Goal: Task Accomplishment & Management: Manage account settings

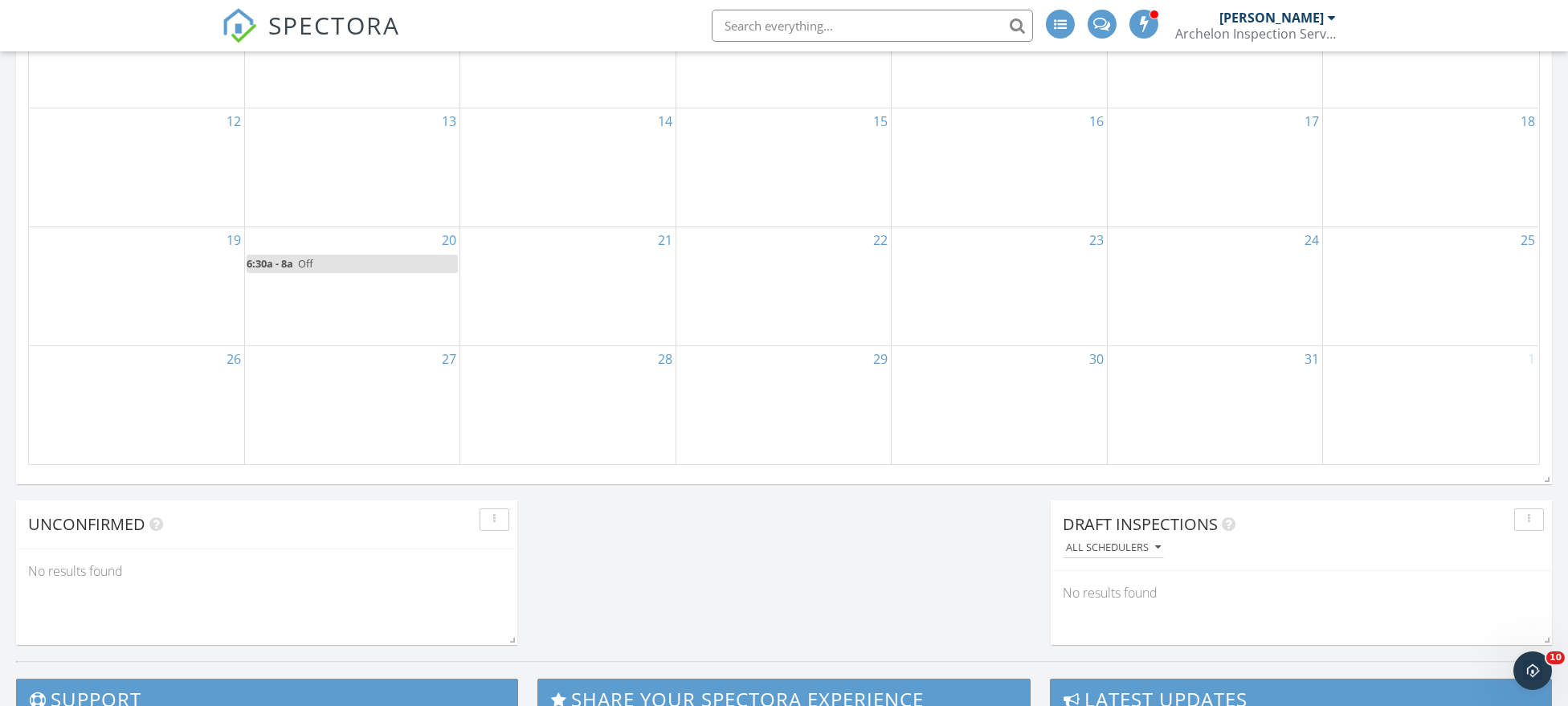
scroll to position [844, 0]
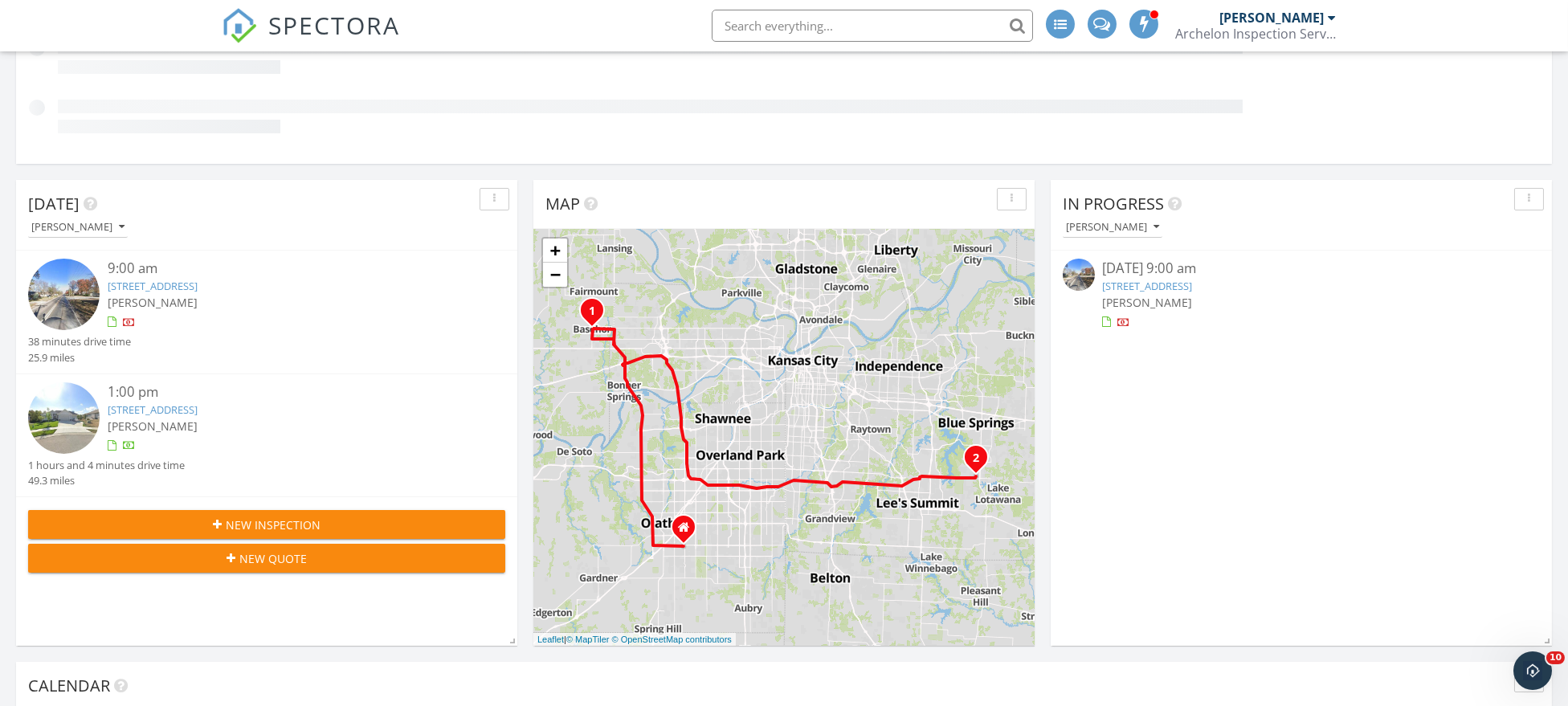
click at [198, 282] on link "[STREET_ADDRESS]" at bounding box center [153, 286] width 90 height 15
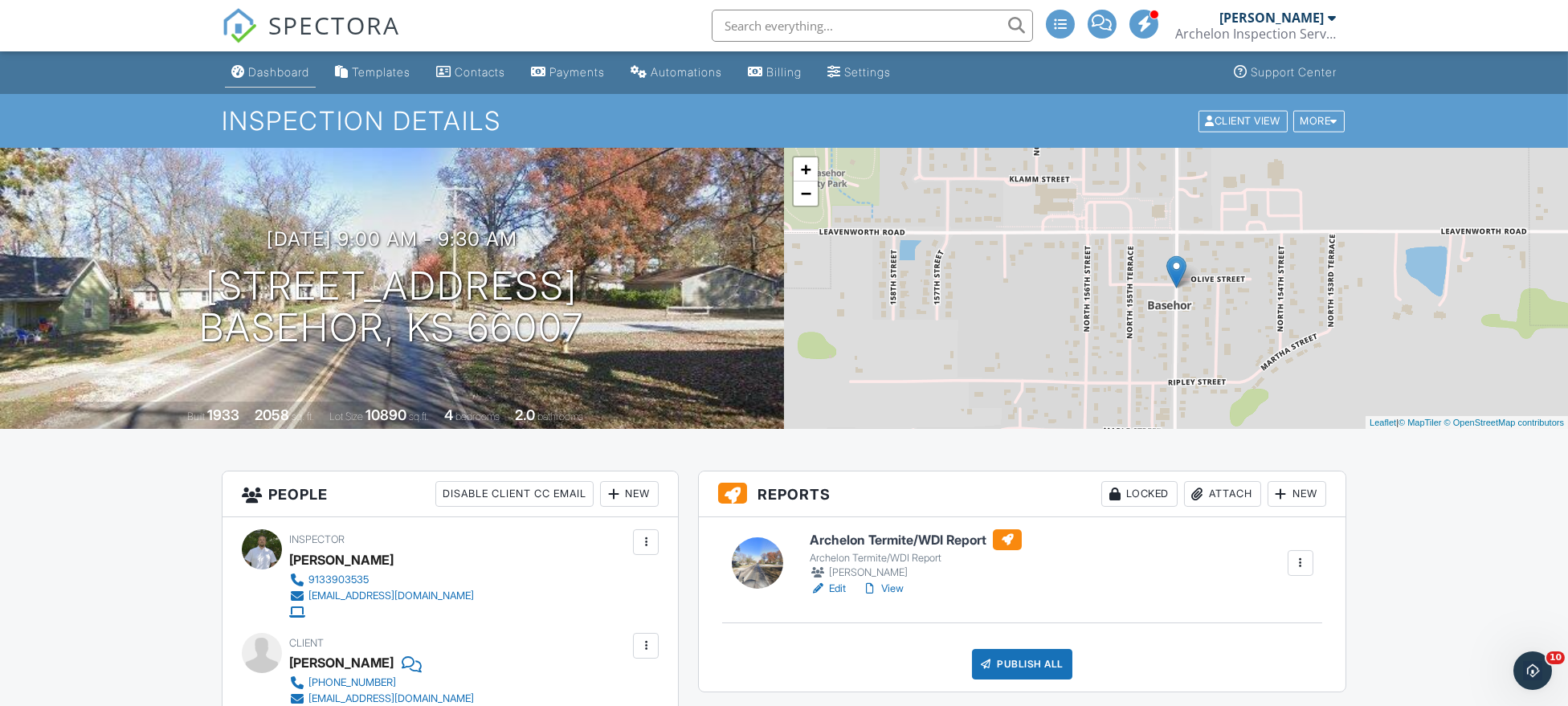
click at [295, 81] on link "Dashboard" at bounding box center [270, 73] width 91 height 29
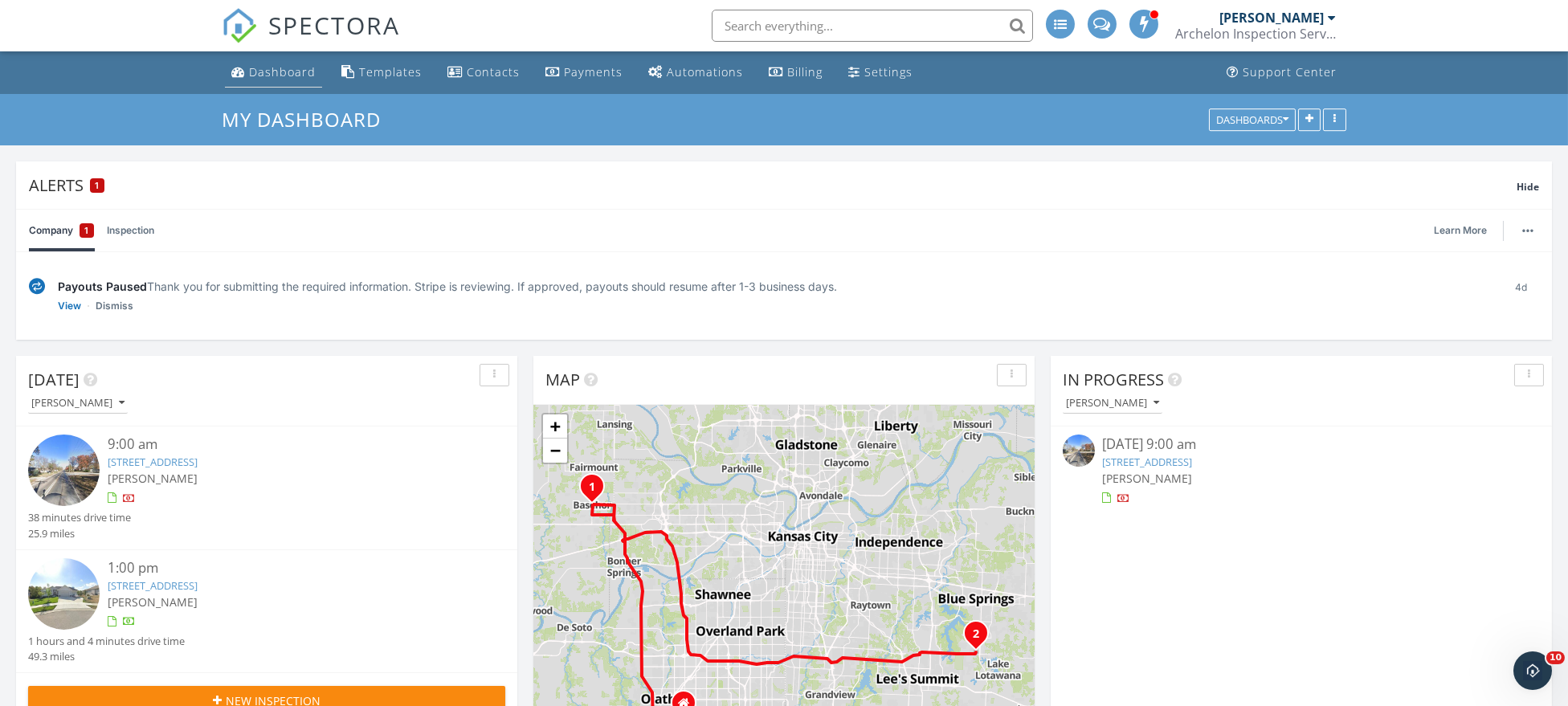
click at [282, 81] on link "Dashboard" at bounding box center [273, 73] width 97 height 29
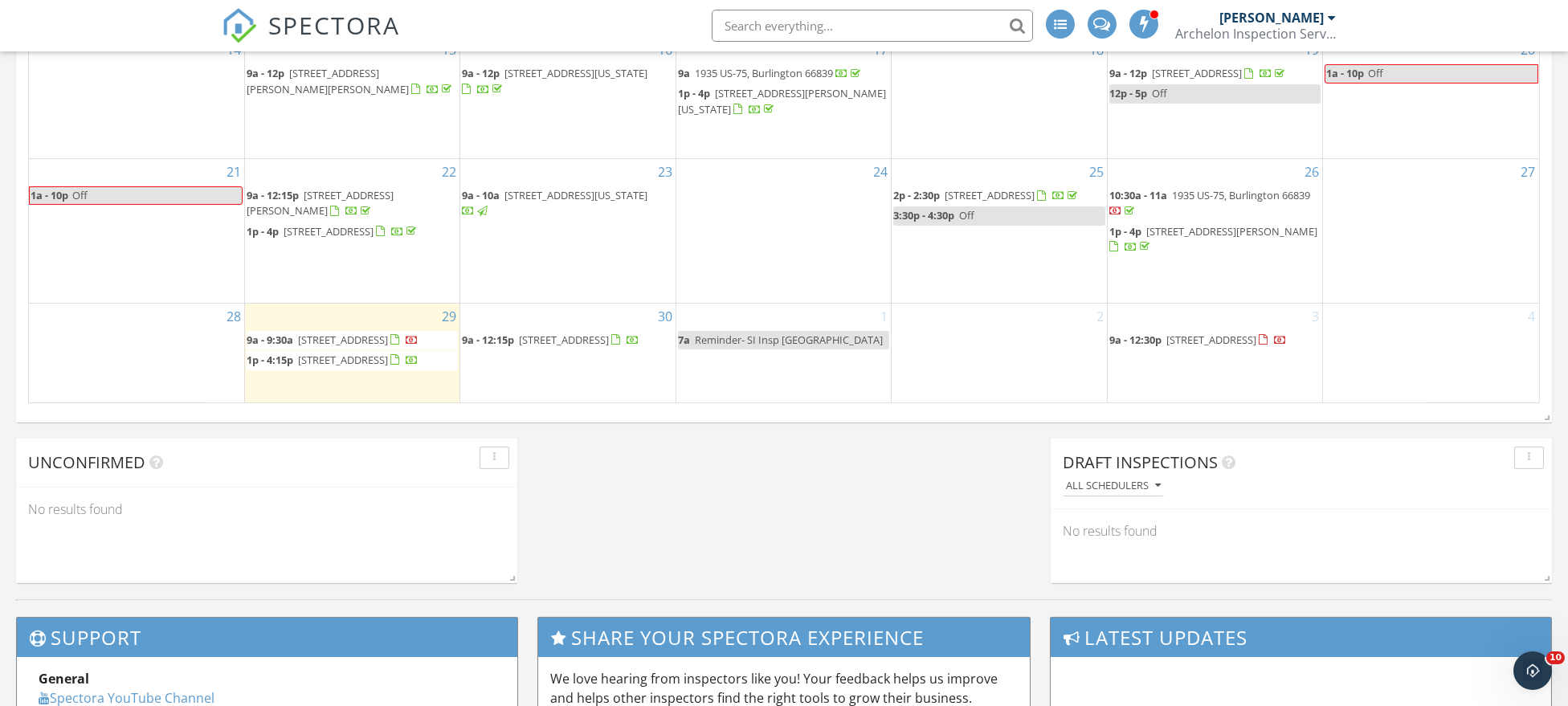
scroll to position [1202, 0]
click at [724, 360] on div "1 7a Reminder- SI Insp Blue Springs" at bounding box center [784, 353] width 215 height 99
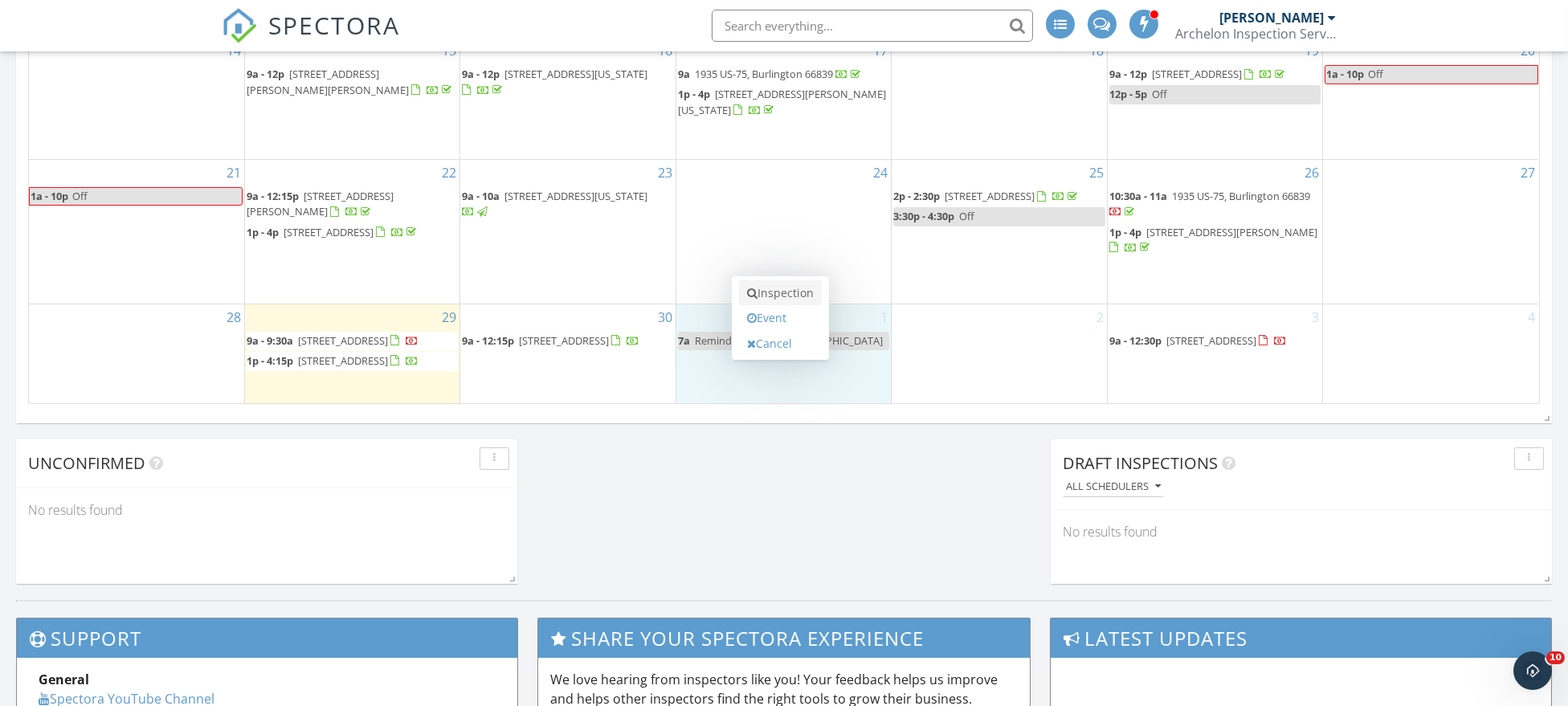
click at [770, 295] on link "Inspection" at bounding box center [780, 293] width 82 height 25
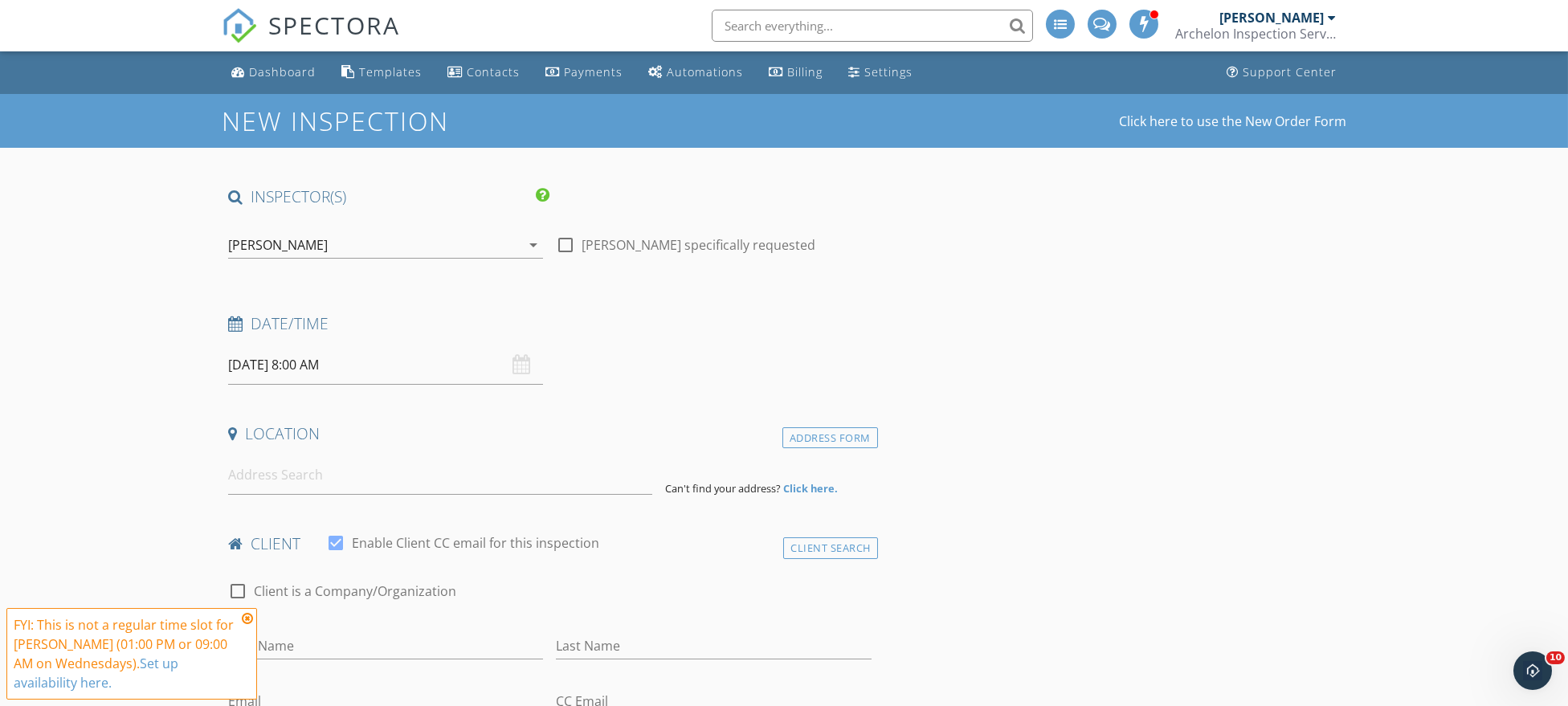
click at [365, 360] on input "10/01/2025 8:00 AM" at bounding box center [386, 365] width 315 height 39
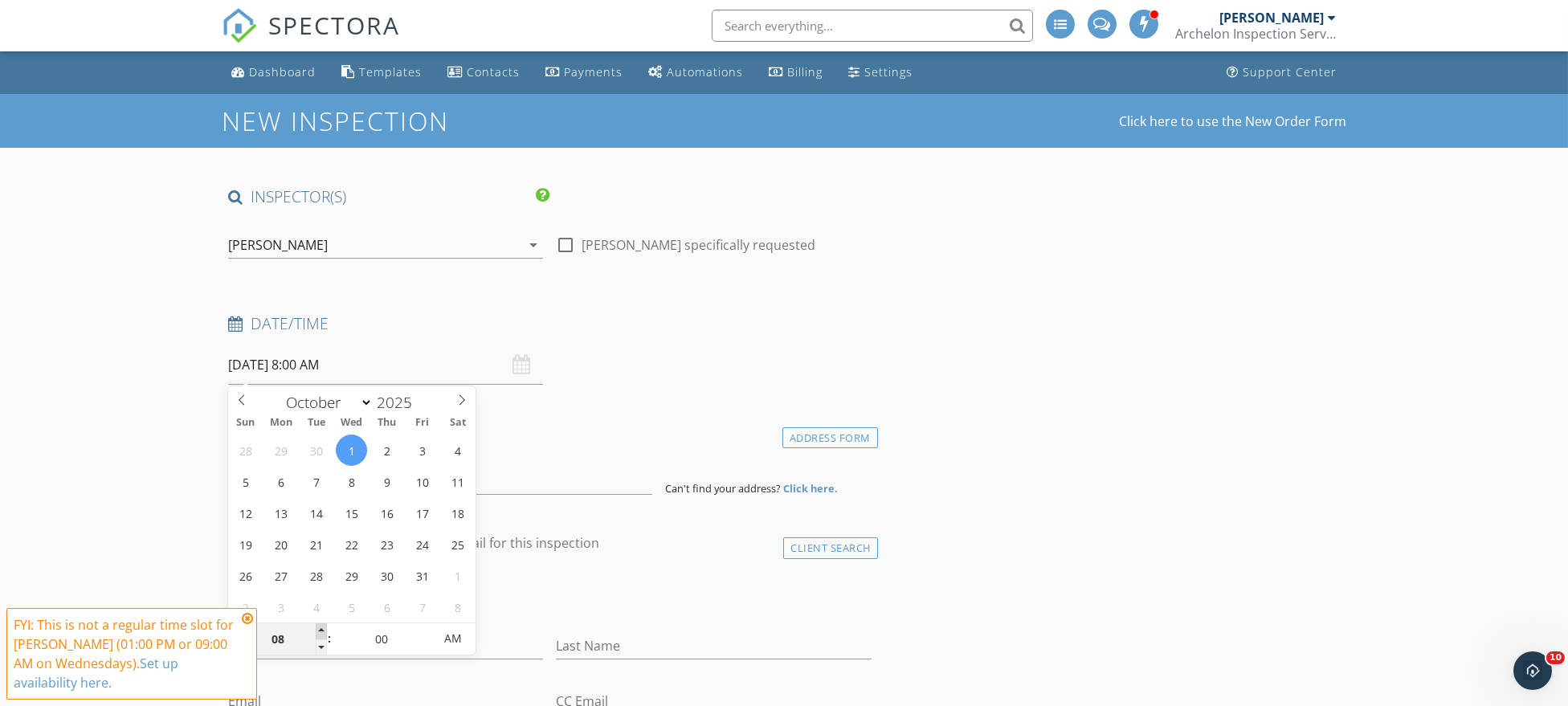
type input "09"
type input "10/01/2025 9:00 AM"
click at [322, 633] on span at bounding box center [322, 632] width 11 height 16
type input "10"
type input "10/01/2025 10:00 AM"
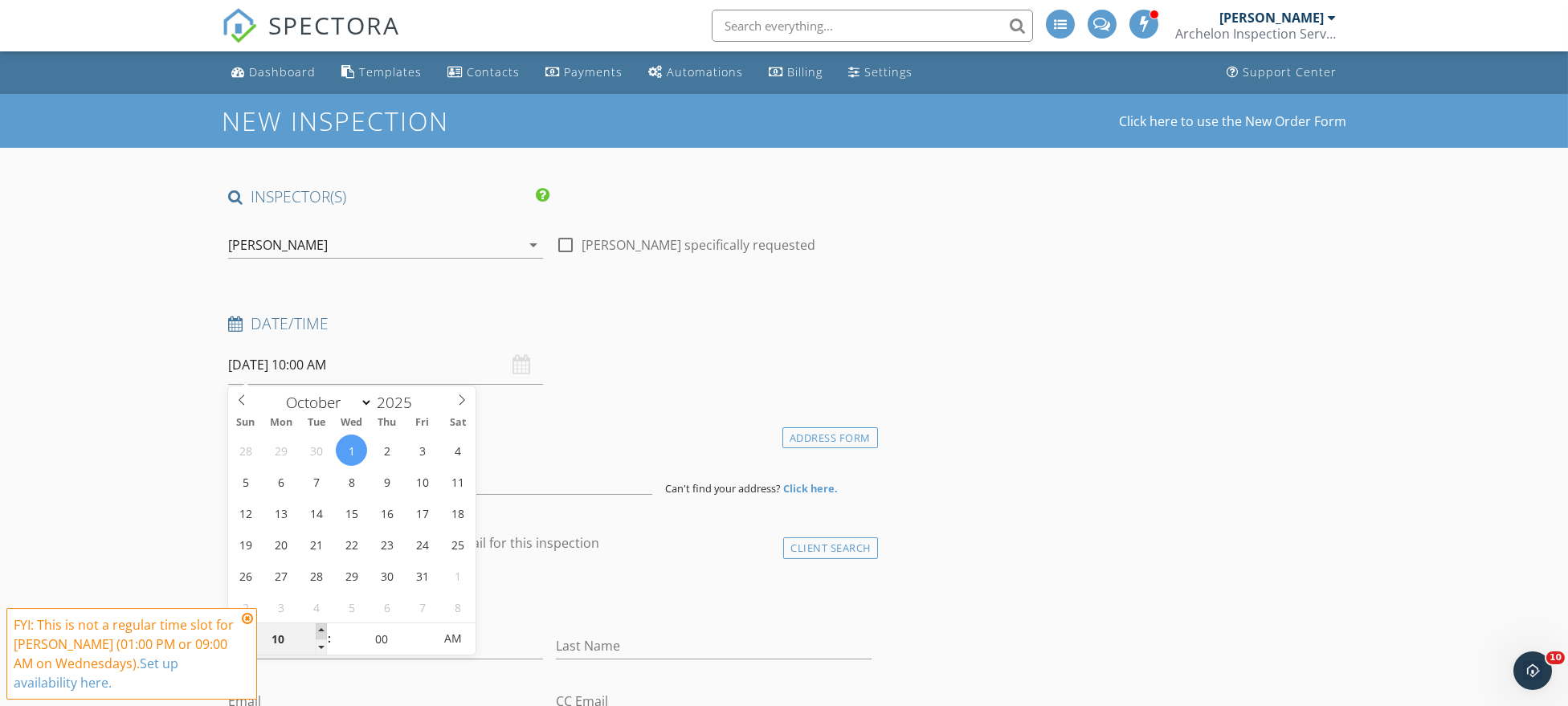
click at [322, 633] on span at bounding box center [322, 632] width 11 height 16
type input "11"
type input "10/01/2025 11:00 AM"
click at [322, 633] on span at bounding box center [322, 632] width 11 height 16
type input "12"
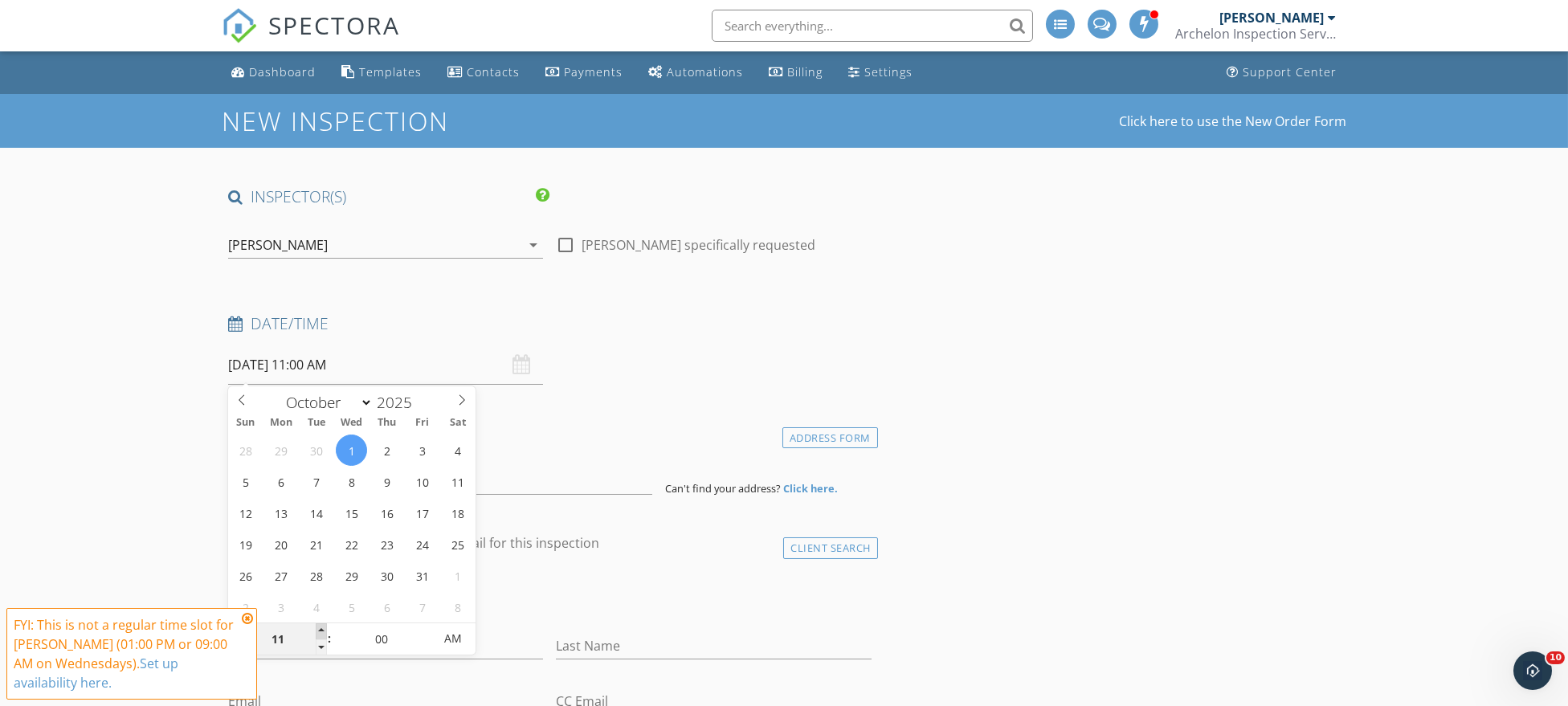
type input "10/01/2025 12:00 PM"
click at [322, 633] on span at bounding box center [322, 632] width 11 height 16
type input "01"
type input "10/01/2025 1:00 PM"
click at [322, 633] on span at bounding box center [322, 632] width 11 height 16
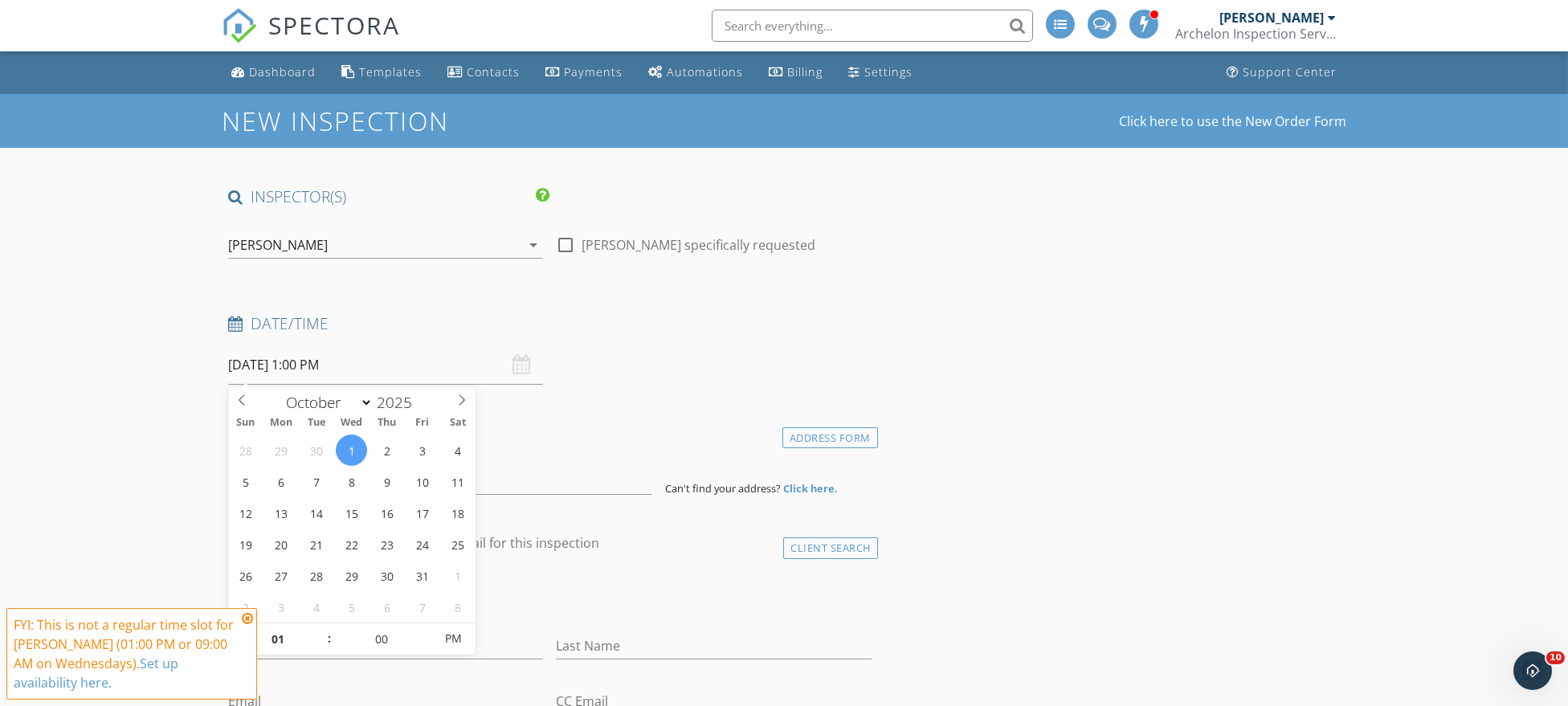
click at [687, 370] on div "Date/Time 10/01/2025 1:00 PM" at bounding box center [550, 349] width 656 height 72
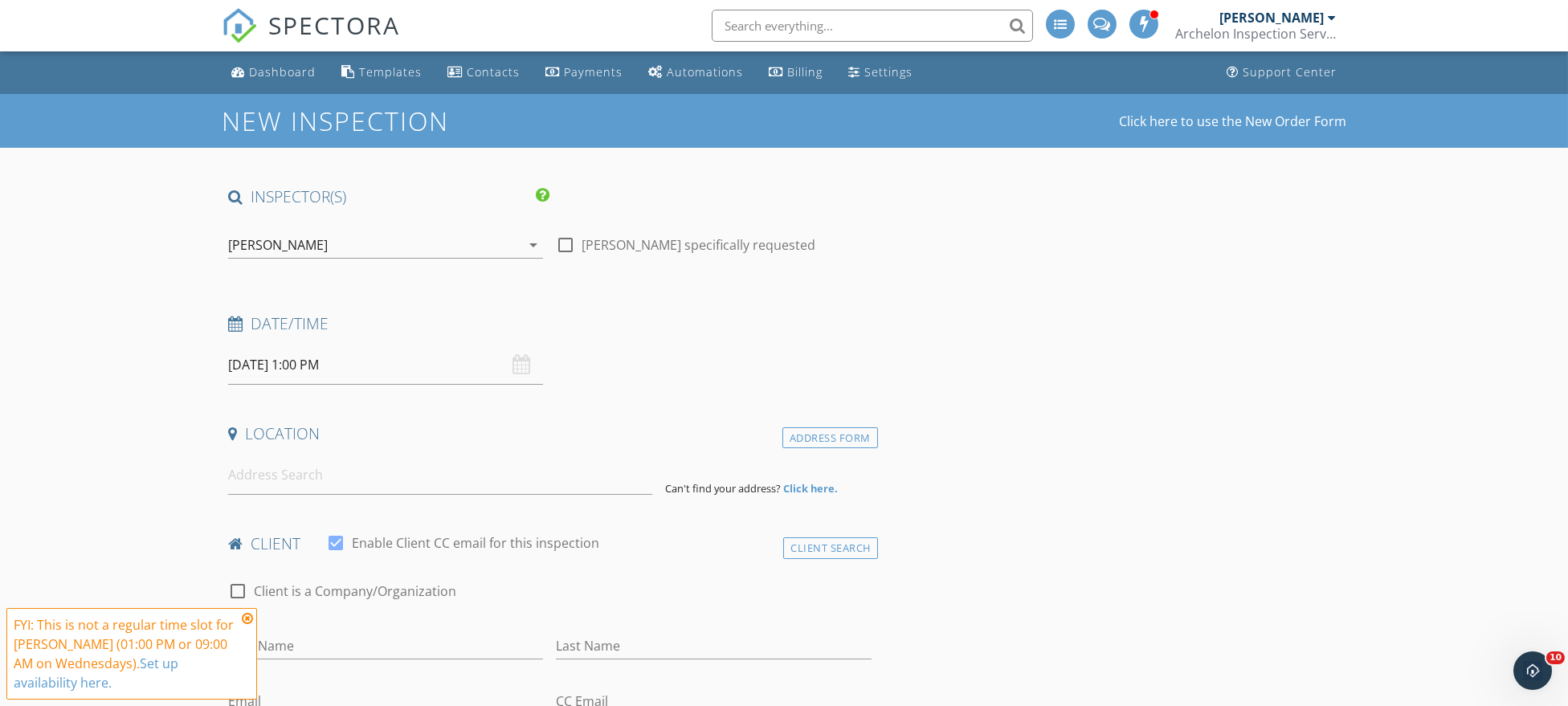
click at [244, 623] on icon at bounding box center [247, 619] width 11 height 13
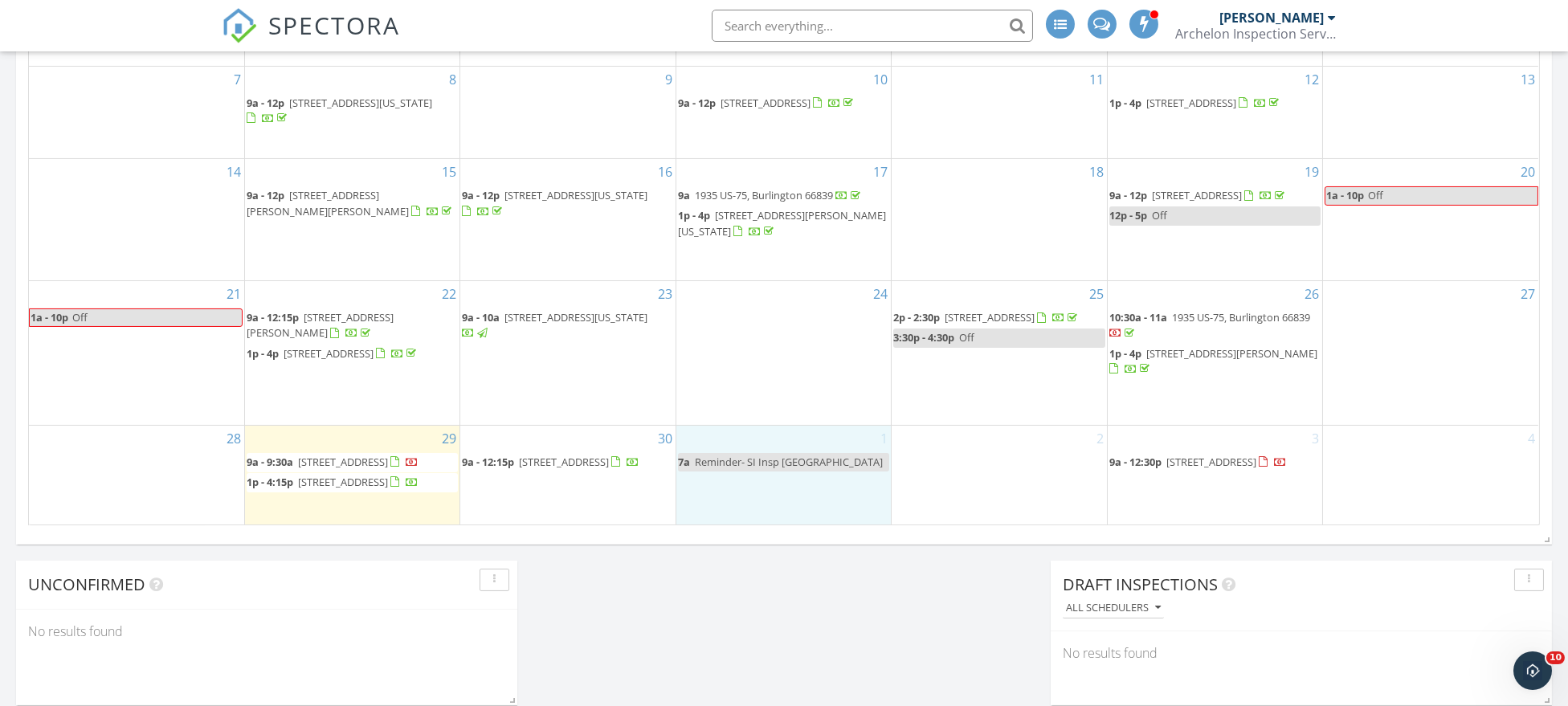
click at [779, 465] on div "1 7a Reminder- SI Insp Blue Springs" at bounding box center [784, 475] width 215 height 99
click at [774, 424] on link "Event" at bounding box center [780, 421] width 82 height 25
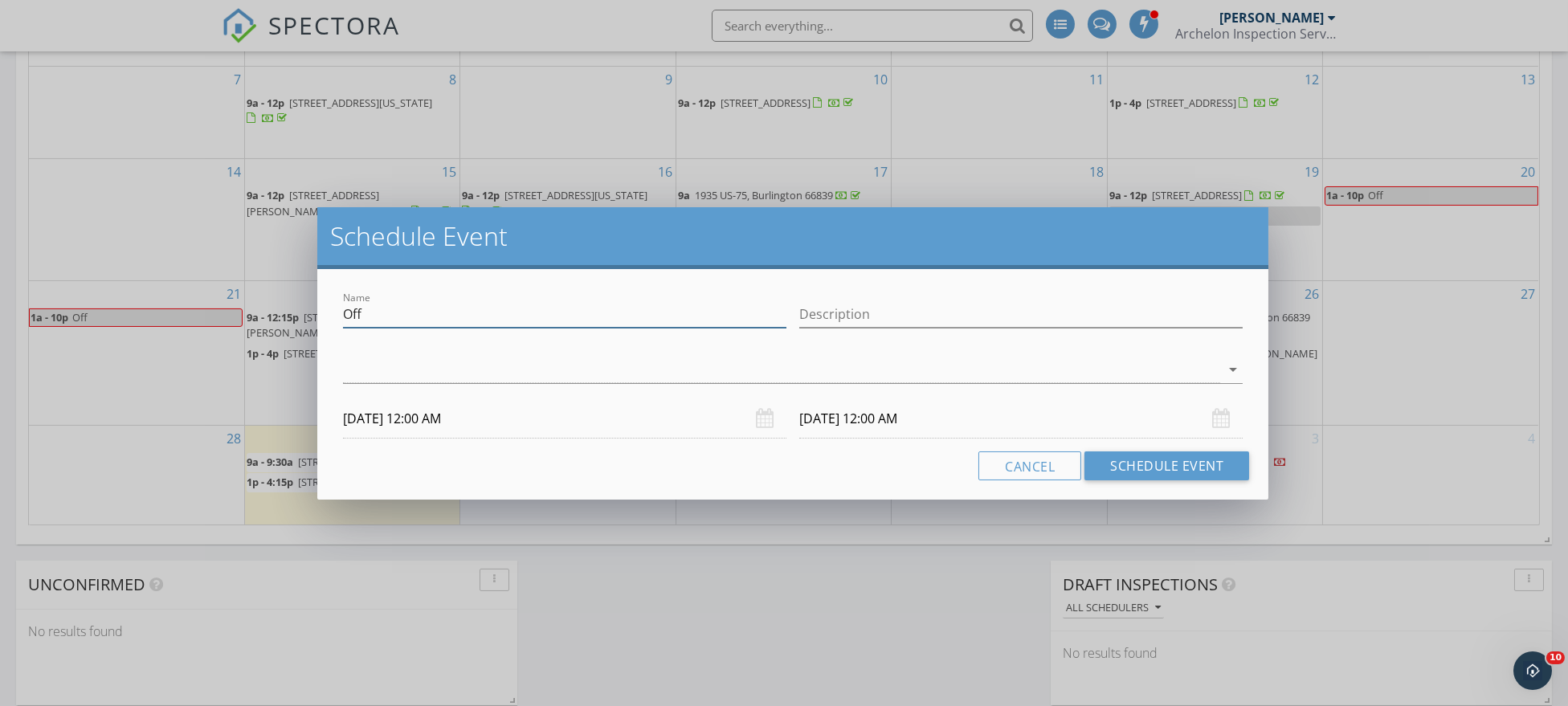
click at [419, 317] on input "Off" at bounding box center [564, 314] width 443 height 26
type input "Off - insp hold"
click at [840, 379] on div at bounding box center [781, 370] width 877 height 26
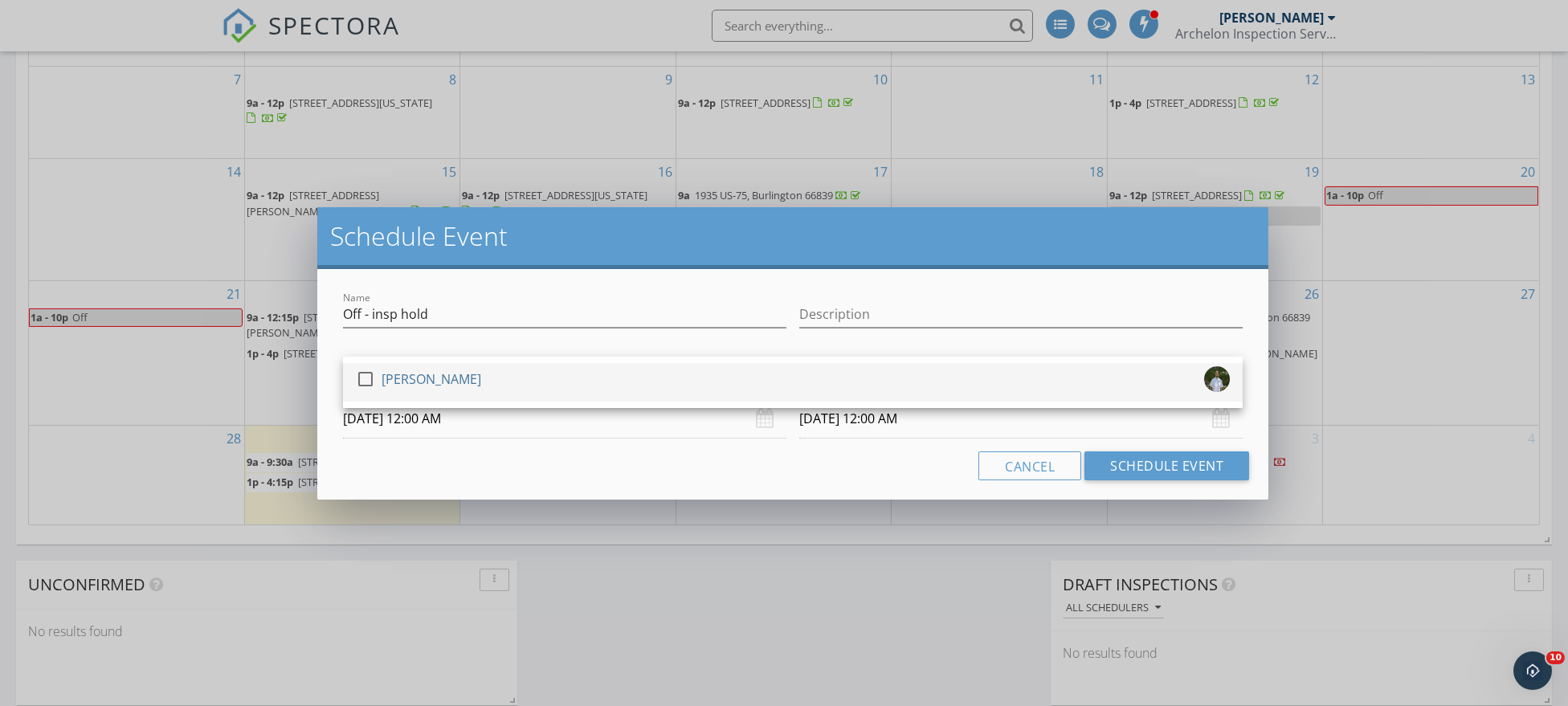
click at [444, 391] on div "check_box_outline_blank Ryan Davis" at bounding box center [419, 382] width 126 height 32
click at [562, 438] on div "Name Off - insp hold Description check_box Ryan Davis Ryan Davis arrow_drop_dow…" at bounding box center [793, 384] width 951 height 231
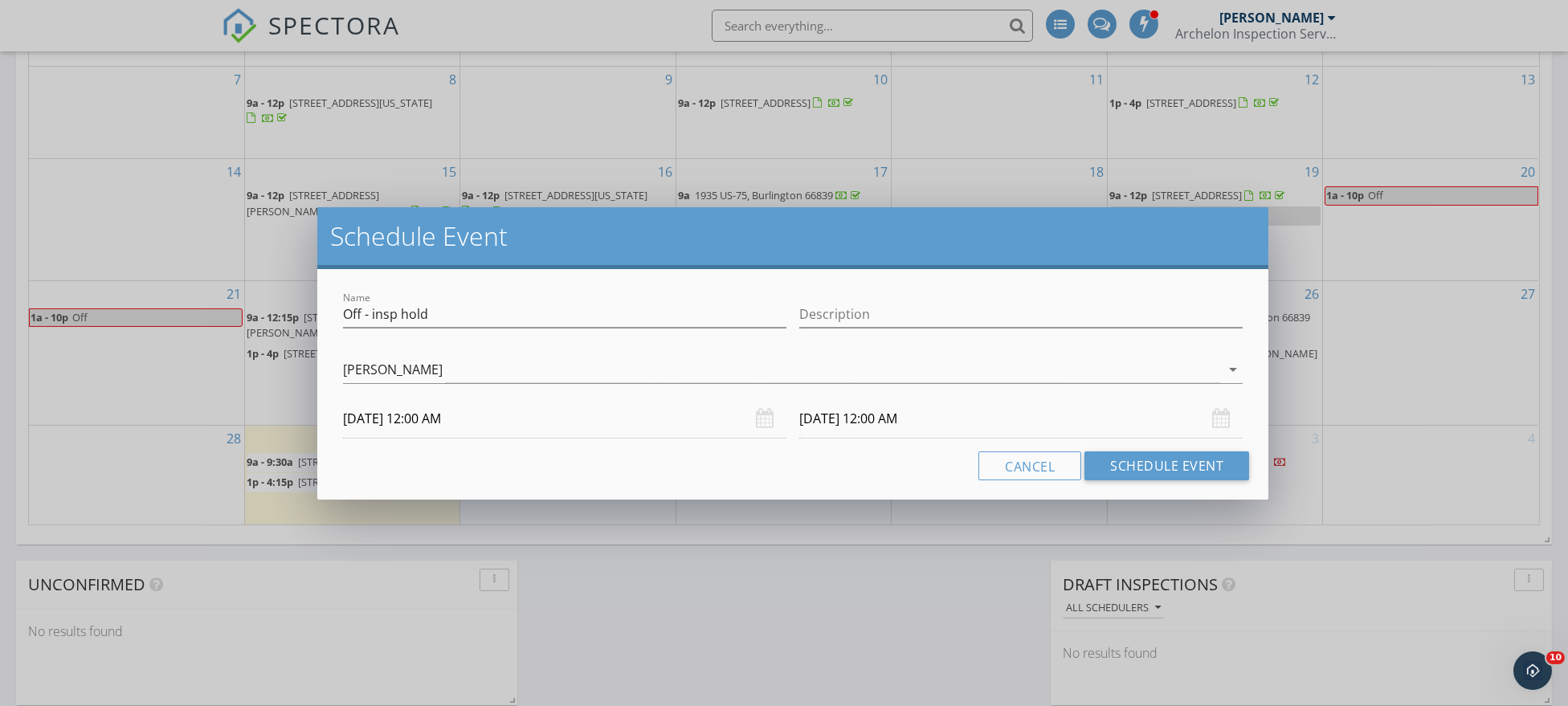
click at [447, 426] on input "10/01/2025 12:00 AM" at bounding box center [564, 419] width 443 height 39
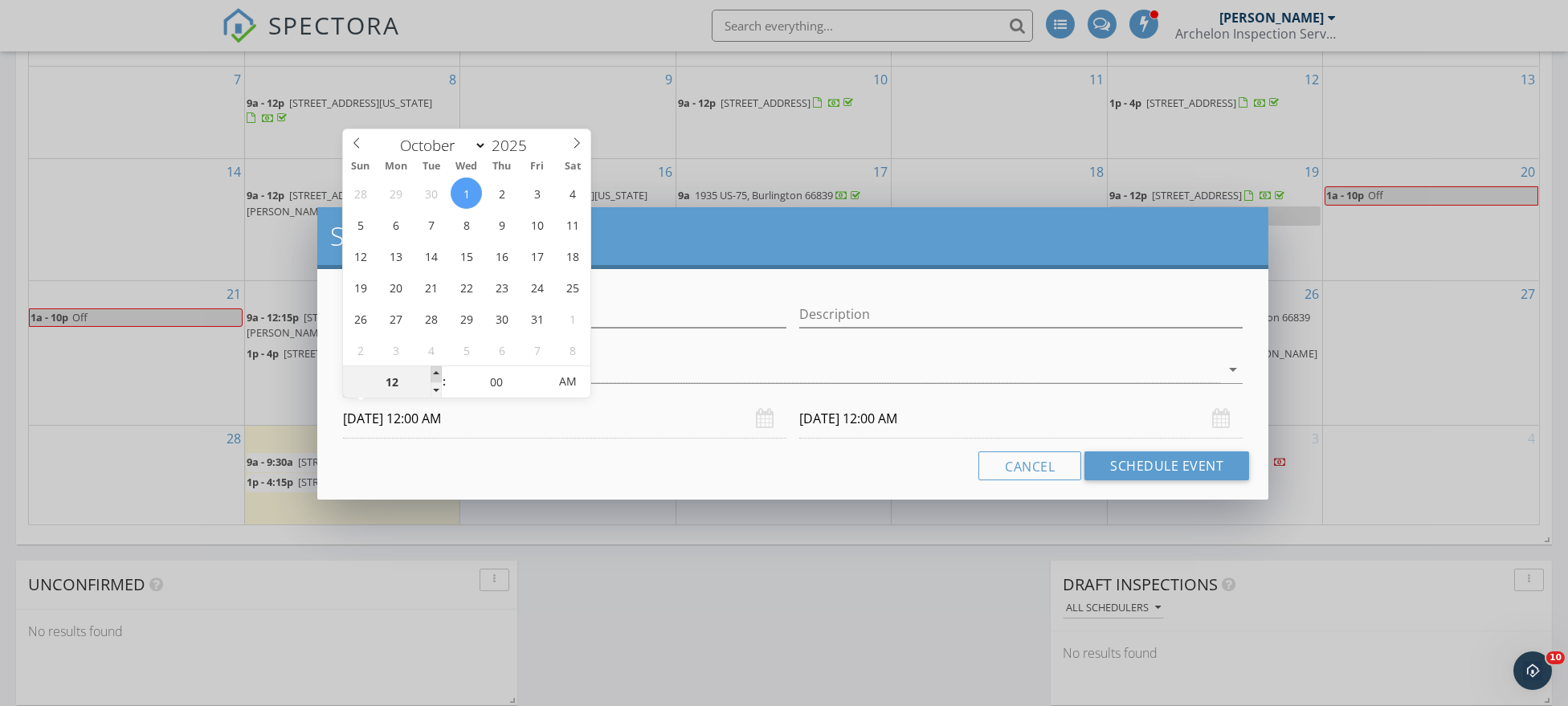
type input "01"
type input "10/01/2025 1:00 AM"
click at [436, 371] on span at bounding box center [437, 375] width 11 height 16
type input "02"
type input "10/01/2025 2:00 AM"
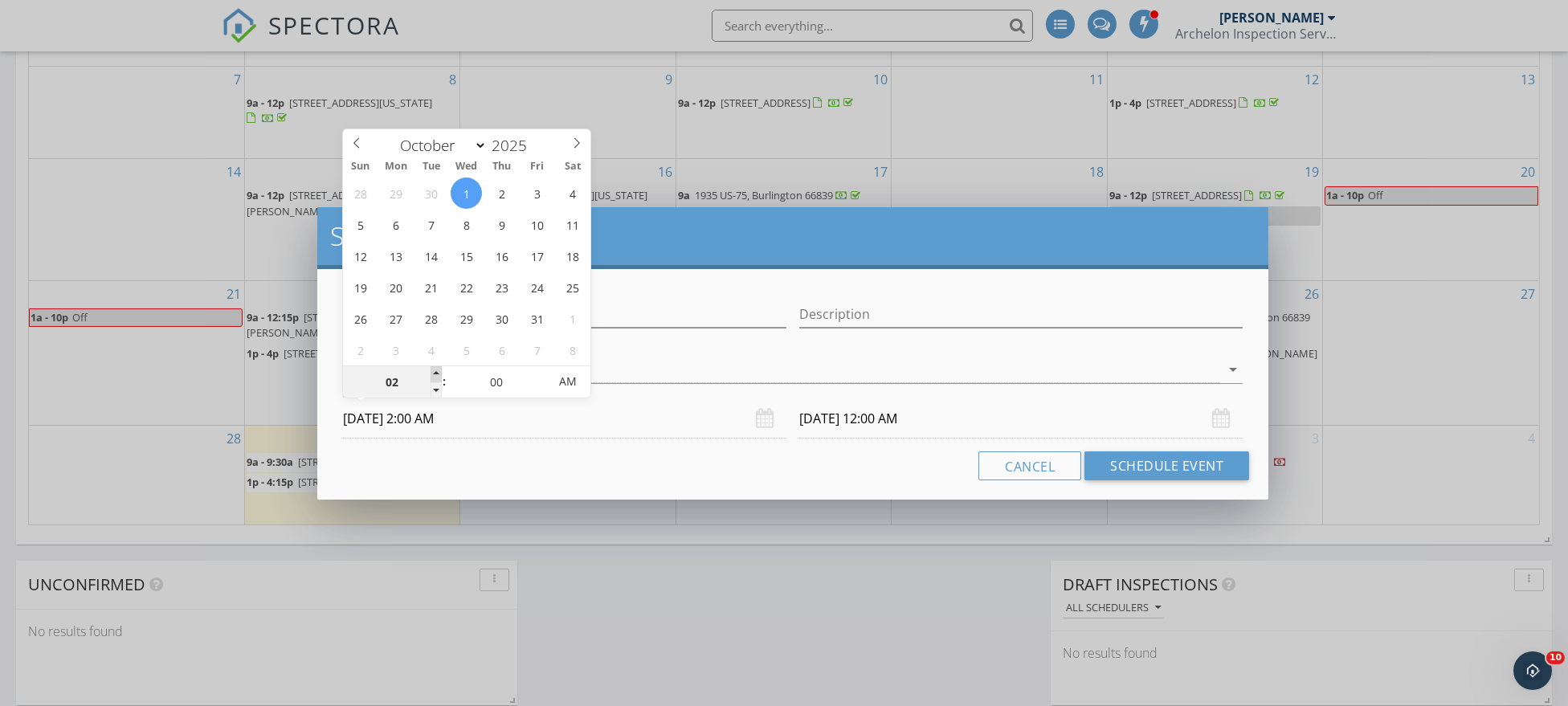
click at [436, 371] on span at bounding box center [437, 375] width 11 height 16
type input "10/02/2025 2:00 AM"
type input "03"
type input "10/01/2025 3:00 AM"
click at [436, 371] on span at bounding box center [437, 375] width 11 height 16
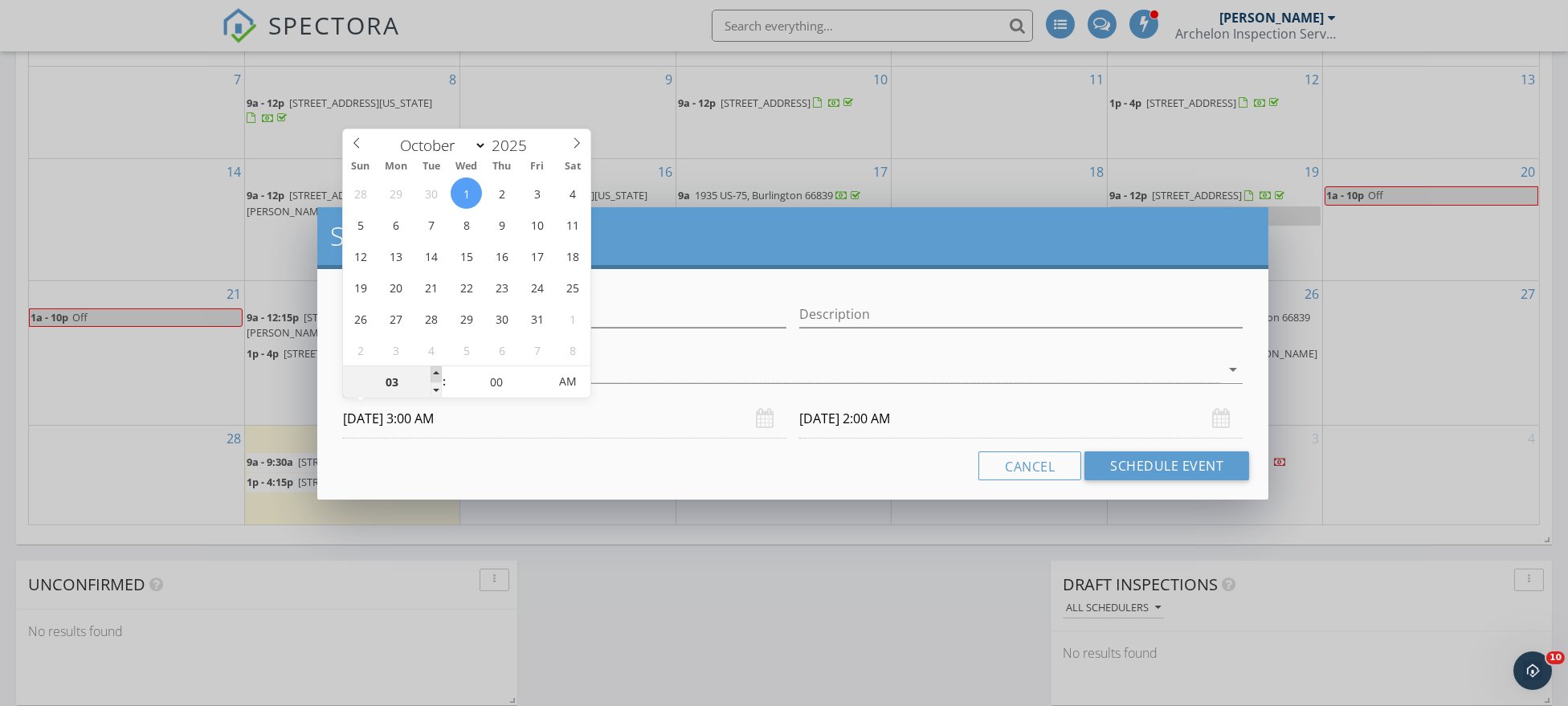
type input "10/02/2025 3:00 AM"
type input "04"
type input "10/01/2025 4:00 AM"
click at [436, 371] on span at bounding box center [437, 375] width 11 height 16
type input "05"
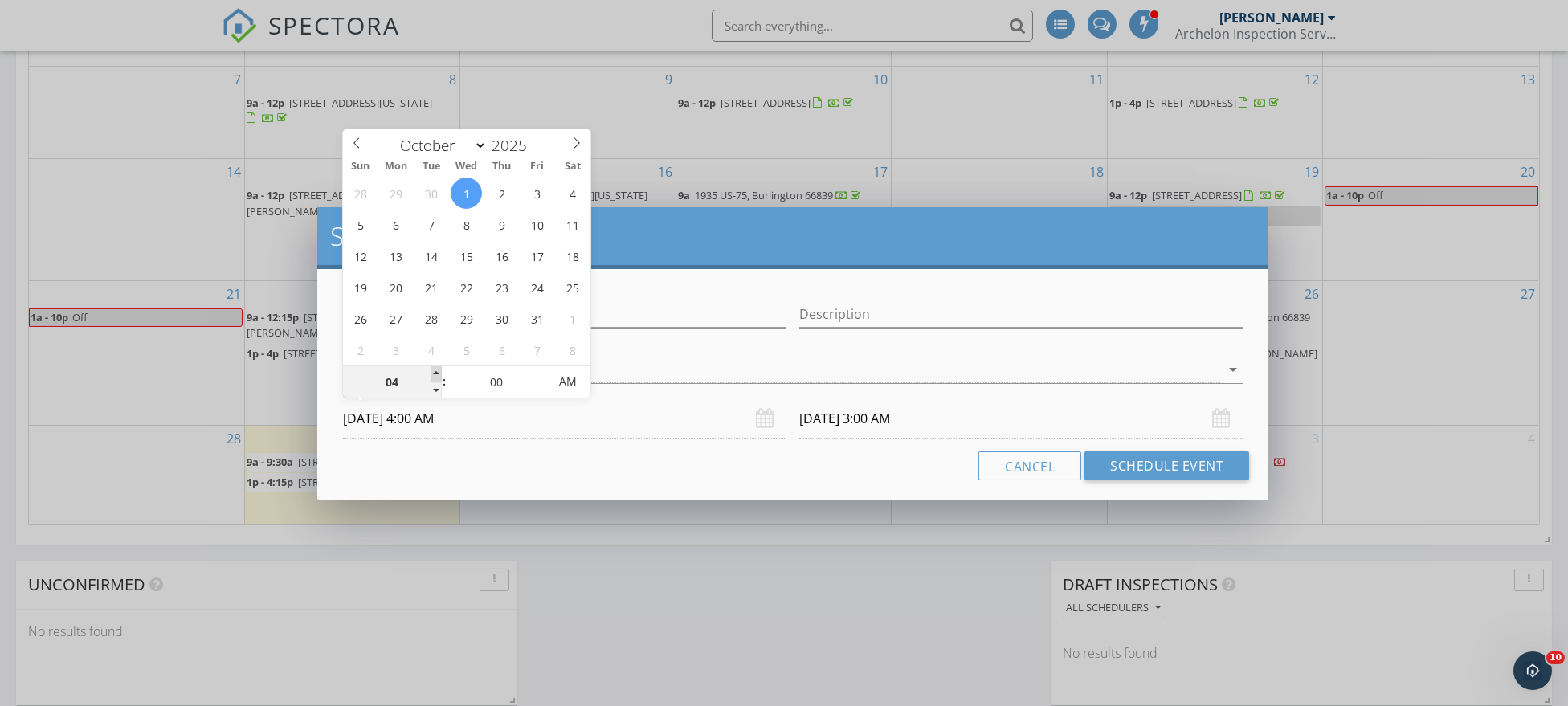
type input "10/01/2025 5:00 AM"
click at [436, 371] on span at bounding box center [437, 375] width 11 height 16
type input "06"
type input "10/01/2025 6:00 AM"
click at [436, 371] on span at bounding box center [437, 375] width 11 height 16
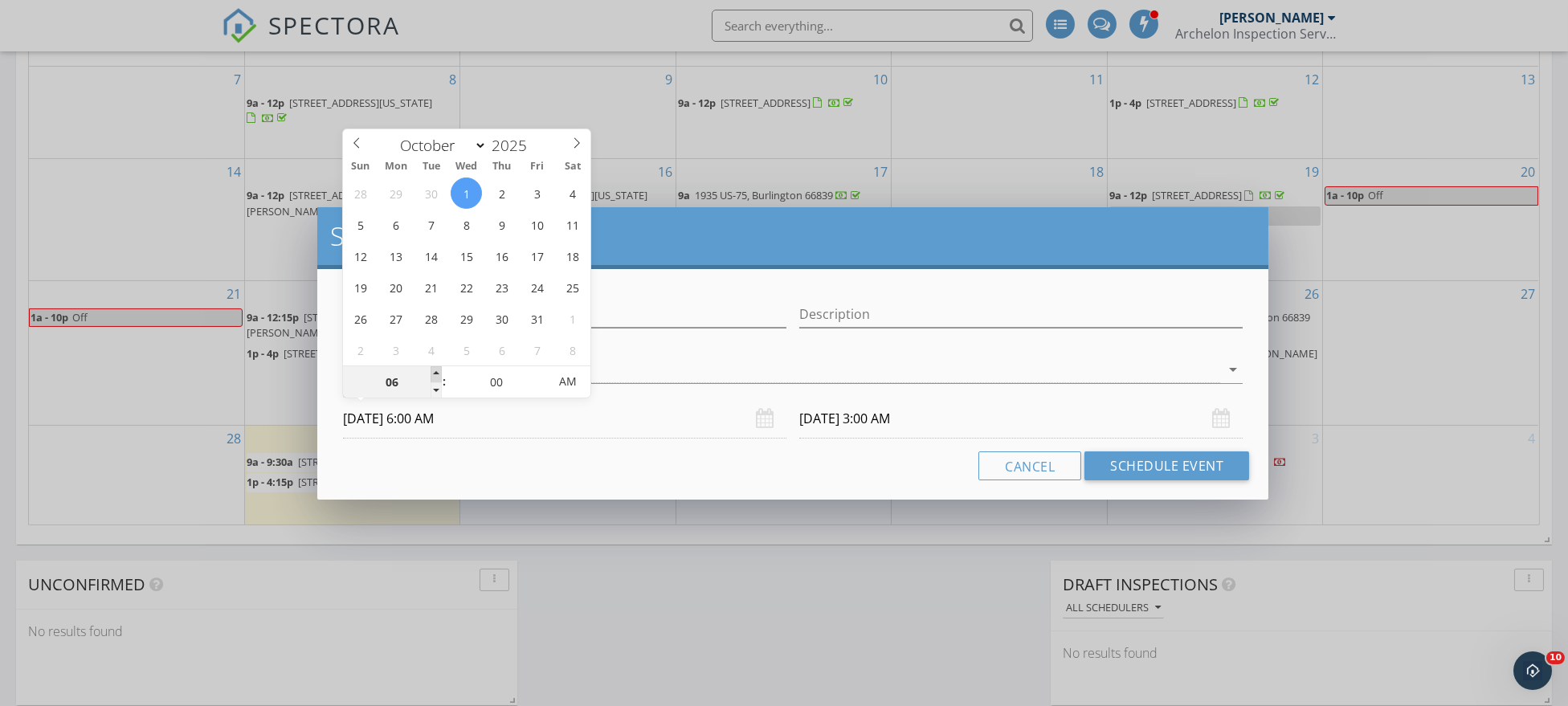
type input "07"
type input "10/01/2025 7:00 AM"
click at [436, 371] on span at bounding box center [437, 375] width 11 height 16
type input "08"
type input "10/01/2025 8:00 AM"
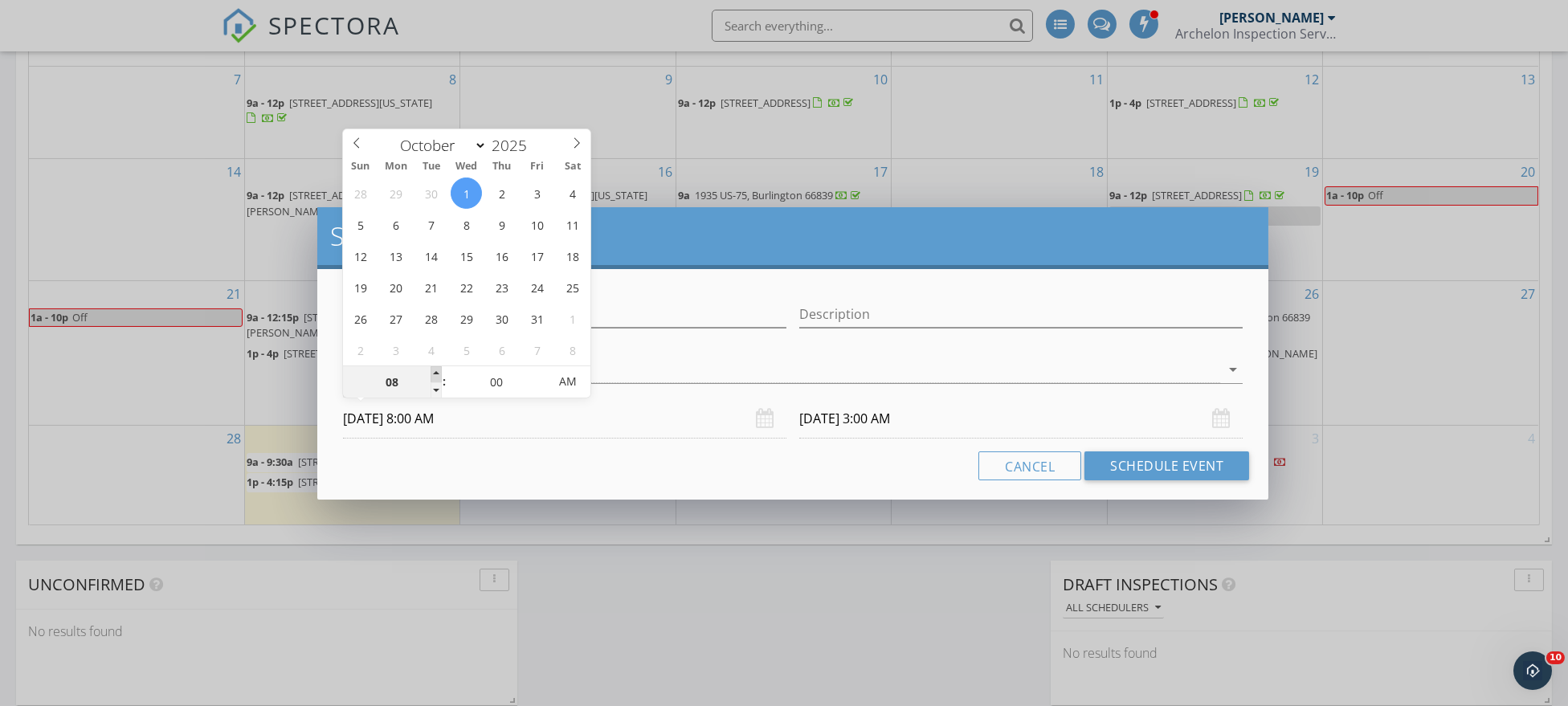
click at [436, 371] on span at bounding box center [437, 375] width 11 height 16
type input "09"
type input "10/01/2025 9:00 AM"
click at [436, 371] on span at bounding box center [437, 375] width 11 height 16
type input "10"
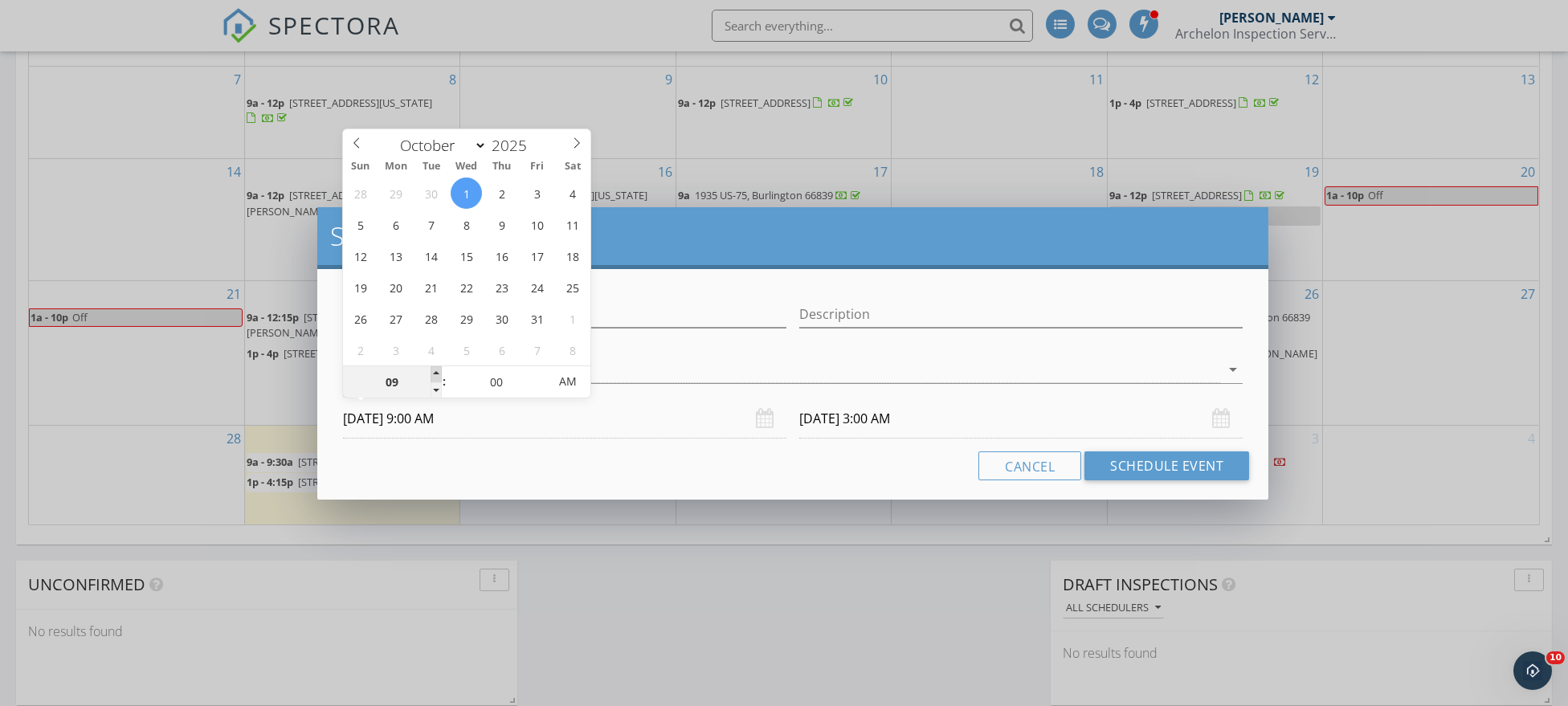
type input "10/01/2025 10:00 AM"
click at [436, 371] on span at bounding box center [437, 375] width 11 height 16
type input "11"
type input "10/01/2025 11:00 AM"
click at [436, 371] on span at bounding box center [437, 375] width 11 height 16
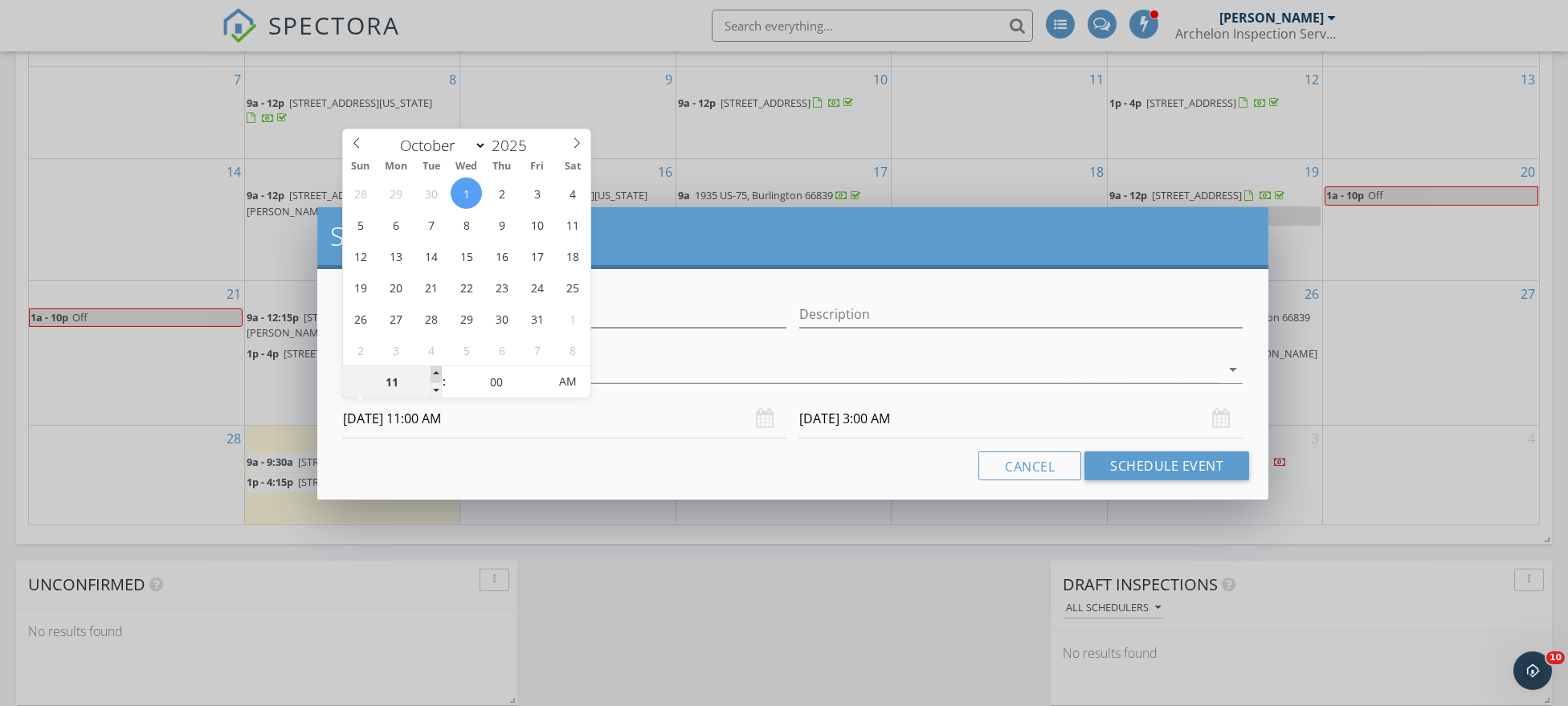
type input "12"
type input "10/01/2025 12:00 PM"
click at [436, 371] on span at bounding box center [437, 375] width 11 height 16
type input "01"
type input "10/01/2025 1:00 PM"
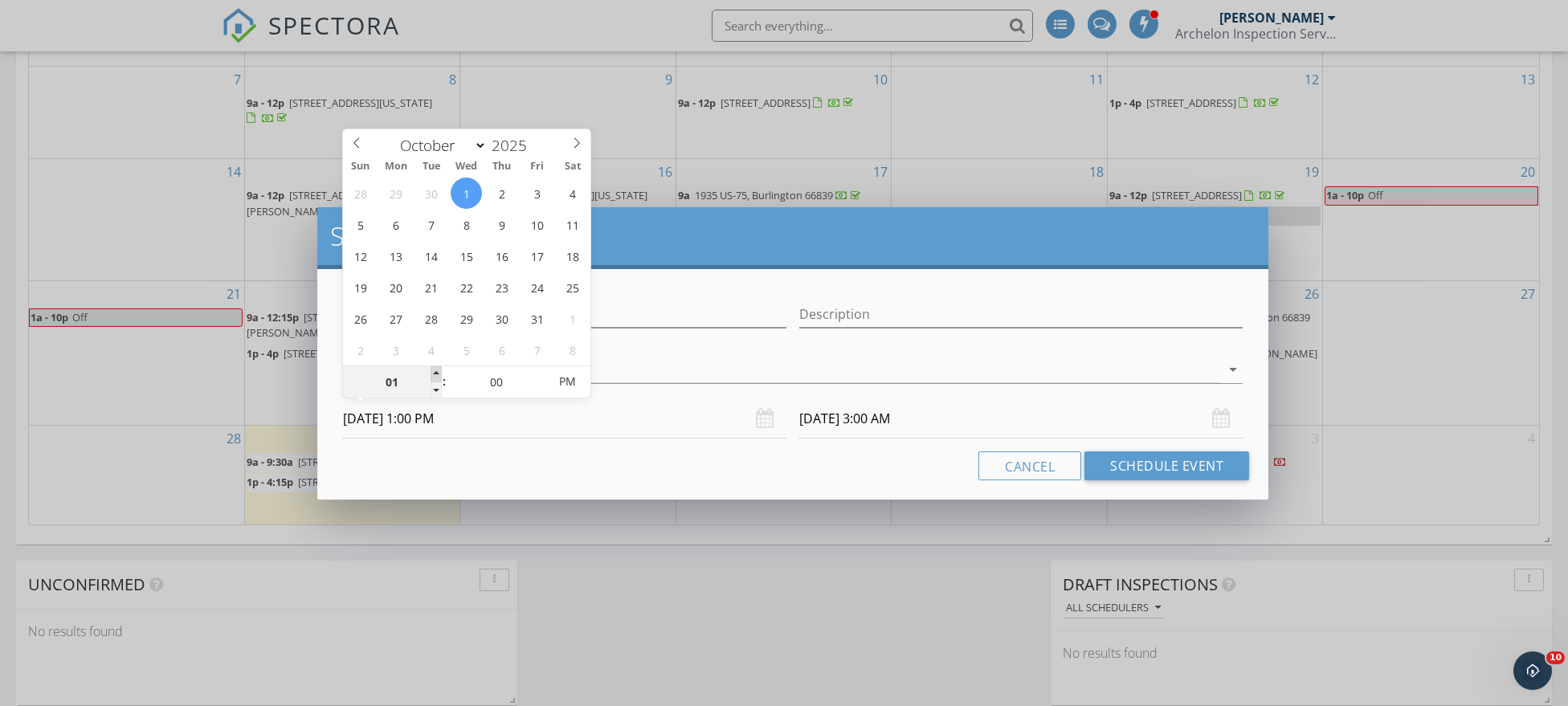
click at [436, 371] on span at bounding box center [437, 375] width 11 height 16
type input "01"
click at [877, 433] on input "10/02/2025 1:00 PM" at bounding box center [1020, 419] width 443 height 39
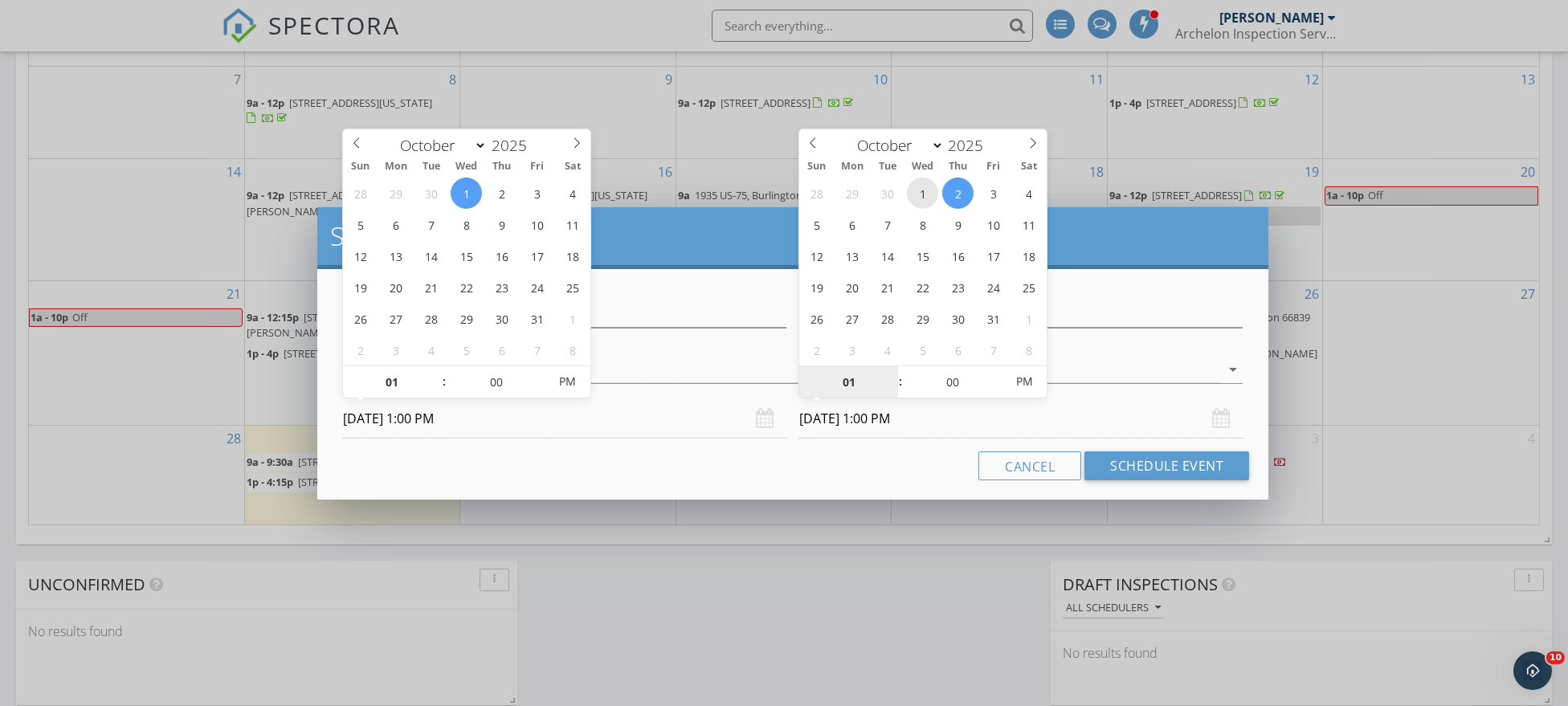
type input "10/01/2025 1:00 PM"
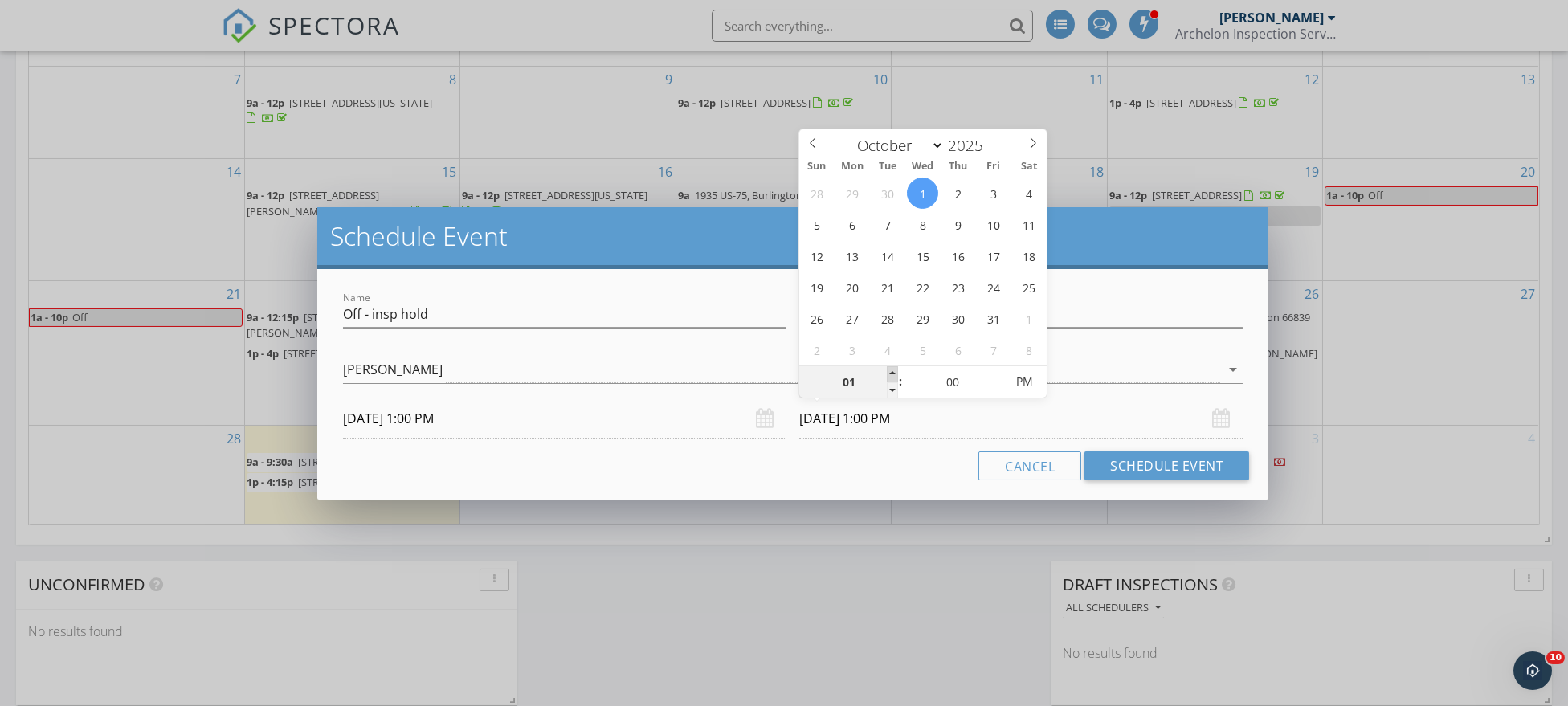
type input "02"
type input "10/01/2025 2:00 PM"
click at [891, 373] on span at bounding box center [893, 375] width 11 height 16
type input "03"
type input "10/01/2025 3:00 PM"
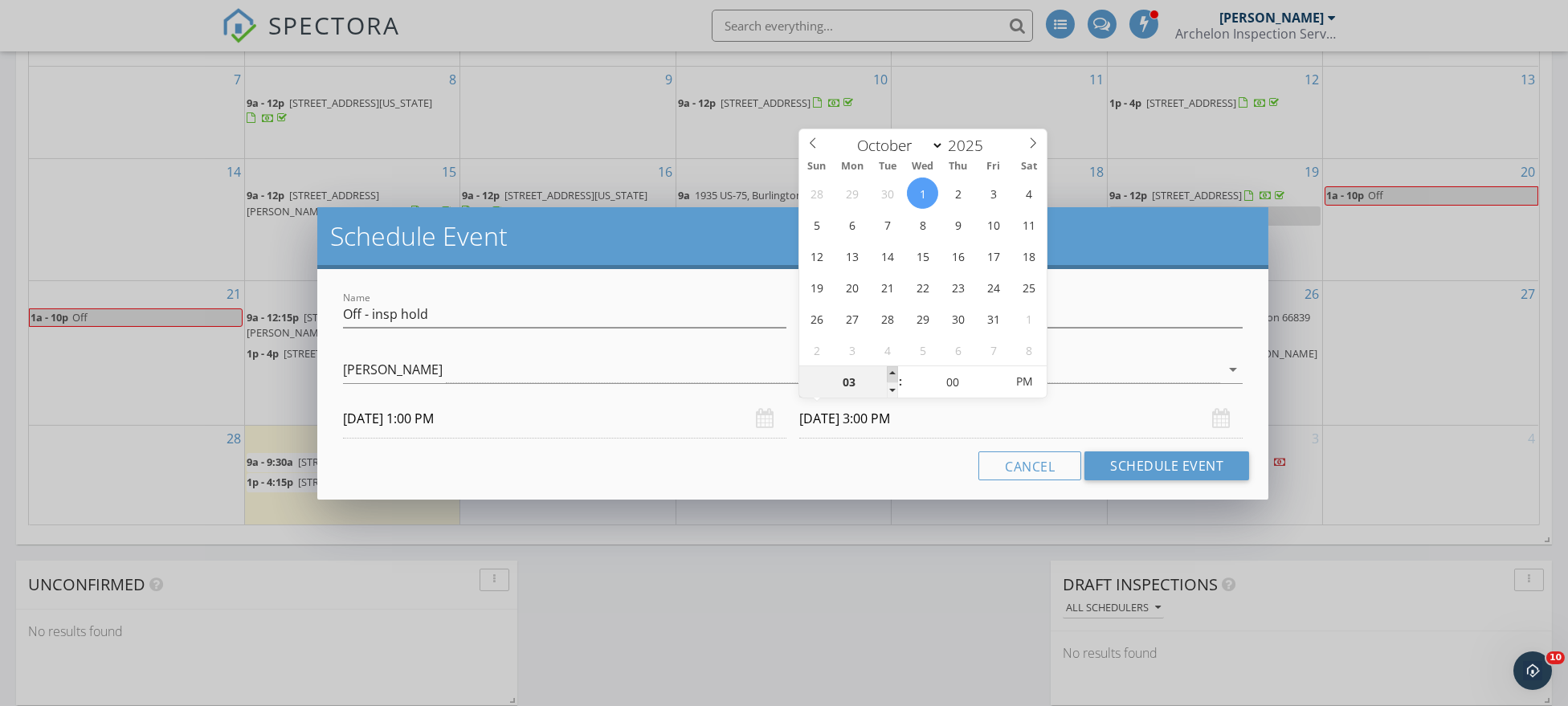
click at [891, 373] on span at bounding box center [893, 375] width 11 height 16
type input "04"
type input "10/01/2025 4:00 PM"
click at [891, 373] on span at bounding box center [893, 375] width 11 height 16
type input "05"
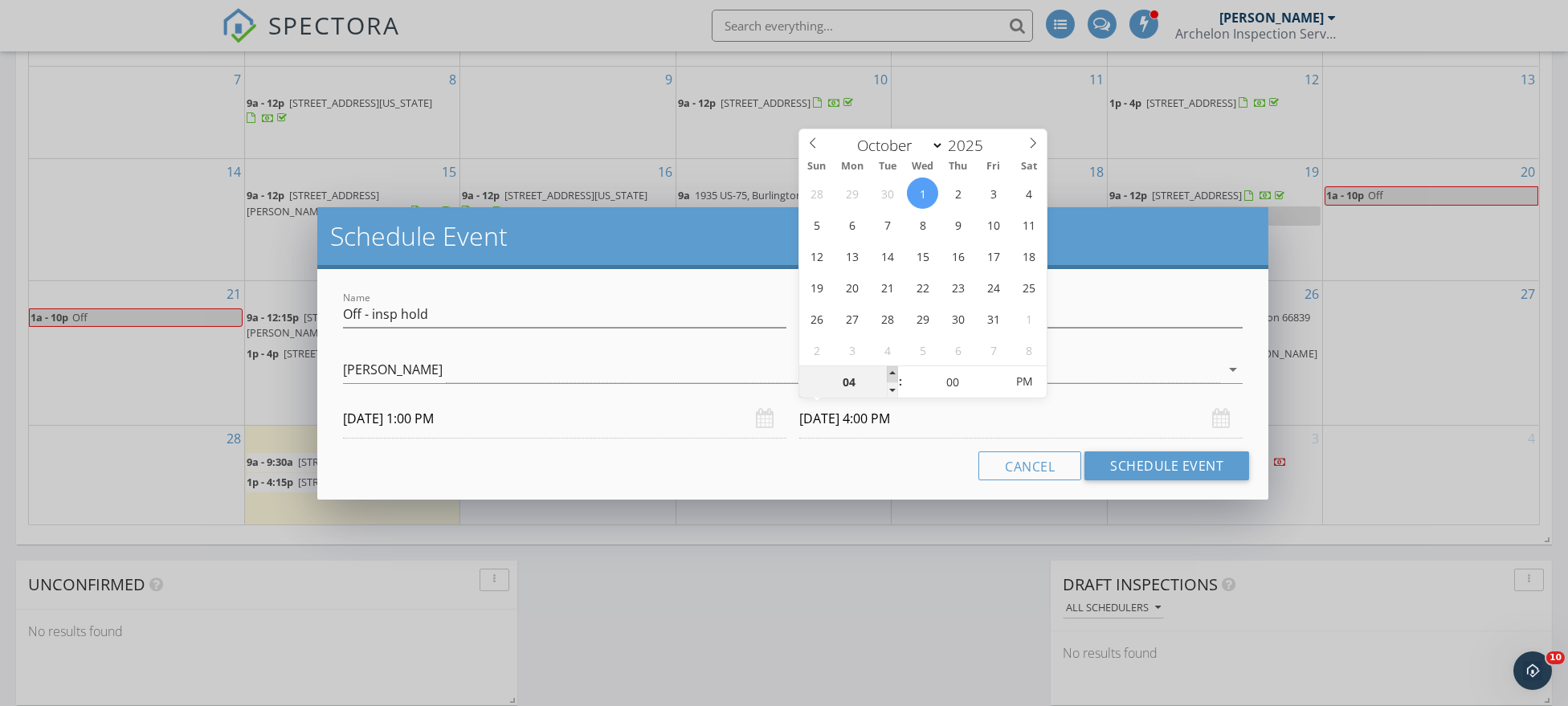
type input "10/01/2025 5:00 PM"
click at [891, 373] on span at bounding box center [893, 375] width 11 height 16
click at [1139, 459] on button "Schedule Event" at bounding box center [1167, 465] width 165 height 29
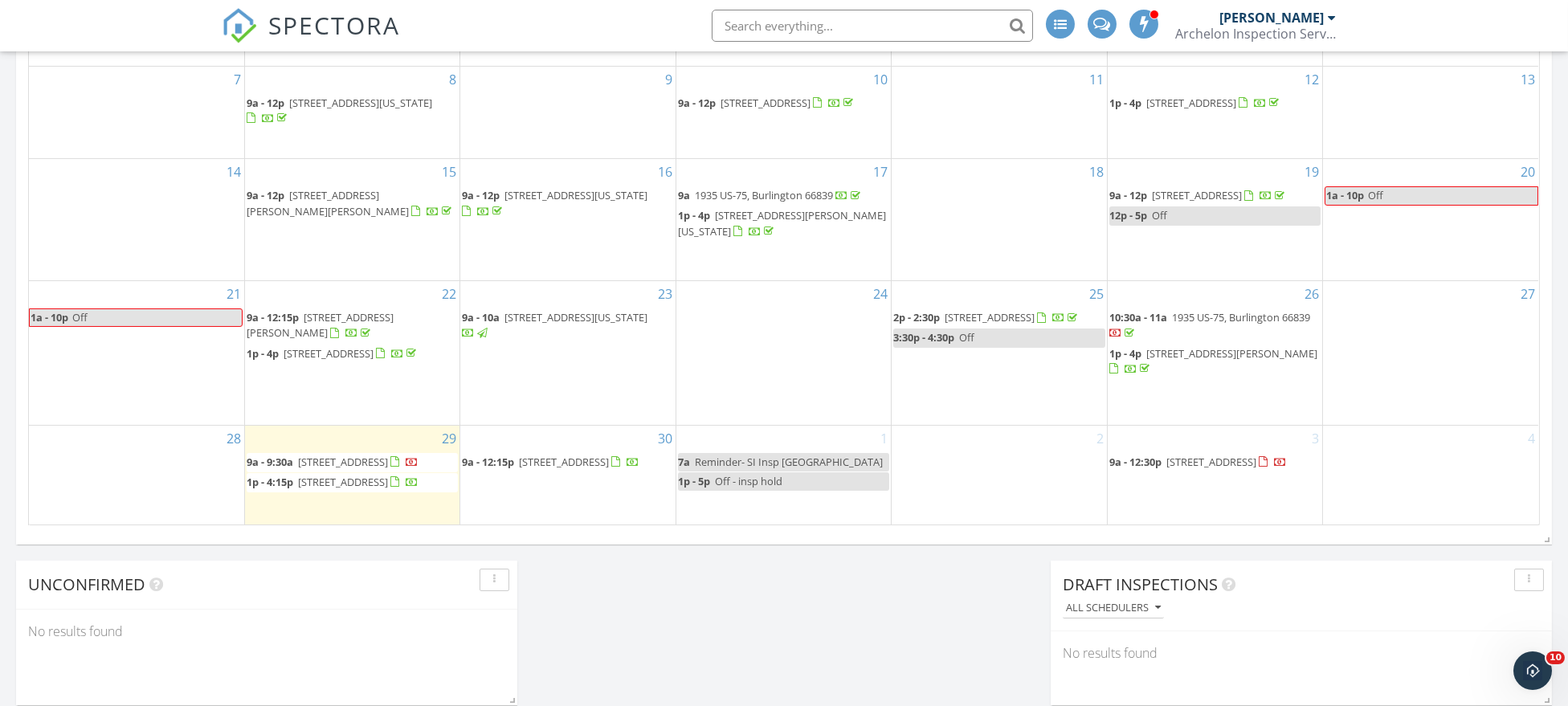
click at [1221, 455] on span "10908 E 233rd St , Peculiar 64078" at bounding box center [1211, 462] width 90 height 15
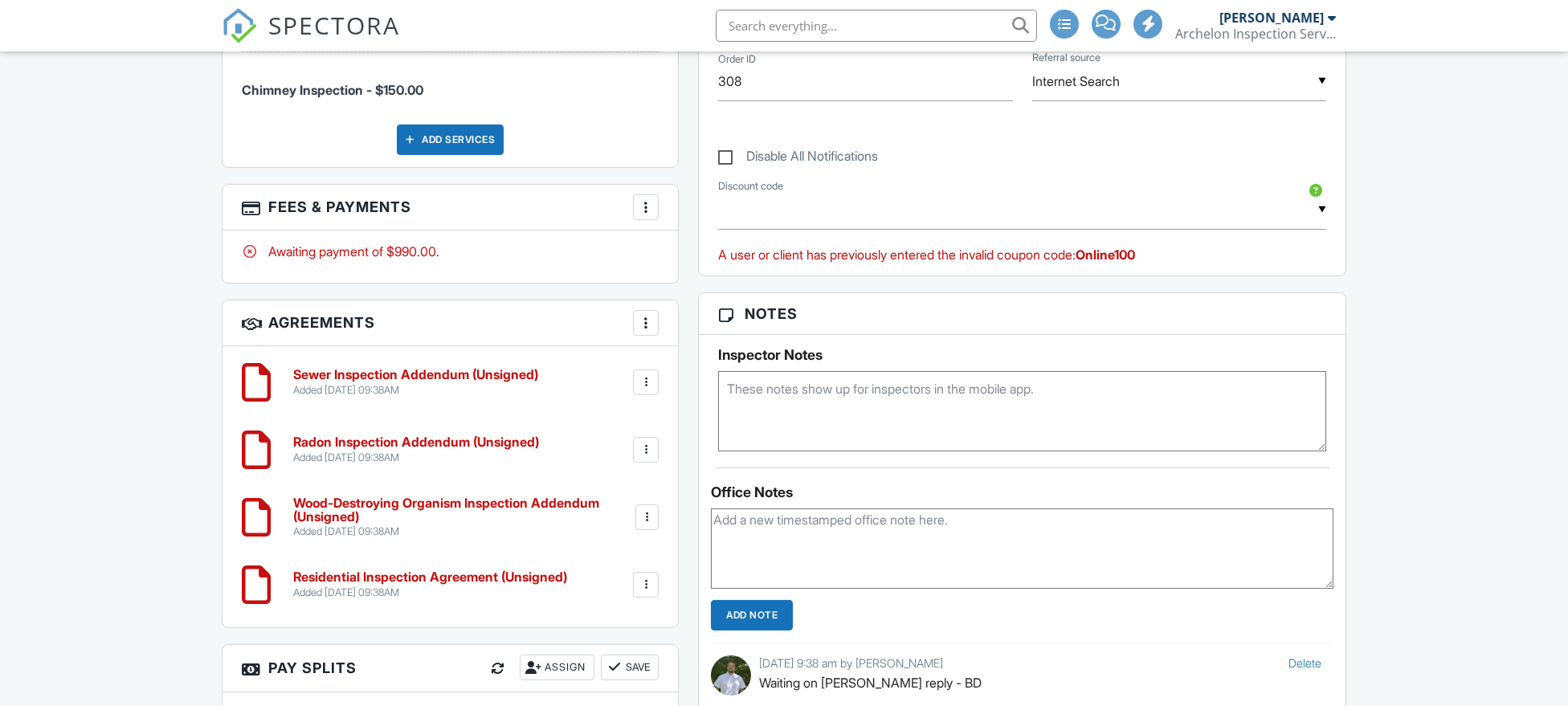
click at [833, 542] on textarea at bounding box center [1022, 548] width 623 height 80
type textarea "sewer confirmed - bd"
click at [768, 615] on input "Add Note" at bounding box center [752, 615] width 82 height 30
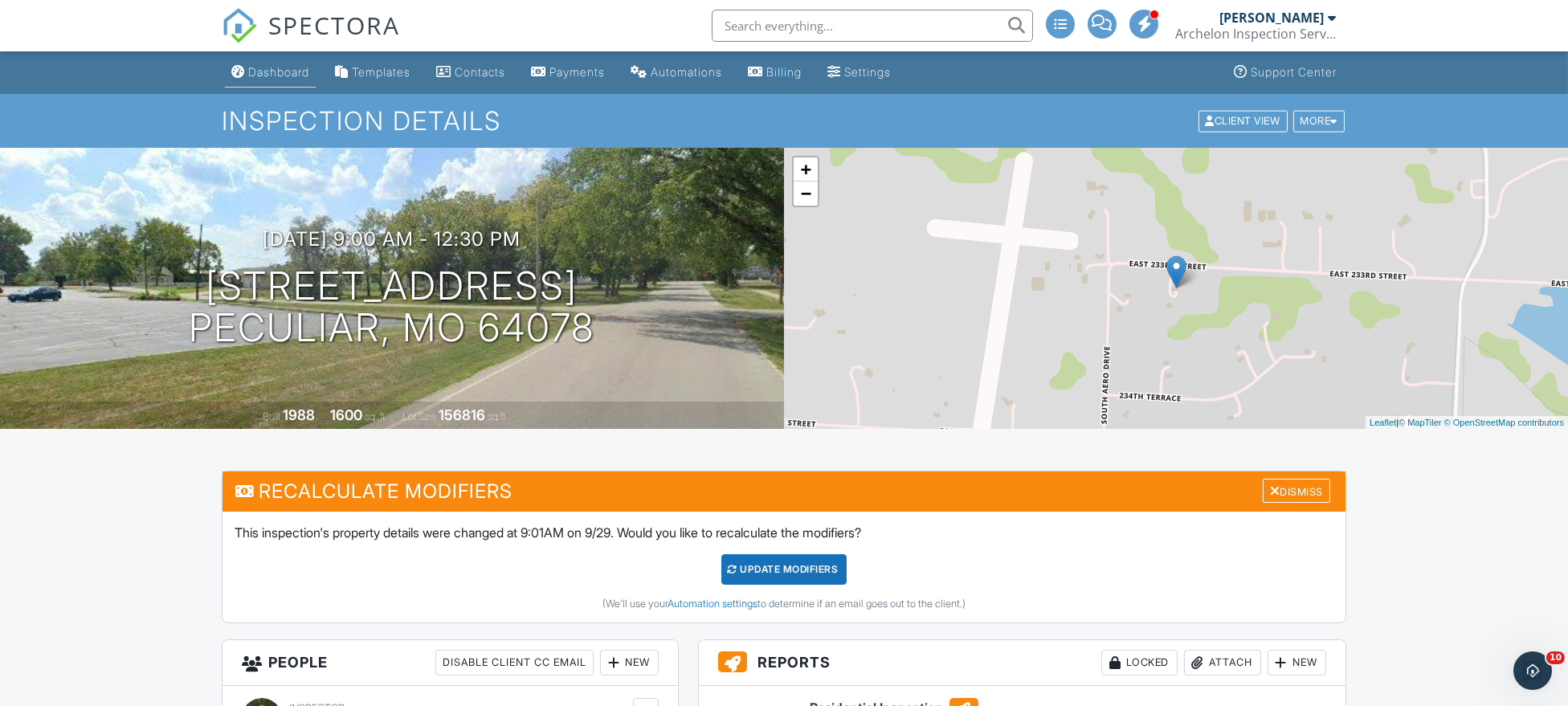
click at [282, 70] on div "Dashboard" at bounding box center [278, 72] width 61 height 14
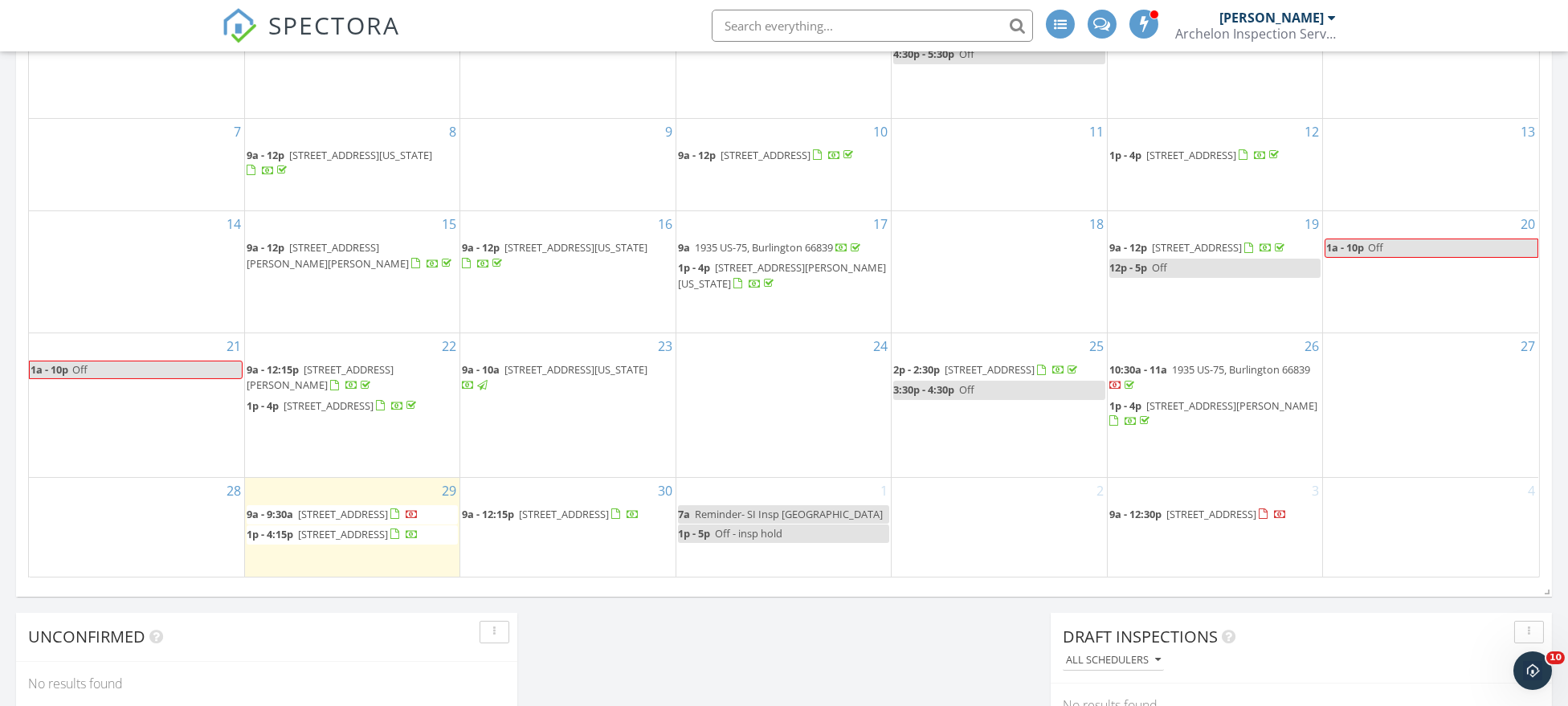
scroll to position [1085, 0]
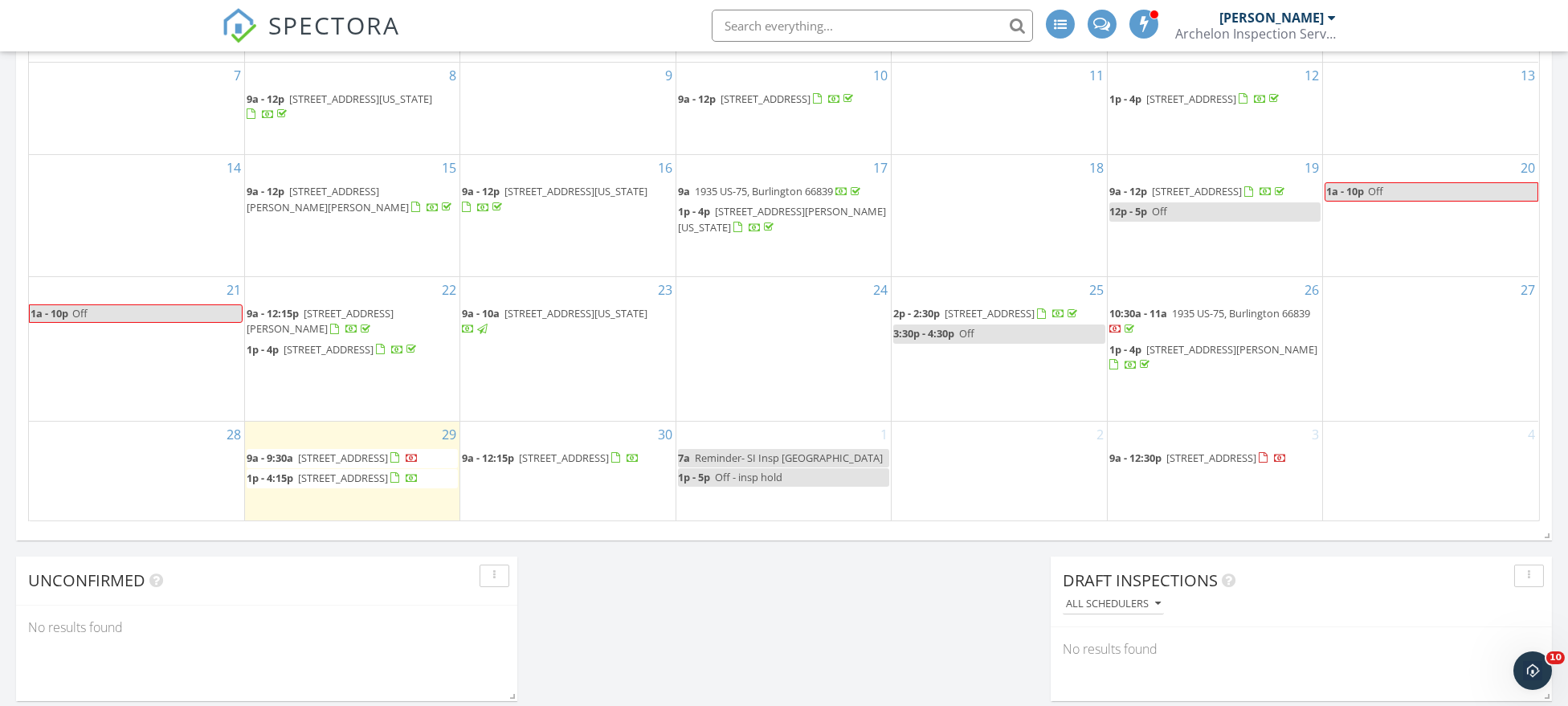
click at [1209, 422] on div "3 9a - 12:30p [STREET_ADDRESS]" at bounding box center [1215, 471] width 215 height 99
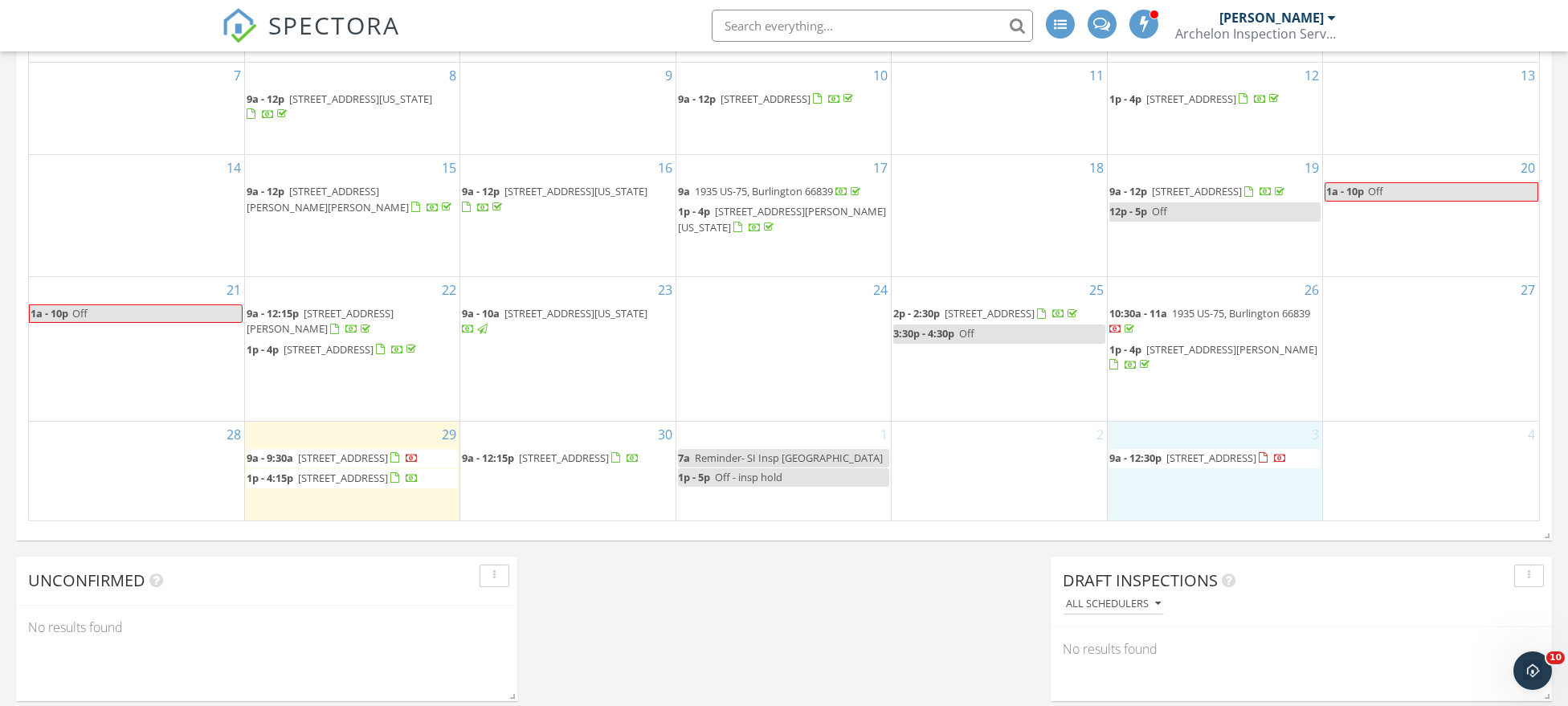
click at [1208, 451] on span "[STREET_ADDRESS]" at bounding box center [1211, 458] width 90 height 15
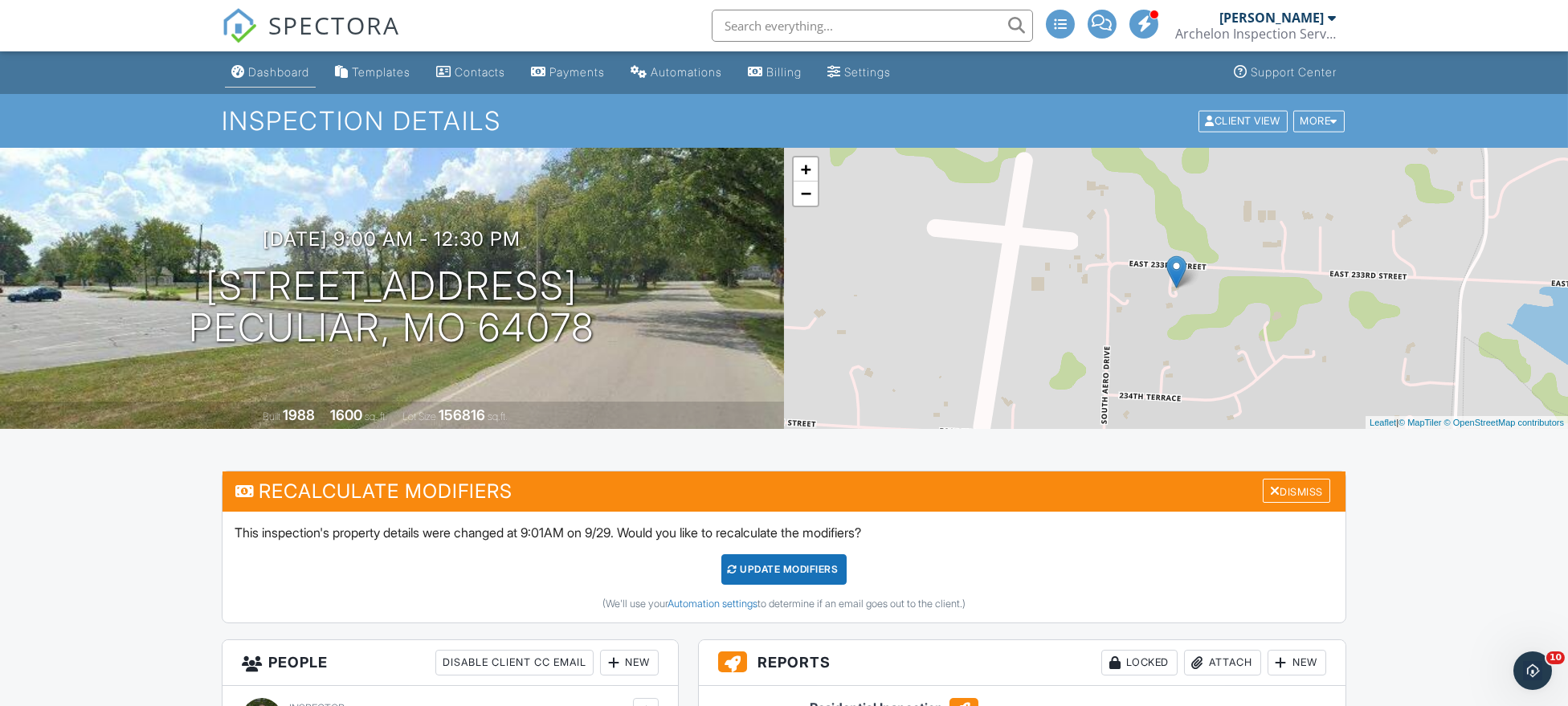
click at [260, 78] on link "Dashboard" at bounding box center [270, 73] width 91 height 29
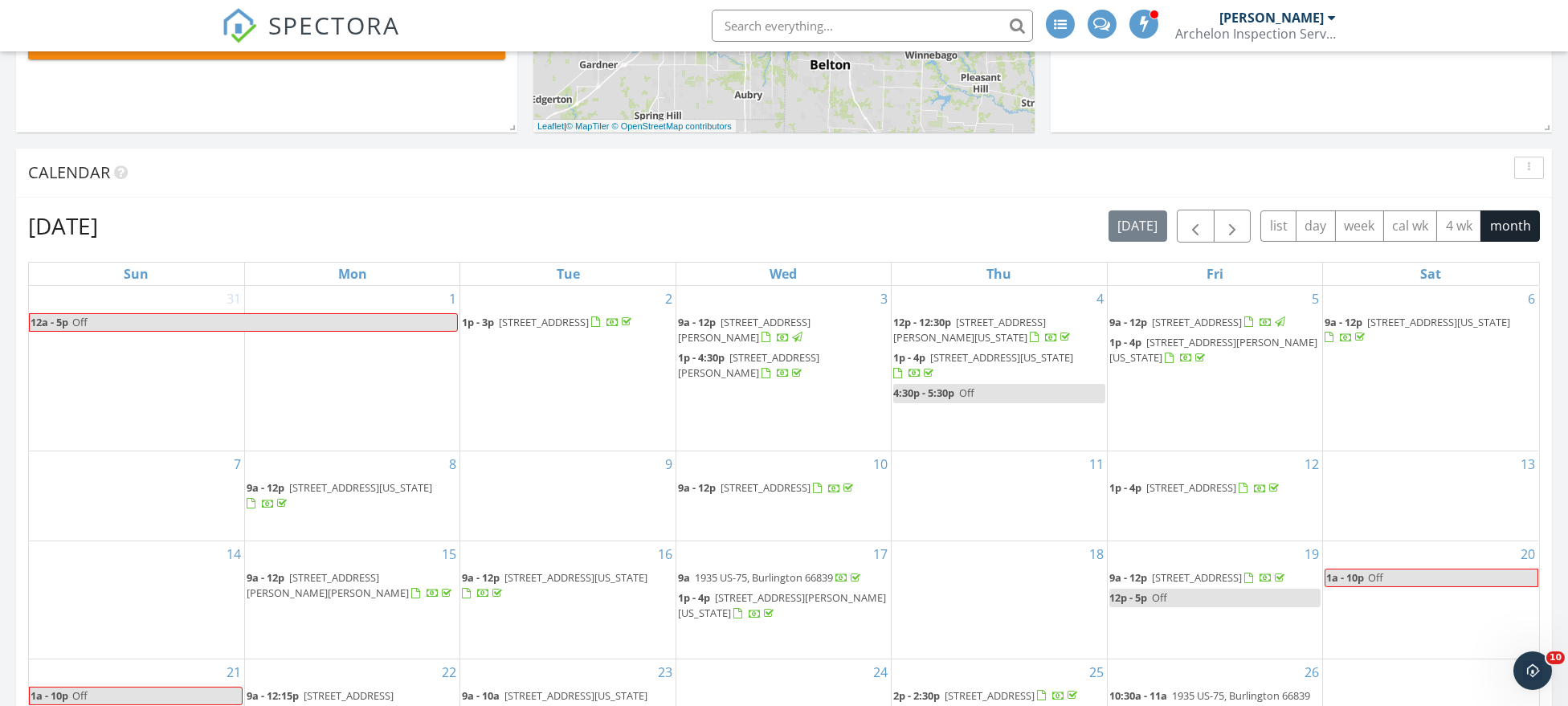
scroll to position [964, 0]
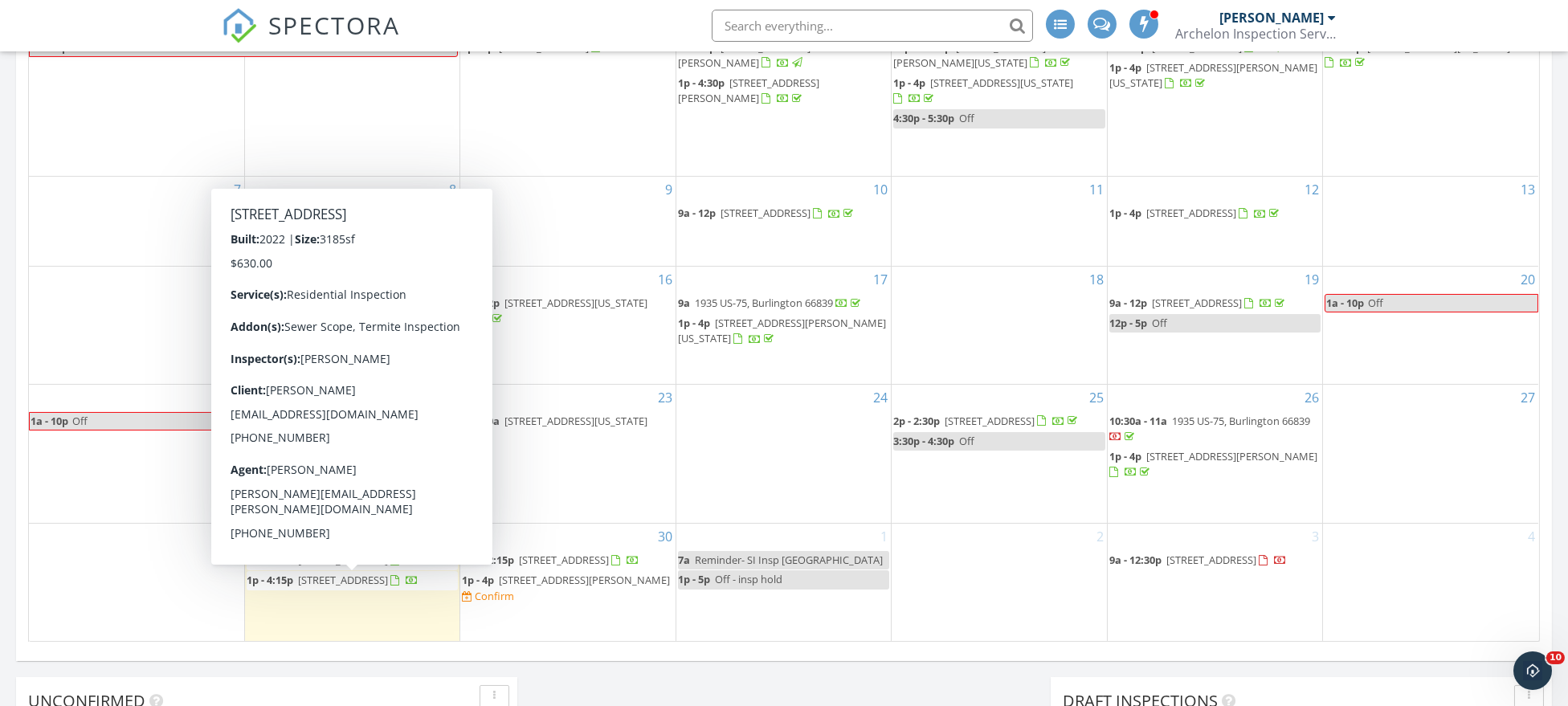
click at [325, 587] on span "1p - 4:15p [STREET_ADDRESS]" at bounding box center [332, 581] width 172 height 16
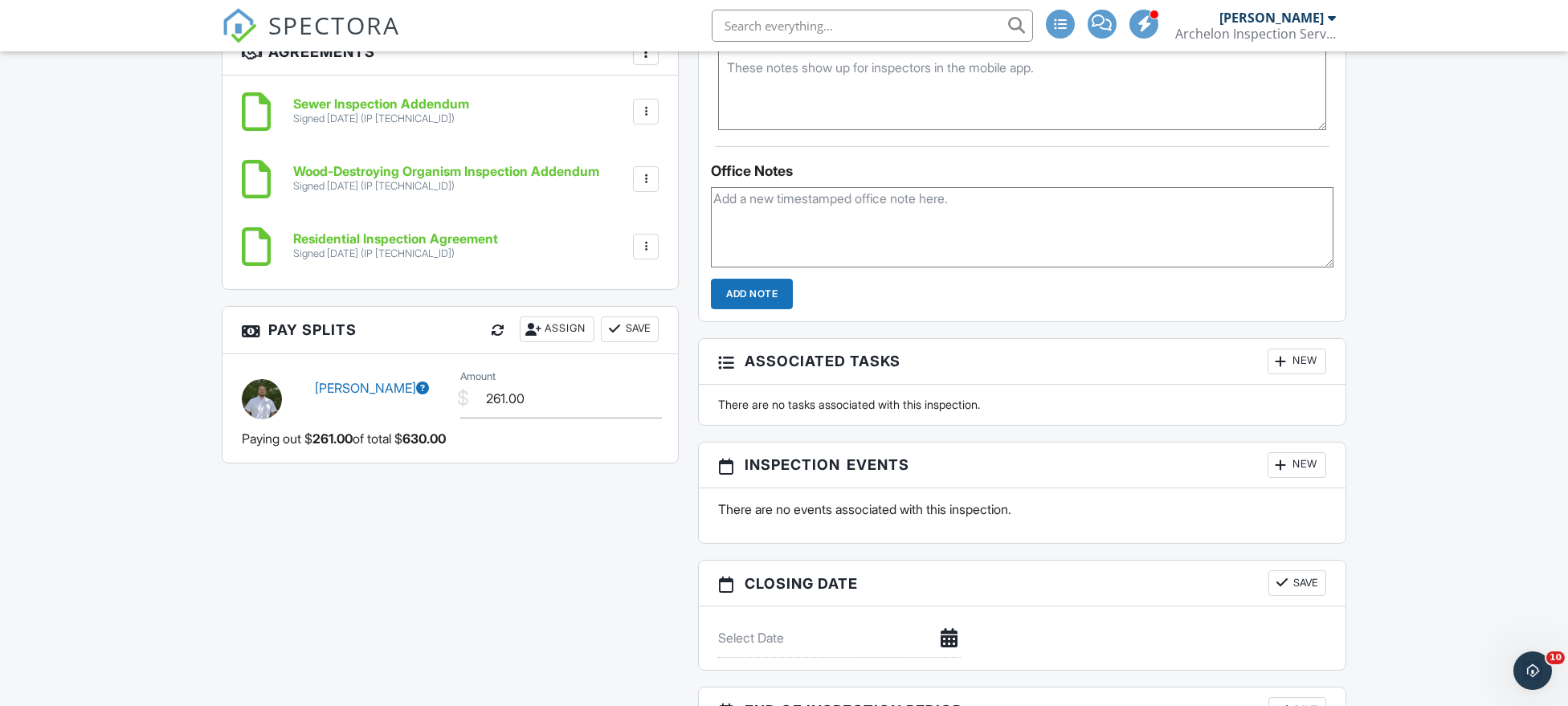
scroll to position [1085, 0]
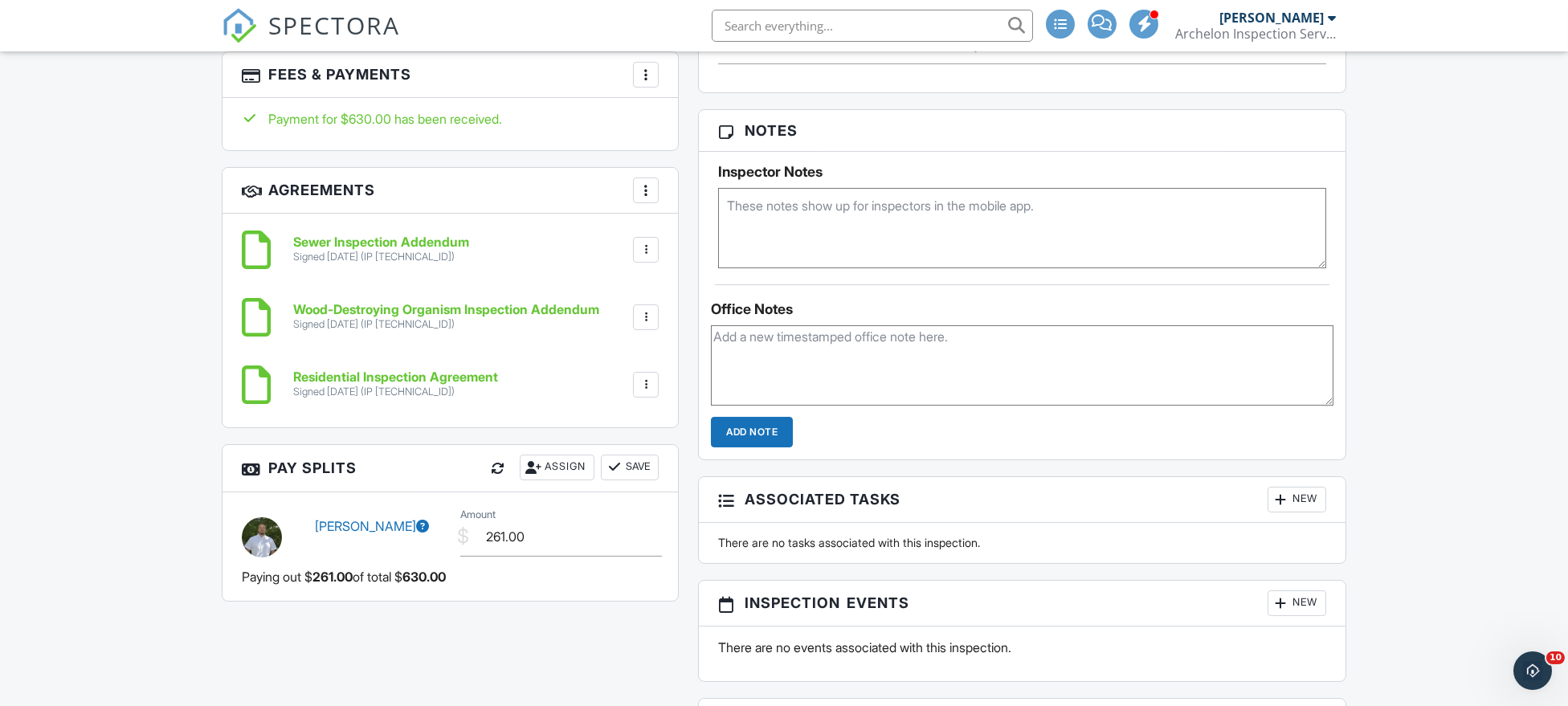
click at [791, 340] on textarea at bounding box center [1022, 366] width 623 height 80
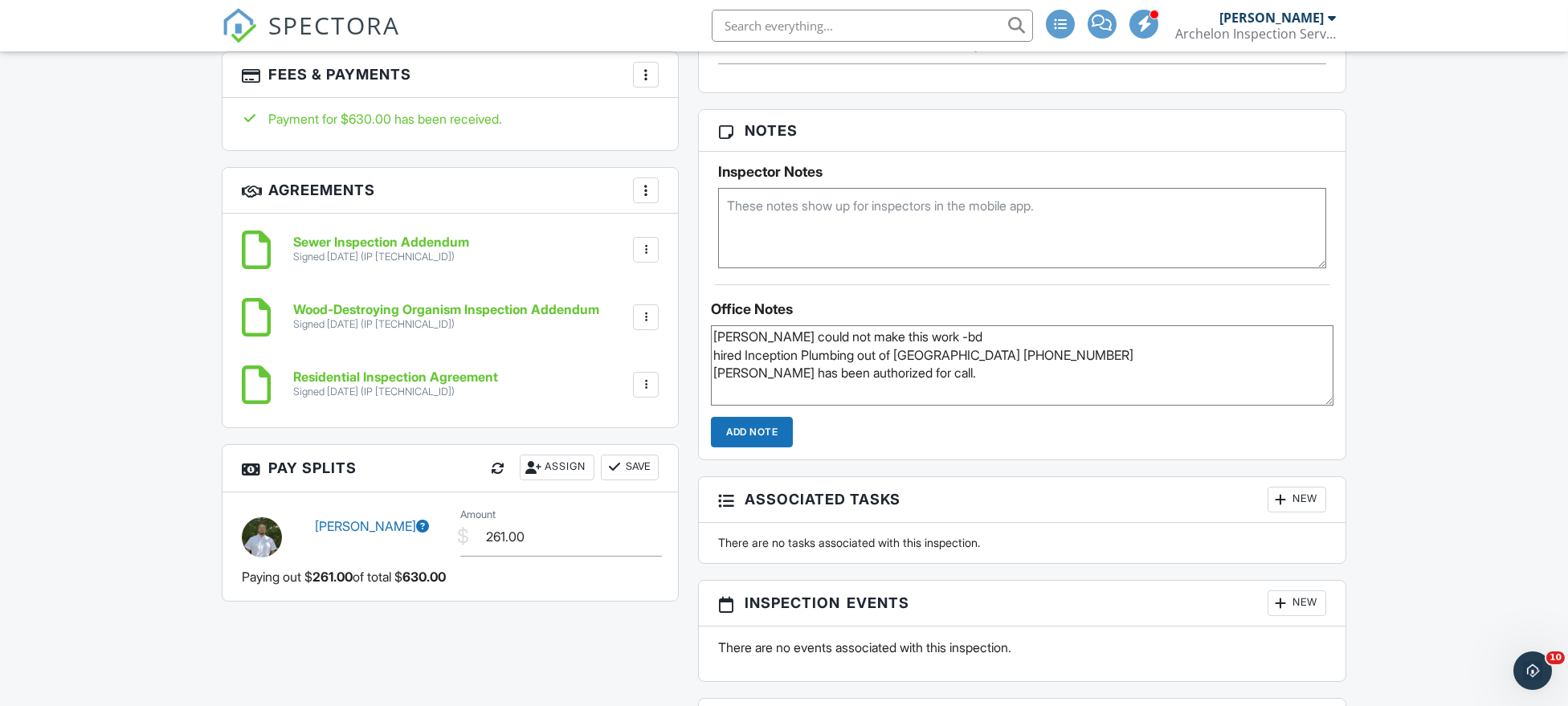
click at [1082, 353] on textarea "[PERSON_NAME] could not make this work -bd hired Inception Plumbing out of [GEO…" at bounding box center [1022, 366] width 623 height 80
click at [940, 375] on textarea "[PERSON_NAME] could not make this work -bd hired Inception Plumbing out of [GEO…" at bounding box center [1022, 366] width 623 height 80
click at [811, 393] on textarea "Kens could not make this work -bd hired Inception Plumbing out of Blue Springs …" at bounding box center [1022, 366] width 623 height 80
click at [936, 385] on textarea "Kens could not make this work -bd hired Inception Plumbing out of Blue Springs …" at bounding box center [1022, 366] width 623 height 80
type textarea "Kens could not make this work -bd hired Inception Plumbing out of Blue Springs …"
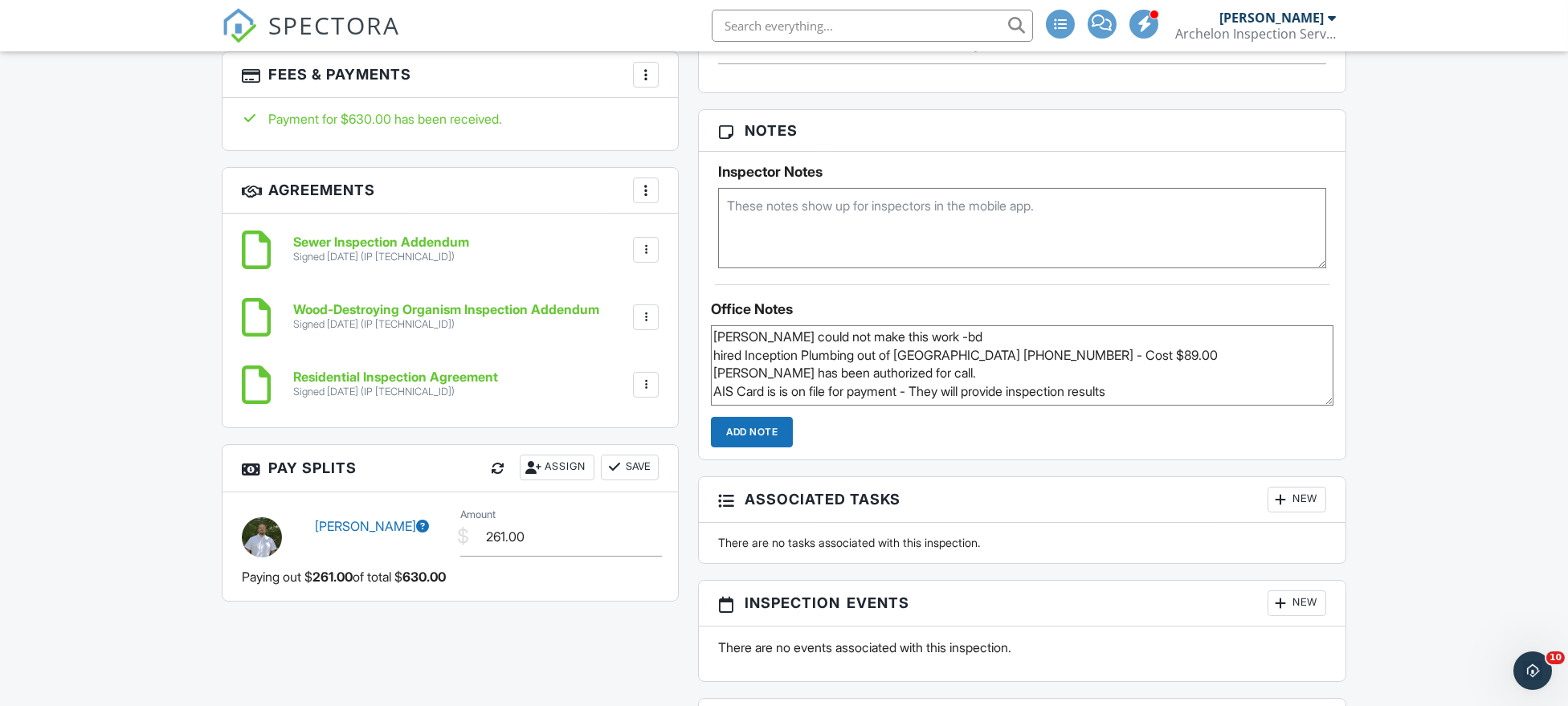
click at [779, 431] on input "Add Note" at bounding box center [752, 432] width 82 height 30
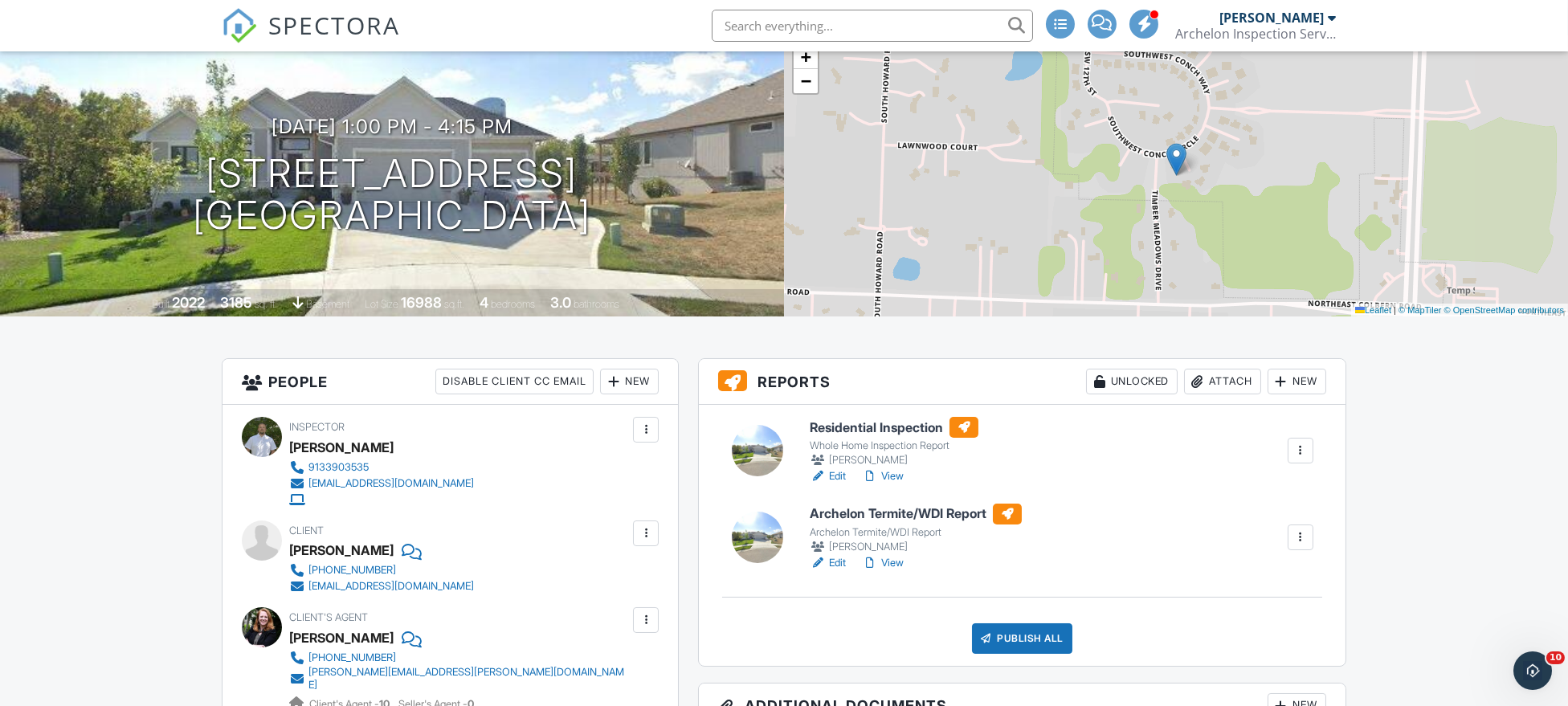
scroll to position [0, 0]
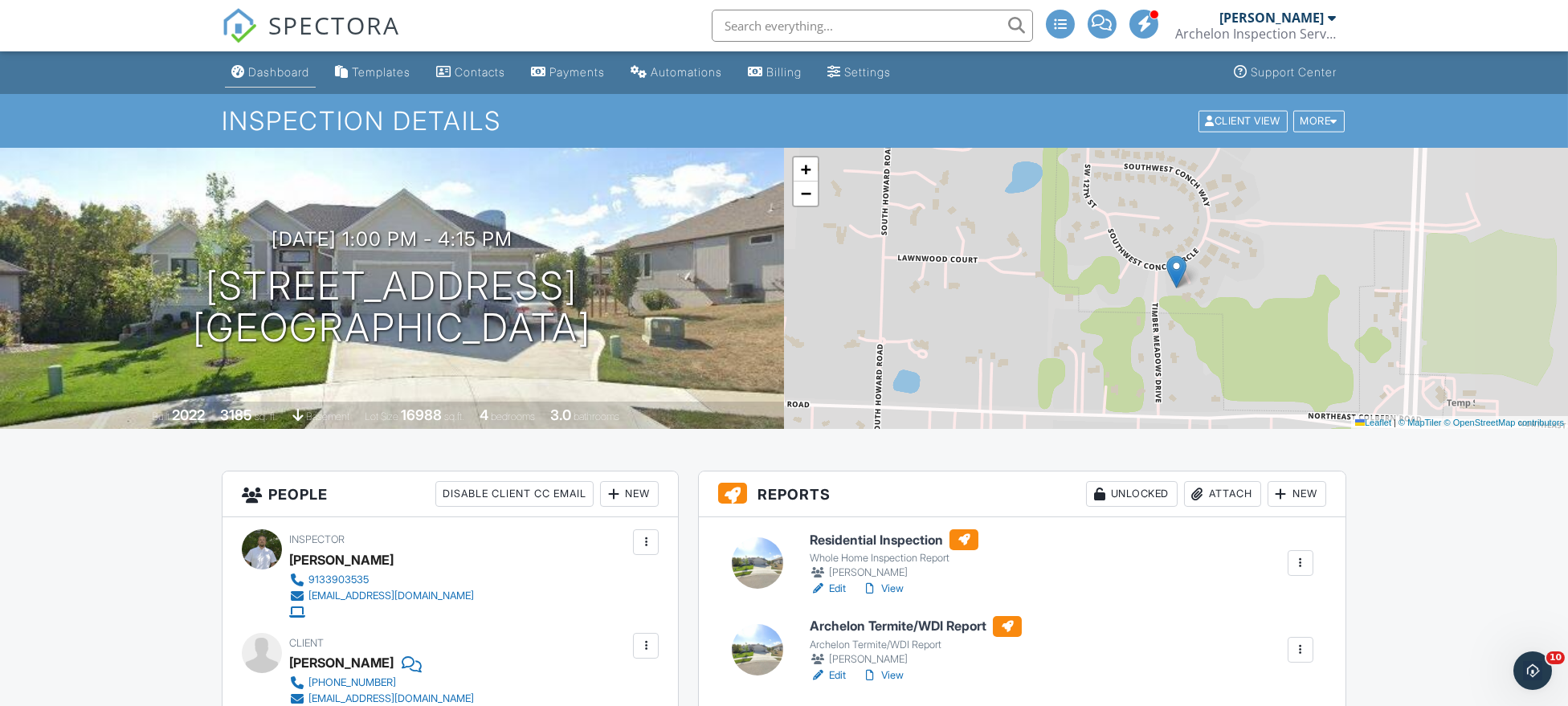
click at [264, 68] on div "Dashboard" at bounding box center [278, 72] width 61 height 14
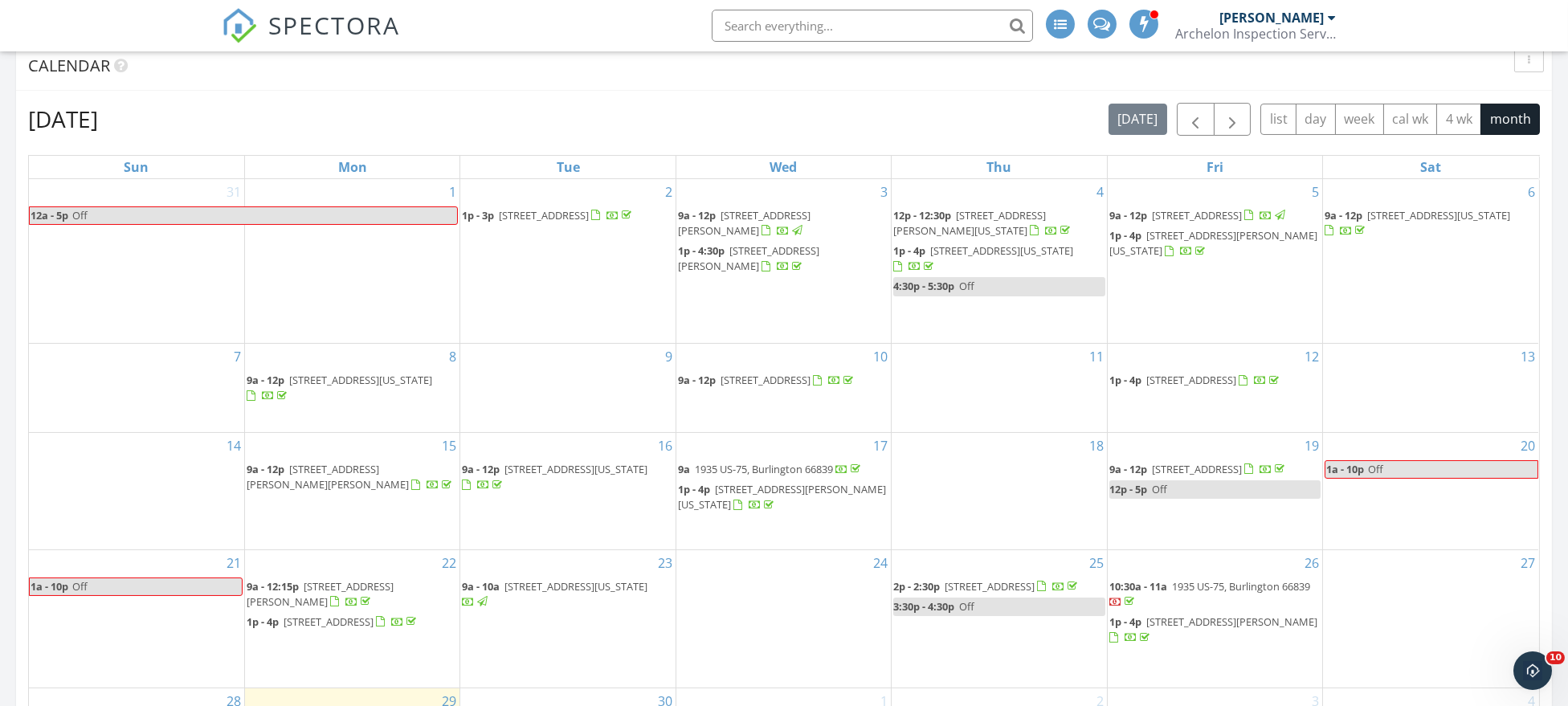
scroll to position [1204, 0]
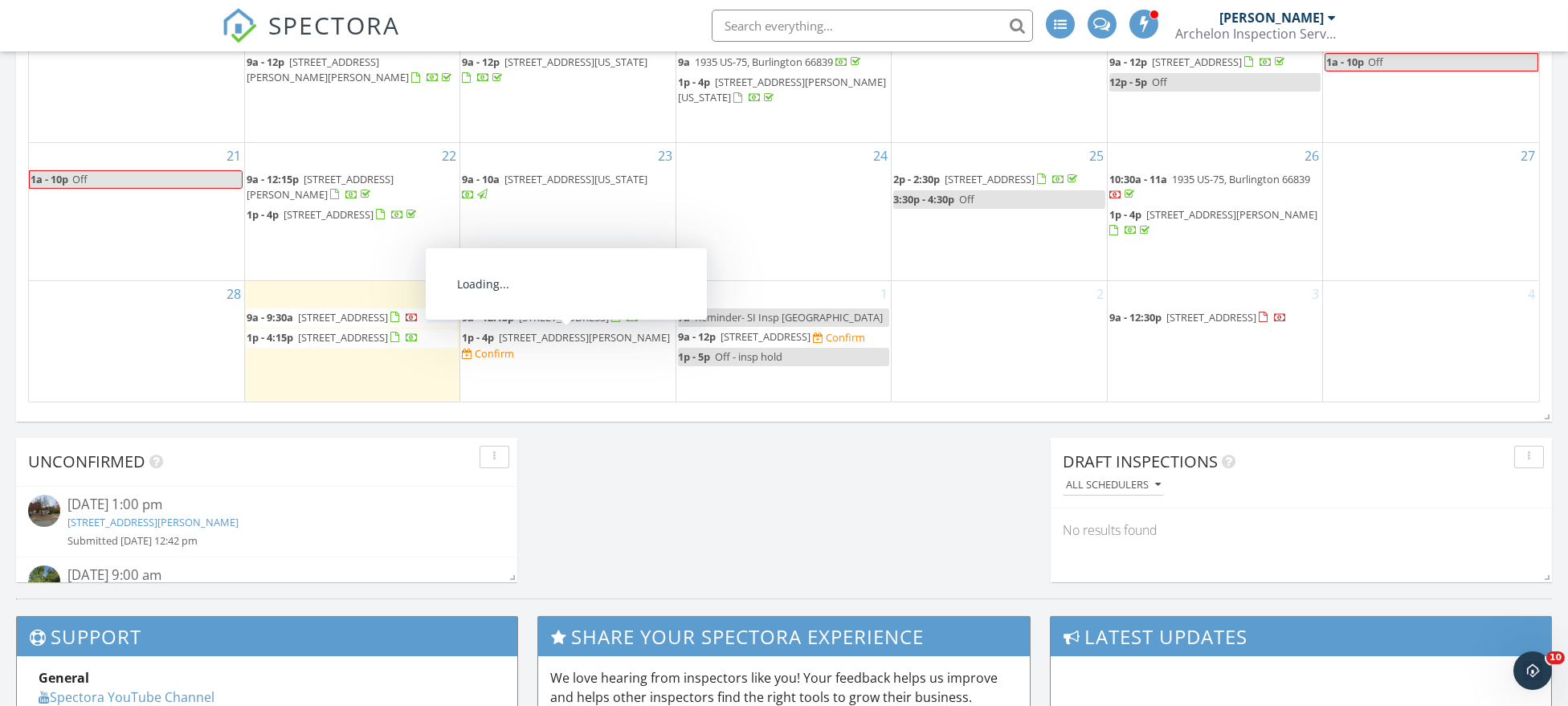
click at [578, 336] on span "[STREET_ADDRESS][PERSON_NAME]" at bounding box center [584, 338] width 171 height 15
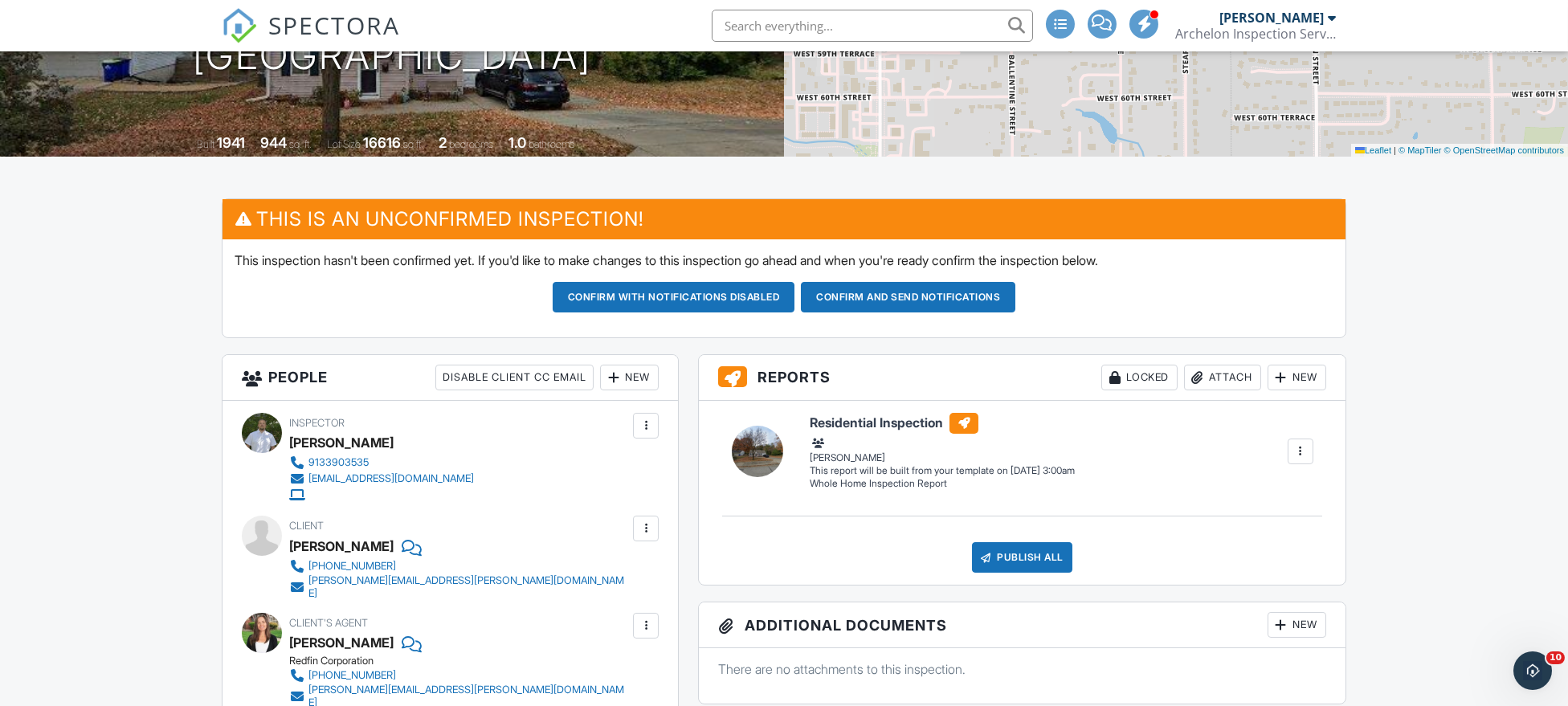
scroll to position [121, 0]
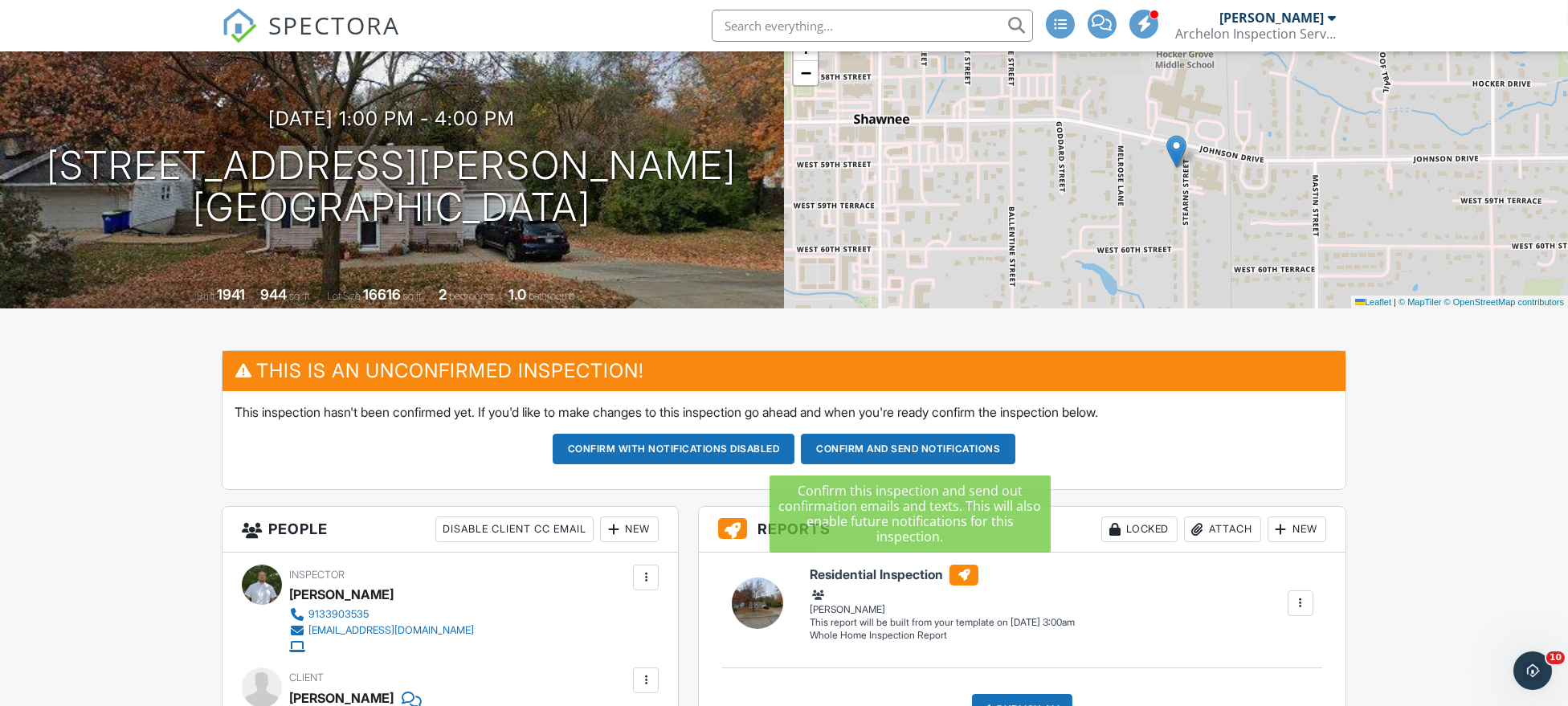
click at [952, 449] on button "Confirm and send notifications" at bounding box center [908, 449] width 215 height 30
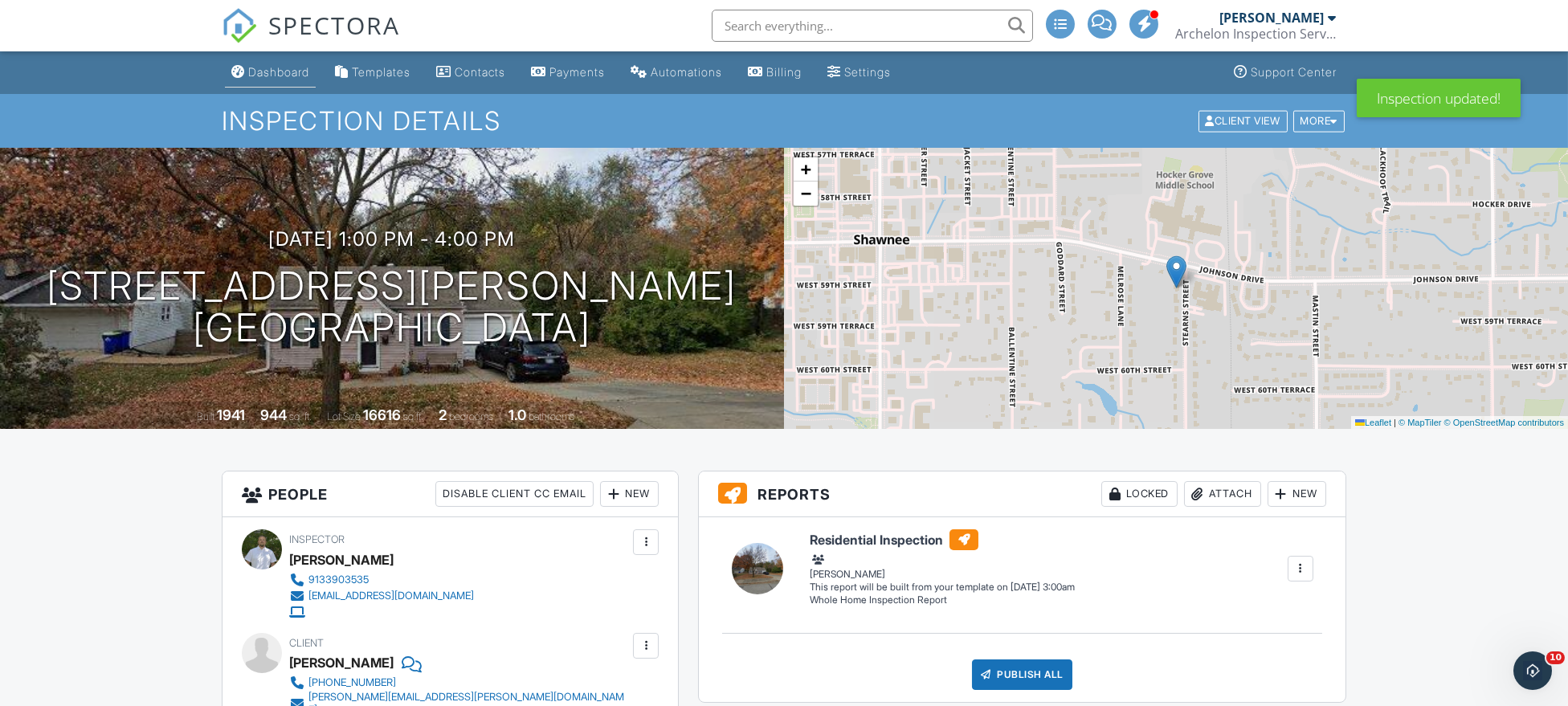
click at [301, 78] on link "Dashboard" at bounding box center [270, 73] width 91 height 29
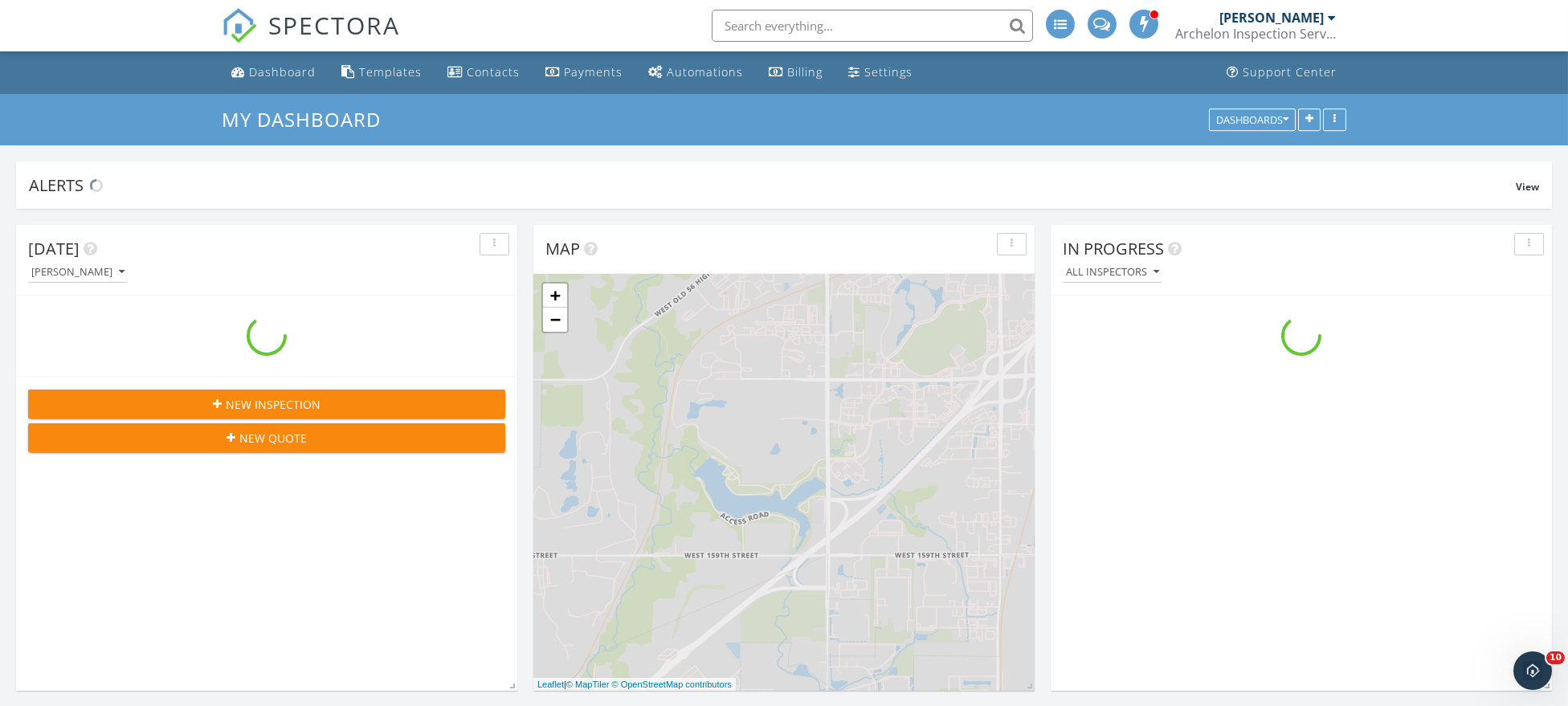
scroll to position [1499, 1606]
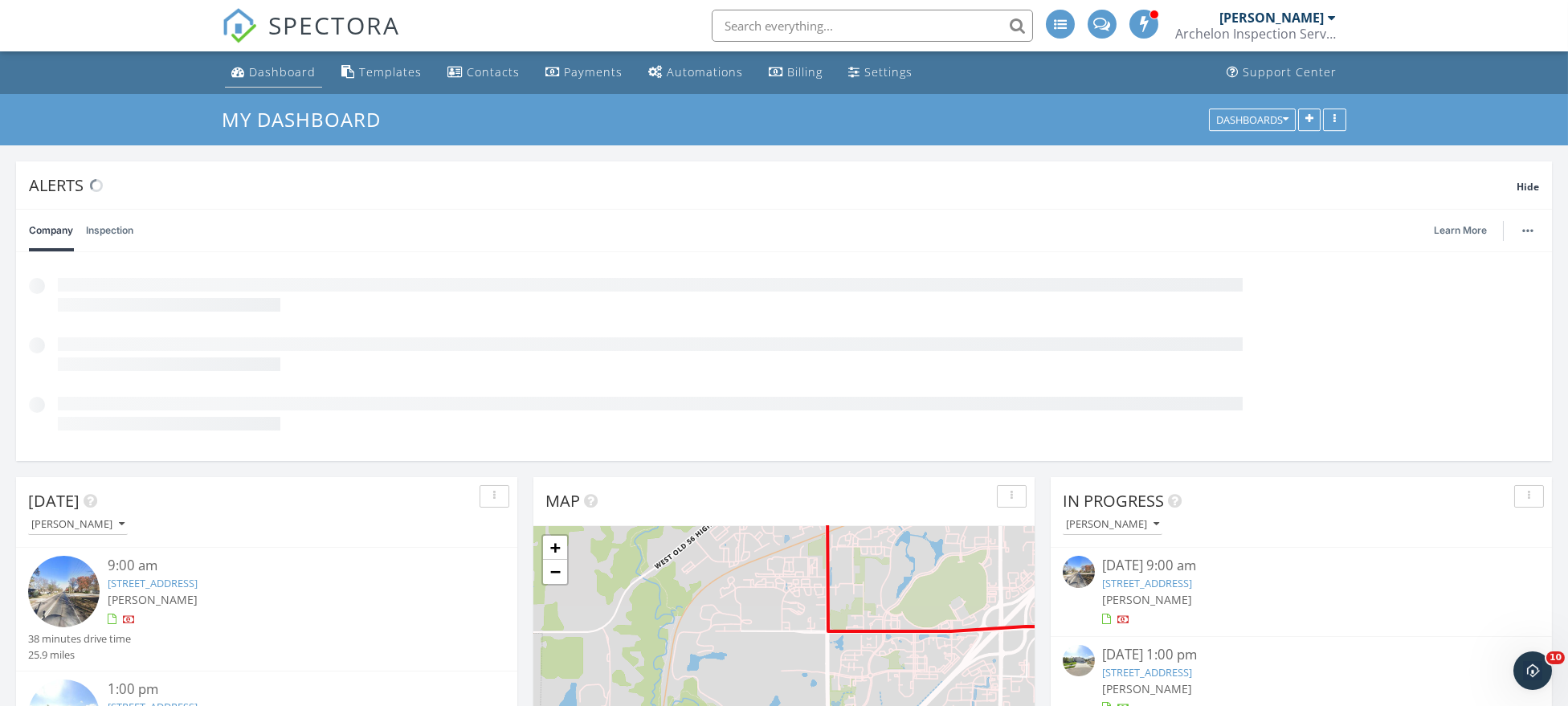
click at [266, 69] on div "Dashboard" at bounding box center [282, 72] width 67 height 16
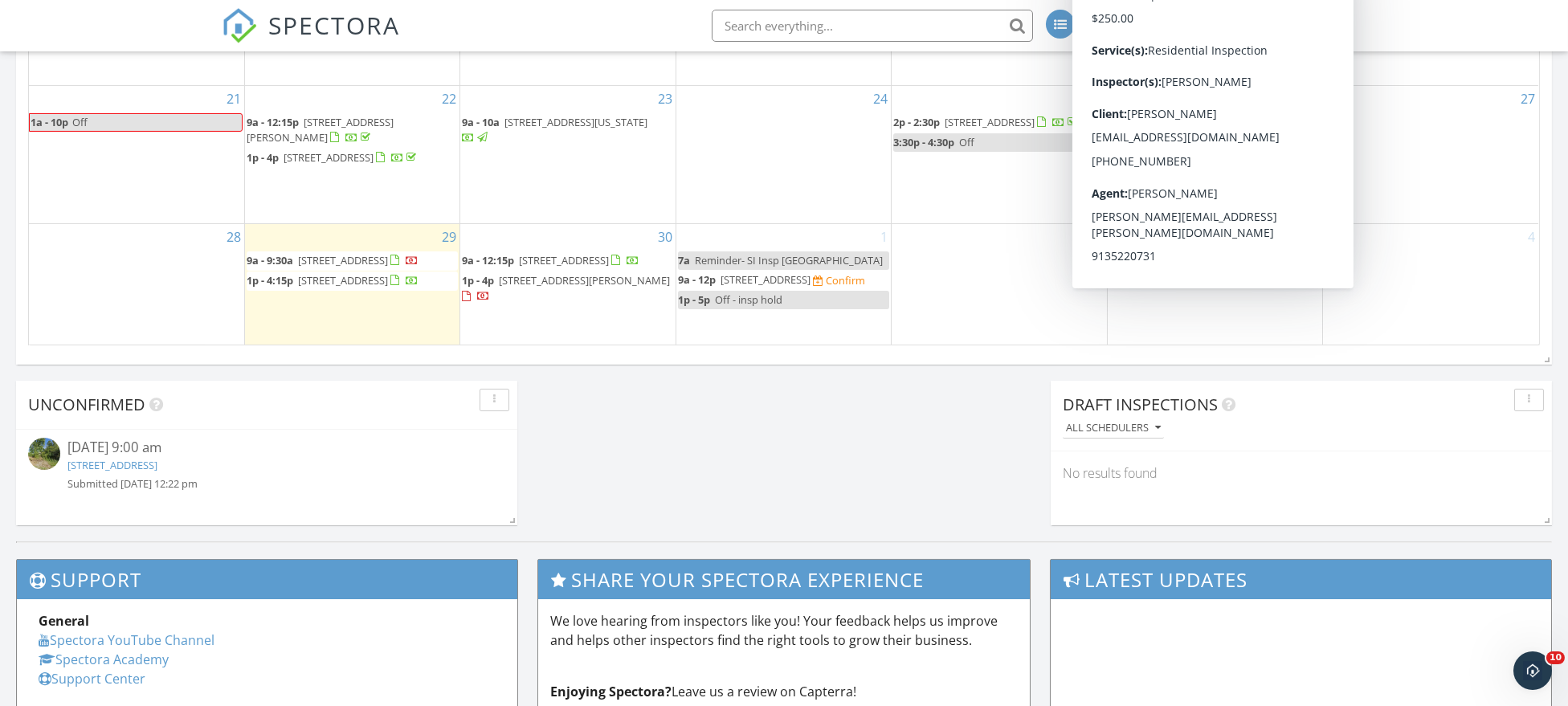
scroll to position [1259, 0]
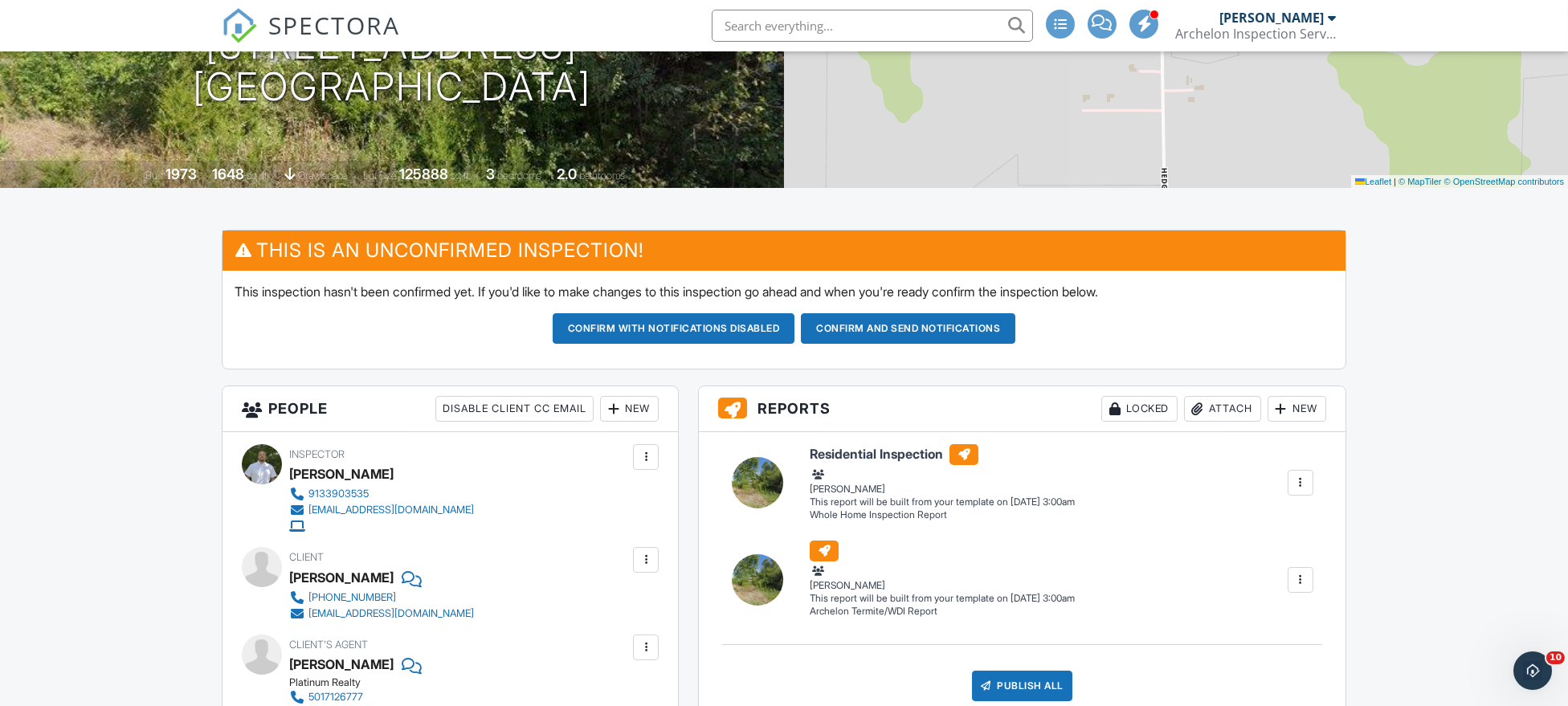
scroll to position [121, 0]
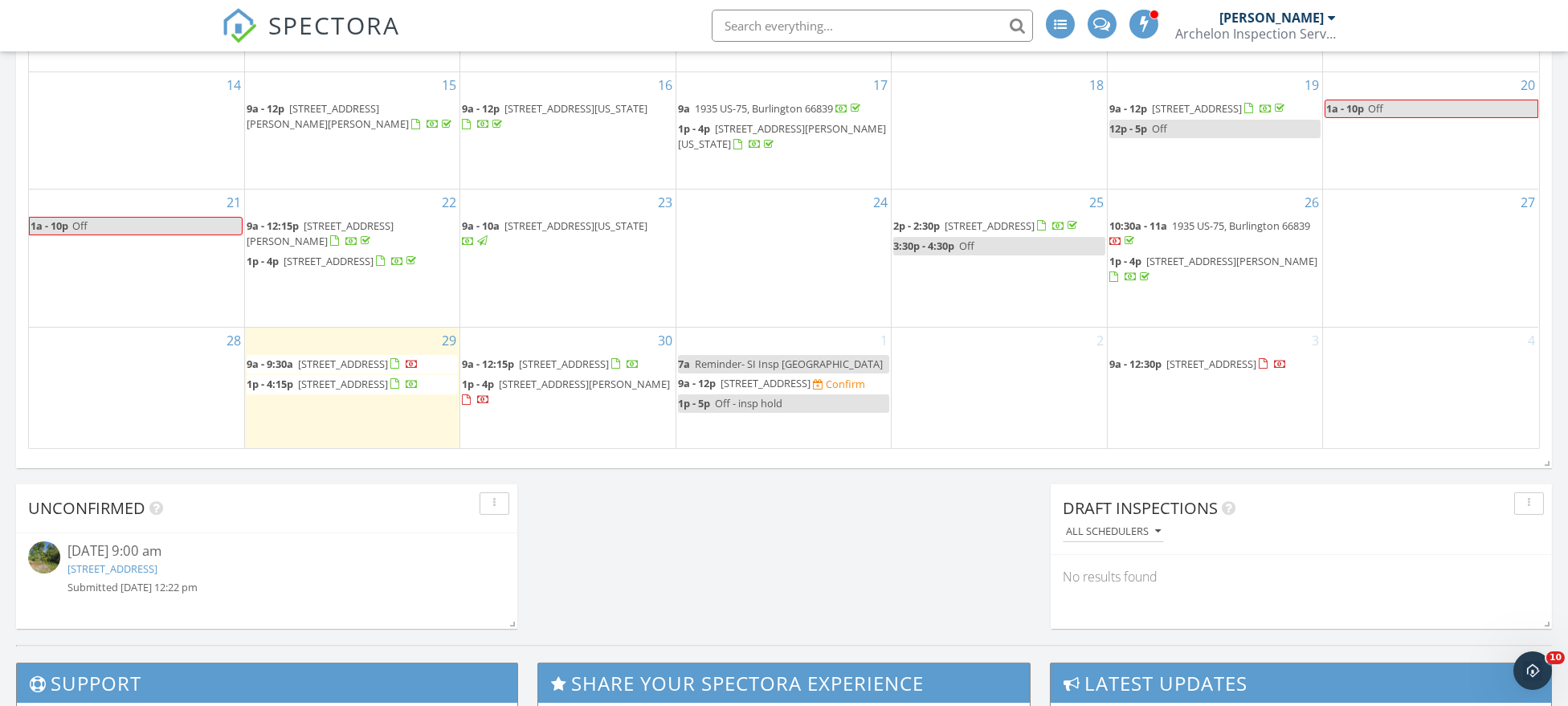
scroll to position [1138, 0]
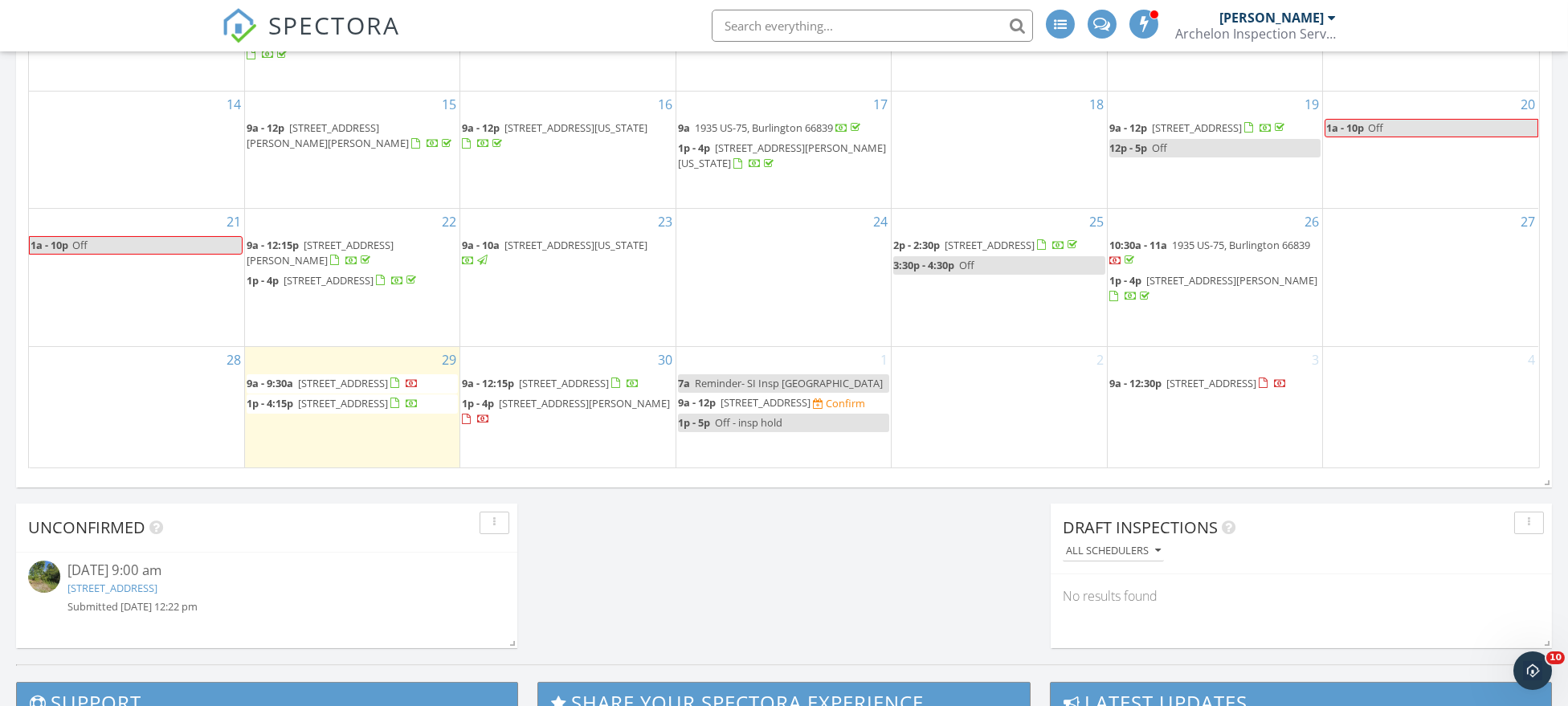
click at [788, 395] on span "38757 Hedge Ln Rd, Fontana 66026" at bounding box center [766, 402] width 90 height 15
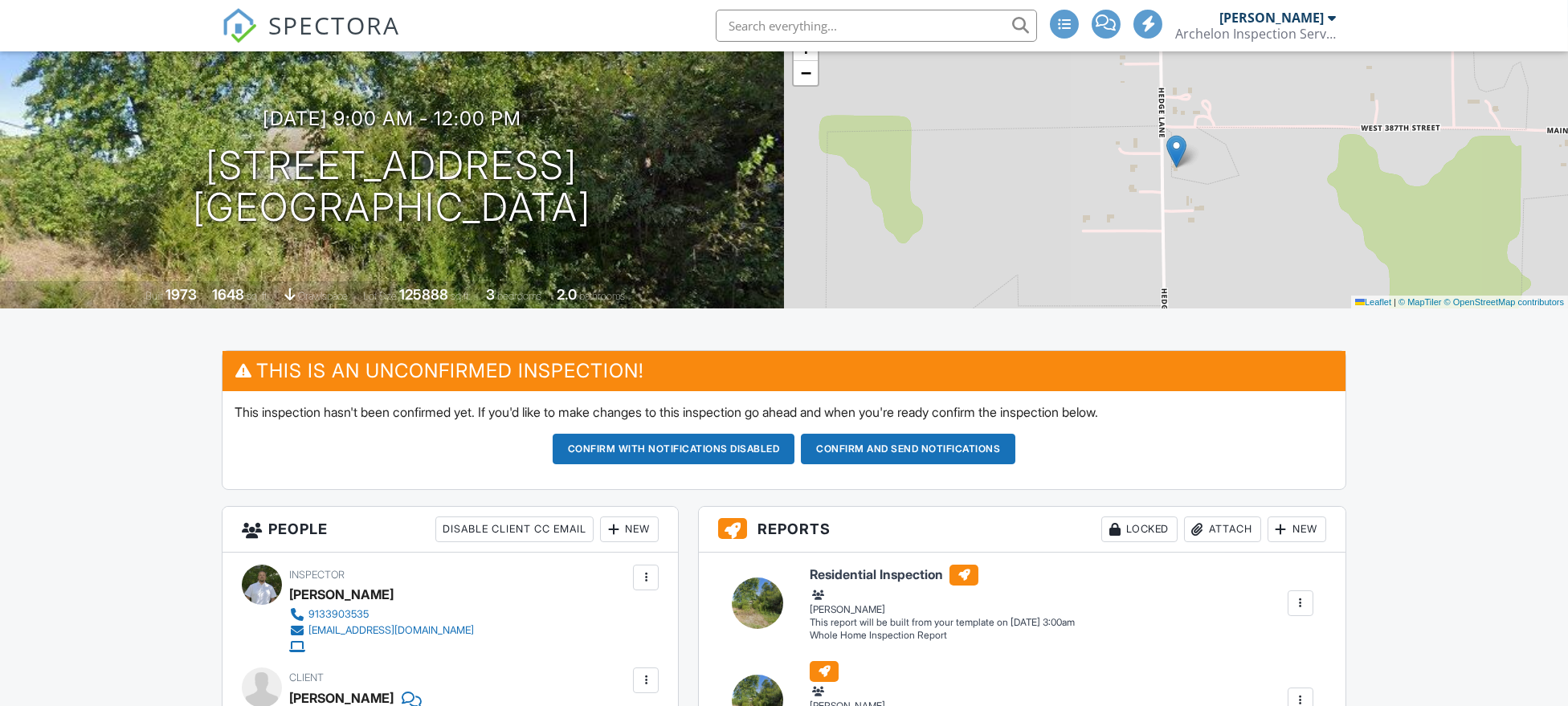
click at [891, 460] on button "Confirm and send notifications" at bounding box center [908, 449] width 215 height 30
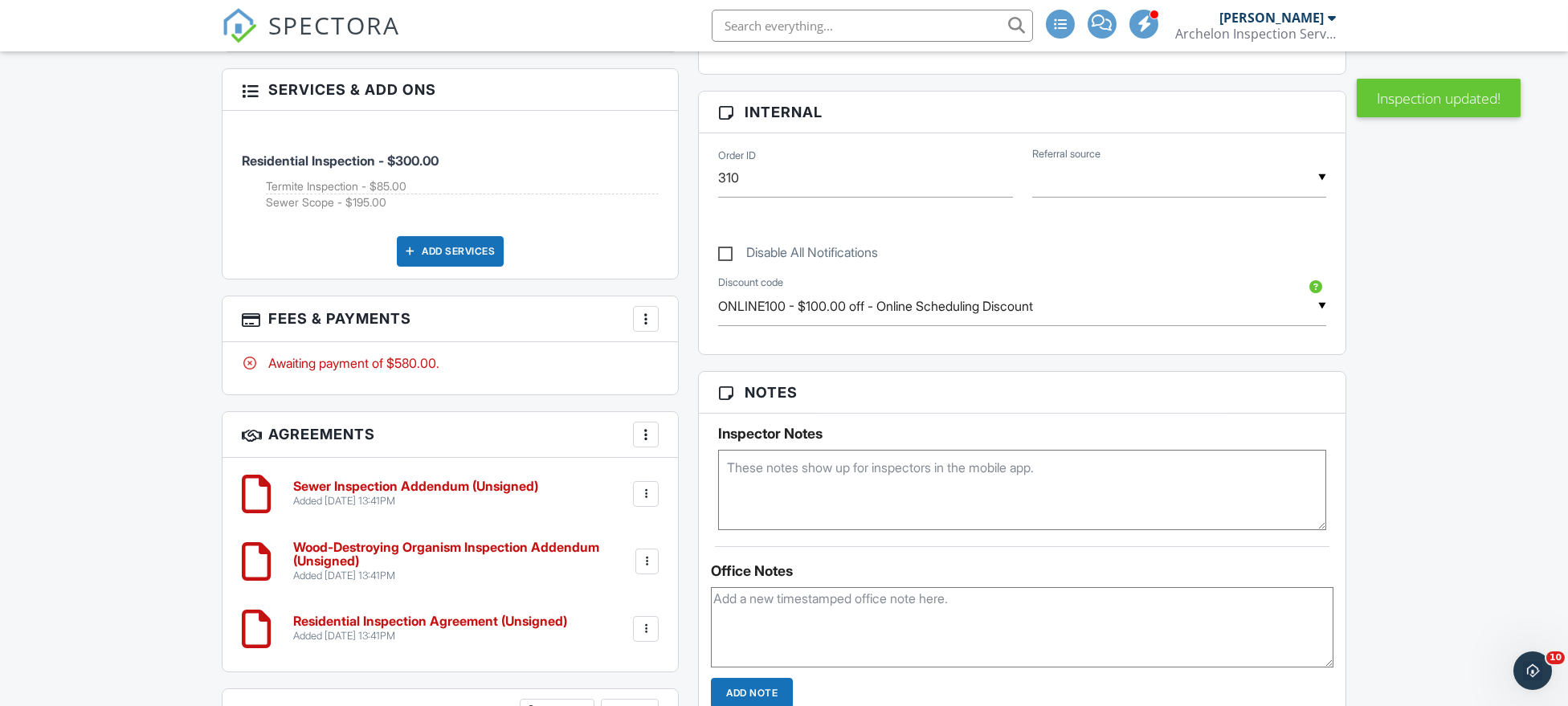
click at [860, 623] on textarea at bounding box center [1022, 628] width 623 height 80
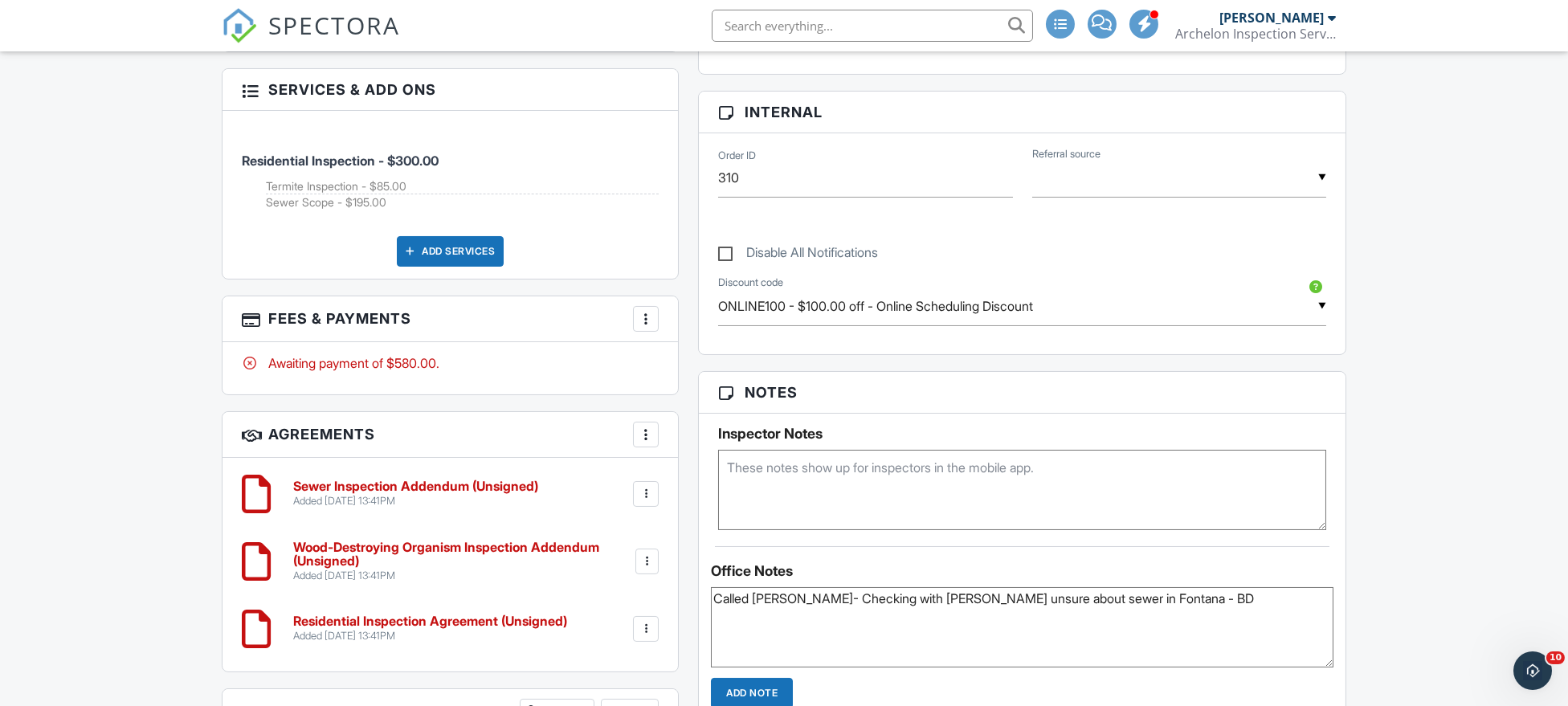
type textarea "Called Rita- Checking with Ken unsure about sewer in Fontana - BD"
click at [760, 689] on input "Add Note" at bounding box center [752, 693] width 82 height 30
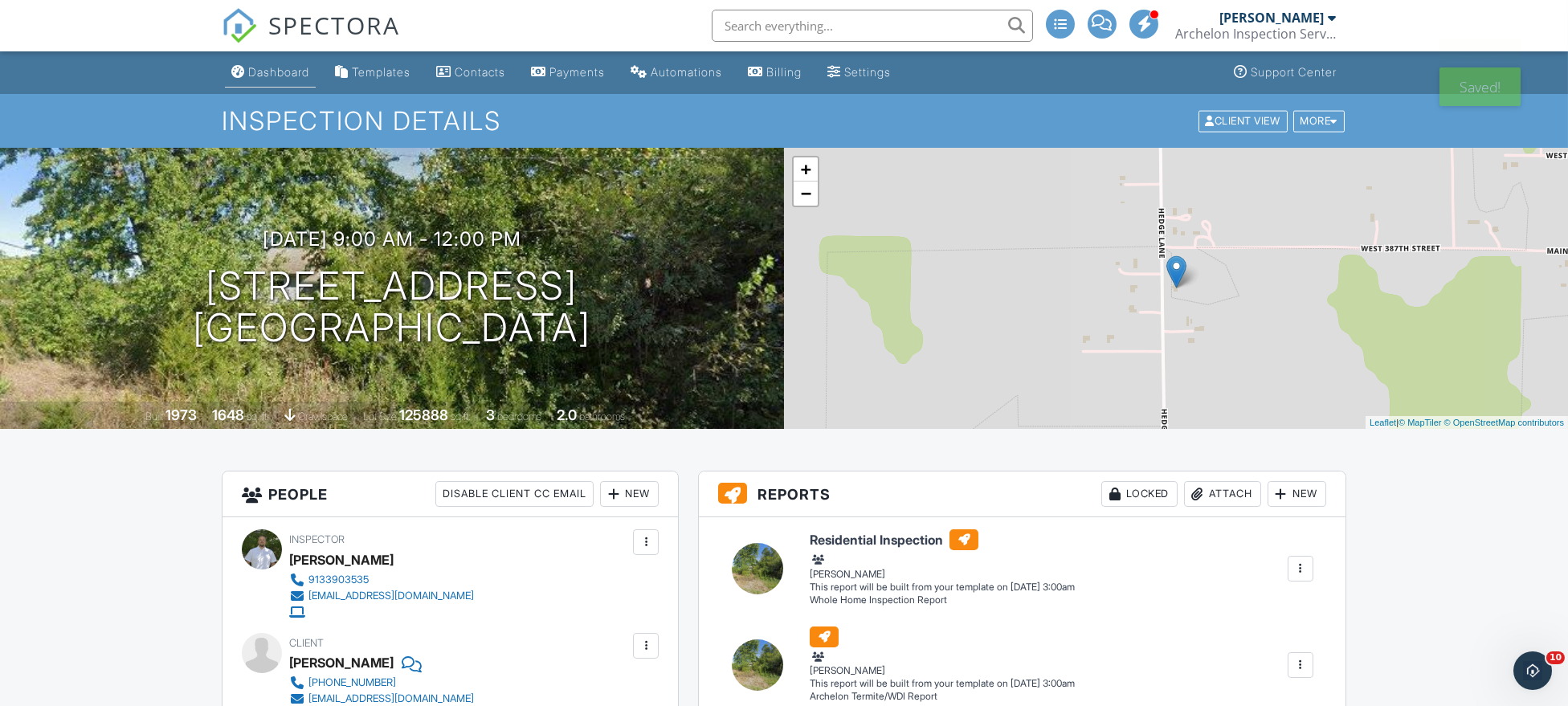
click at [262, 61] on link "Dashboard" at bounding box center [270, 73] width 91 height 29
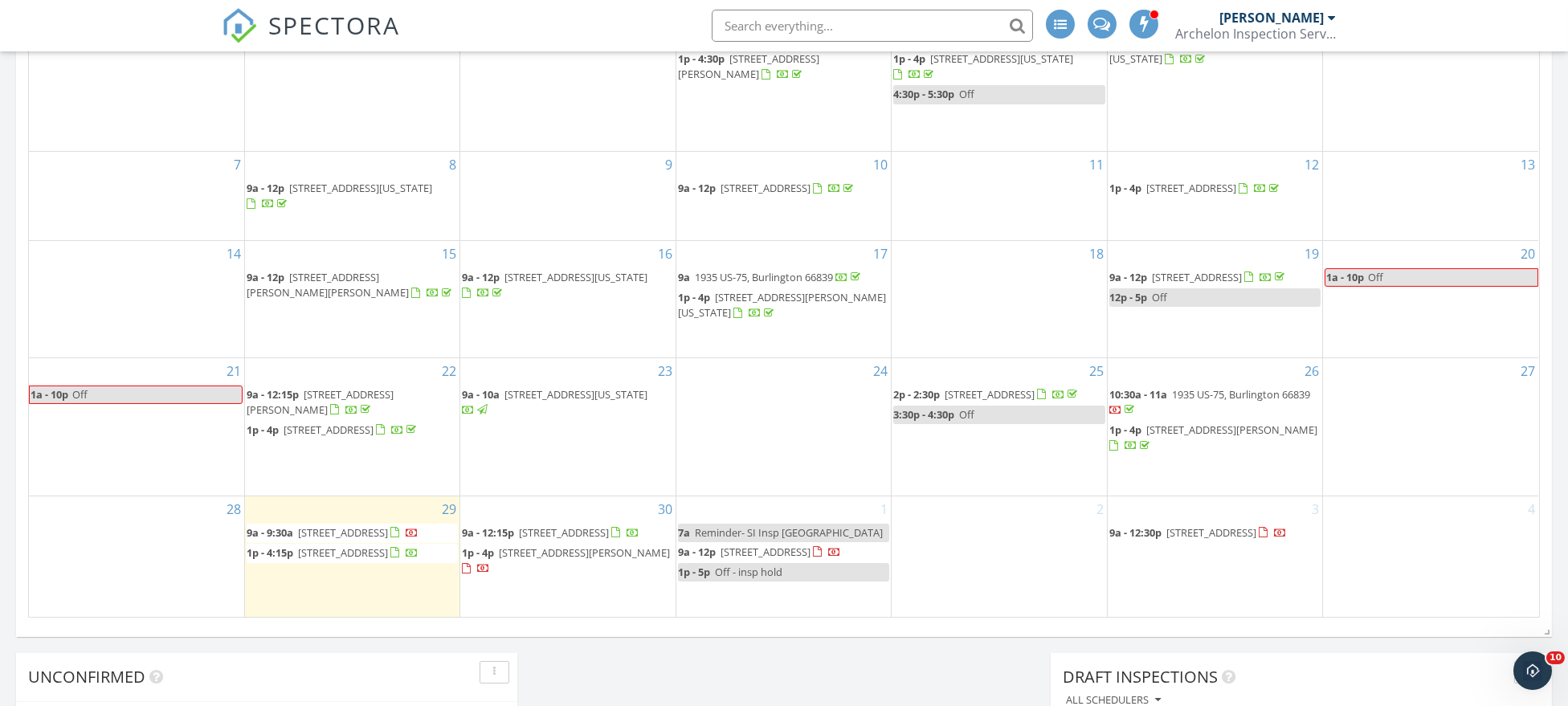
scroll to position [1206, 0]
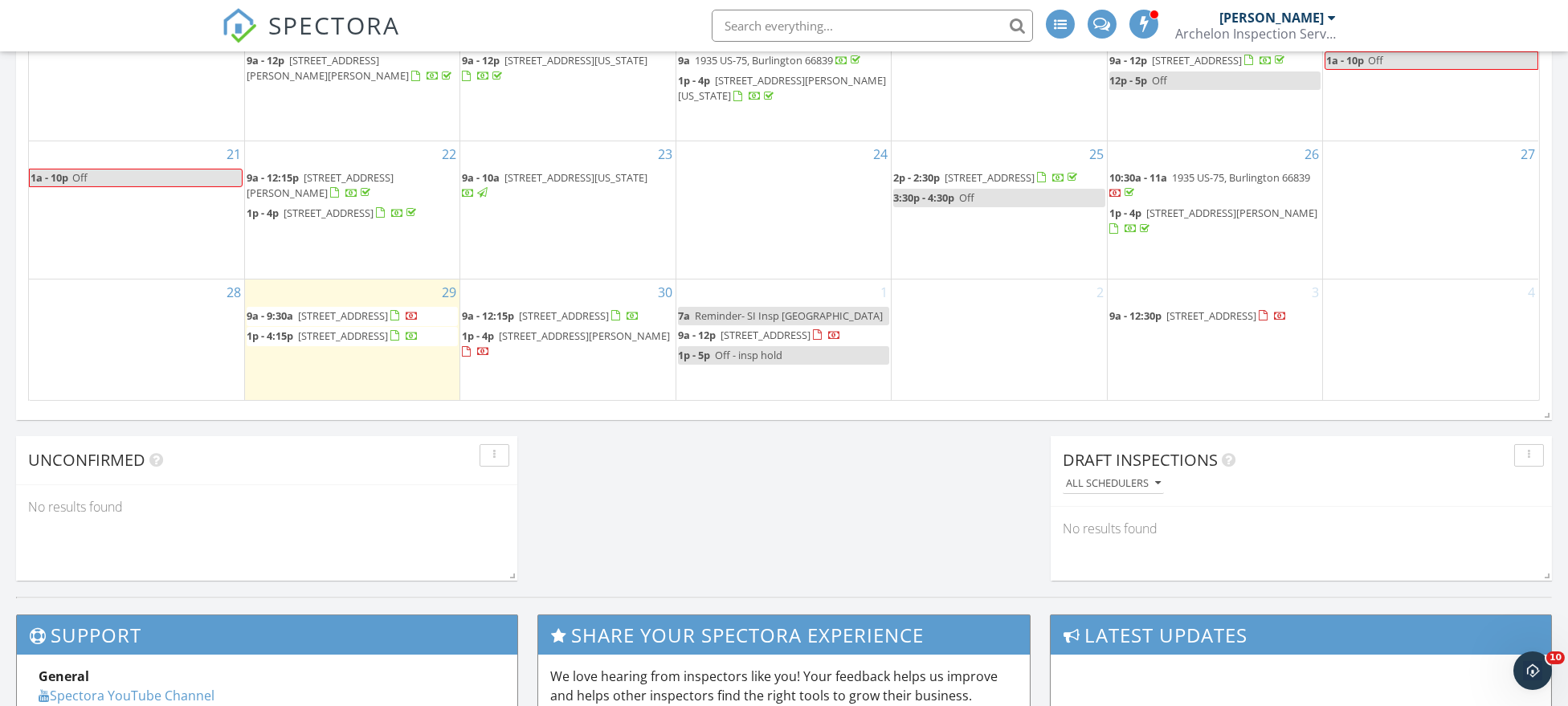
click at [763, 357] on span "Off - insp hold" at bounding box center [748, 355] width 68 height 15
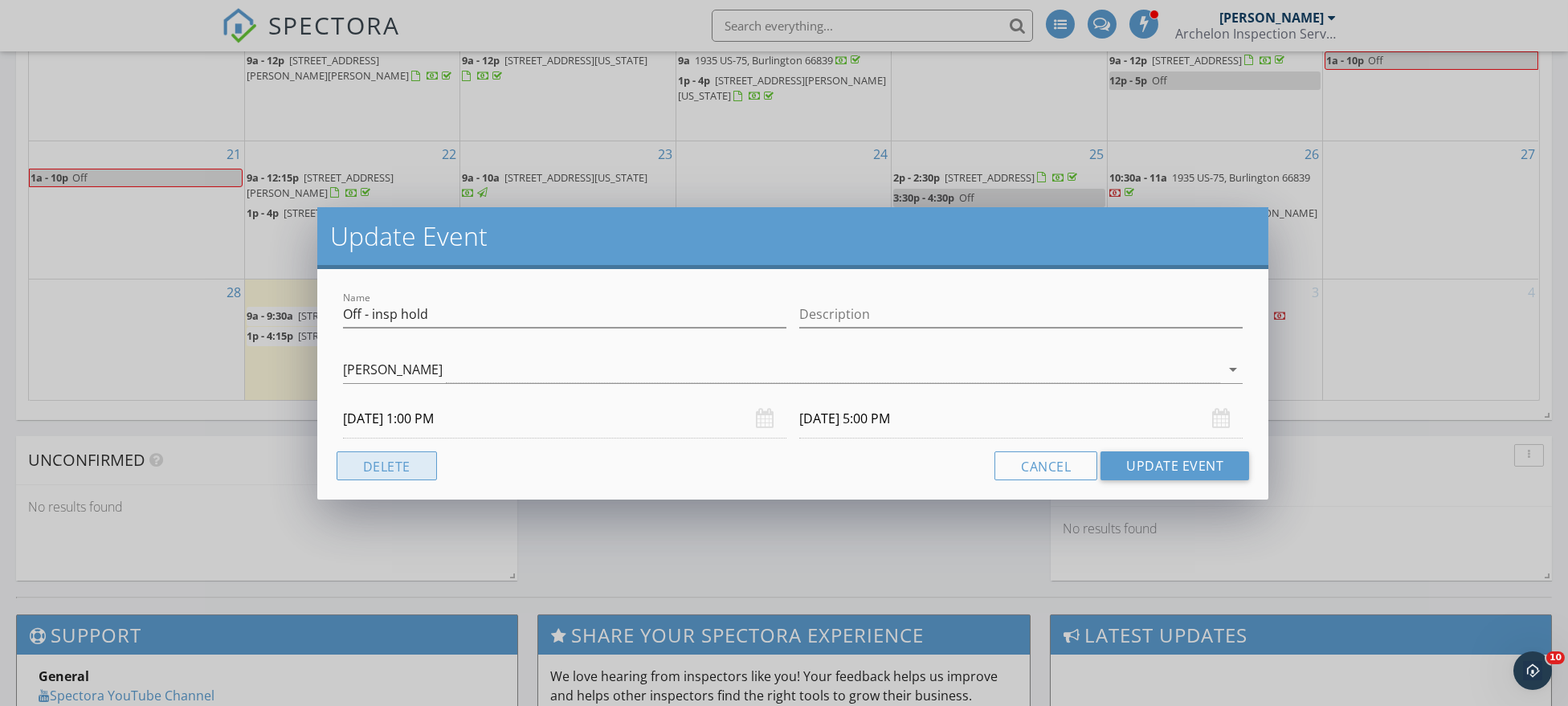
click at [399, 465] on button "Delete" at bounding box center [386, 465] width 100 height 29
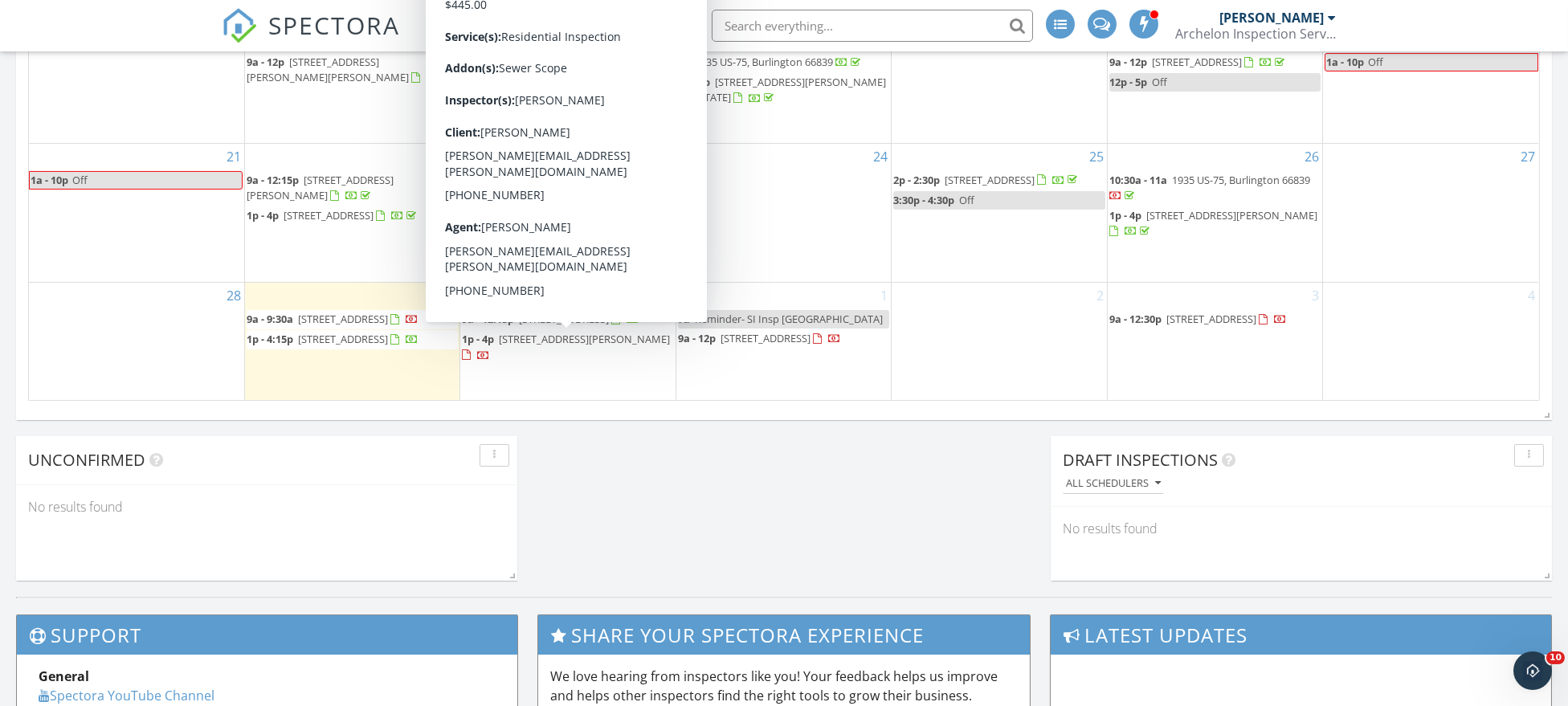
click at [593, 340] on span "[STREET_ADDRESS][PERSON_NAME]" at bounding box center [584, 340] width 171 height 15
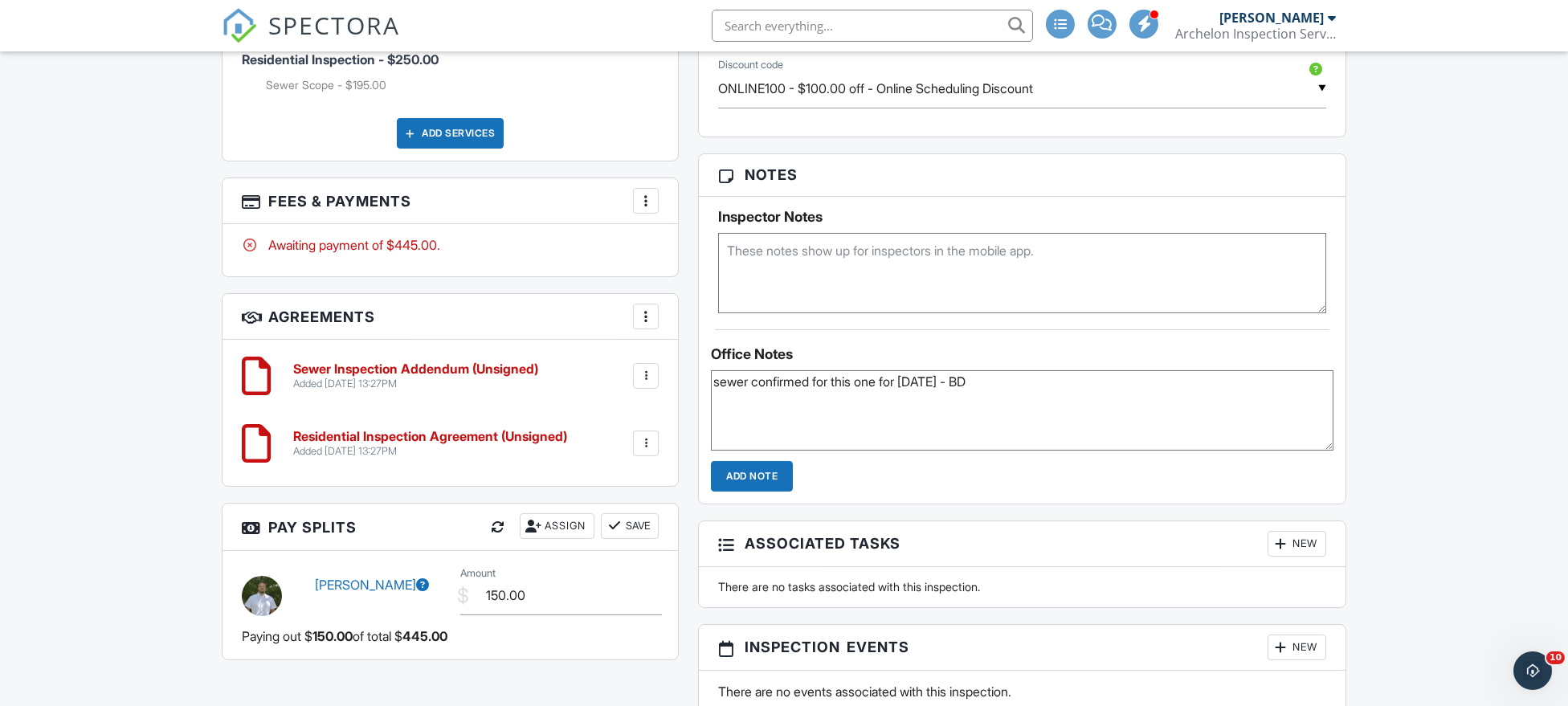
type textarea "sewer confirmed for this one for tomorrow - BD"
click at [775, 480] on input "Add Note" at bounding box center [752, 476] width 82 height 30
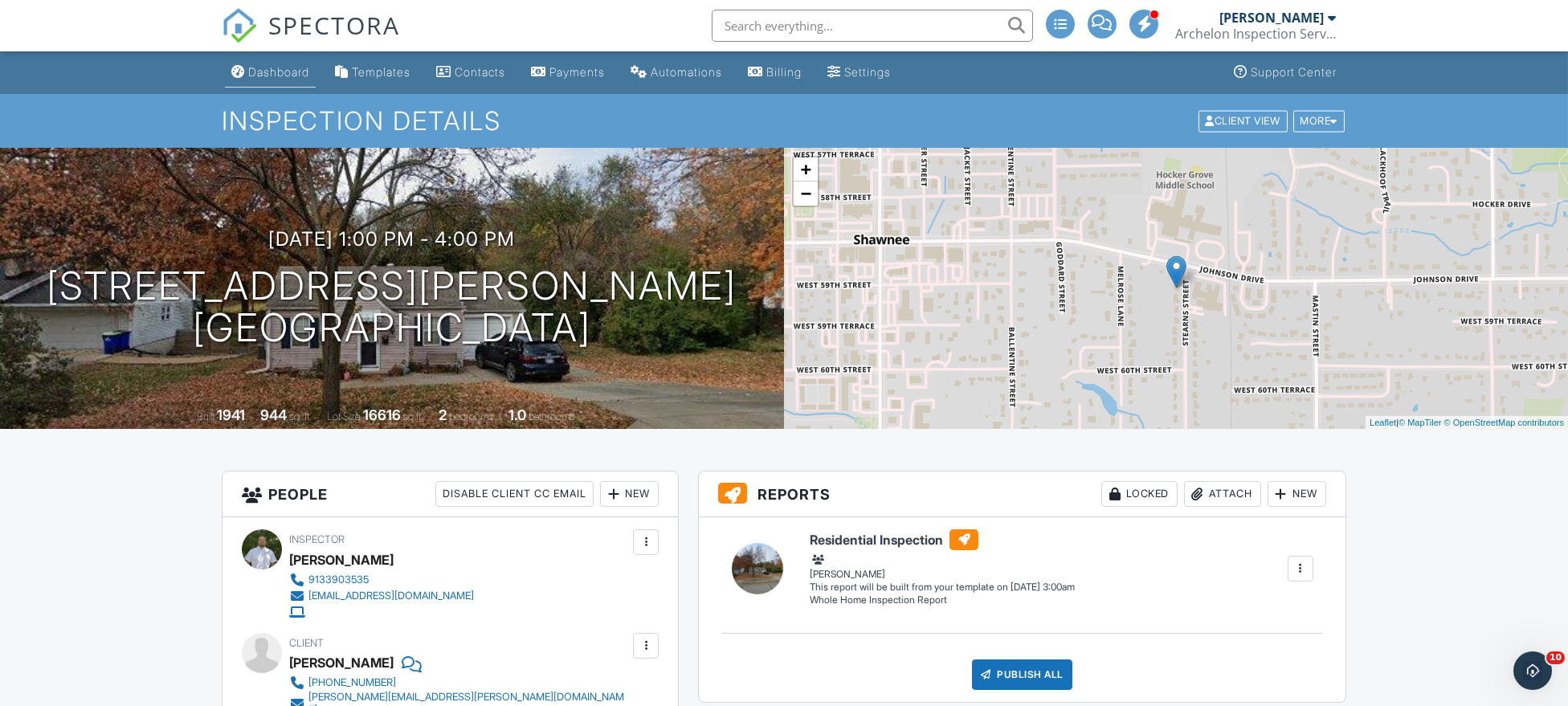
click at [274, 78] on div "Dashboard" at bounding box center [278, 72] width 61 height 14
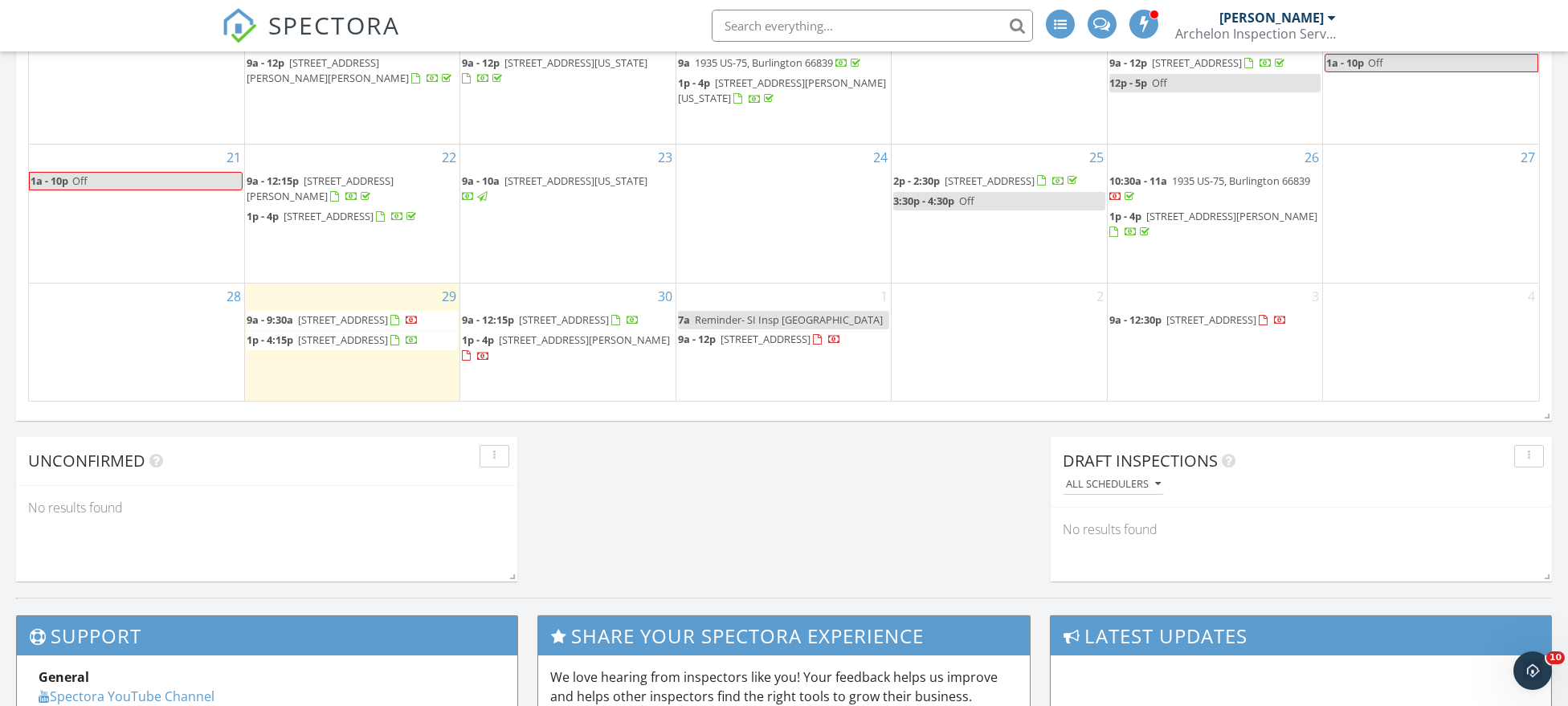
scroll to position [1203, 0]
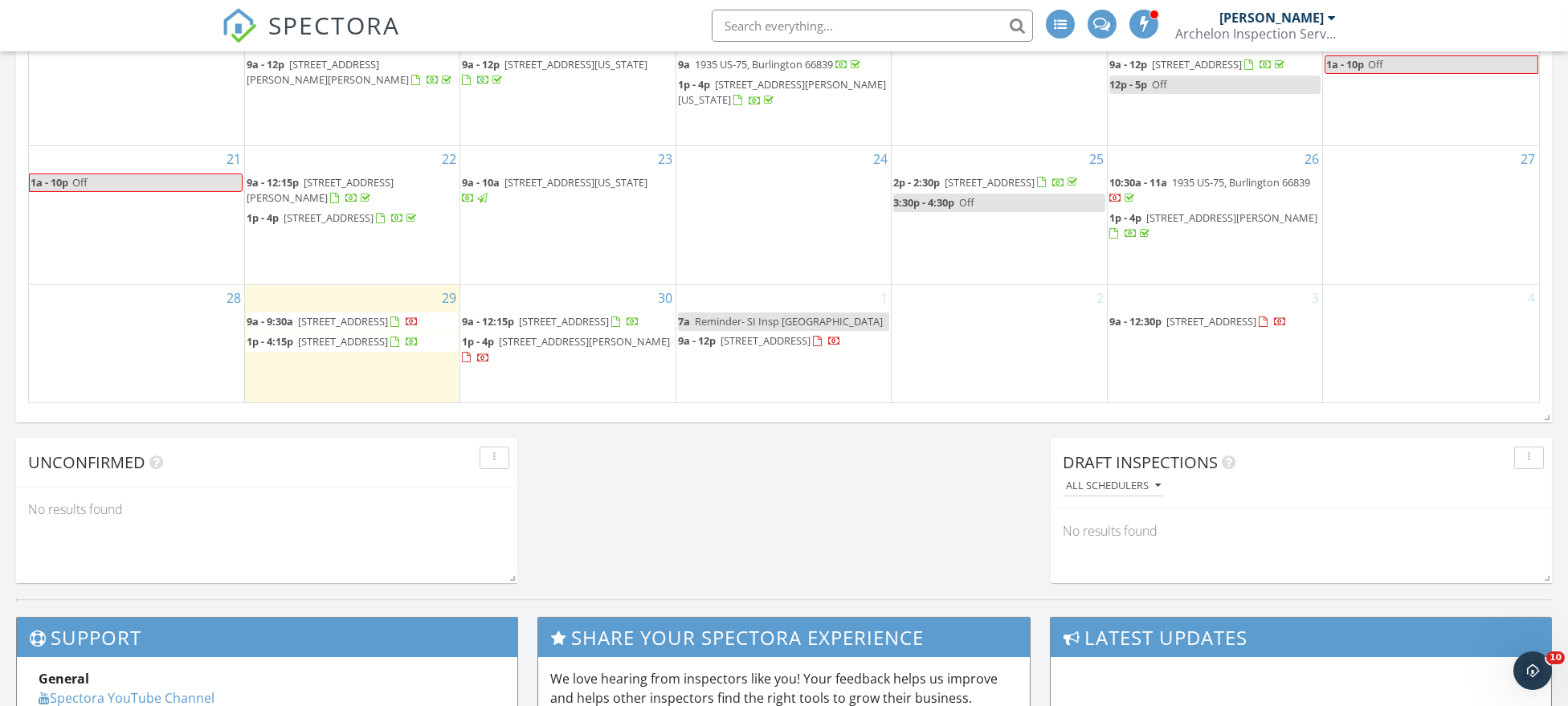
click at [1176, 345] on div "3 9a - 12:30p [STREET_ADDRESS]" at bounding box center [1215, 344] width 215 height 118
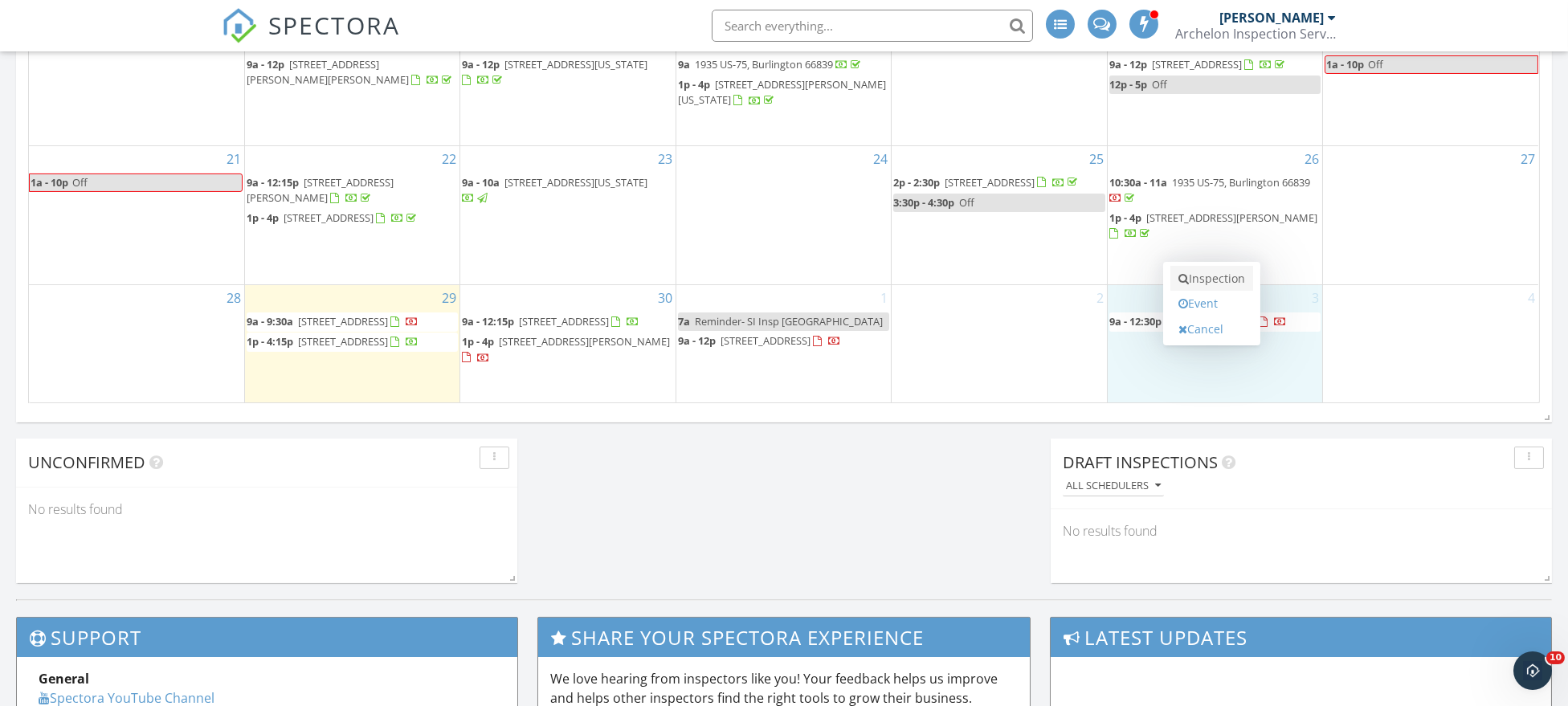
click at [1214, 279] on link "Inspection" at bounding box center [1211, 278] width 82 height 25
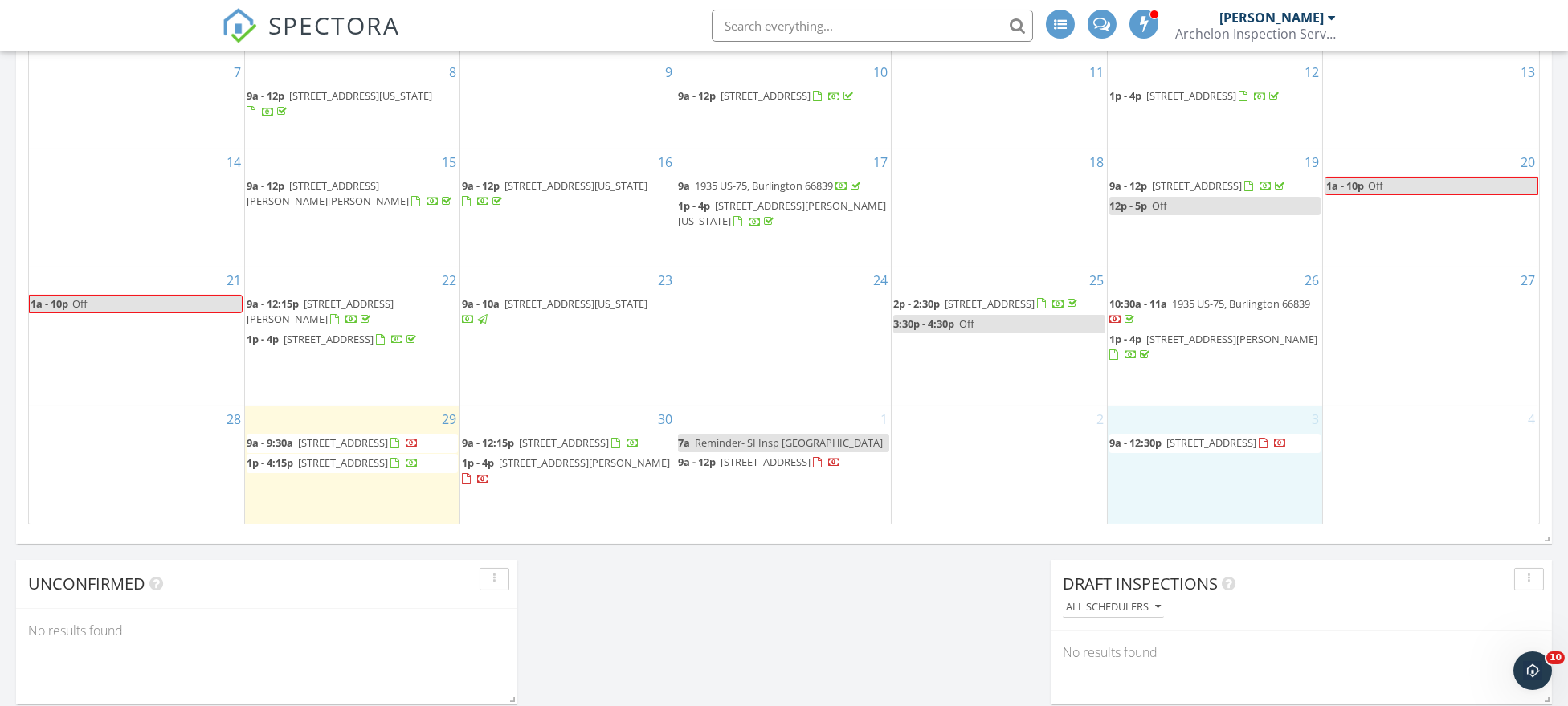
click at [1189, 486] on div "3 9a - 12:30p [STREET_ADDRESS]" at bounding box center [1215, 465] width 215 height 118
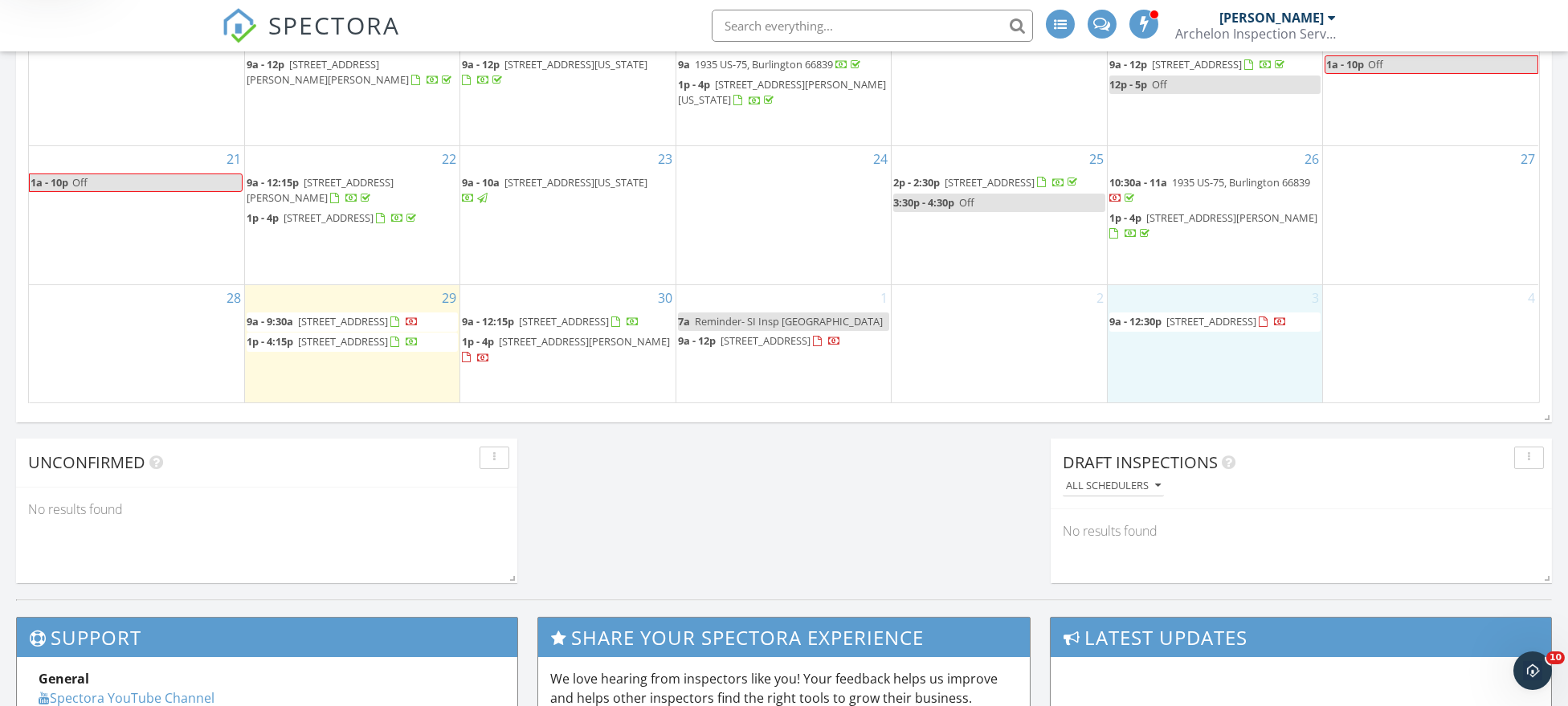
scroll to position [1081, 0]
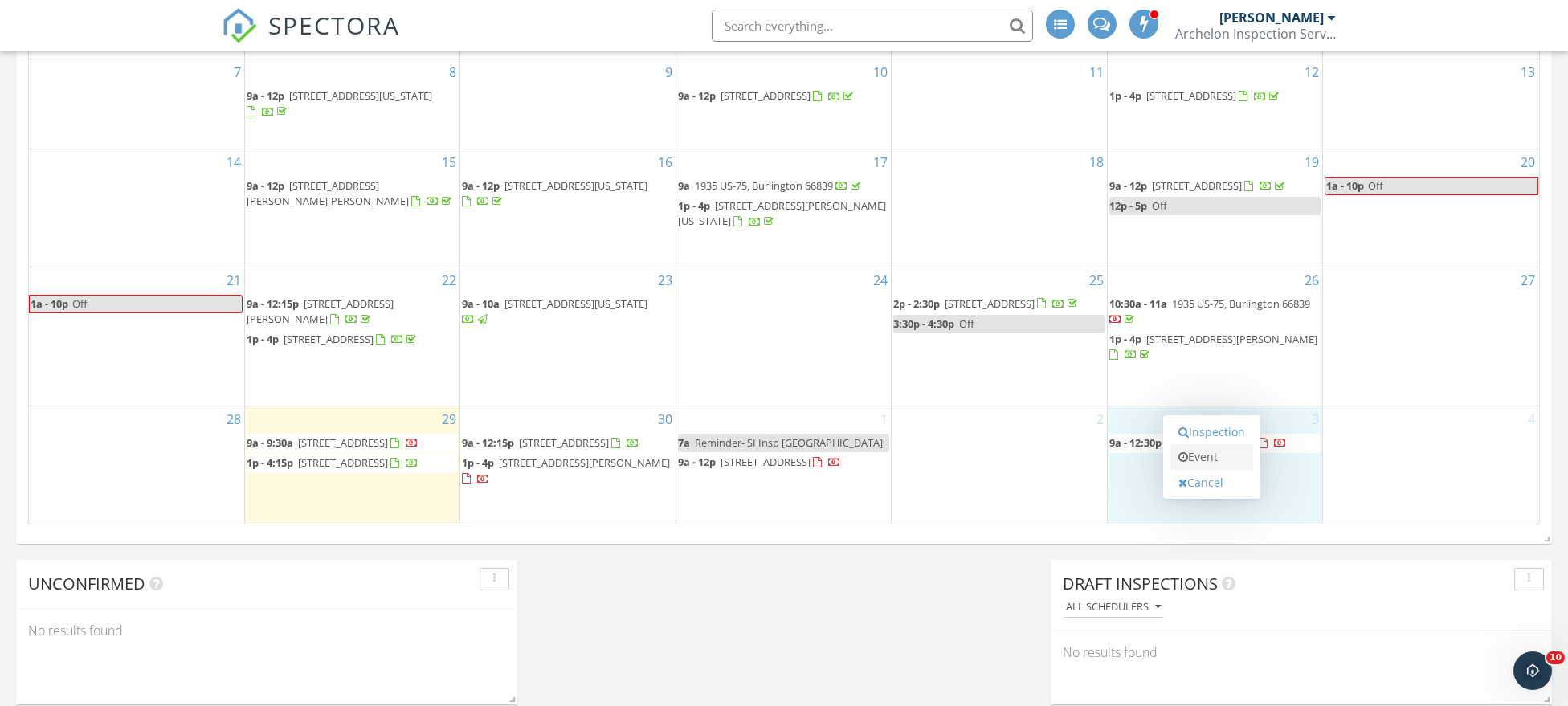
click at [1206, 460] on link "Event" at bounding box center [1211, 456] width 82 height 25
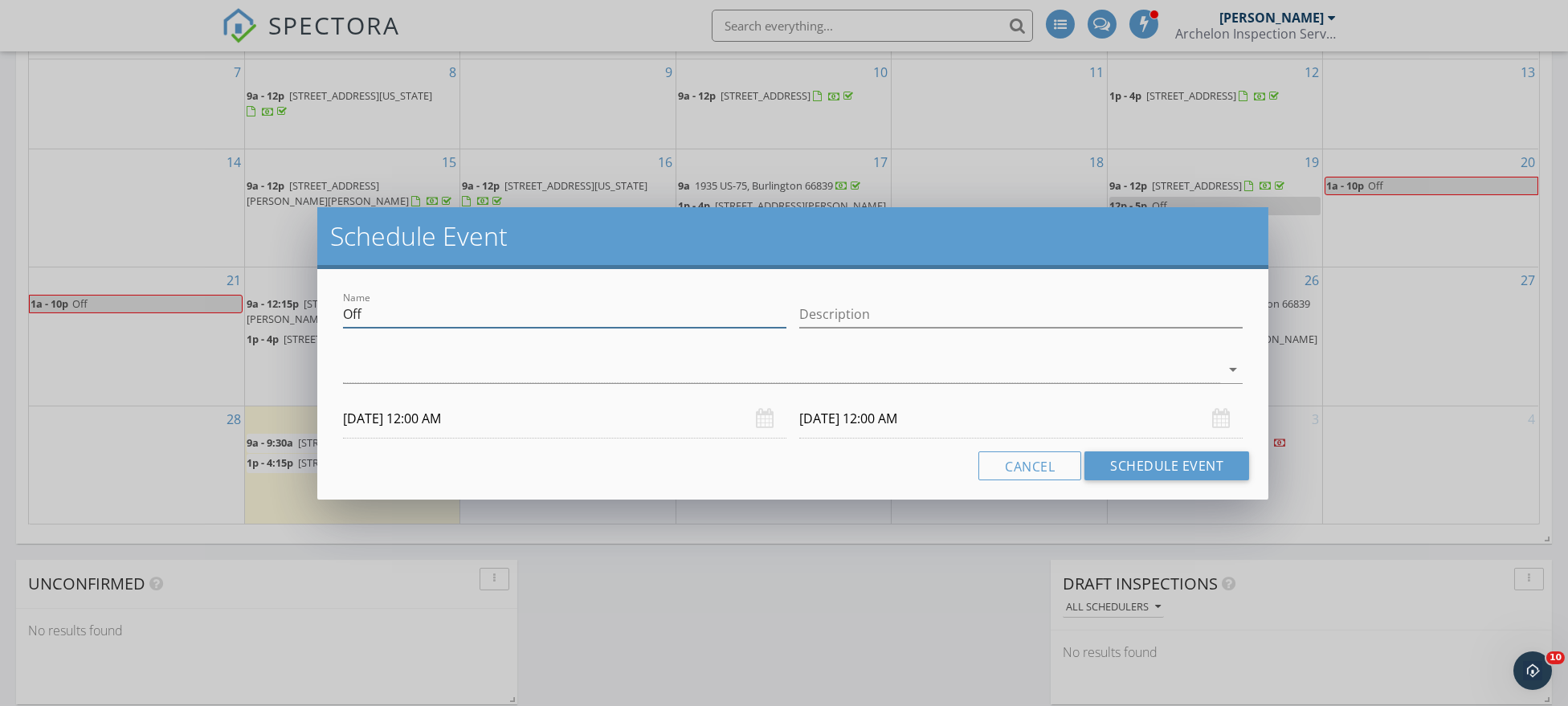
click at [437, 317] on input "Off" at bounding box center [564, 314] width 443 height 26
drag, startPoint x: 383, startPoint y: 312, endPoint x: 282, endPoint y: 319, distance: 101.2
click at [282, 319] on div "Schedule Event Name Off Description arrow_drop_down [DATE] 12:00 AM [DATE] 12:0…" at bounding box center [784, 353] width 1568 height 706
type input "[PERSON_NAME] - Inspection"
type input "HOLDING"
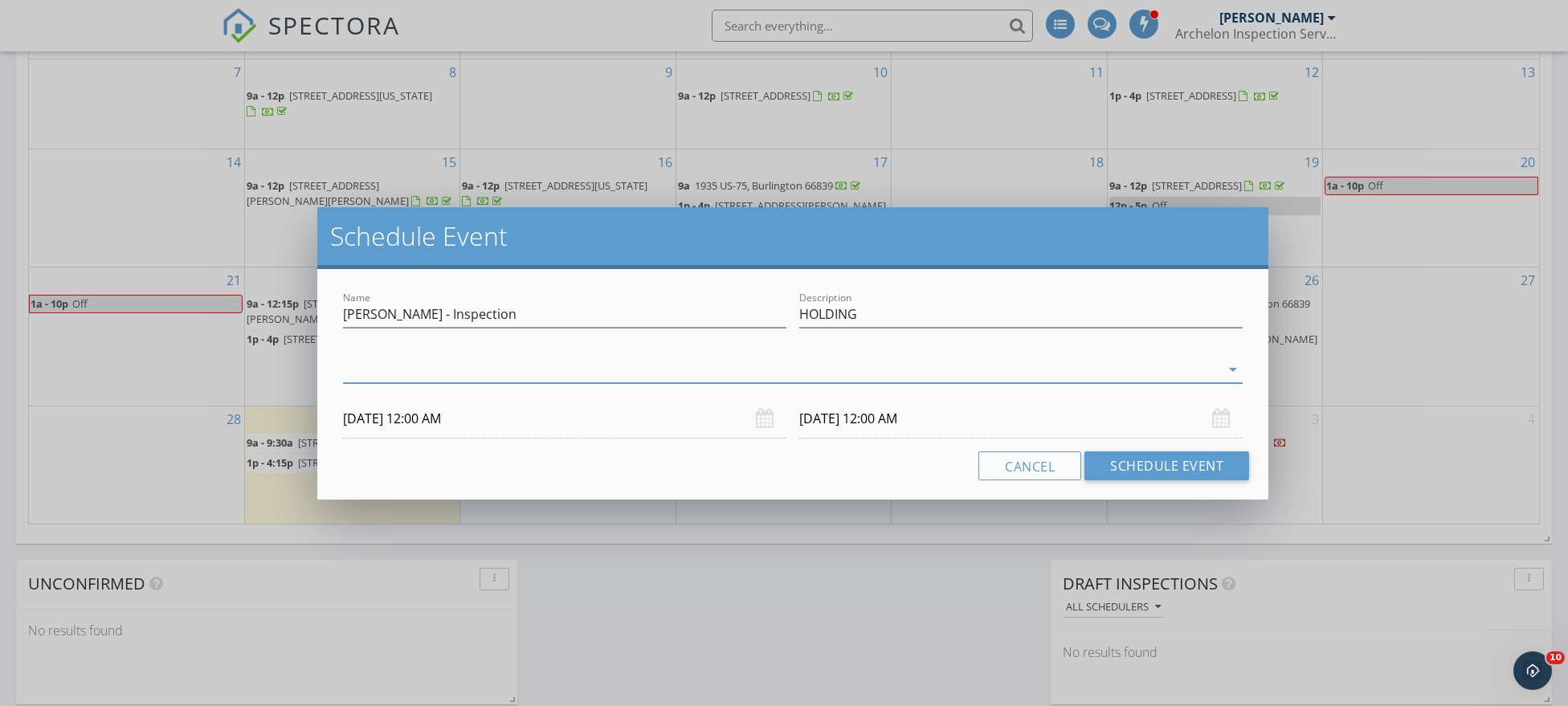
click at [580, 379] on div at bounding box center [781, 370] width 877 height 26
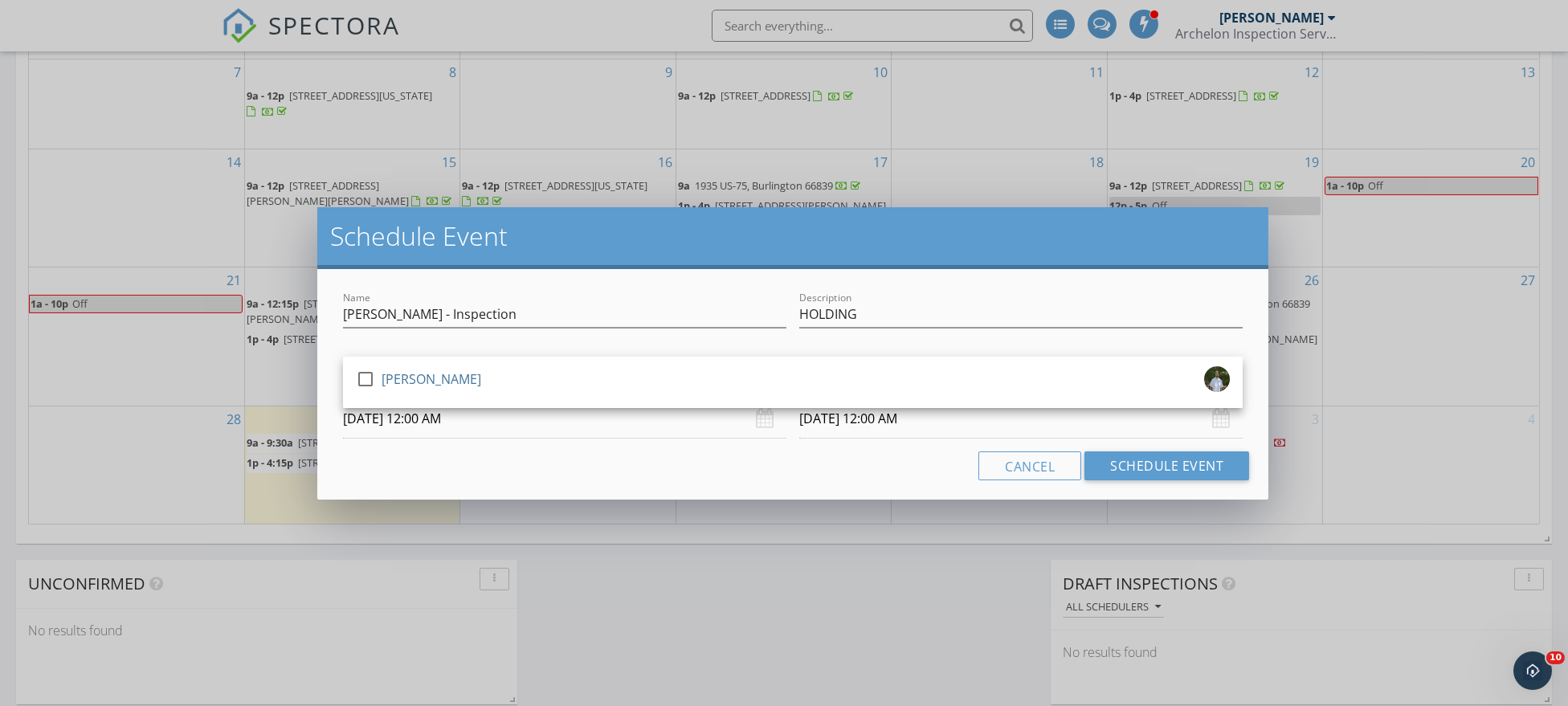
drag, startPoint x: 415, startPoint y: 371, endPoint x: 593, endPoint y: 408, distance: 181.8
click at [415, 371] on div "[PERSON_NAME]" at bounding box center [432, 379] width 100 height 25
click at [594, 476] on div "Cancel Schedule Event" at bounding box center [793, 465] width 913 height 29
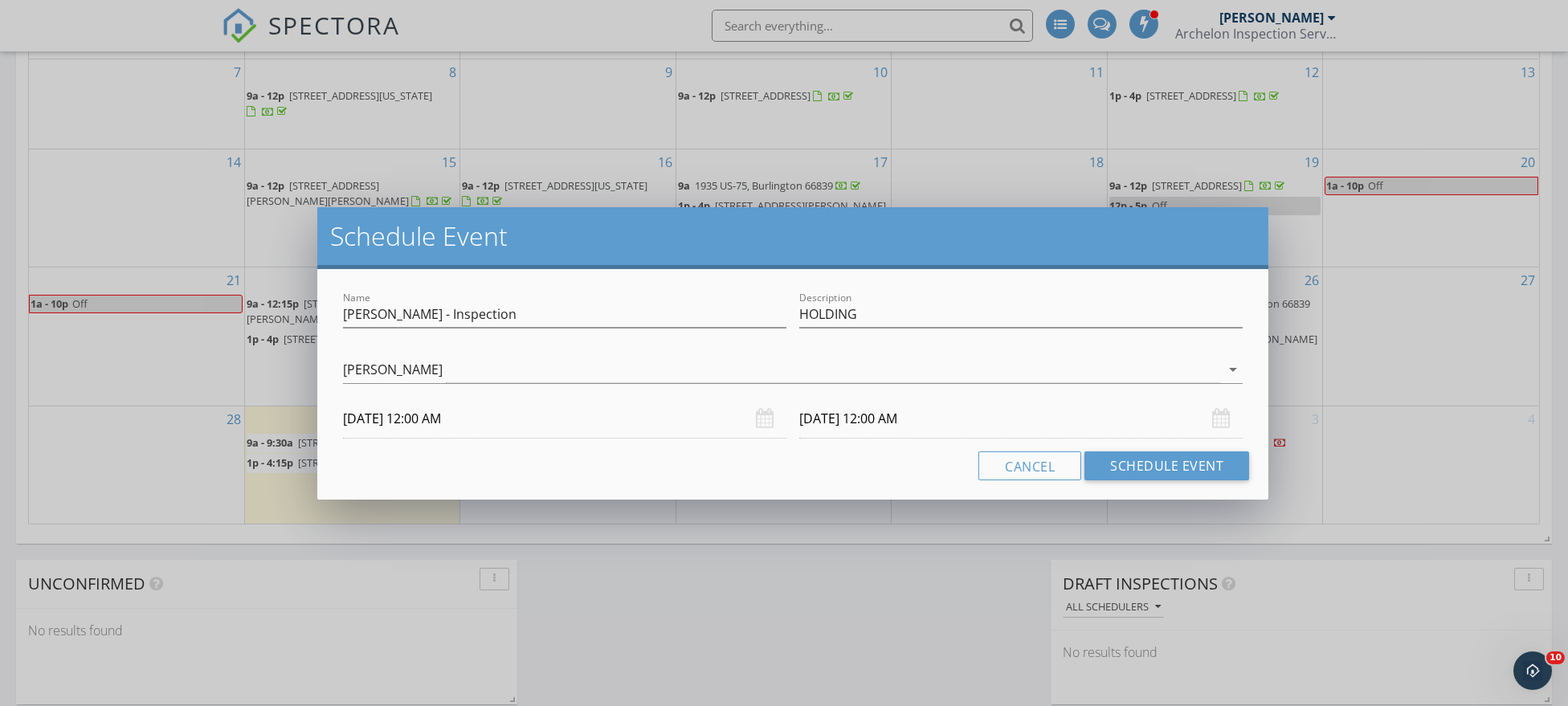
drag, startPoint x: 398, startPoint y: 397, endPoint x: 406, endPoint y: 401, distance: 8.9
click at [398, 399] on input "10/03/2025 12:00 AM" at bounding box center [564, 419] width 443 height 39
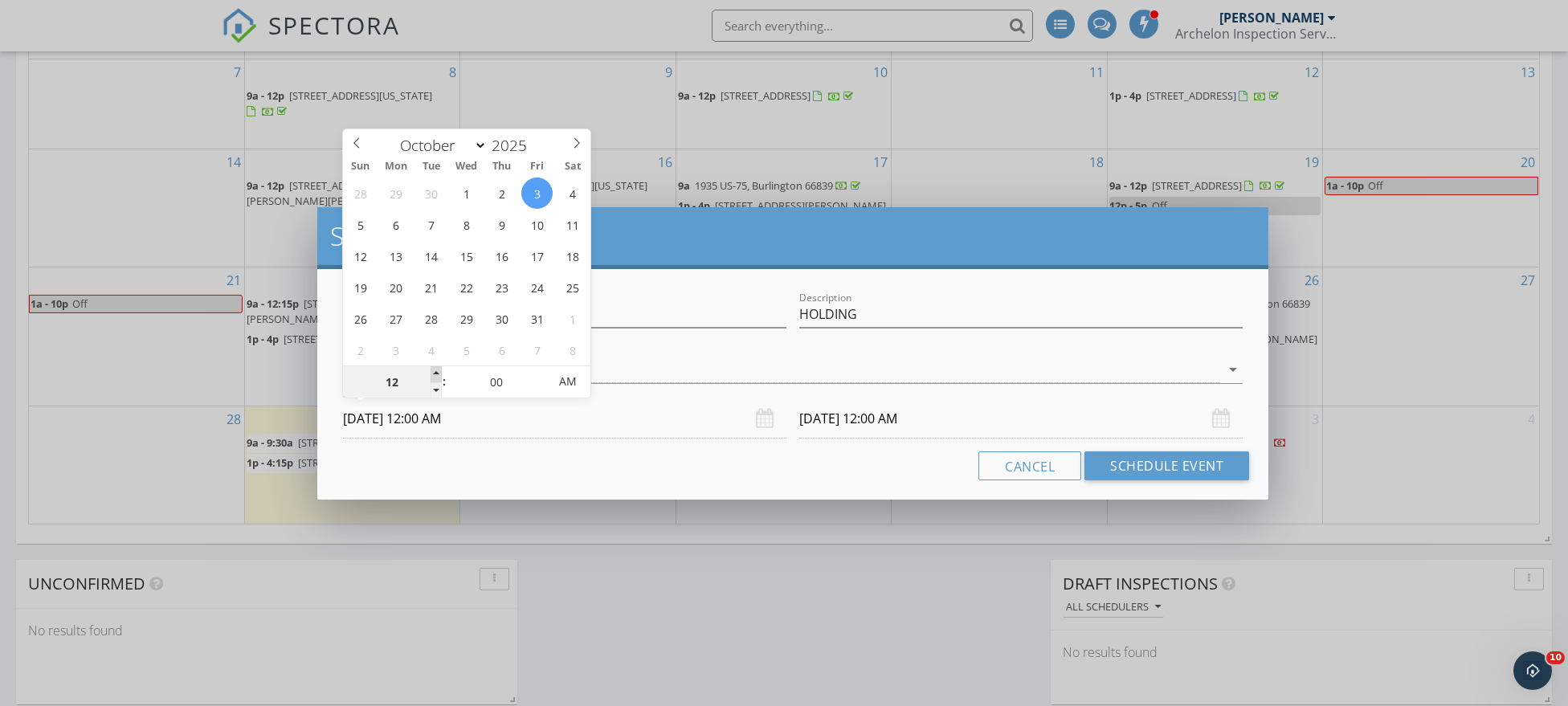
type input "01"
type input "10/03/2025 1:00 AM"
click at [438, 375] on span at bounding box center [437, 375] width 11 height 16
type input "02"
type input "10/03/2025 2:00 AM"
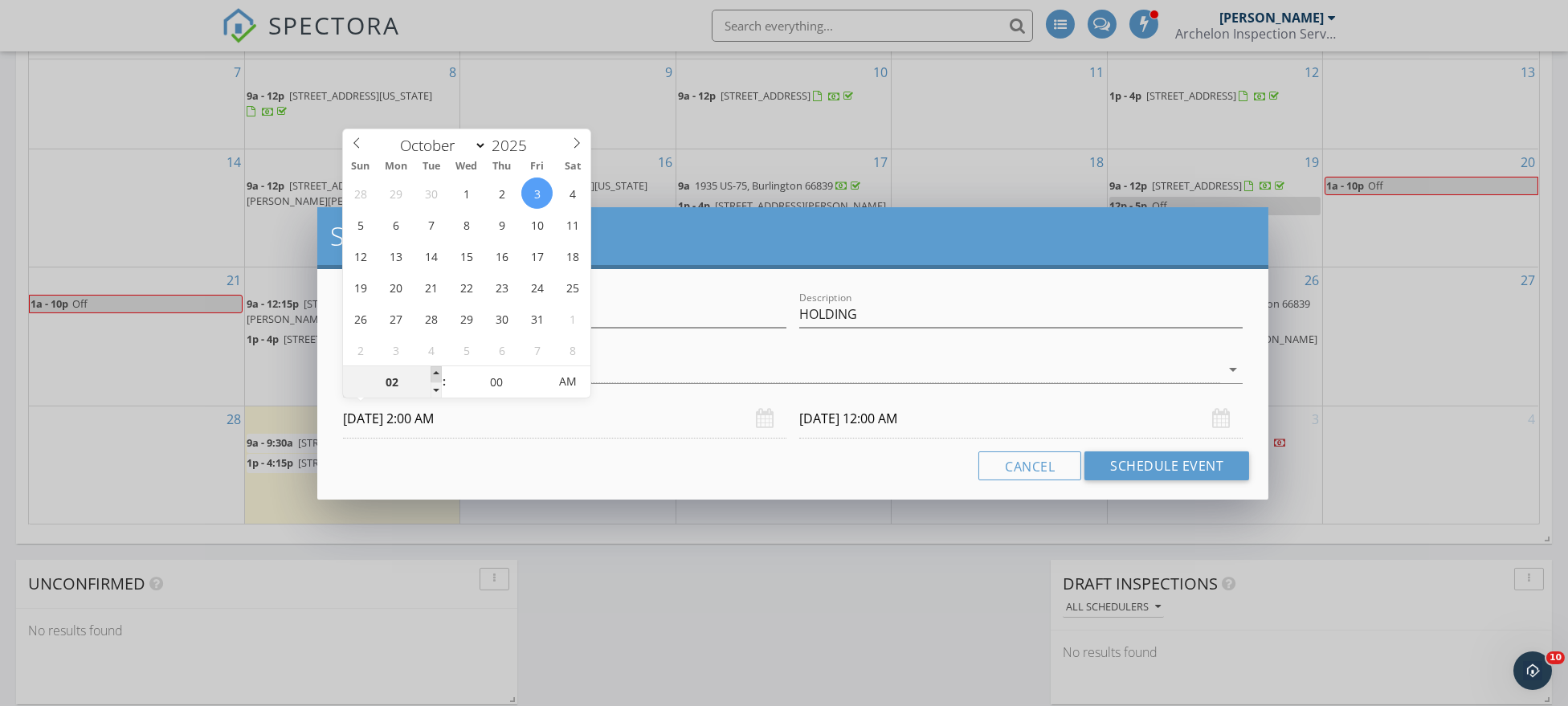
click at [438, 375] on span at bounding box center [437, 375] width 11 height 16
type input "03"
type input "10/03/2025 3:00 AM"
click at [437, 375] on span at bounding box center [437, 375] width 11 height 16
type input "10/04/2025 3:00 AM"
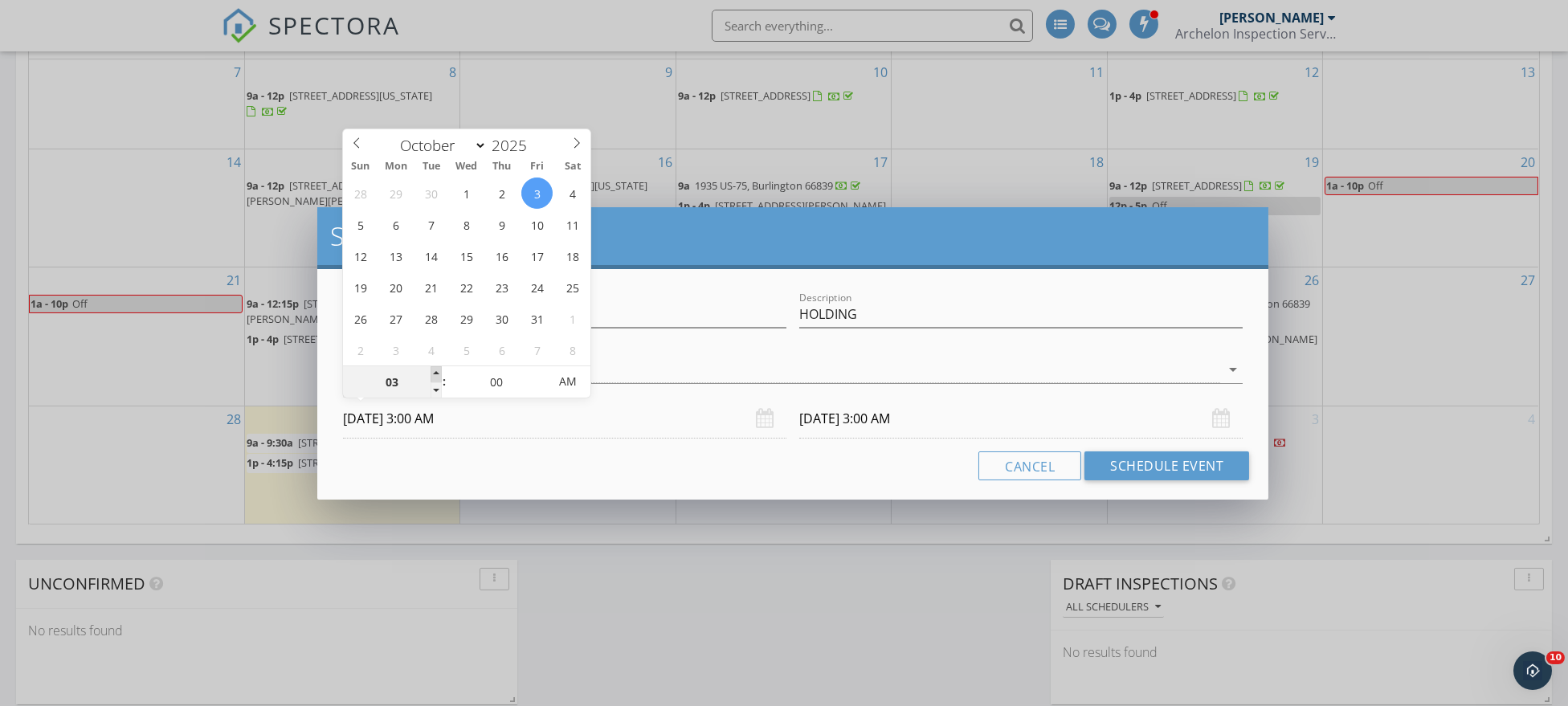
type input "04"
type input "10/03/2025 4:00 AM"
click at [437, 375] on span at bounding box center [437, 375] width 11 height 16
type input "10/04/2025 4:00 AM"
type input "05"
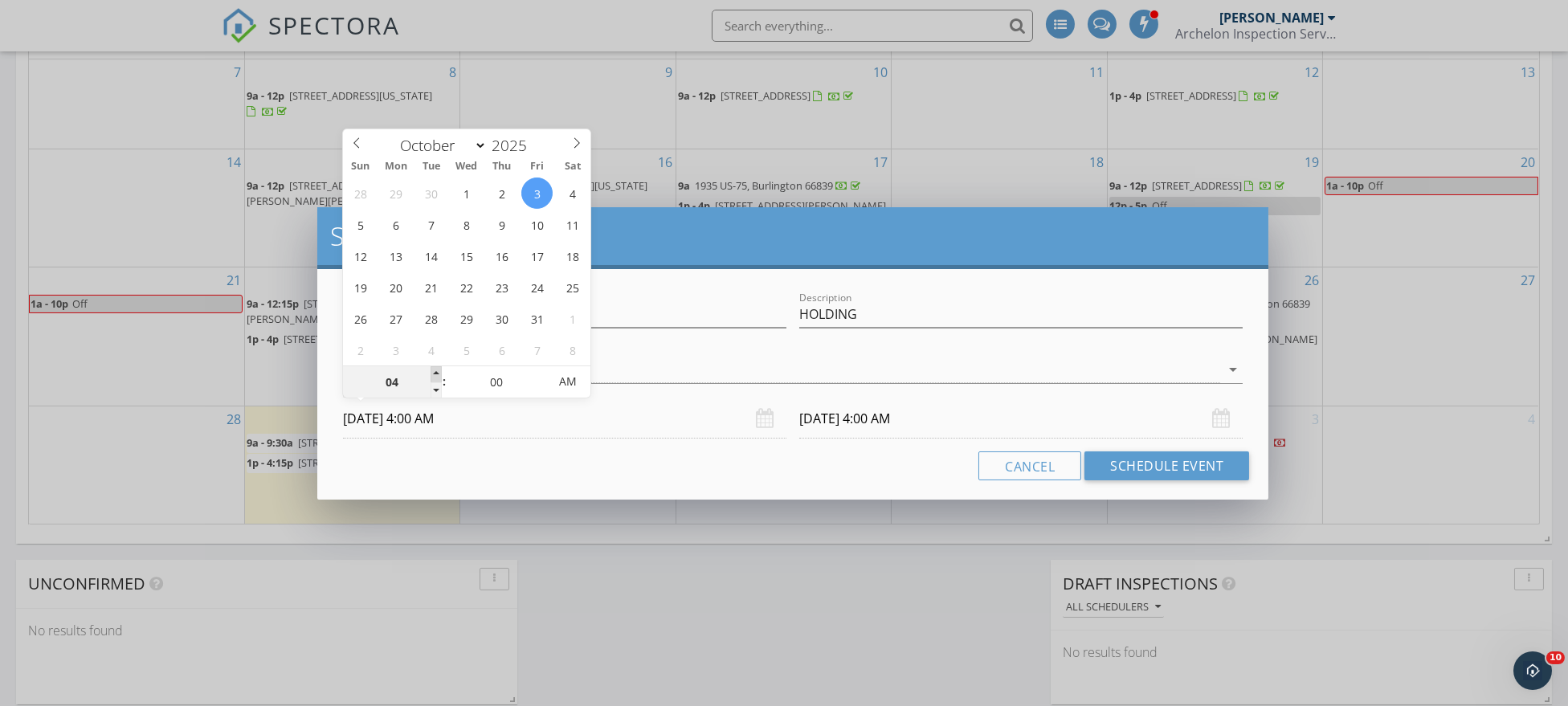
type input "10/03/2025 5:00 AM"
click at [437, 374] on span at bounding box center [437, 375] width 11 height 16
type input "06"
type input "10/03/2025 6:00 AM"
click at [437, 374] on span at bounding box center [437, 375] width 11 height 16
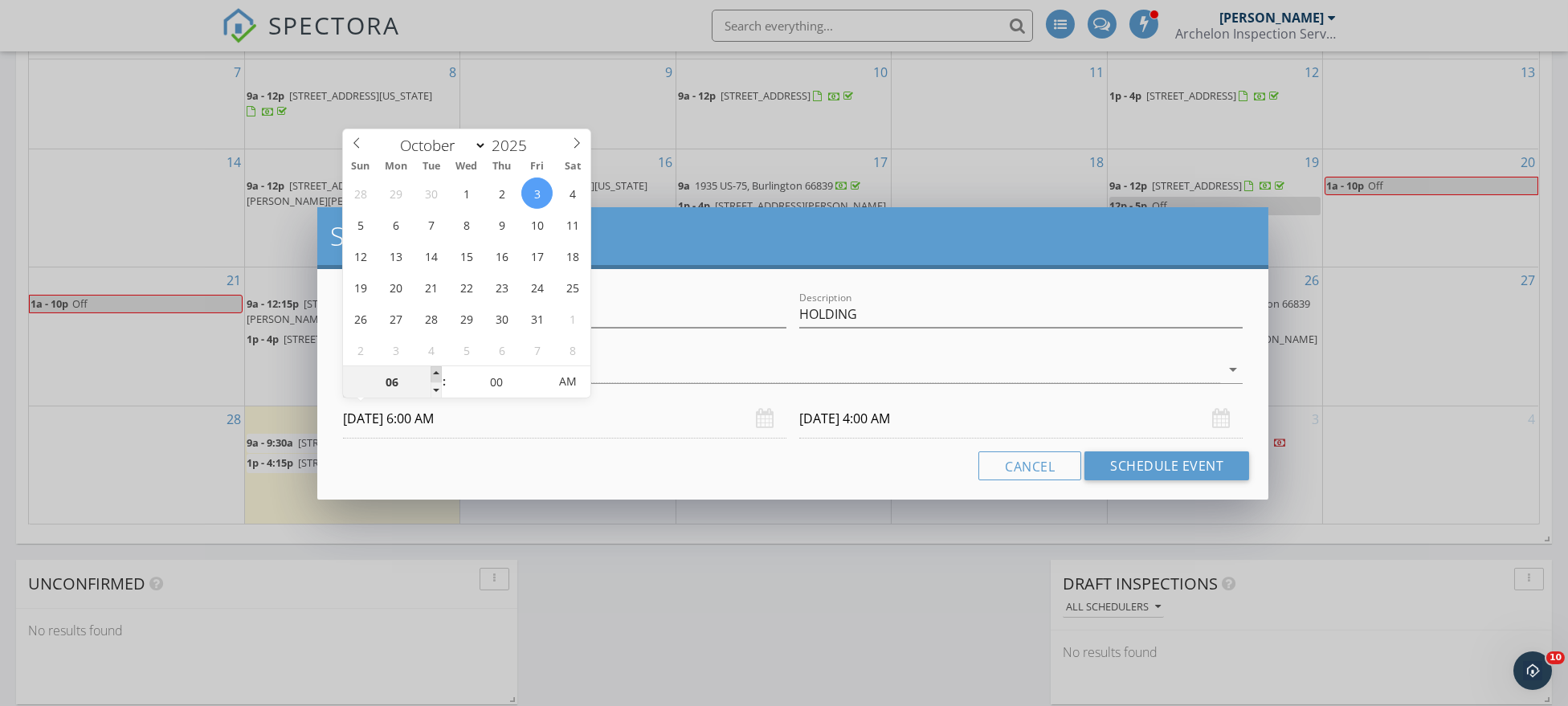
type input "07"
type input "10/03/2025 7:00 AM"
click at [437, 374] on span at bounding box center [437, 375] width 11 height 16
type input "08"
type input "10/03/2025 8:00 AM"
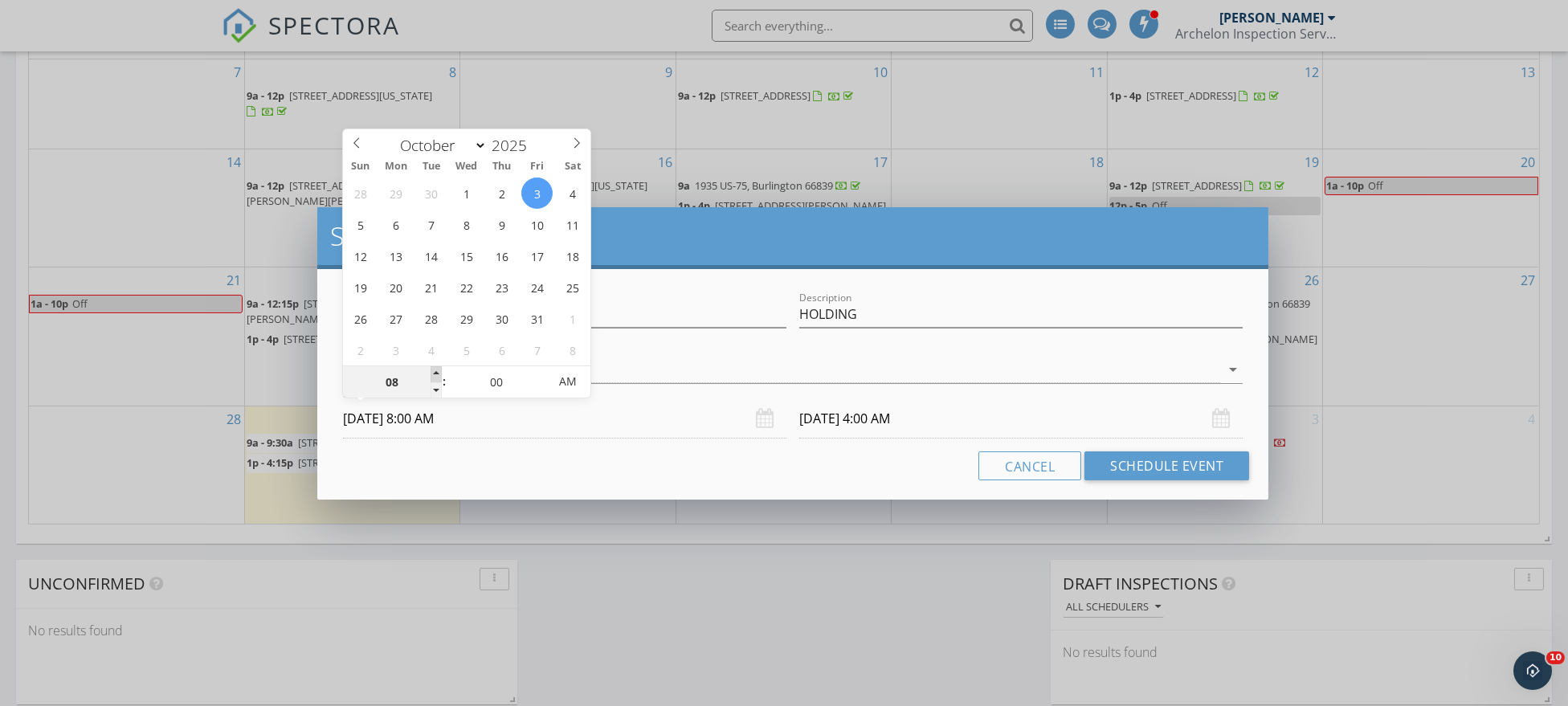
click at [437, 374] on span at bounding box center [437, 375] width 11 height 16
type input "09"
type input "10/03/2025 9:00 AM"
click at [437, 374] on span at bounding box center [437, 375] width 11 height 16
type input "10"
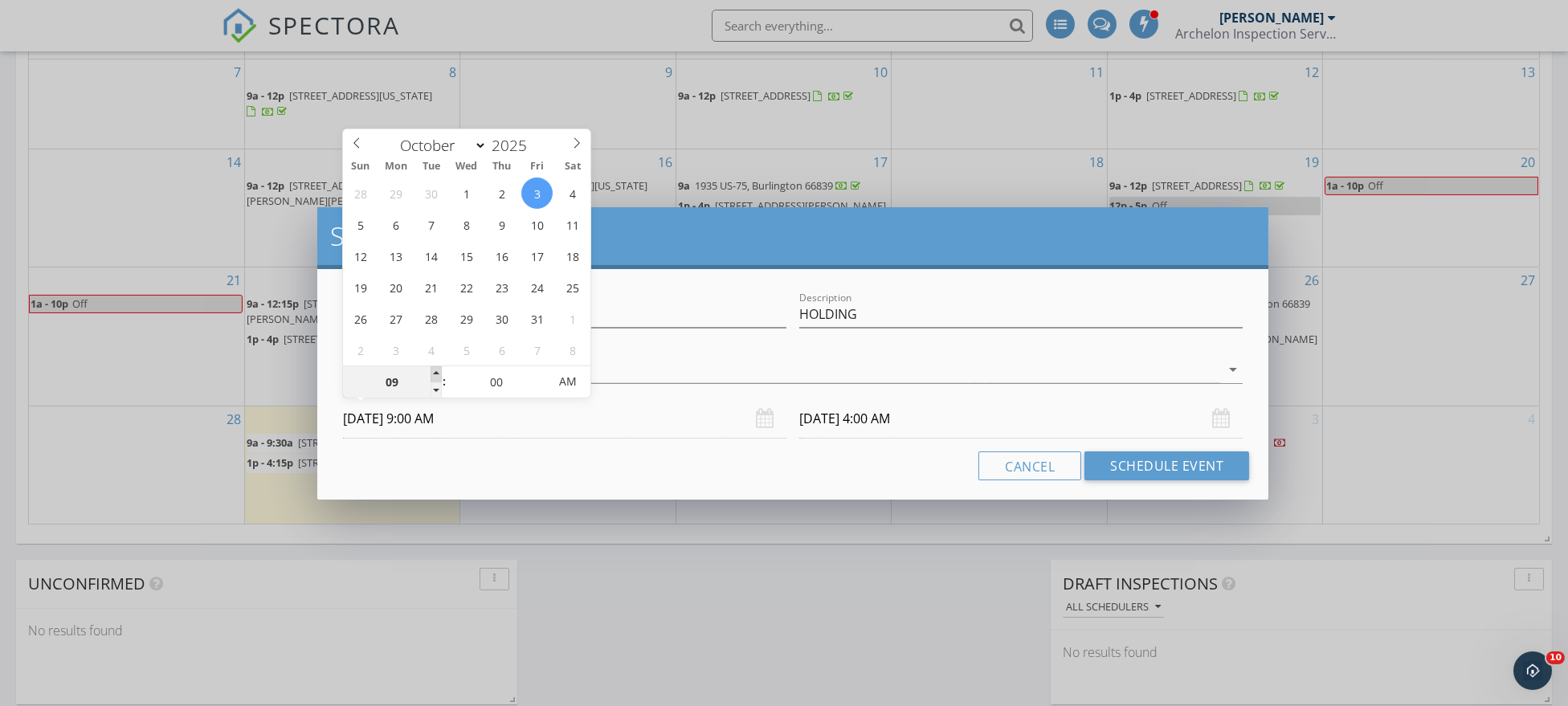
type input "10/03/2025 10:00 AM"
click at [438, 373] on span at bounding box center [437, 375] width 11 height 16
type input "10"
type input "10/04/2025 10:00 AM"
type input "11"
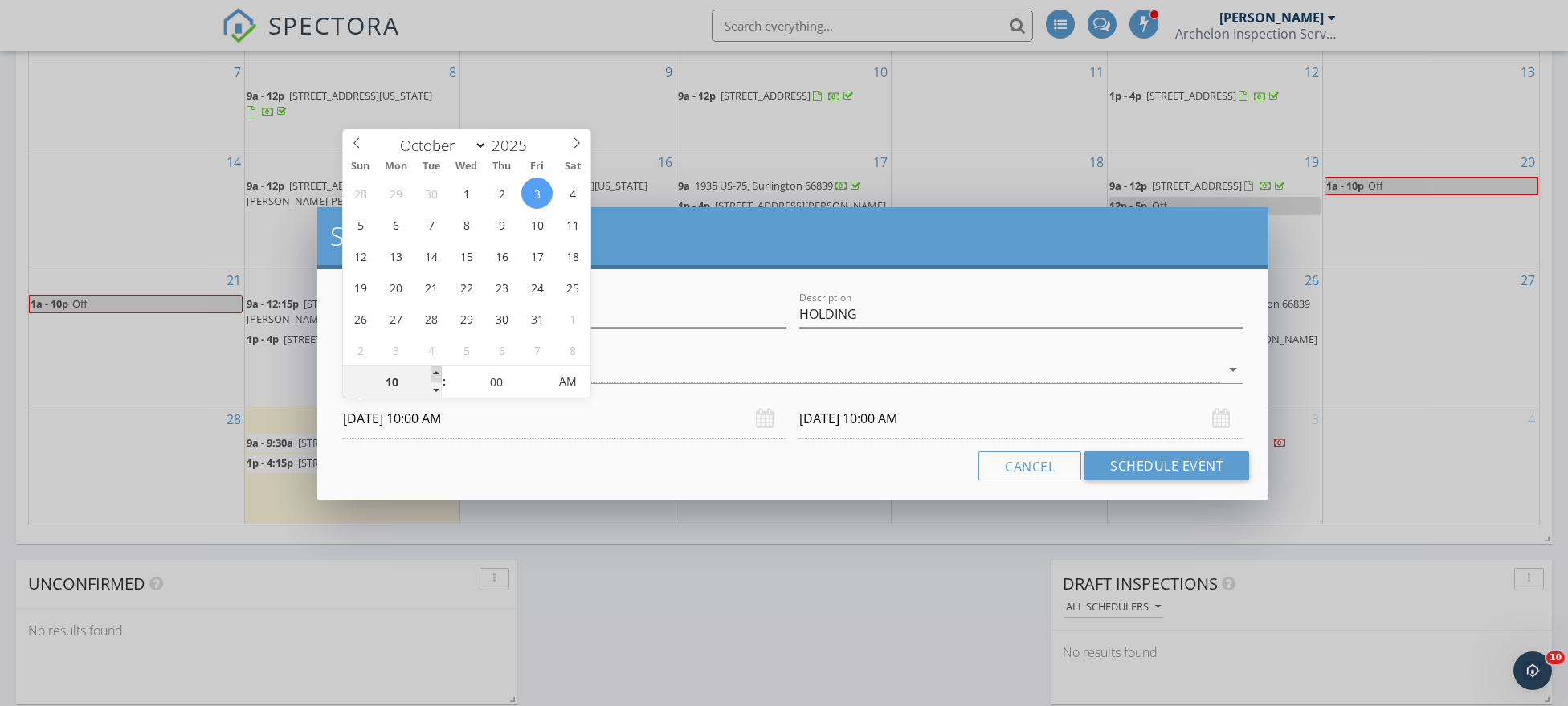
type input "10/03/2025 11:00 AM"
click at [438, 371] on span at bounding box center [437, 375] width 11 height 16
type input "12"
type input "10/03/2025 12:00 PM"
click at [437, 371] on span at bounding box center [437, 375] width 11 height 16
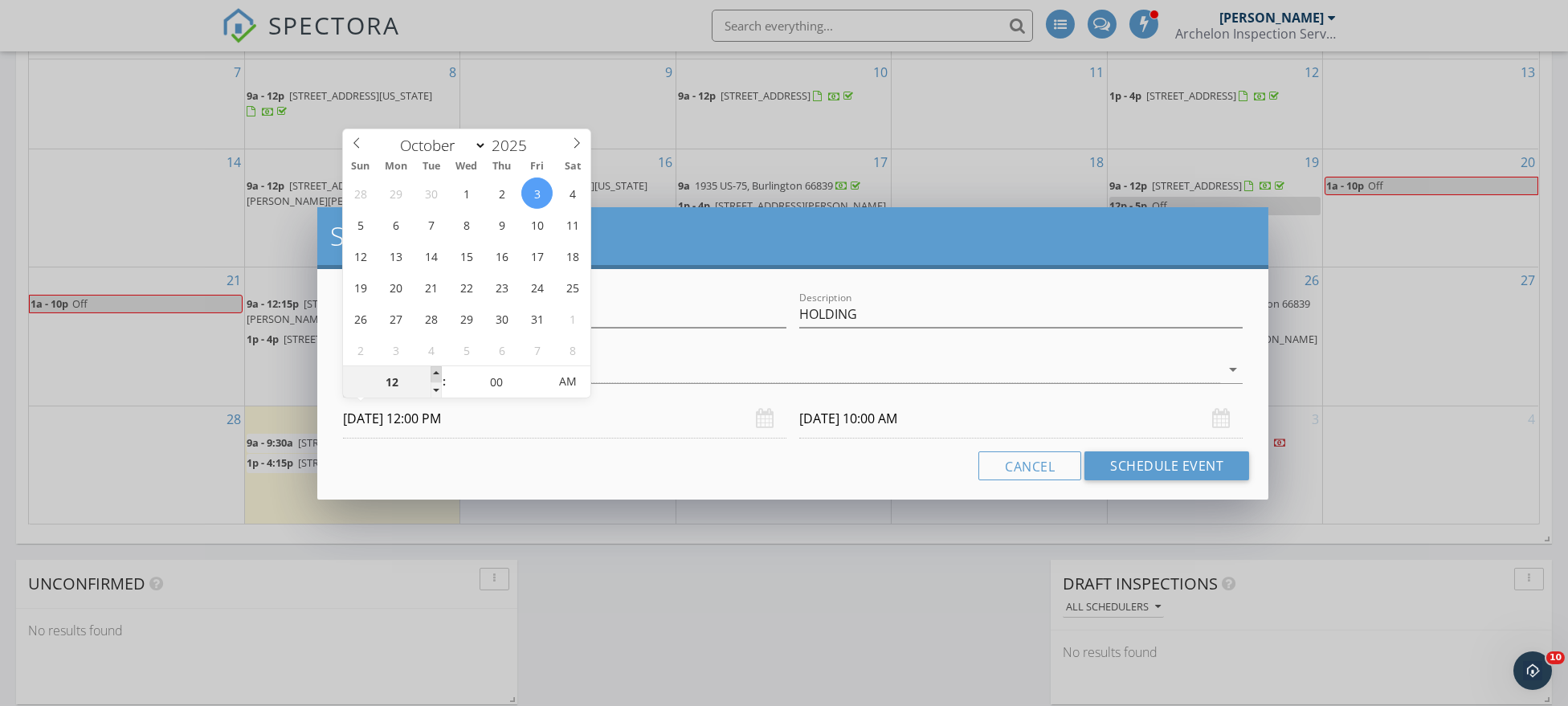
type input "01"
type input "10/03/2025 1:00 PM"
click at [437, 371] on span at bounding box center [437, 375] width 11 height 16
type input "01"
type input "10/04/2025 1:00 PM"
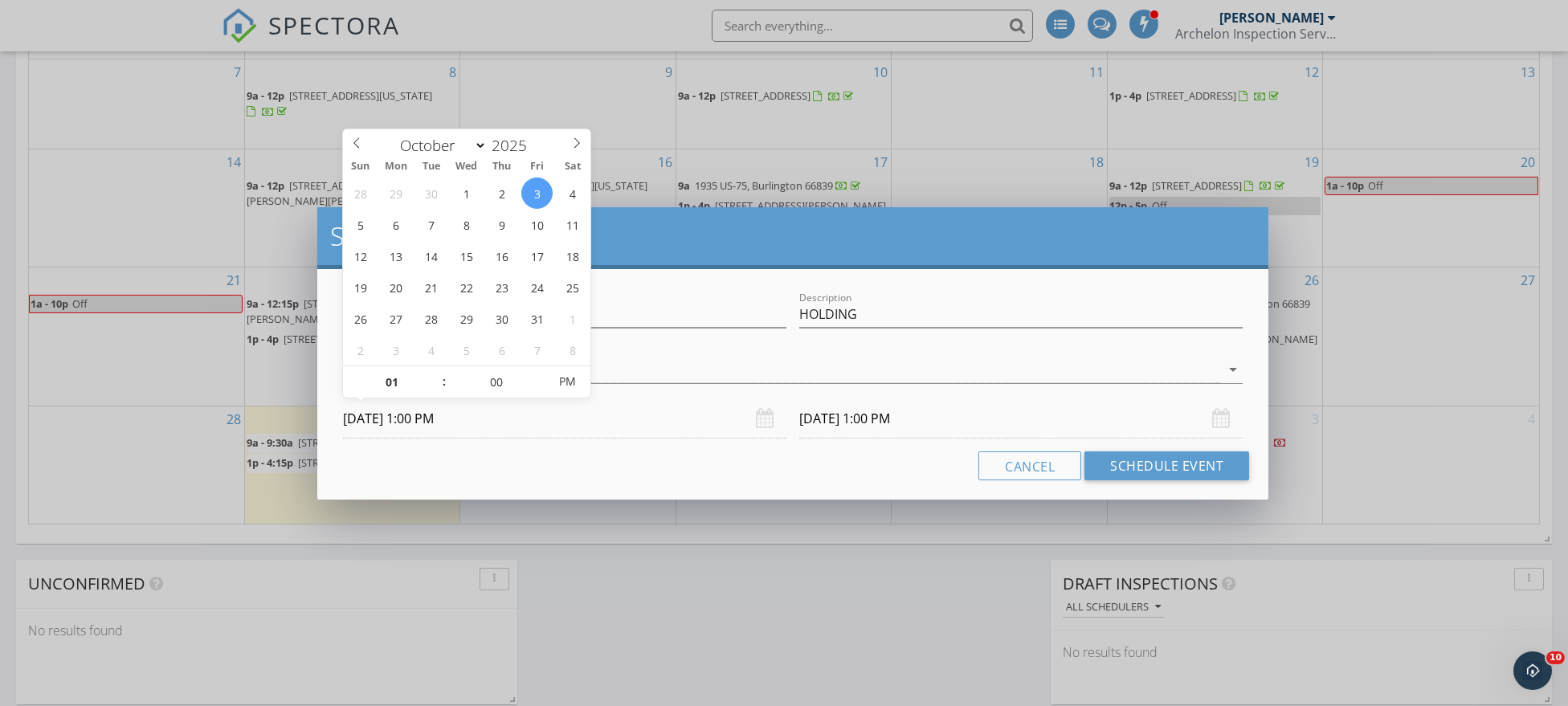
click at [899, 418] on input "10/04/2025 1:00 PM" at bounding box center [1020, 419] width 443 height 39
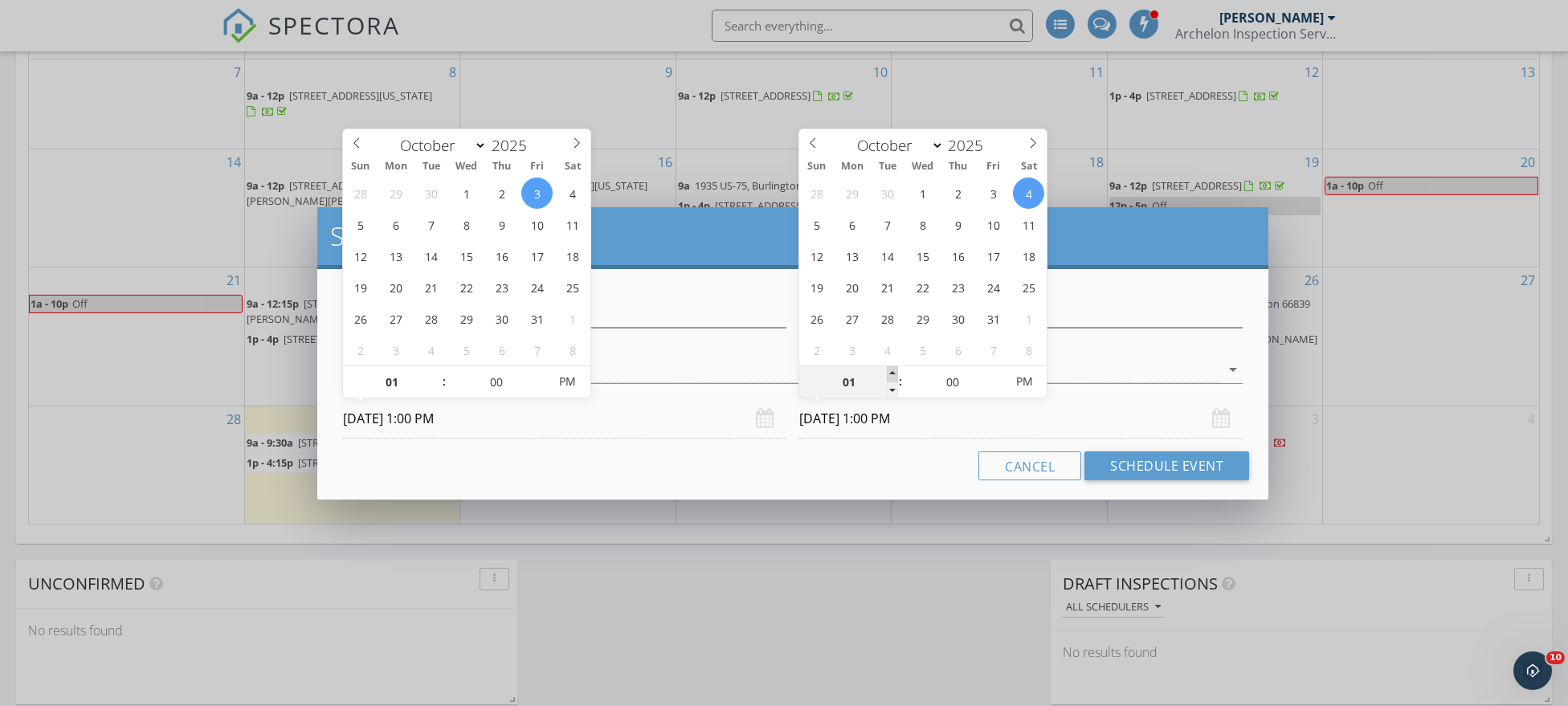
type input "02"
type input "10/04/2025 2:00 PM"
click at [895, 372] on span at bounding box center [893, 375] width 11 height 16
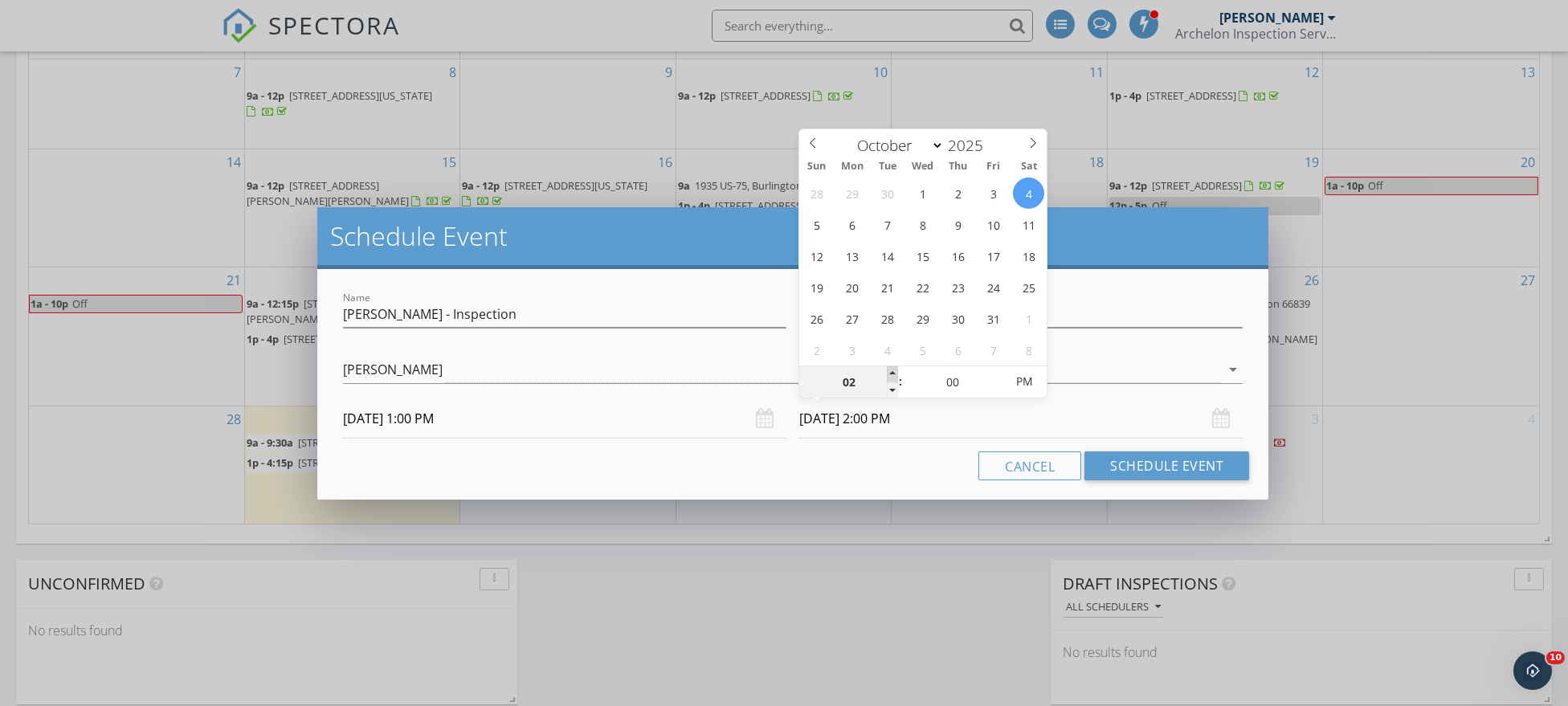
type input "03"
type input "10/04/2025 3:00 PM"
click at [895, 372] on span at bounding box center [893, 375] width 11 height 16
type input "04"
type input "10/04/2025 4:00 PM"
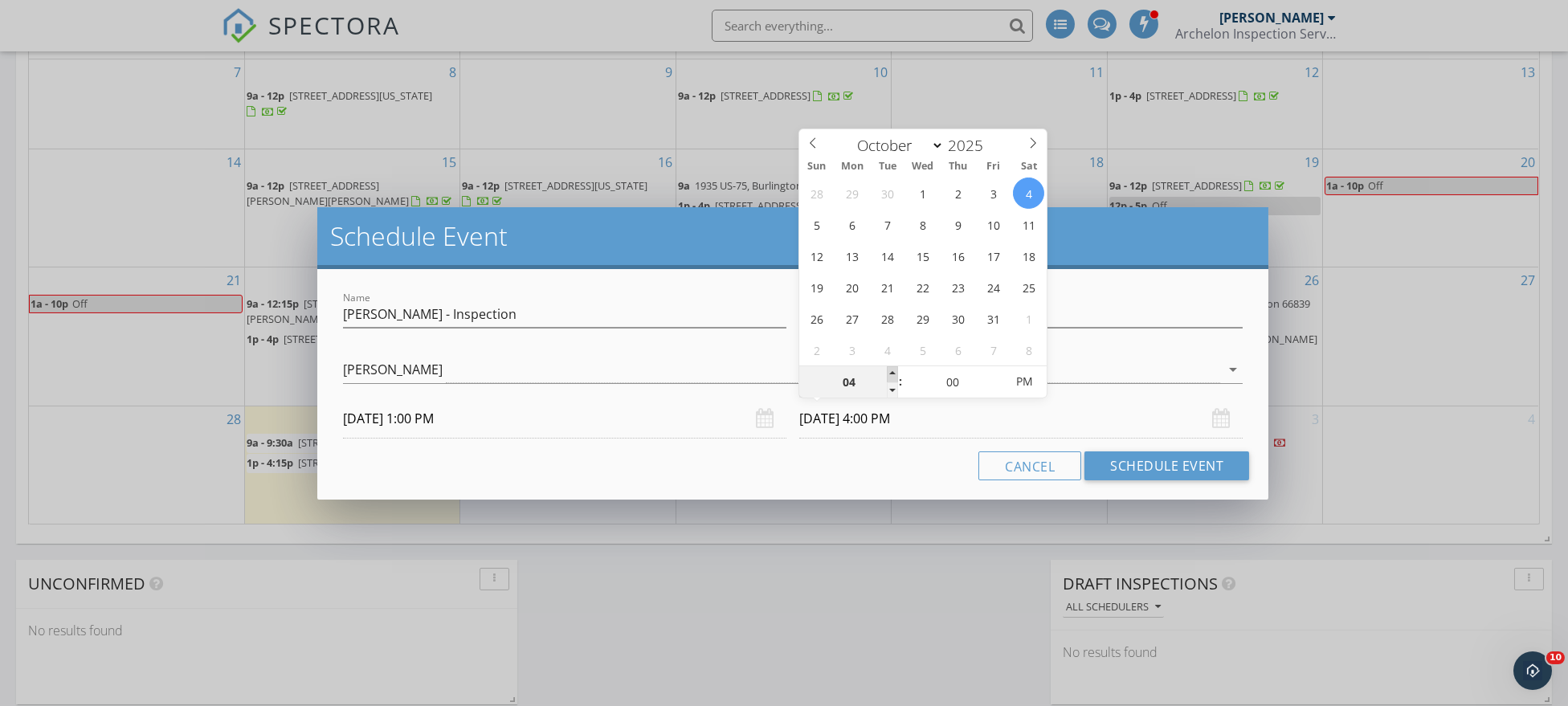
click at [895, 372] on span at bounding box center [893, 375] width 11 height 16
type input "05"
type input "10/04/2025 5:00 PM"
click at [895, 371] on span at bounding box center [893, 375] width 11 height 16
click at [898, 383] on span ":" at bounding box center [900, 381] width 5 height 32
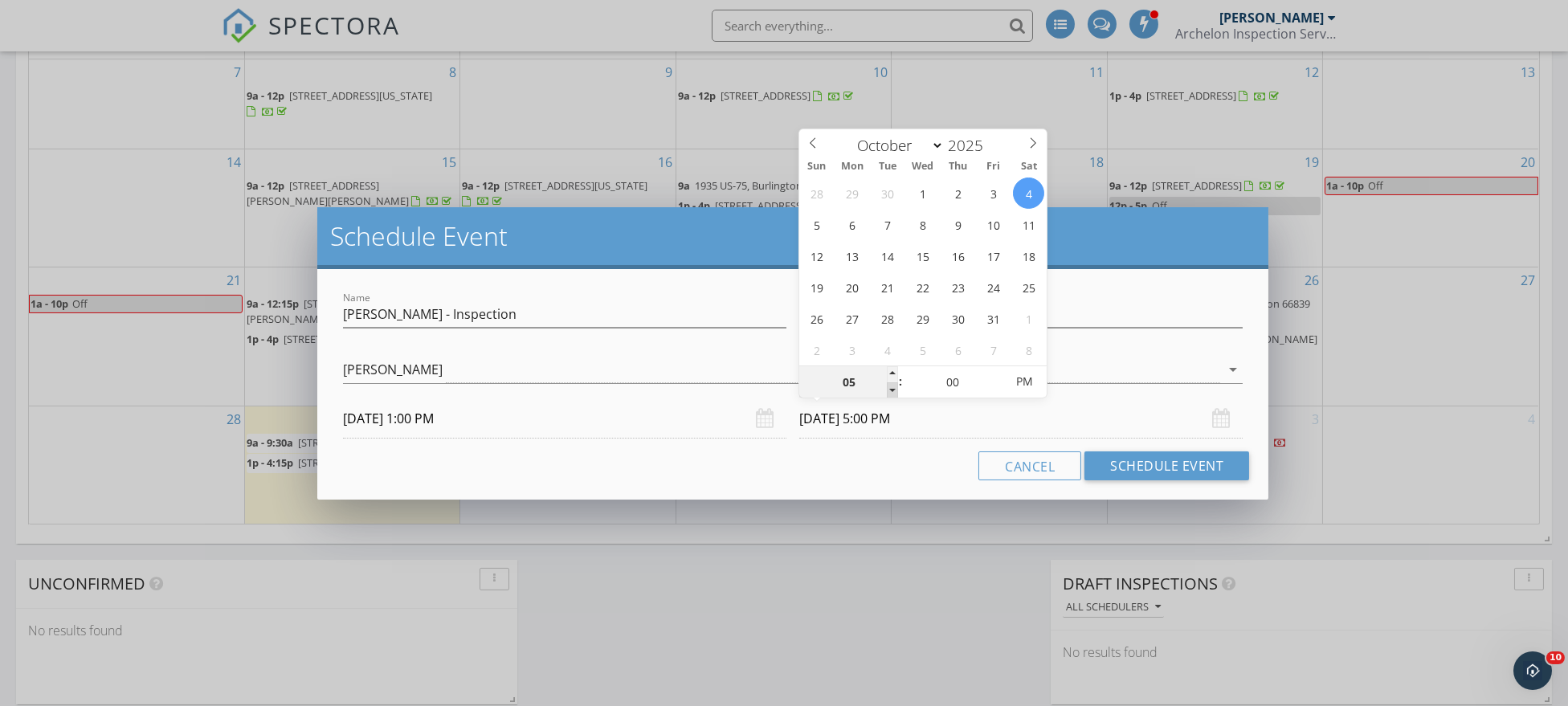
type input "04"
type input "10/04/2025 4:00 PM"
click at [890, 390] on span at bounding box center [893, 391] width 11 height 16
drag, startPoint x: 1113, startPoint y: 454, endPoint x: 1115, endPoint y: 465, distance: 11.2
click at [1115, 456] on button "Schedule Event" at bounding box center [1167, 465] width 165 height 29
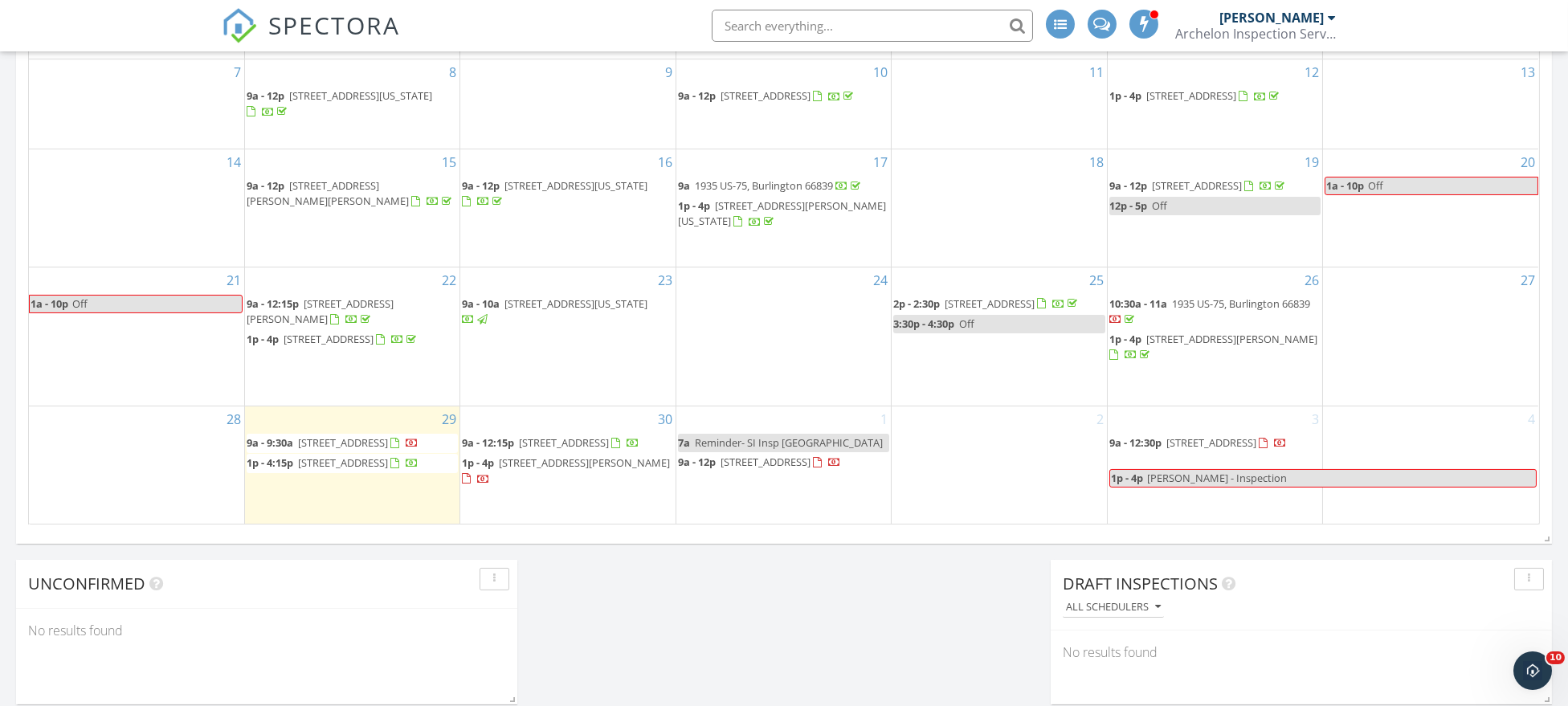
click at [1313, 470] on span "[PERSON_NAME] - Inspection" at bounding box center [1341, 478] width 389 height 17
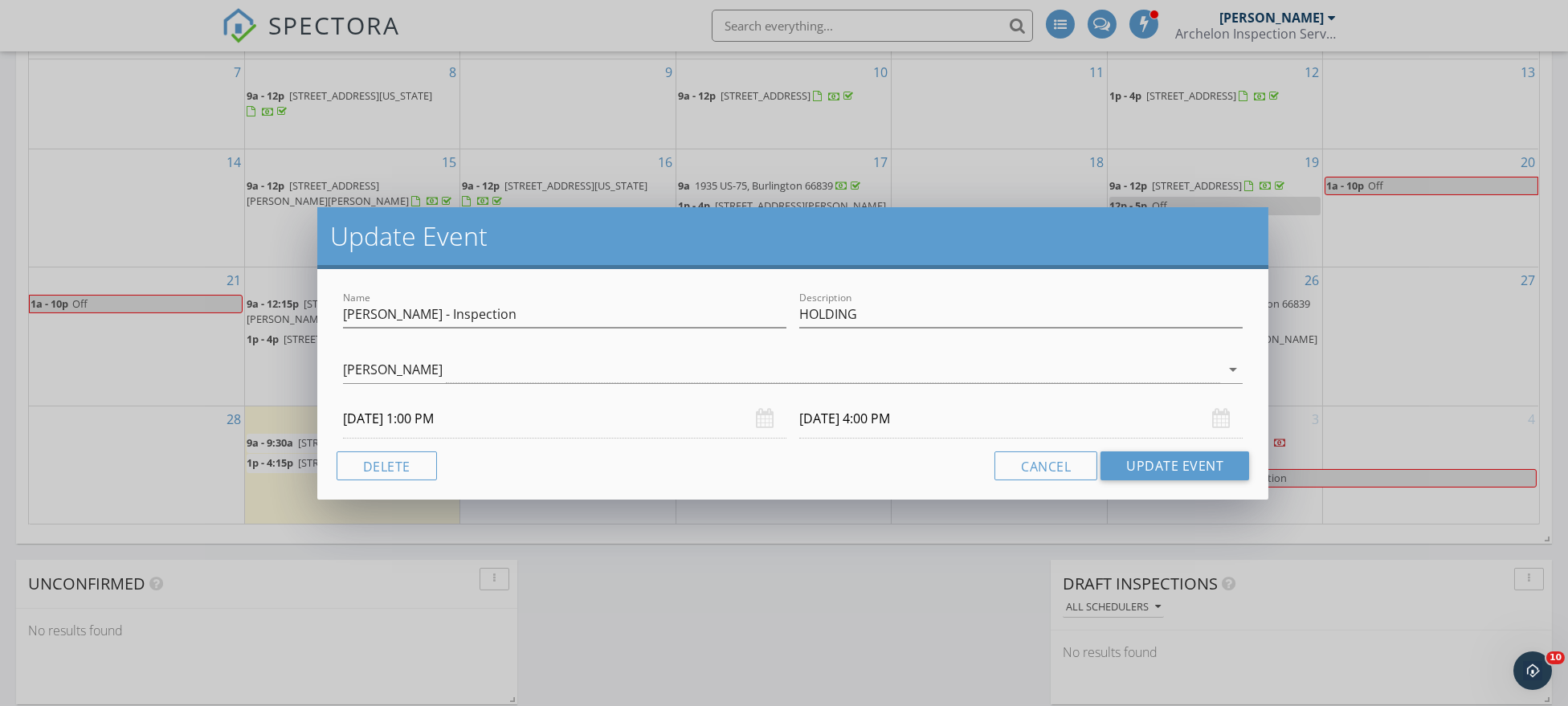
click at [847, 429] on input "10/04/2025 4:00 PM" at bounding box center [1020, 419] width 443 height 39
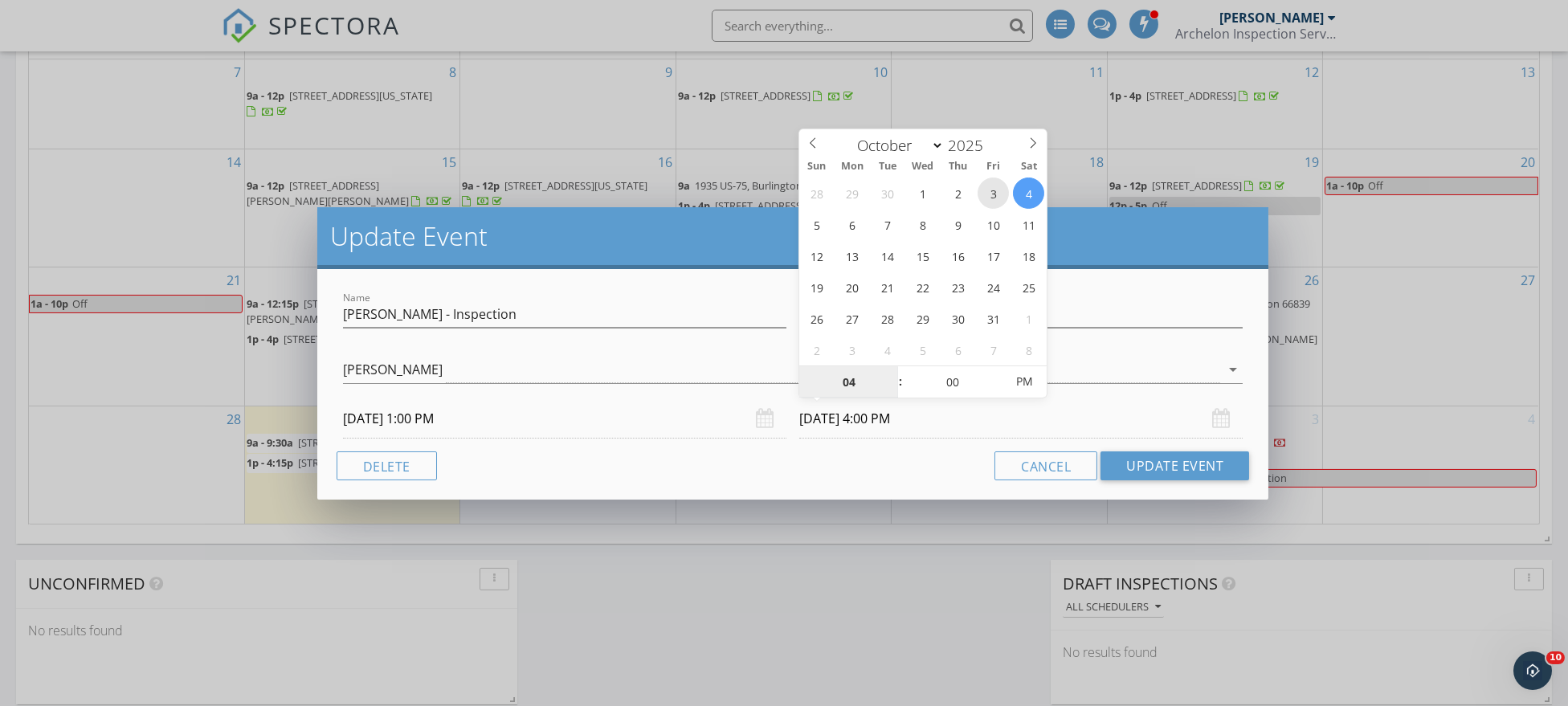
type input "10/03/2025 4:00 PM"
click at [1183, 469] on button "Update Event" at bounding box center [1175, 465] width 149 height 29
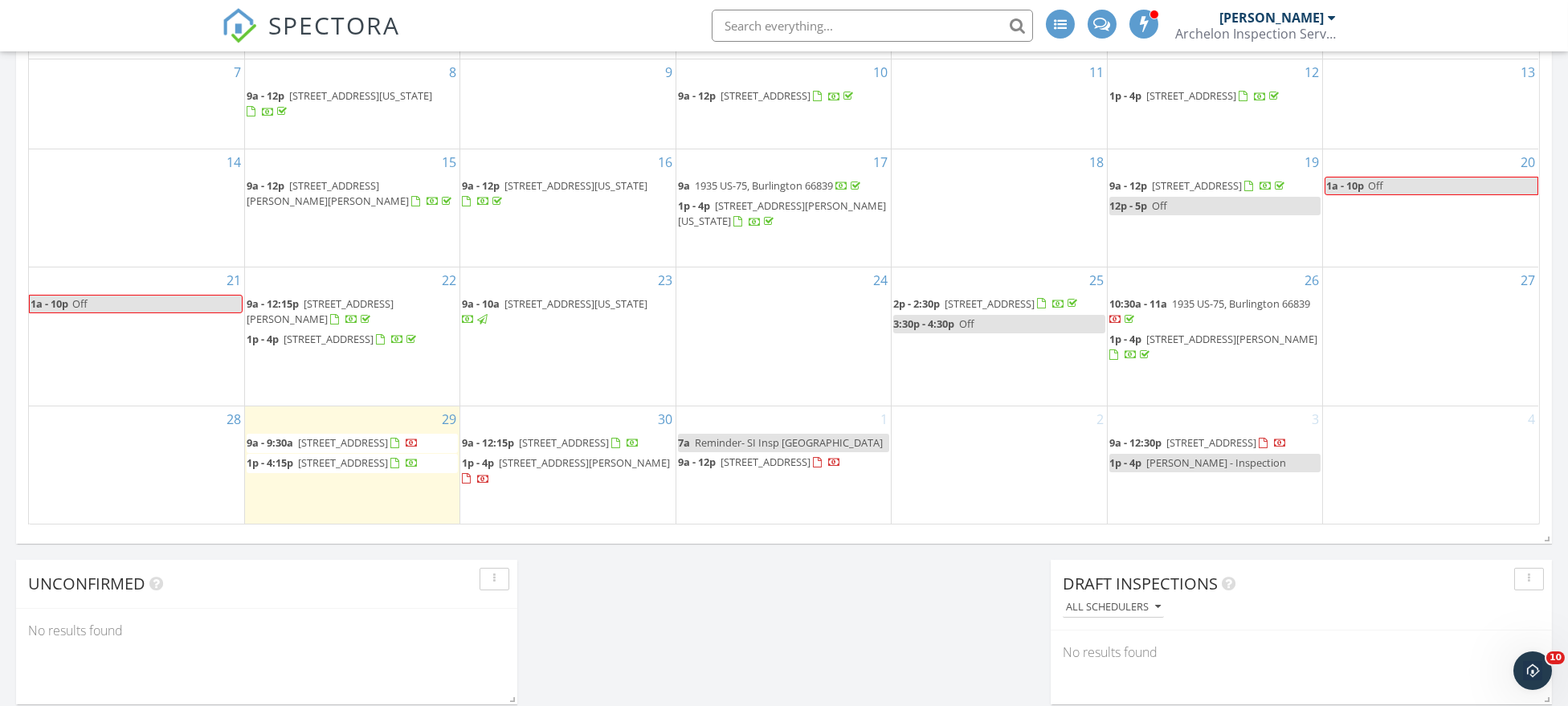
click at [1237, 436] on span "[STREET_ADDRESS]" at bounding box center [1211, 443] width 90 height 15
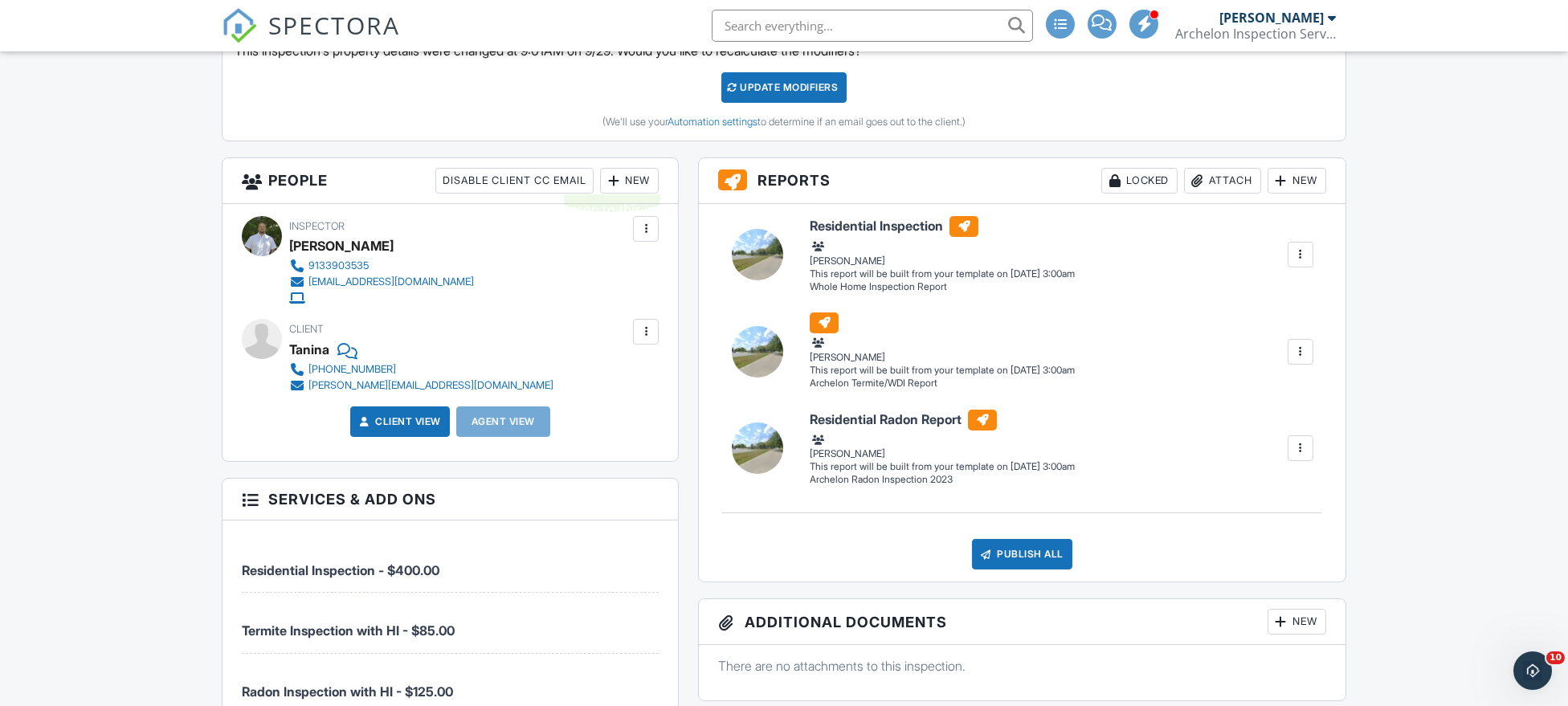
click at [620, 180] on div at bounding box center [614, 181] width 16 height 16
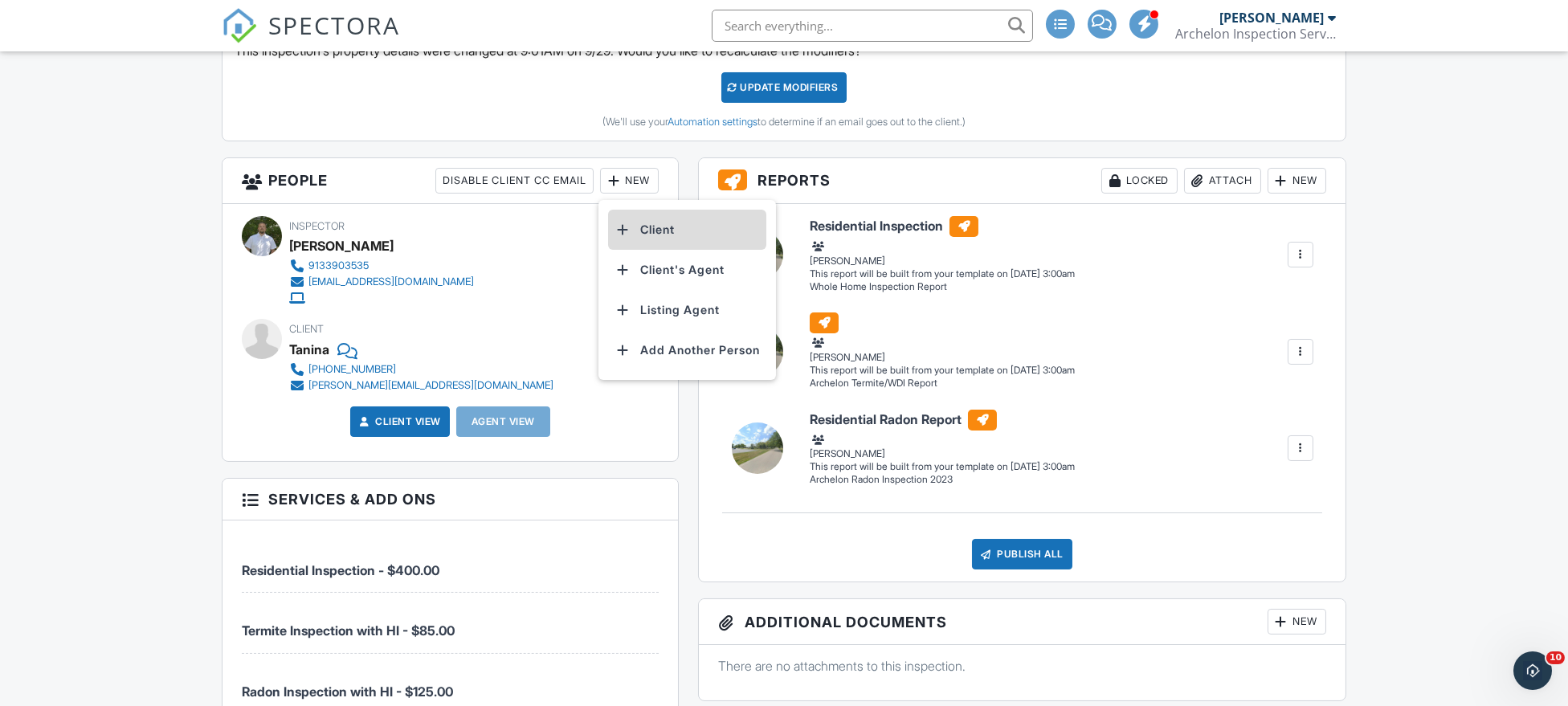
click at [650, 238] on li "Client" at bounding box center [687, 229] width 158 height 40
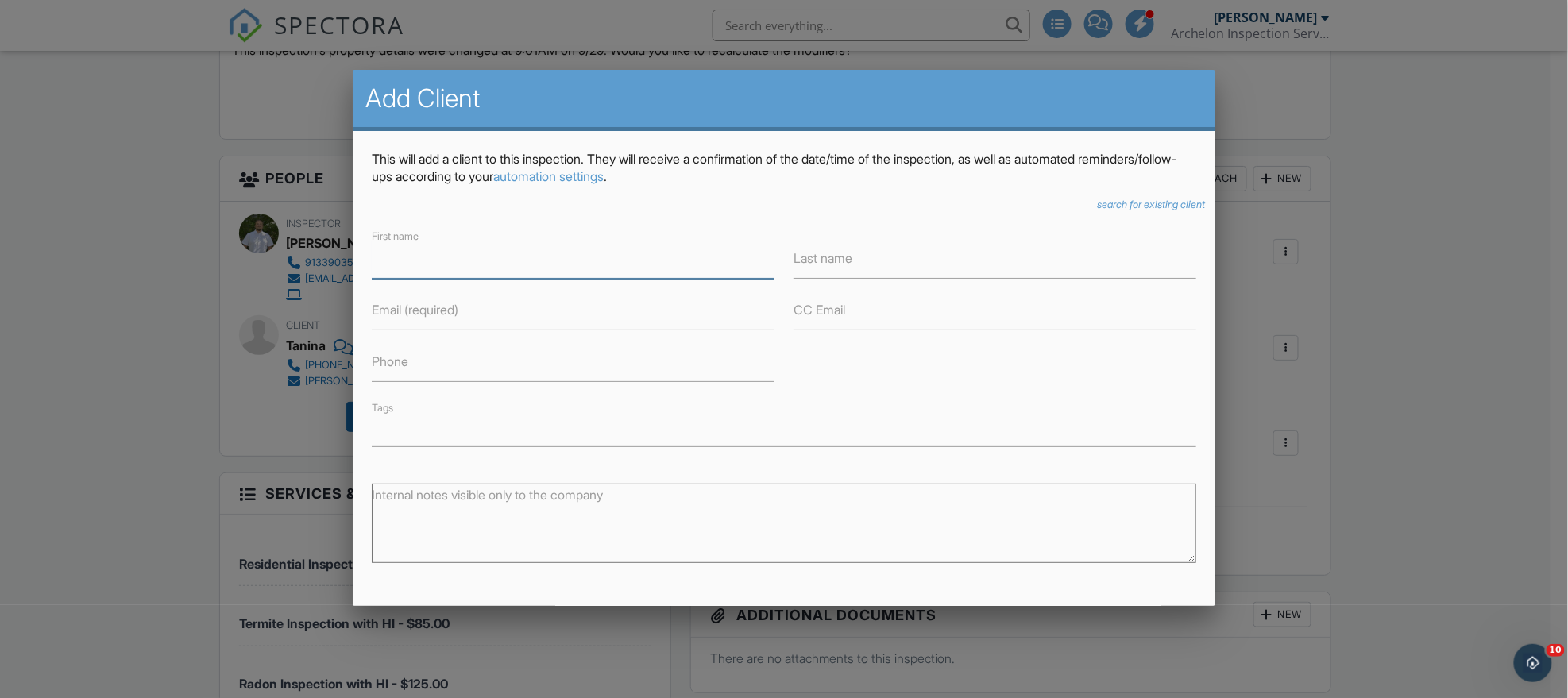
paste input "Massi Aggur"
type input "Massi Aggur"
click at [504, 322] on input "Email (required)" at bounding box center [573, 311] width 403 height 39
click at [1329, 416] on div at bounding box center [784, 357] width 1568 height 873
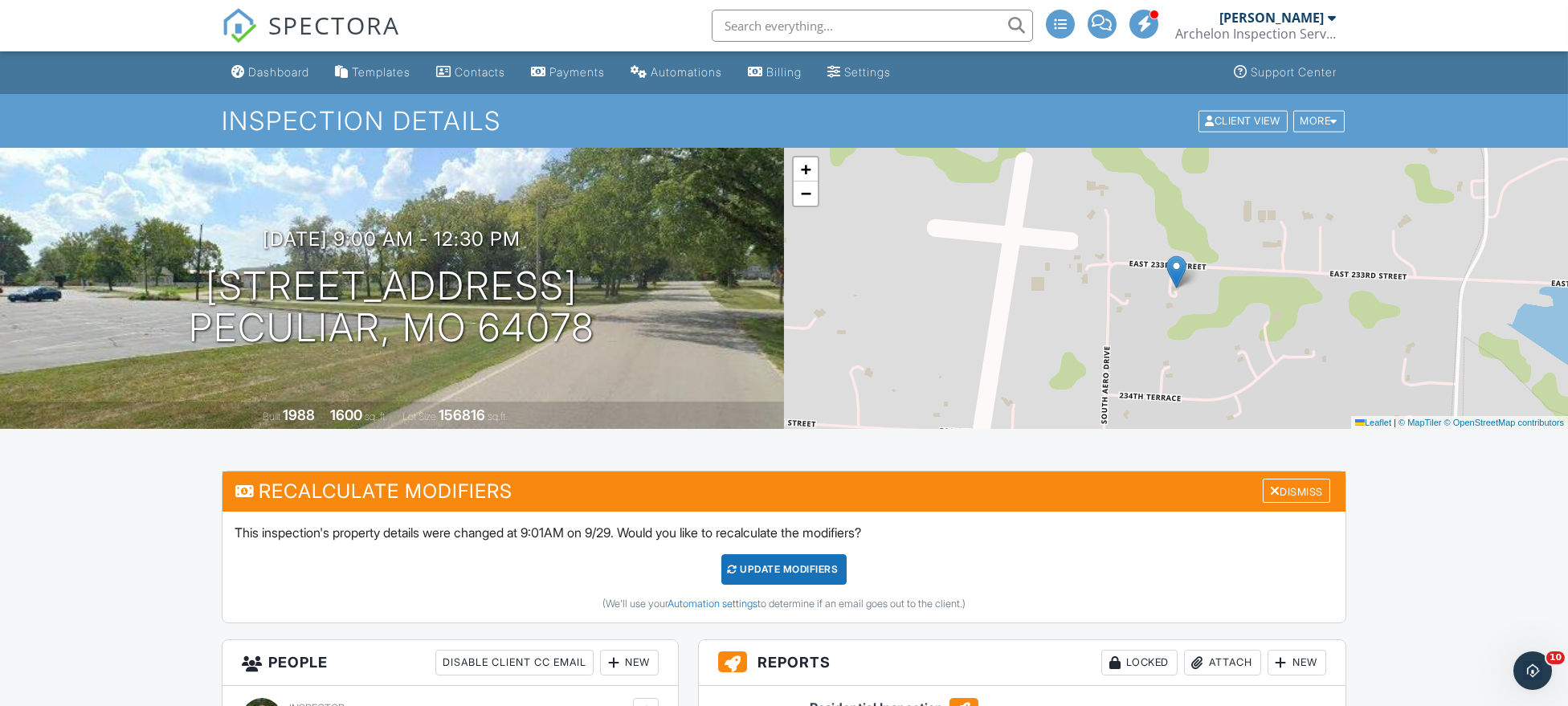
click at [287, 51] on div "SPECTORA" at bounding box center [311, 25] width 179 height 51
click at [280, 70] on div "Dashboard" at bounding box center [278, 72] width 61 height 14
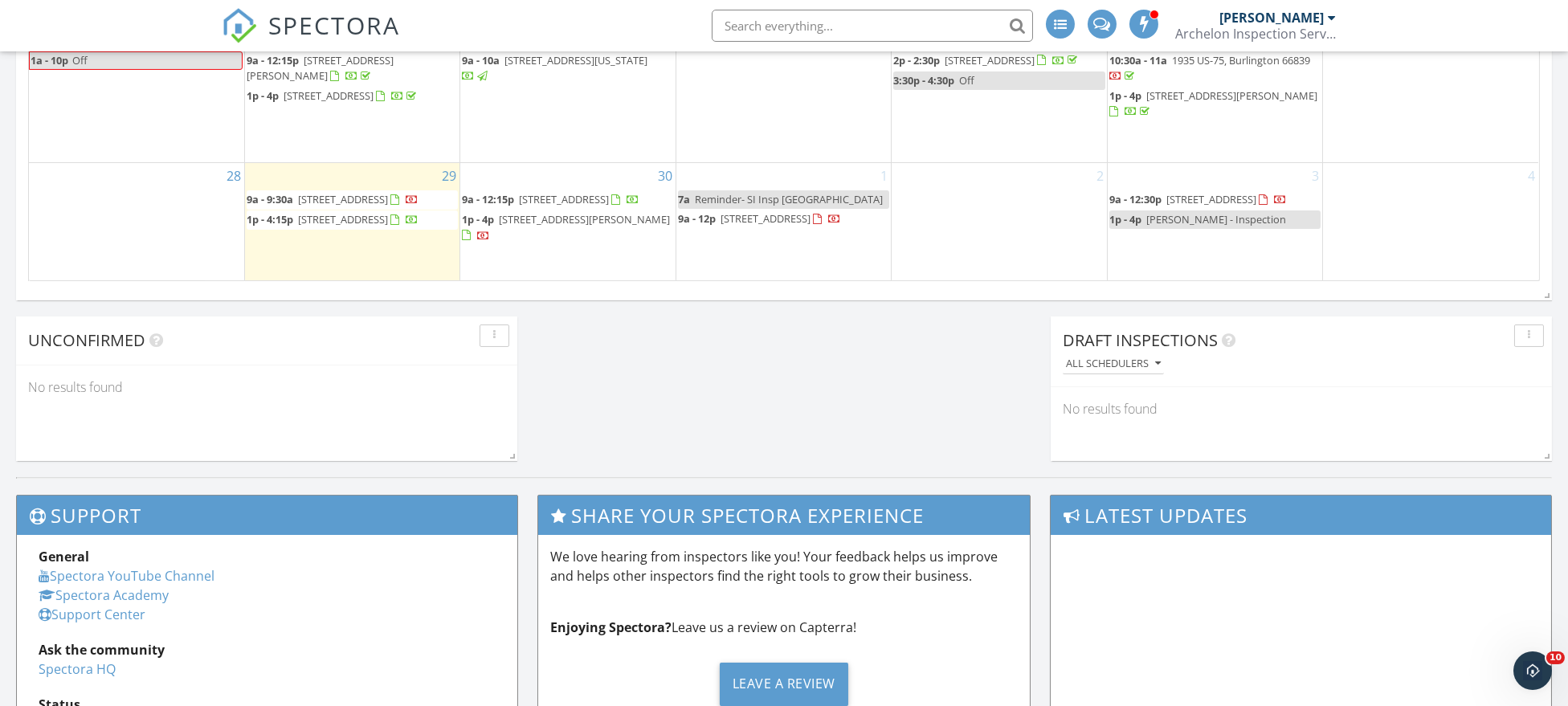
scroll to position [1323, 0]
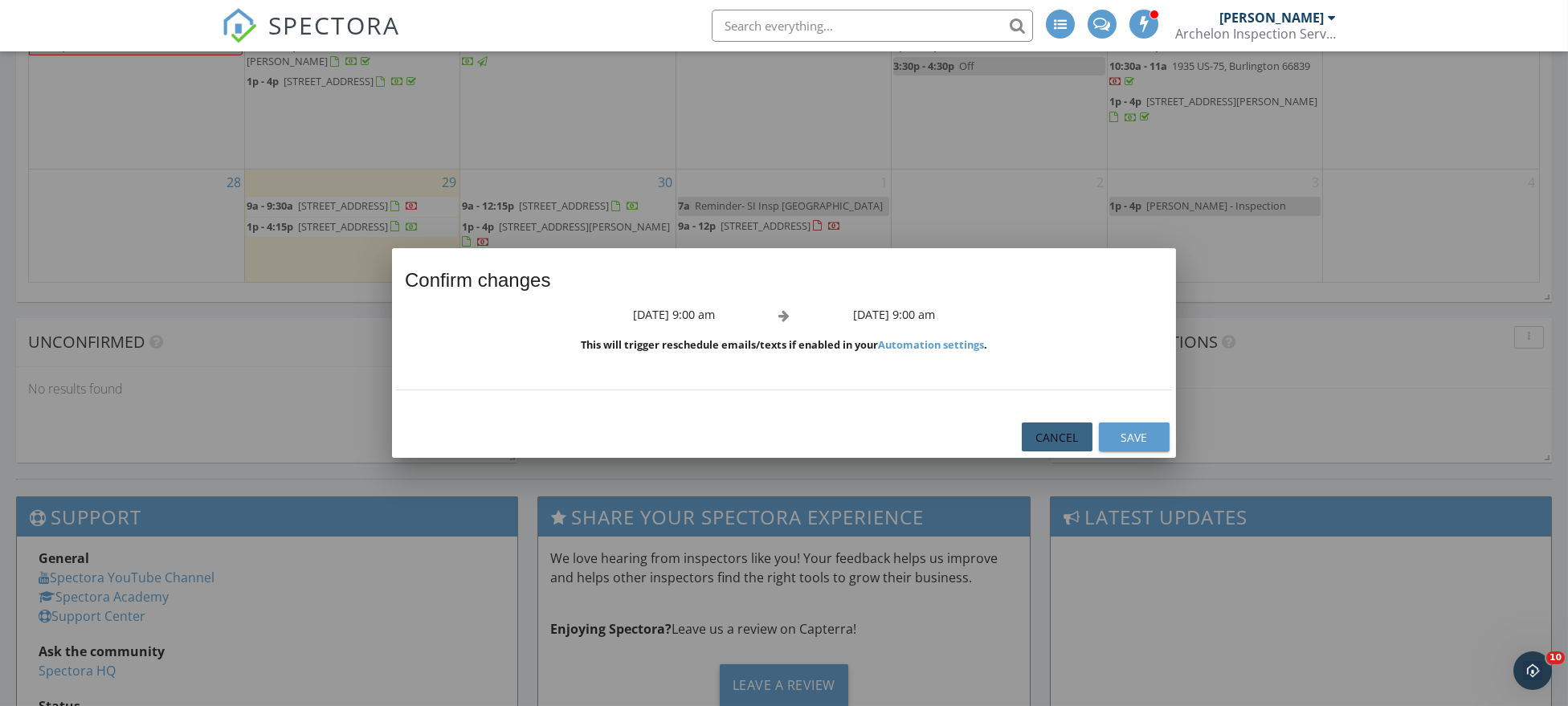
click at [1052, 437] on div "Cancel" at bounding box center [1057, 437] width 45 height 17
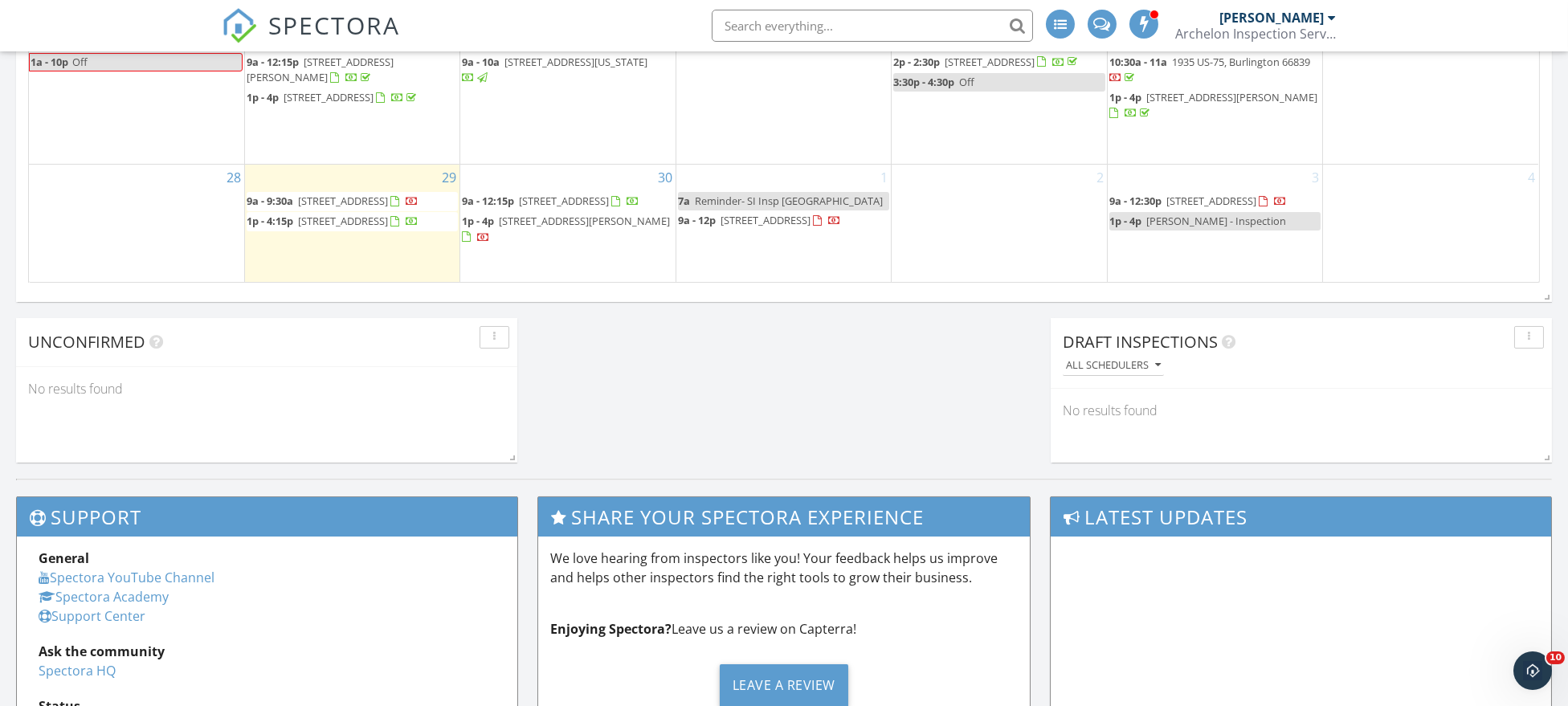
click at [775, 213] on span "[STREET_ADDRESS]" at bounding box center [766, 220] width 90 height 15
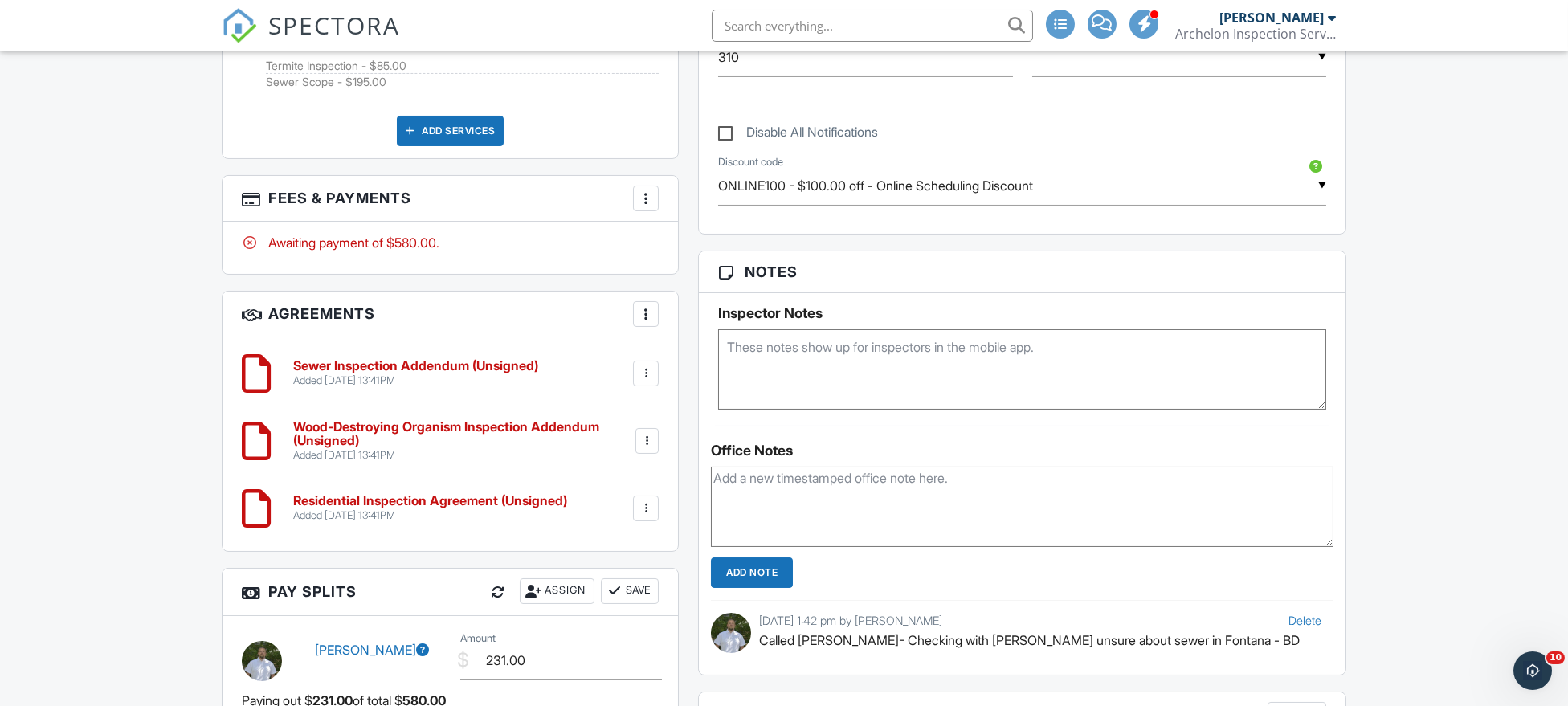
click at [646, 197] on div at bounding box center [646, 198] width 16 height 16
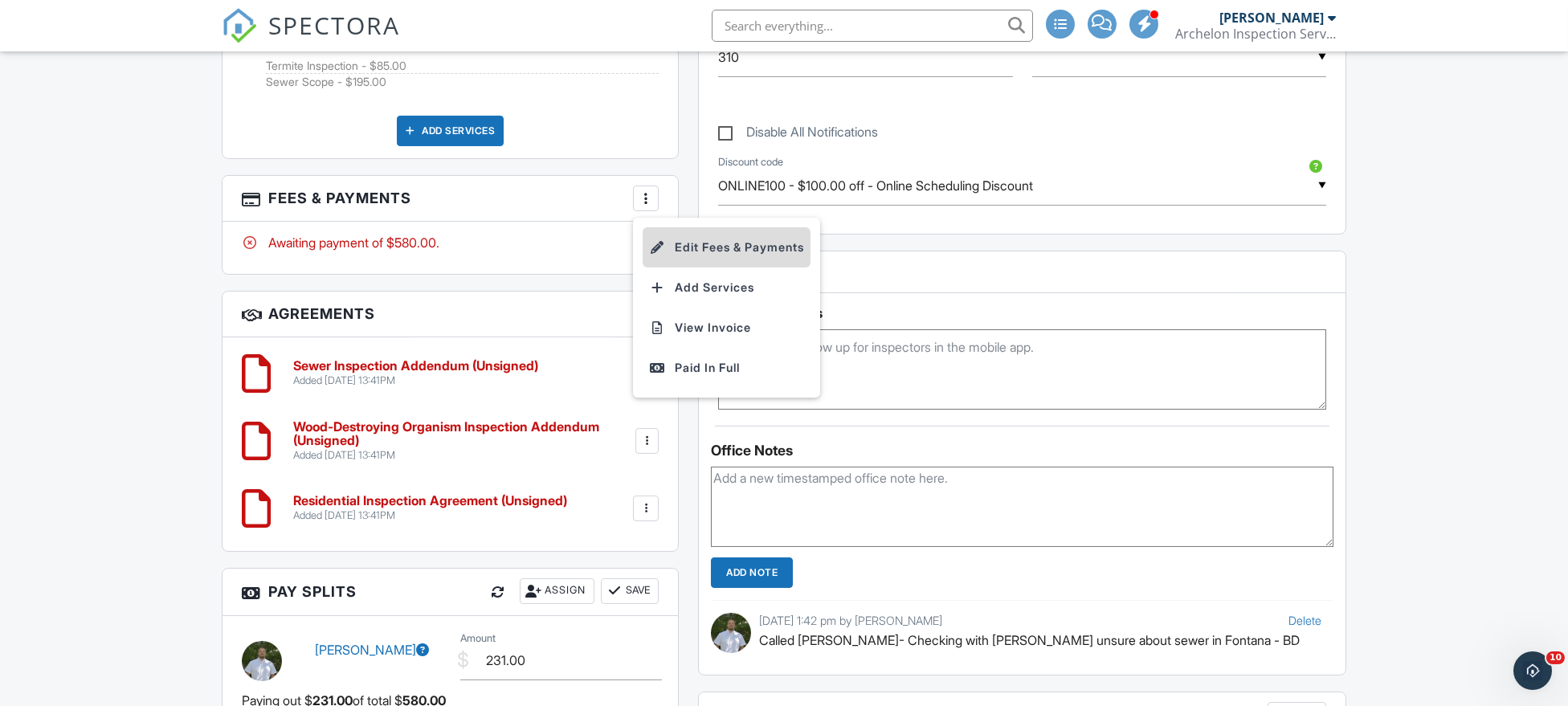
click at [698, 259] on li "Edit Fees & Payments" at bounding box center [726, 247] width 168 height 40
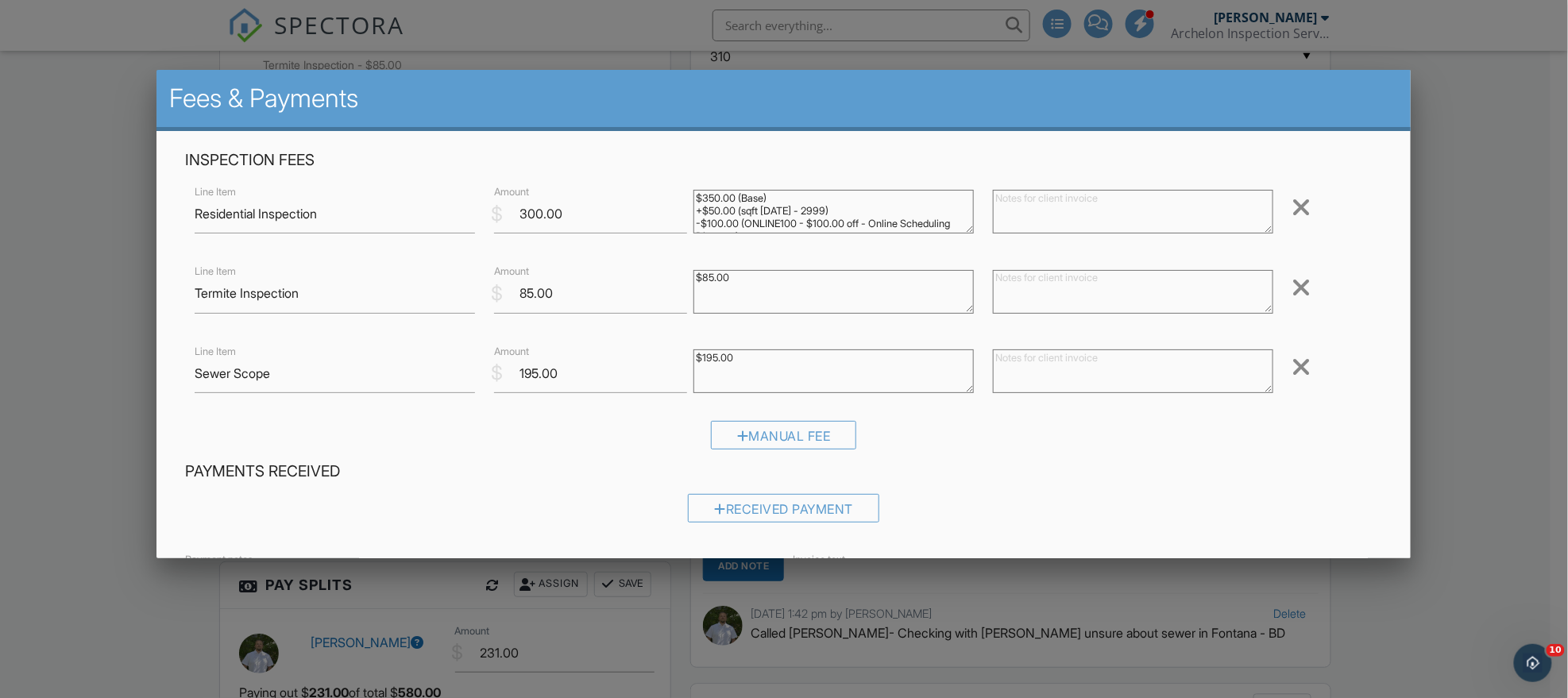
click at [1293, 363] on div at bounding box center [1302, 366] width 19 height 25
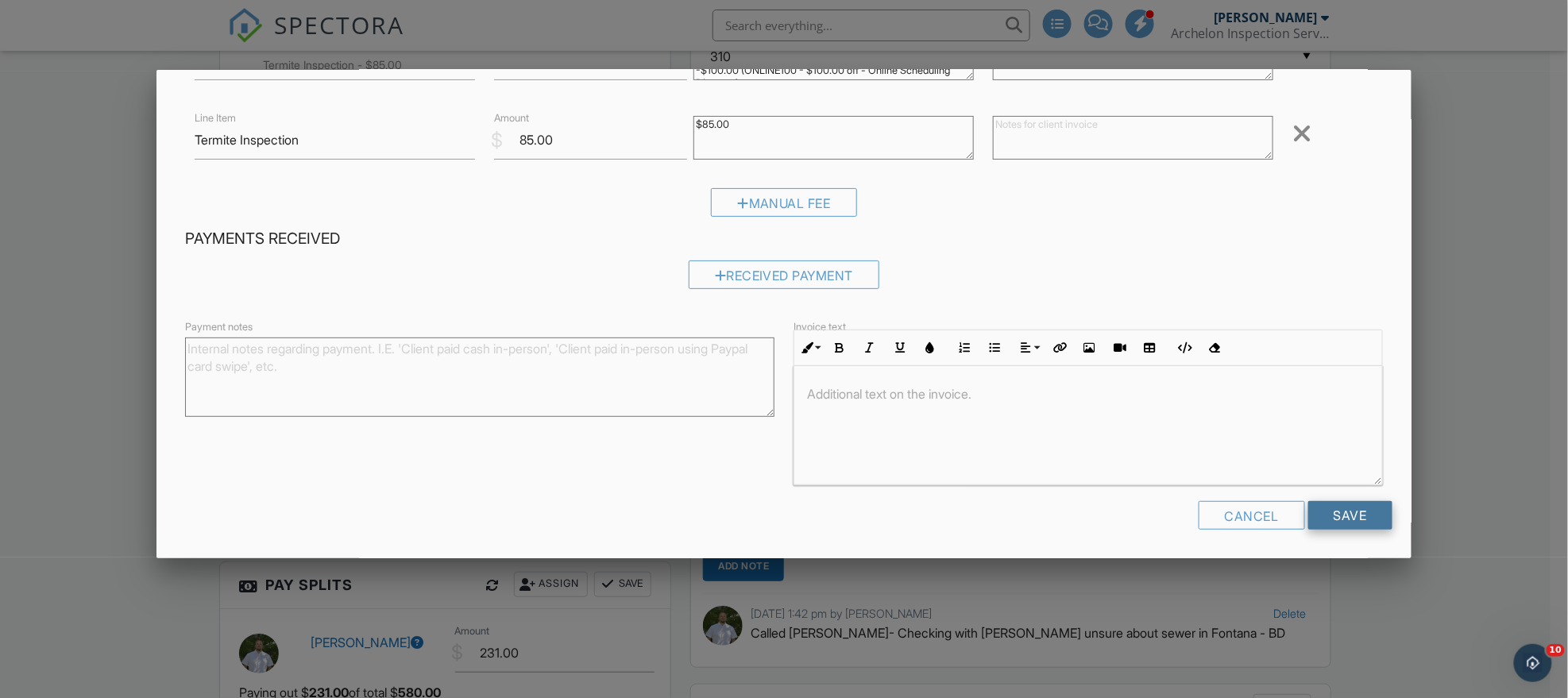
scroll to position [155, 0]
click at [1316, 506] on input "Save" at bounding box center [1350, 513] width 84 height 28
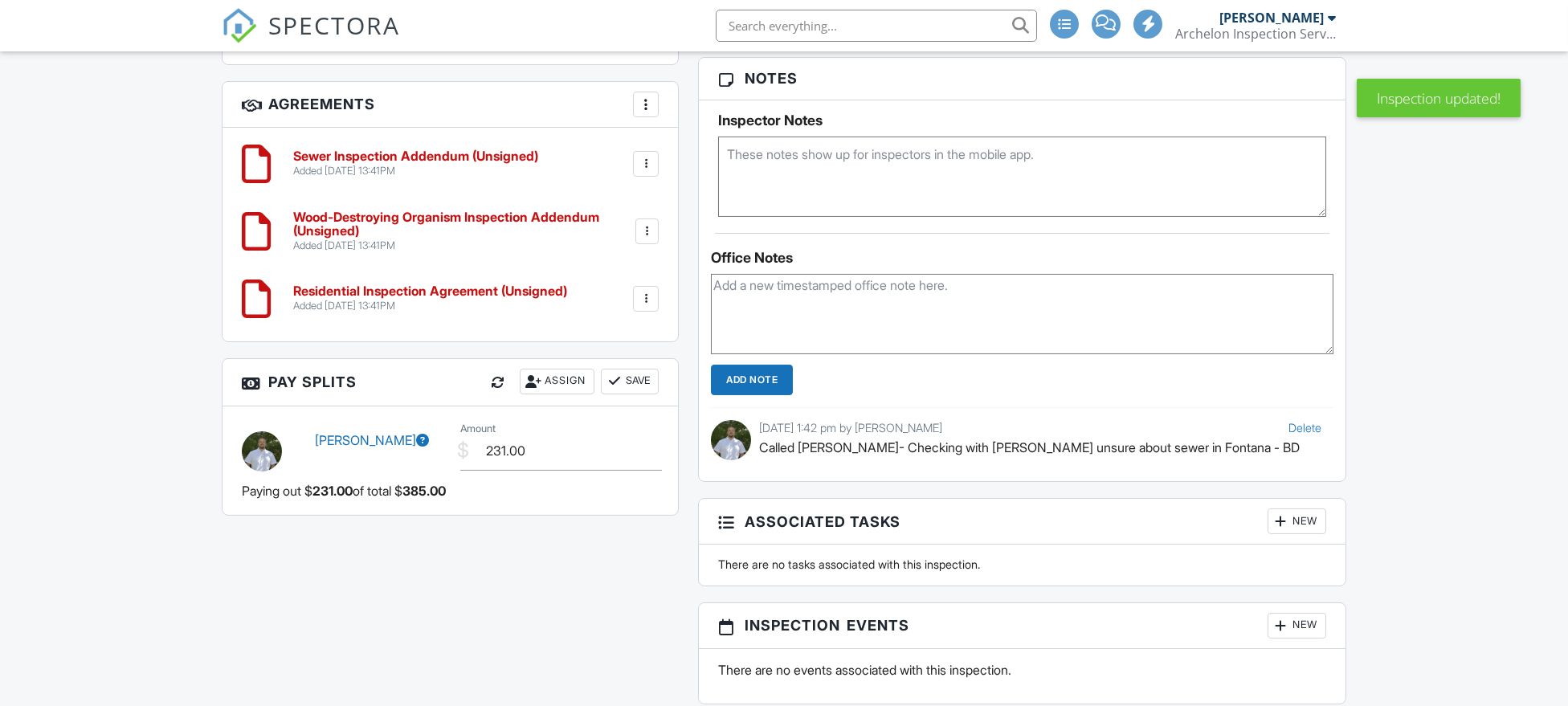
click at [650, 156] on div at bounding box center [646, 164] width 16 height 16
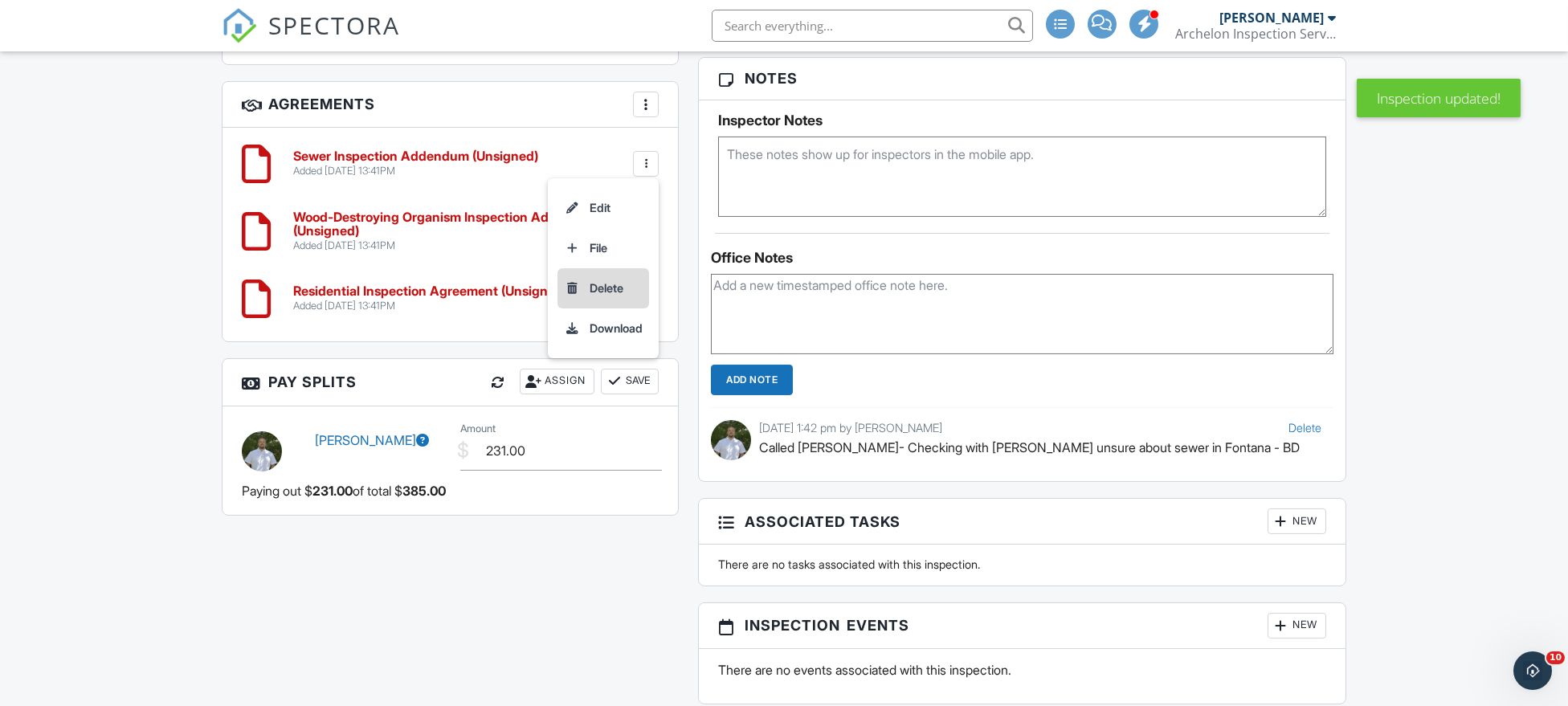
click at [611, 289] on li "Delete" at bounding box center [603, 288] width 91 height 40
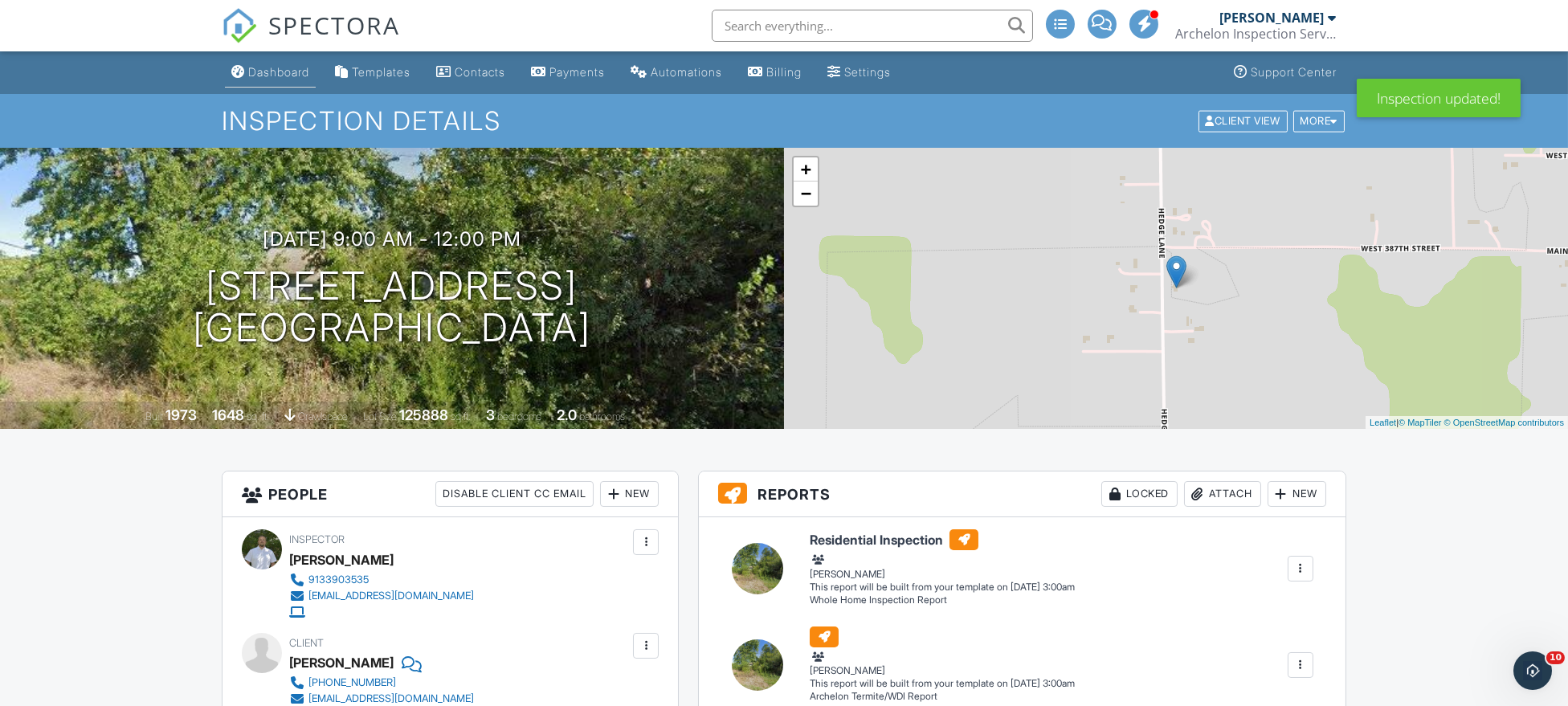
click at [268, 73] on div "Dashboard" at bounding box center [278, 72] width 61 height 14
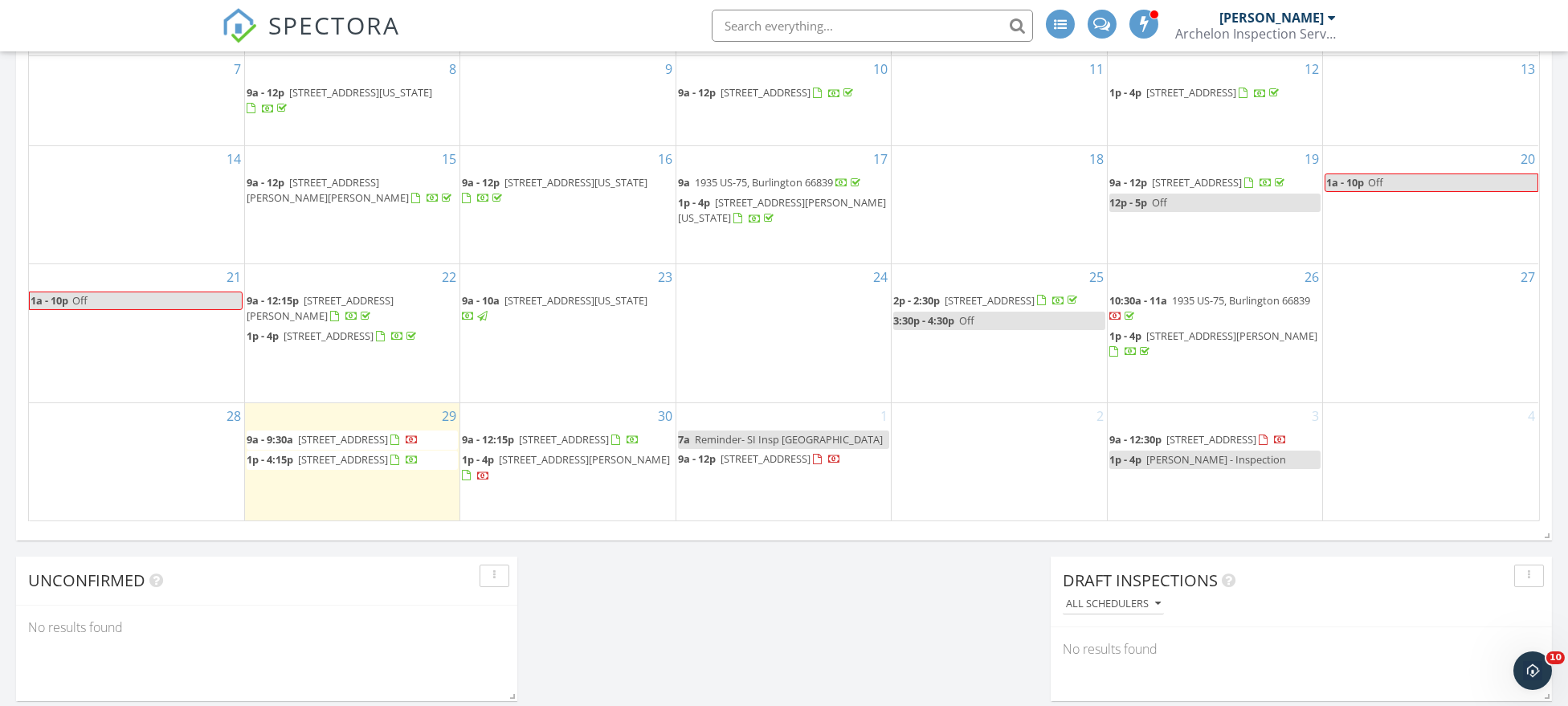
scroll to position [962, 0]
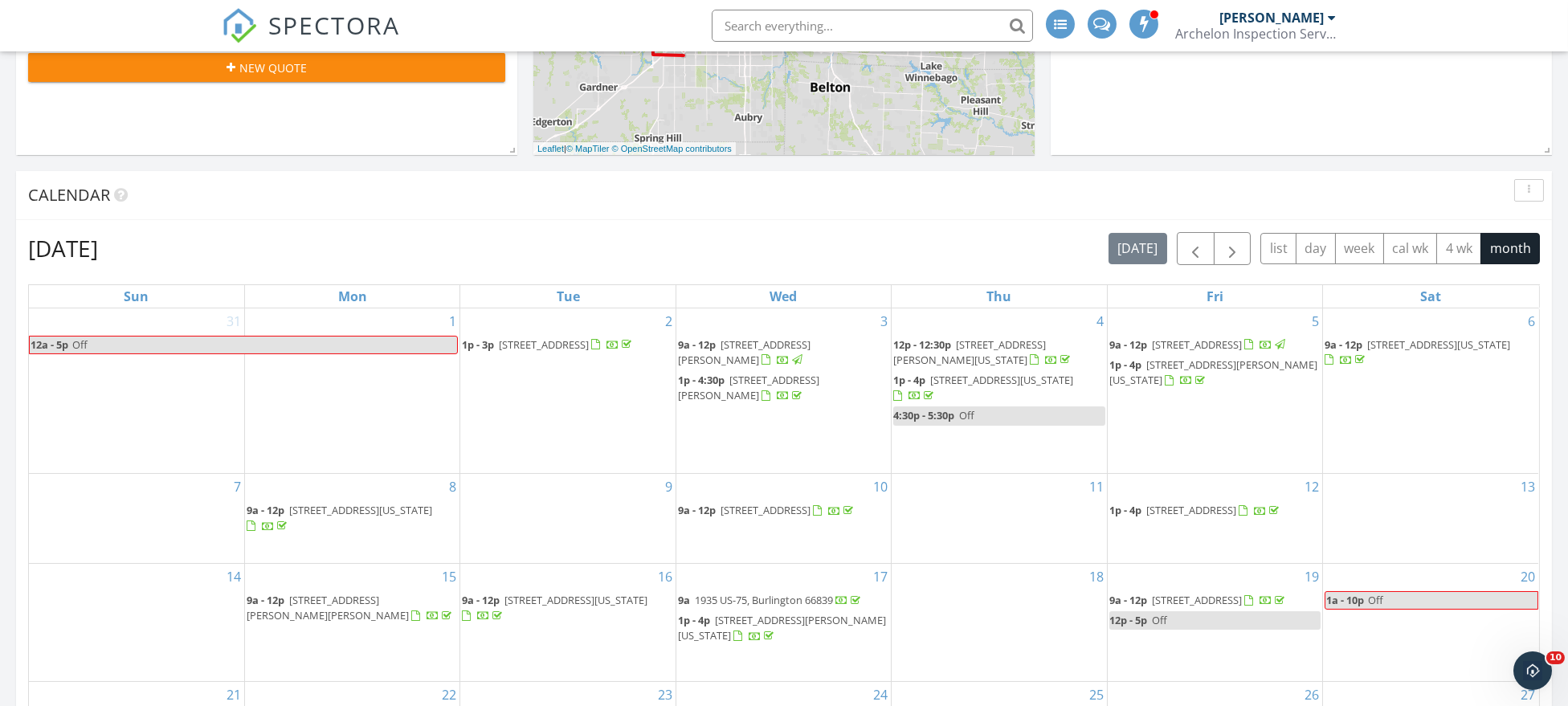
scroll to position [599, 0]
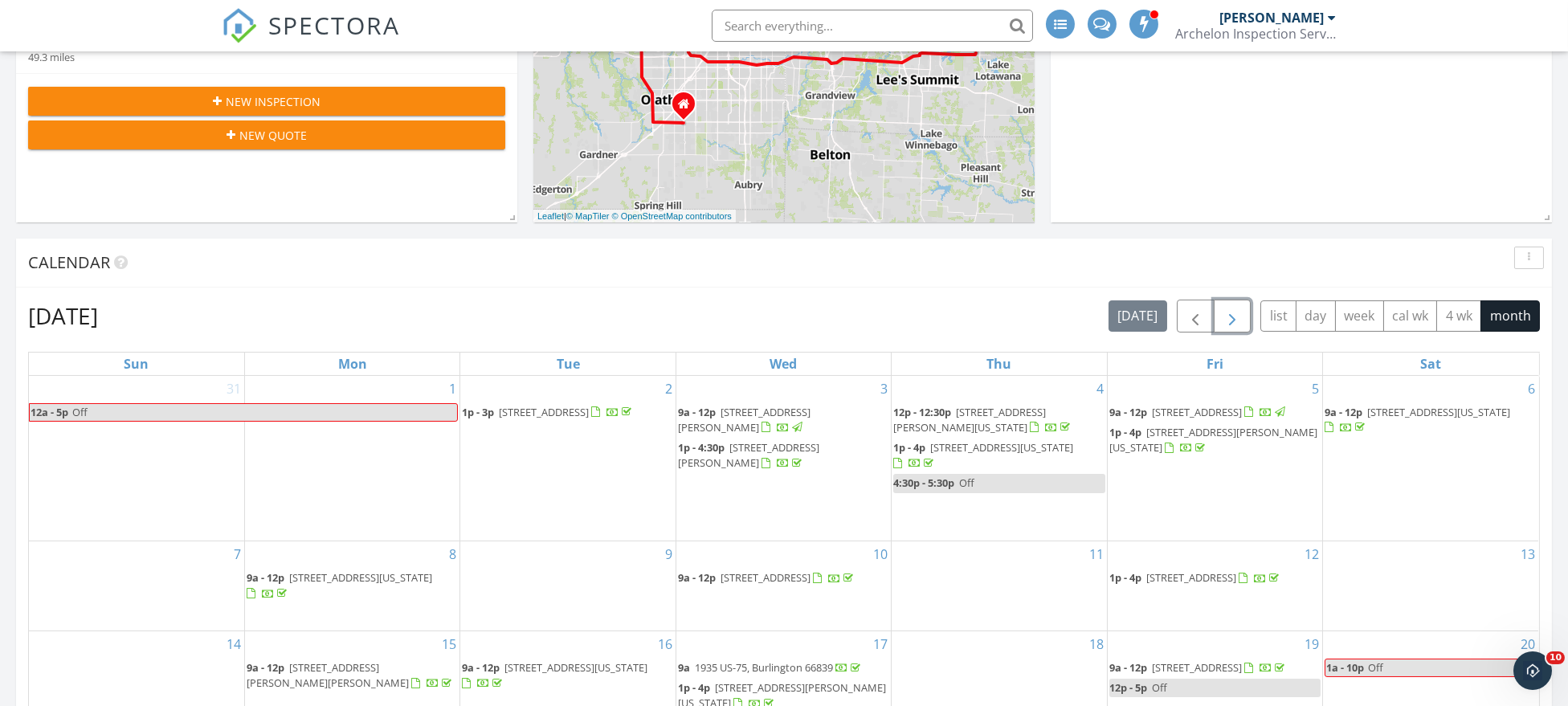
click at [1223, 312] on span "button" at bounding box center [1233, 317] width 20 height 20
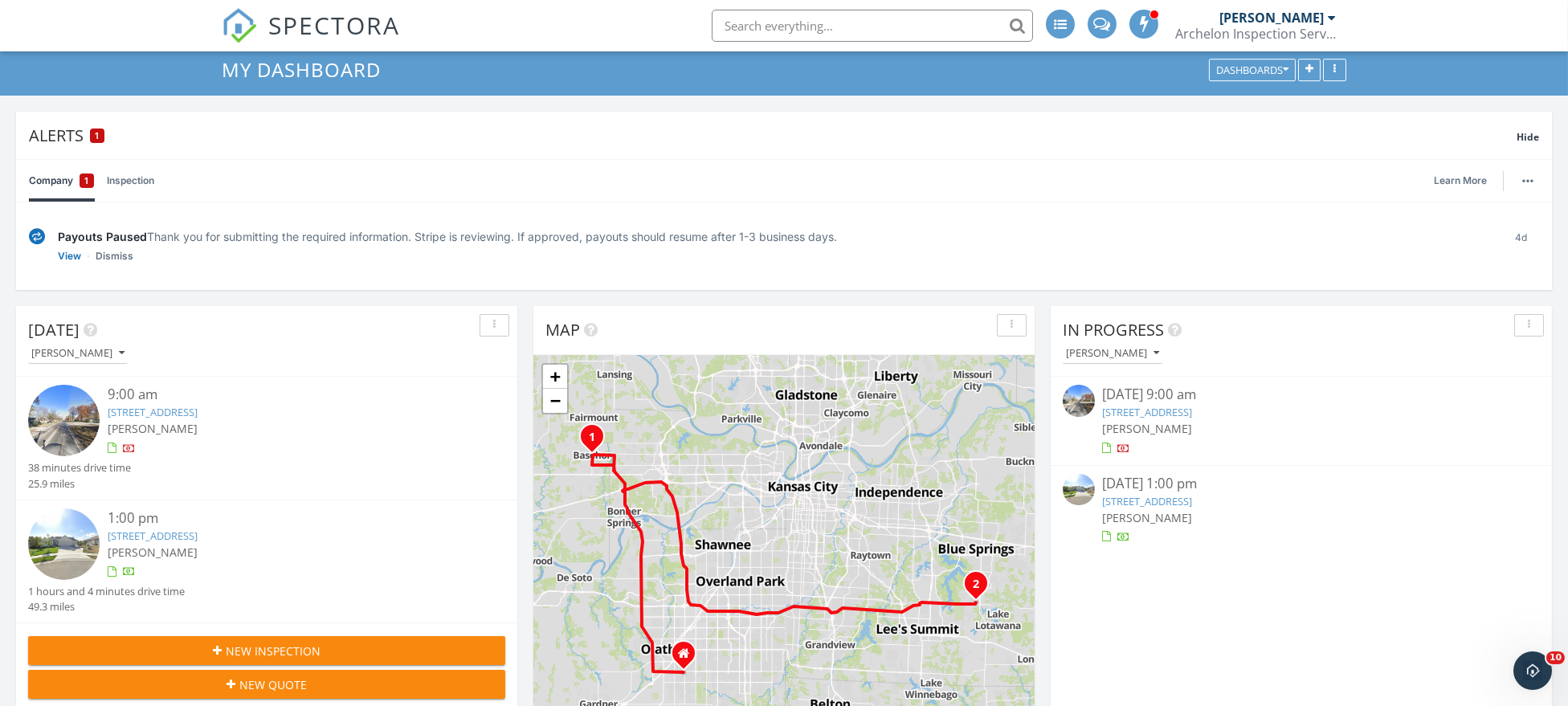
scroll to position [0, 0]
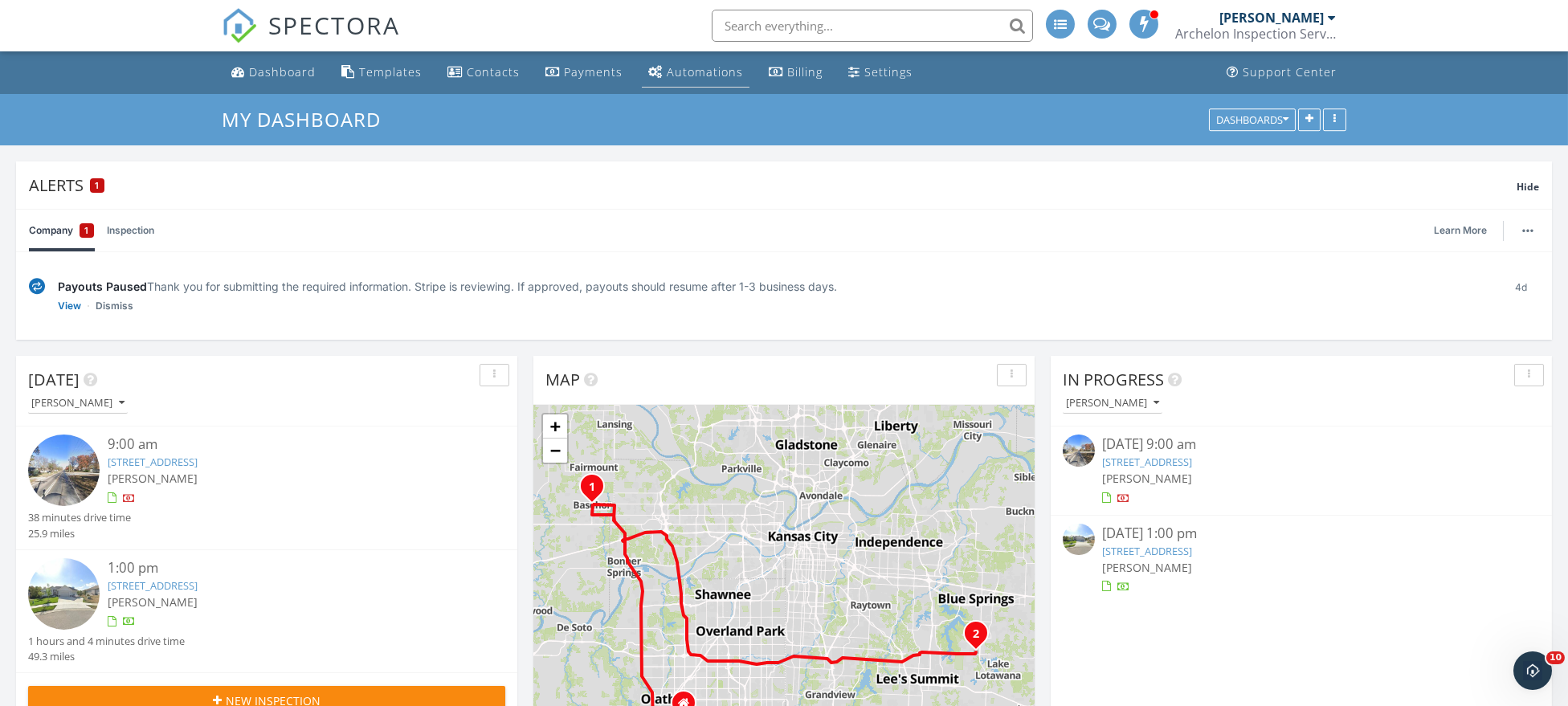
click at [659, 68] on link "Automations" at bounding box center [695, 73] width 108 height 29
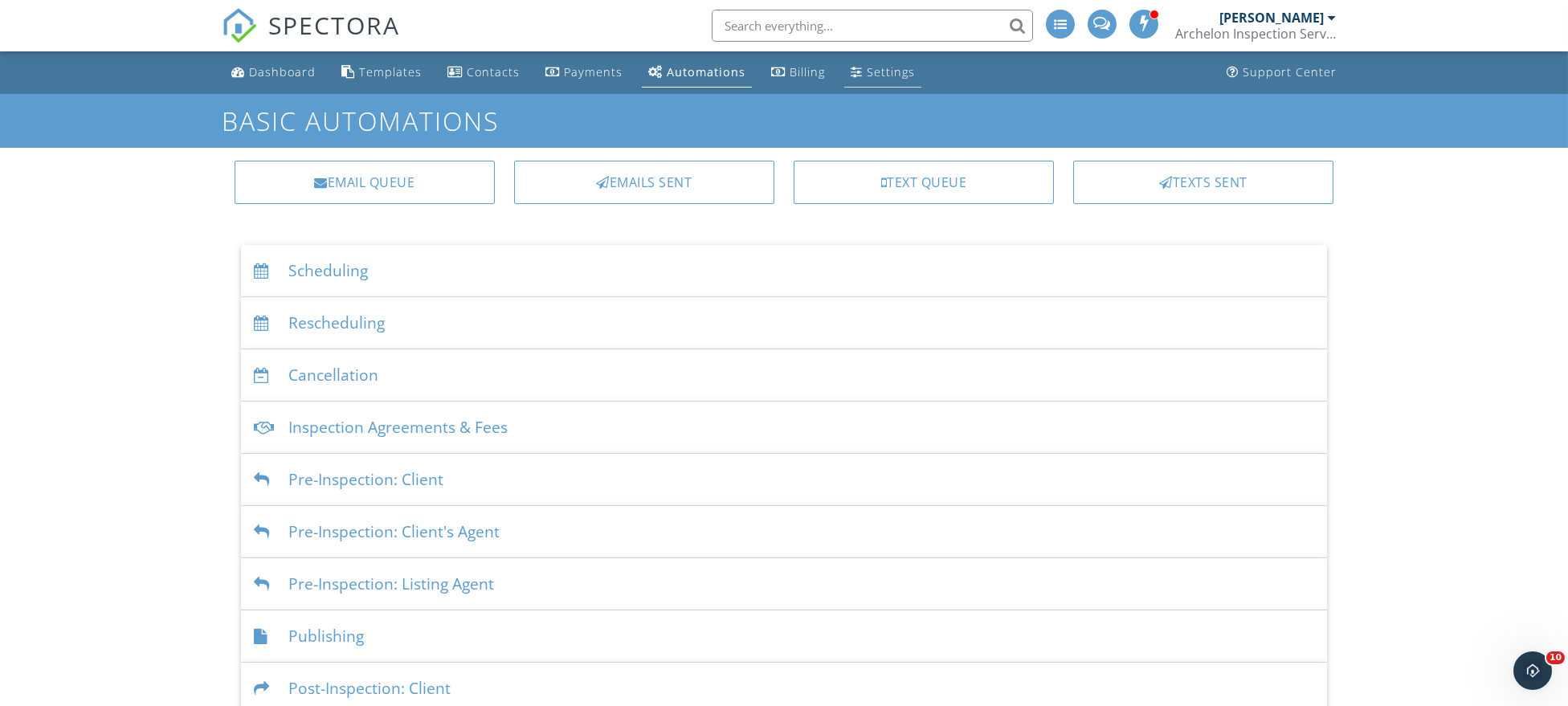
click at [867, 70] on div "Settings" at bounding box center [891, 72] width 48 height 16
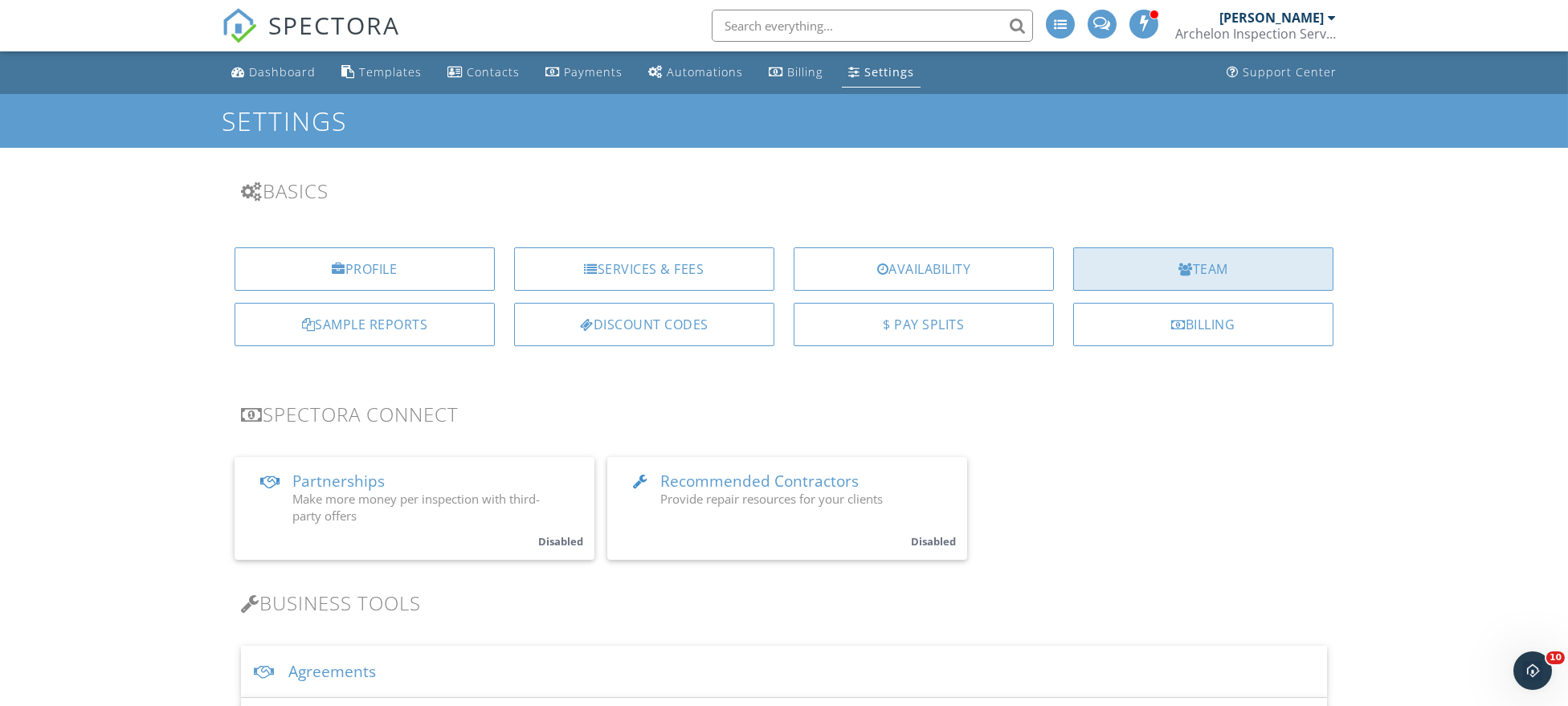
click at [1220, 269] on div "Team" at bounding box center [1203, 269] width 260 height 43
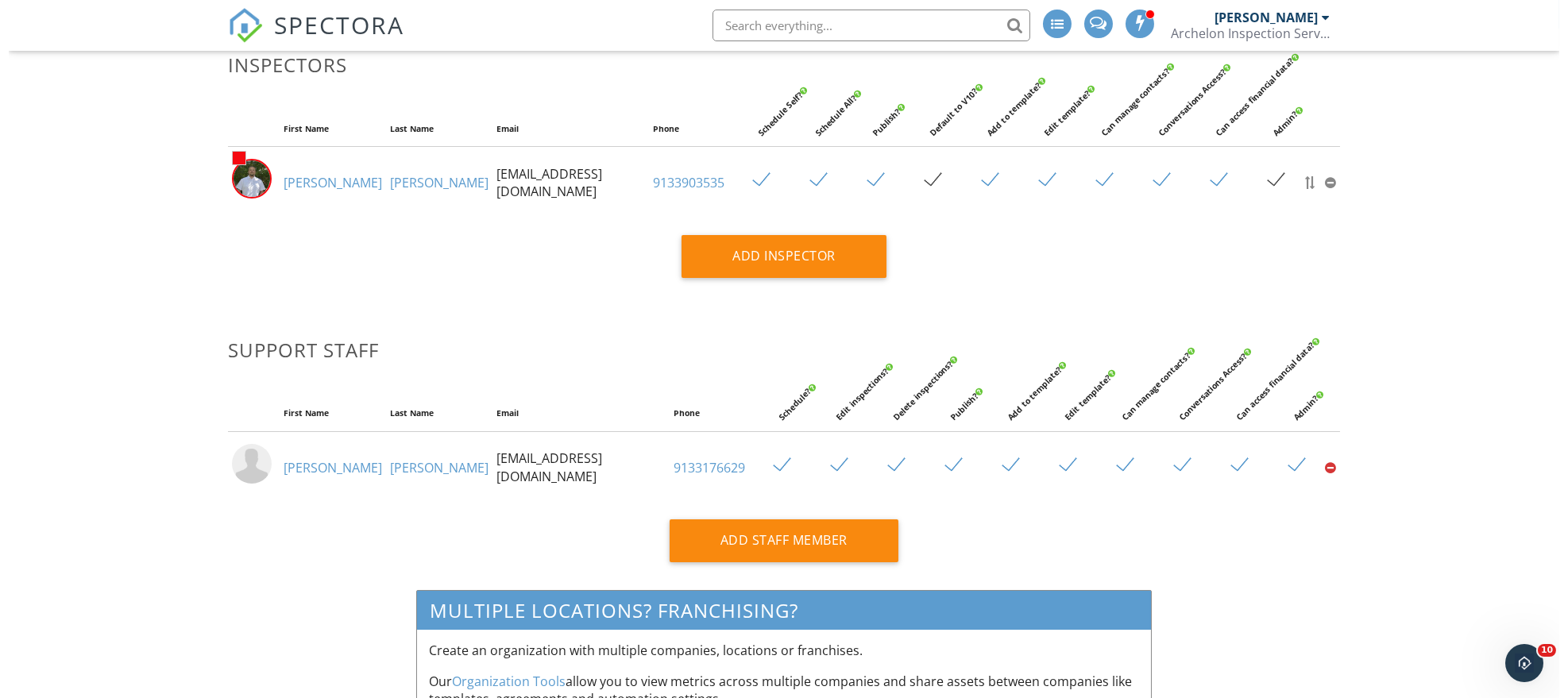
scroll to position [238, 0]
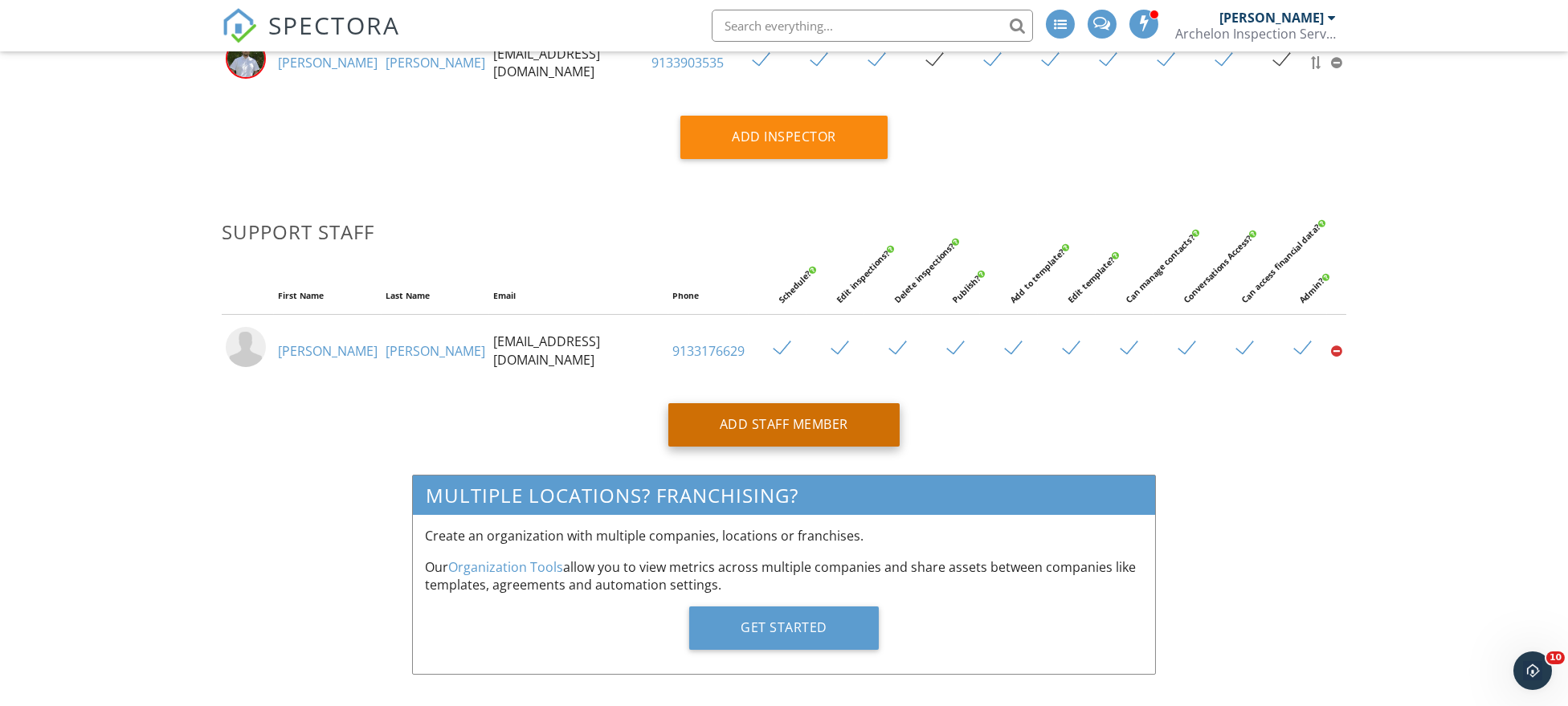
type input "[EMAIL_ADDRESS][DOMAIN_NAME]"
click at [824, 431] on div "Add Staff Member" at bounding box center [784, 424] width 231 height 43
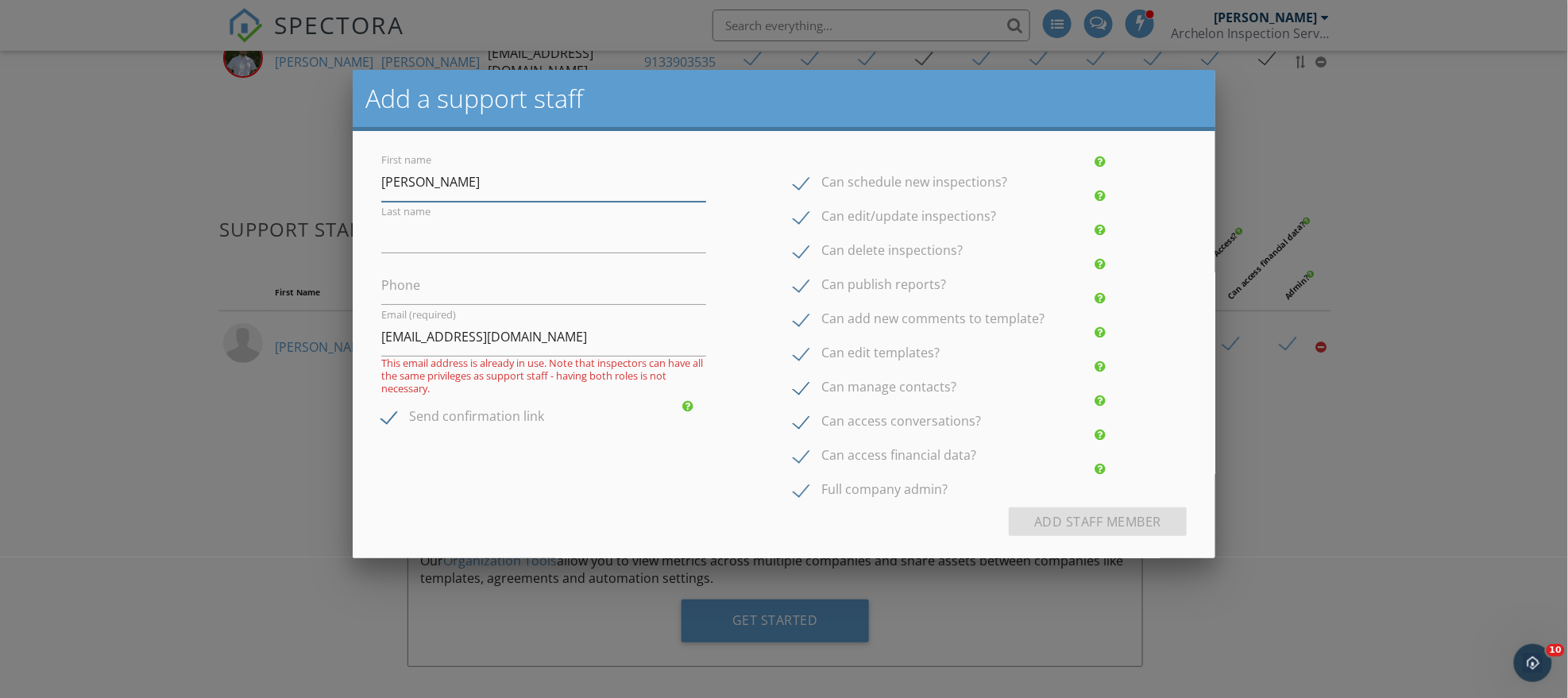
click at [502, 199] on input "[PERSON_NAME]" at bounding box center [543, 182] width 324 height 39
type input "[PERSON_NAME]"
click at [414, 240] on label "Last name" at bounding box center [412, 234] width 62 height 18
click at [414, 240] on input "Last name" at bounding box center [543, 234] width 324 height 39
type input "[PERSON_NAME]"
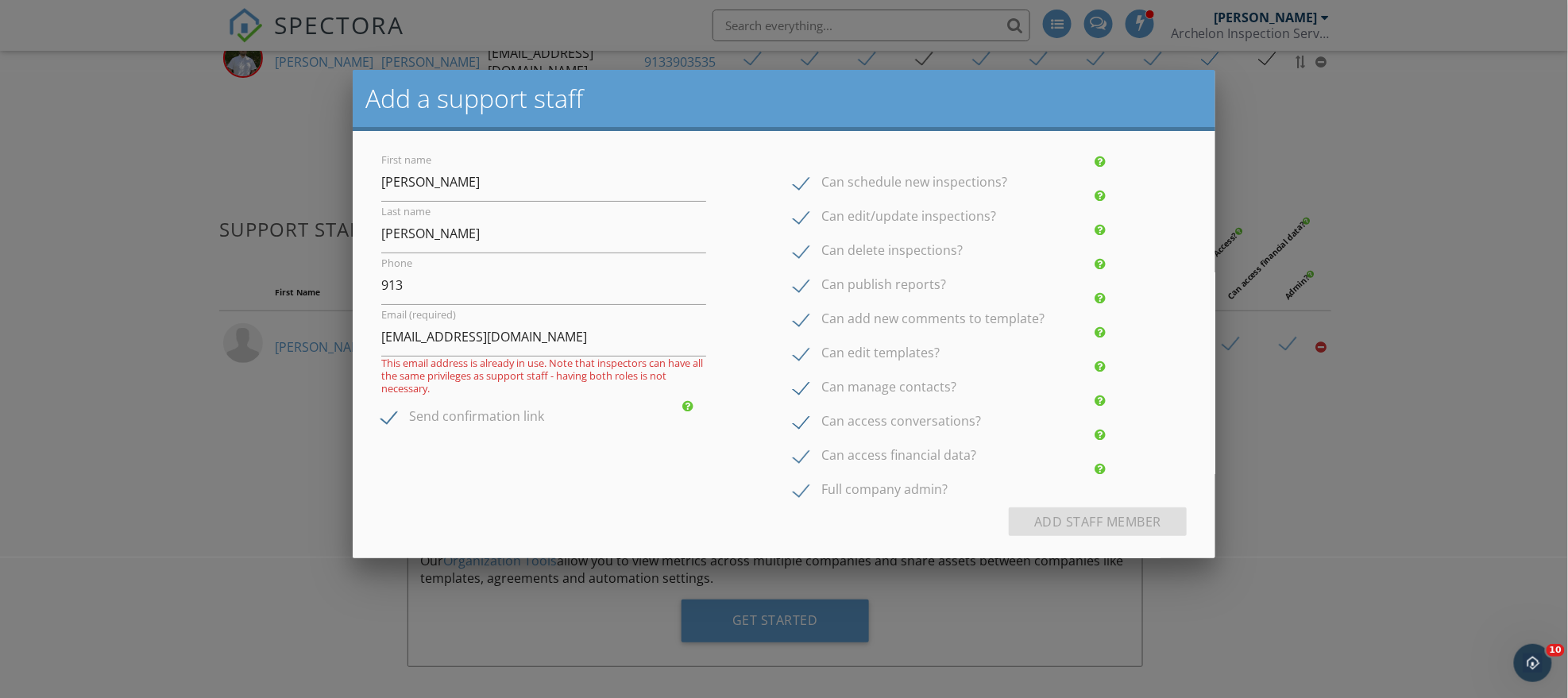
drag, startPoint x: 90, startPoint y: 503, endPoint x: 260, endPoint y: 503, distance: 170.0
click at [93, 503] on div at bounding box center [784, 357] width 1568 height 873
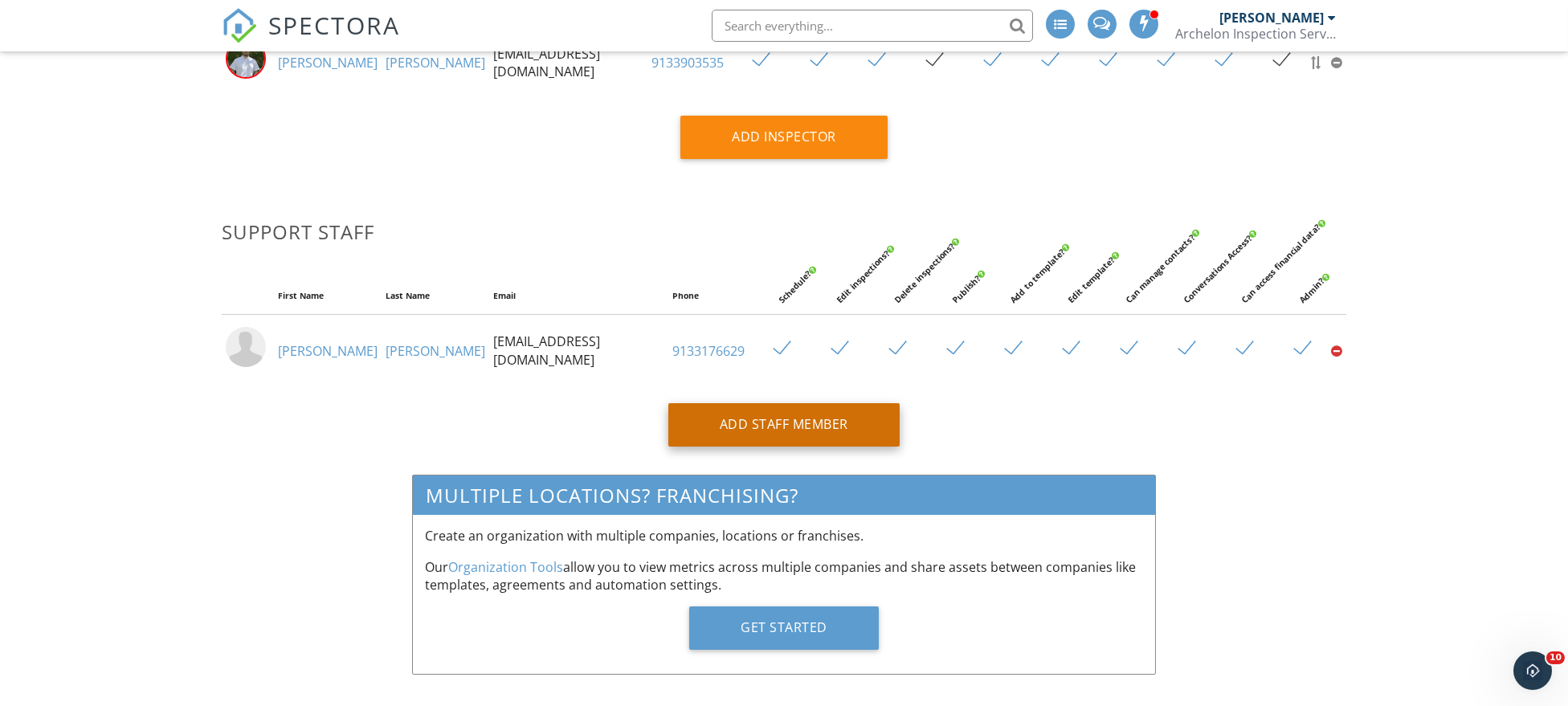
click at [766, 411] on div "Add Staff Member" at bounding box center [784, 424] width 231 height 43
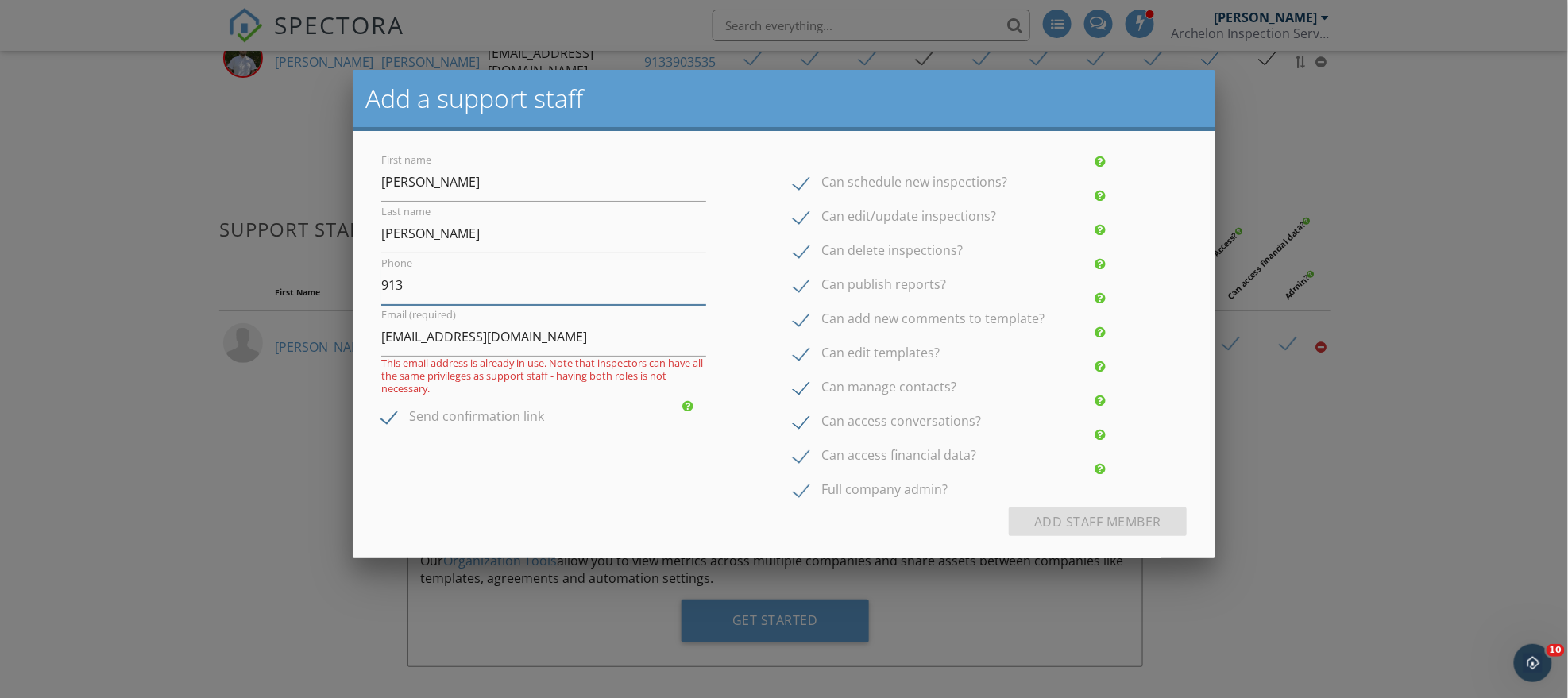
click at [482, 275] on input "913" at bounding box center [543, 286] width 324 height 39
type input "9133282067"
drag, startPoint x: 540, startPoint y: 343, endPoint x: 263, endPoint y: 357, distance: 277.4
click at [263, 357] on body "SPECTORA Ryan Davis Archelon Inspection Service Role: Inspector Dashboard New I…" at bounding box center [775, 243] width 1550 height 963
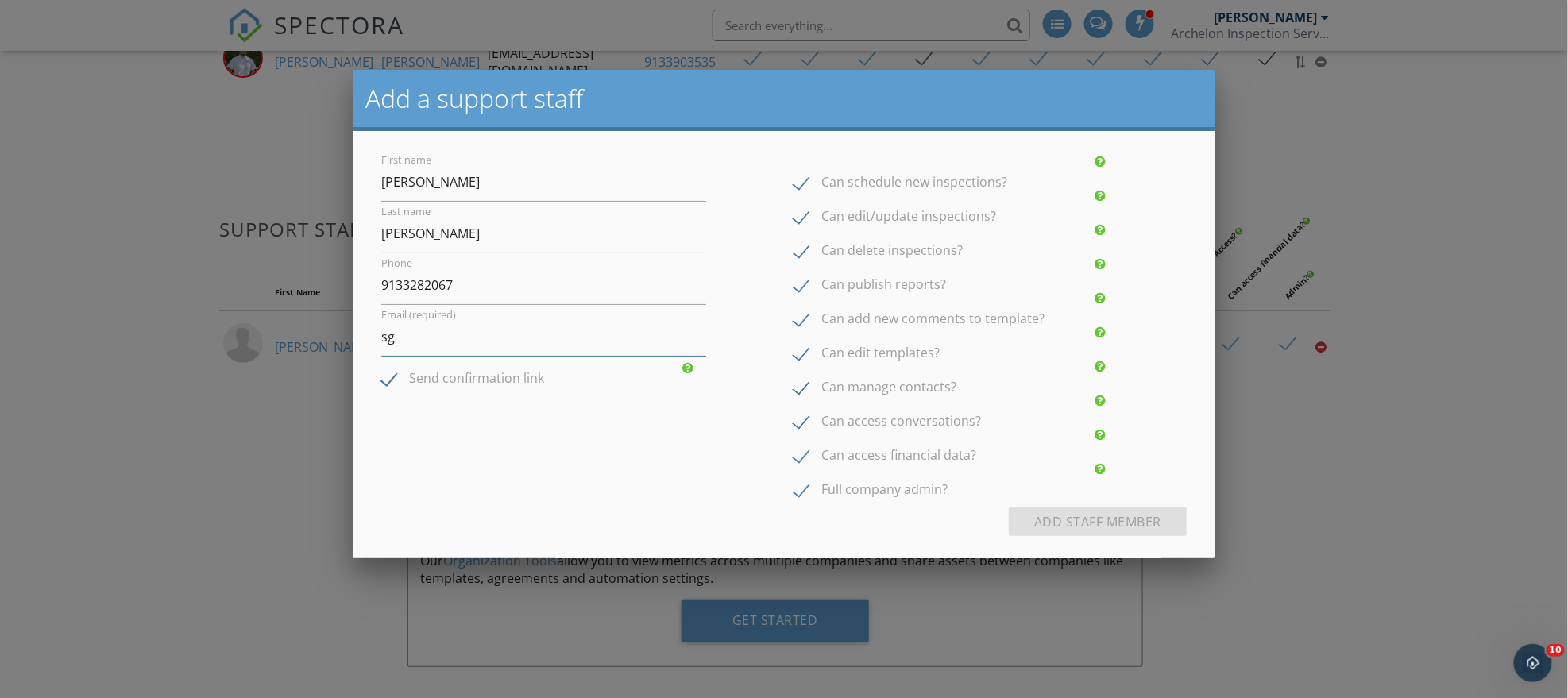
type input "s"
type input "443sgd20@gmail.com"
click at [1026, 513] on button "Add Staff Member" at bounding box center [1098, 521] width 178 height 28
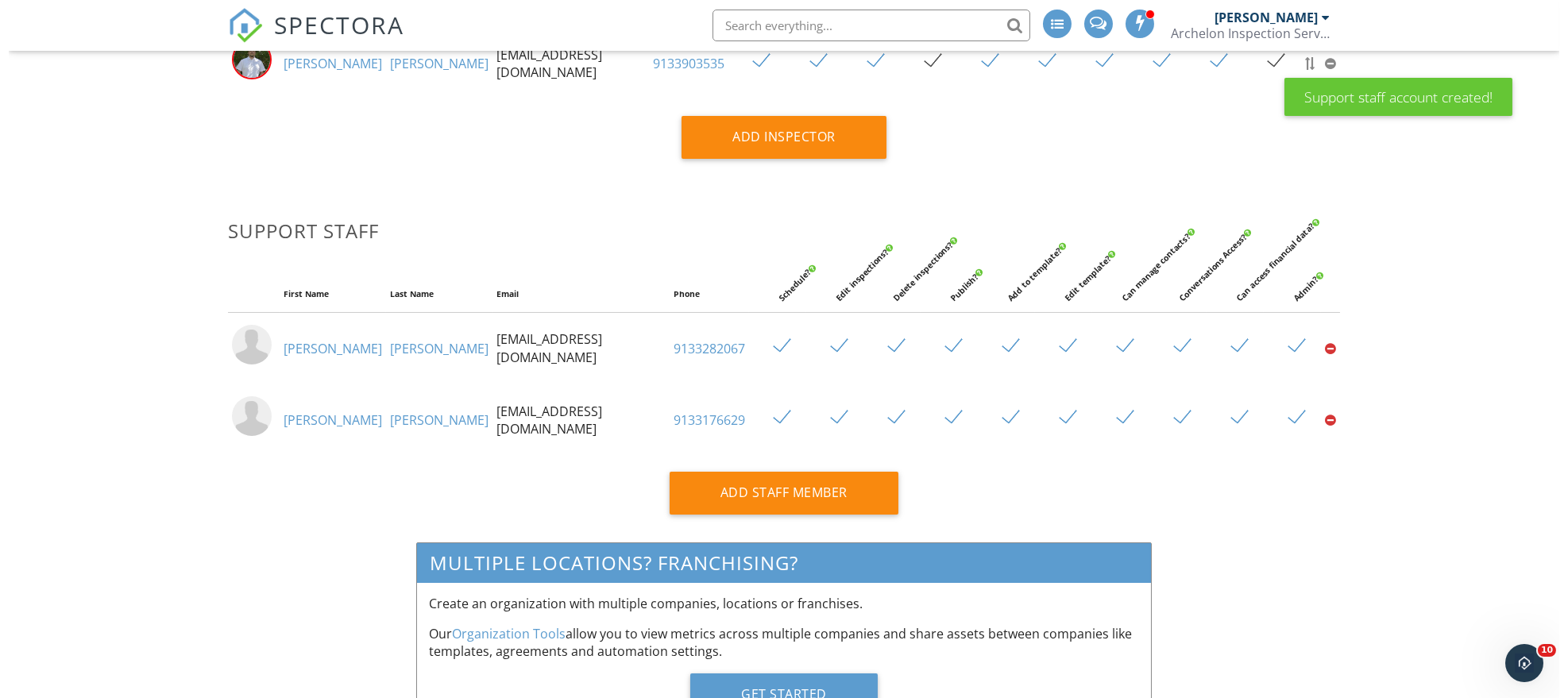
scroll to position [238, 0]
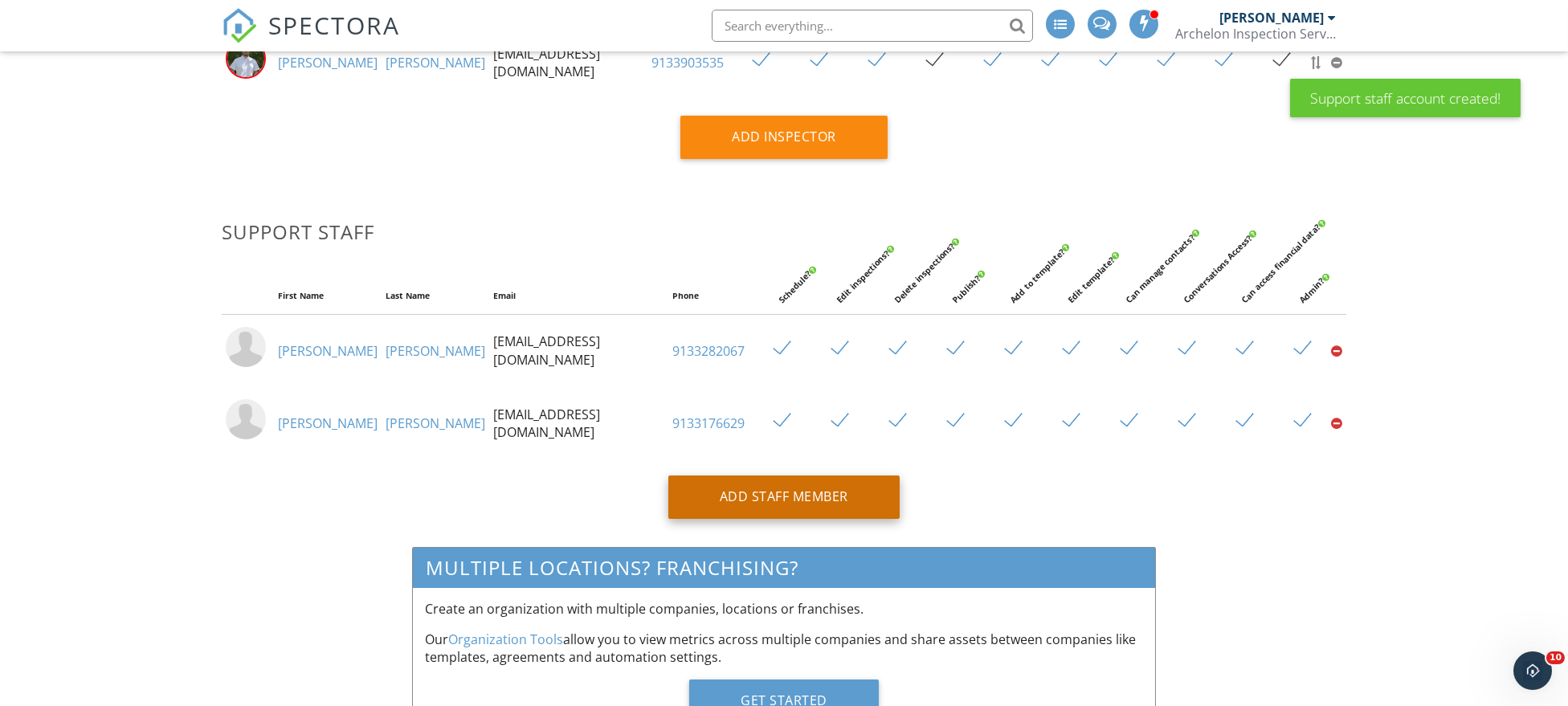
type input "[EMAIL_ADDRESS][DOMAIN_NAME]"
click at [761, 489] on div "Add Staff Member" at bounding box center [784, 497] width 231 height 43
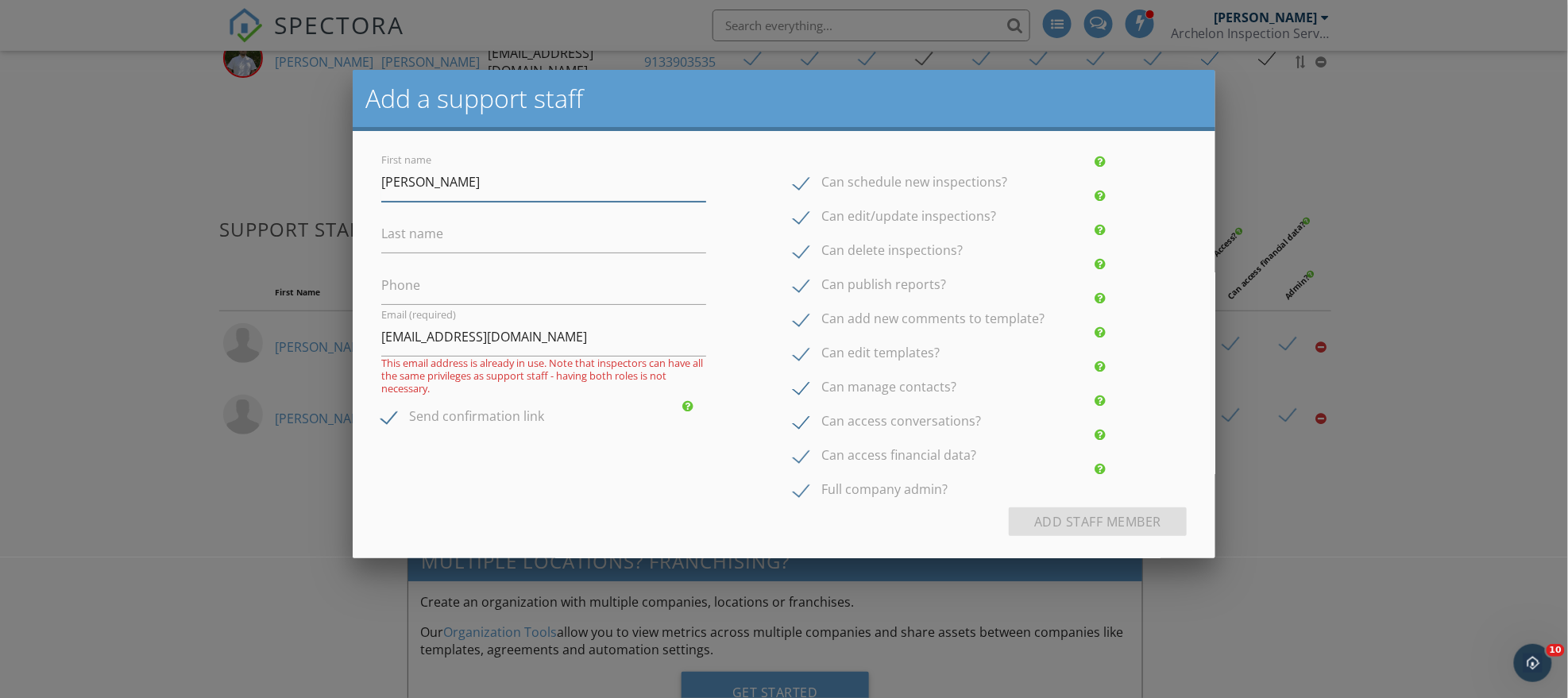
type input "[PERSON_NAME]"
type input "9136203564"
drag, startPoint x: 543, startPoint y: 328, endPoint x: 333, endPoint y: 337, distance: 210.2
click at [333, 337] on body "SPECTORA Ryan Davis Archelon Inspection Service Role: Inspector Dashboard New I…" at bounding box center [775, 279] width 1550 height 1035
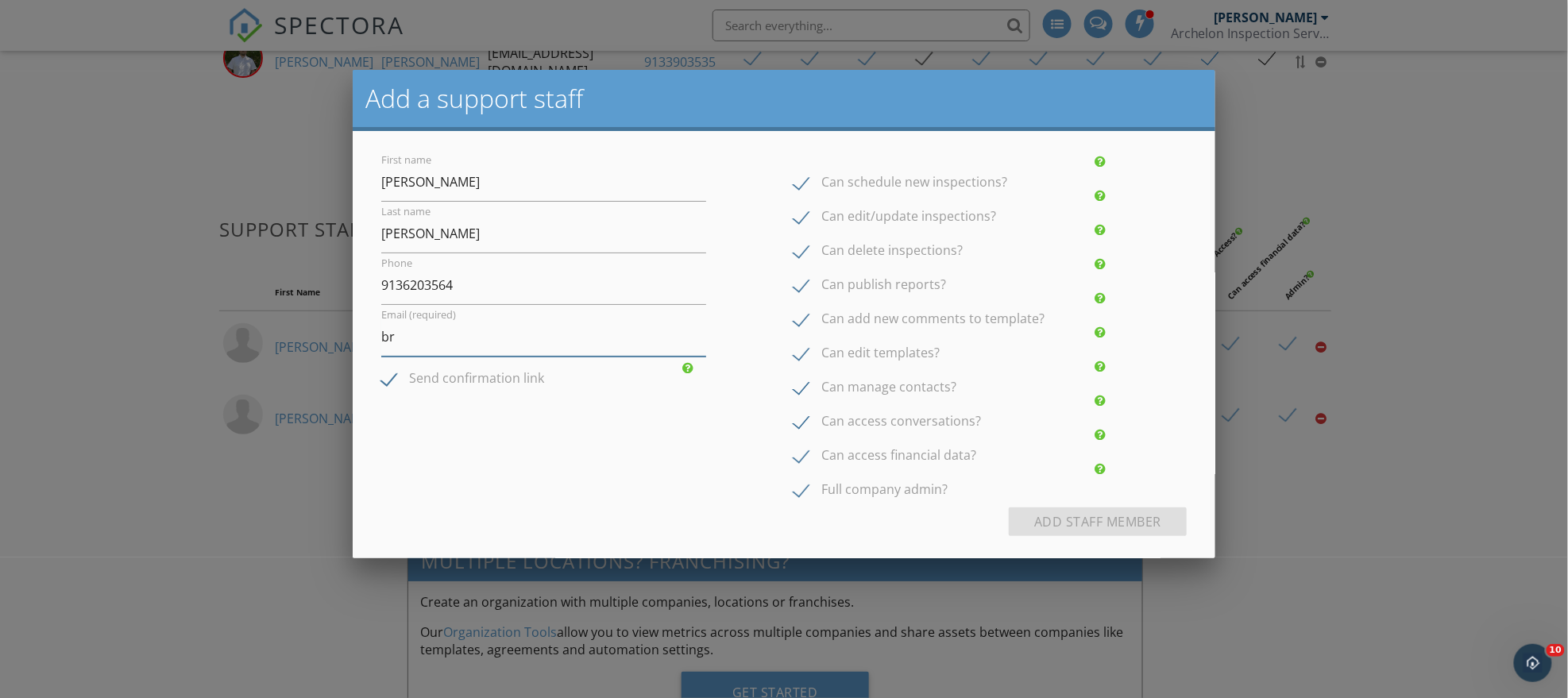
type input "b"
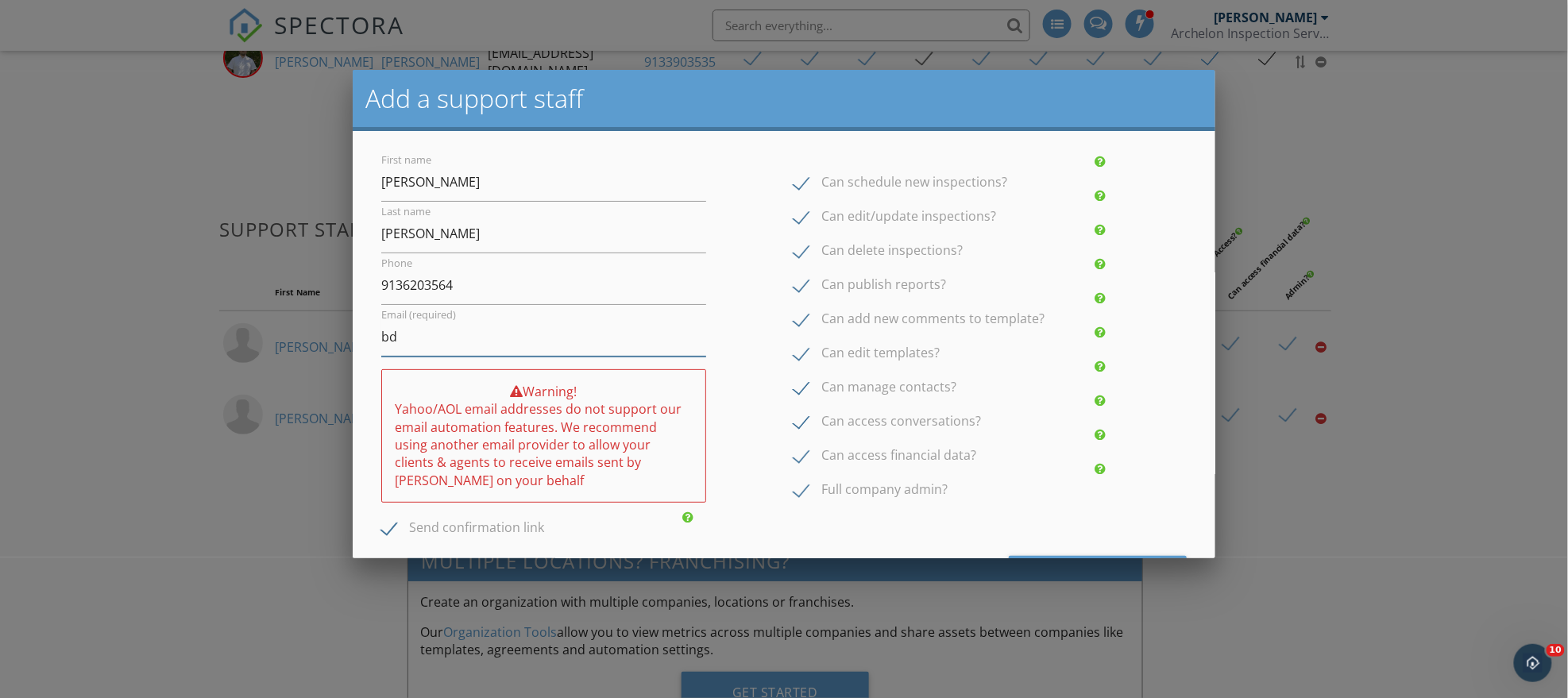
type input "b"
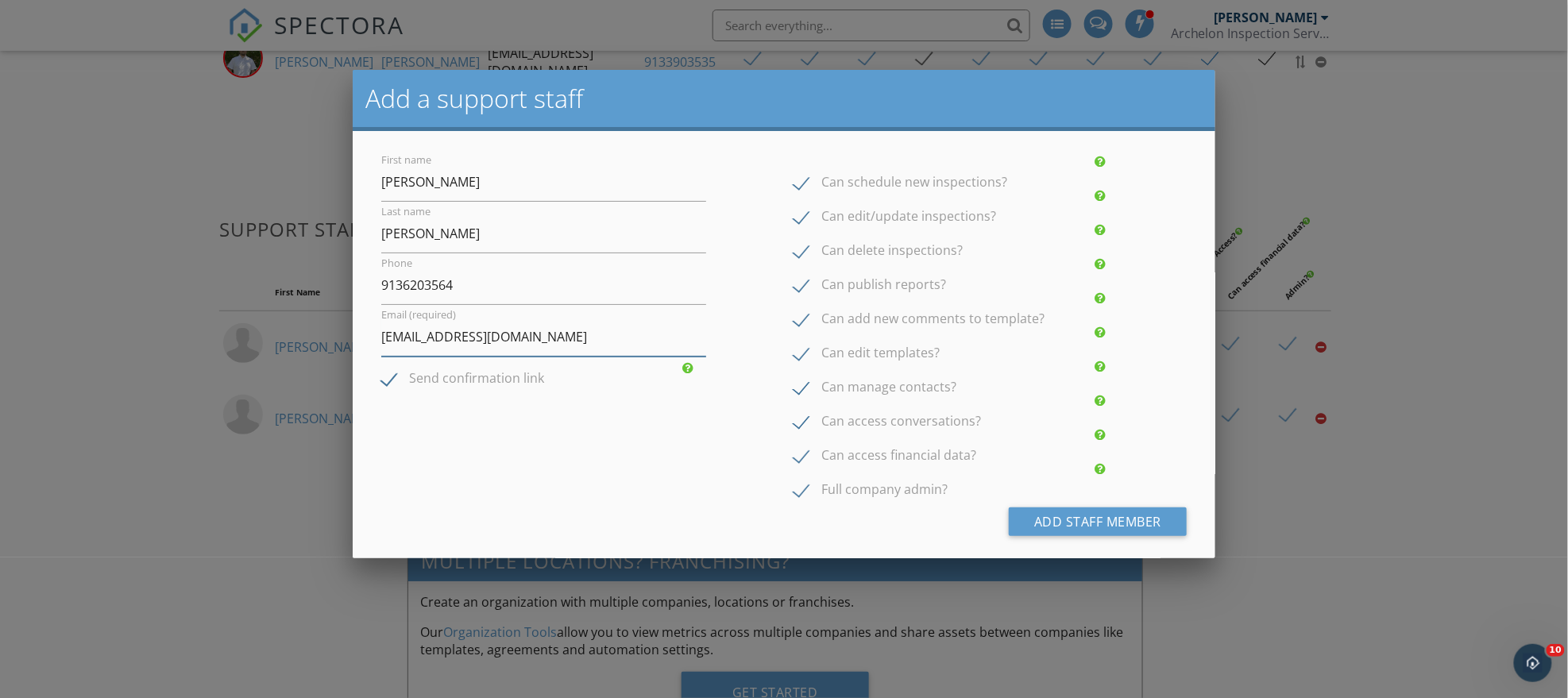
type input "[EMAIL_ADDRESS][DOMAIN_NAME]"
click at [1049, 508] on button "Add Staff Member" at bounding box center [1098, 521] width 178 height 28
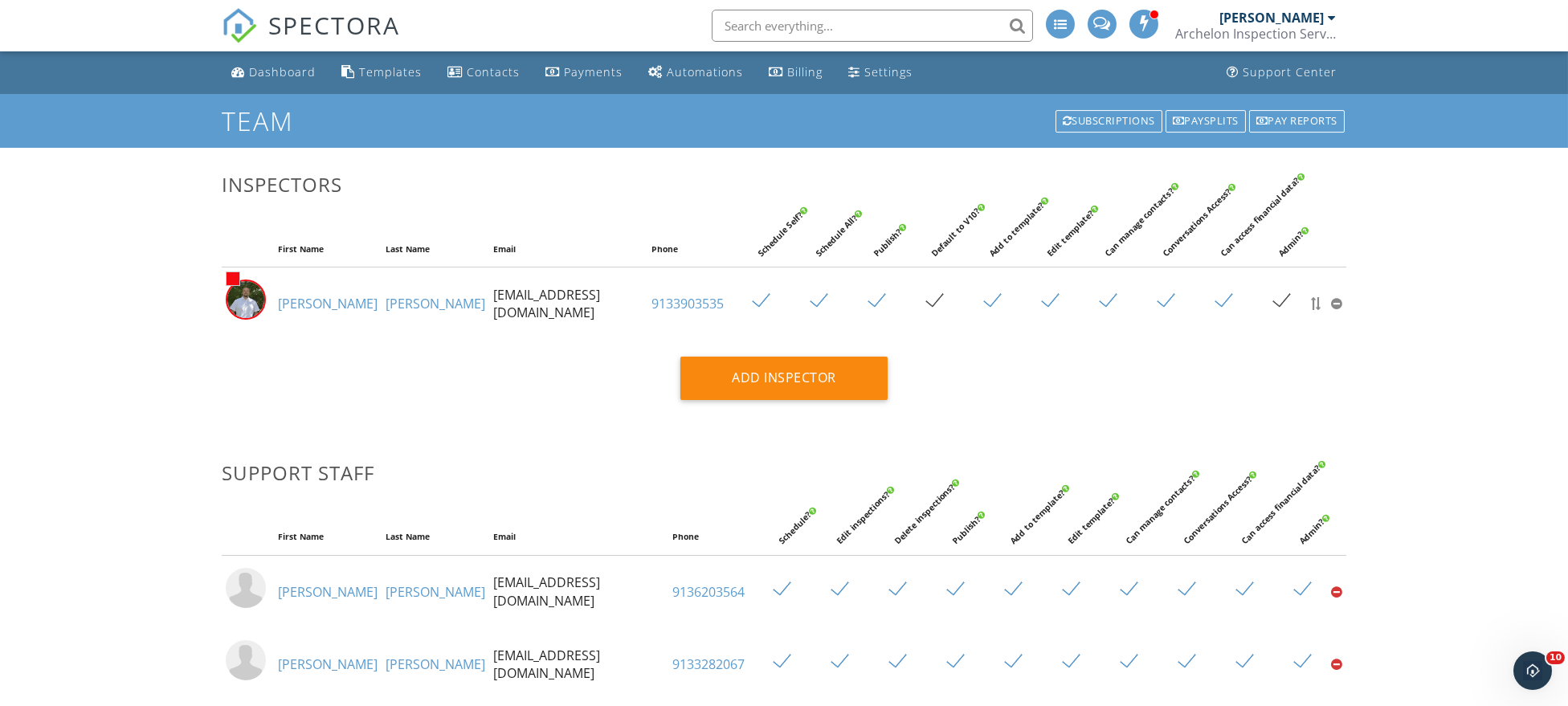
click at [113, 397] on div "Dashboard Templates Contacts Payments Automations Billing Settings Support Cent…" at bounding box center [784, 585] width 1568 height 1068
click at [273, 66] on div "Dashboard" at bounding box center [282, 72] width 67 height 16
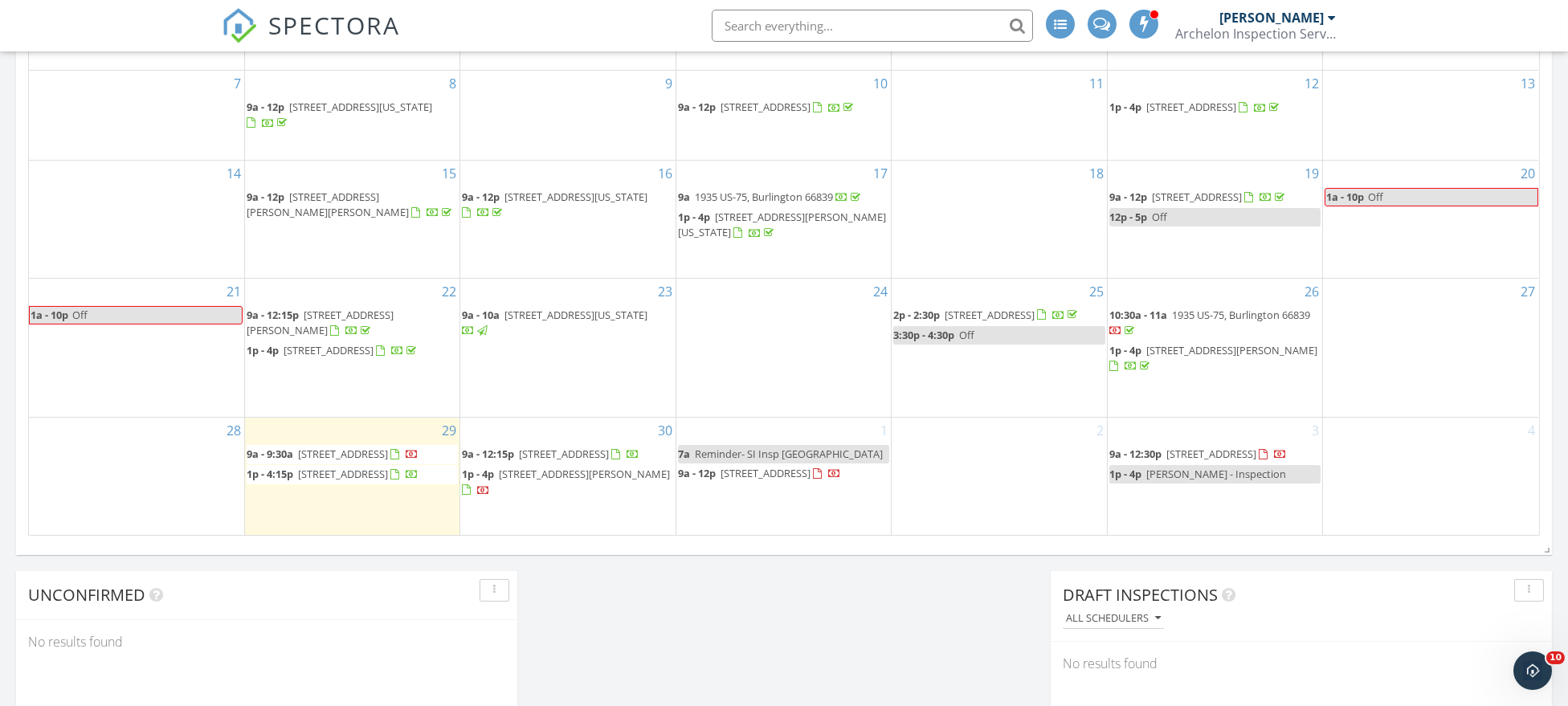
scroll to position [1206, 0]
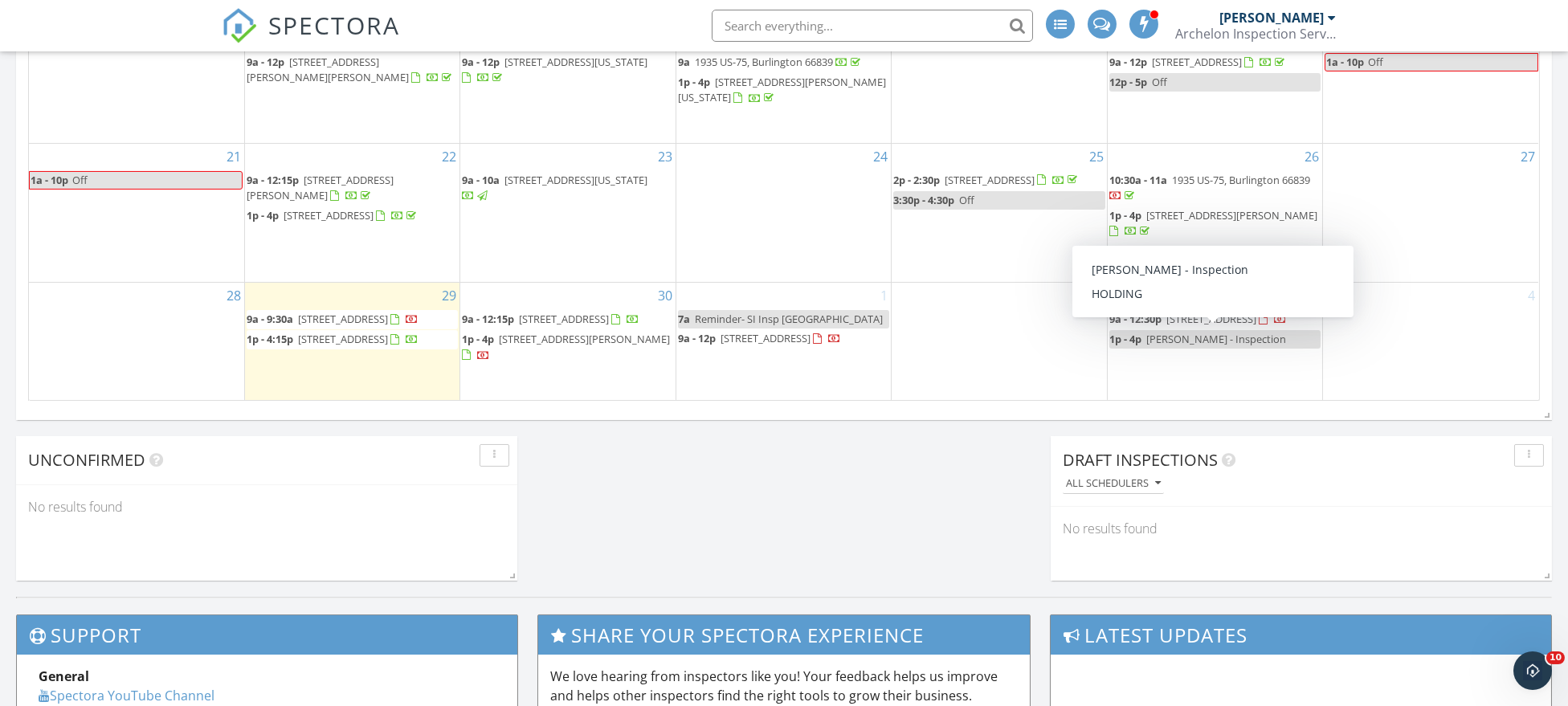
click at [1187, 335] on span "[PERSON_NAME] - Inspection" at bounding box center [1216, 340] width 140 height 15
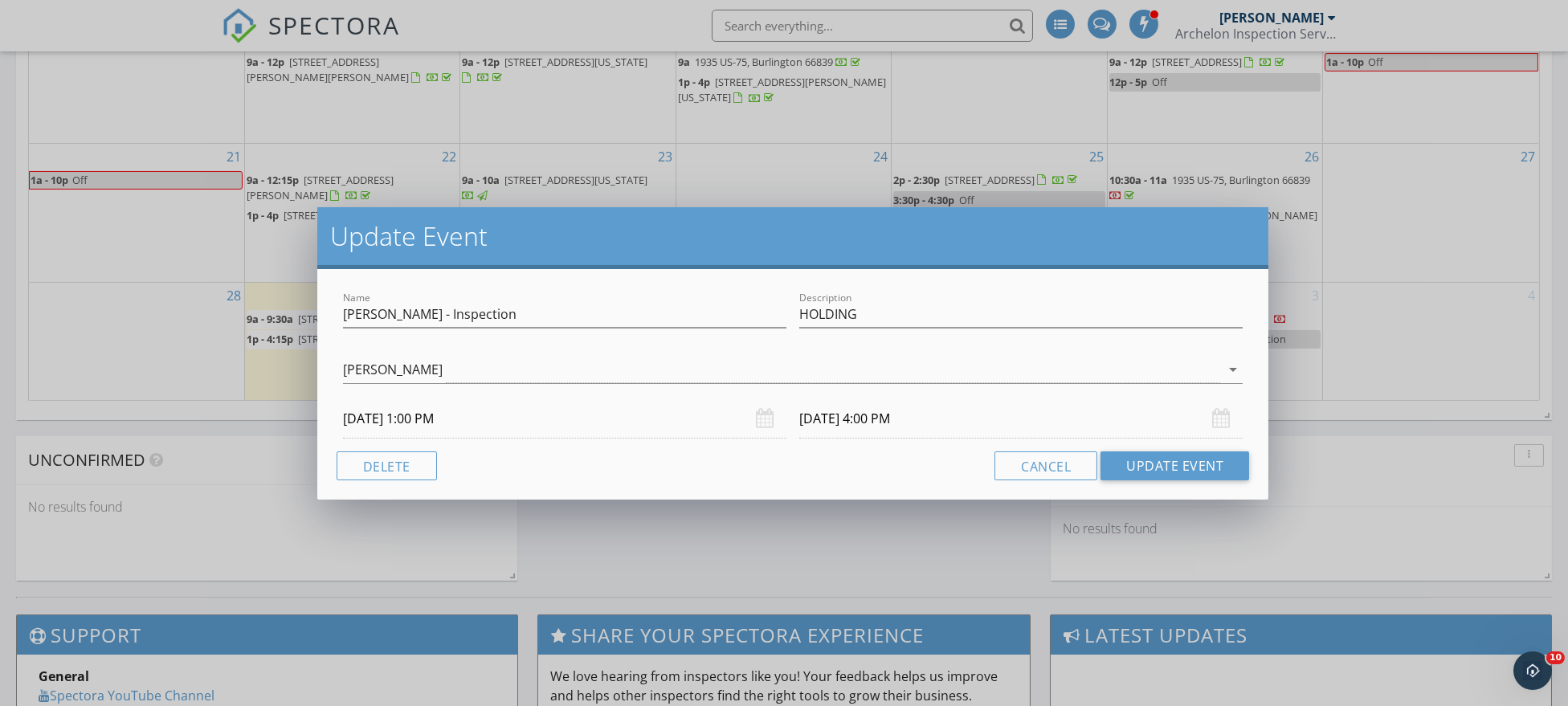
click at [1378, 548] on div "Update Event Name [PERSON_NAME] - Inspection Description HOLDING [PERSON_NAME] …" at bounding box center [784, 353] width 1568 height 706
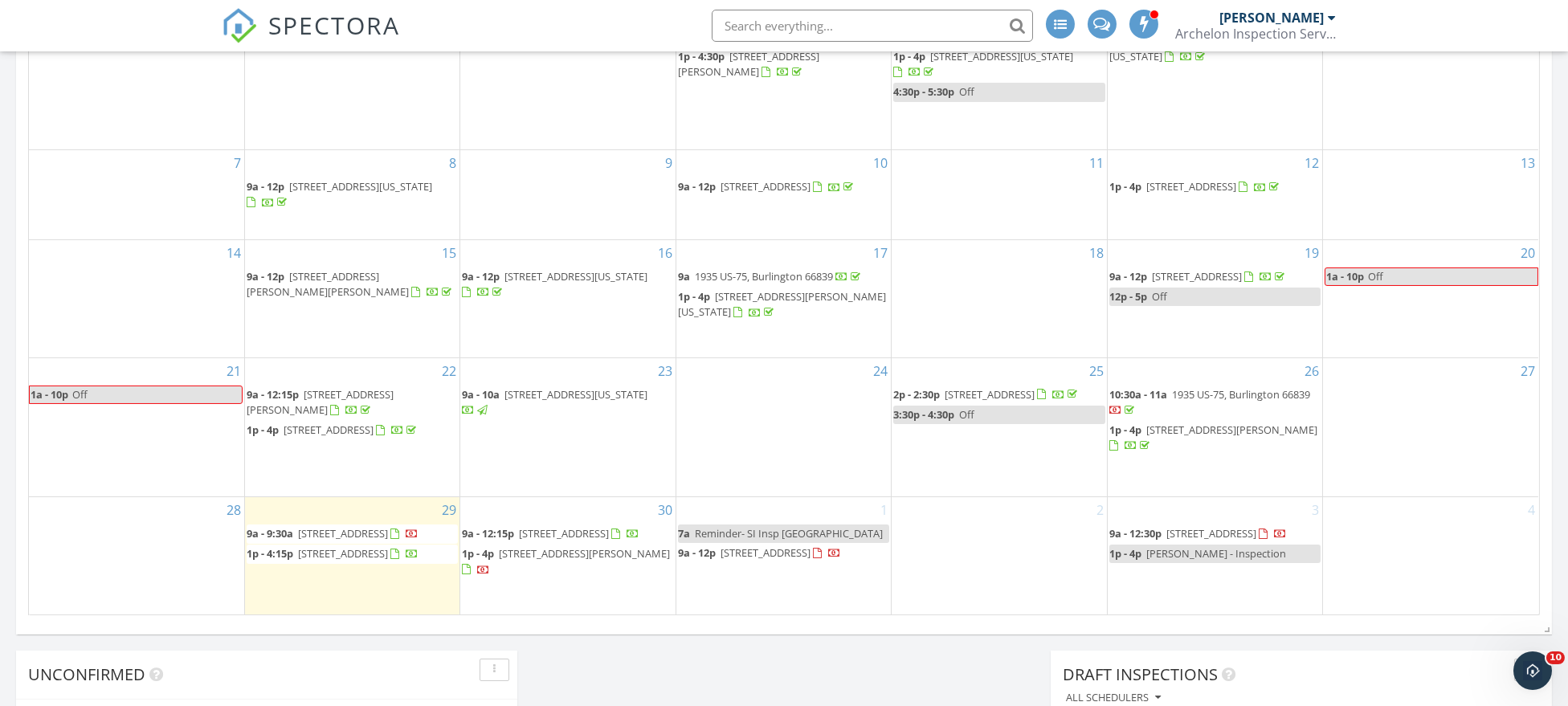
scroll to position [1085, 0]
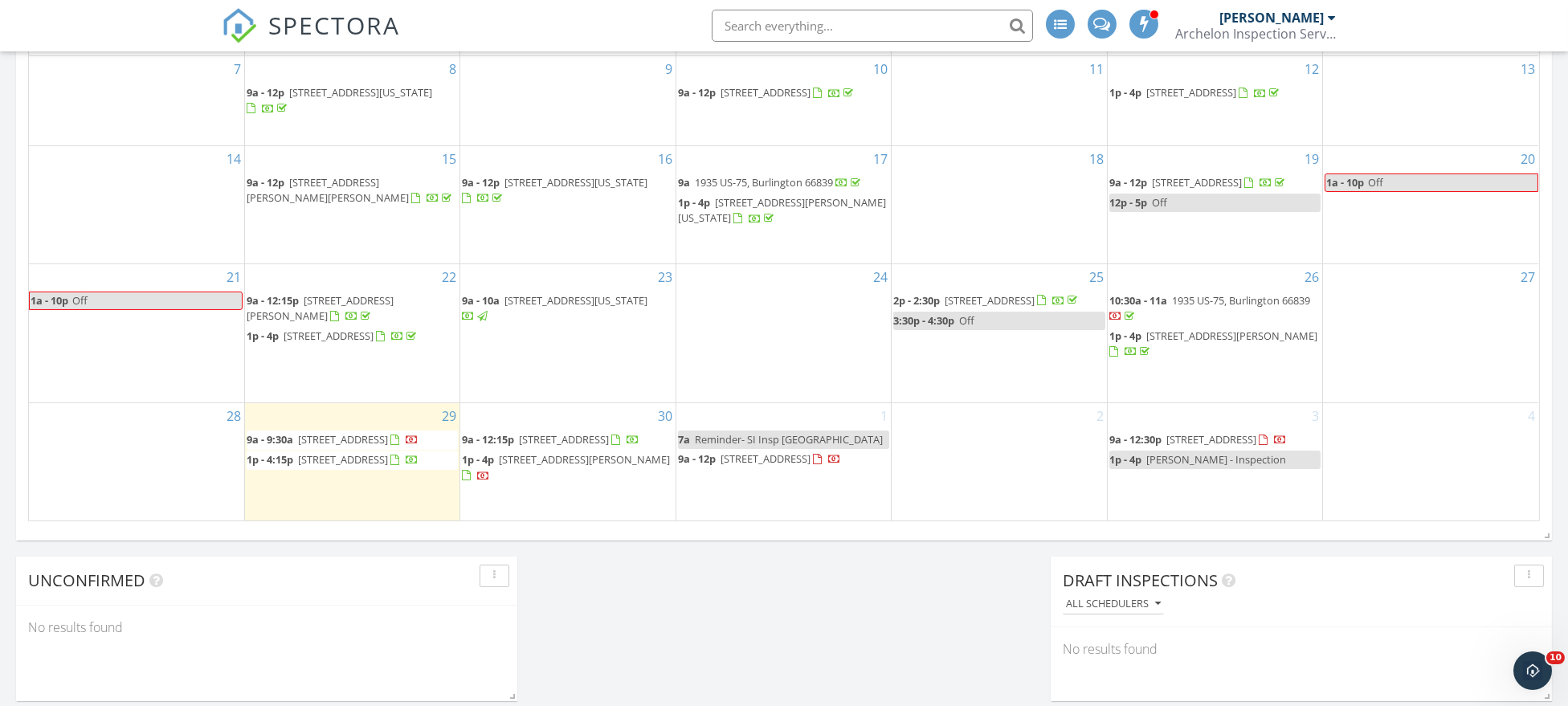
click at [984, 442] on div "2" at bounding box center [999, 462] width 215 height 118
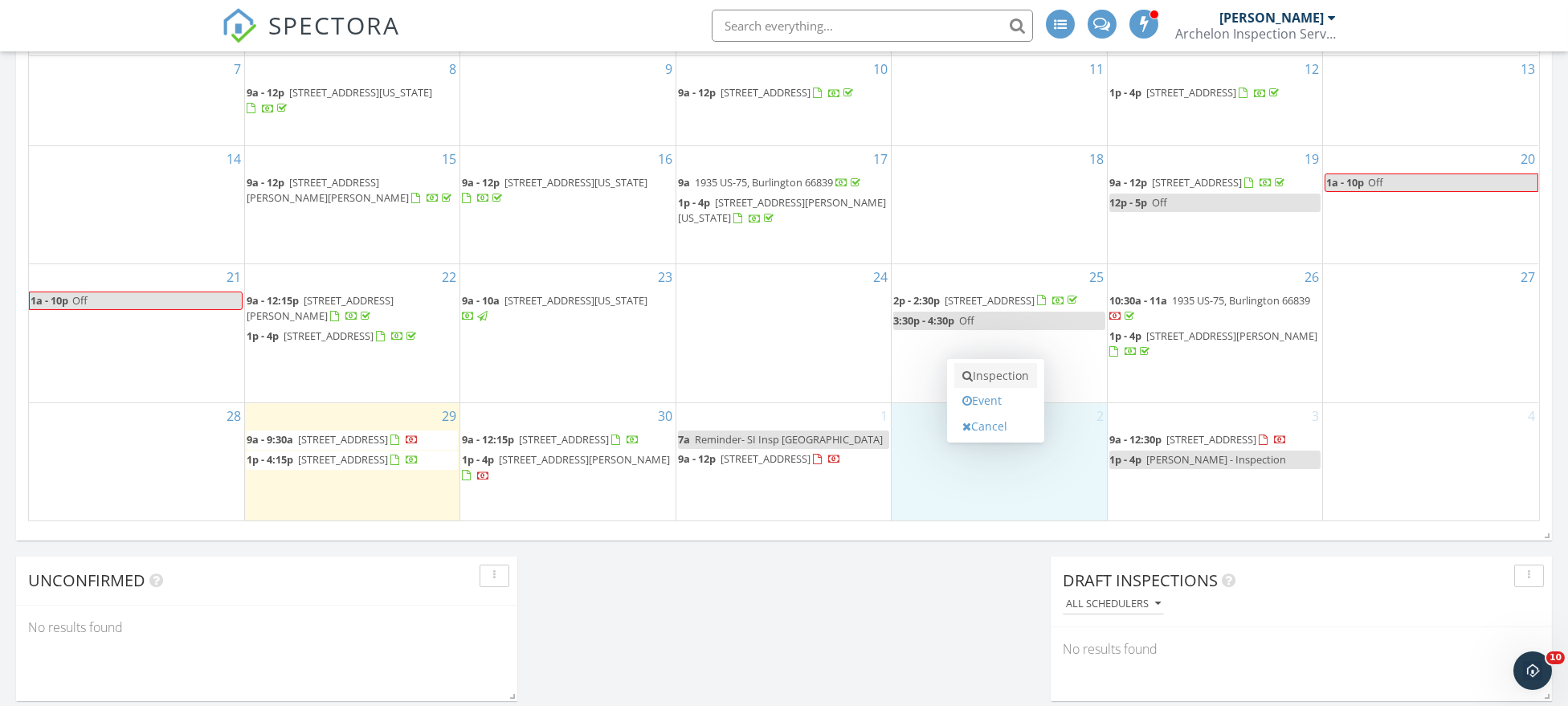
click at [1000, 368] on link "Inspection" at bounding box center [995, 375] width 82 height 25
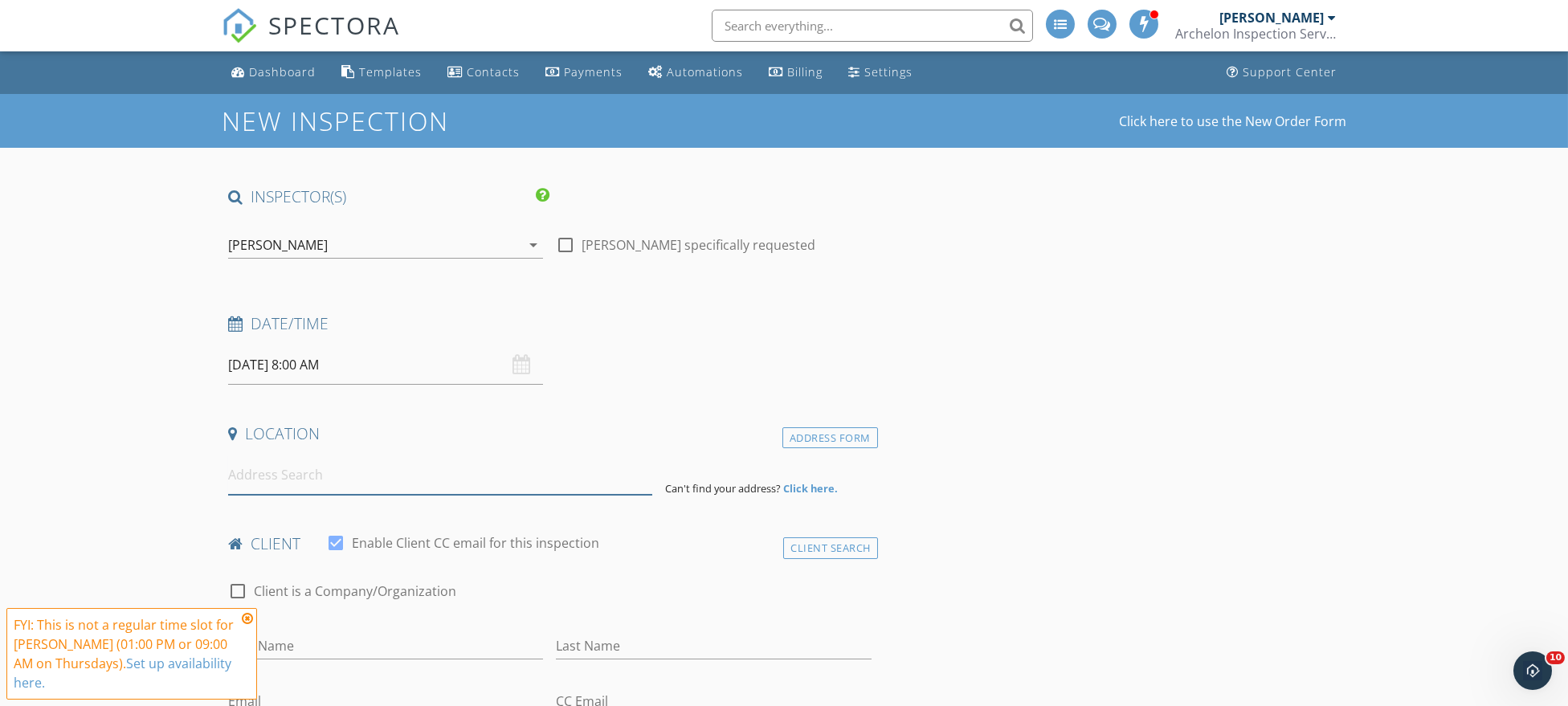
click at [313, 486] on input at bounding box center [441, 475] width 424 height 39
paste input "Services: Residential Inspection Client First Name: [PERSON_NAME] Client Last N…"
drag, startPoint x: 265, startPoint y: 473, endPoint x: 140, endPoint y: 475, distance: 125.0
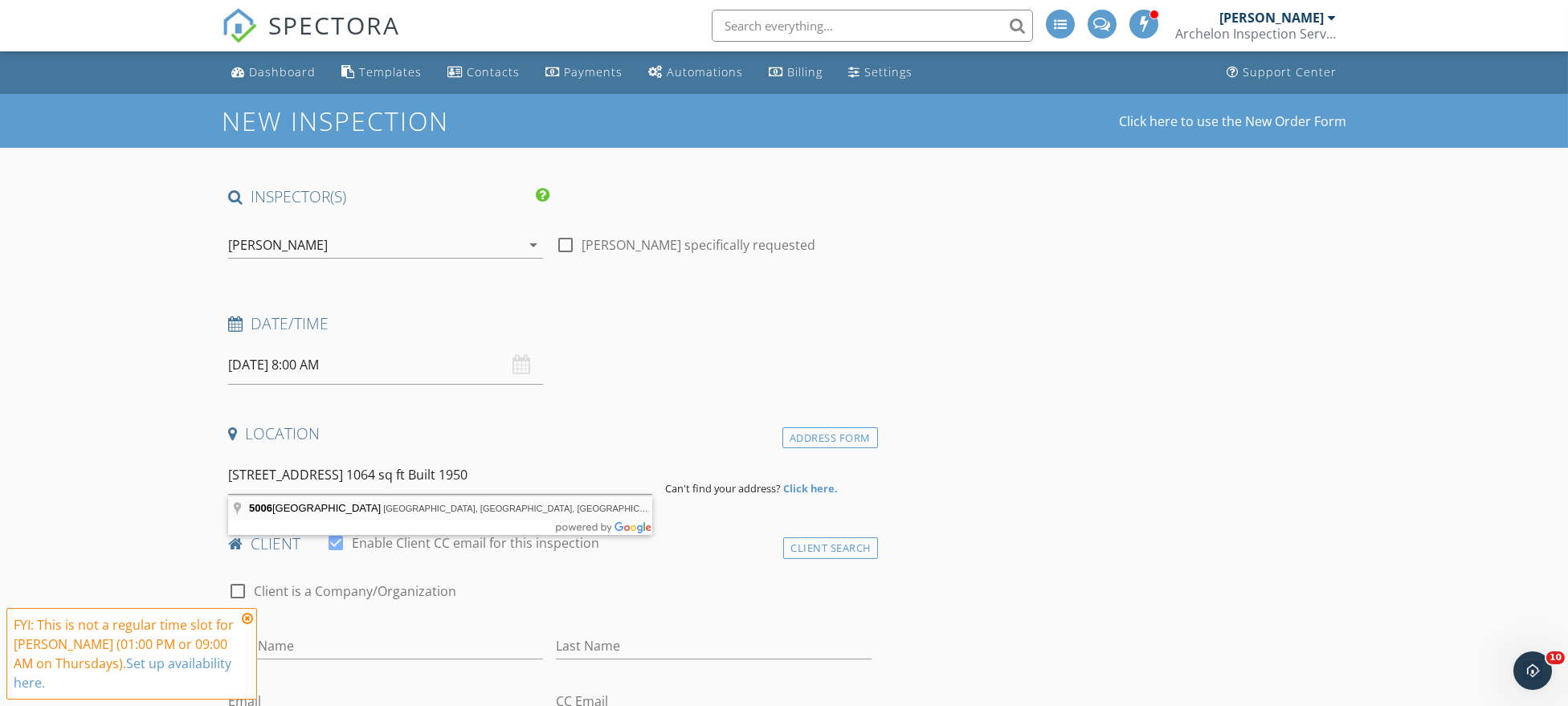
type input "[STREET_ADDRESS]"
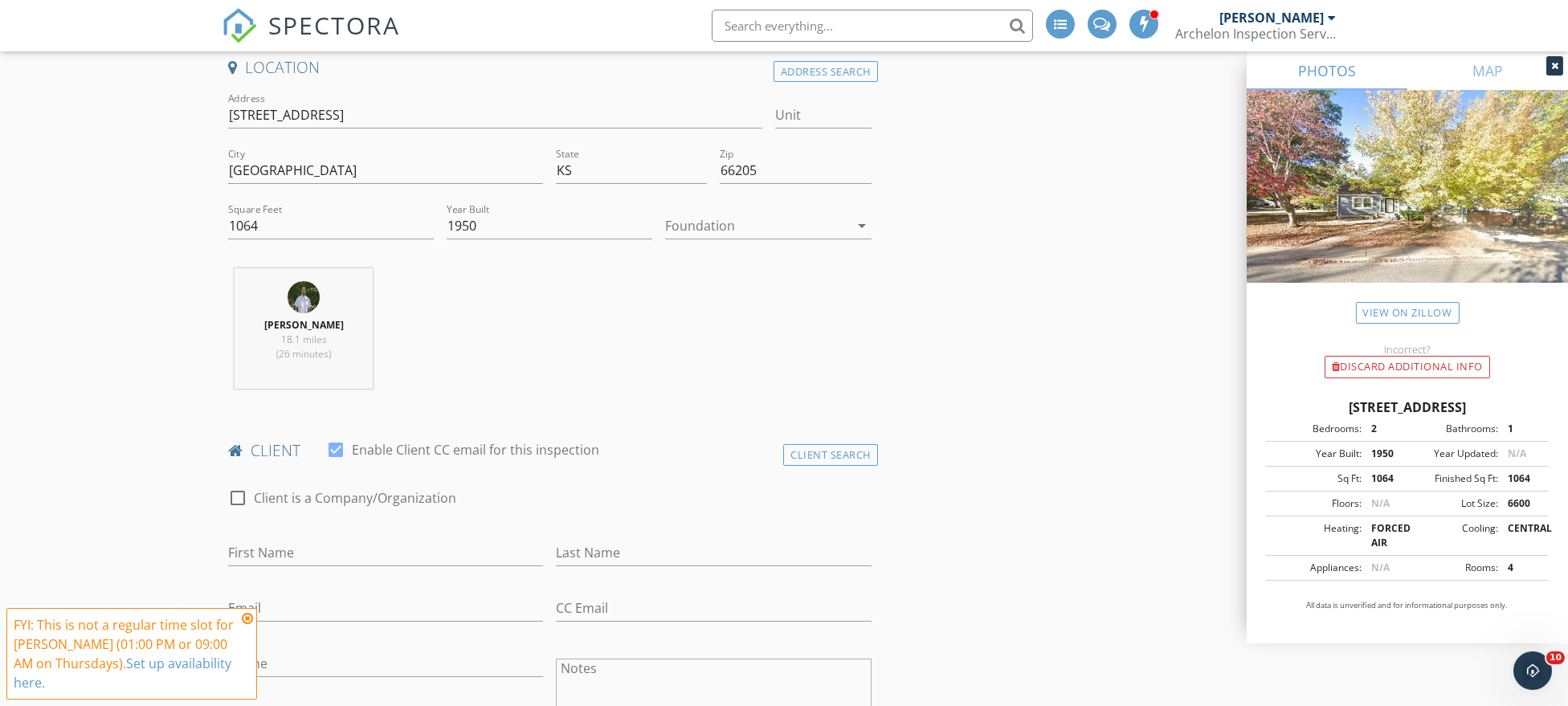
scroll to position [482, 0]
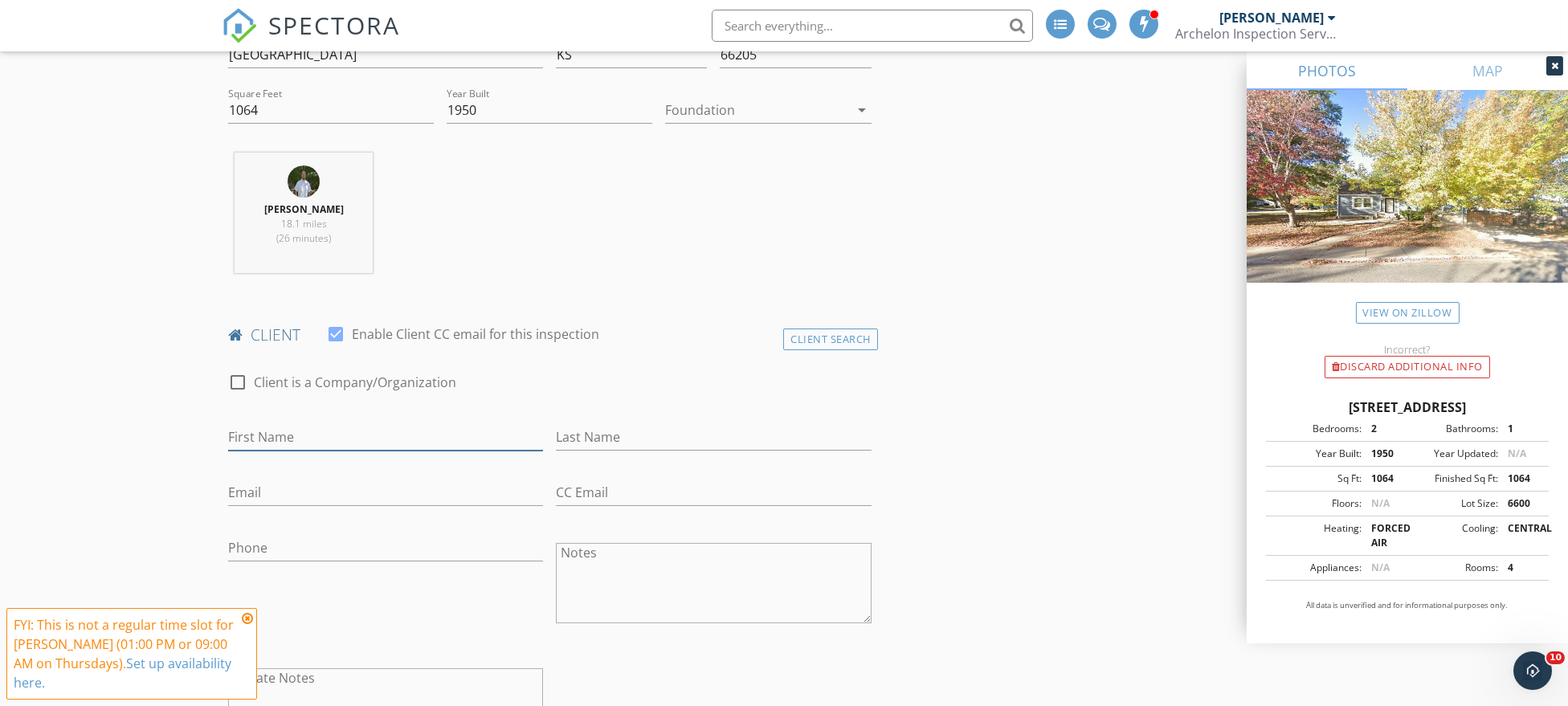
click at [332, 442] on input "First Name" at bounding box center [386, 437] width 315 height 26
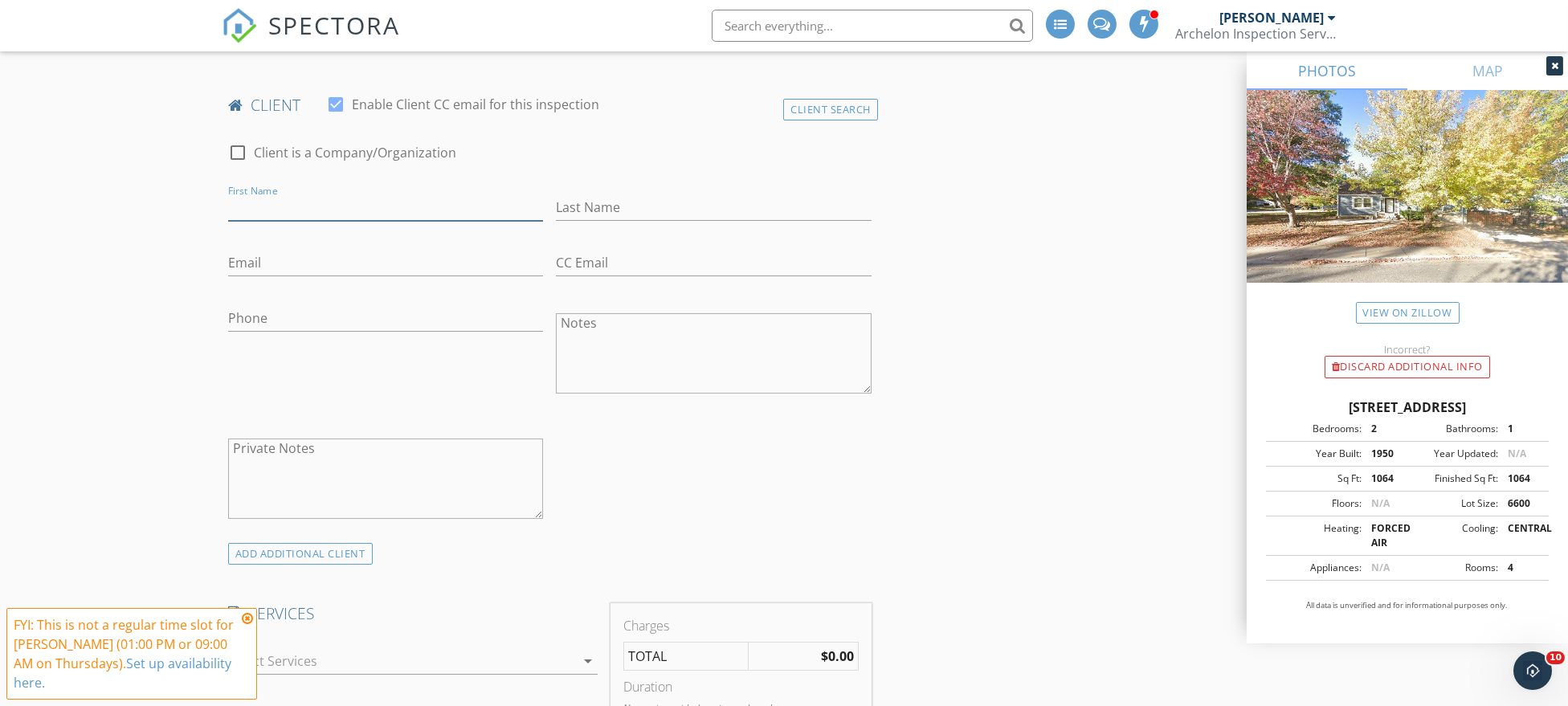
scroll to position [723, 0]
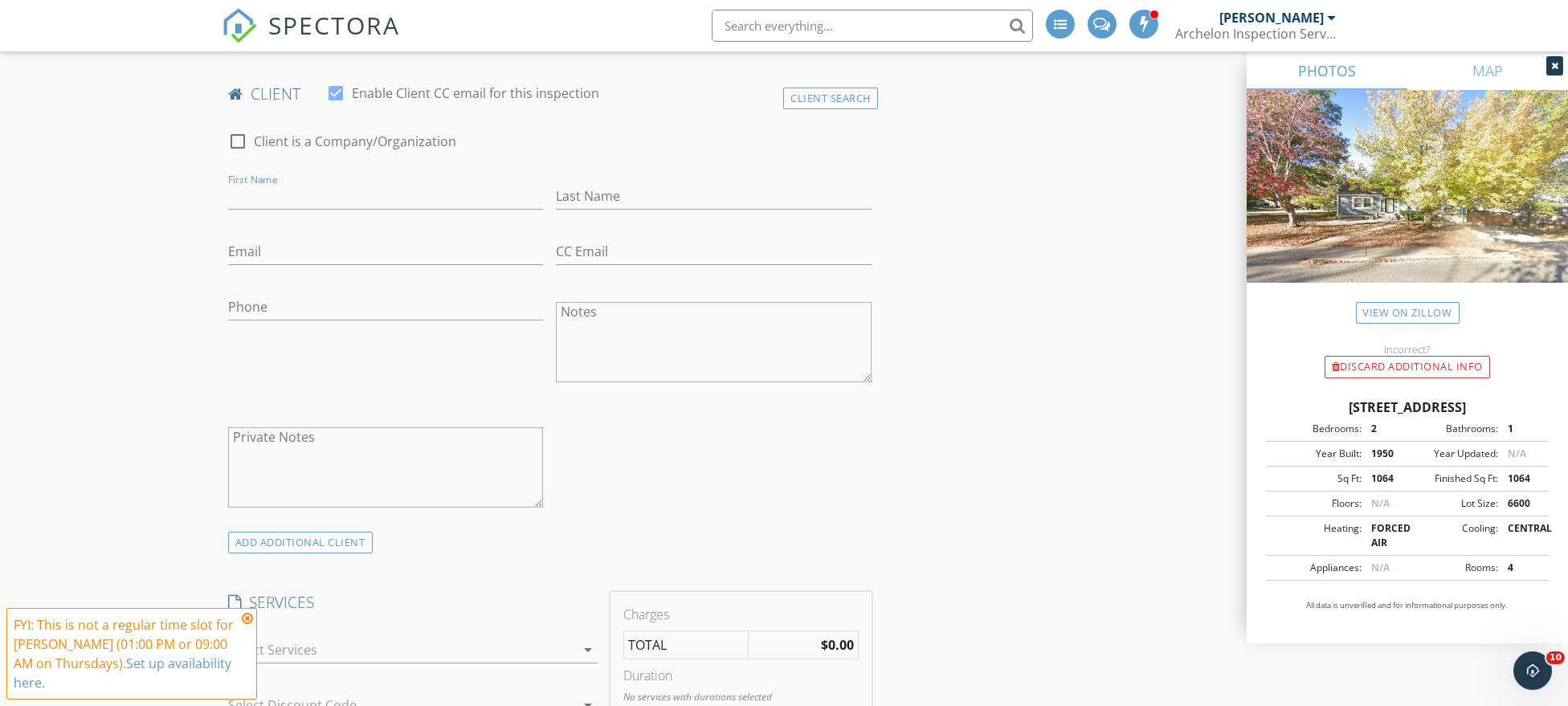
drag, startPoint x: 590, startPoint y: 305, endPoint x: 590, endPoint y: 317, distance: 12.0
click at [590, 307] on textarea "Notes" at bounding box center [713, 342] width 315 height 80
paste textarea "Services: Residential Inspection Client First Name: Anne Client Last Name: Bark…"
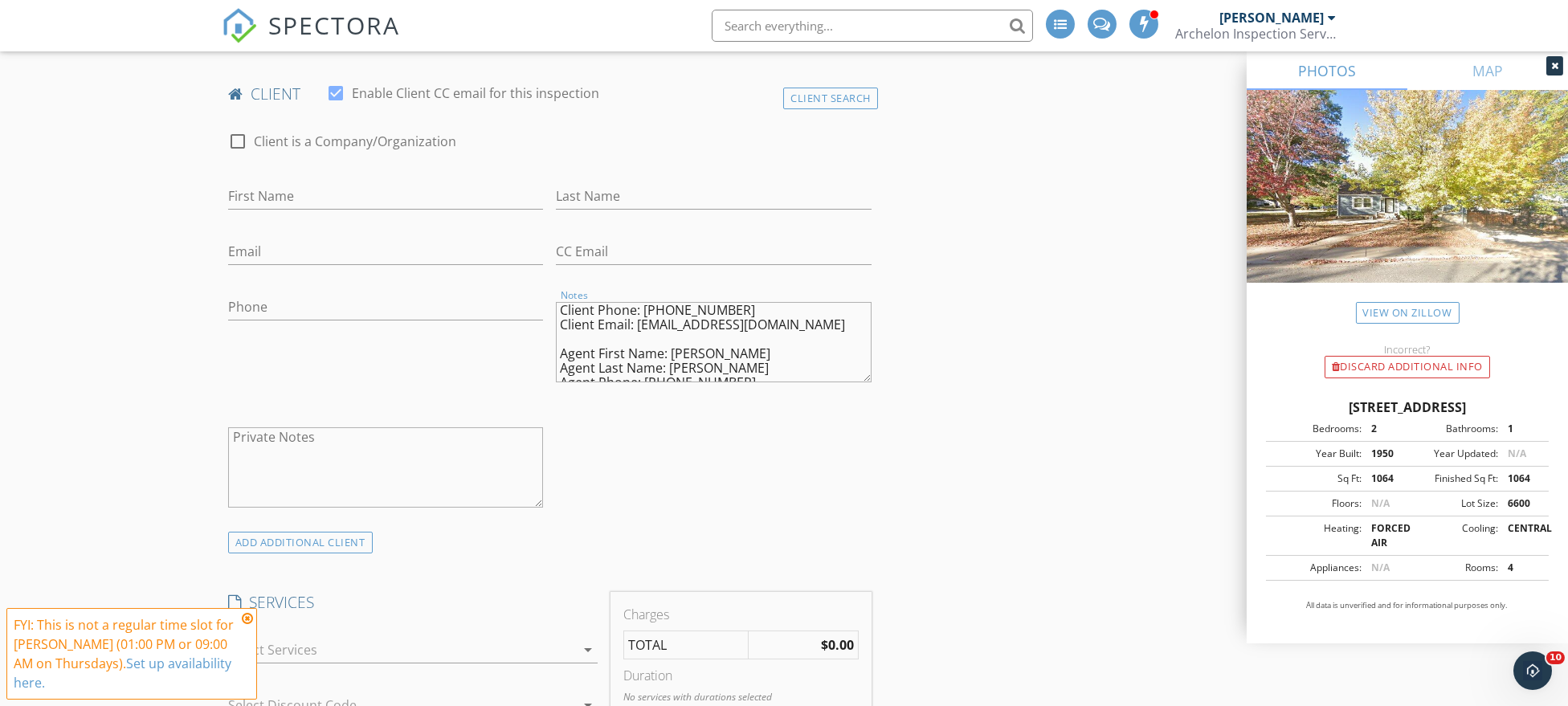
scroll to position [0, 0]
type textarea "Services: Residential Inspection Client First Name: Anne Client Last Name: Bark…"
click at [358, 194] on input "First Name" at bounding box center [386, 196] width 315 height 26
type input "a"
type input "Anne"
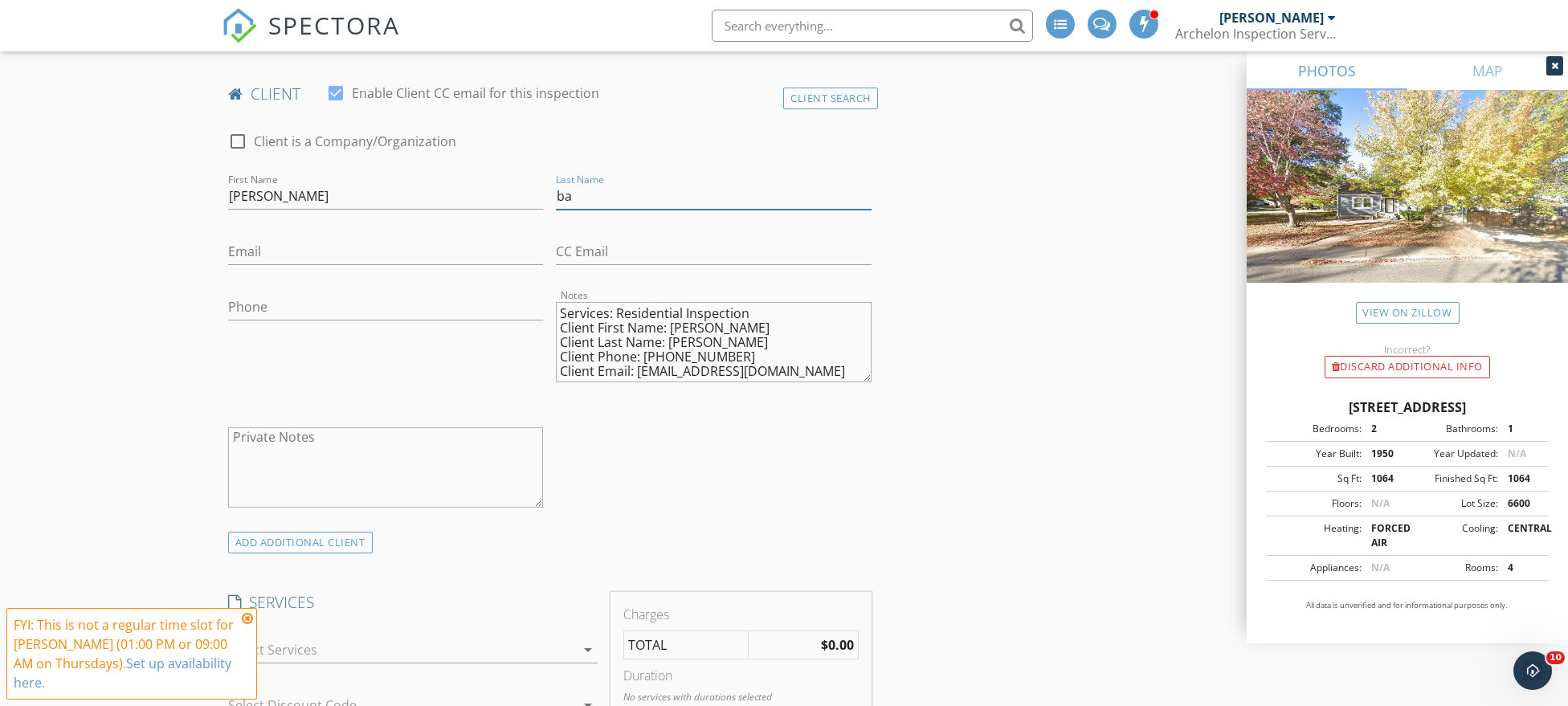
type input "b"
type input "Barkman"
drag, startPoint x: 781, startPoint y: 377, endPoint x: 677, endPoint y: 304, distance: 127.1
click at [677, 306] on textarea "Services: Residential Inspection Client First Name: Anne Client Last Name: Bark…" at bounding box center [713, 346] width 315 height 80
click at [803, 359] on textarea "Services: Residential Inspection Client First Name: Anne Client Last Name: Bark…" at bounding box center [713, 346] width 315 height 80
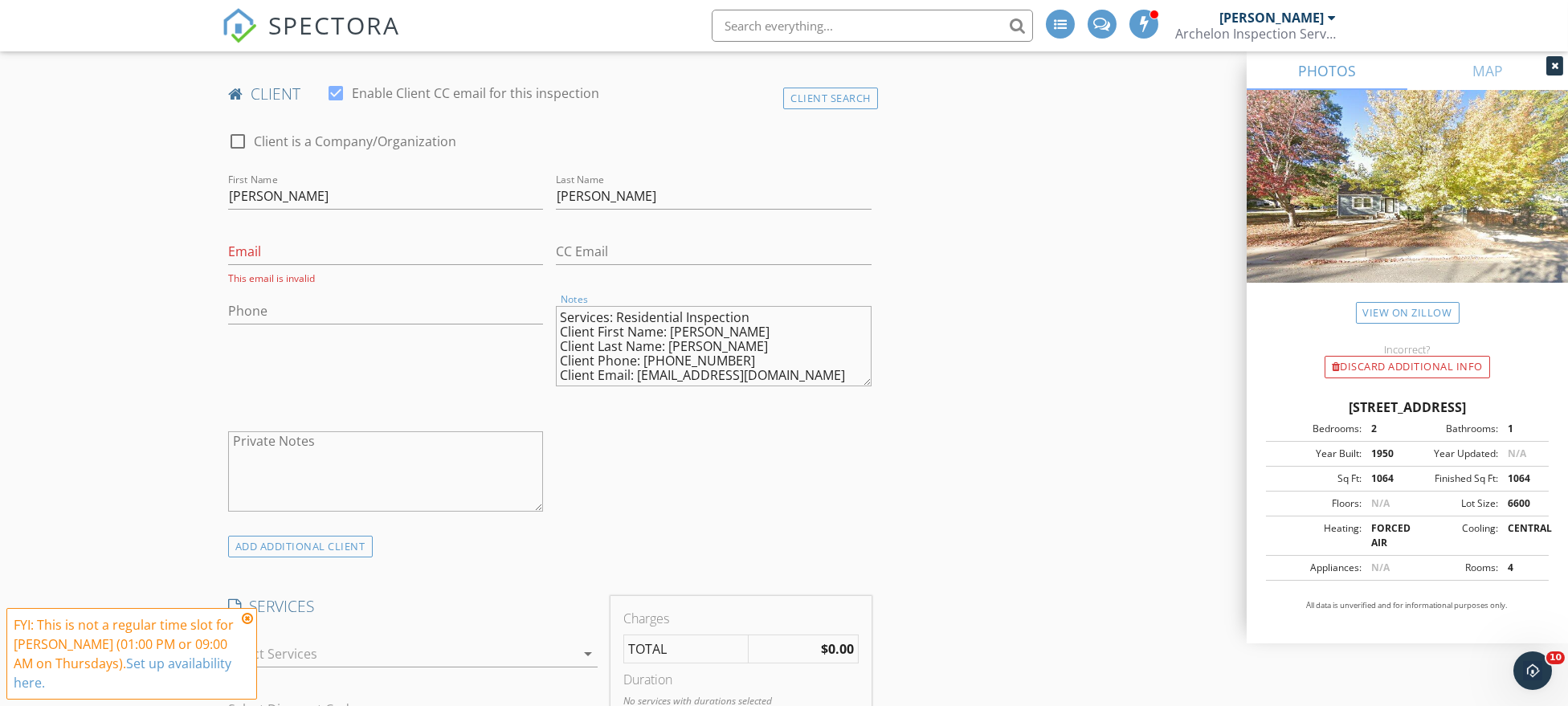
drag, startPoint x: 787, startPoint y: 370, endPoint x: 634, endPoint y: 305, distance: 166.2
click at [634, 306] on textarea "Services: Residential Inspection Client First Name: Anne Client Last Name: Bark…" at bounding box center [713, 346] width 315 height 80
click at [780, 354] on textarea "Services: Residential Inspection Client First Name: Anne Client Last Name: Bark…" at bounding box center [713, 346] width 315 height 80
drag, startPoint x: 766, startPoint y: 369, endPoint x: 645, endPoint y: 367, distance: 121.0
click at [638, 366] on textarea "Services: Residential Inspection Client First Name: Anne Client Last Name: Bark…" at bounding box center [713, 346] width 315 height 80
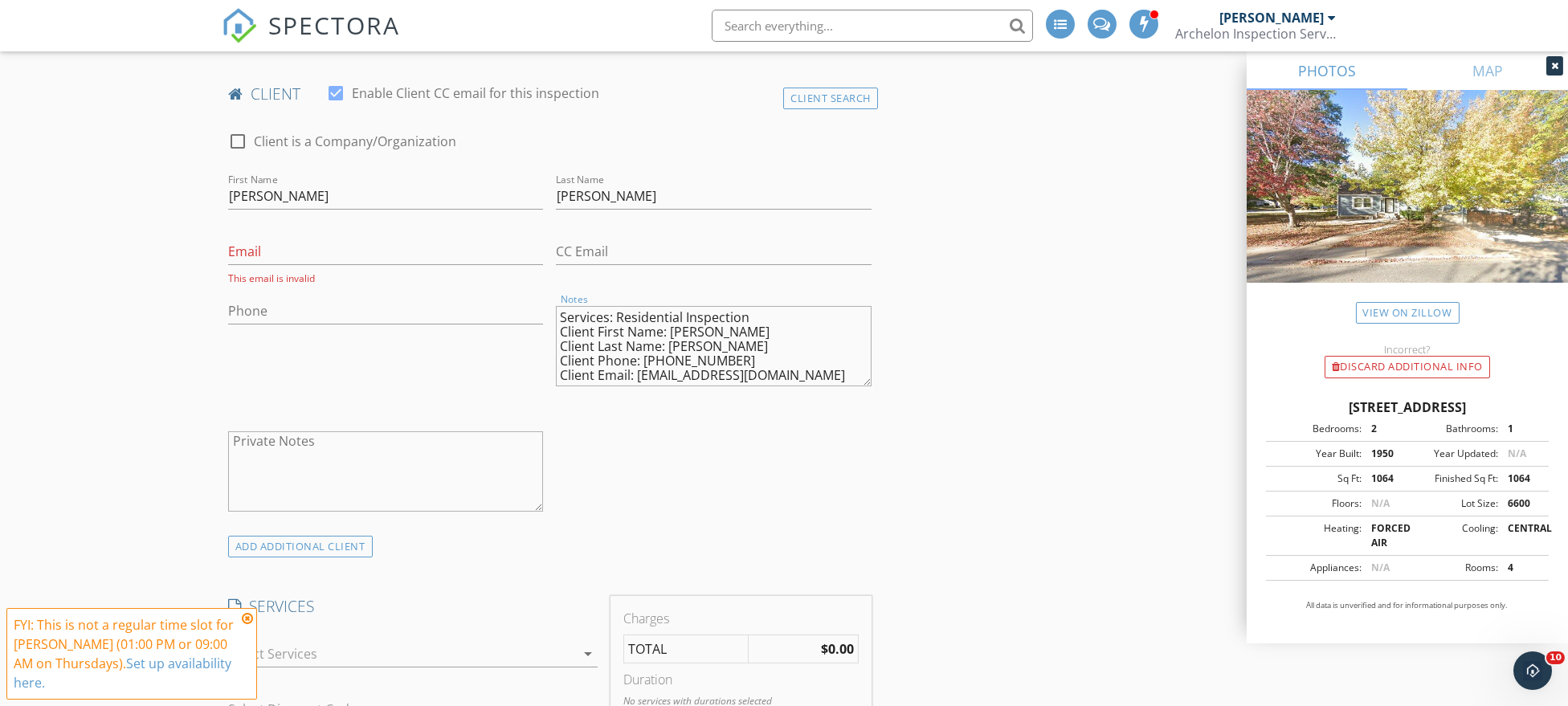
type textarea "Services: Residential Inspection Client First Name: Anne Client Last Name: Bark…"
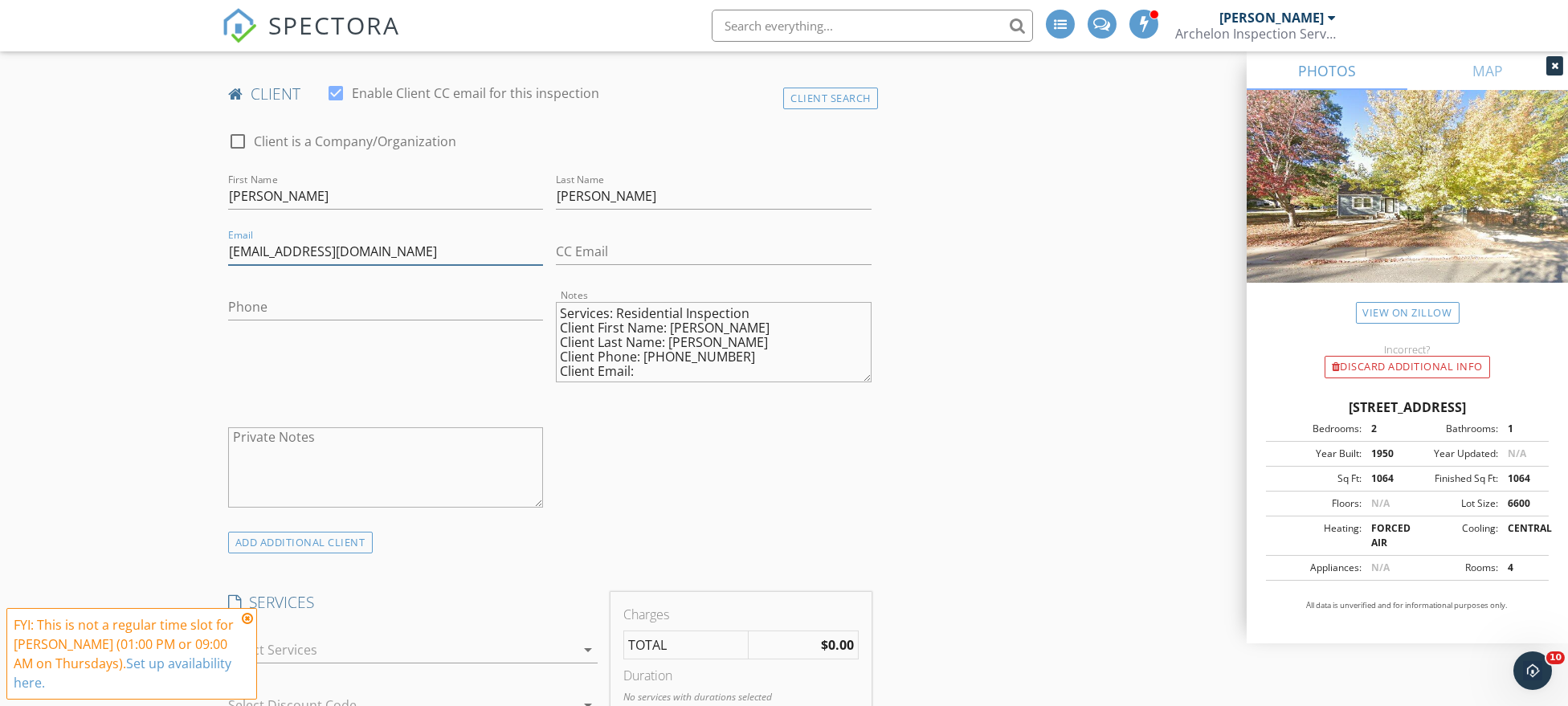
type input "[EMAIL_ADDRESS][DOMAIN_NAME]"
drag, startPoint x: 725, startPoint y: 350, endPoint x: 642, endPoint y: 353, distance: 83.1
click at [642, 353] on textarea "Services: Residential Inspection Client First Name: Anne Client Last Name: Bark…" at bounding box center [713, 342] width 315 height 80
type textarea "Services: Residential Inspection Client First Name: Anne Client Last Name: Bark…"
click at [722, 345] on textarea "Services: Residential Inspection Client First Name: Anne Client Last Name: Bark…" at bounding box center [713, 346] width 315 height 80
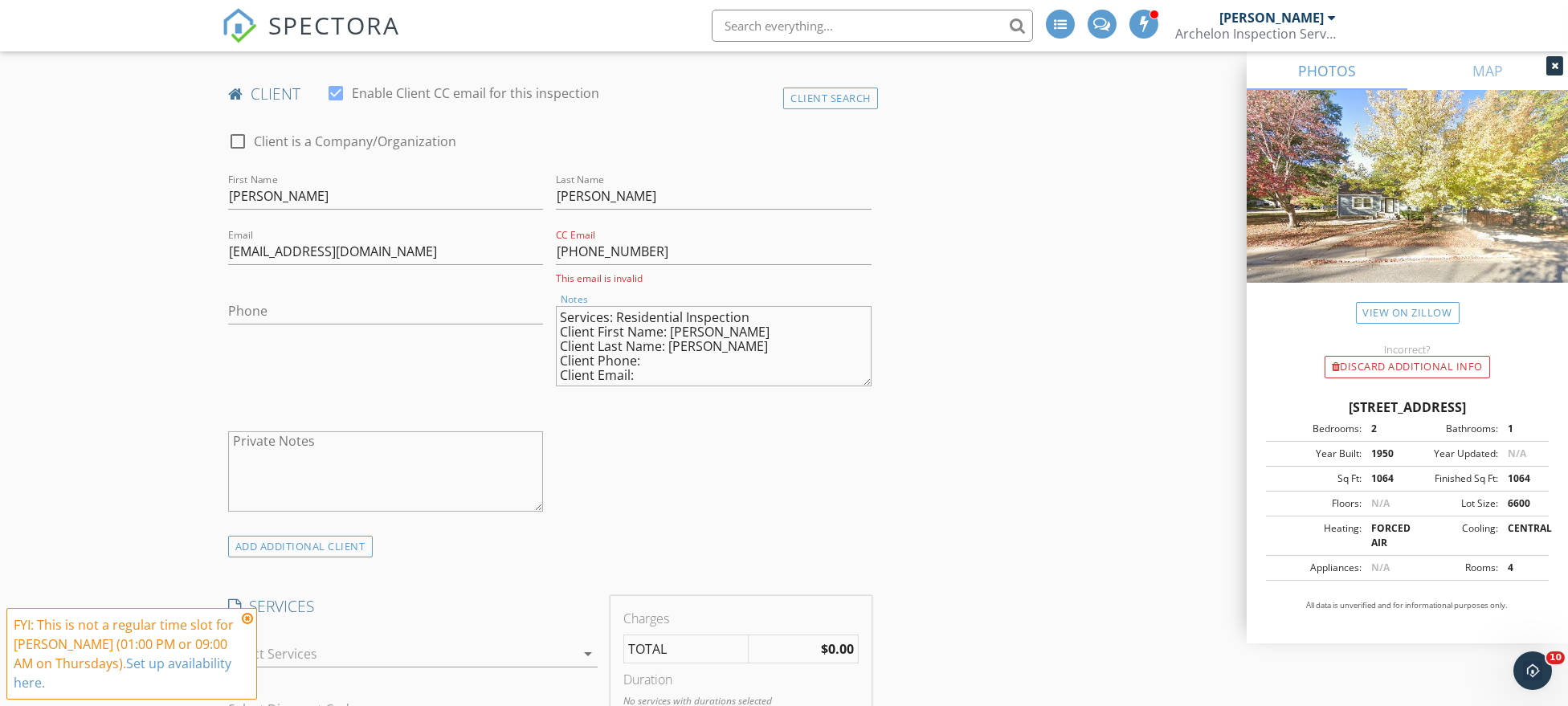
drag, startPoint x: 561, startPoint y: 328, endPoint x: 635, endPoint y: 369, distance: 84.6
click at [635, 369] on textarea "Services: Residential Inspection Client First Name: Anne Client Last Name: Bark…" at bounding box center [713, 346] width 315 height 80
drag, startPoint x: 642, startPoint y: 246, endPoint x: 561, endPoint y: 250, distance: 81.1
click at [561, 250] on input "[PHONE_NUMBER]" at bounding box center [713, 251] width 315 height 26
type input "9"
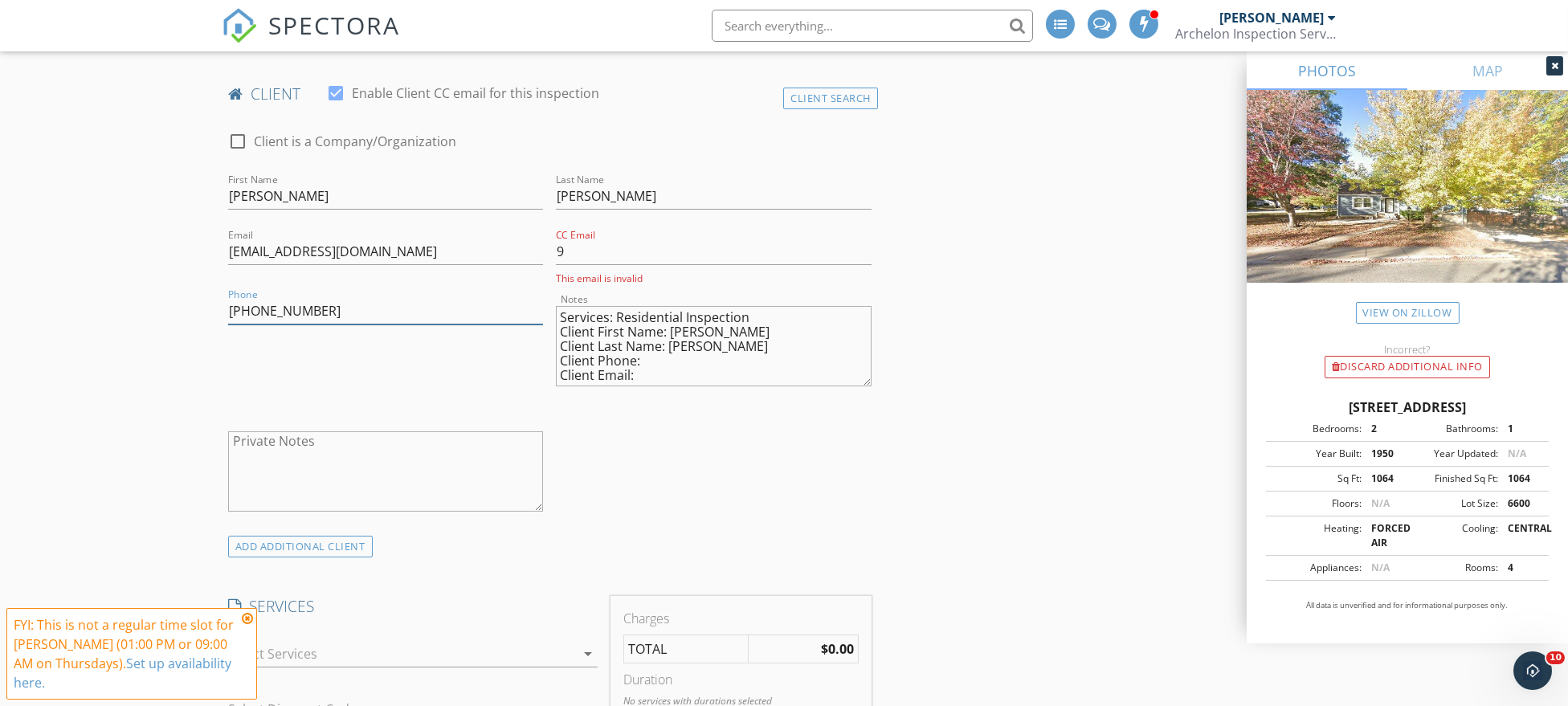
click at [229, 307] on input "136-454-410" at bounding box center [386, 311] width 315 height 26
type input "[PHONE_NUMBER]"
click at [571, 255] on input "9" at bounding box center [713, 251] width 315 height 26
click at [435, 393] on div "Phone 913-645-4410" at bounding box center [386, 348] width 328 height 126
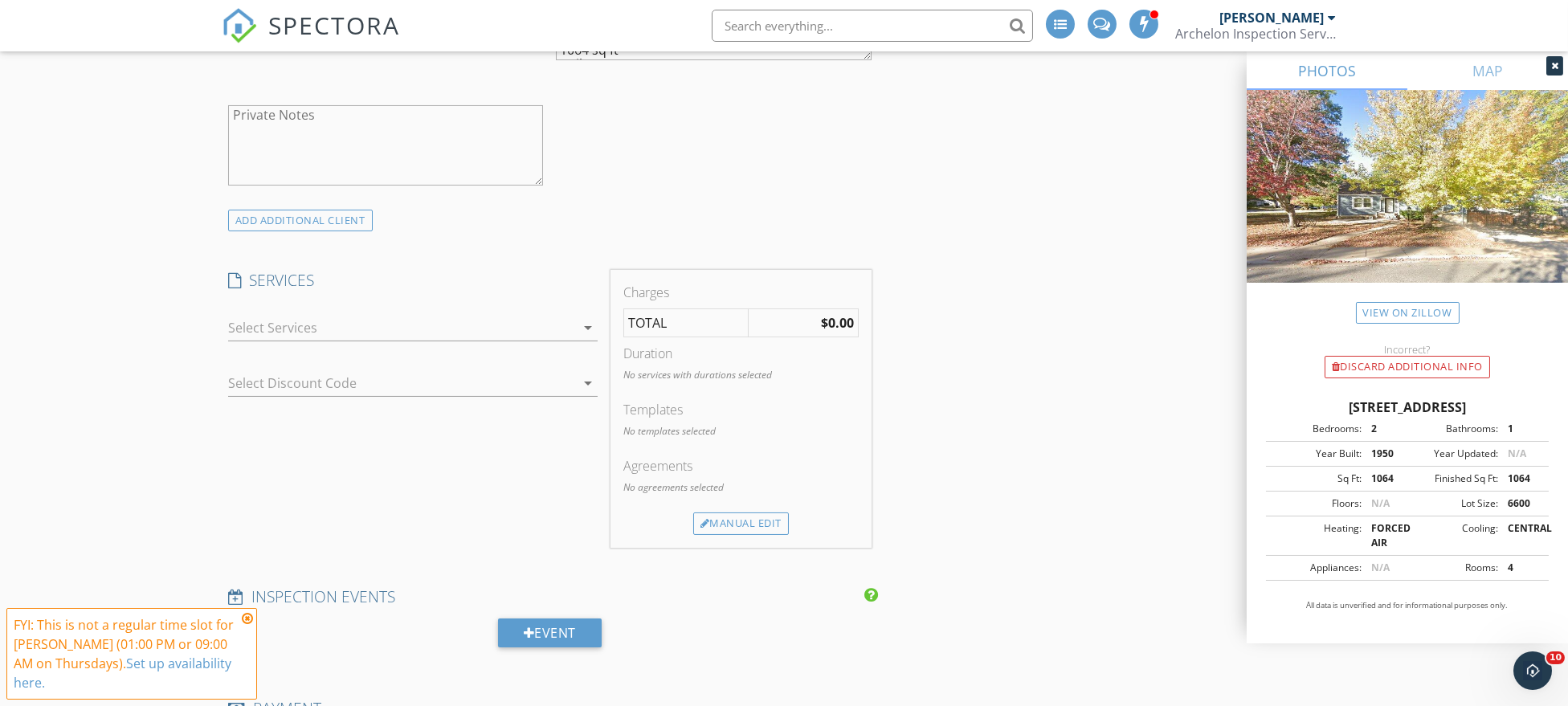
scroll to position [1085, 0]
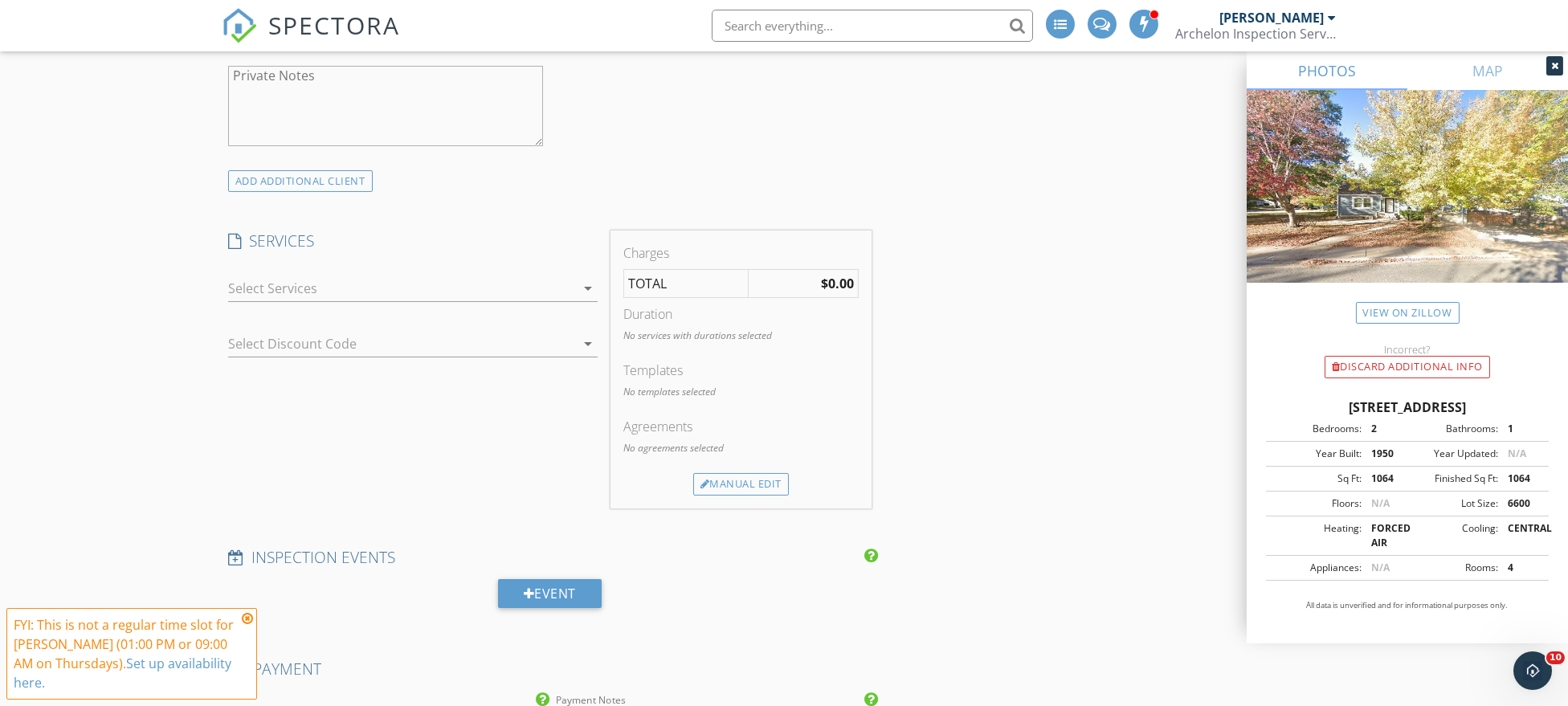
click at [589, 286] on icon "arrow_drop_down" at bounding box center [589, 289] width 20 height 20
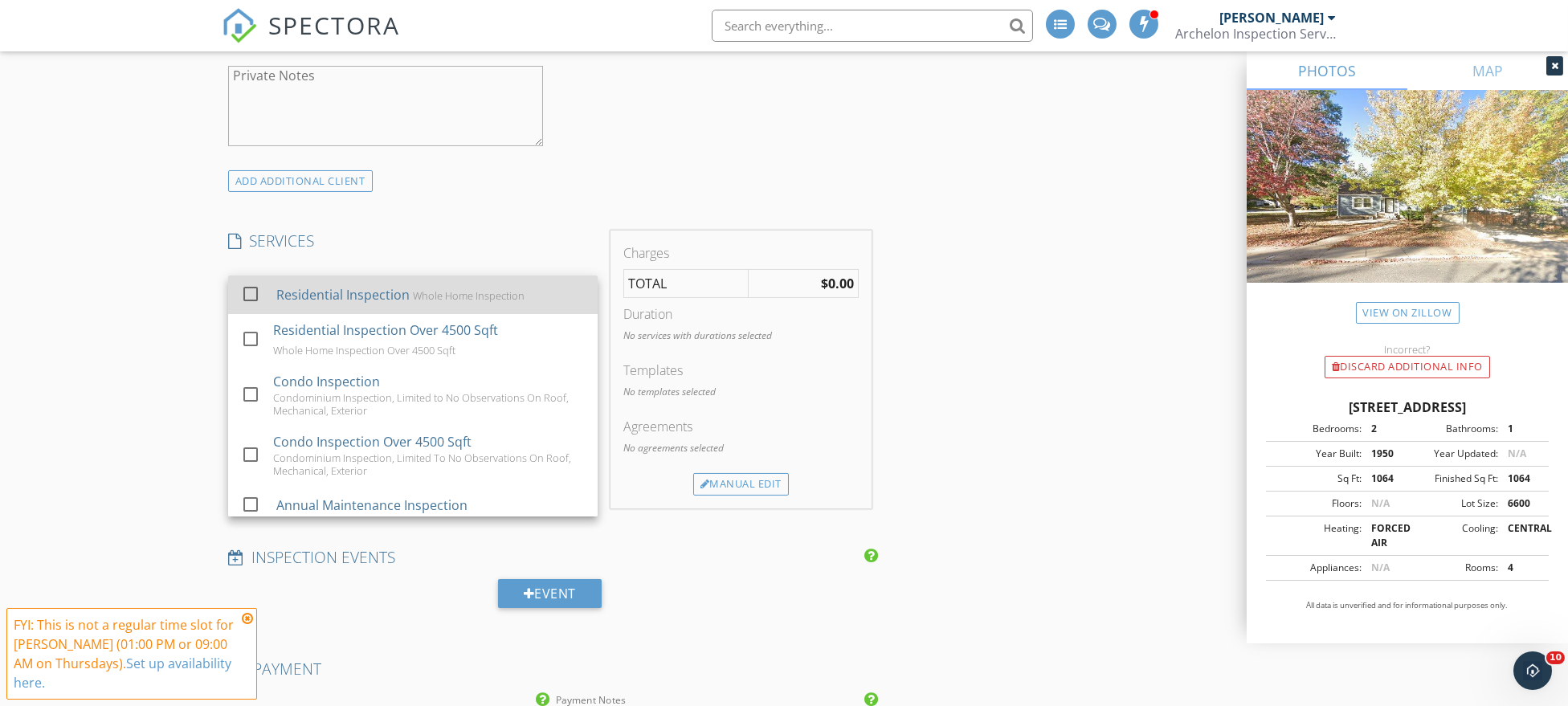
click at [524, 291] on div "Residential Inspection Whole Home Inspection" at bounding box center [431, 295] width 309 height 32
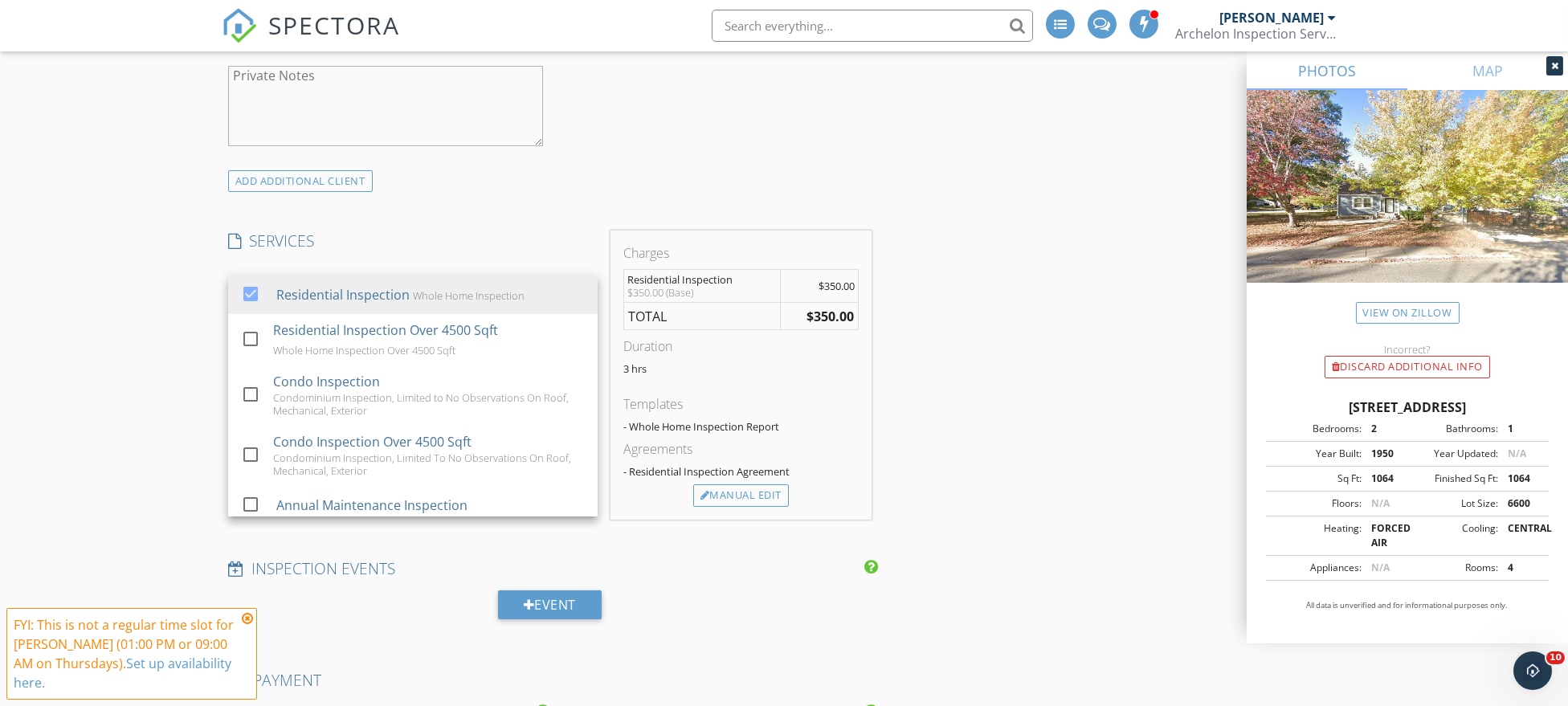
click at [780, 588] on div "INSPECTION EVENTS" at bounding box center [550, 574] width 656 height 32
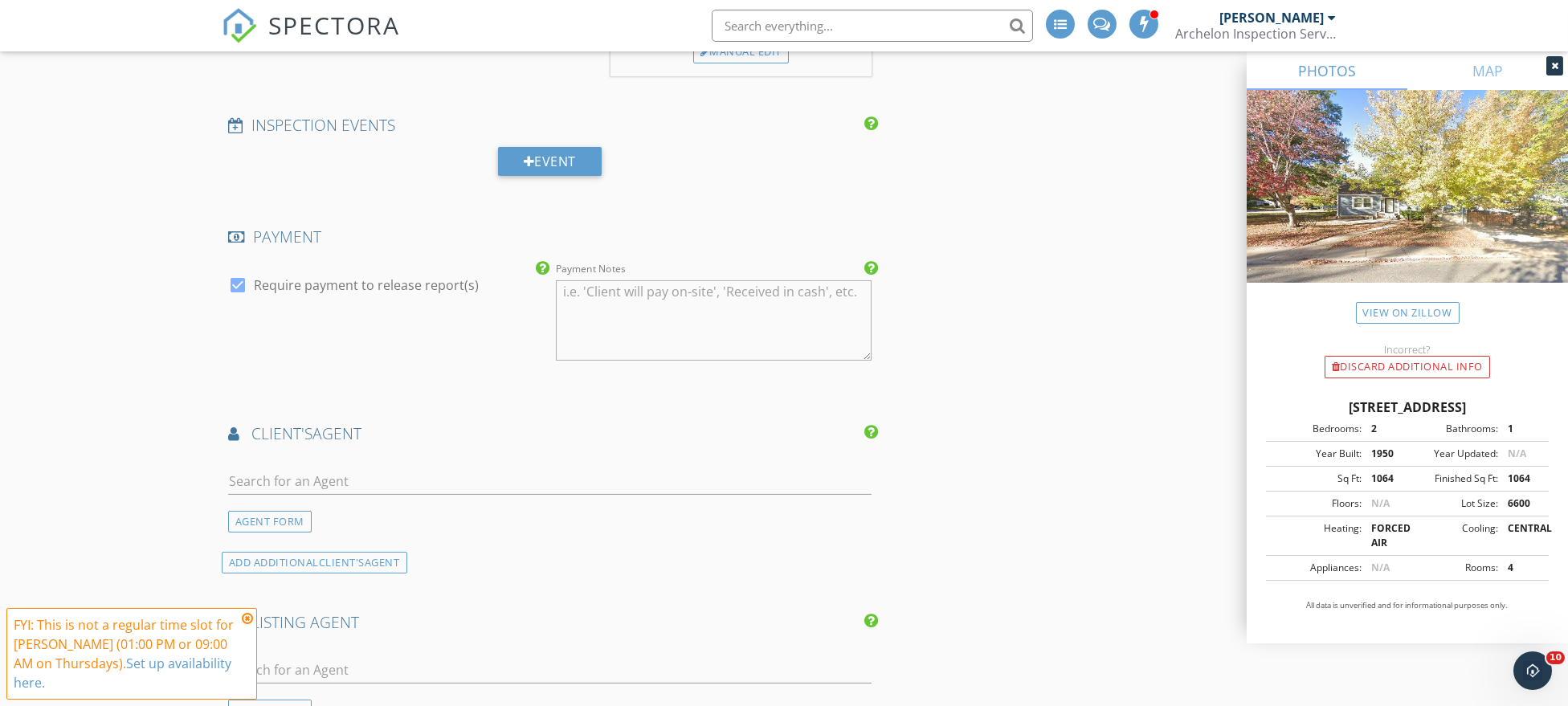
scroll to position [1566, 0]
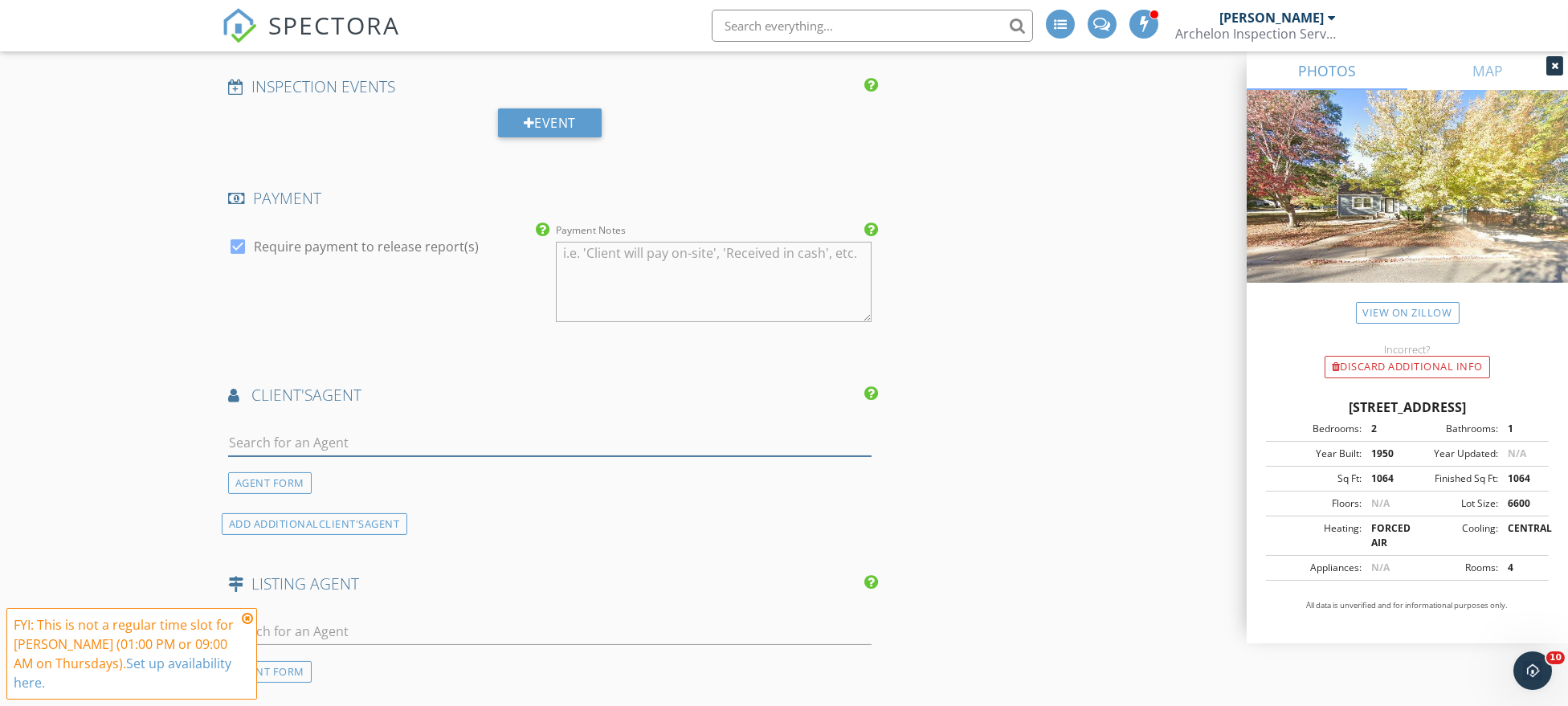
click at [385, 447] on input "text" at bounding box center [550, 443] width 643 height 26
click at [504, 437] on input "text" at bounding box center [550, 443] width 643 height 26
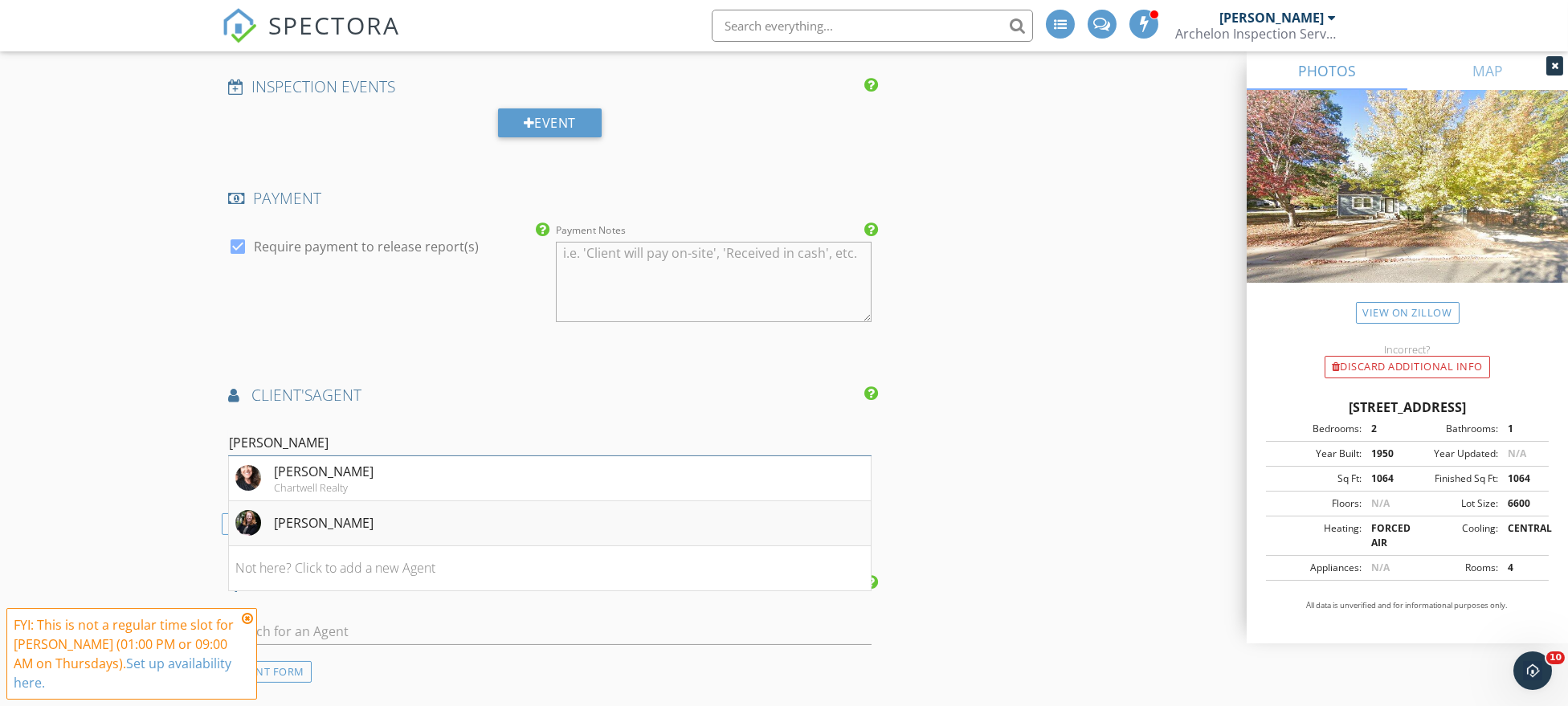
type input "Marcia"
click at [450, 514] on li "[PERSON_NAME]" at bounding box center [550, 523] width 642 height 45
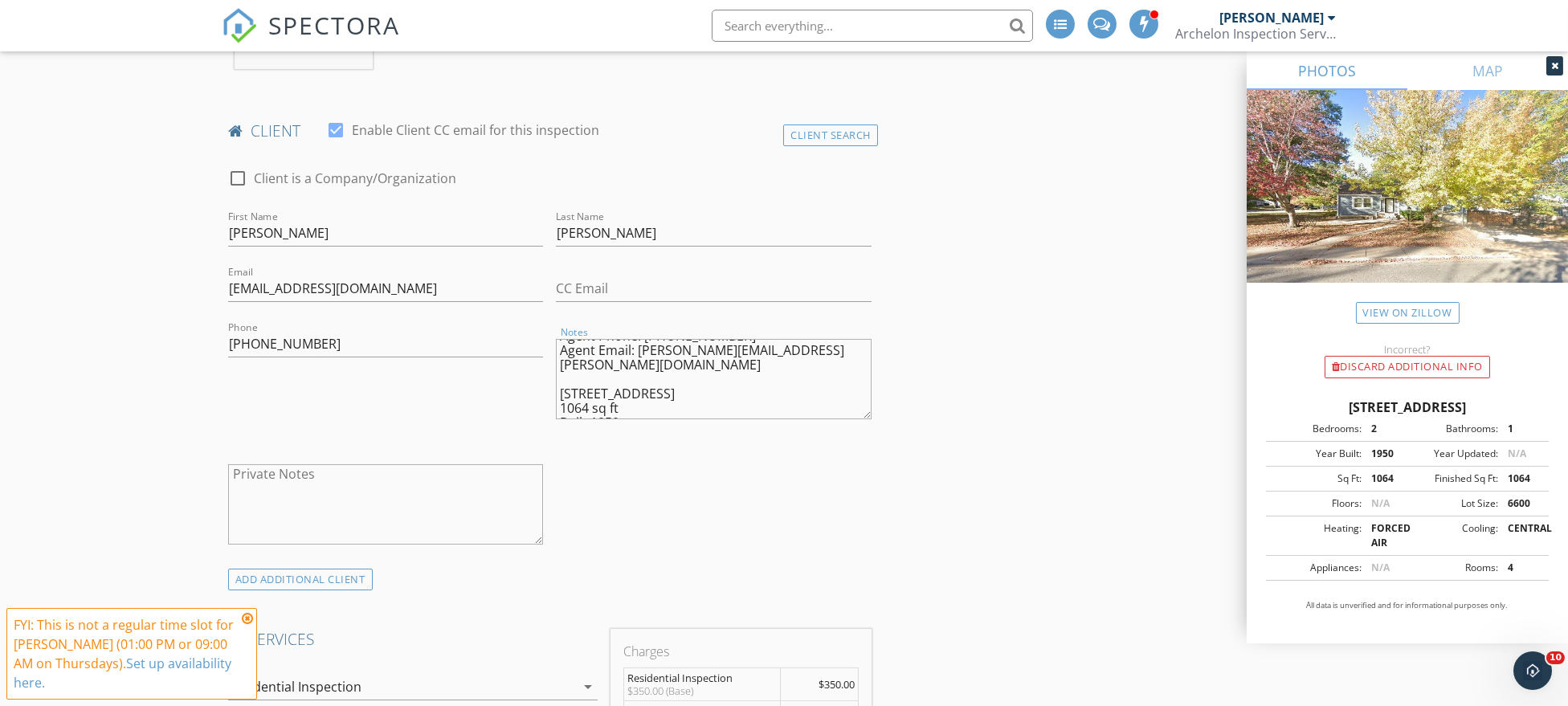
scroll to position [0, 0]
drag, startPoint x: 641, startPoint y: 402, endPoint x: 530, endPoint y: 309, distance: 144.8
click at [531, 316] on div "check_box_outline_blank Client is a Company/Organization First Name Anne Last N…" at bounding box center [550, 361] width 656 height 416
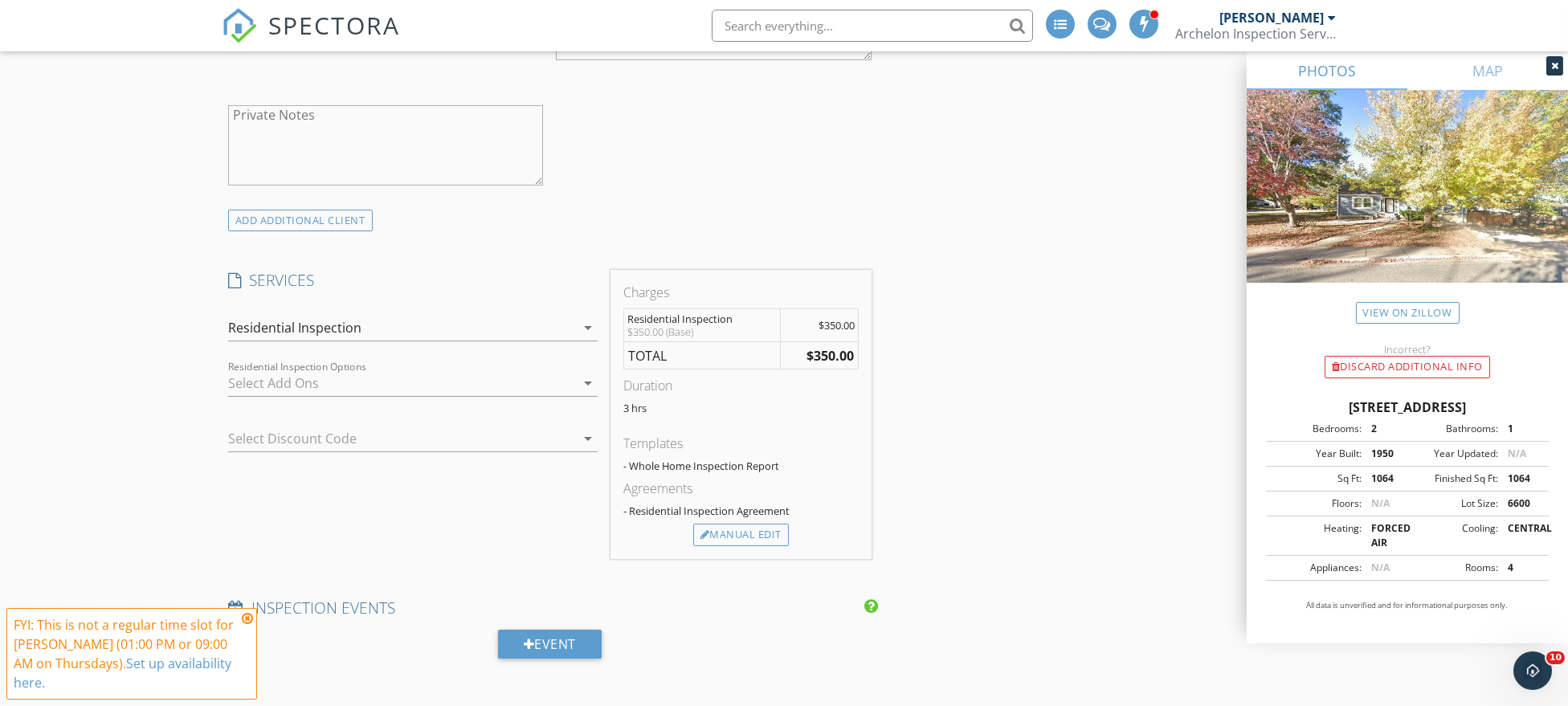
scroll to position [1048, 0]
click at [581, 377] on icon "arrow_drop_down" at bounding box center [589, 381] width 20 height 20
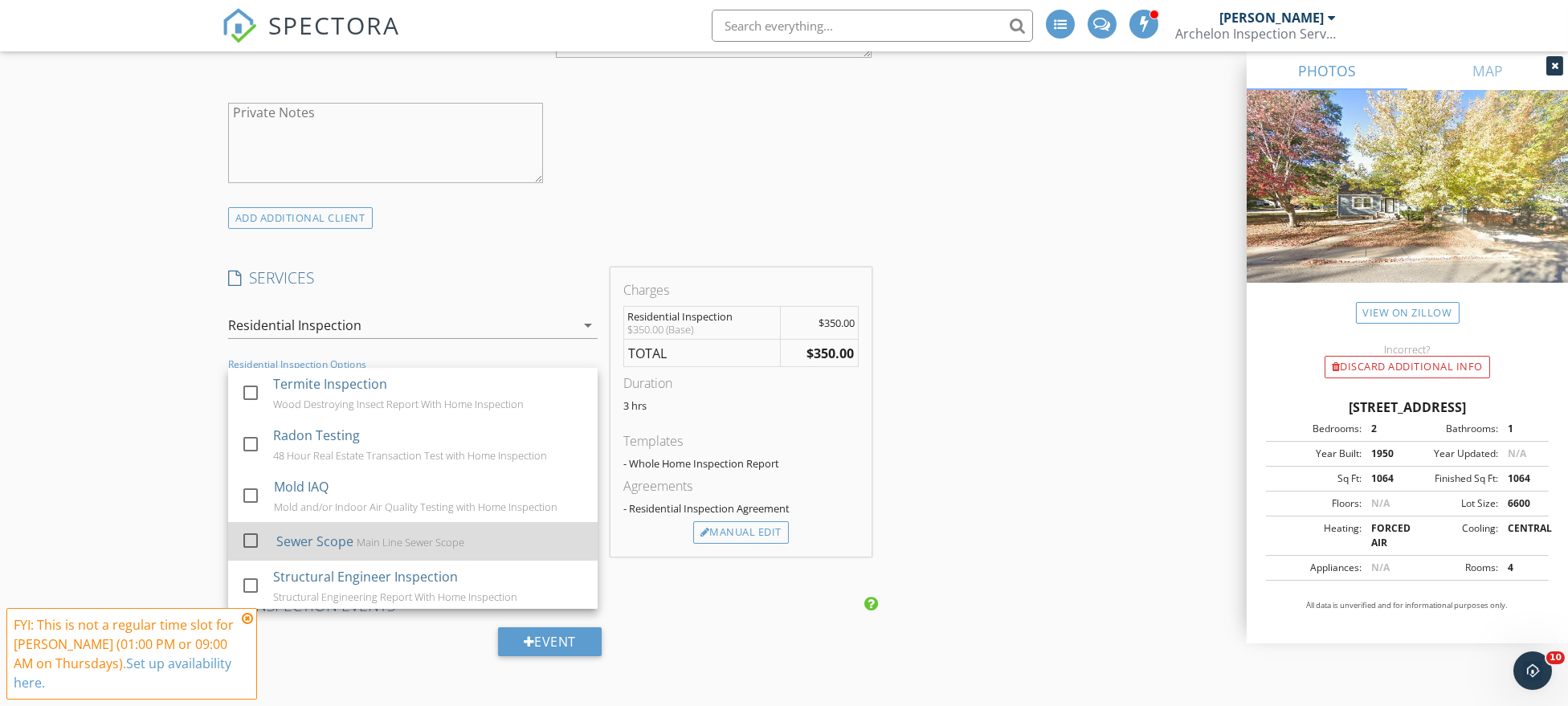
click at [380, 540] on div "Main Line Sewer Scope" at bounding box center [411, 543] width 108 height 13
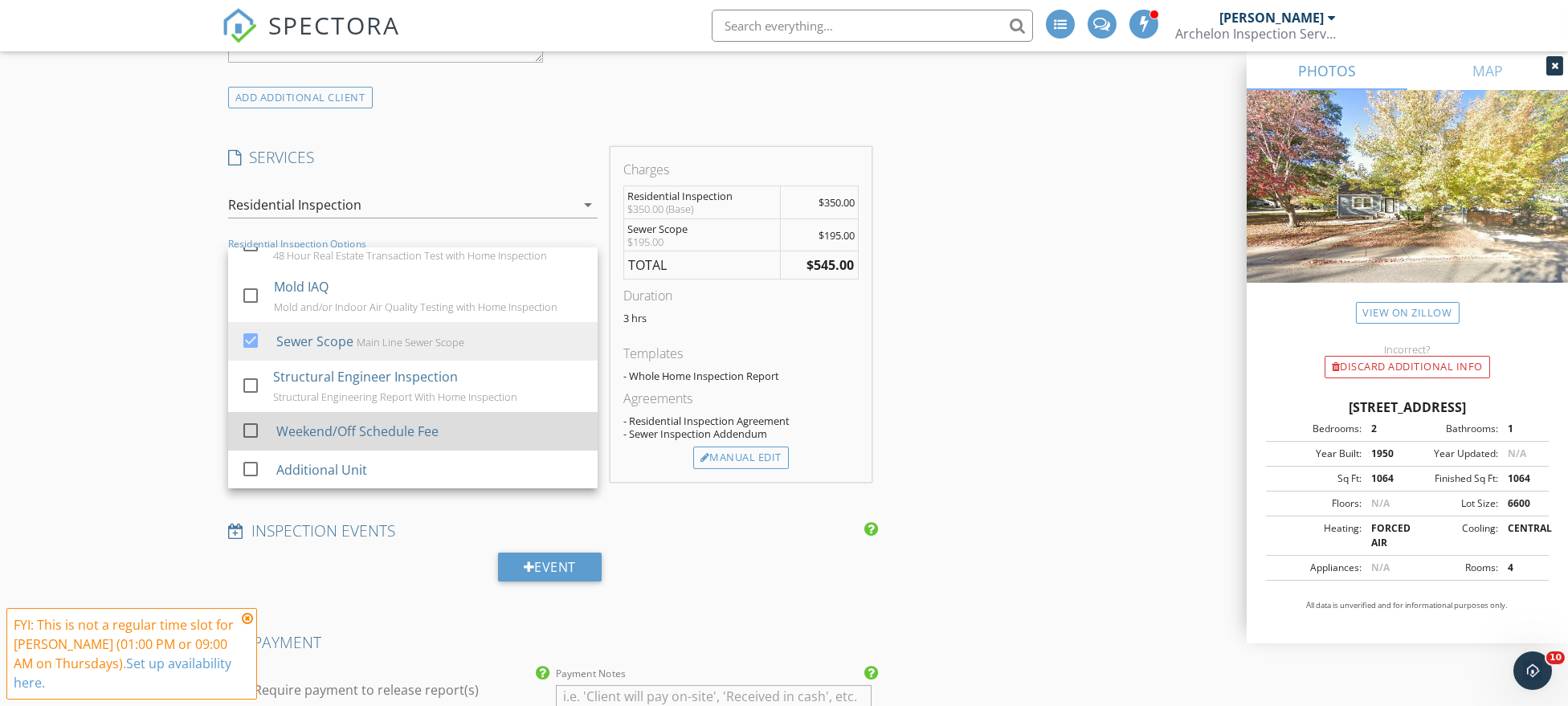
scroll to position [0, 0]
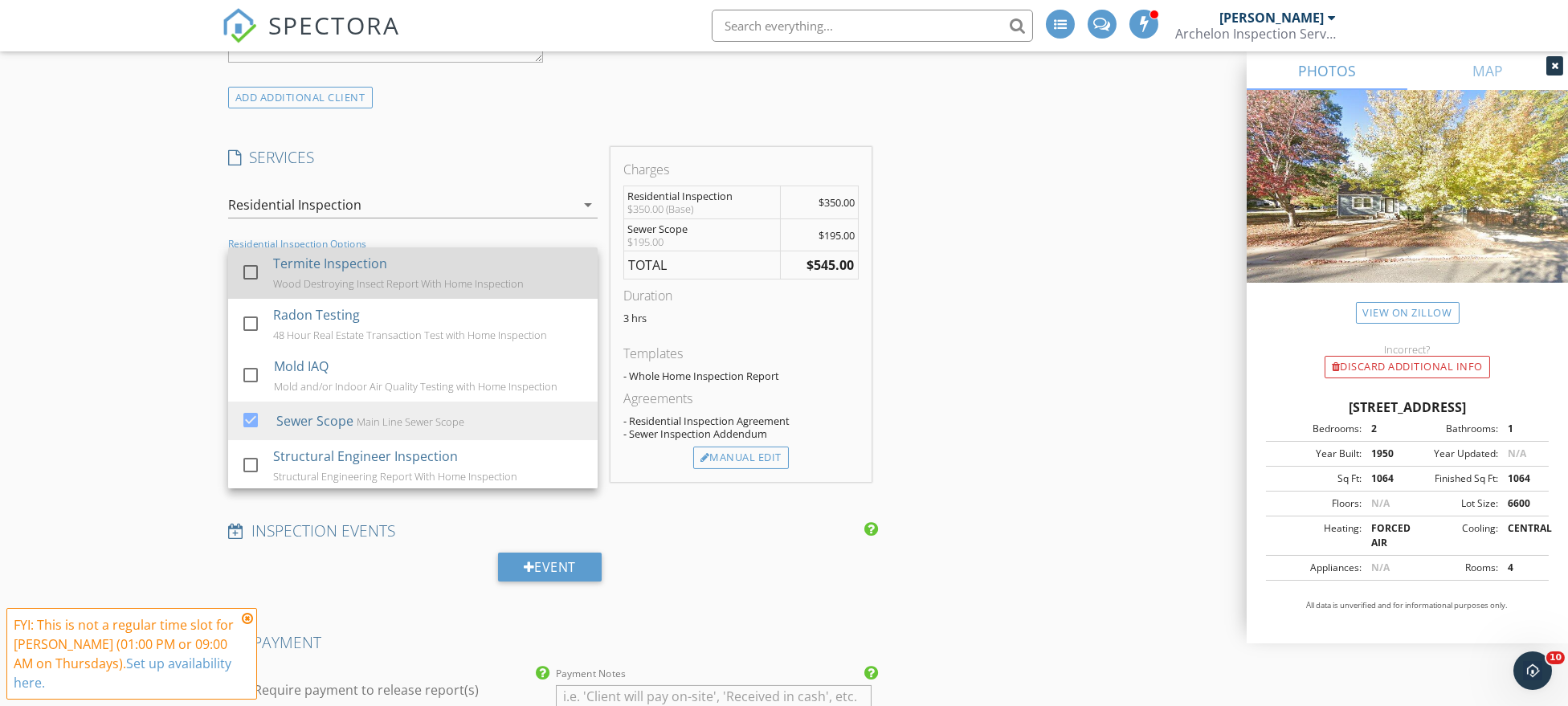
click at [360, 267] on div "Termite Inspection" at bounding box center [331, 264] width 114 height 20
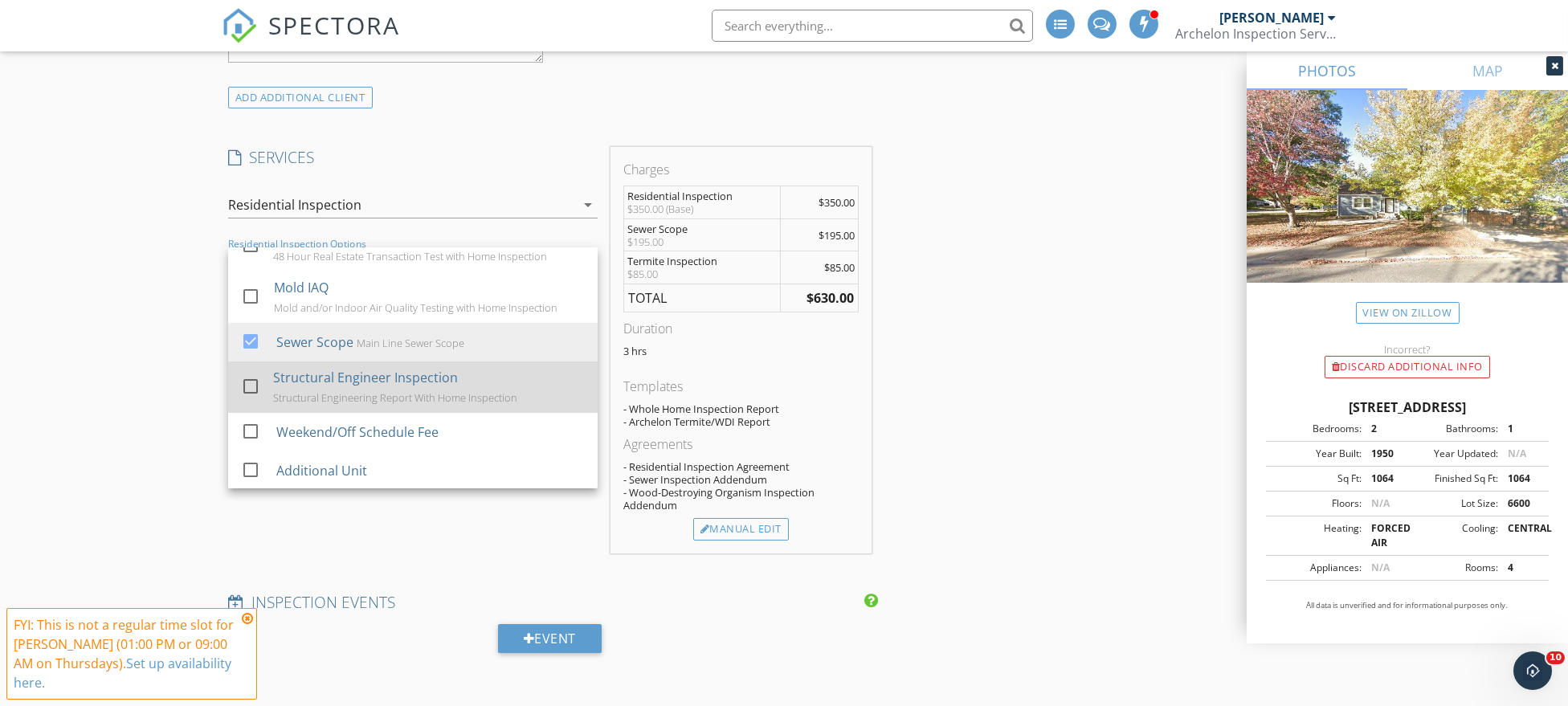
scroll to position [79, 0]
click at [407, 390] on div "Structural Engineering Report With Home Inspection" at bounding box center [395, 397] width 244 height 13
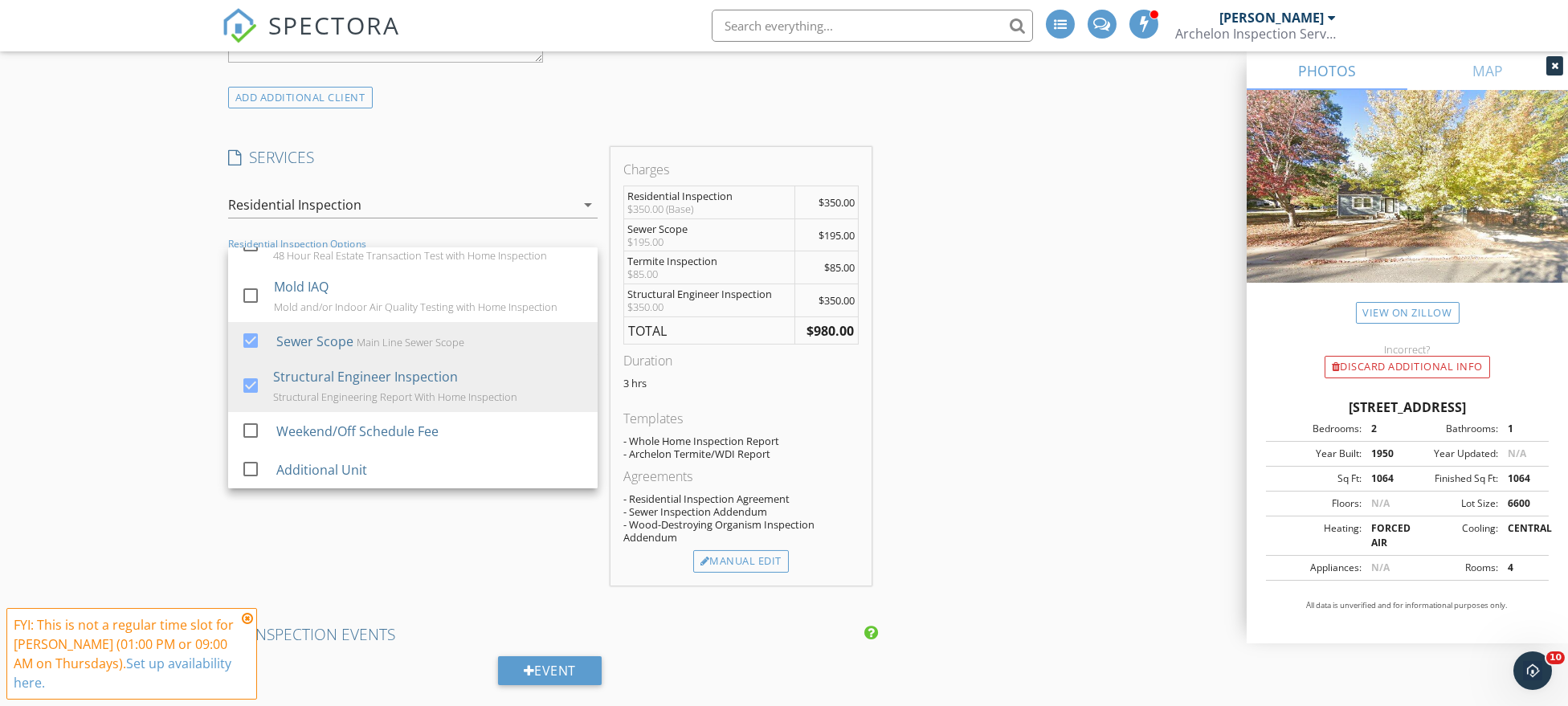
click at [349, 557] on div "SERVICES check_box Residential Inspection Whole Home Inspection check_box_outli…" at bounding box center [413, 366] width 383 height 438
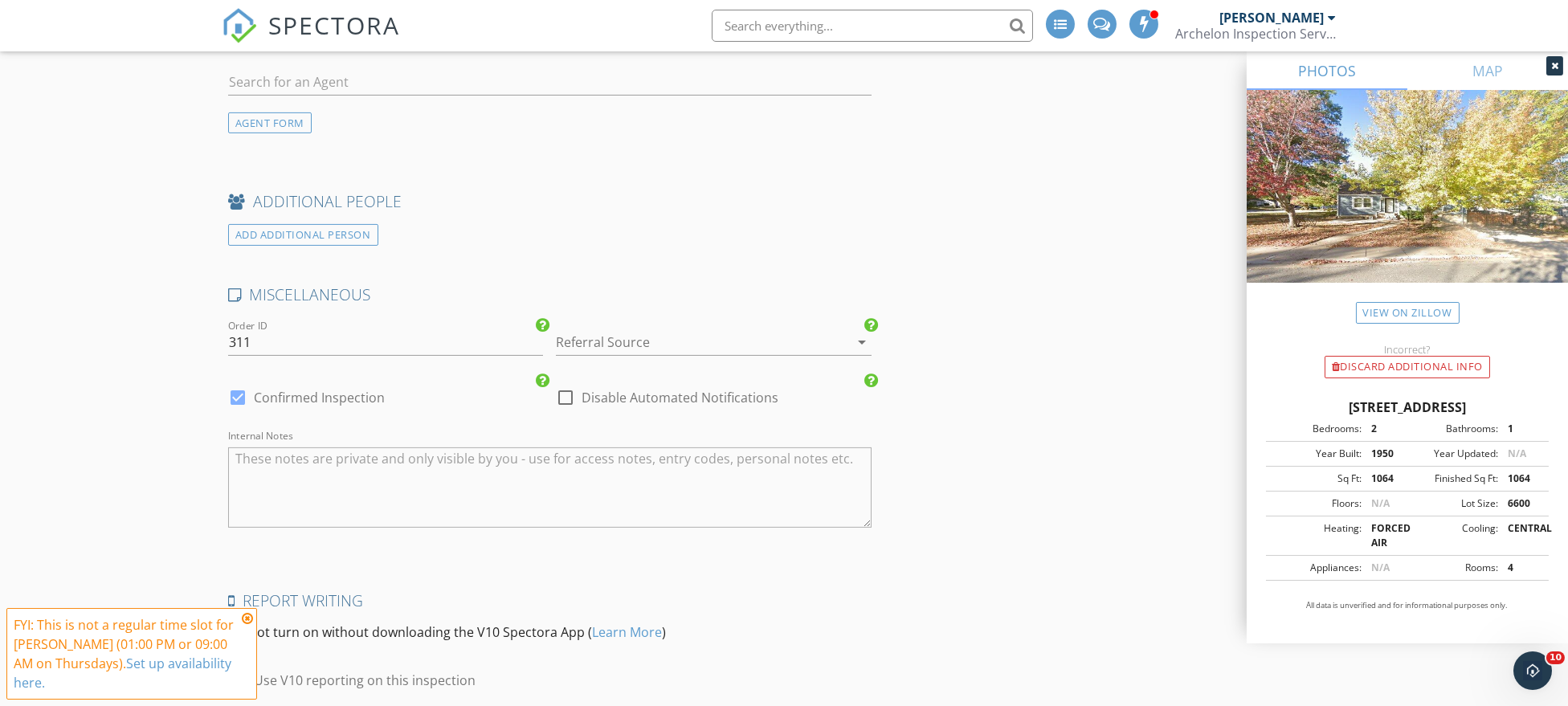
scroll to position [2764, 0]
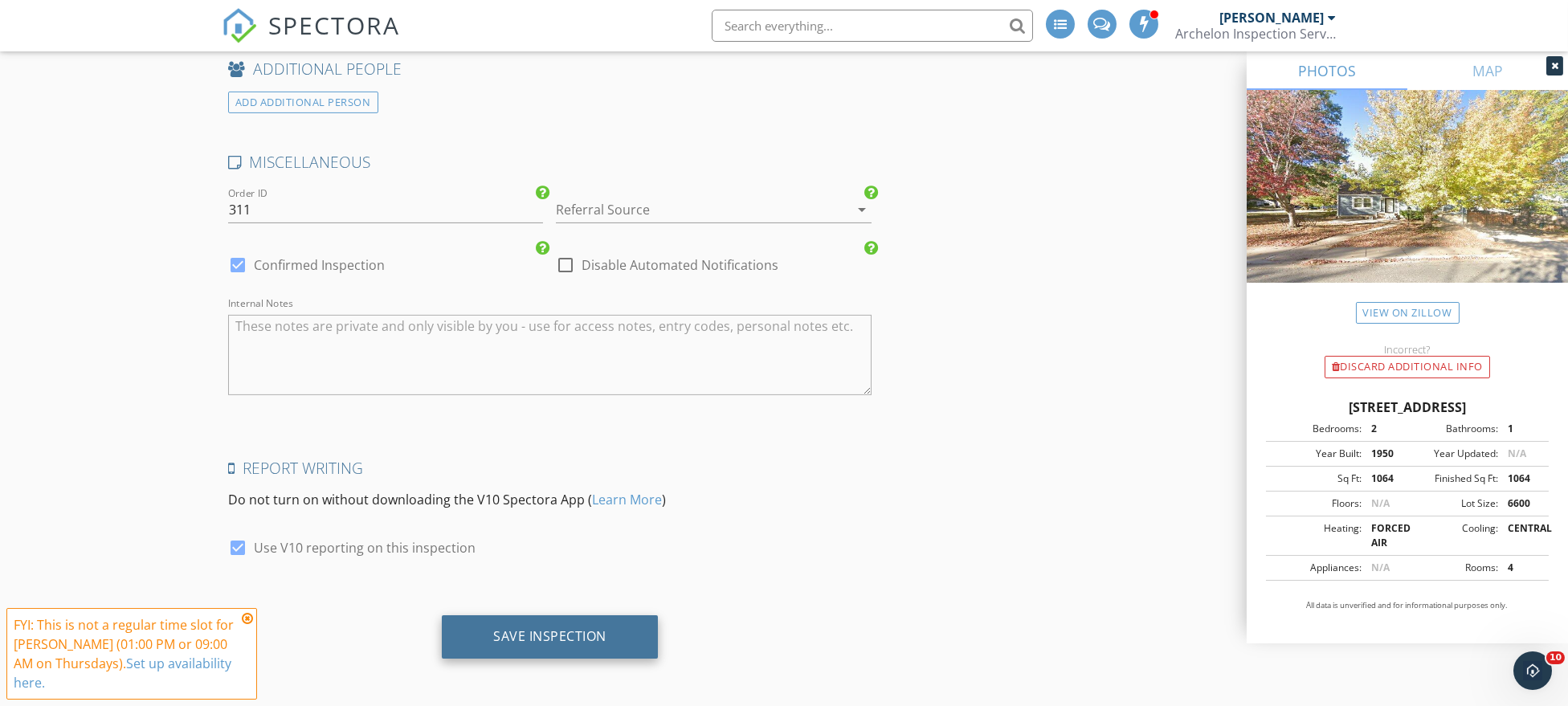
click at [504, 630] on div "Save Inspection" at bounding box center [549, 637] width 113 height 16
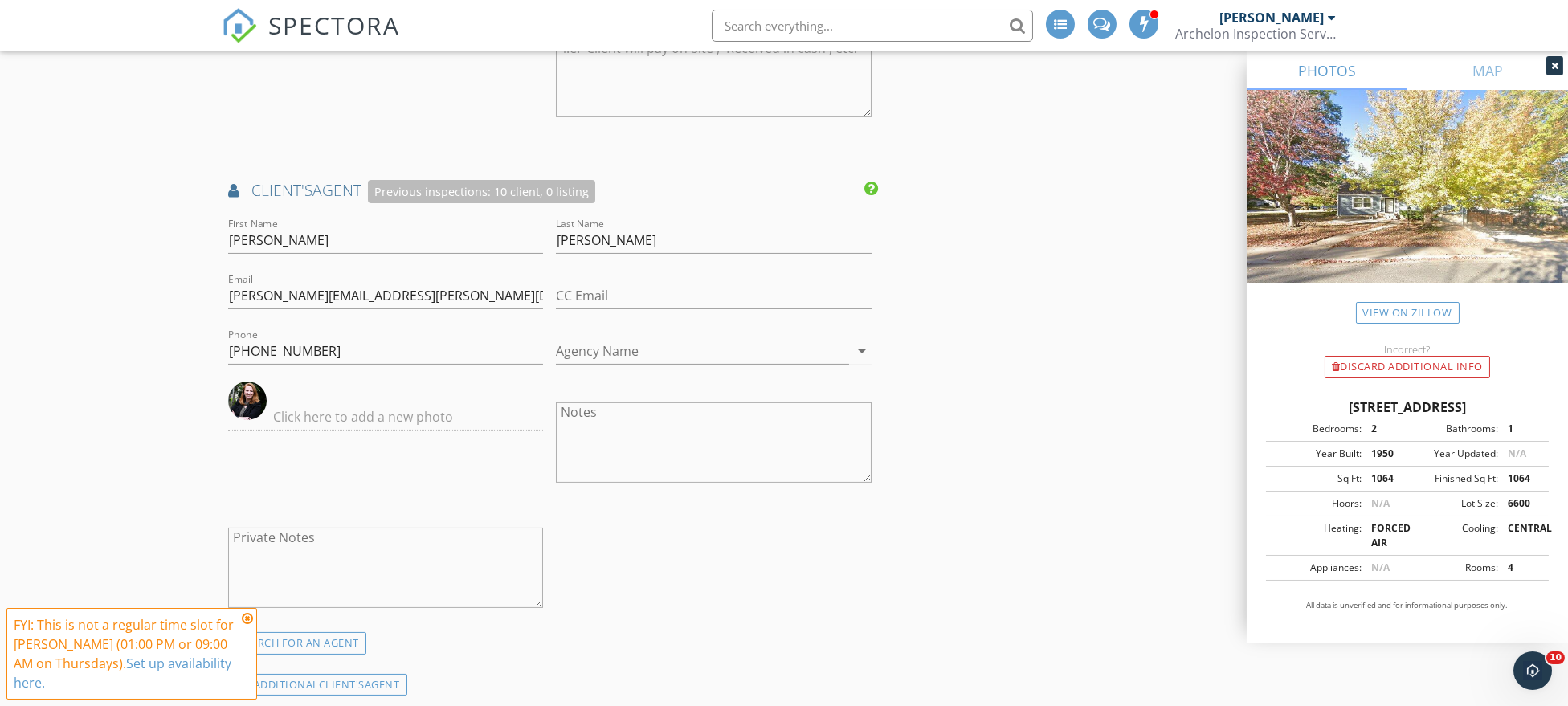
scroll to position [1920, 0]
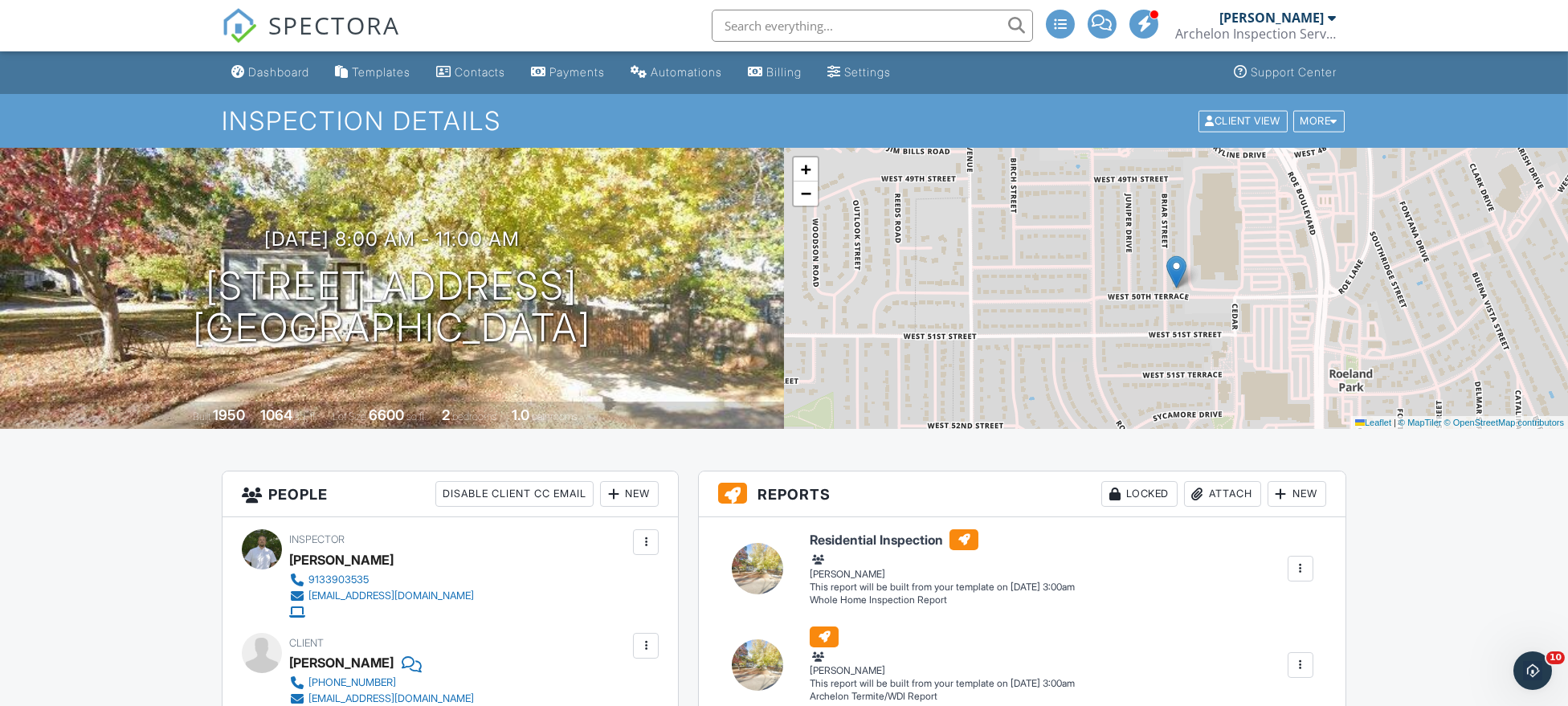
click at [267, 75] on div "Dashboard" at bounding box center [278, 72] width 61 height 14
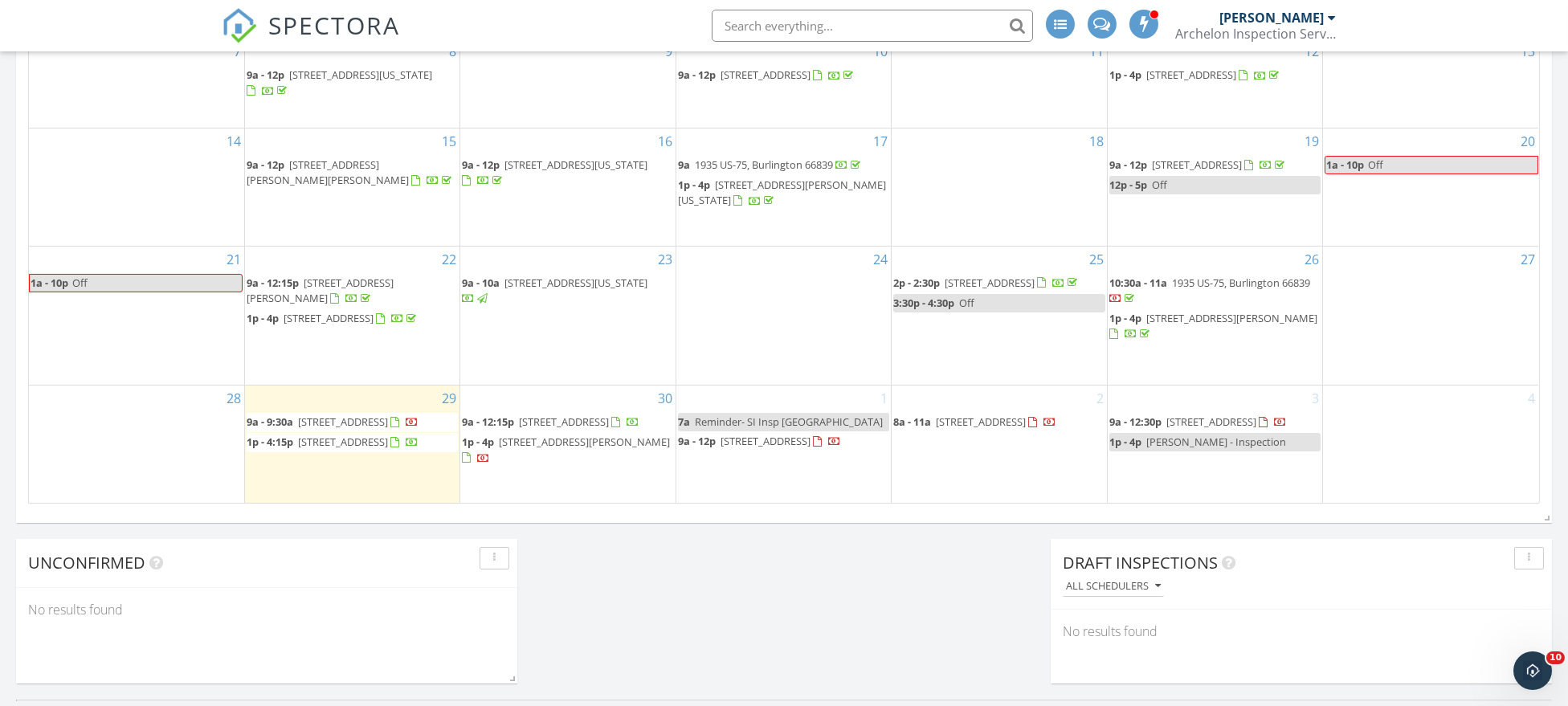
scroll to position [1206, 0]
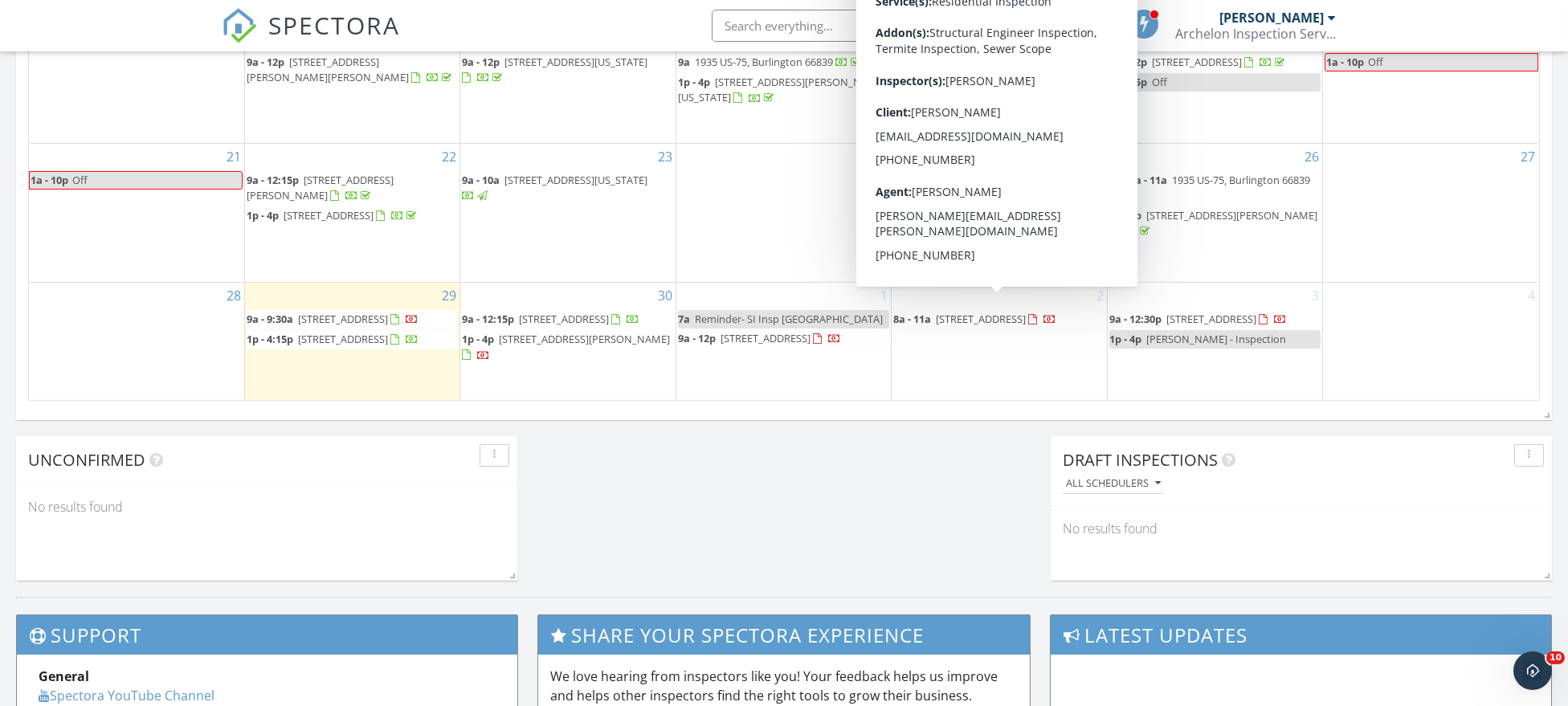
click at [982, 312] on span "[STREET_ADDRESS]" at bounding box center [981, 319] width 90 height 15
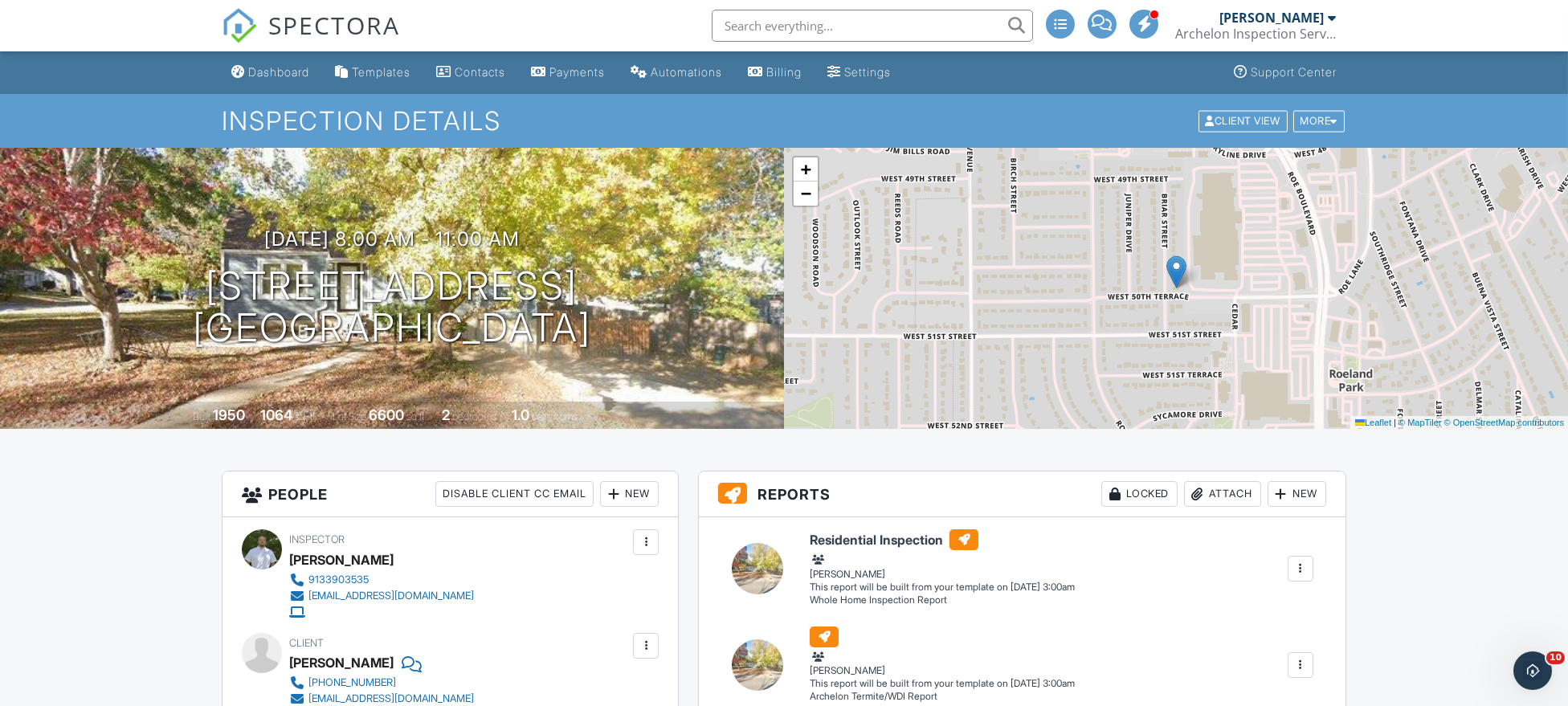
click at [520, 235] on h3 "10/02/2025 8:00 am - 11:00 am" at bounding box center [392, 239] width 255 height 22
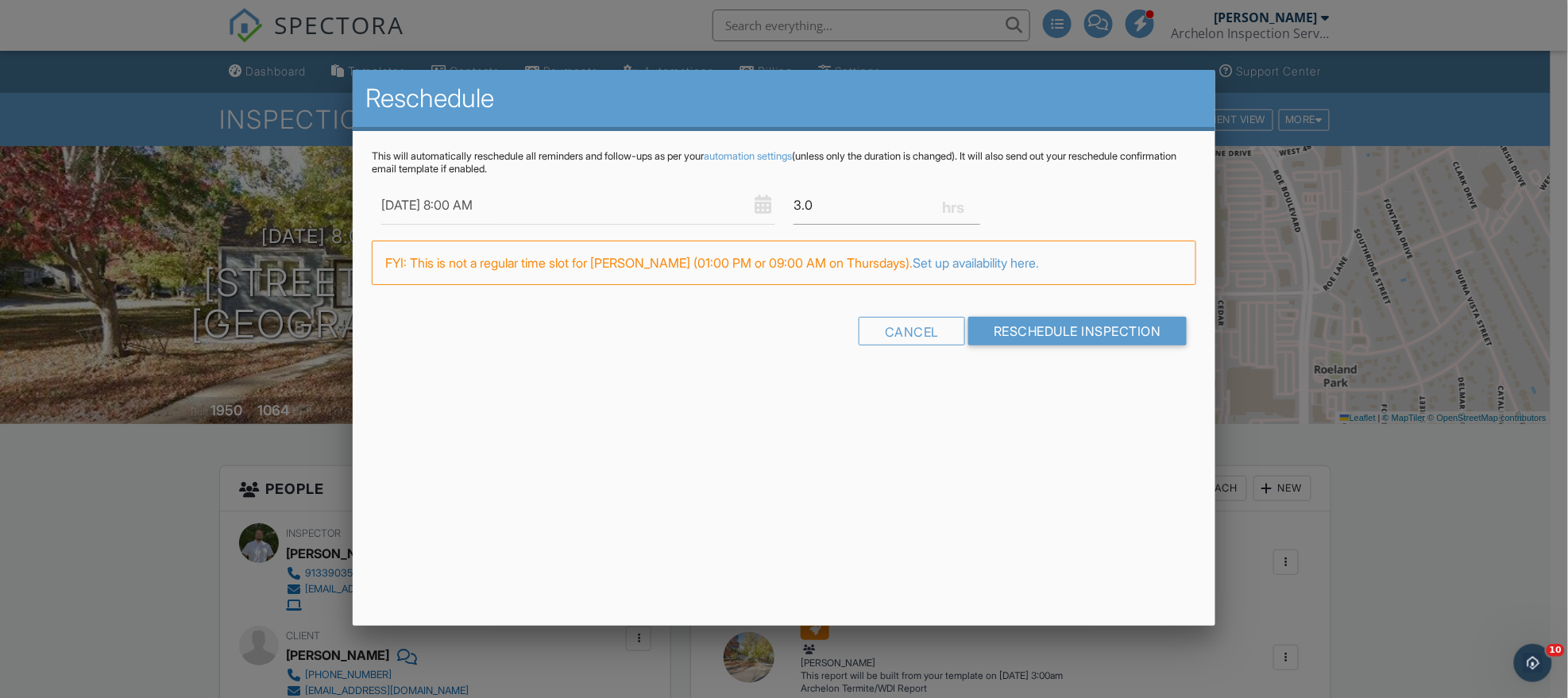
click at [743, 372] on div "This will automatically reschedule all reminders and follow-ups as per your aut…" at bounding box center [784, 261] width 863 height 261
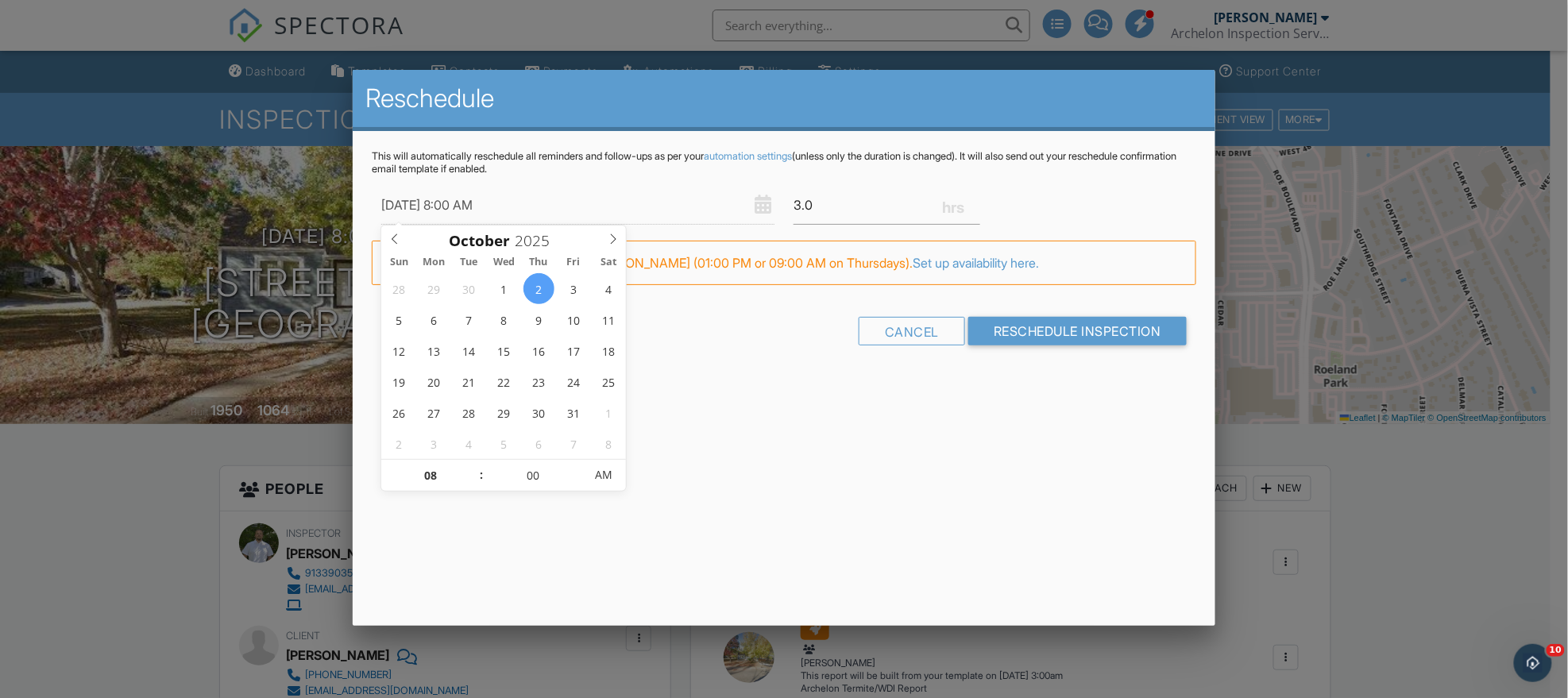
click at [490, 201] on input "10/02/2025 8:00 AM" at bounding box center [577, 205] width 393 height 39
type input "10/02/2025 9:00 AM"
type input "09"
click at [471, 461] on span at bounding box center [474, 468] width 11 height 16
type input "10/02/2025 10:00 AM"
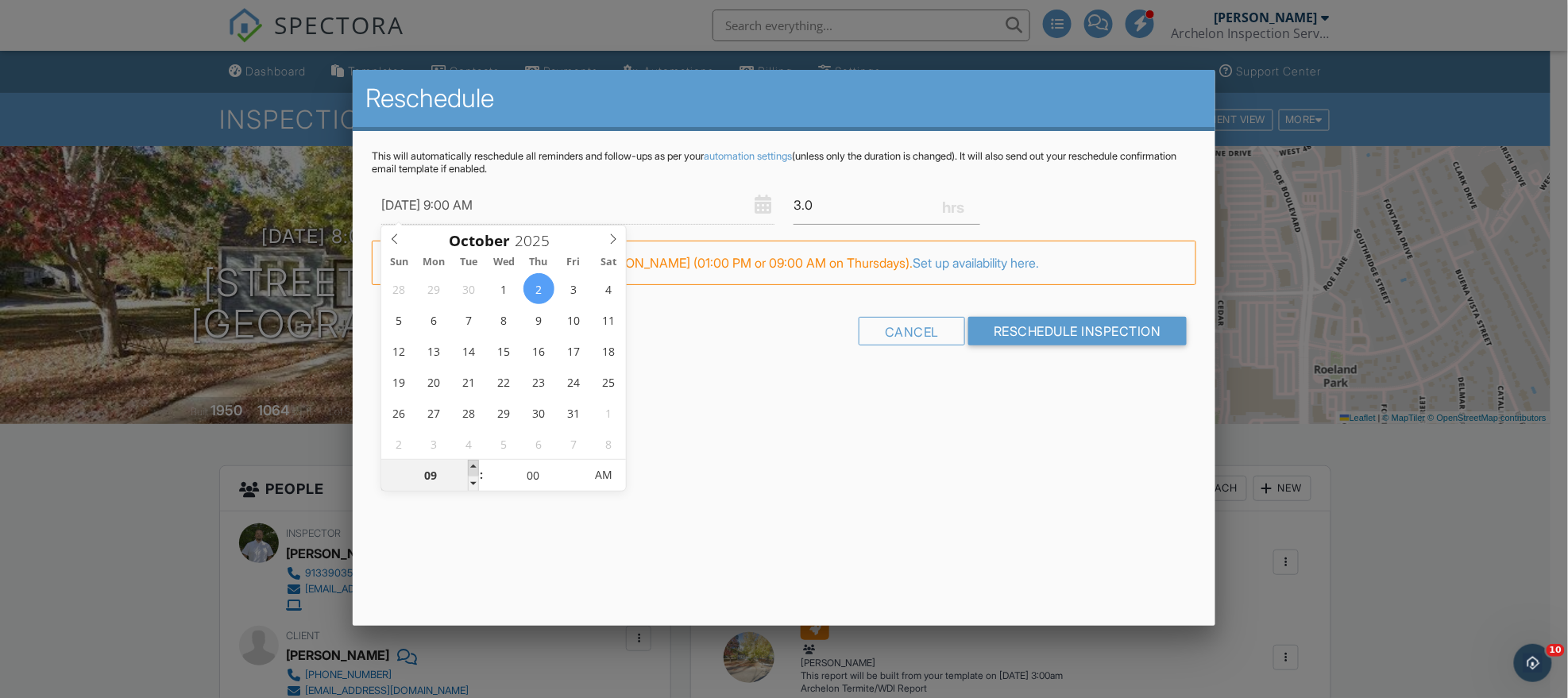
type input "10"
click at [471, 461] on span at bounding box center [474, 468] width 11 height 16
type input "10/02/2025 11:00 AM"
type input "11"
click at [471, 461] on span at bounding box center [474, 468] width 11 height 16
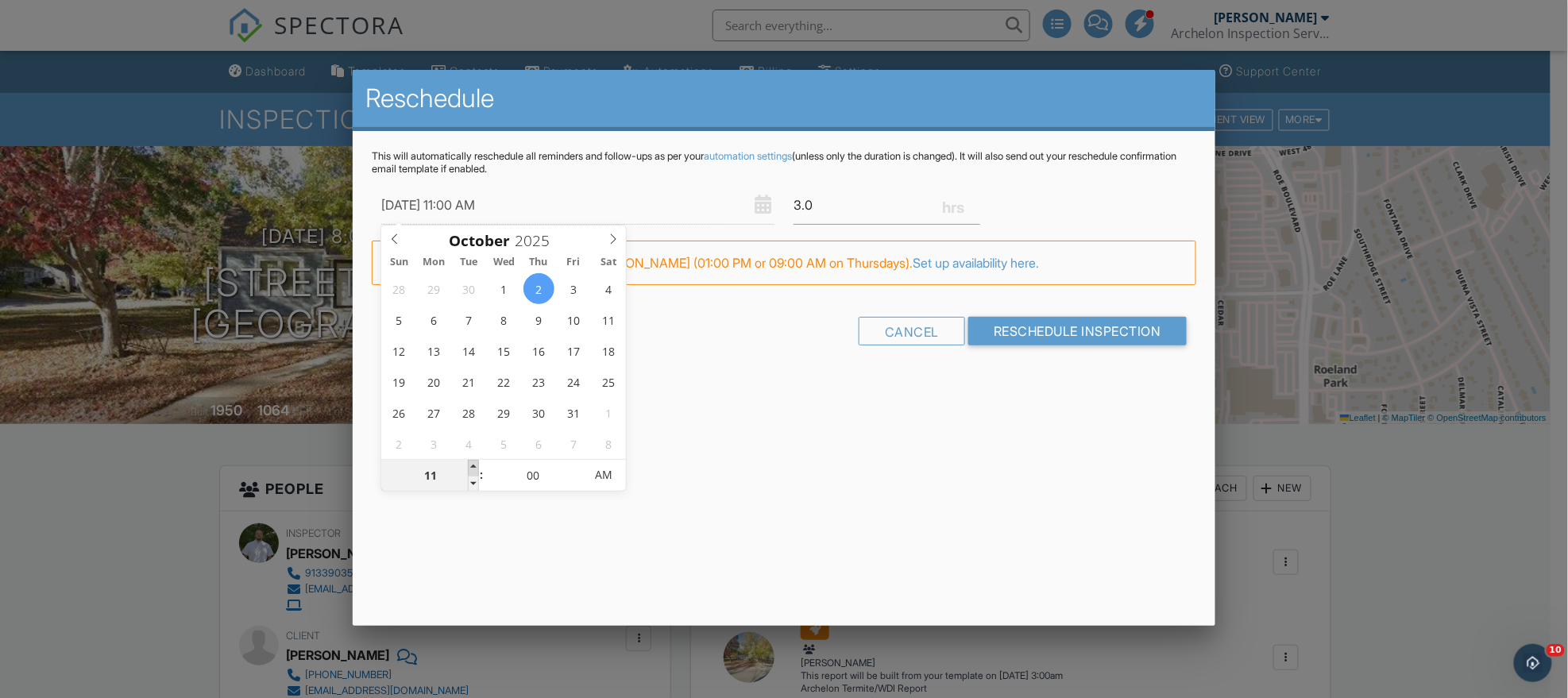
type input "10/02/2025 12:00 PM"
type input "12"
click at [471, 461] on span at bounding box center [474, 468] width 11 height 16
type input "10/02/2025 1:00 PM"
type input "01"
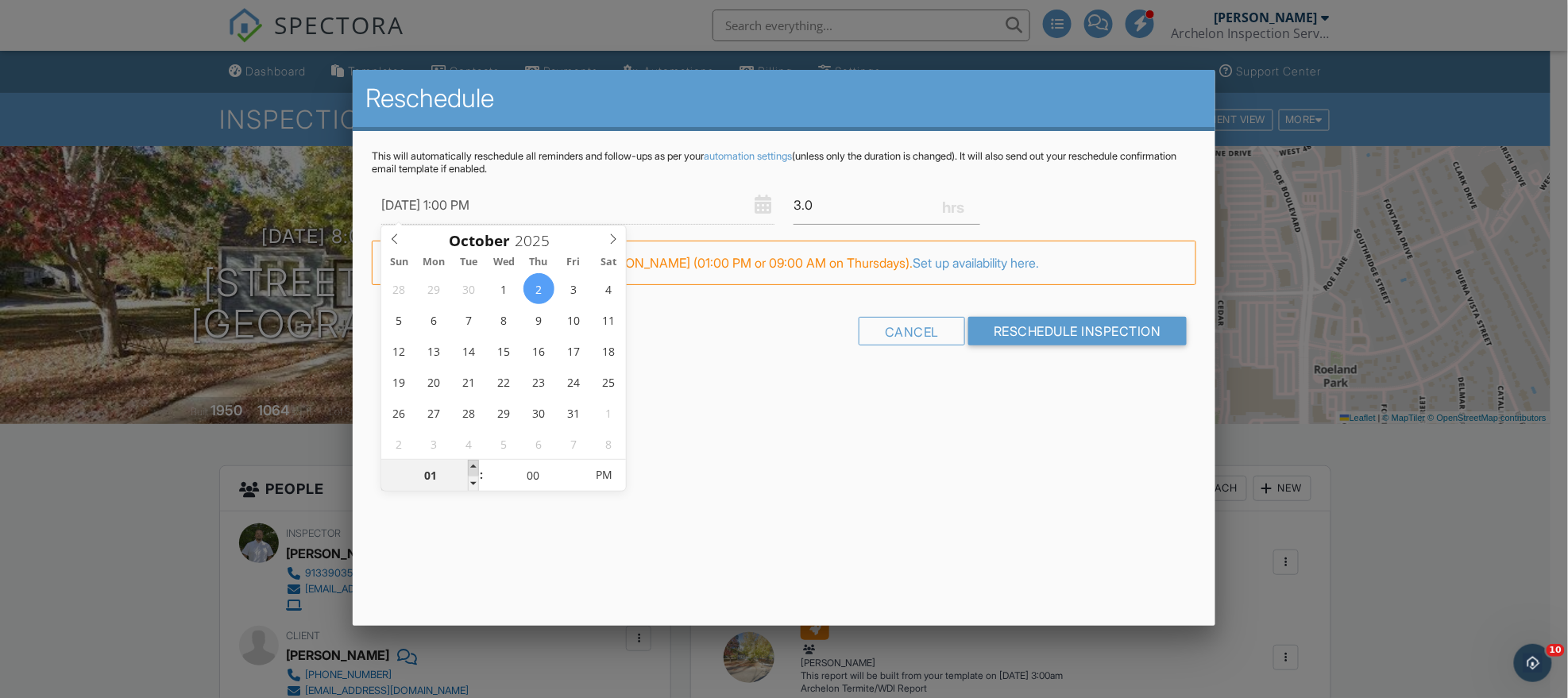
click at [471, 461] on span at bounding box center [474, 468] width 11 height 16
type input "10/02/2025 2:00 PM"
type input "02"
click at [471, 461] on span at bounding box center [474, 468] width 11 height 16
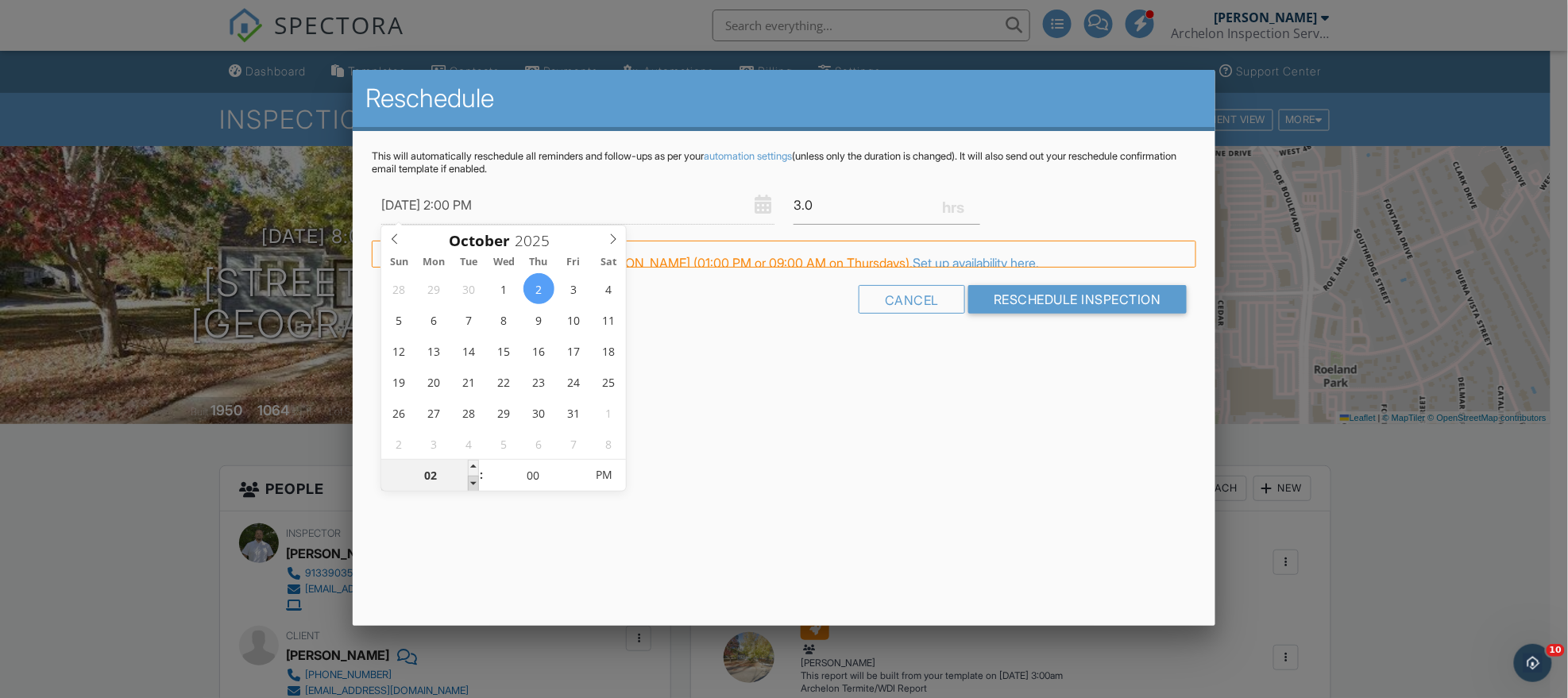
type input "10/02/2025 1:00 PM"
type input "01"
click at [474, 484] on span at bounding box center [474, 484] width 11 height 16
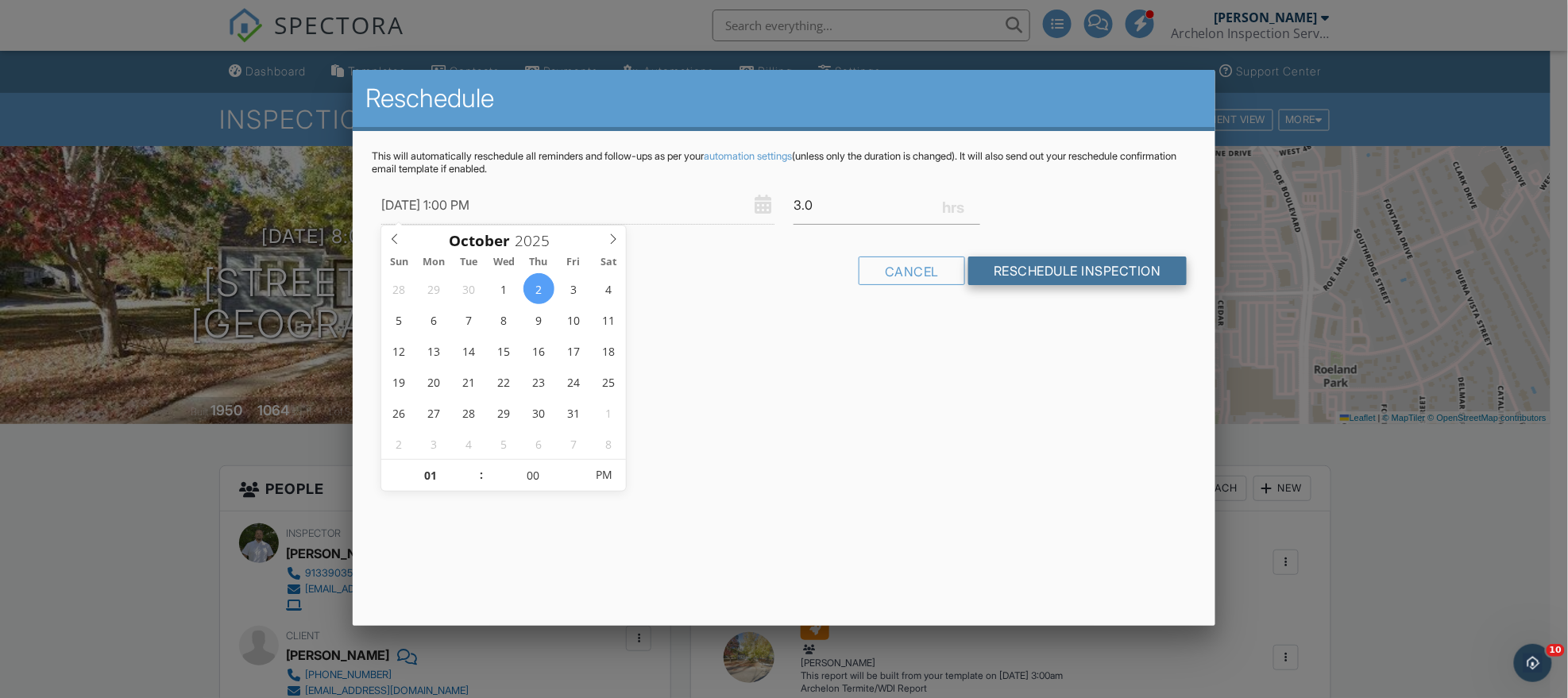
click at [1026, 271] on input "Reschedule Inspection" at bounding box center [1077, 270] width 219 height 28
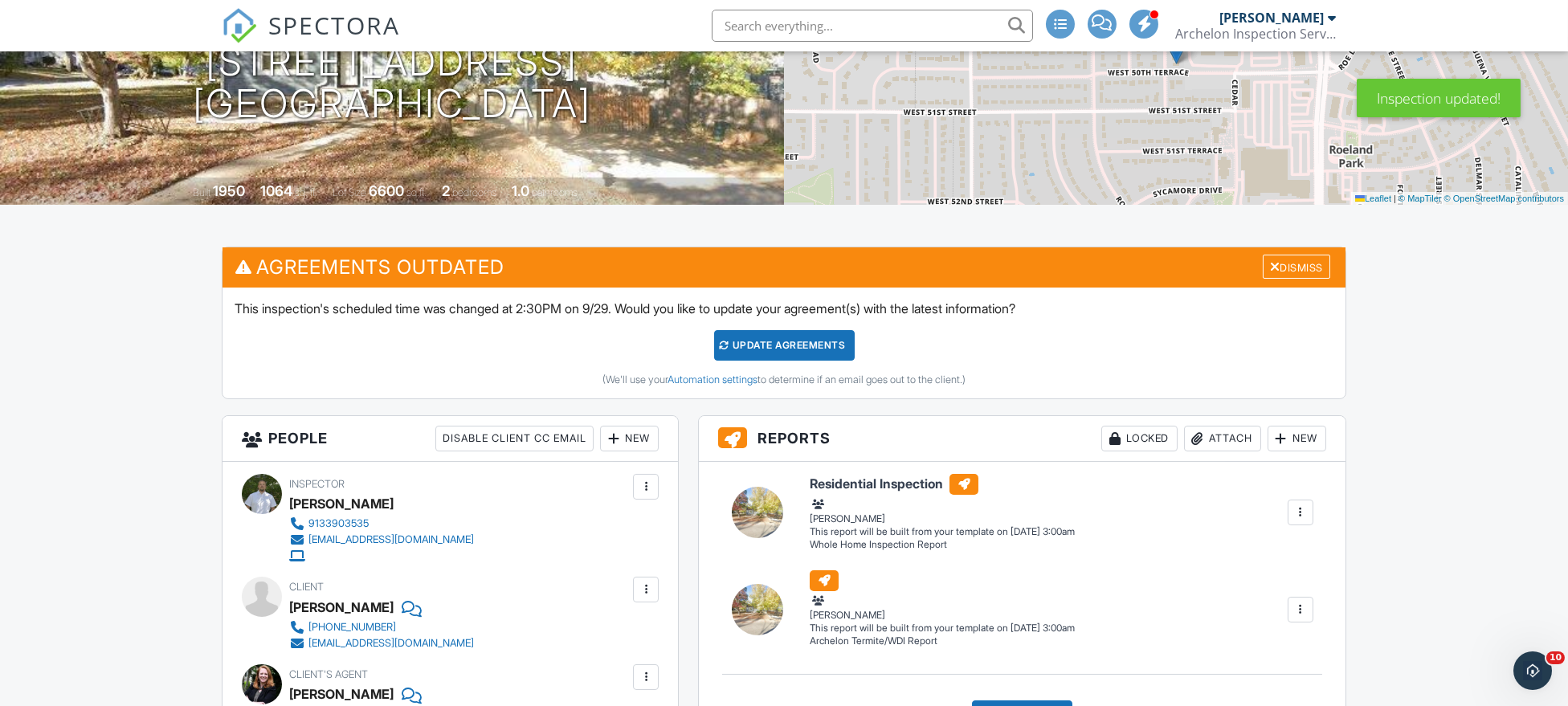
scroll to position [121, 0]
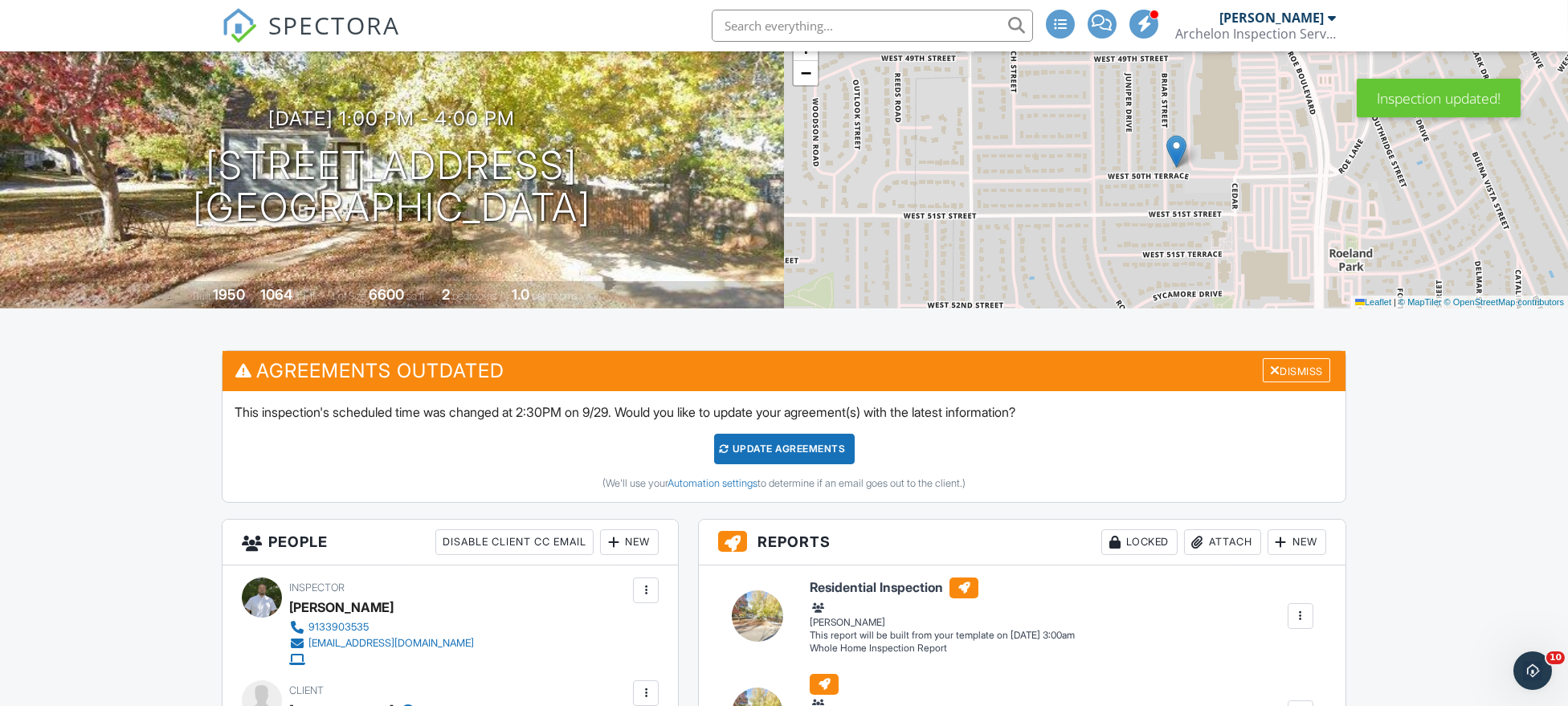
click at [793, 443] on div "Update Agreements" at bounding box center [784, 449] width 140 height 30
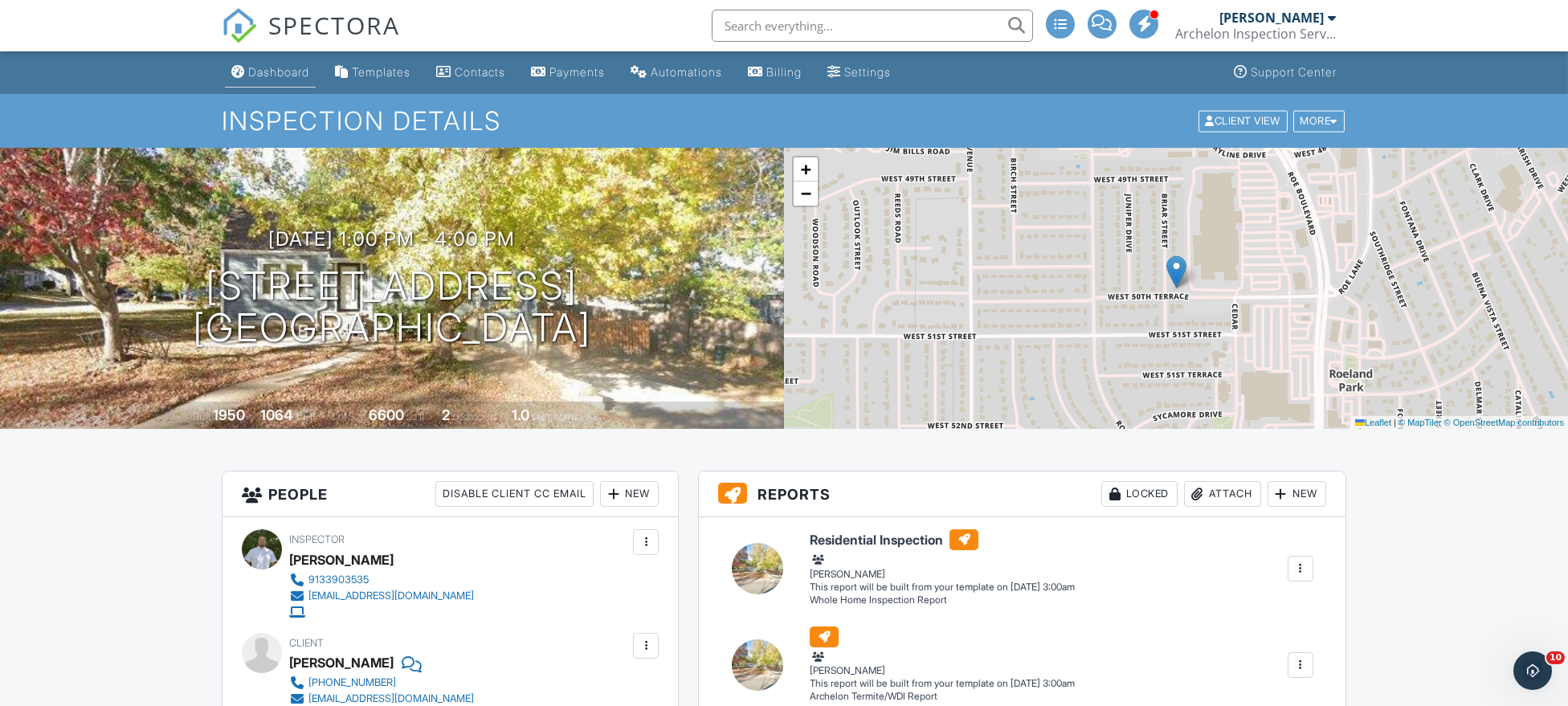
click at [286, 78] on div "Dashboard" at bounding box center [278, 72] width 61 height 14
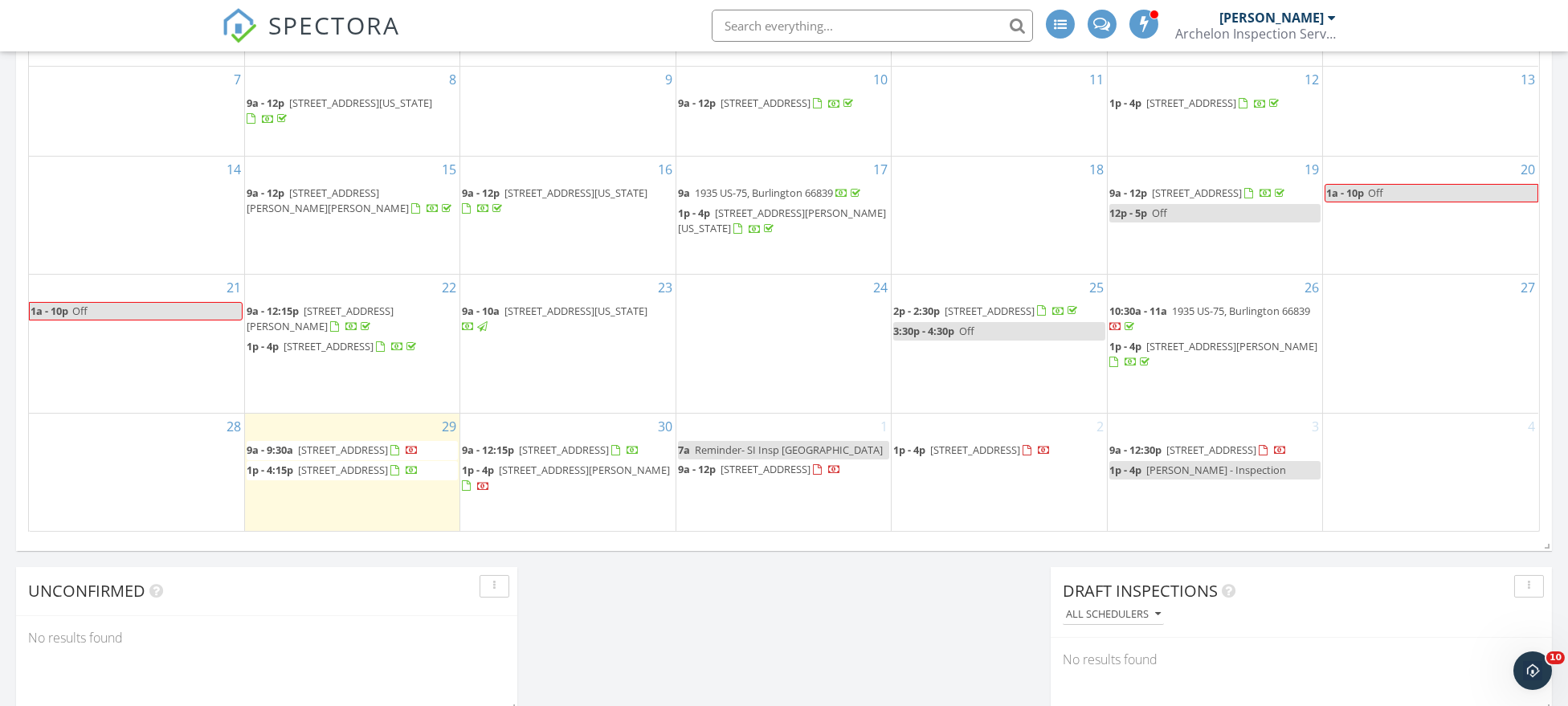
scroll to position [1204, 0]
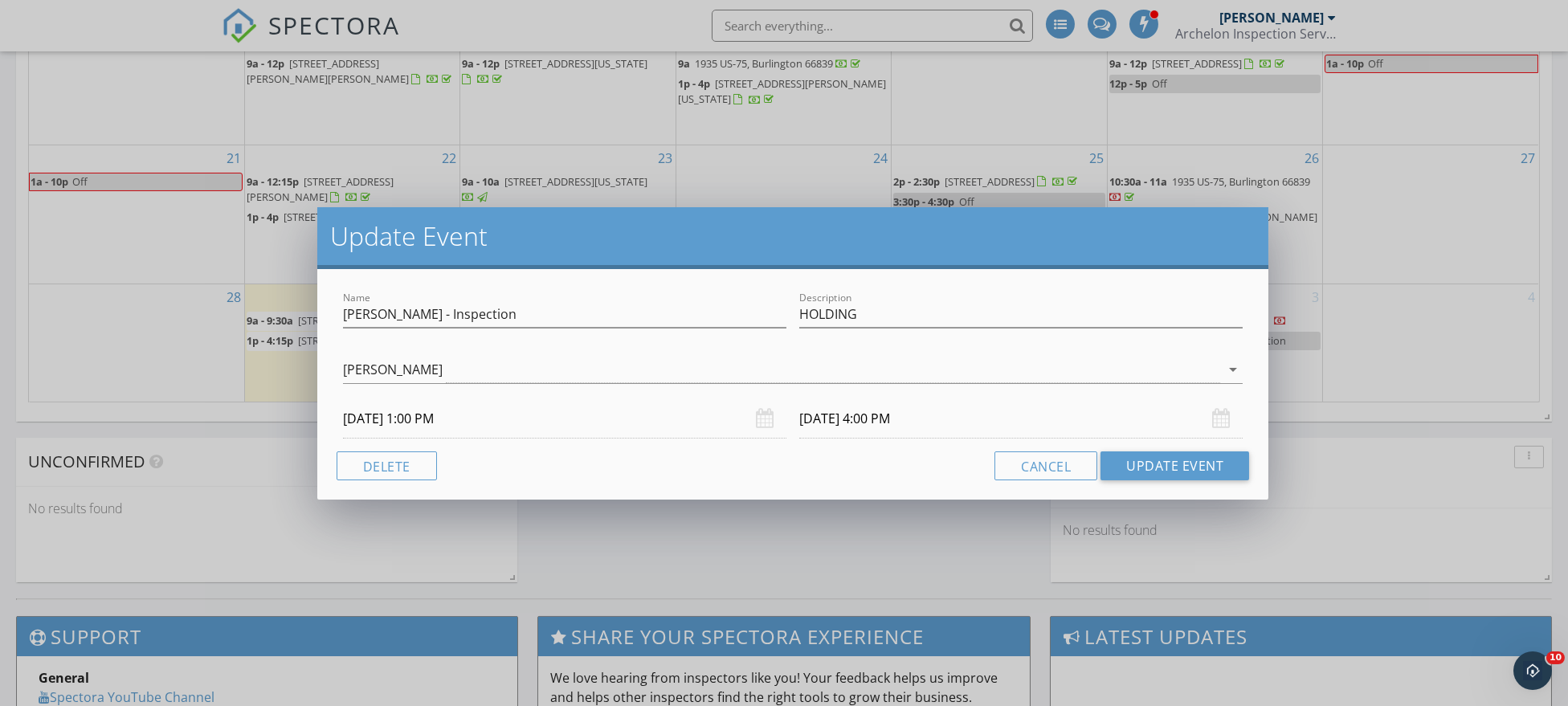
click at [464, 422] on input "[DATE] 1:00 PM" at bounding box center [564, 419] width 443 height 39
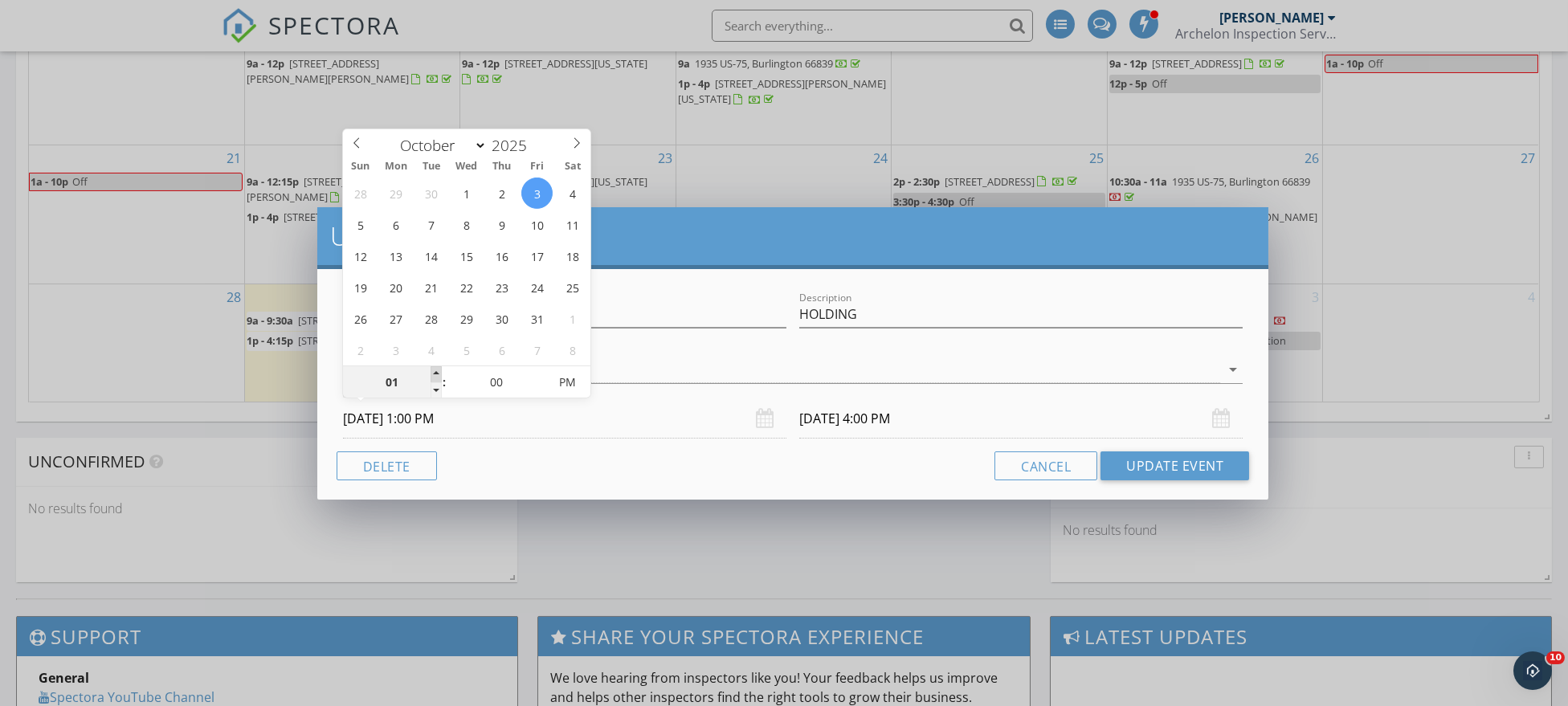
type input "02"
type input "10/03/2025 2:00 PM"
click at [437, 374] on span at bounding box center [437, 375] width 11 height 16
type input "10/03/2025 5:00 PM"
click at [1169, 461] on button "Update Event" at bounding box center [1175, 465] width 149 height 29
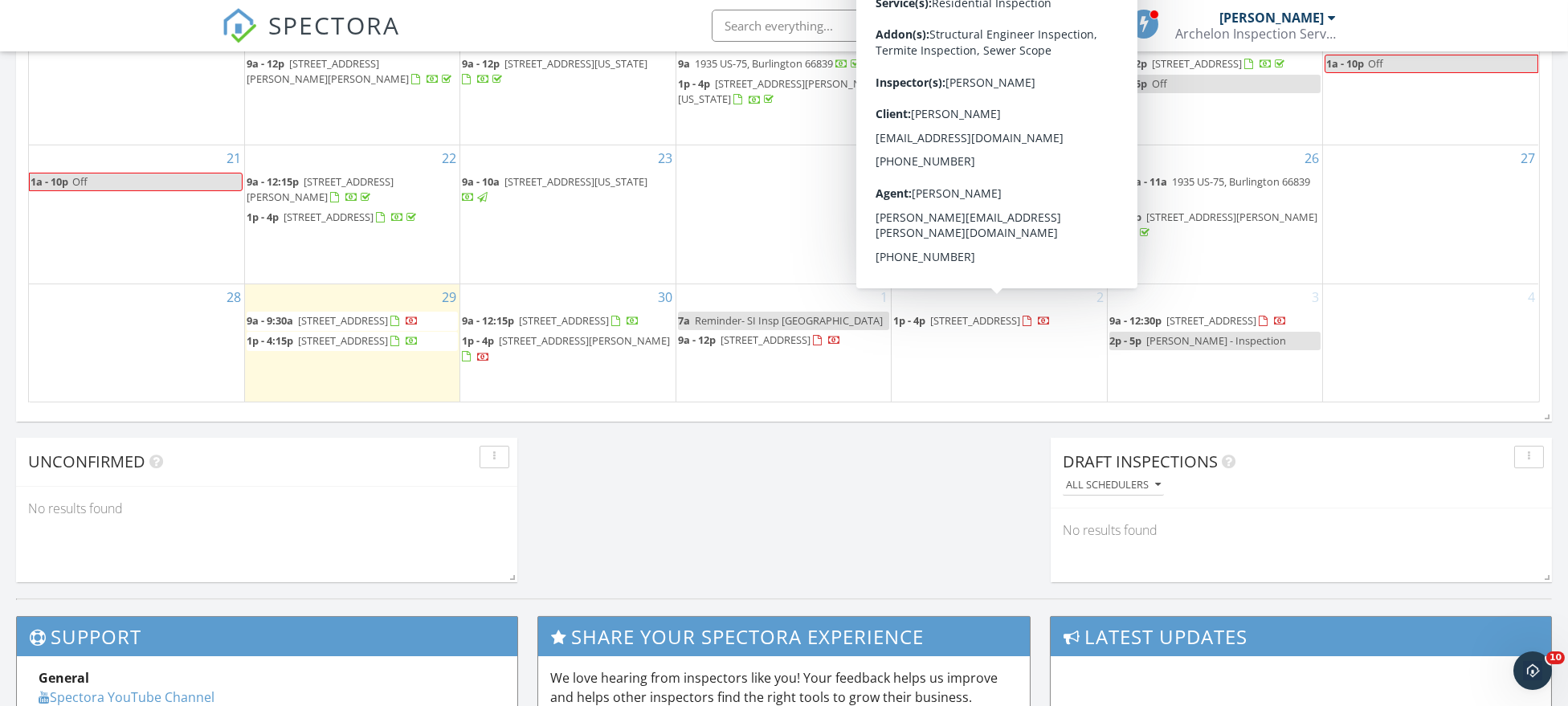
click at [962, 313] on span "5006 W 50th Terrace, Roeland Park 66205" at bounding box center [975, 321] width 90 height 15
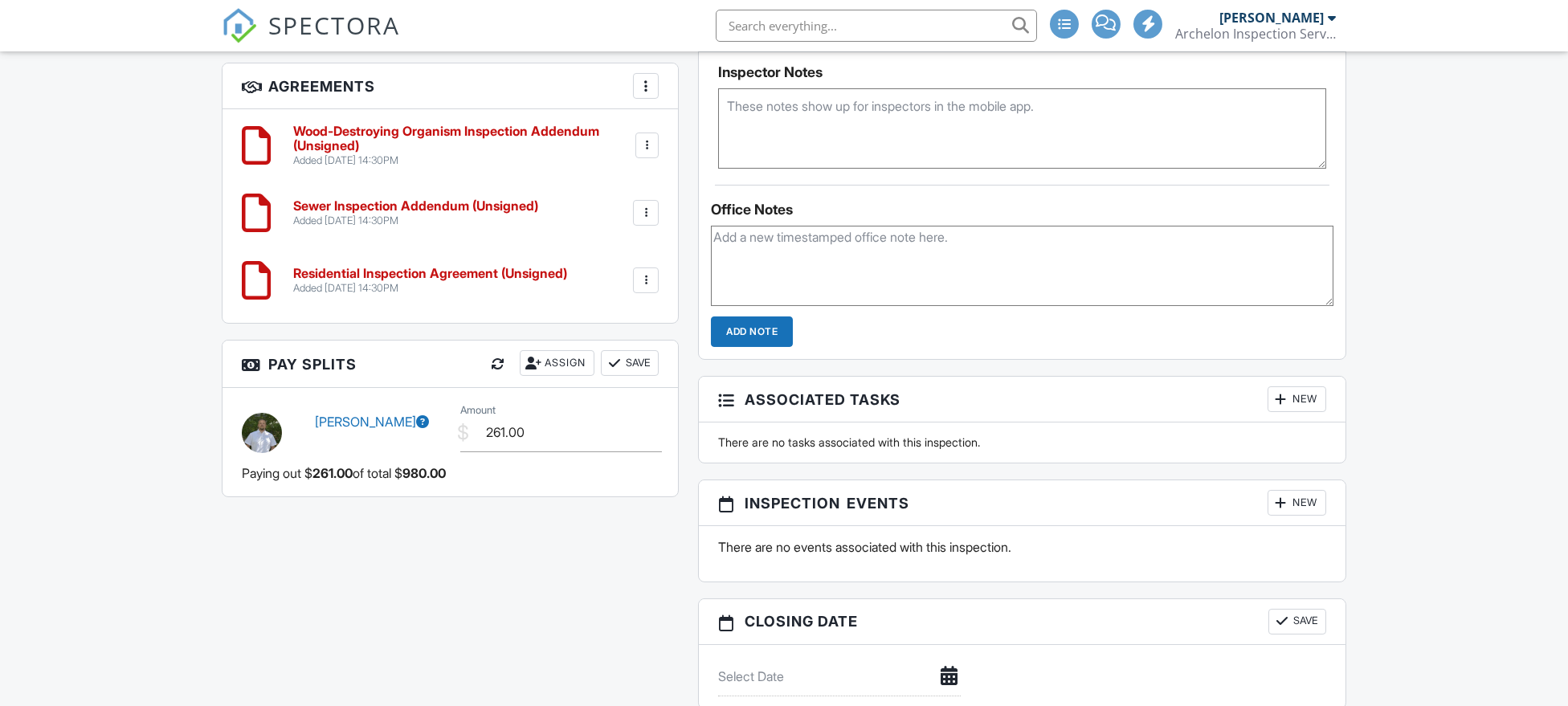
click at [808, 246] on textarea at bounding box center [1022, 266] width 623 height 80
type textarea "Inspection Confirmed - bd"
click at [738, 326] on input "Add Note" at bounding box center [752, 331] width 82 height 30
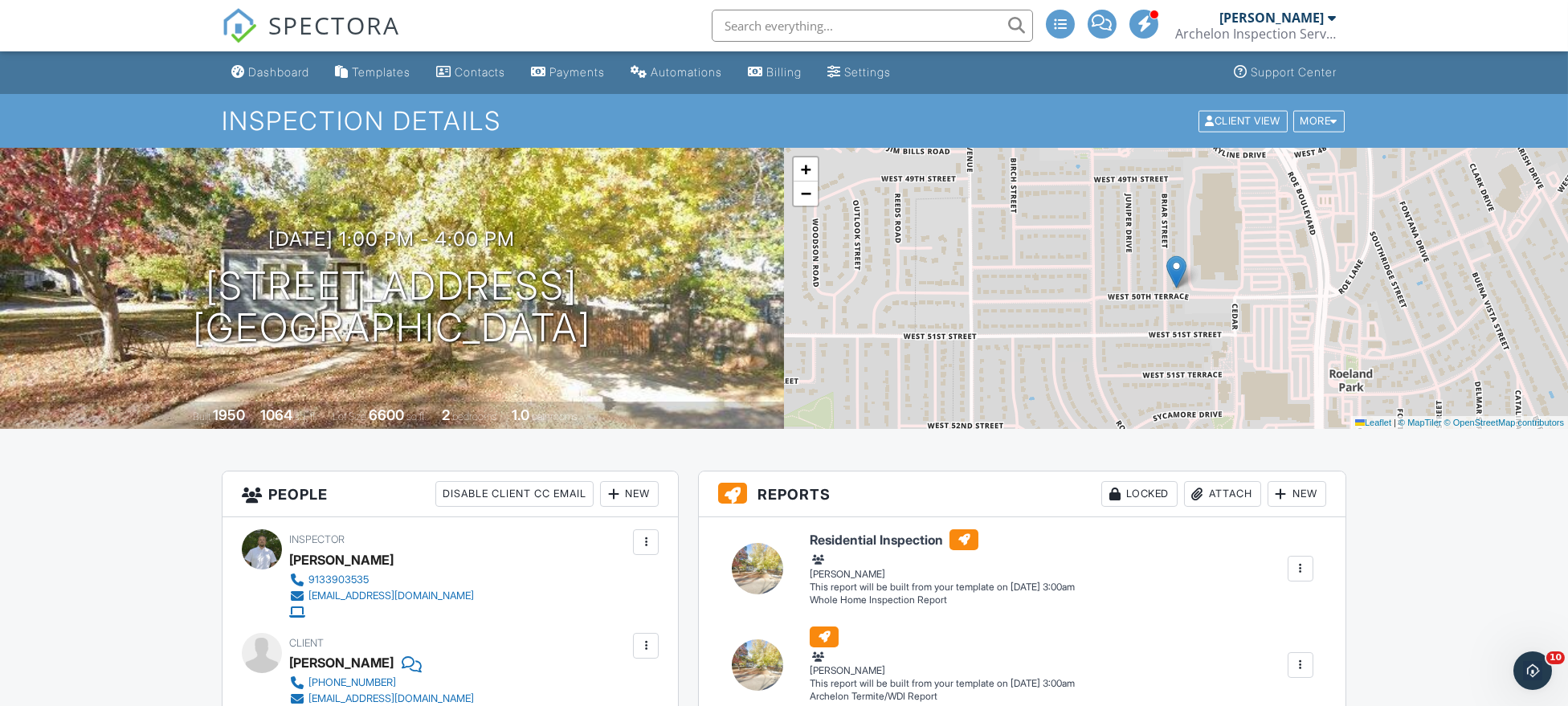
click at [277, 68] on div "Dashboard" at bounding box center [278, 72] width 61 height 14
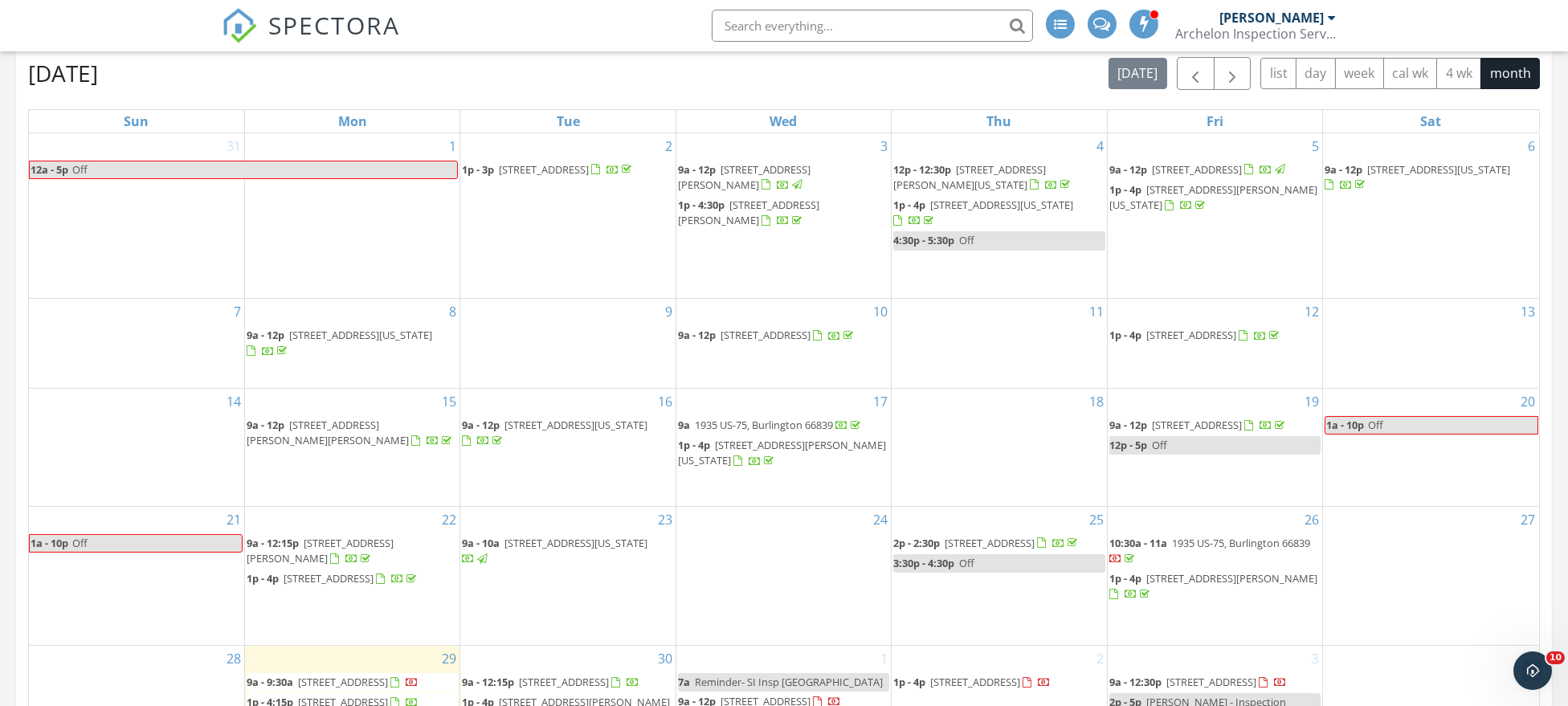
scroll to position [1204, 0]
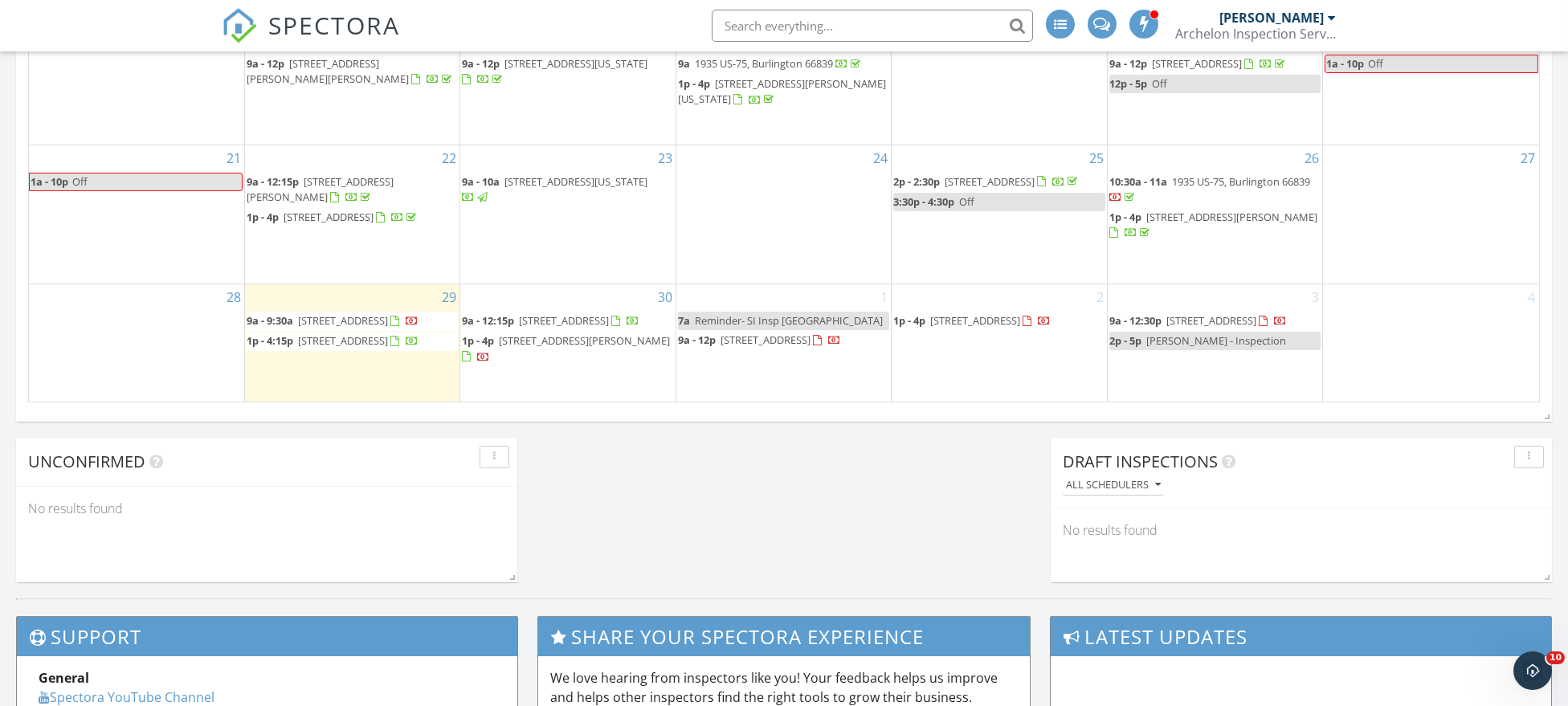
click at [1242, 313] on span "[STREET_ADDRESS]" at bounding box center [1211, 321] width 90 height 15
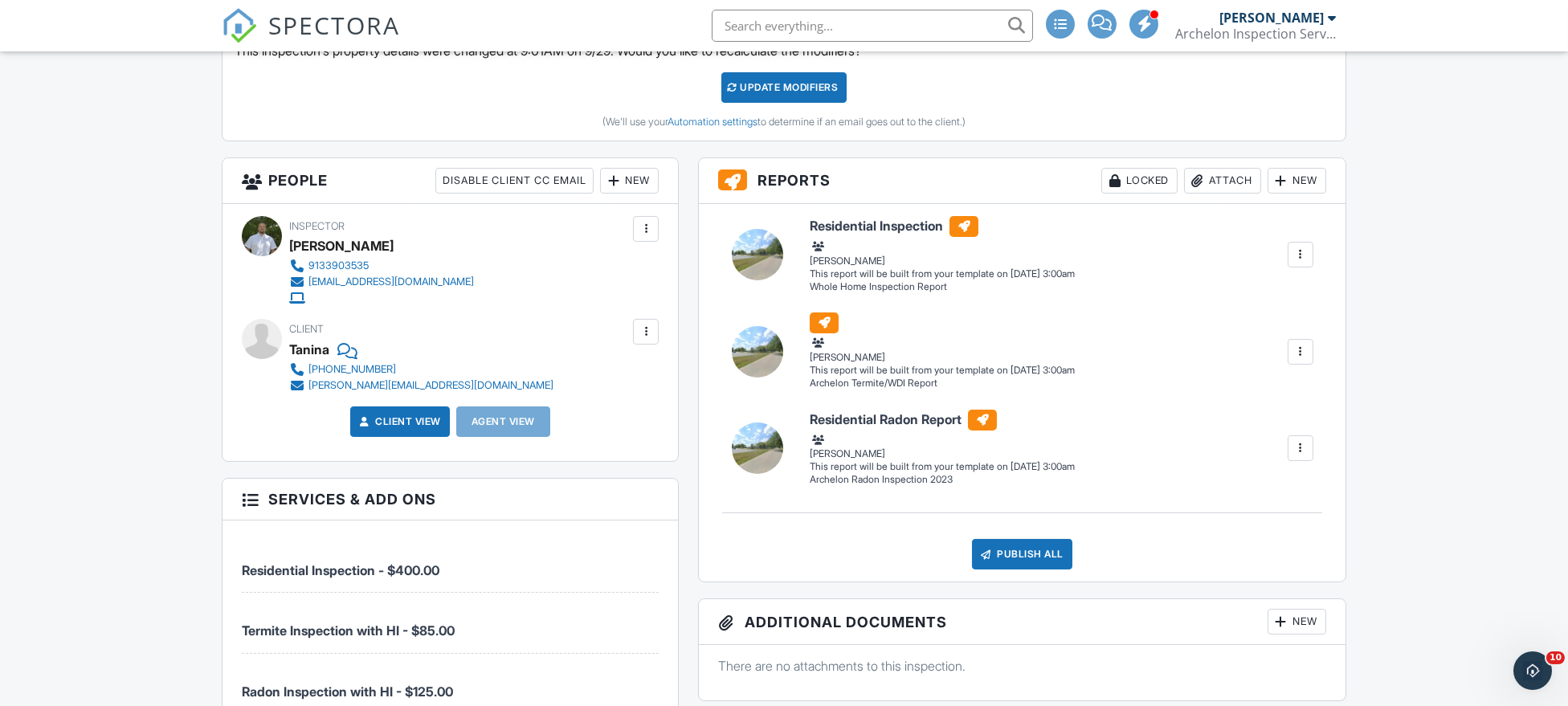
click at [645, 324] on div at bounding box center [646, 332] width 16 height 16
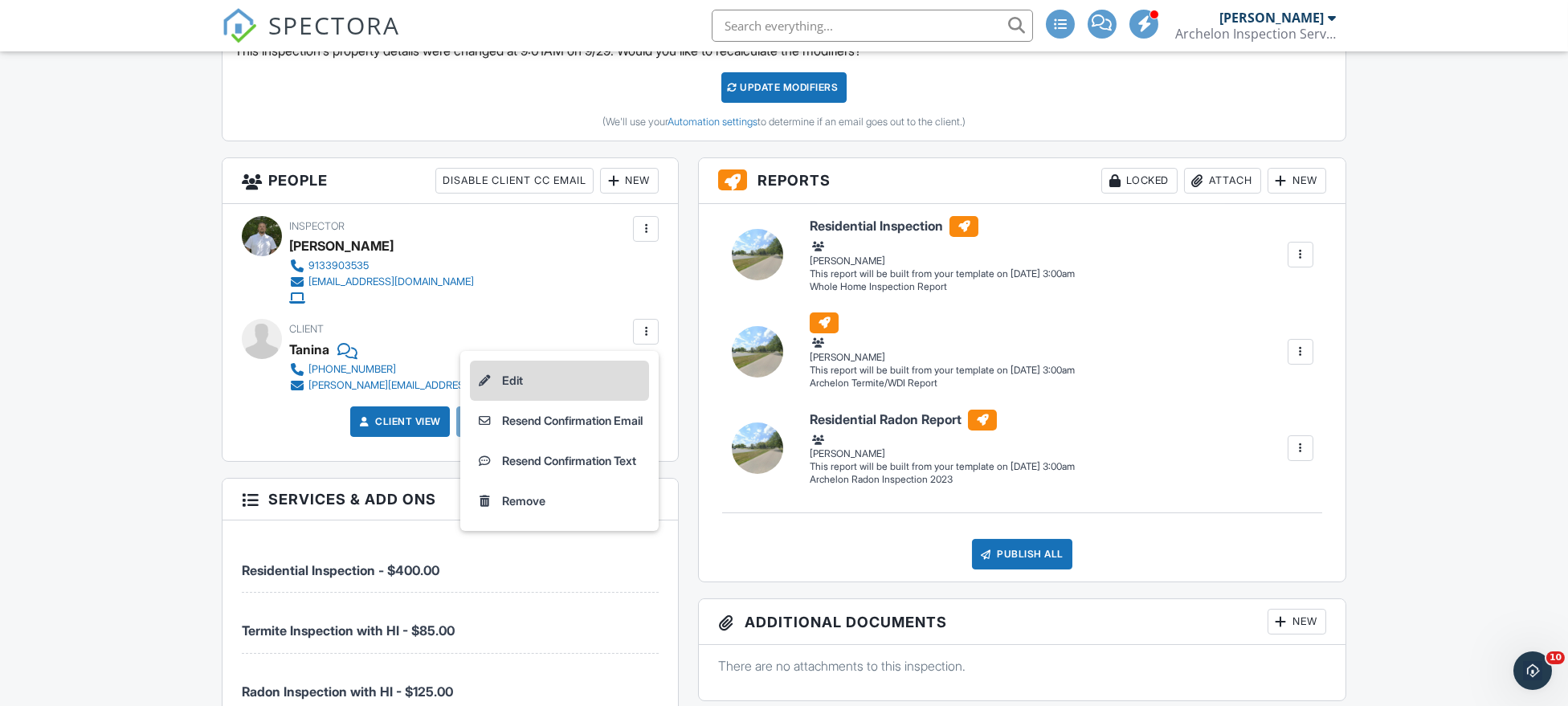
click at [491, 388] on li "Edit" at bounding box center [560, 380] width 180 height 40
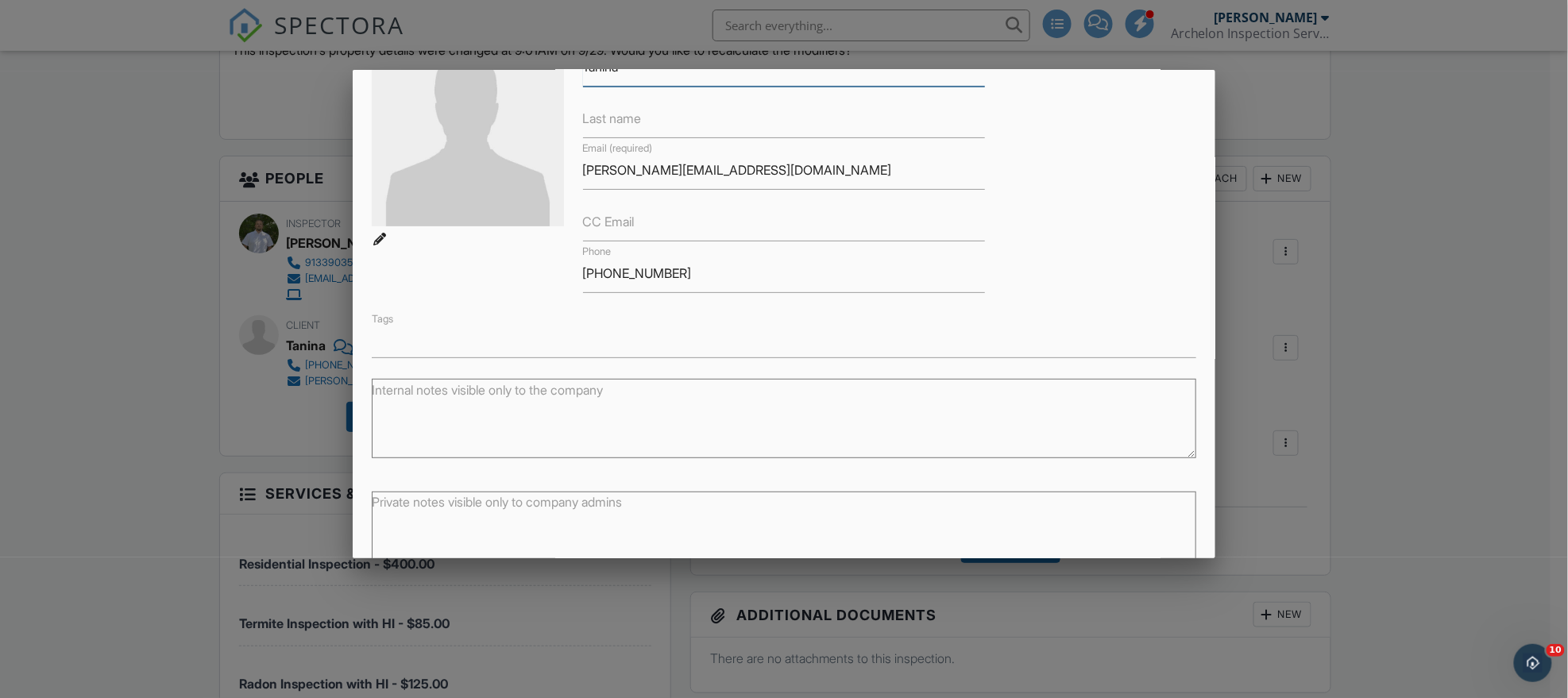
scroll to position [199, 0]
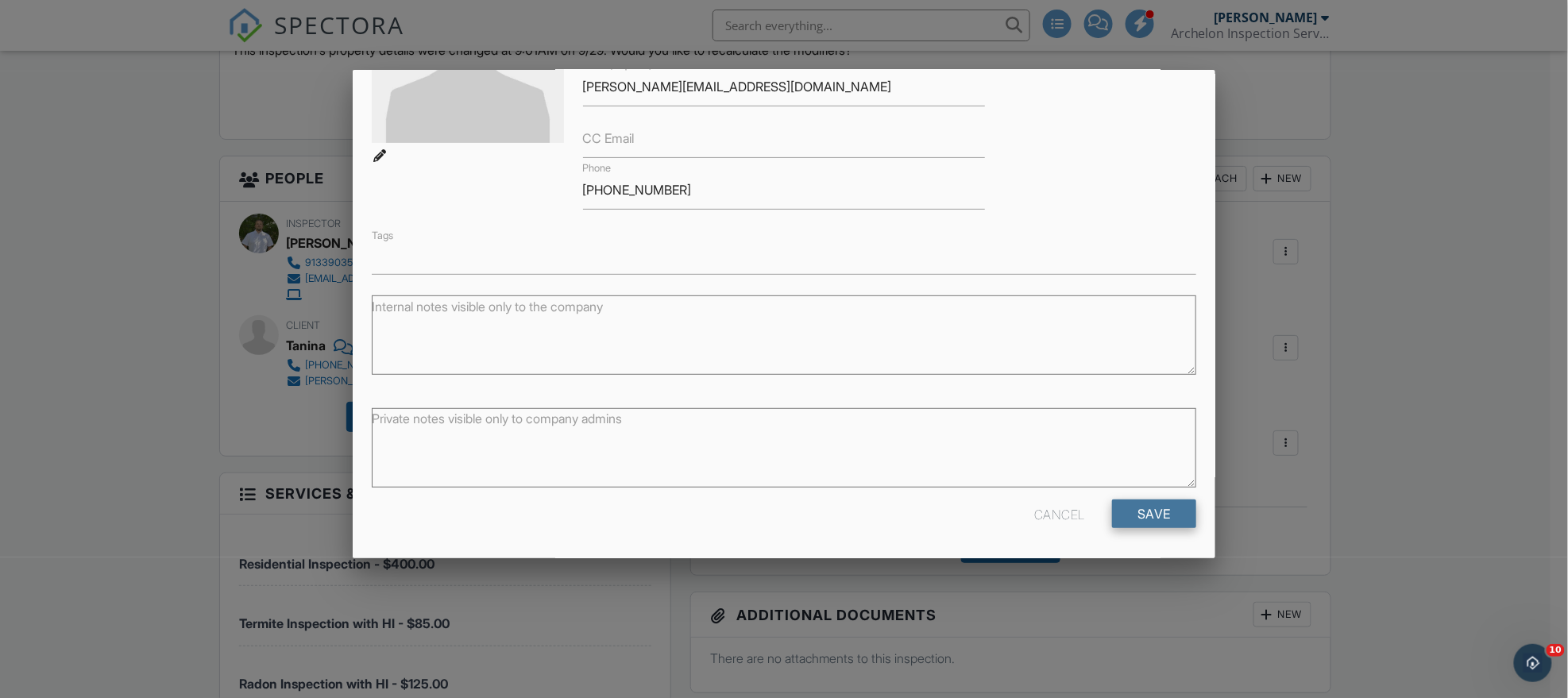
click at [1135, 514] on input "Save" at bounding box center [1154, 513] width 84 height 28
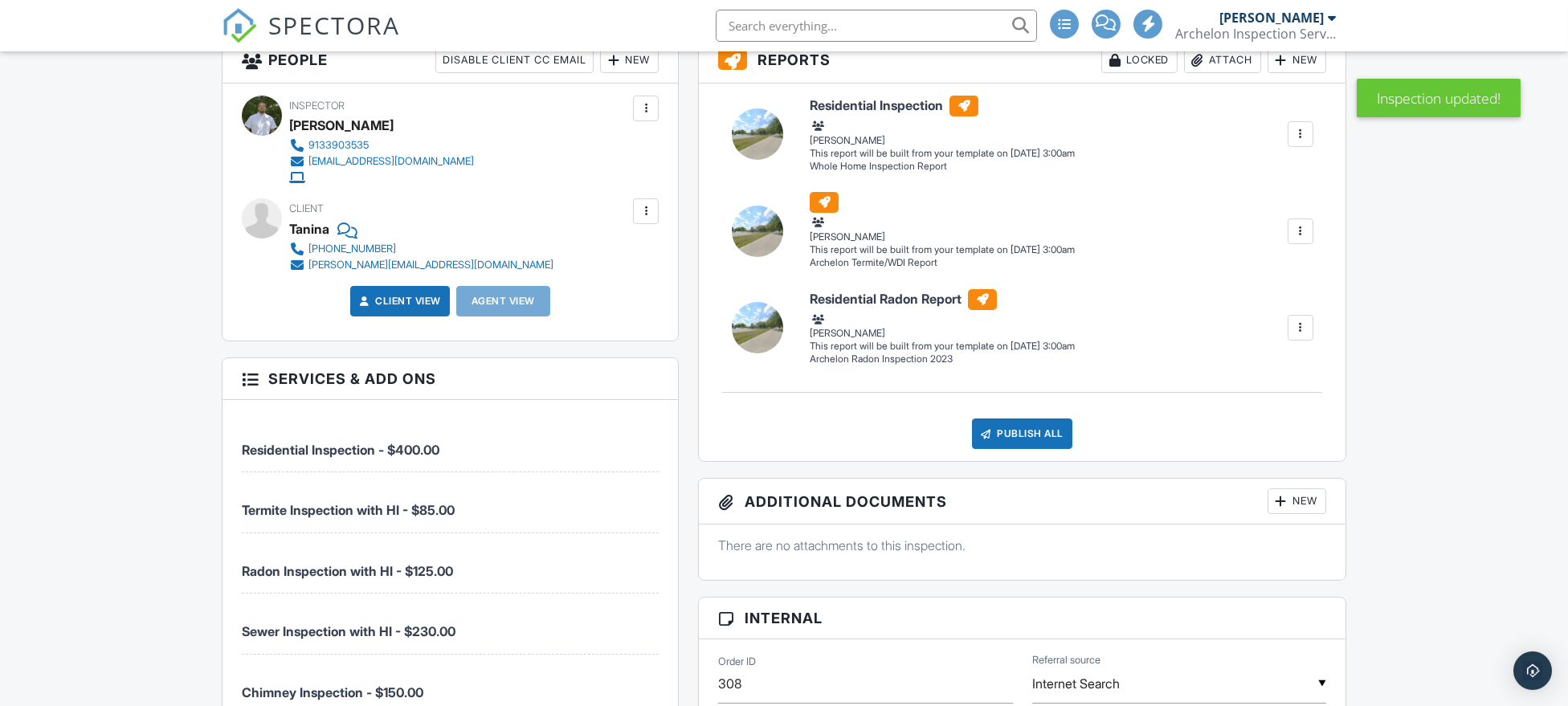
click at [648, 206] on div at bounding box center [646, 211] width 16 height 16
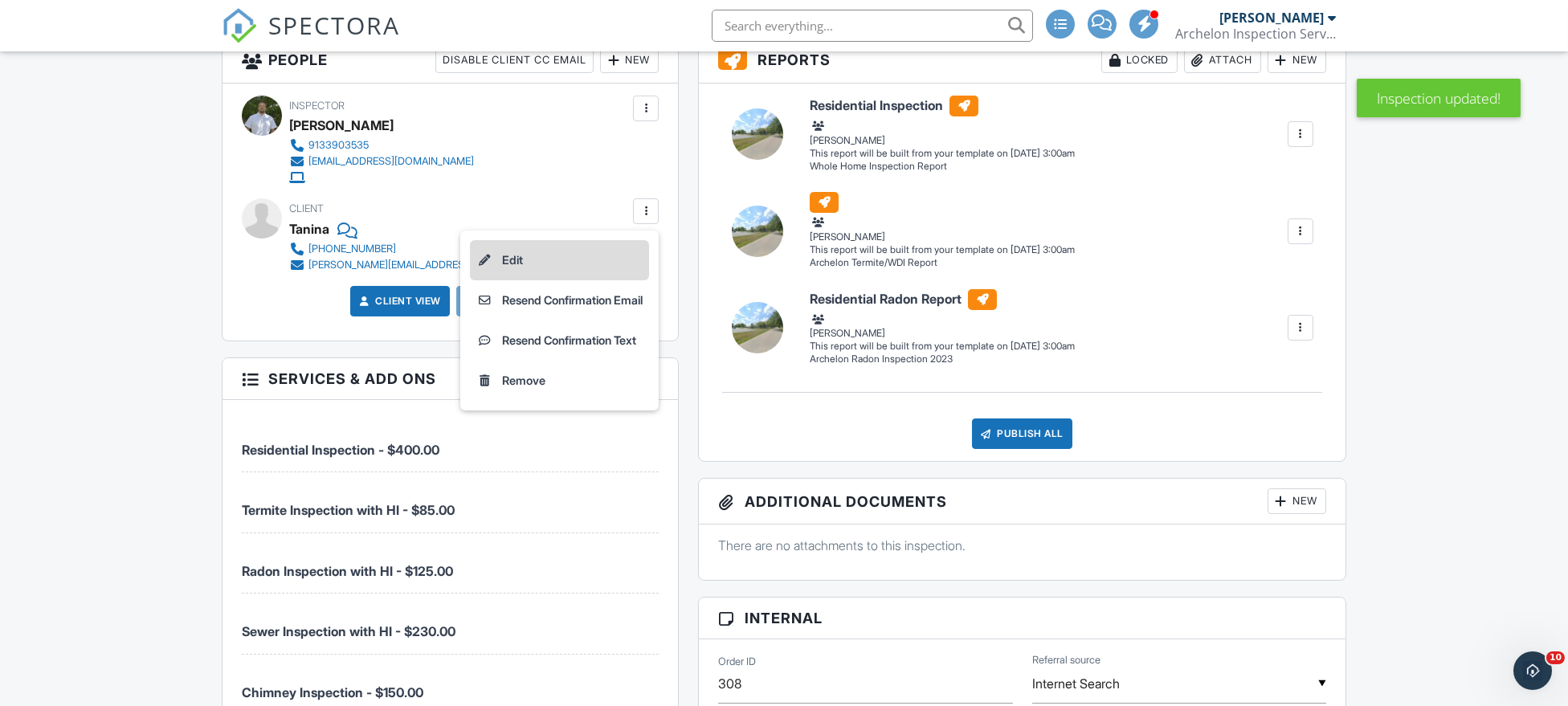
click at [531, 259] on li "Edit" at bounding box center [560, 260] width 180 height 40
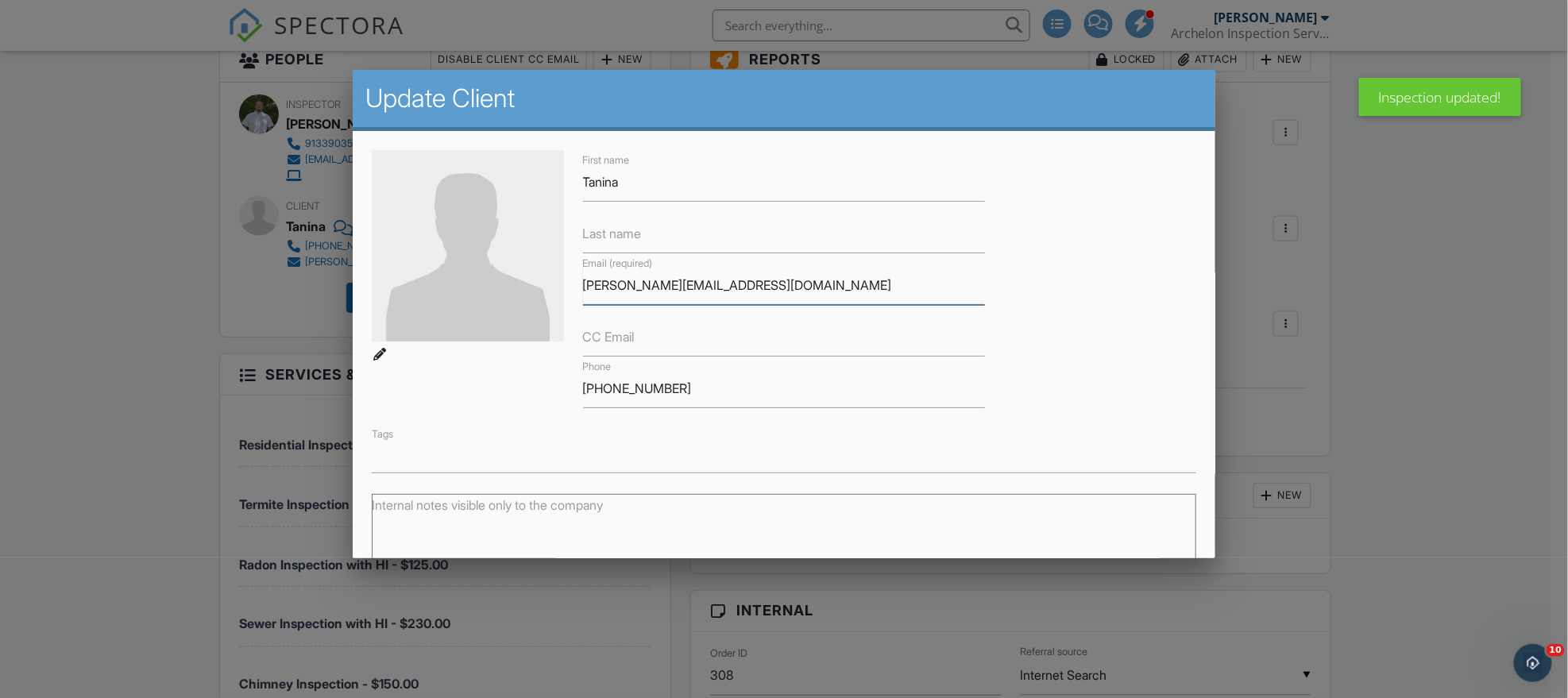
click at [695, 284] on input "[PERSON_NAME][EMAIL_ADDRESS][DOMAIN_NAME]" at bounding box center [784, 286] width 403 height 39
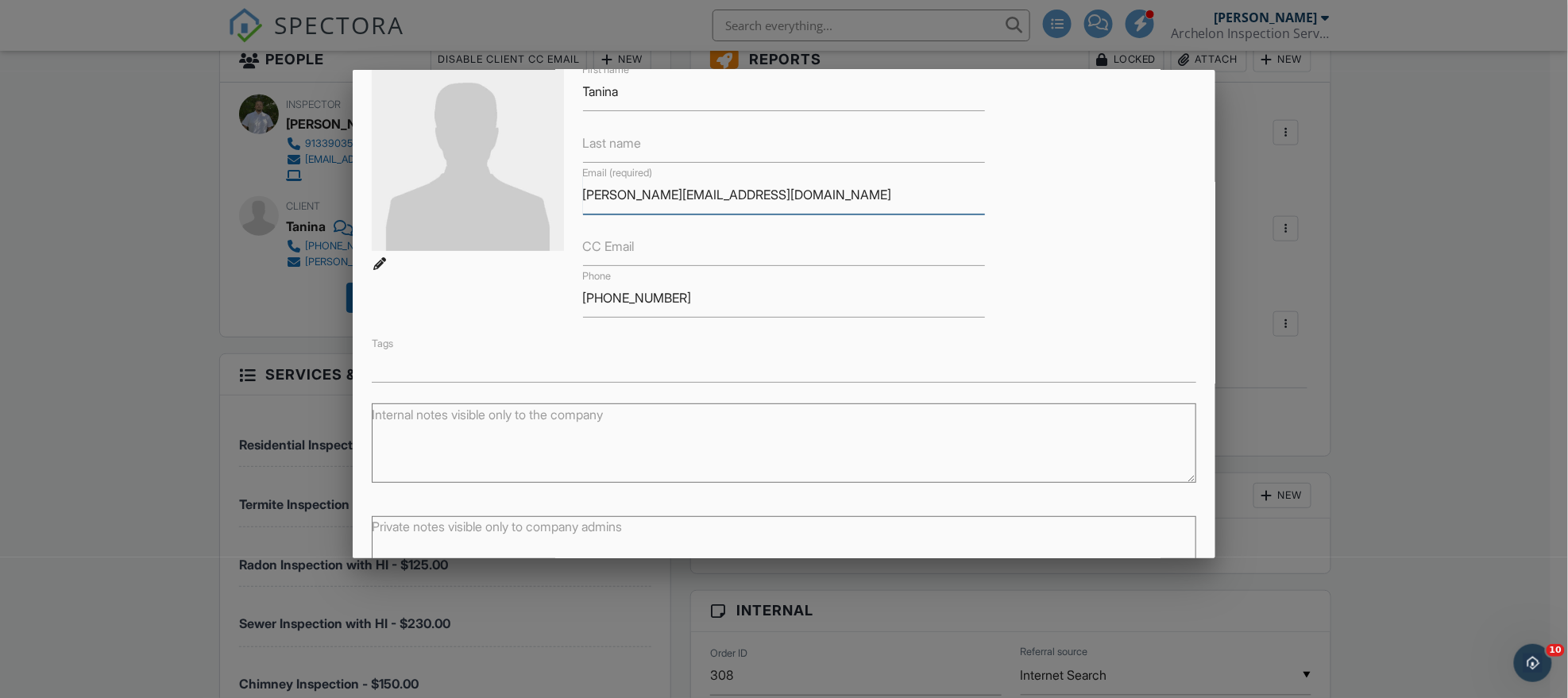
scroll to position [199, 0]
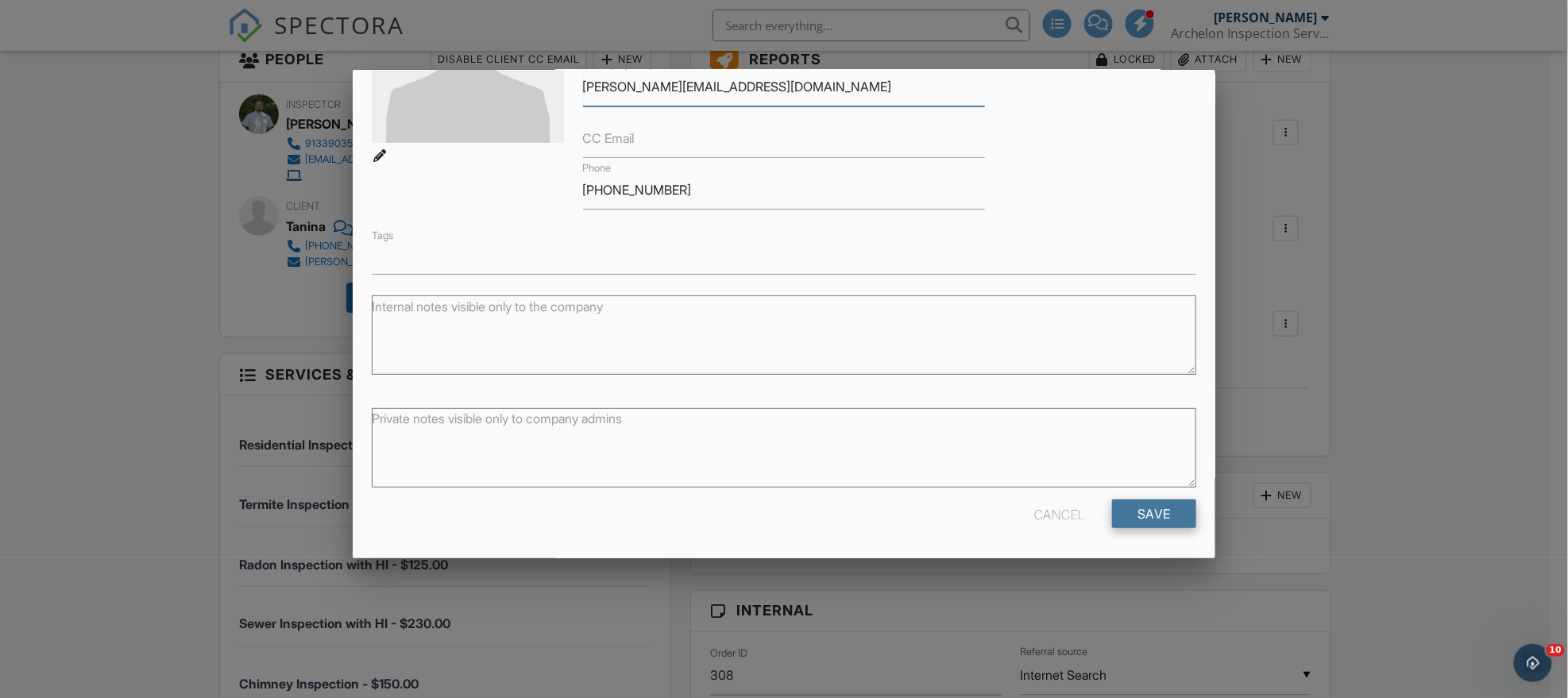
type input "[PERSON_NAME][EMAIL_ADDRESS][DOMAIN_NAME]"
click at [1126, 510] on input "Save" at bounding box center [1154, 513] width 84 height 28
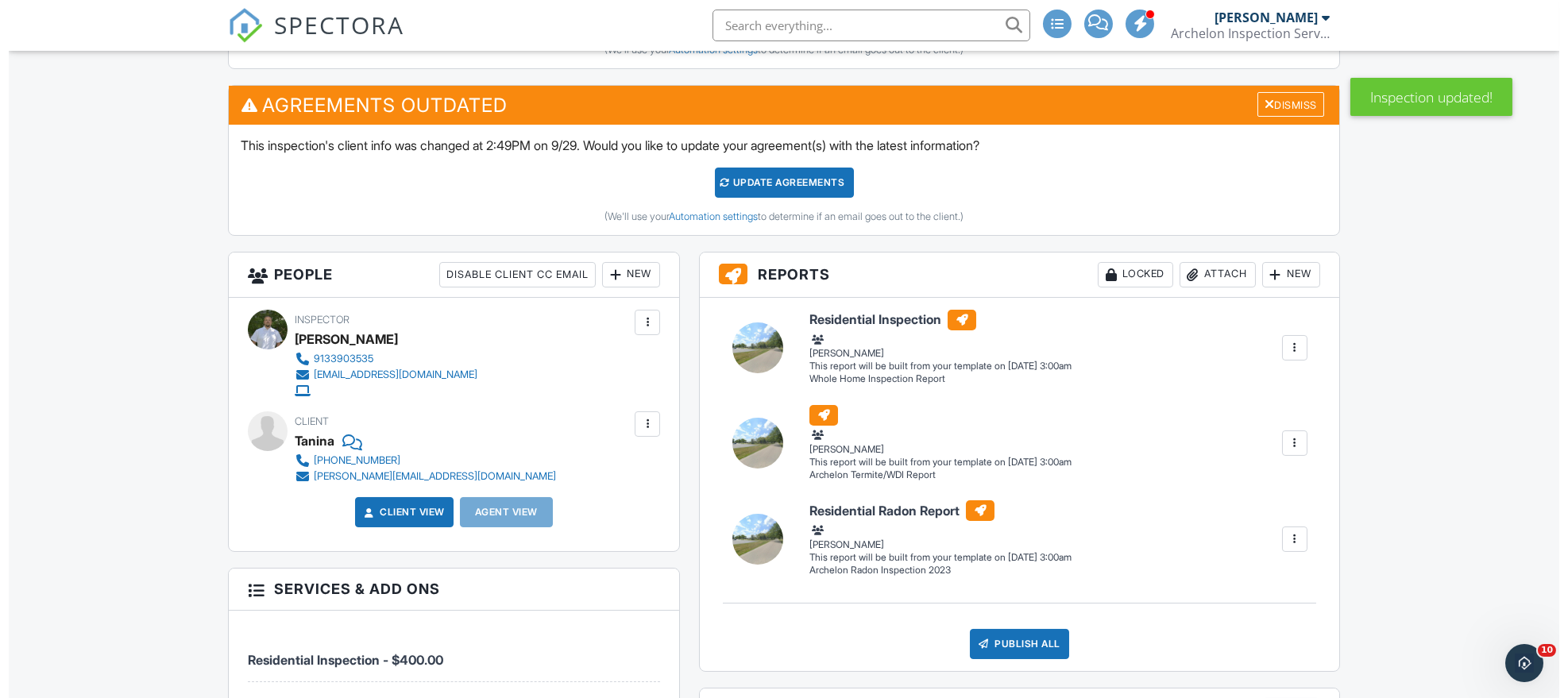
scroll to position [596, 0]
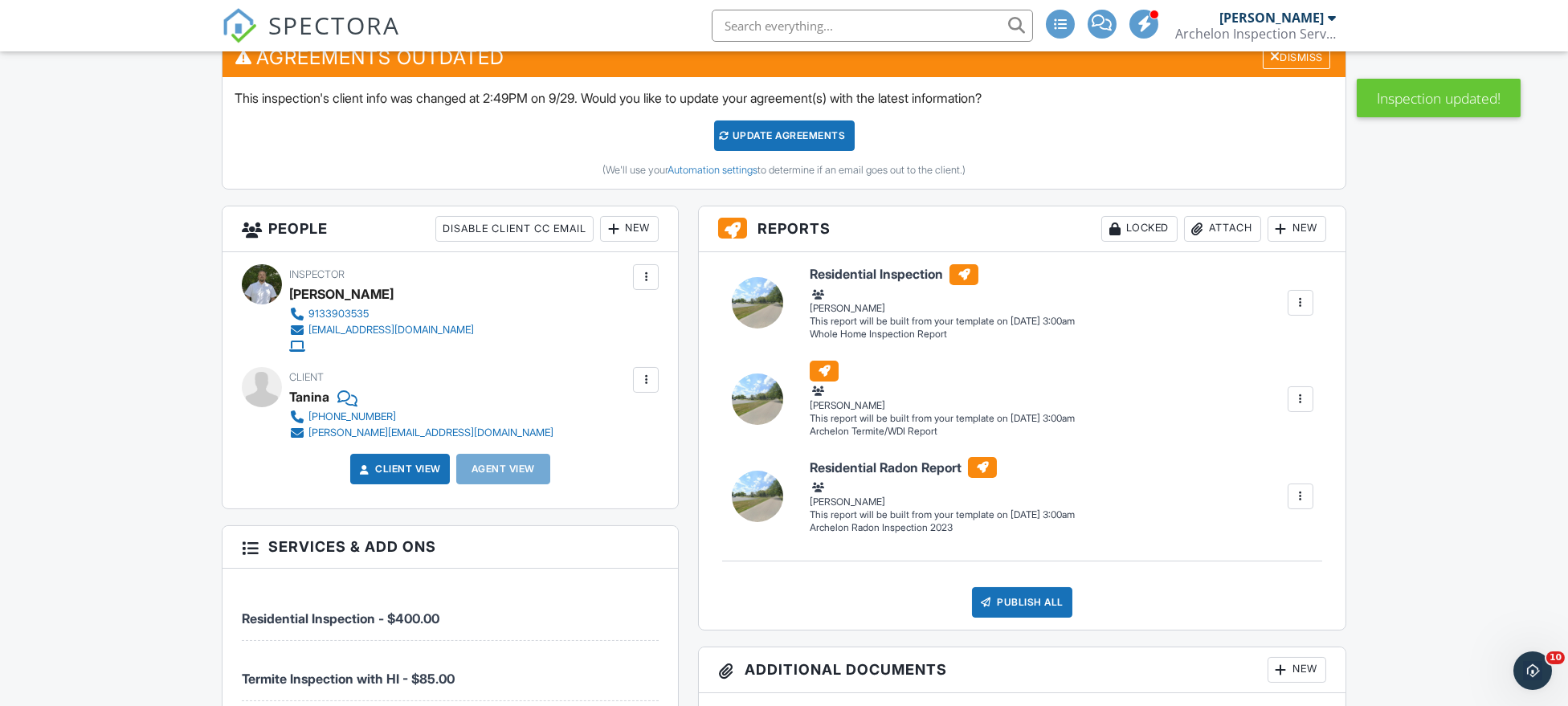
click at [649, 380] on div at bounding box center [646, 380] width 16 height 16
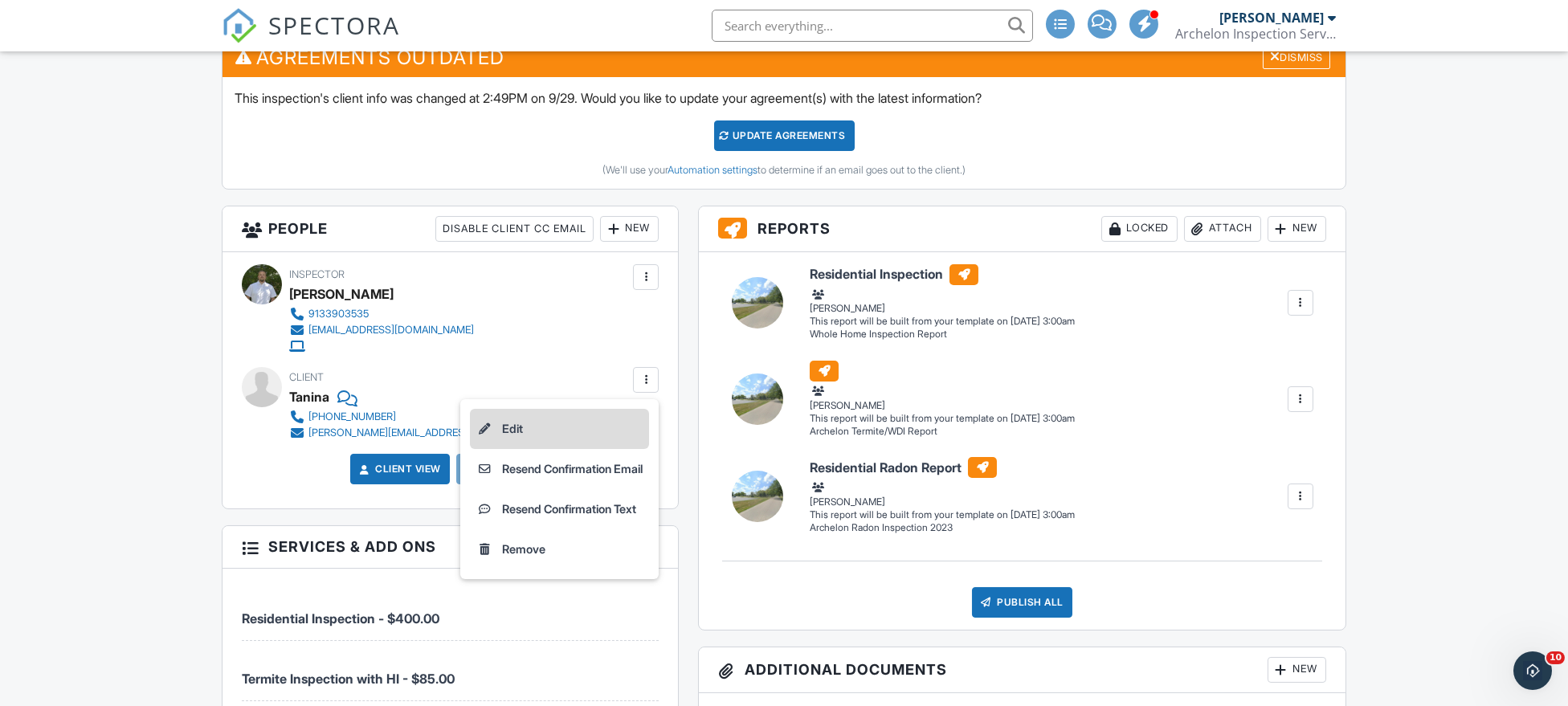
click at [520, 429] on li "Edit" at bounding box center [560, 428] width 180 height 40
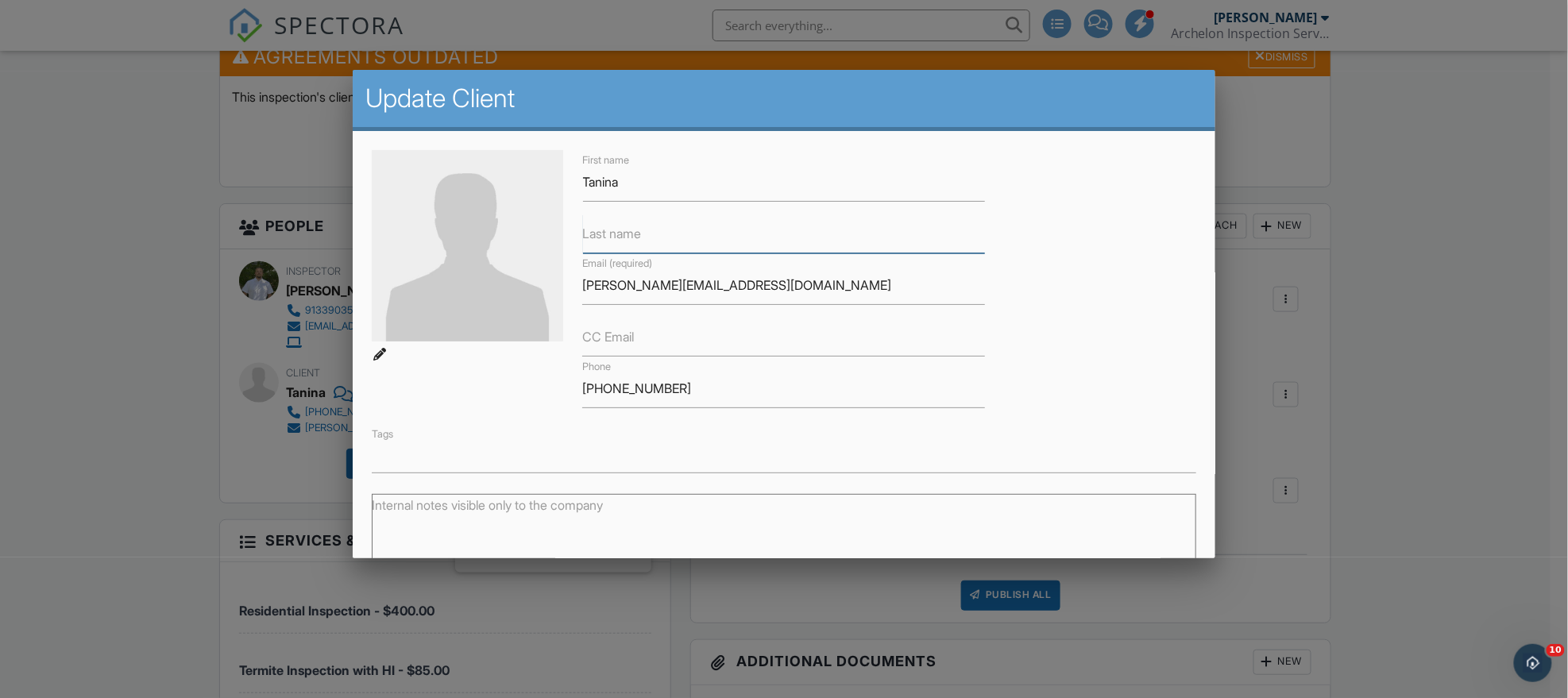
click at [661, 236] on input "Last name" at bounding box center [784, 234] width 403 height 39
type input "Aggur"
click at [1060, 424] on div "Tags" at bounding box center [784, 449] width 843 height 49
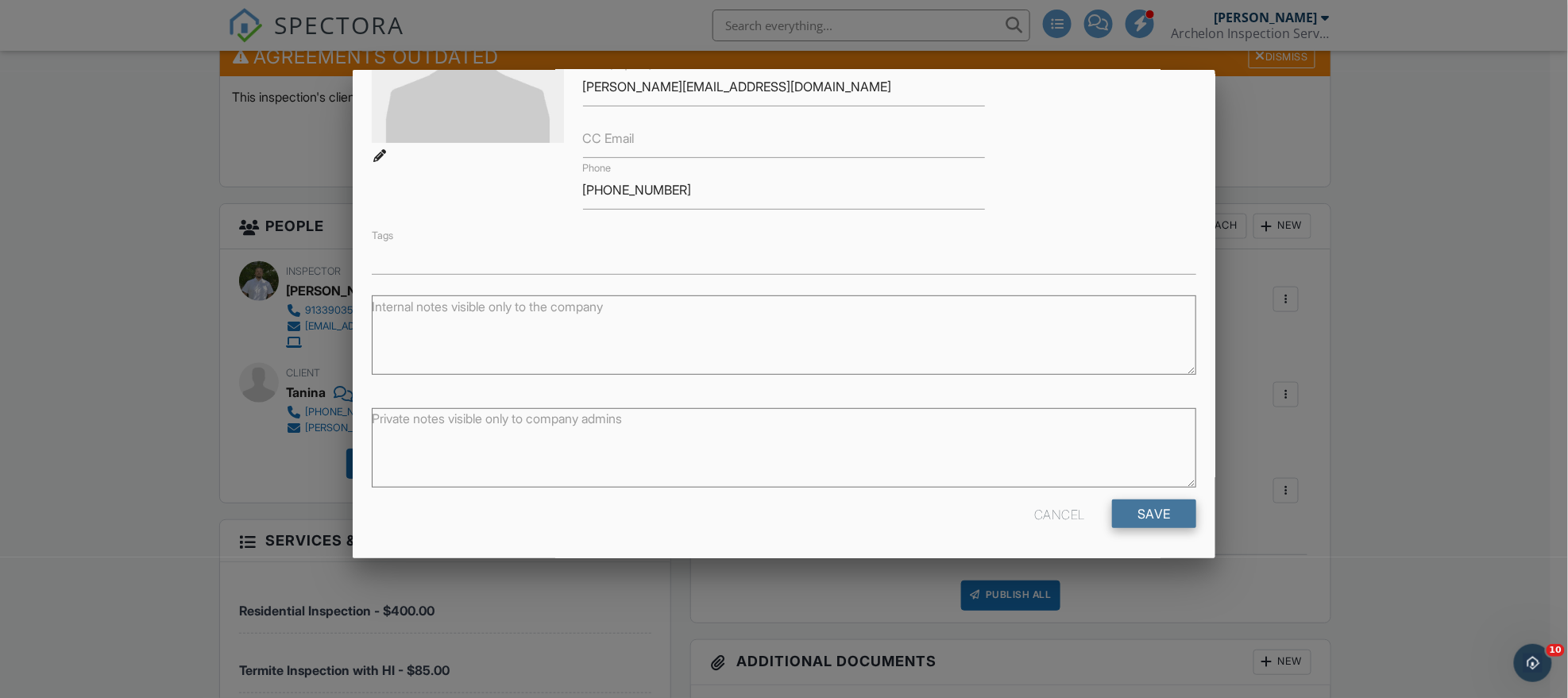
click at [1134, 516] on input "Save" at bounding box center [1154, 513] width 84 height 28
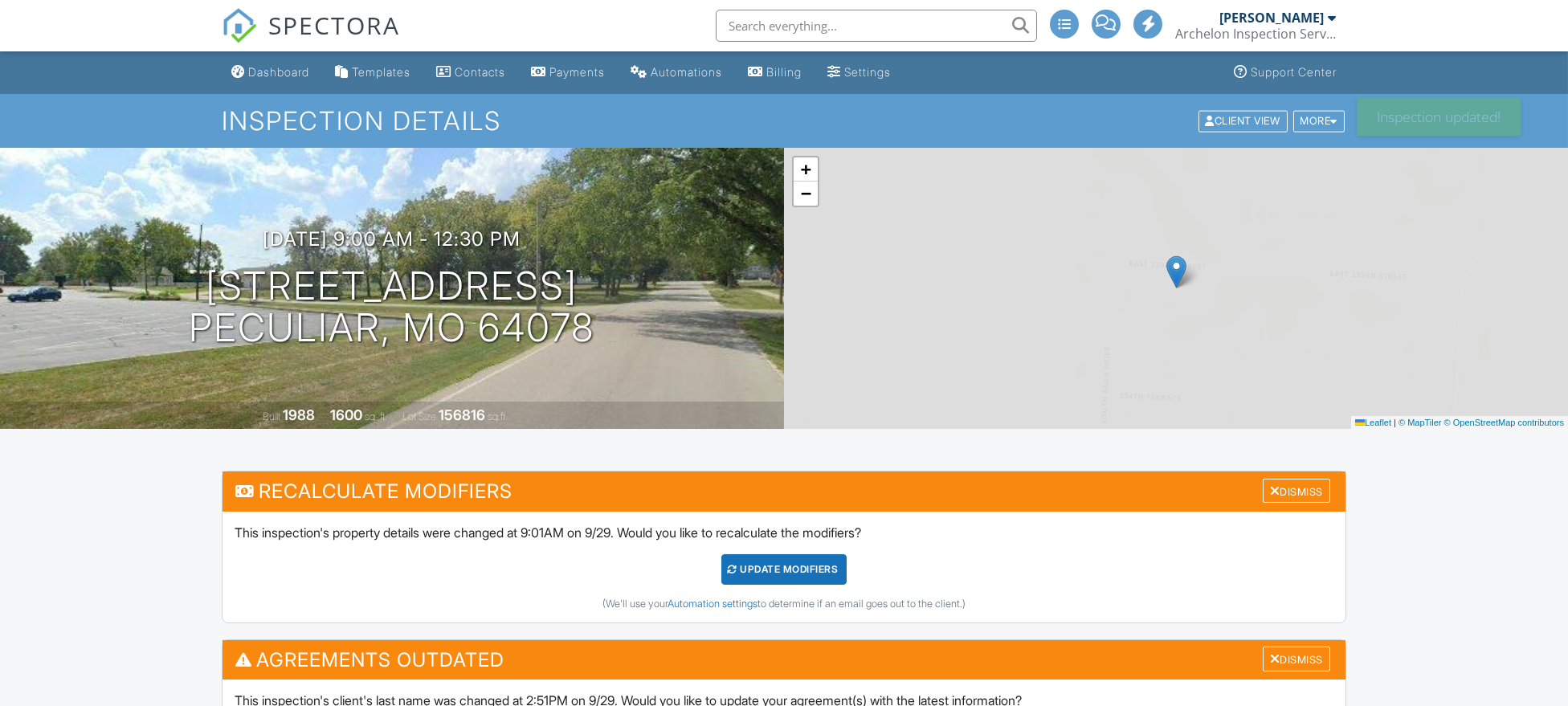
click at [806, 566] on div "UPDATE Modifiers" at bounding box center [784, 569] width 127 height 30
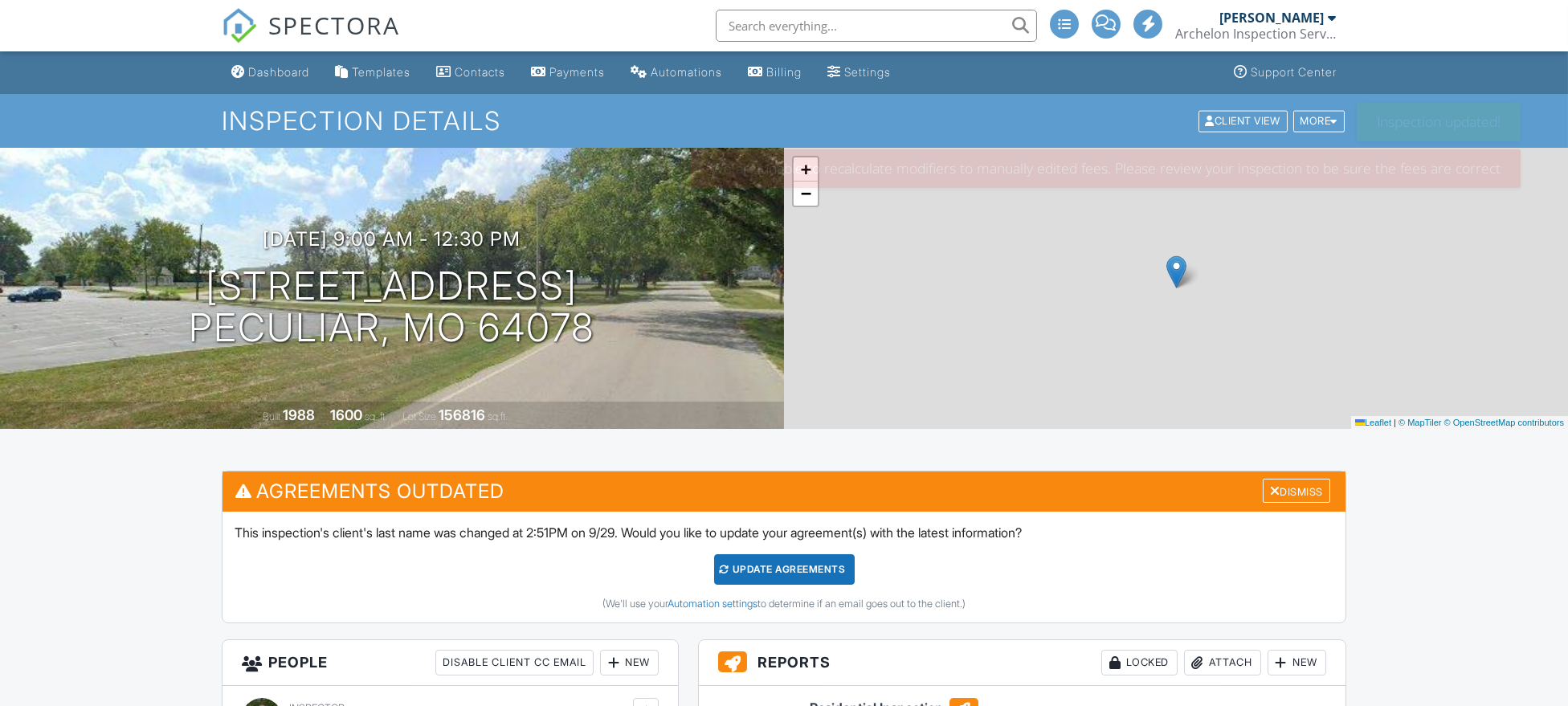
click at [744, 579] on div "Update Agreements" at bounding box center [784, 569] width 140 height 30
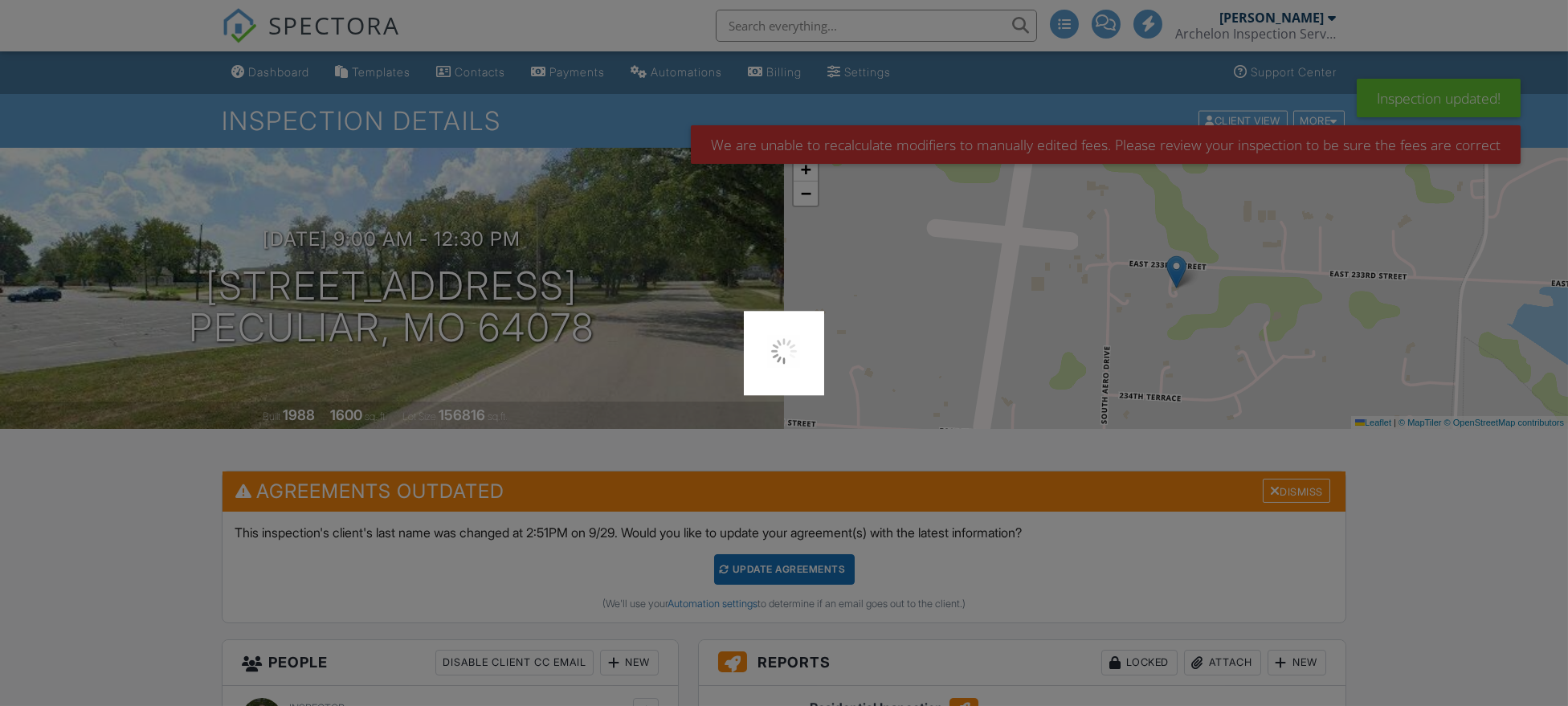
click at [793, 566] on div at bounding box center [784, 353] width 1568 height 706
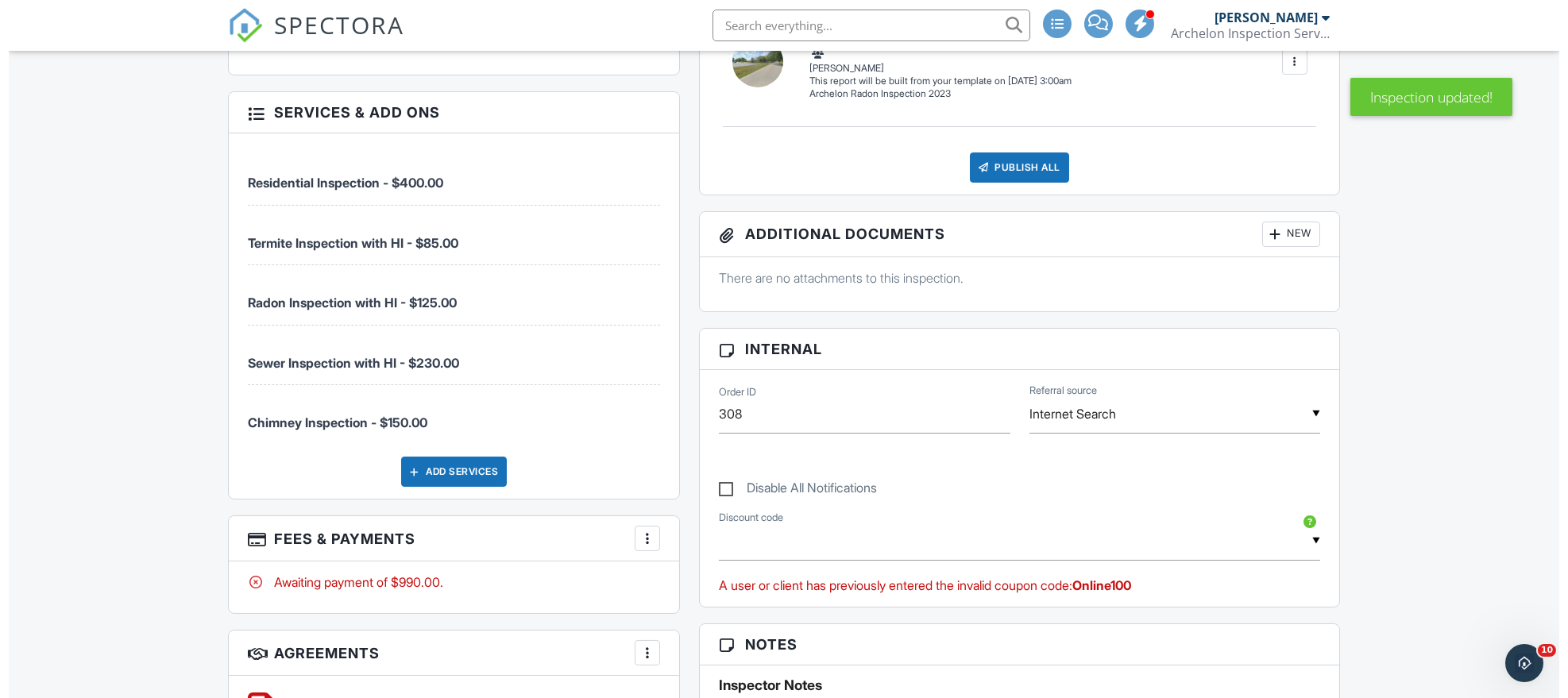
scroll to position [715, 0]
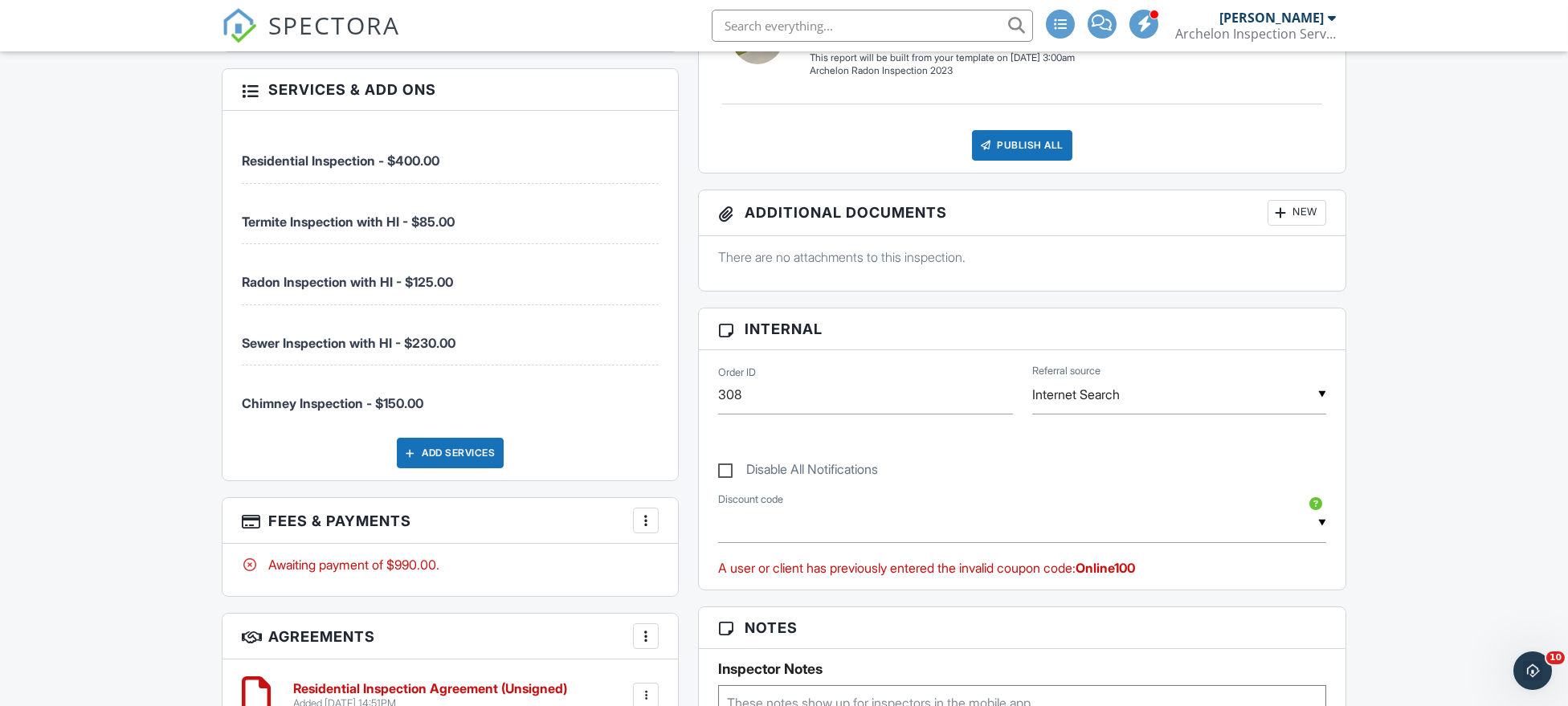
click at [647, 522] on div at bounding box center [646, 521] width 16 height 16
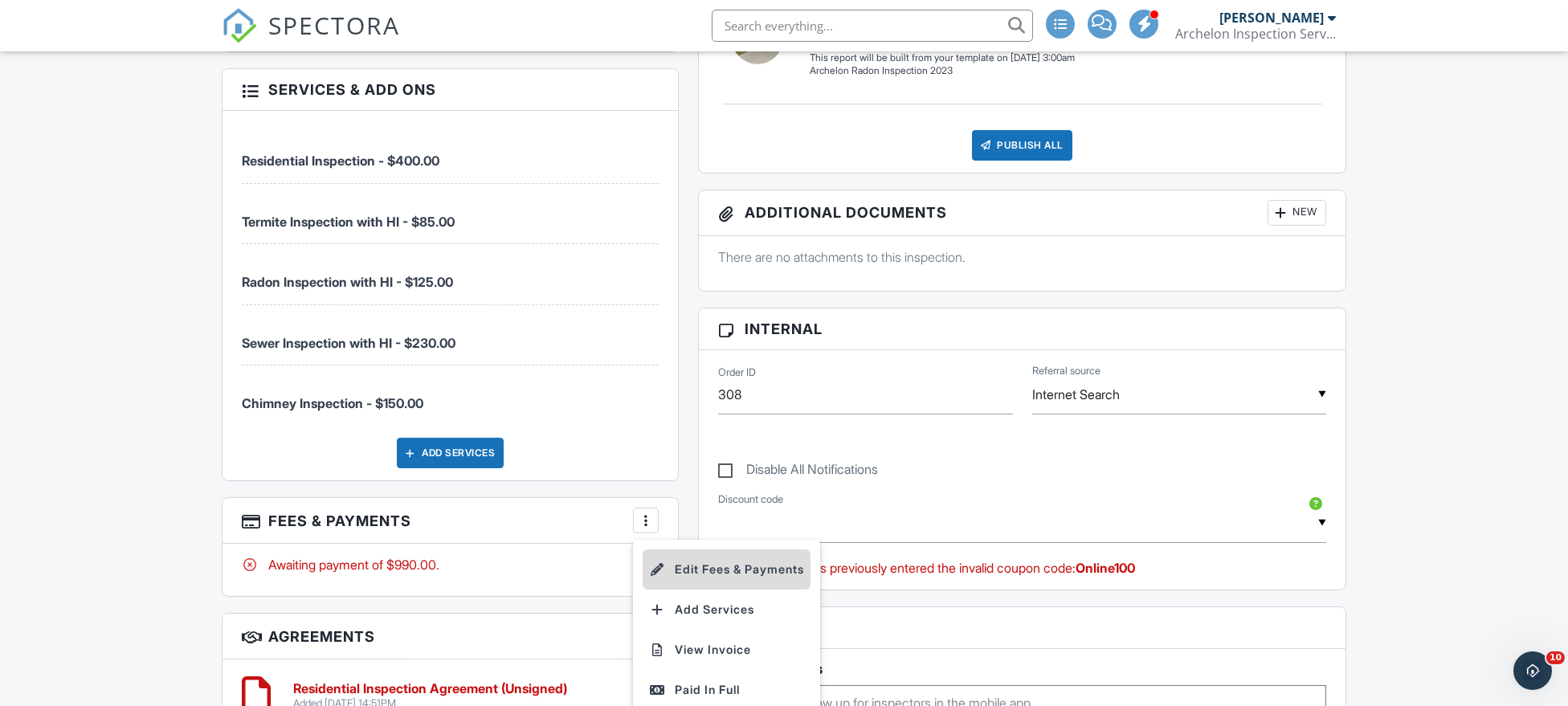
click at [684, 578] on li "Edit Fees & Payments" at bounding box center [726, 569] width 168 height 40
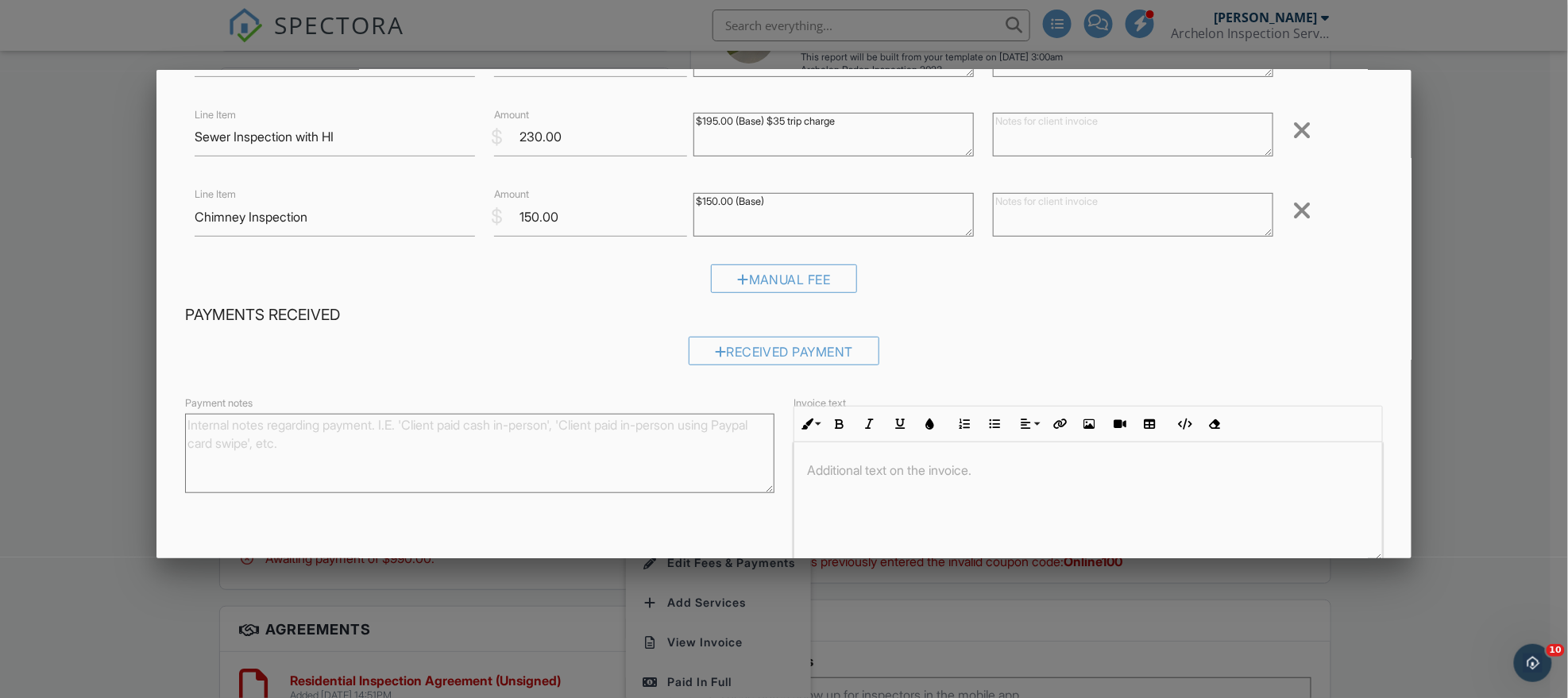
scroll to position [395, 0]
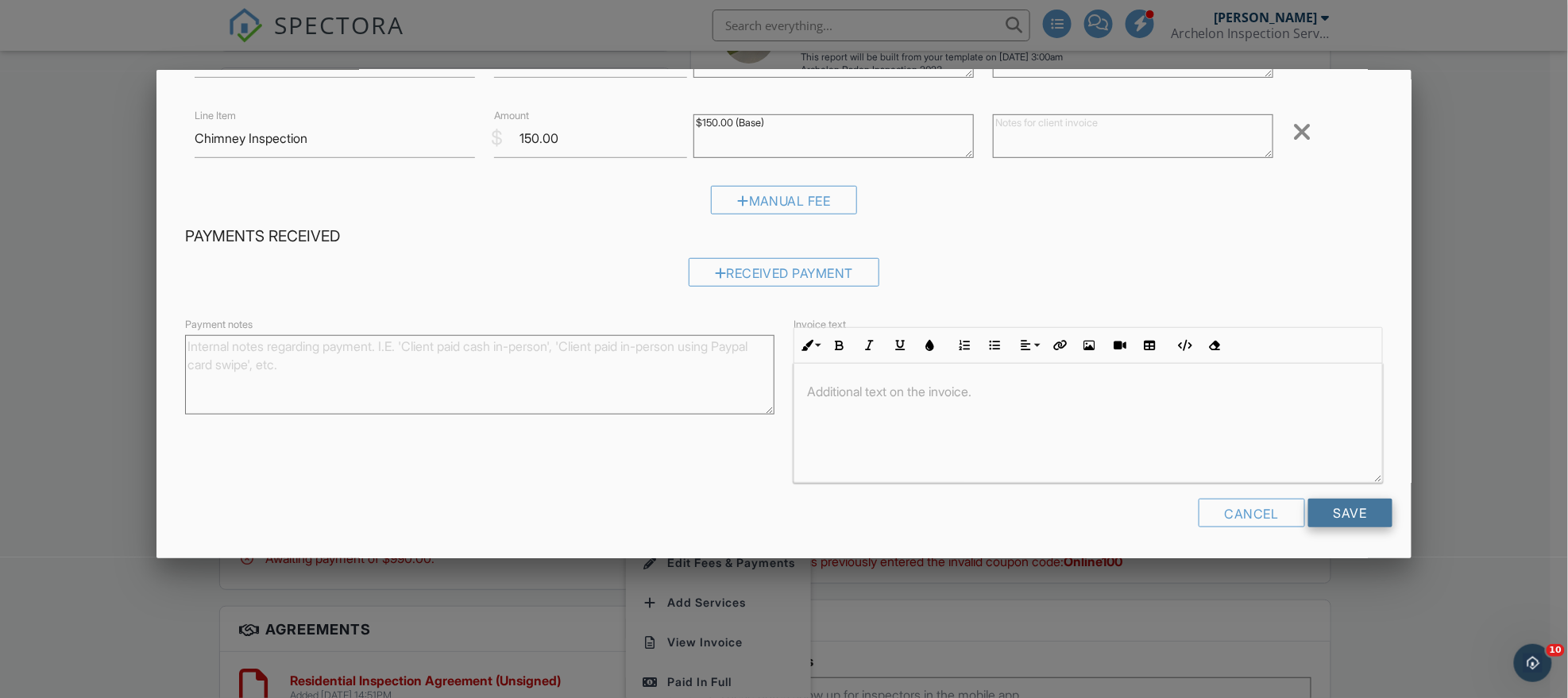
click at [1328, 504] on input "Save" at bounding box center [1350, 512] width 84 height 28
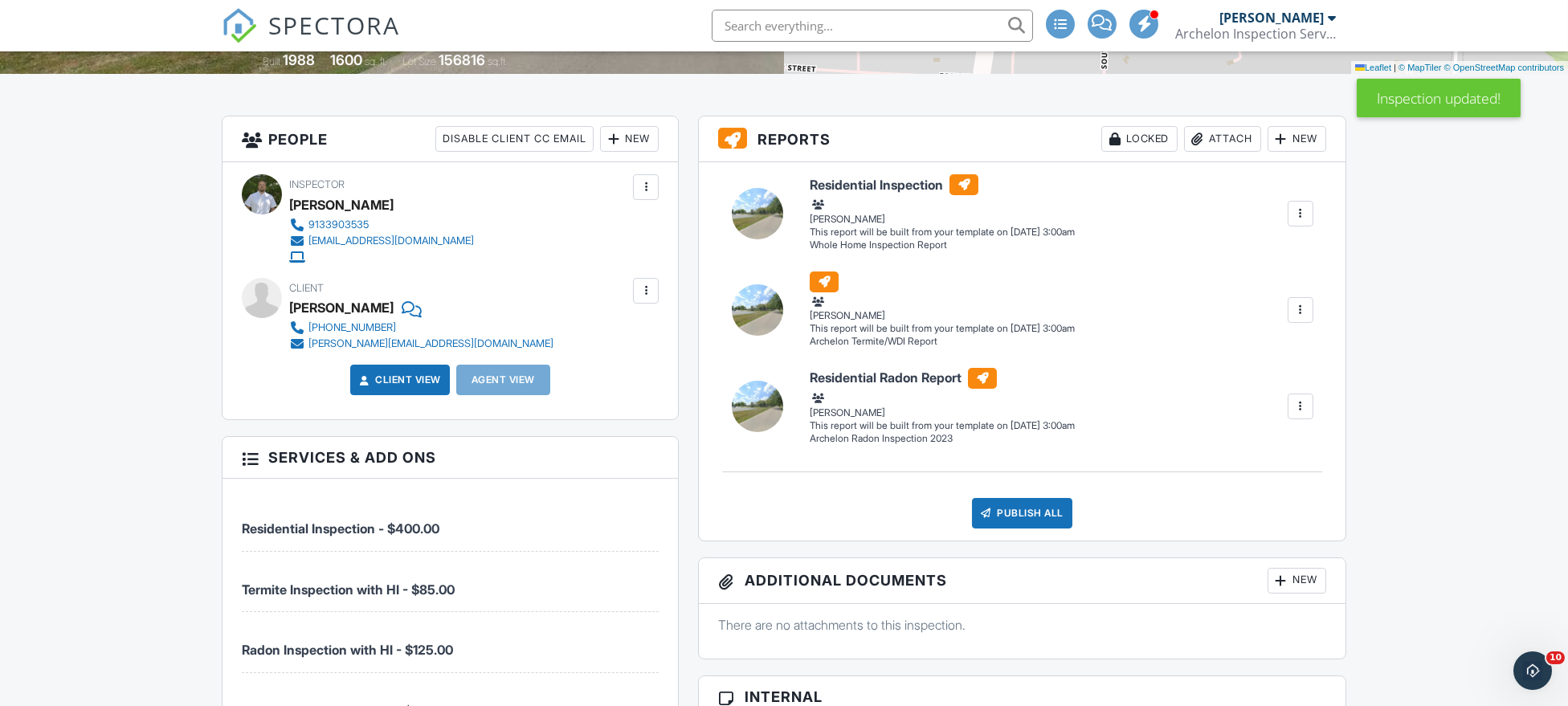
scroll to position [362, 0]
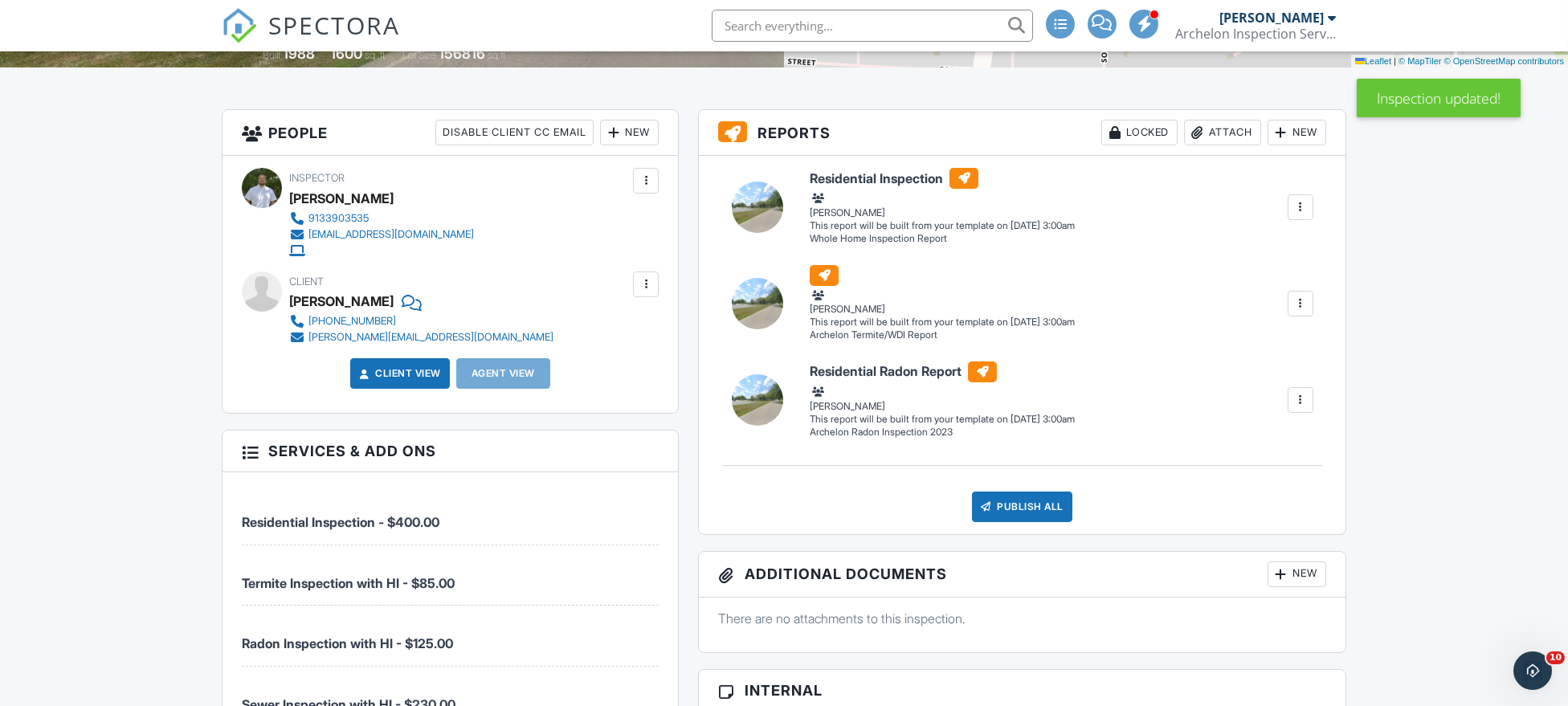
click at [642, 286] on div at bounding box center [646, 285] width 16 height 16
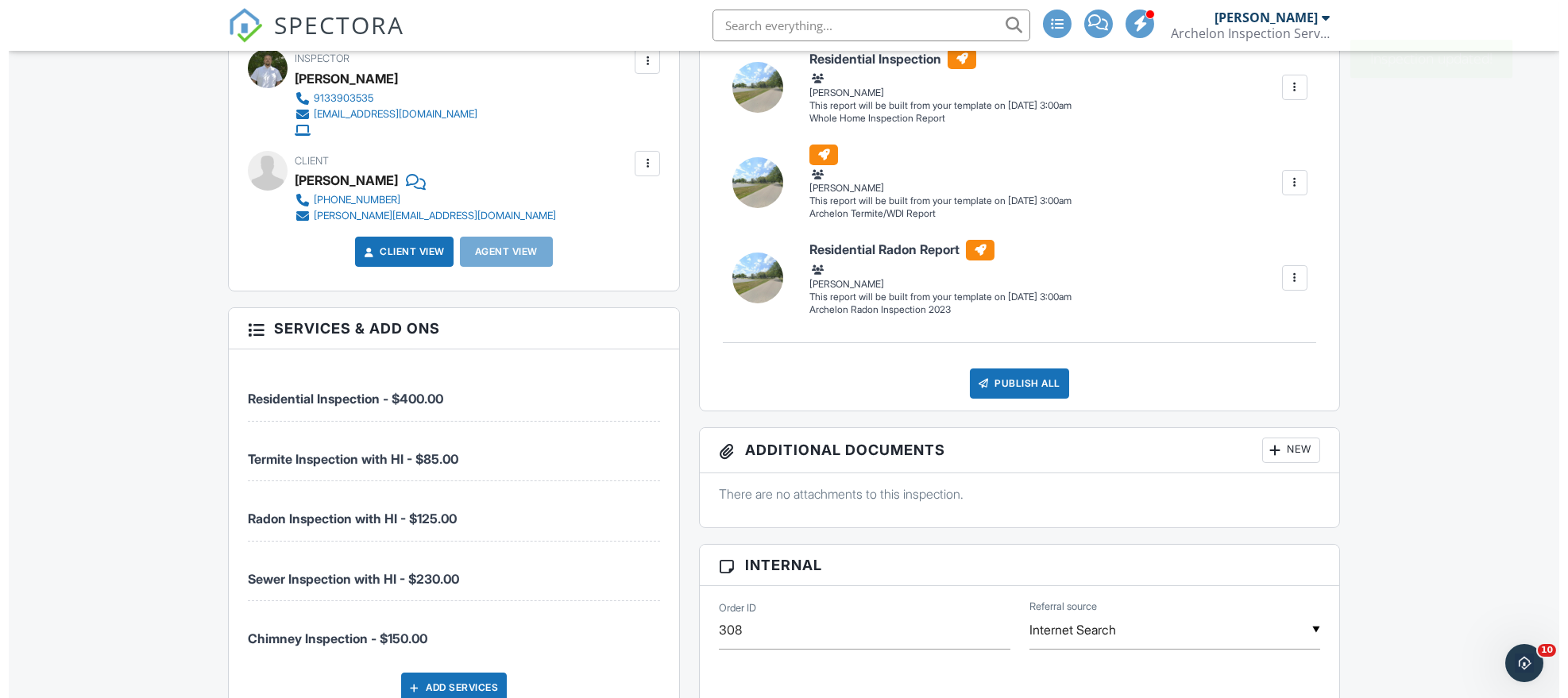
scroll to position [596, 0]
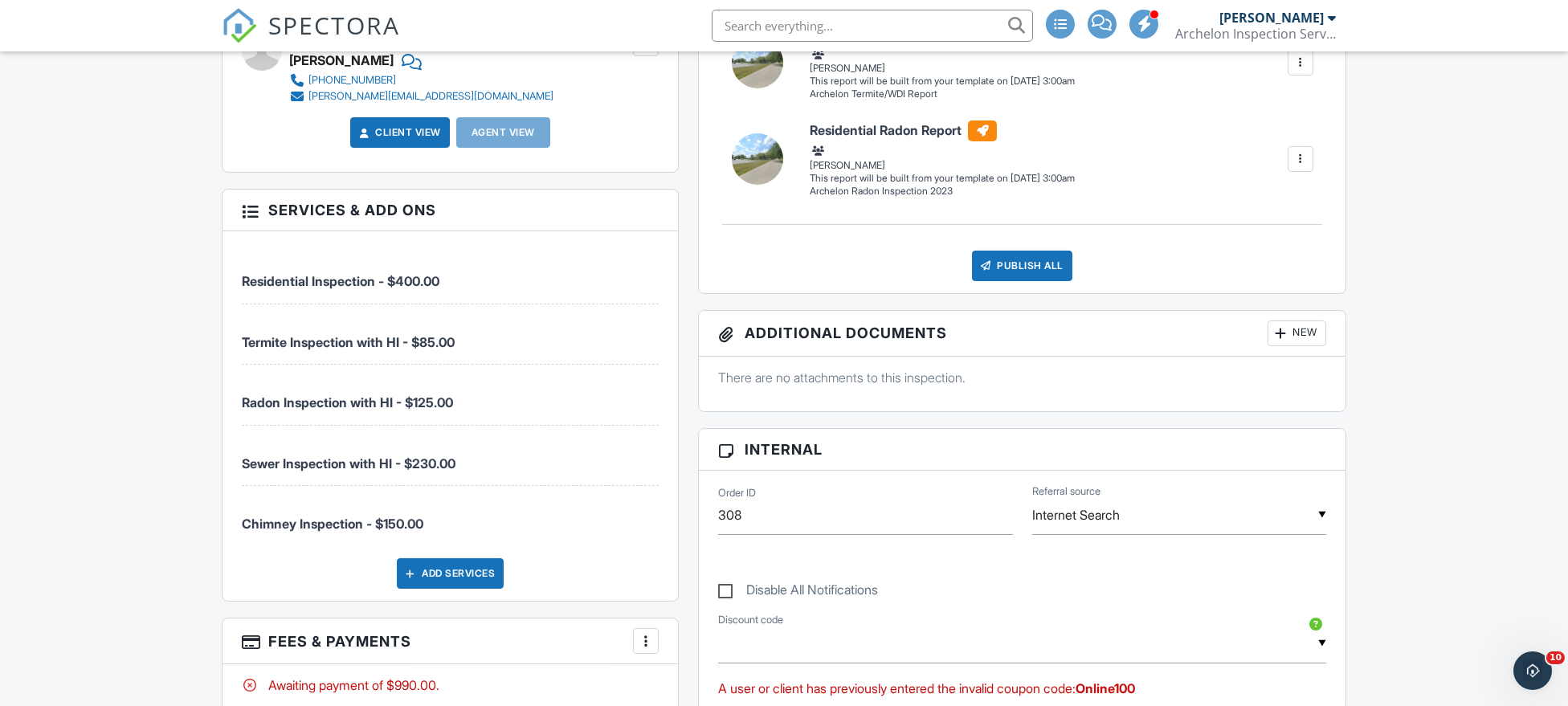
click at [247, 208] on div at bounding box center [250, 210] width 16 height 16
click at [441, 569] on div "Add Services" at bounding box center [450, 573] width 107 height 30
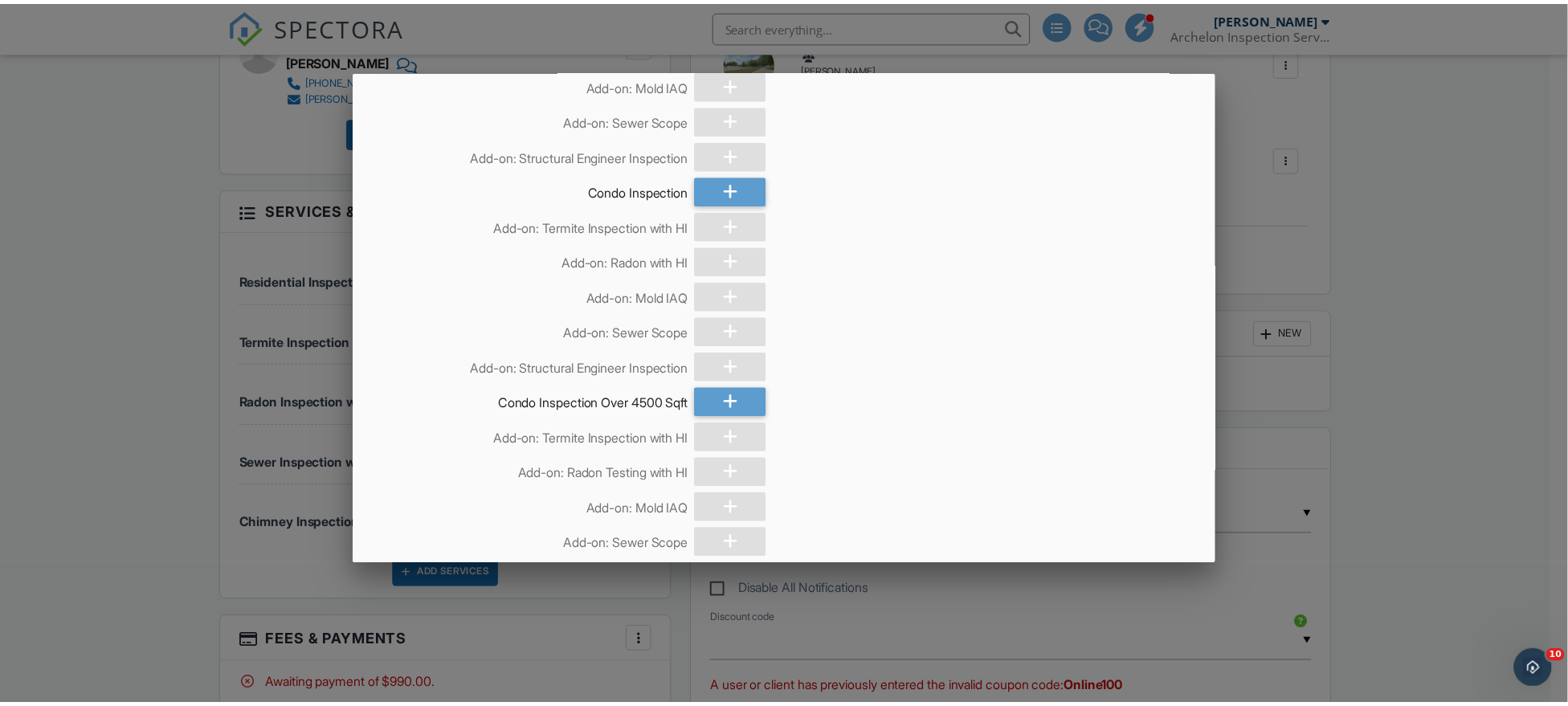
scroll to position [382, 0]
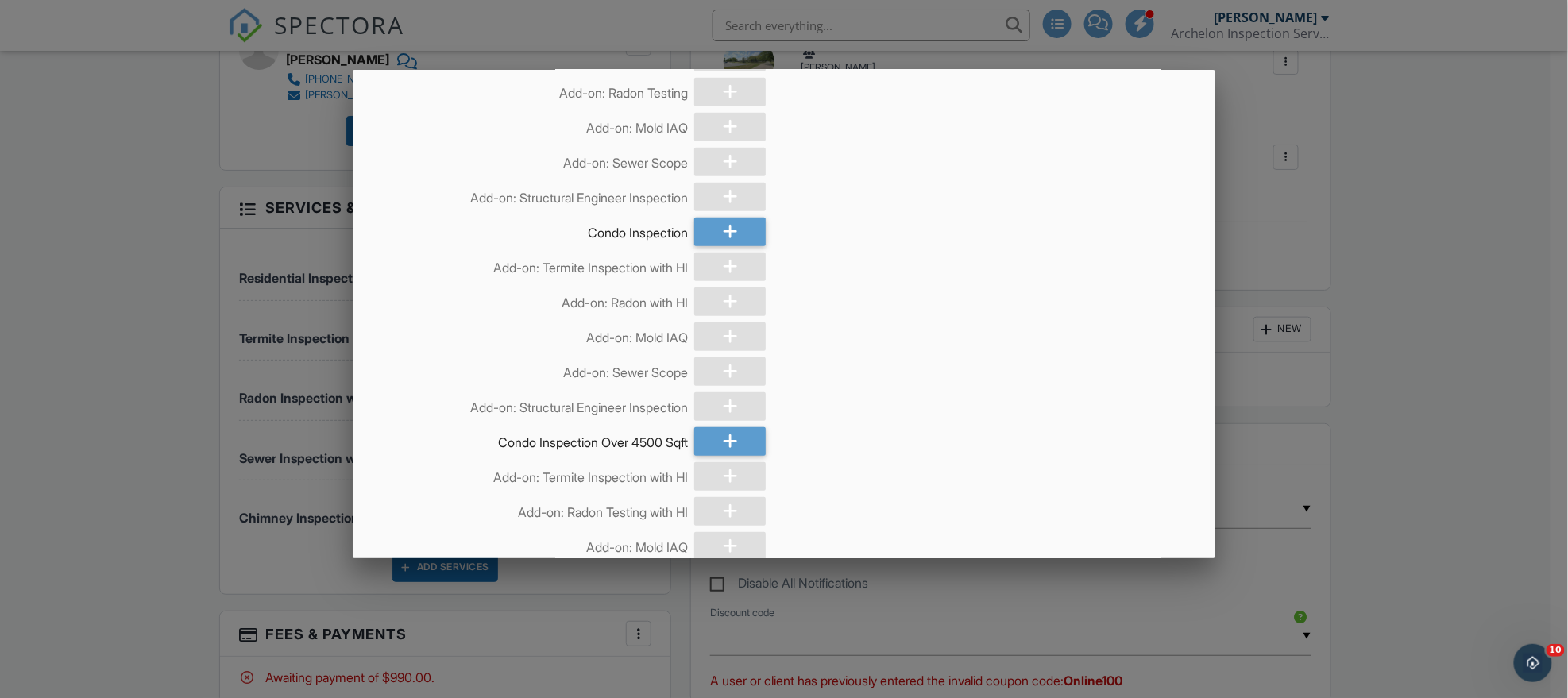
click at [1477, 471] on div at bounding box center [784, 357] width 1568 height 873
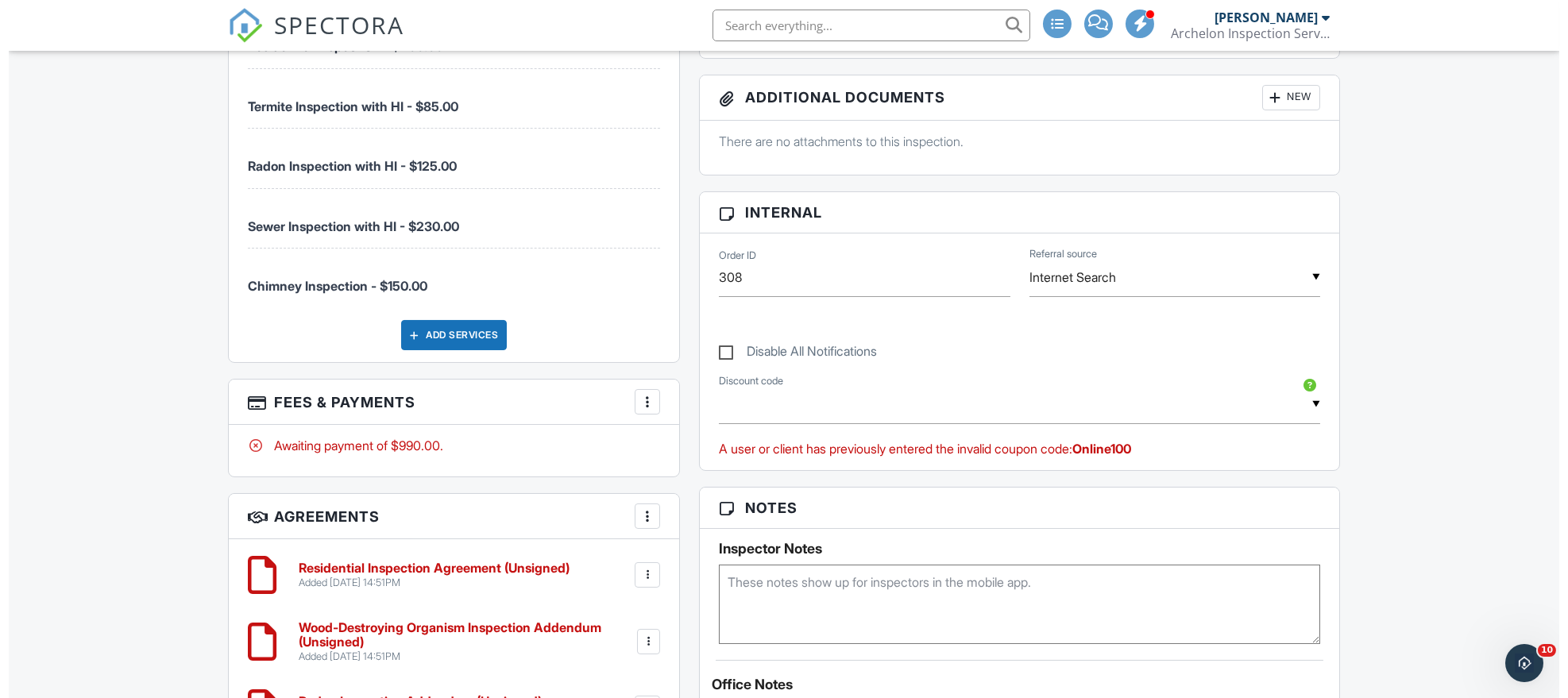
scroll to position [834, 0]
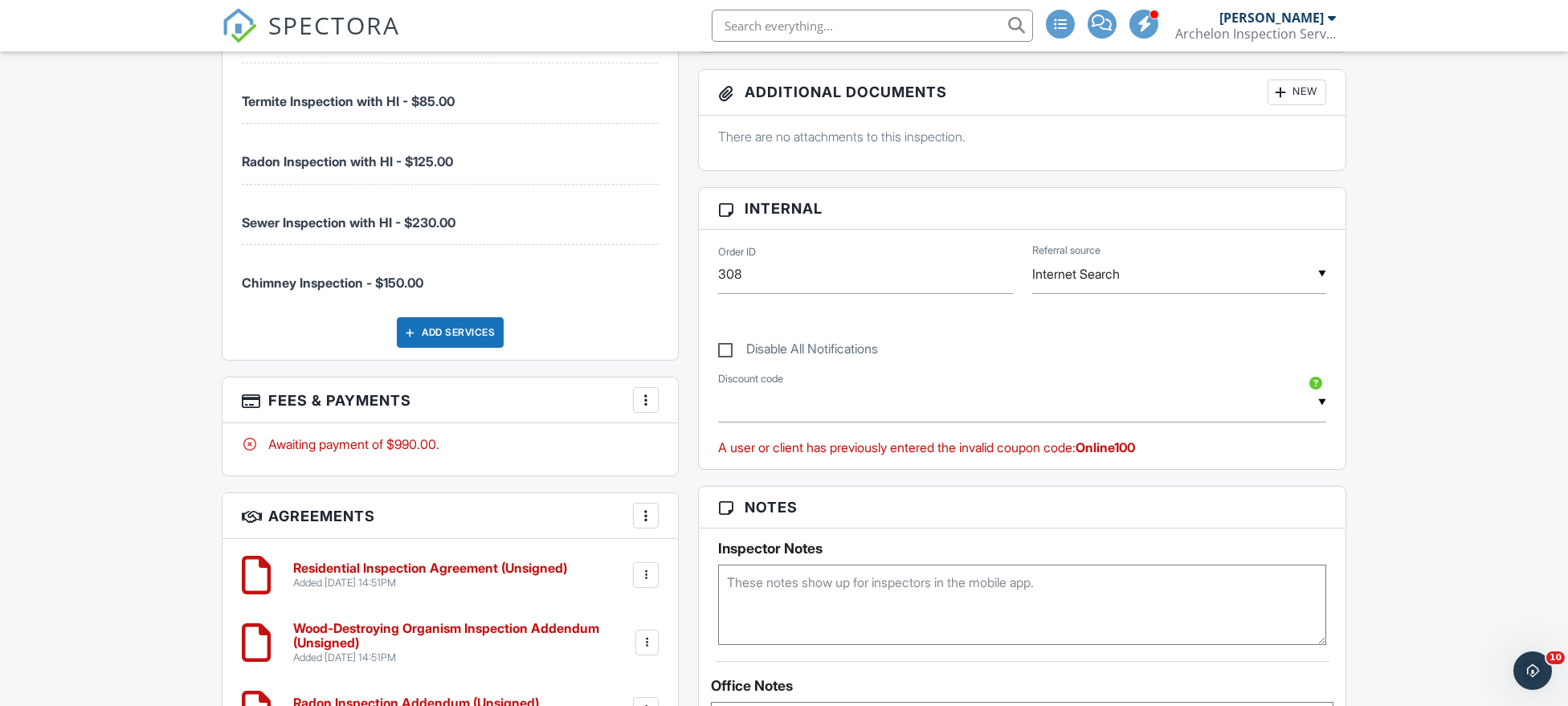
click at [646, 393] on div at bounding box center [646, 400] width 16 height 16
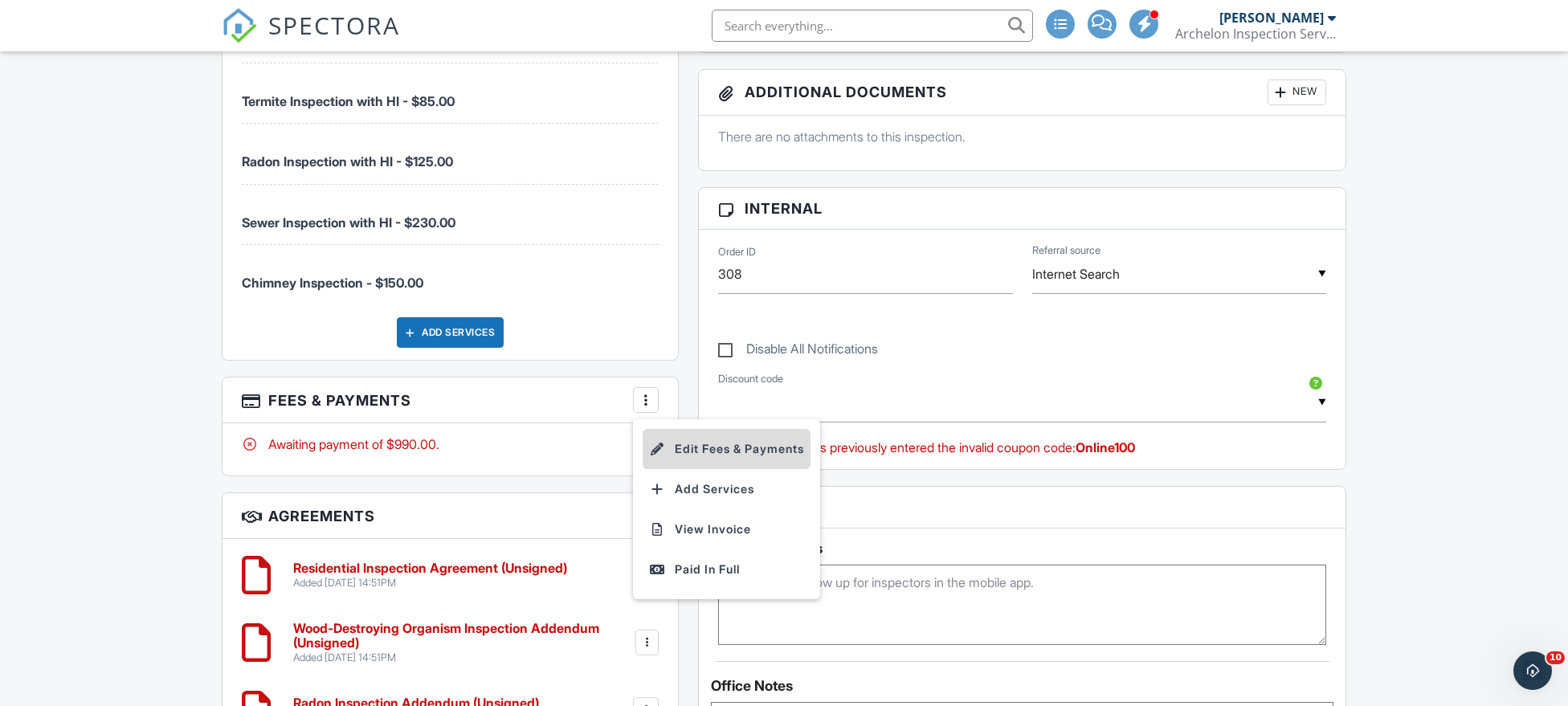
click at [705, 455] on li "Edit Fees & Payments" at bounding box center [726, 449] width 168 height 40
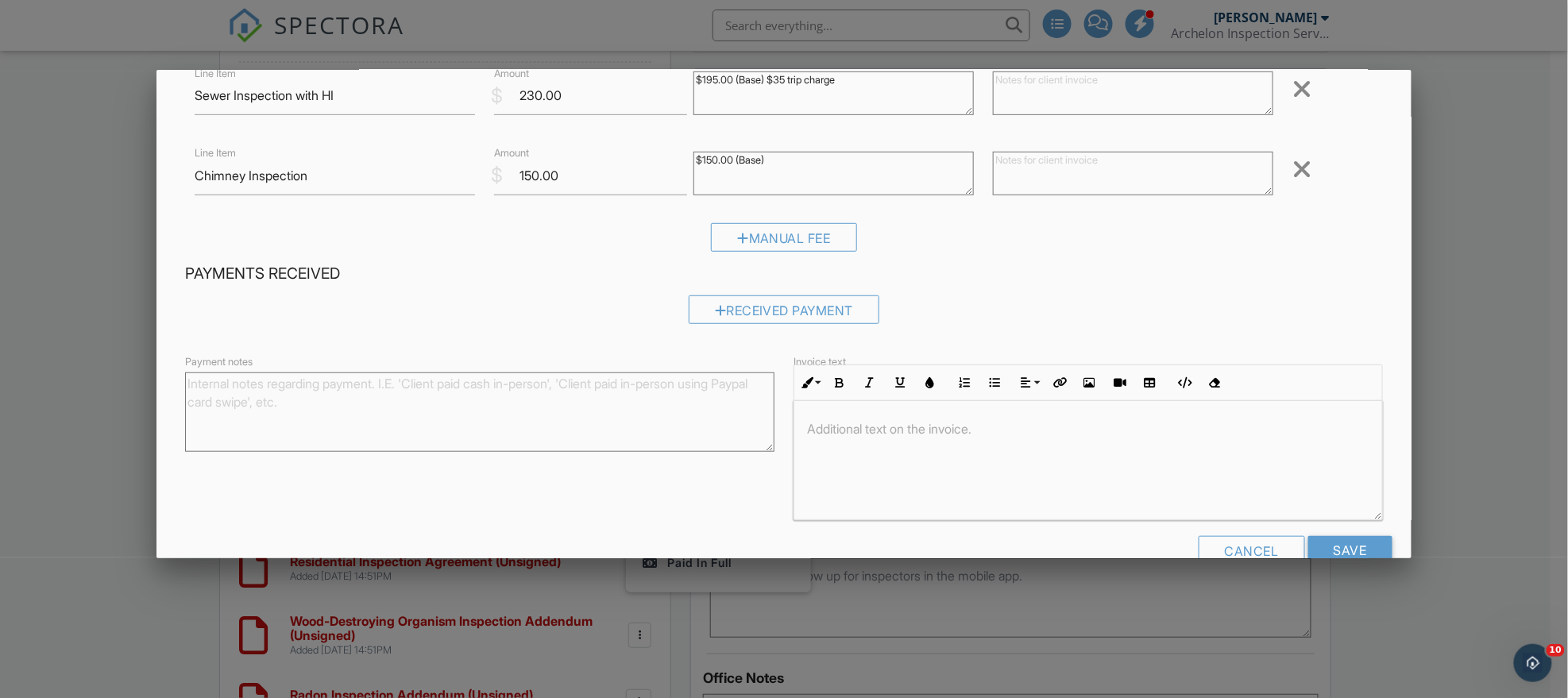
scroll to position [395, 0]
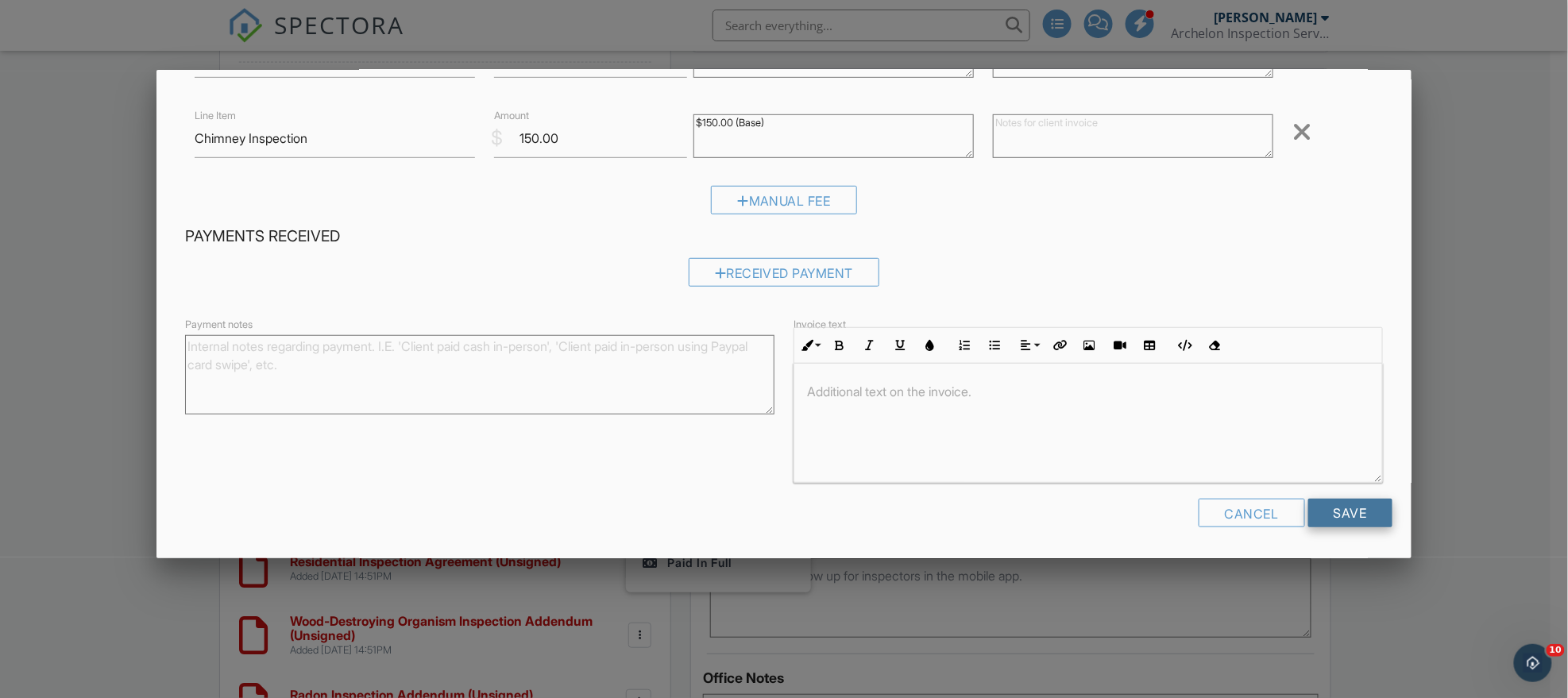
click at [1325, 509] on input "Save" at bounding box center [1350, 512] width 84 height 28
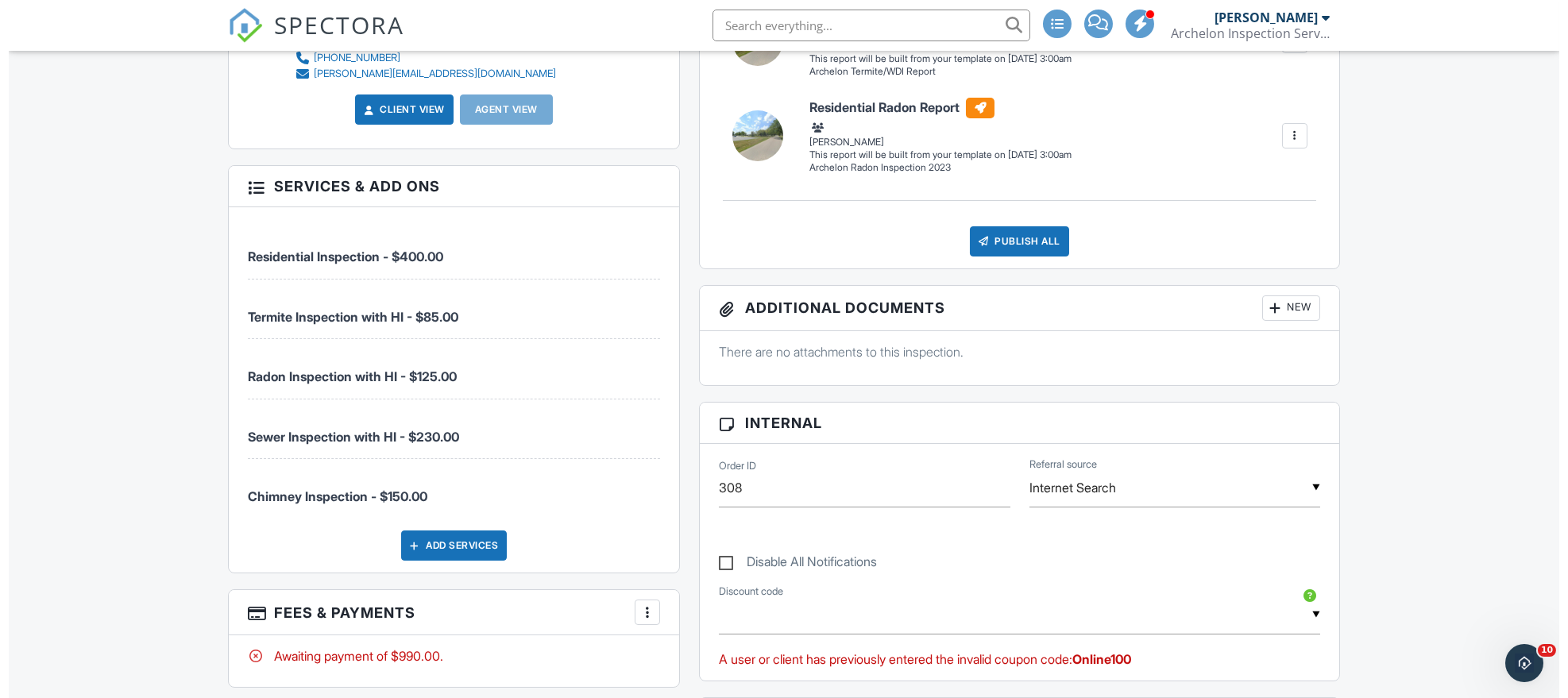
scroll to position [834, 0]
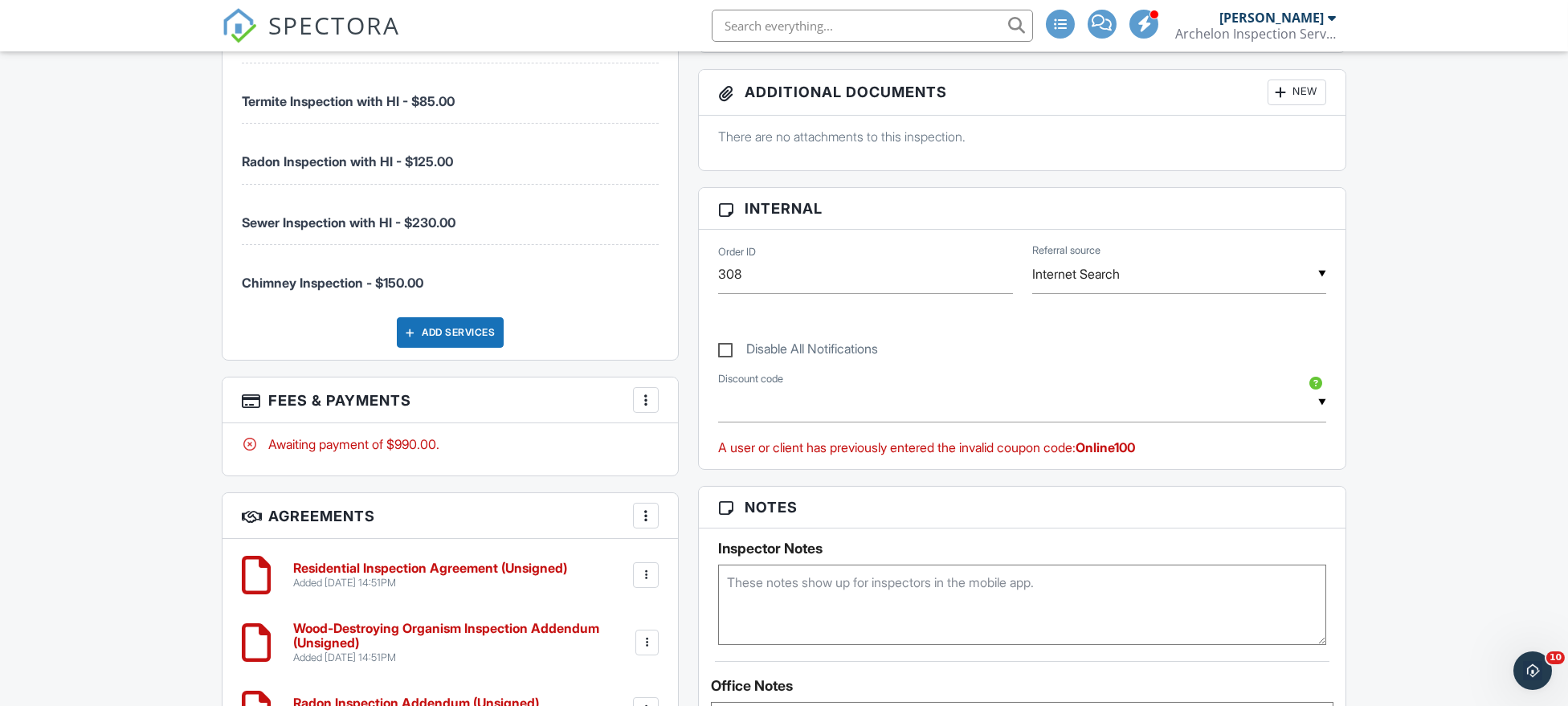
click at [646, 401] on div at bounding box center [646, 400] width 16 height 16
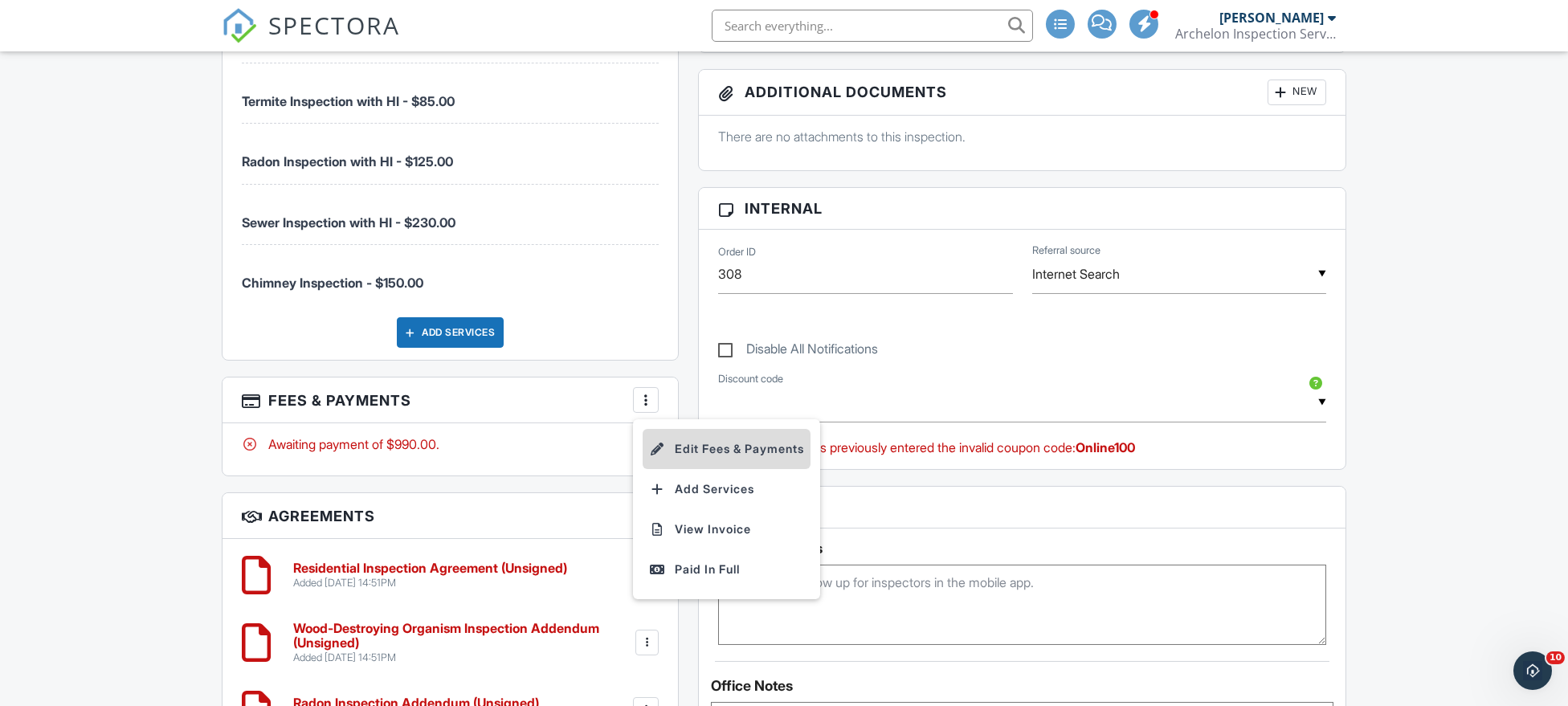
click at [687, 443] on li "Edit Fees & Payments" at bounding box center [726, 449] width 168 height 40
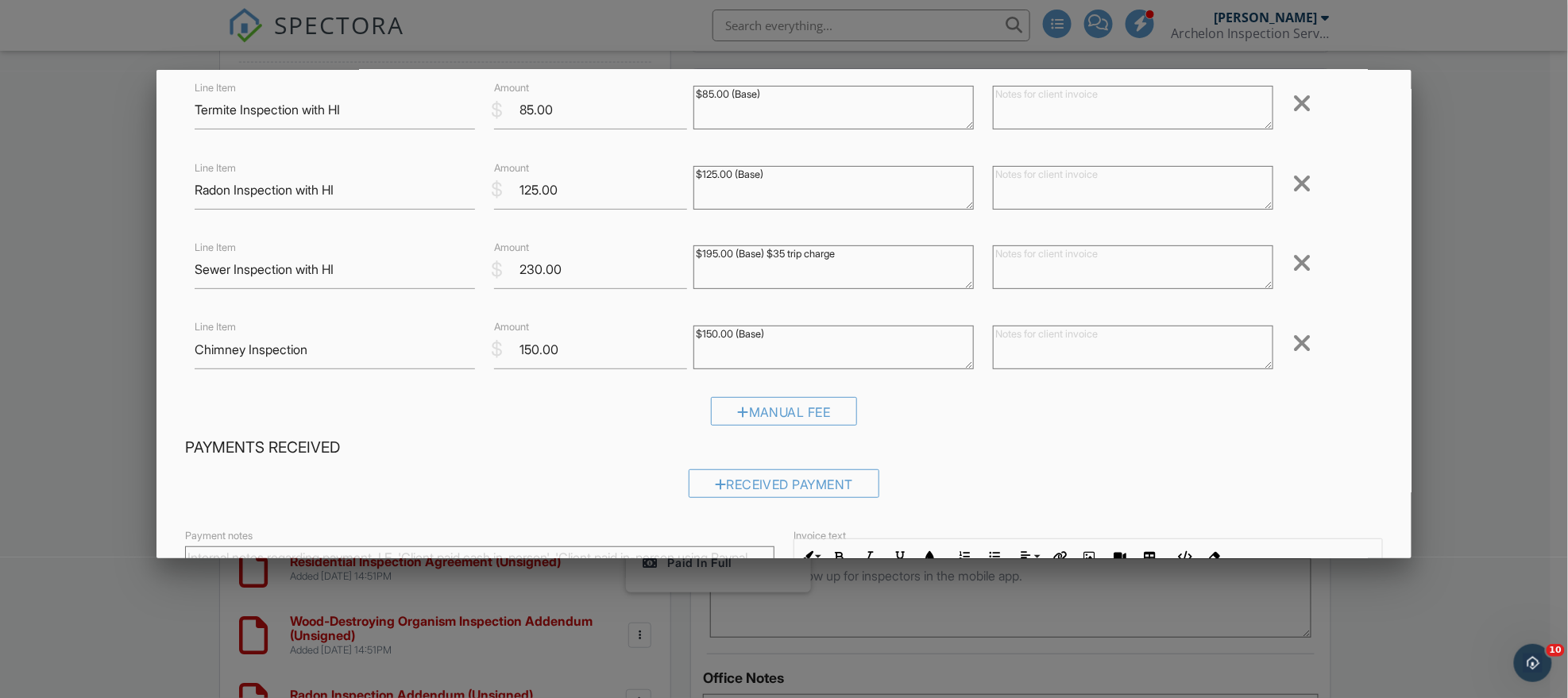
scroll to position [395, 0]
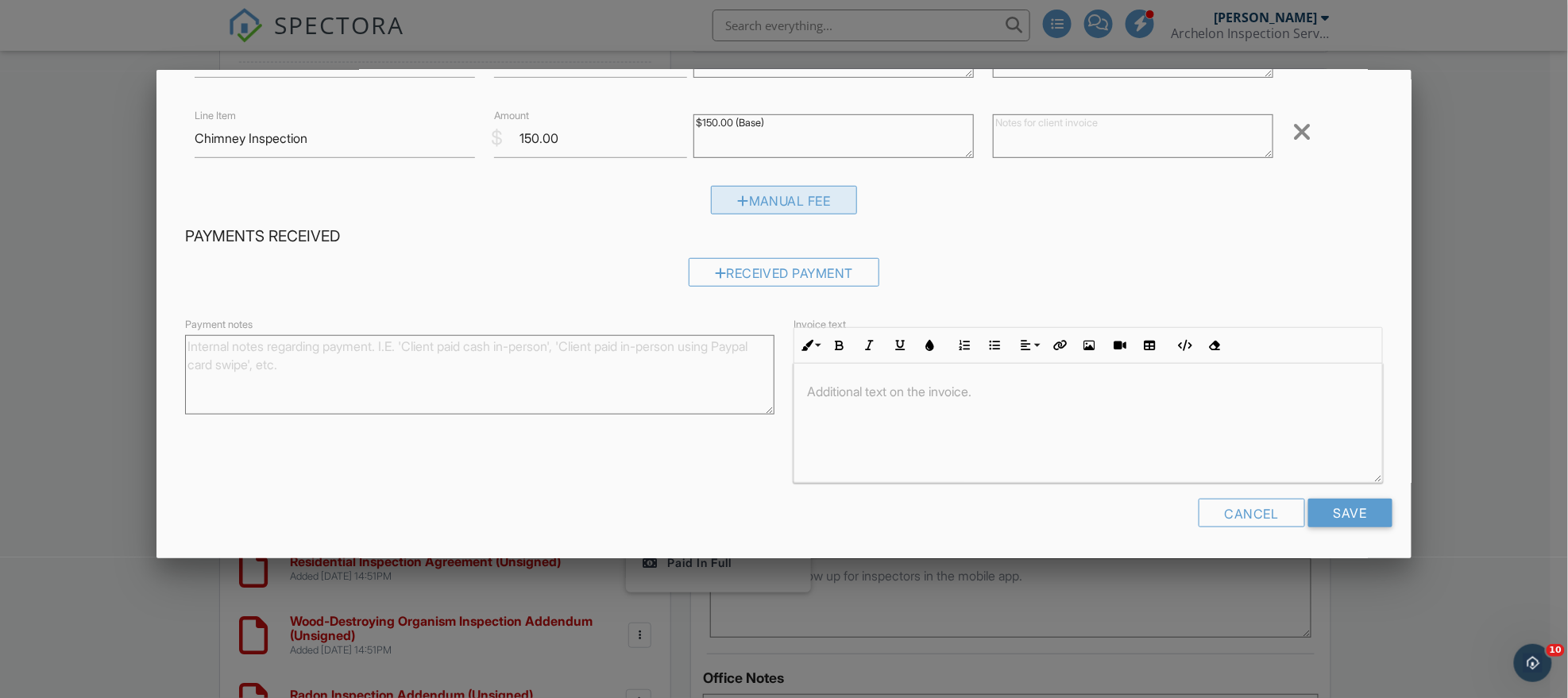
click at [751, 206] on div "Manual Fee" at bounding box center [784, 199] width 146 height 28
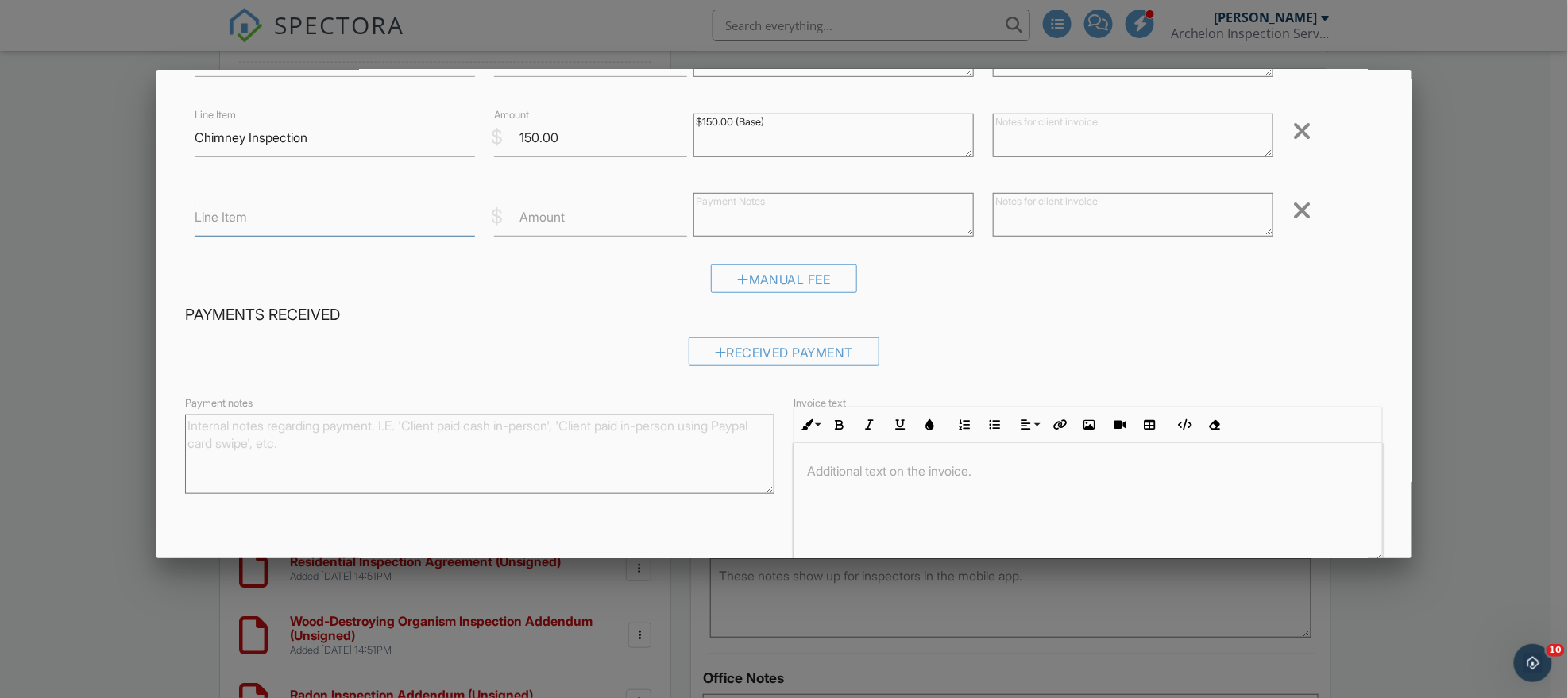
click at [354, 225] on input "Line Item" at bounding box center [334, 217] width 280 height 39
click at [560, 224] on label "Amount" at bounding box center [542, 217] width 45 height 18
click at [560, 224] on input "Amount" at bounding box center [590, 217] width 193 height 39
click at [311, 223] on input "Line Item" at bounding box center [334, 217] width 280 height 39
type input "Online Schedule Discount"
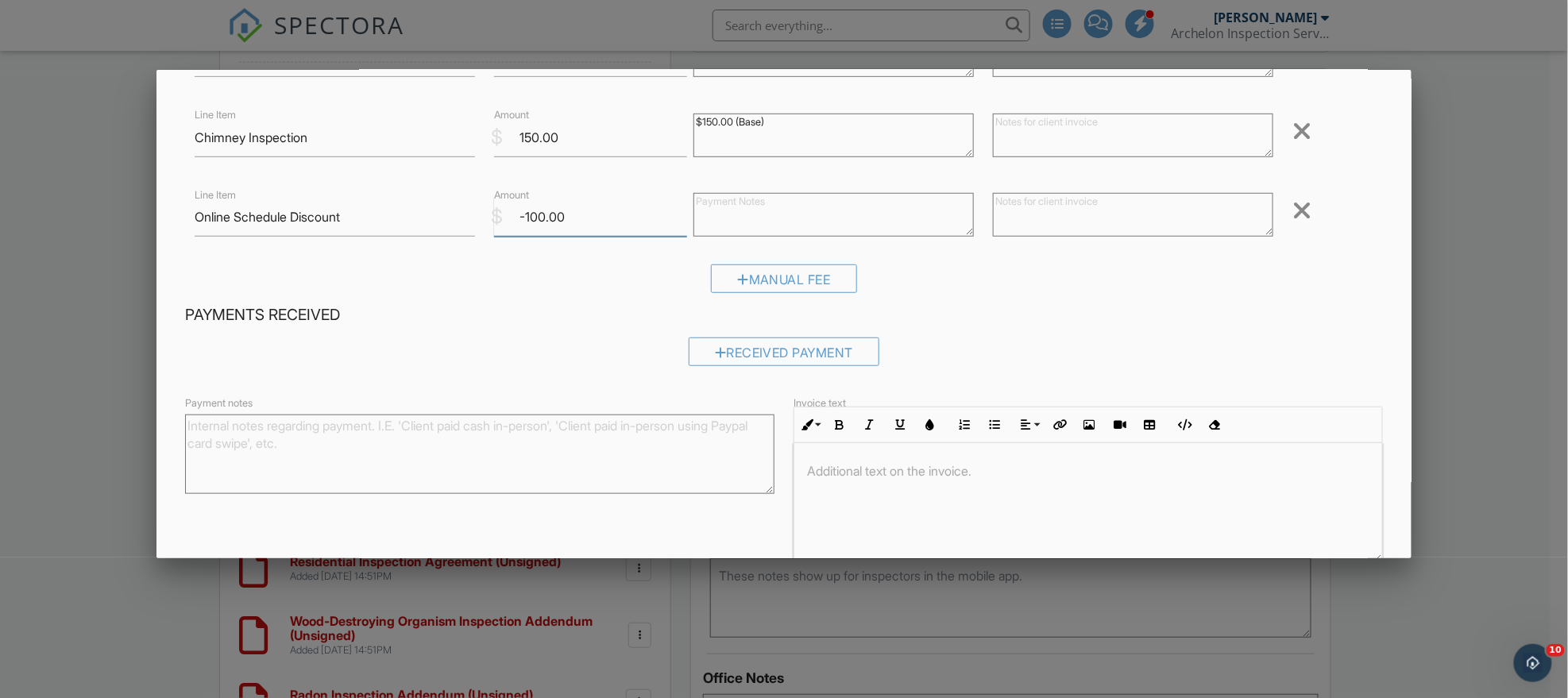
type input "-100.00"
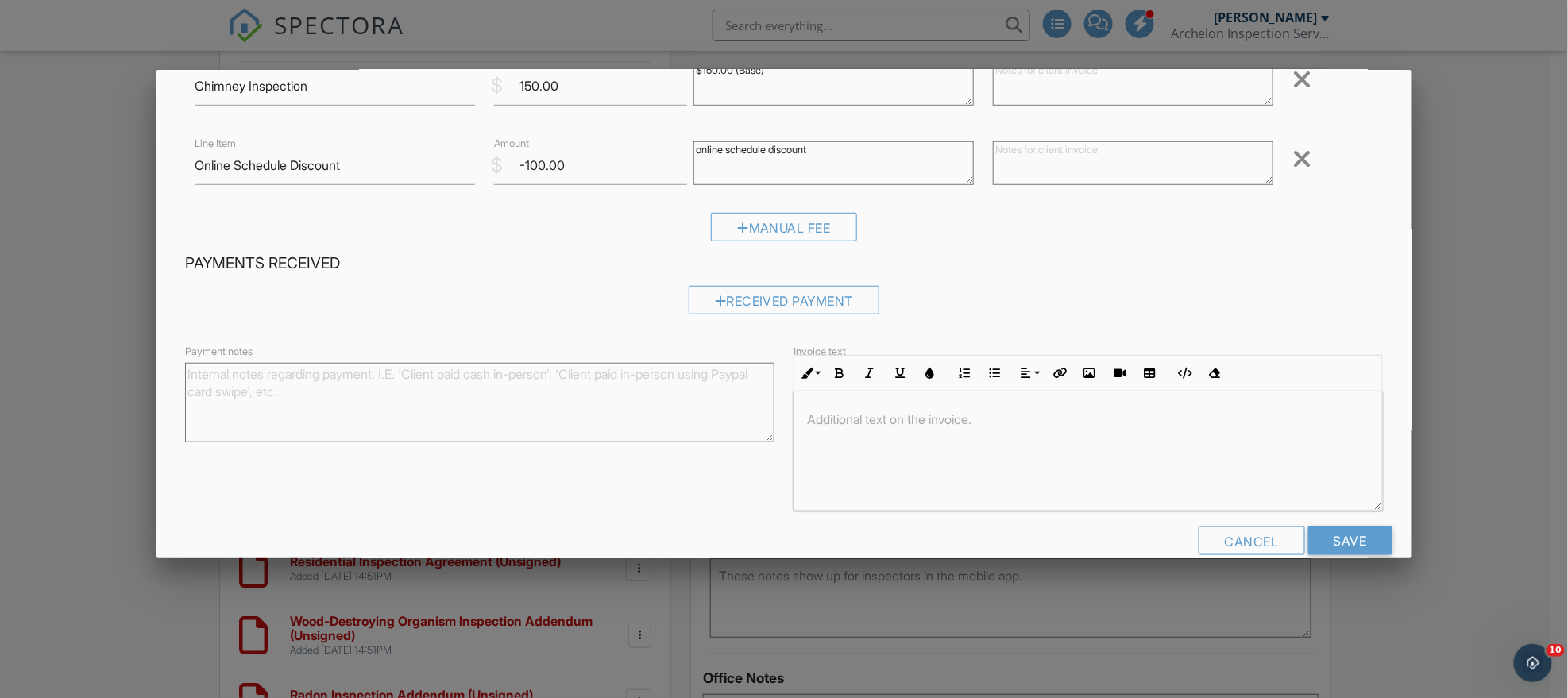
scroll to position [475, 0]
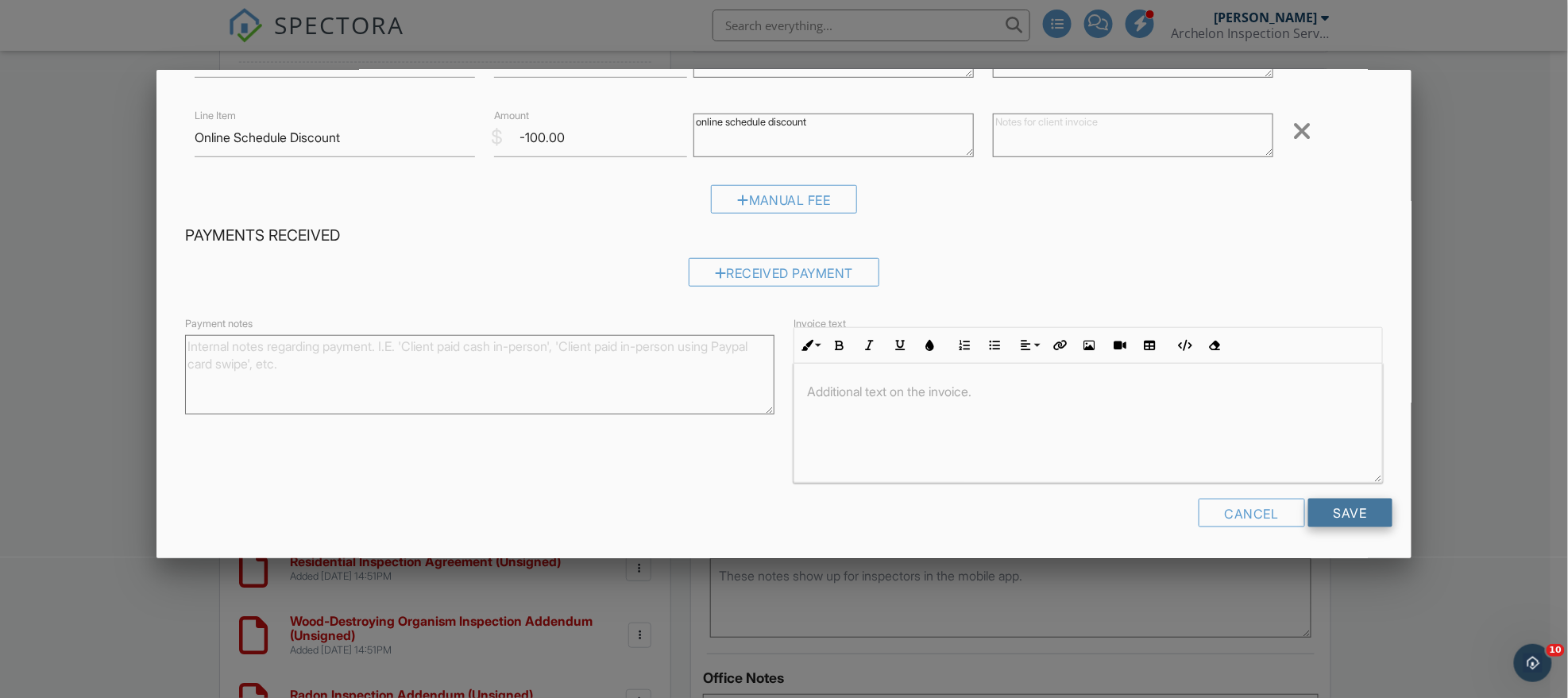
type textarea "online schedule discount"
click at [1331, 514] on input "Save" at bounding box center [1350, 512] width 84 height 28
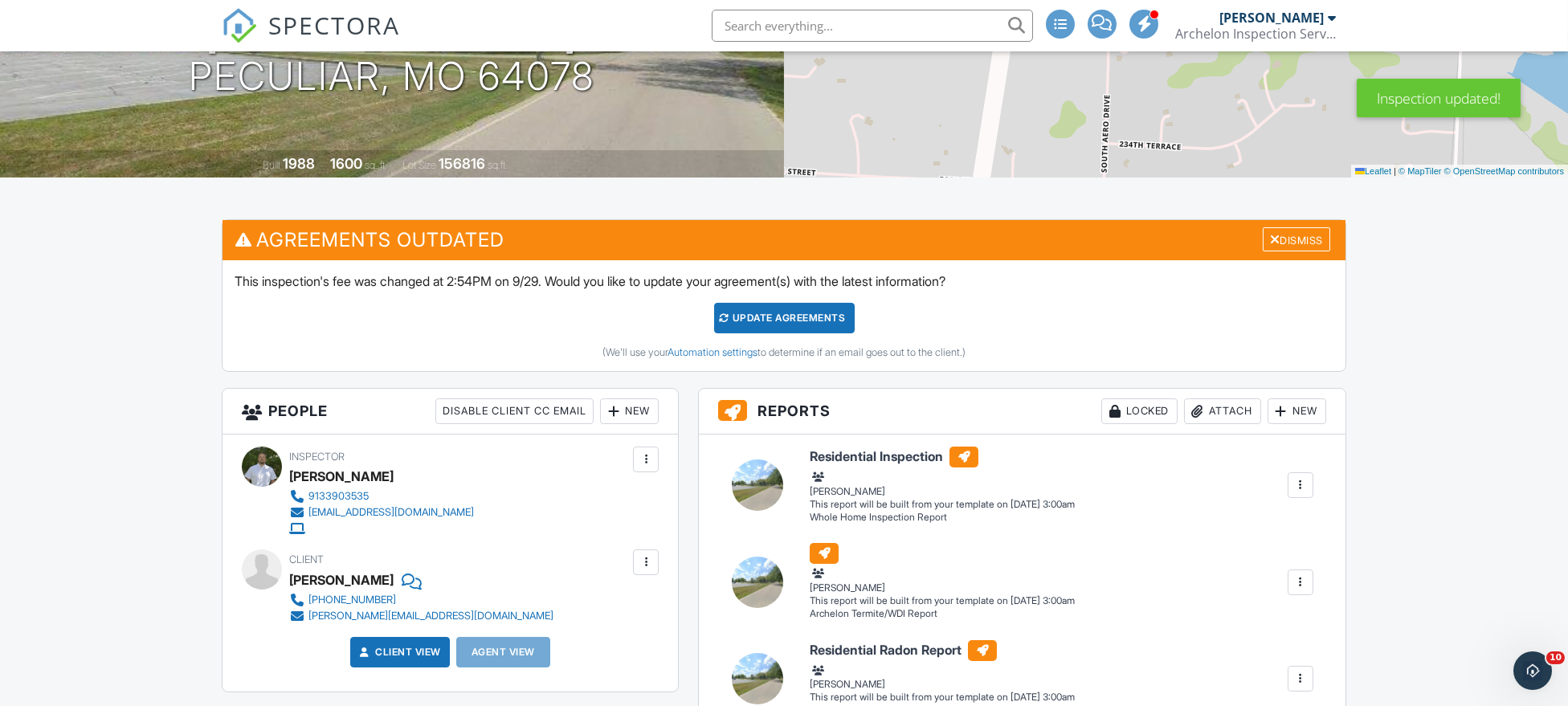
scroll to position [602, 0]
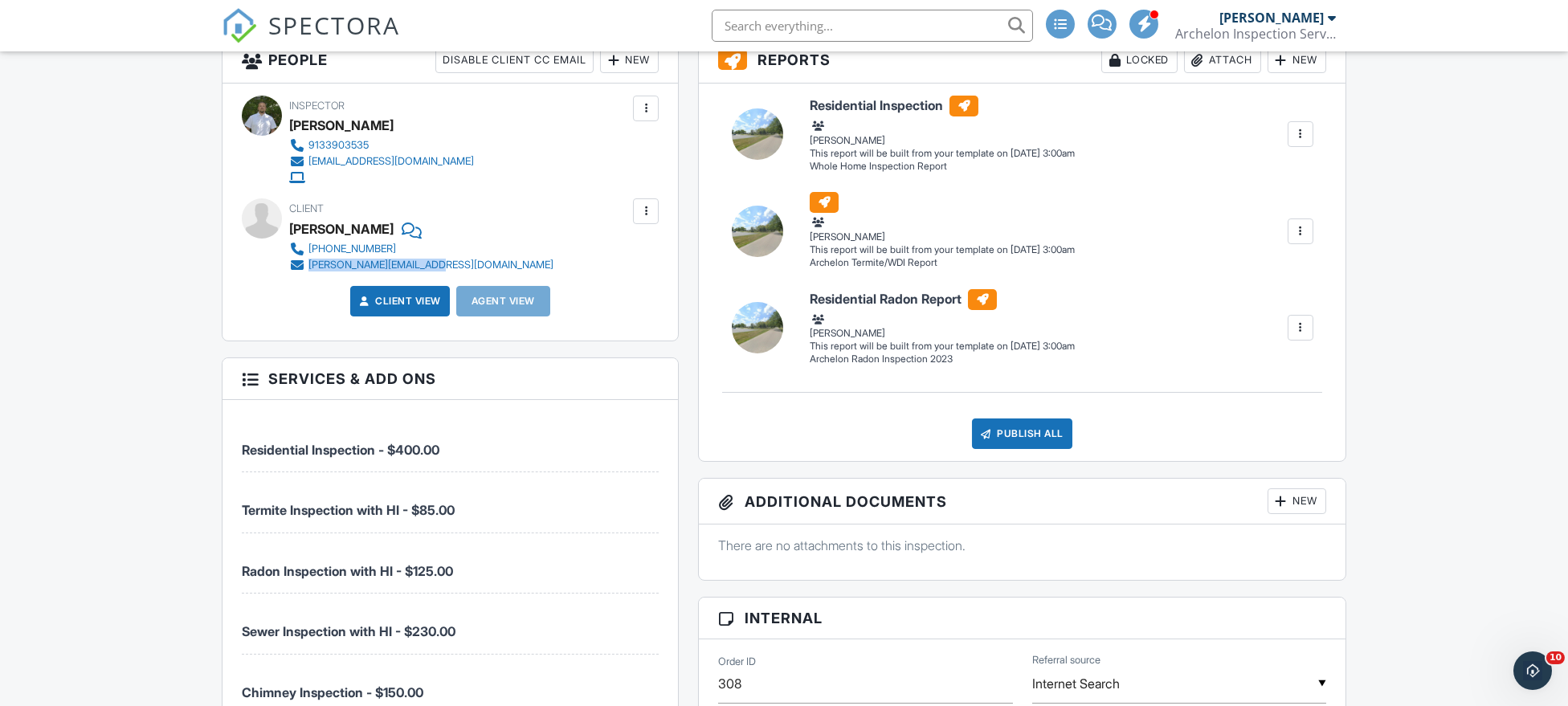
drag, startPoint x: 450, startPoint y: 261, endPoint x: 309, endPoint y: 264, distance: 141.0
click at [309, 264] on div "Client Tanina Aggur 913-484-6845 tanina@reecenichols.com" at bounding box center [460, 235] width 341 height 74
copy div "[PERSON_NAME][EMAIL_ADDRESS][DOMAIN_NAME]"
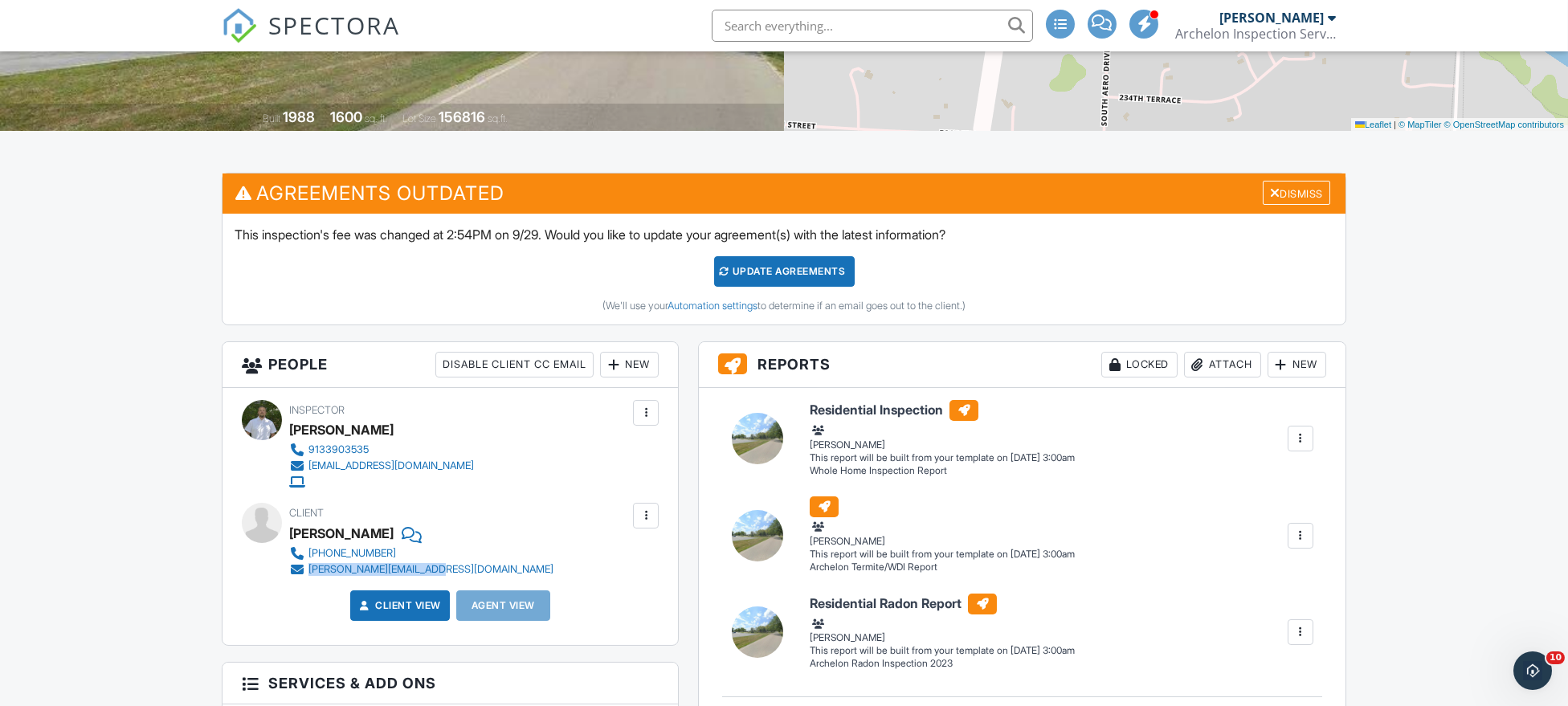
scroll to position [0, 0]
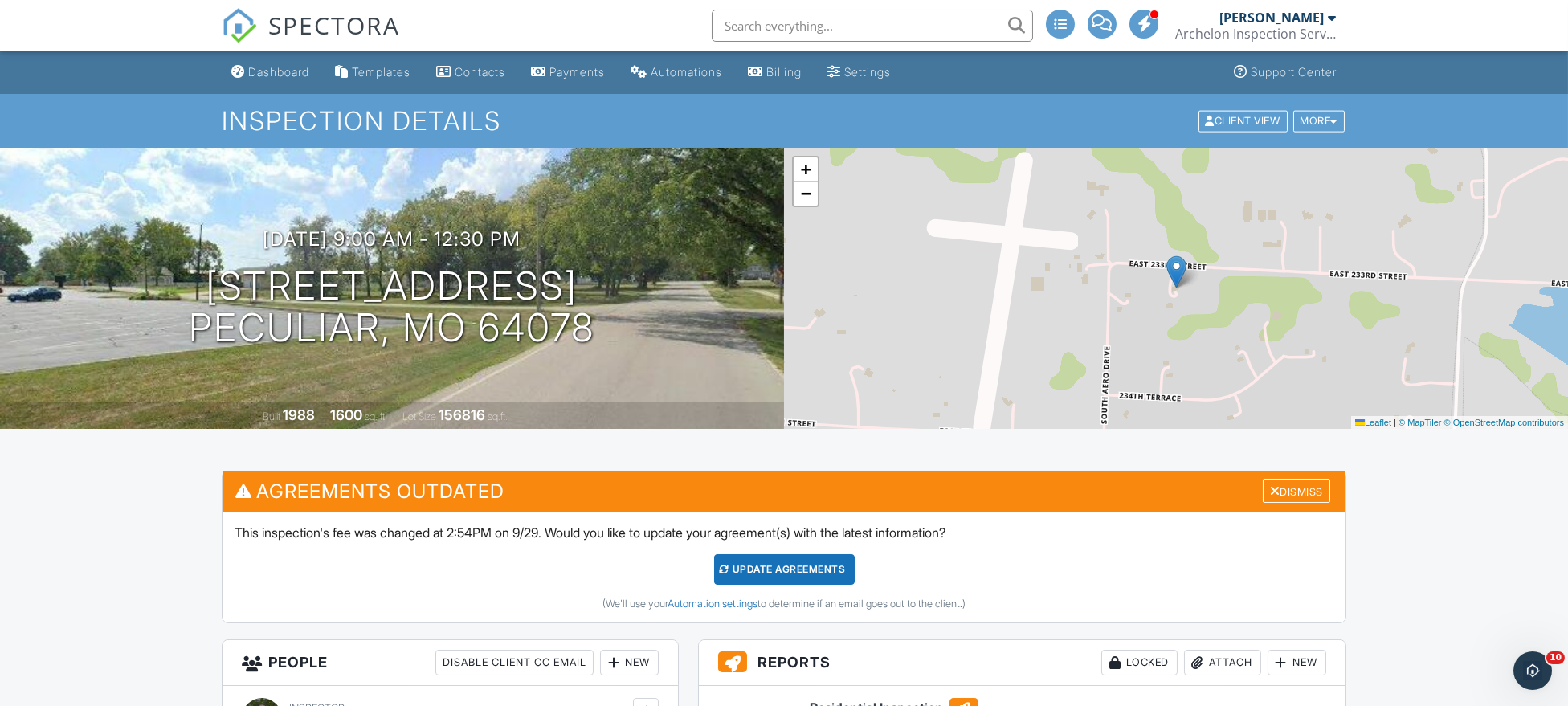
click at [279, 62] on link "Dashboard" at bounding box center [270, 73] width 91 height 29
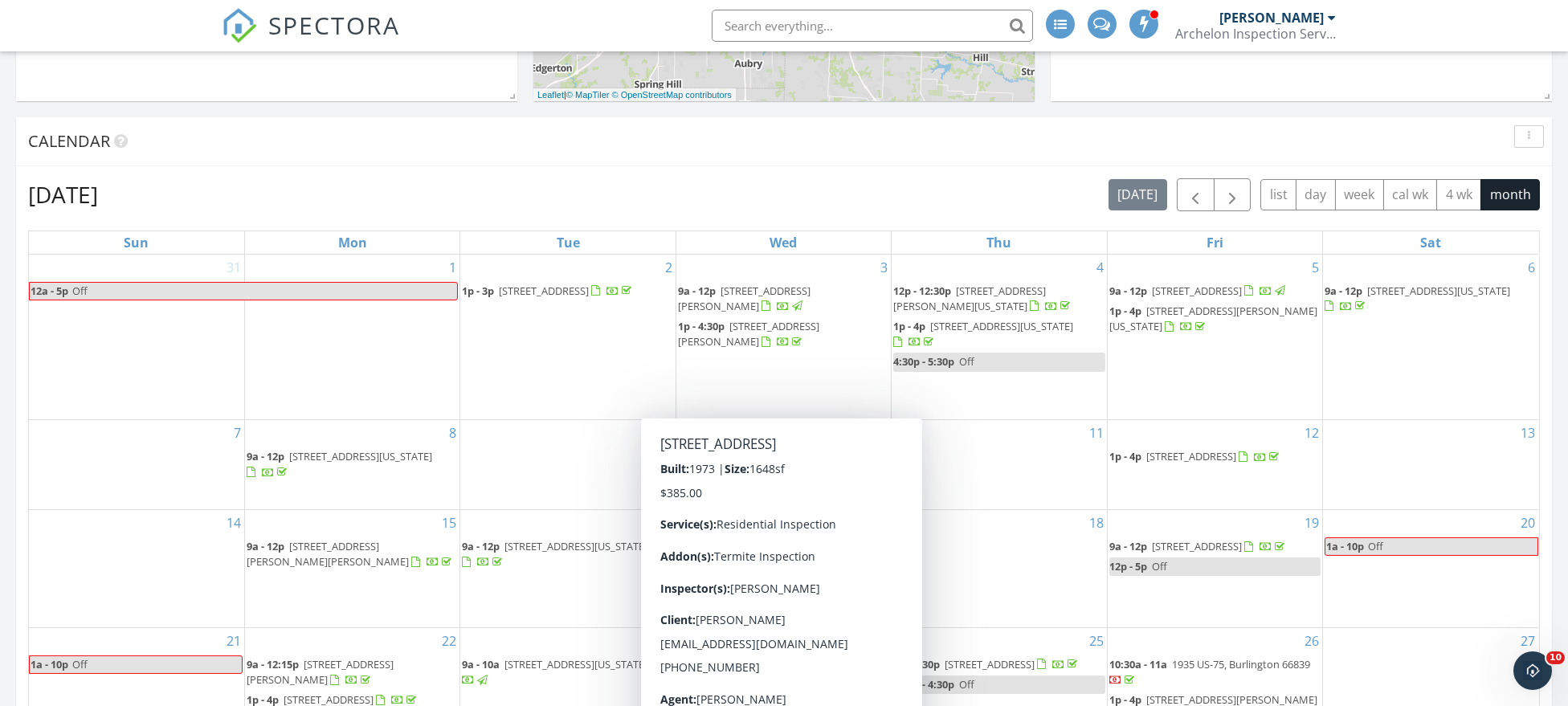
scroll to position [480, 0]
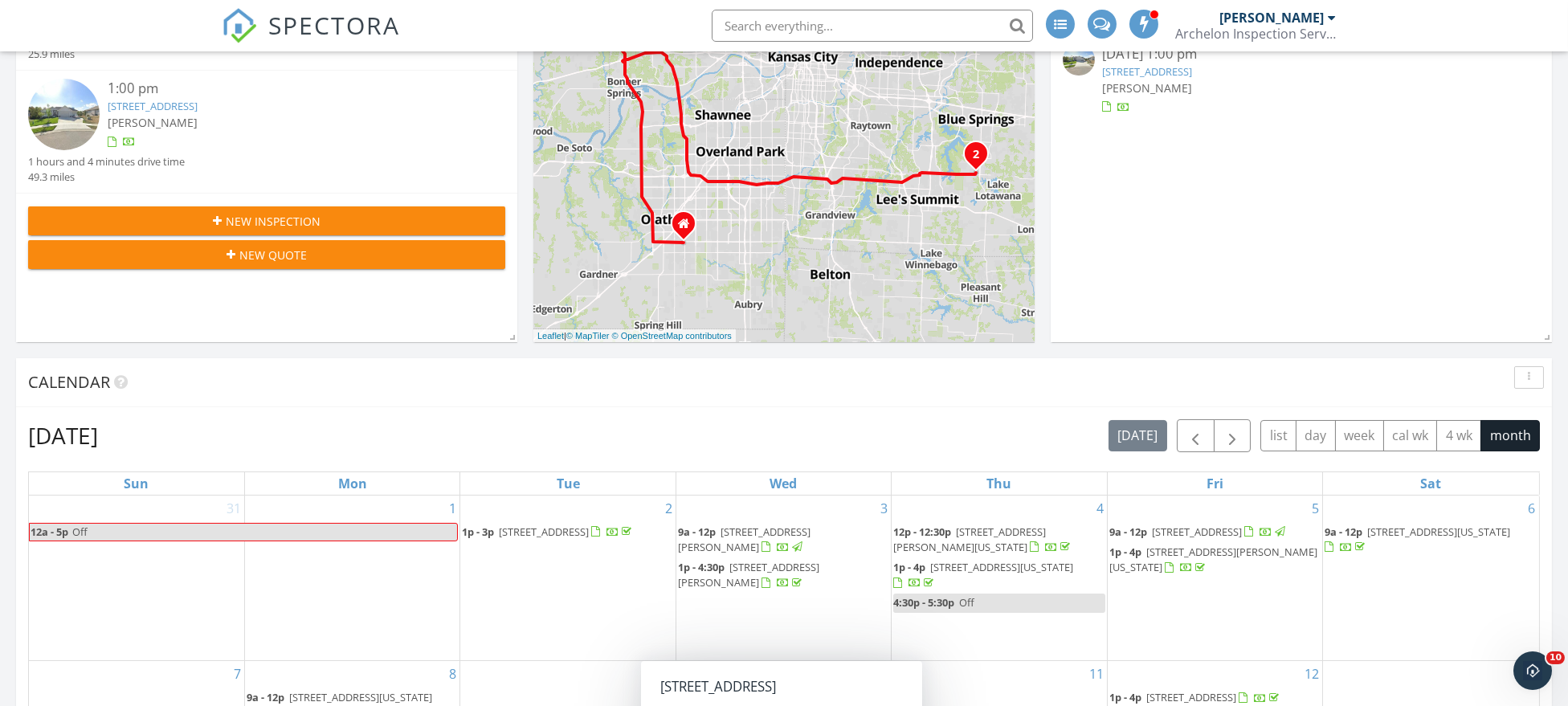
click at [1278, 27] on div "Archelon Inspection Service" at bounding box center [1255, 33] width 161 height 16
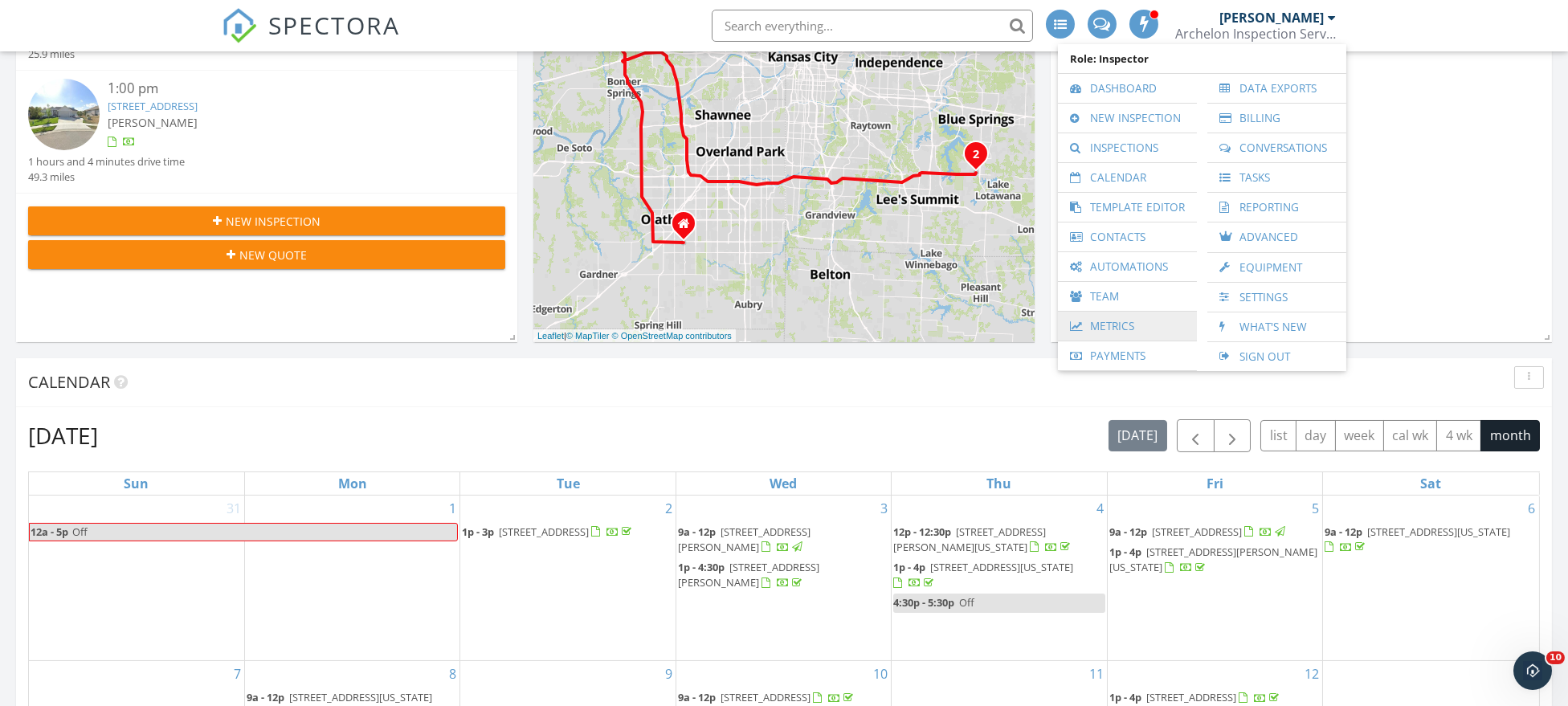
click at [1129, 316] on link "Metrics" at bounding box center [1127, 326] width 123 height 29
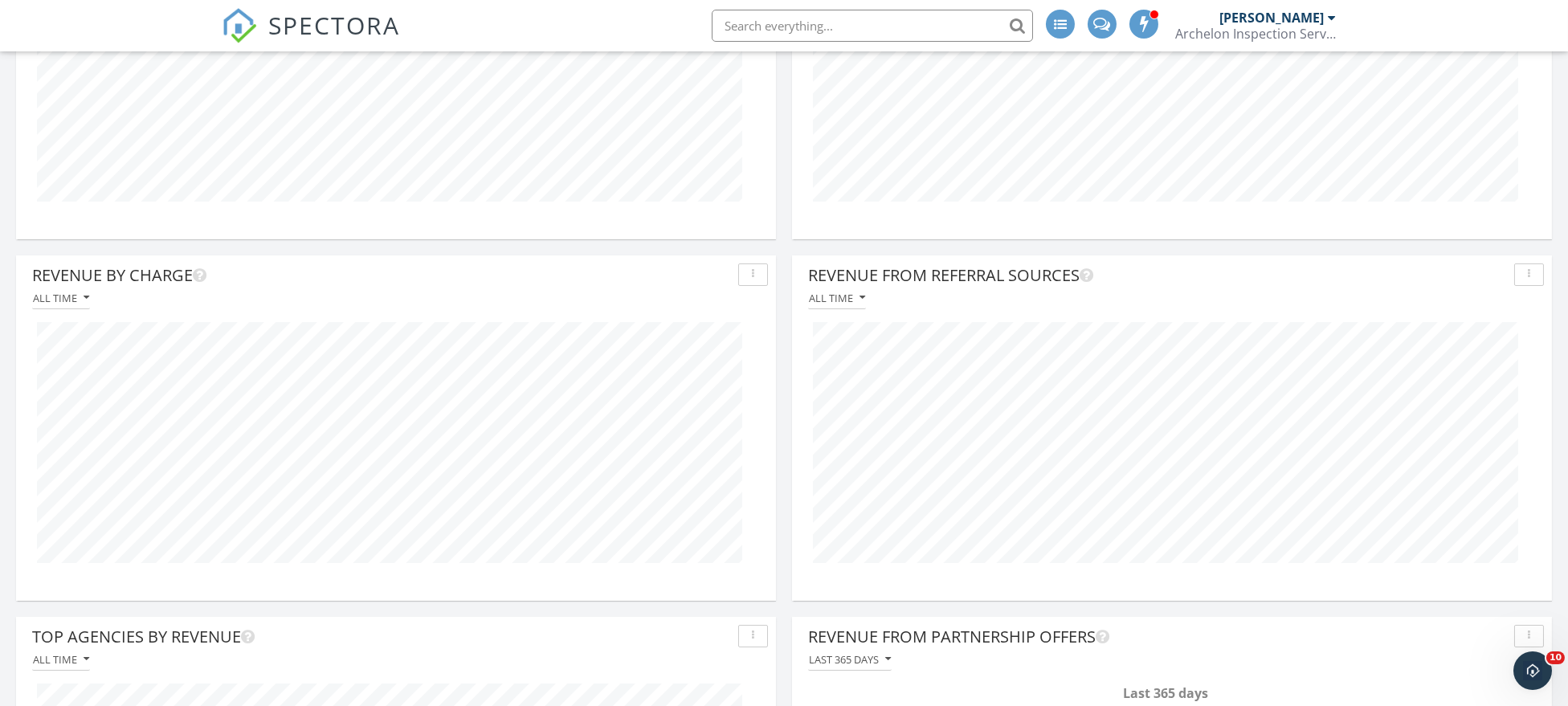
scroll to position [482, 0]
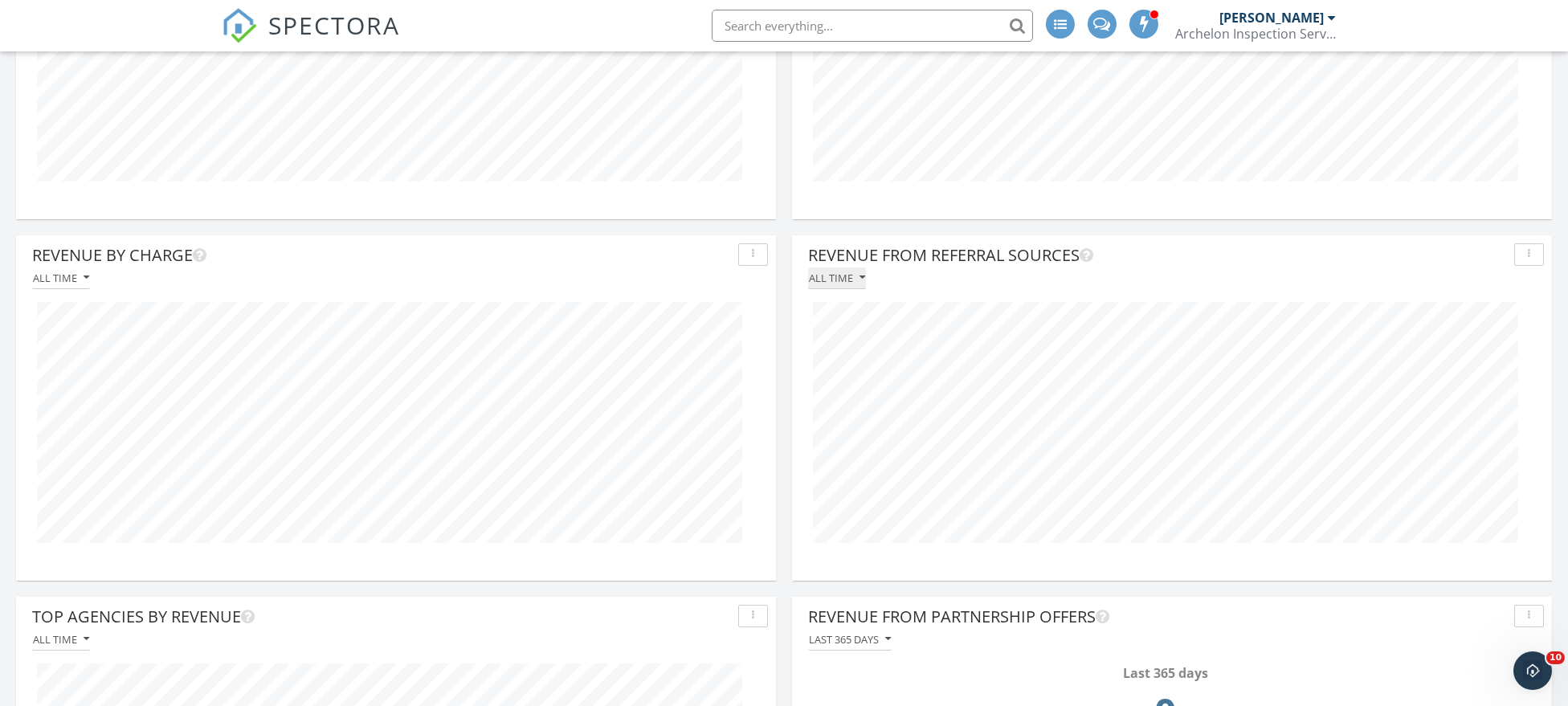
click at [861, 278] on icon "button" at bounding box center [862, 278] width 6 height 11
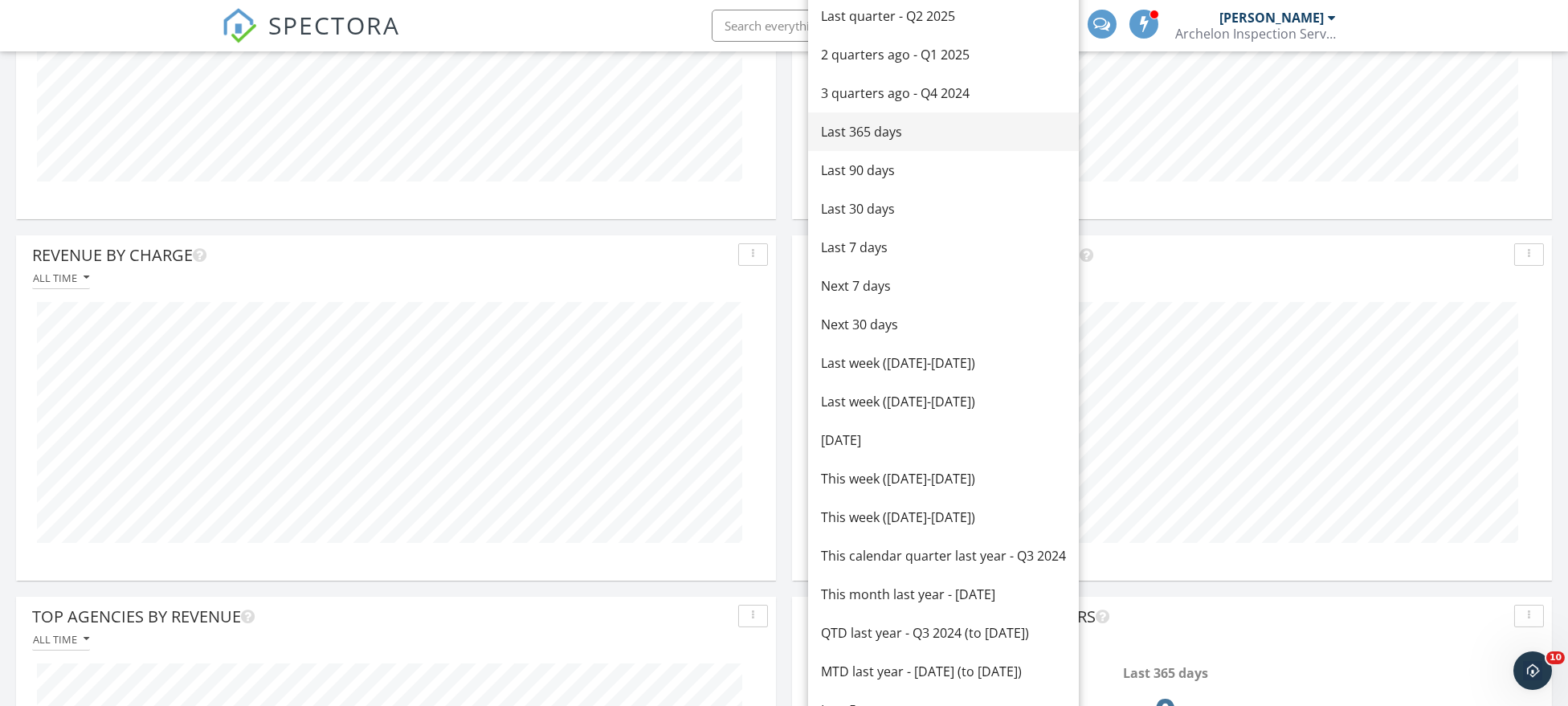
click at [881, 133] on div "Last 365 days" at bounding box center [944, 132] width 245 height 20
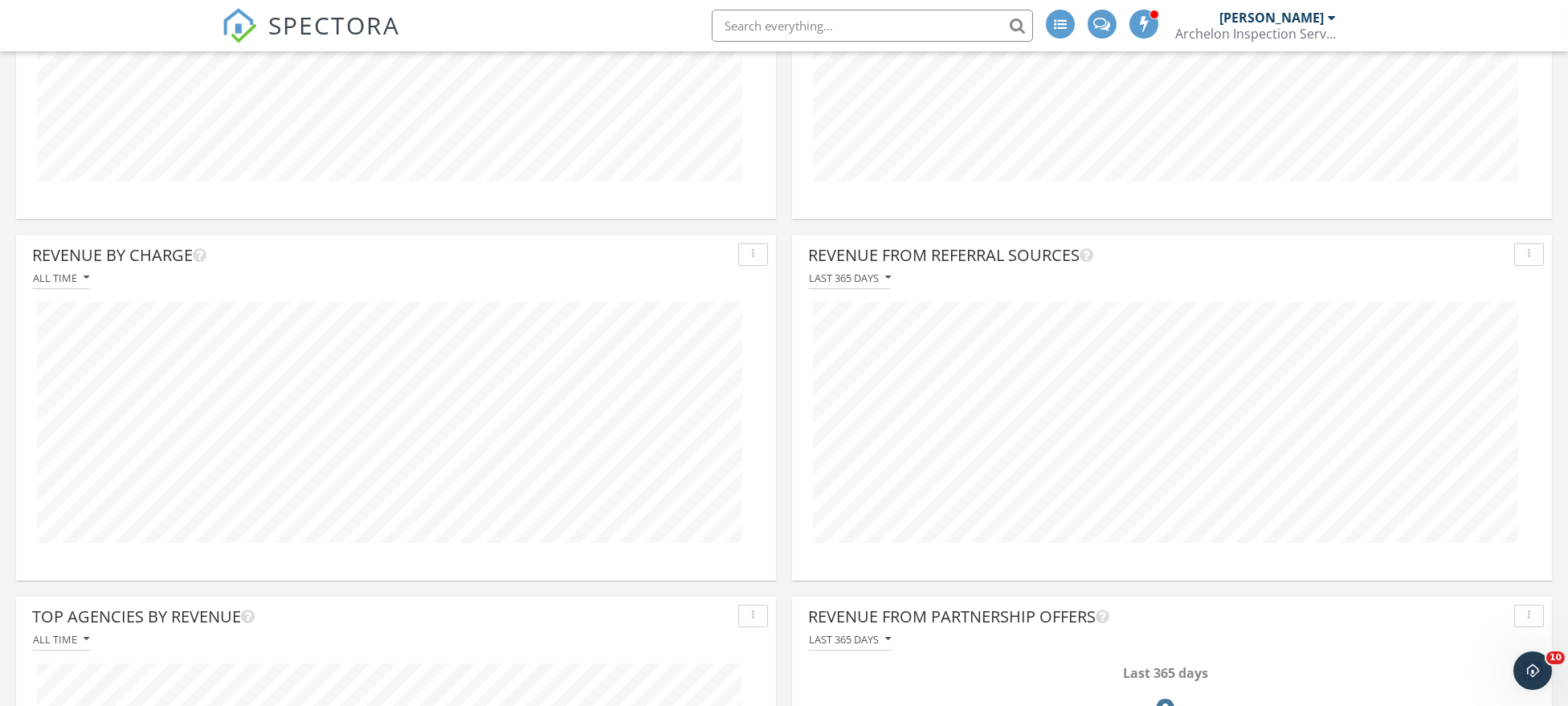
scroll to position [344, 760]
click at [875, 279] on div "Last 365 days" at bounding box center [850, 278] width 82 height 11
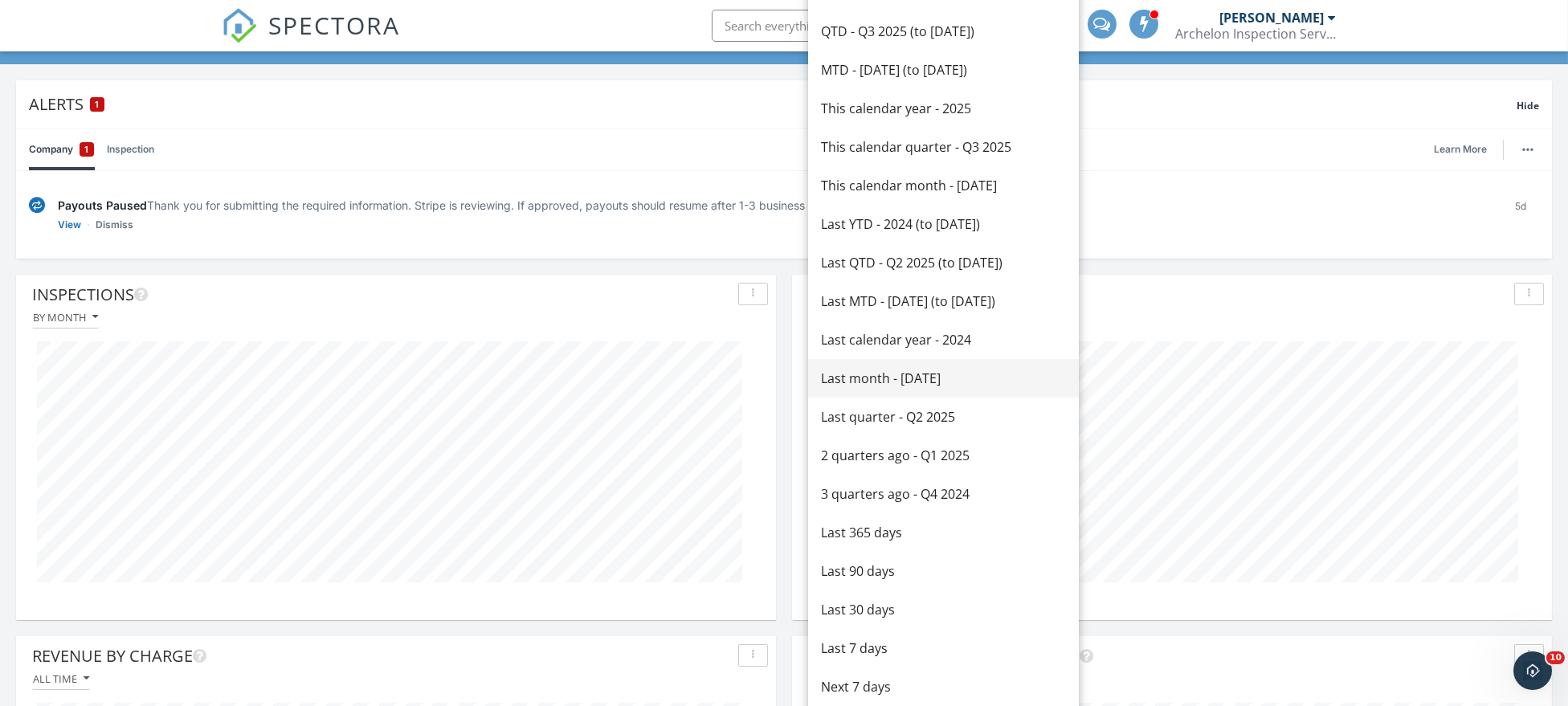
scroll to position [0, 0]
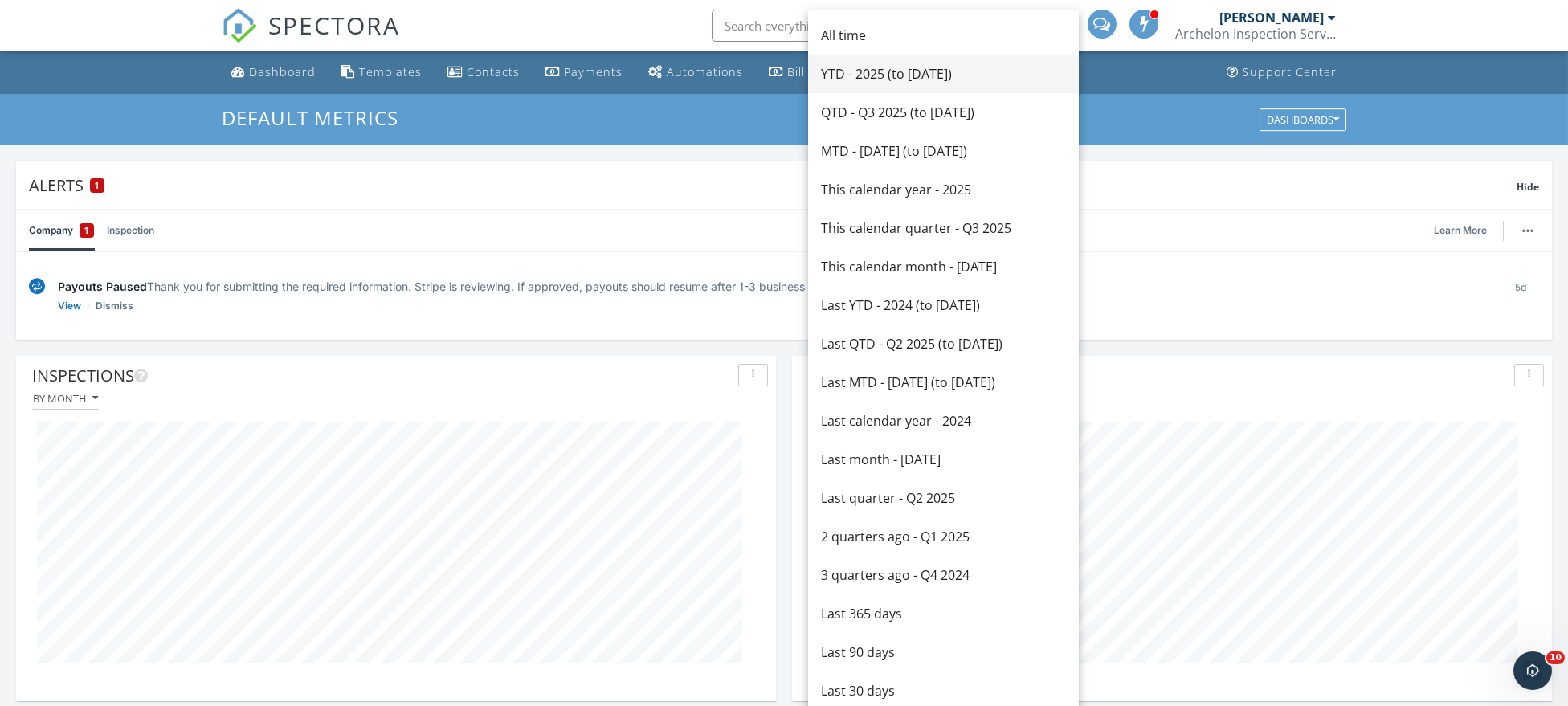
click at [922, 71] on div "YTD - 2025 (to [DATE])" at bounding box center [944, 74] width 245 height 20
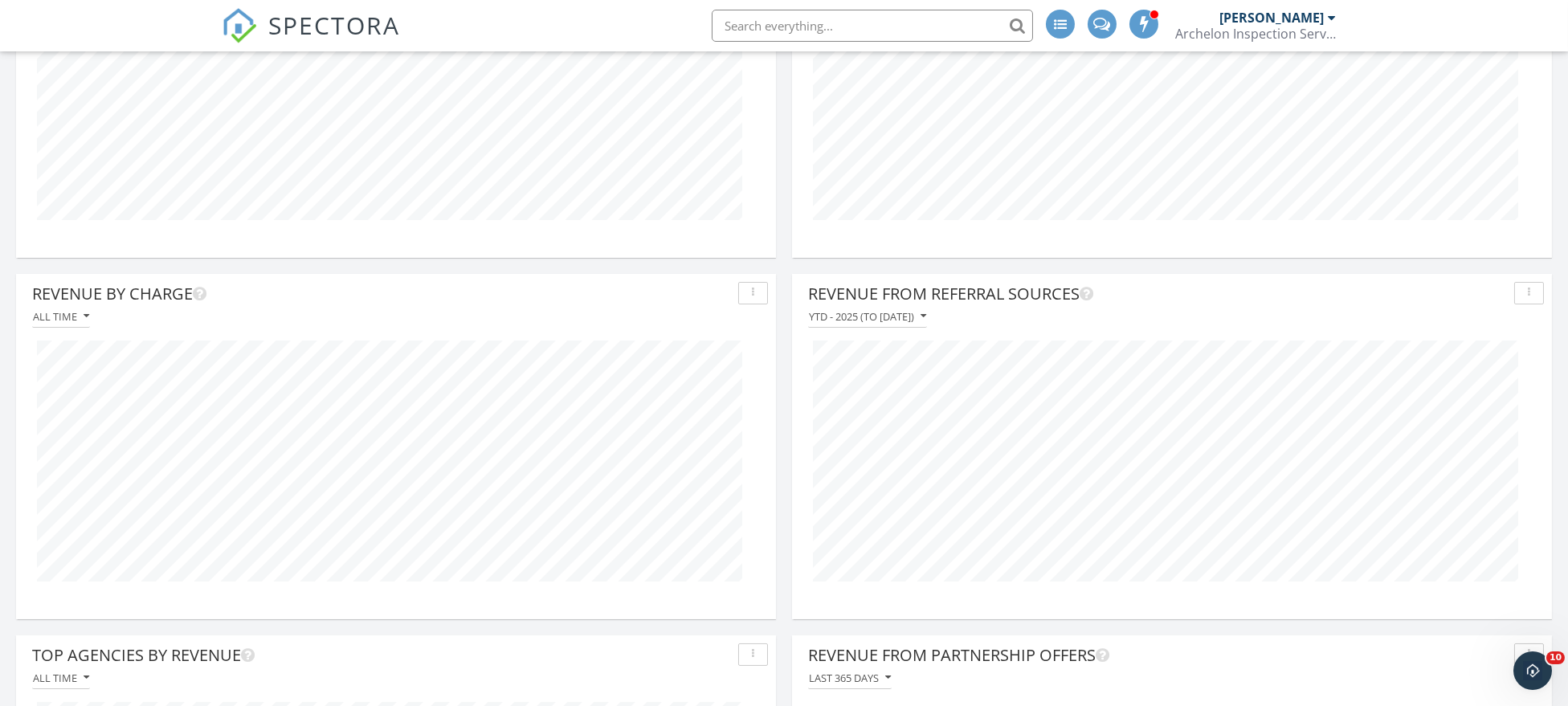
scroll to position [482, 0]
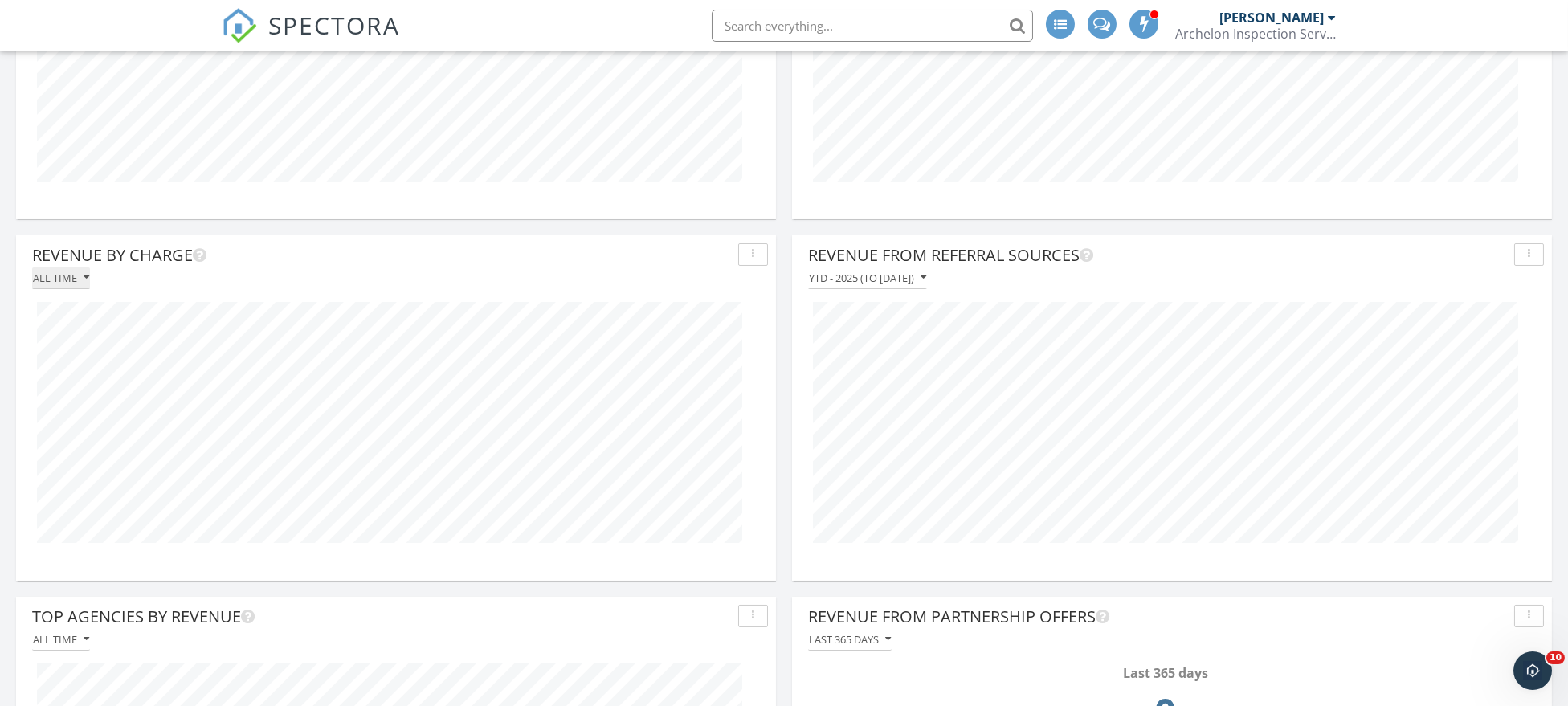
click at [87, 278] on icon "button" at bounding box center [86, 278] width 6 height 11
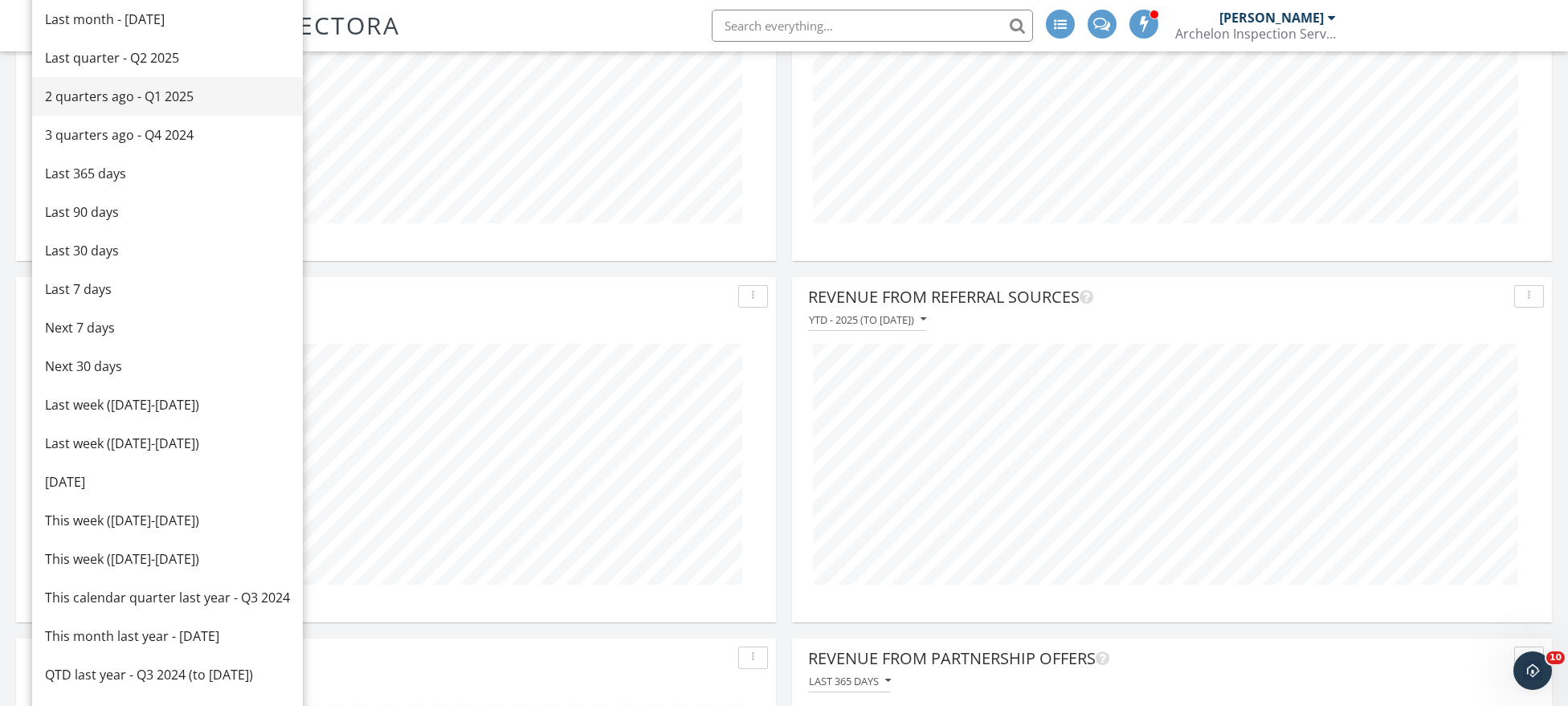
scroll to position [0, 0]
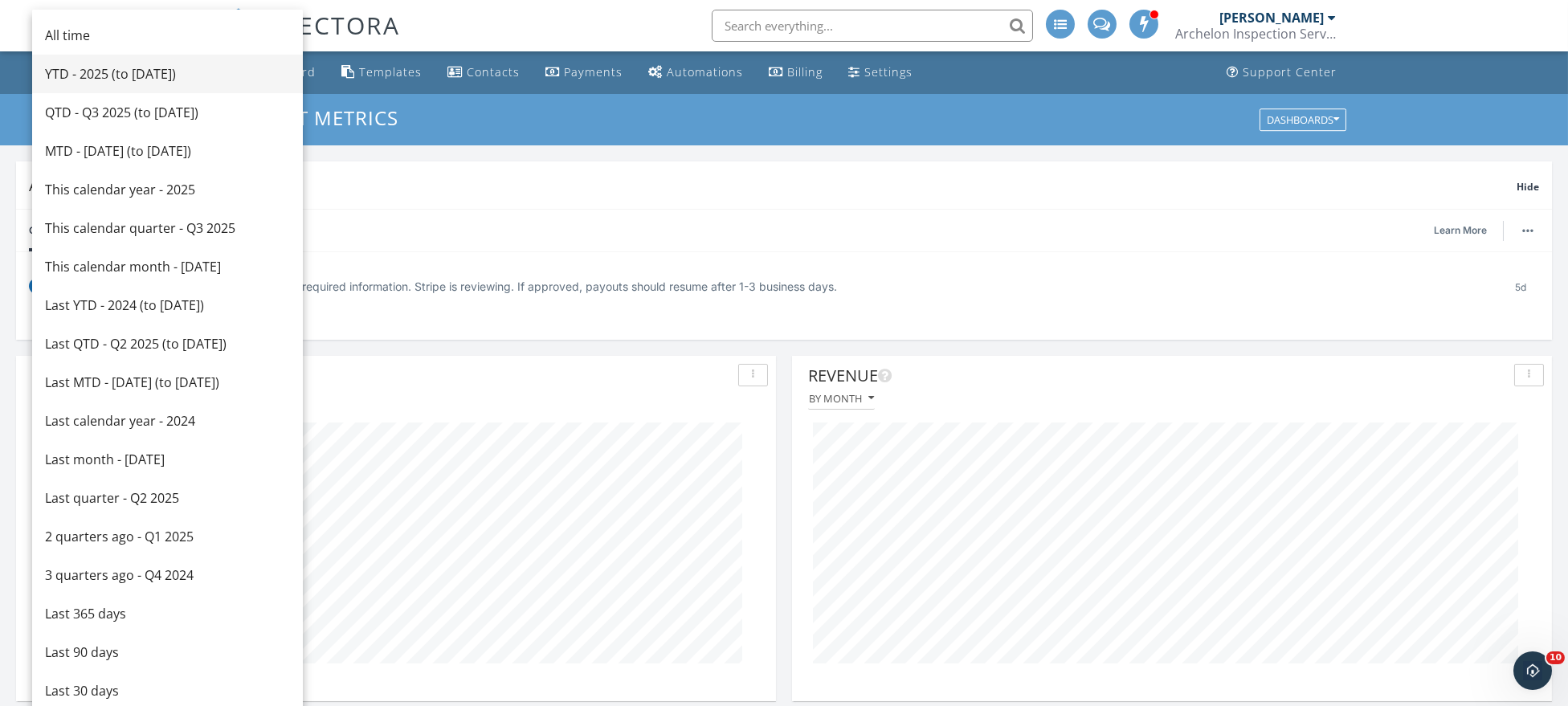
click at [106, 77] on div "YTD - 2025 (to [DATE])" at bounding box center [167, 74] width 245 height 20
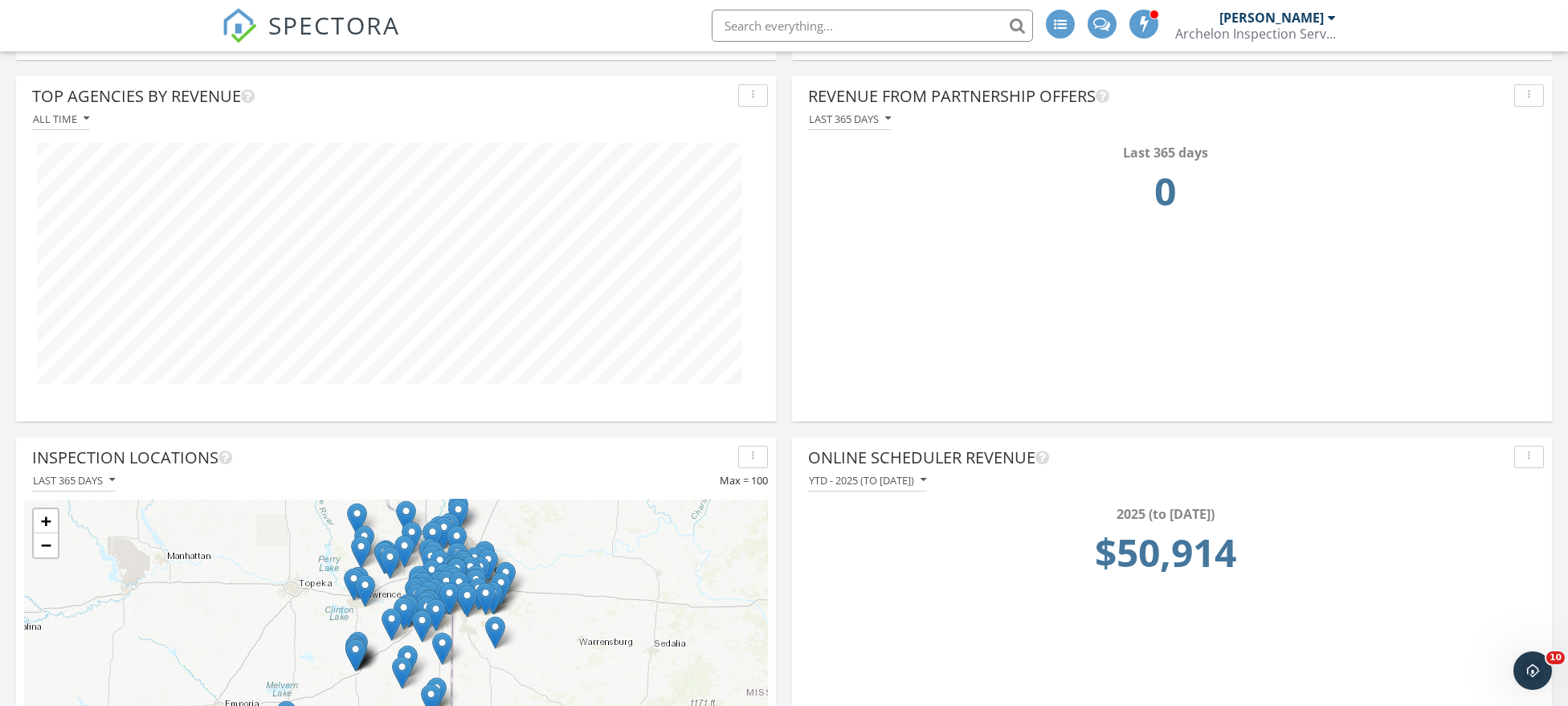
scroll to position [964, 0]
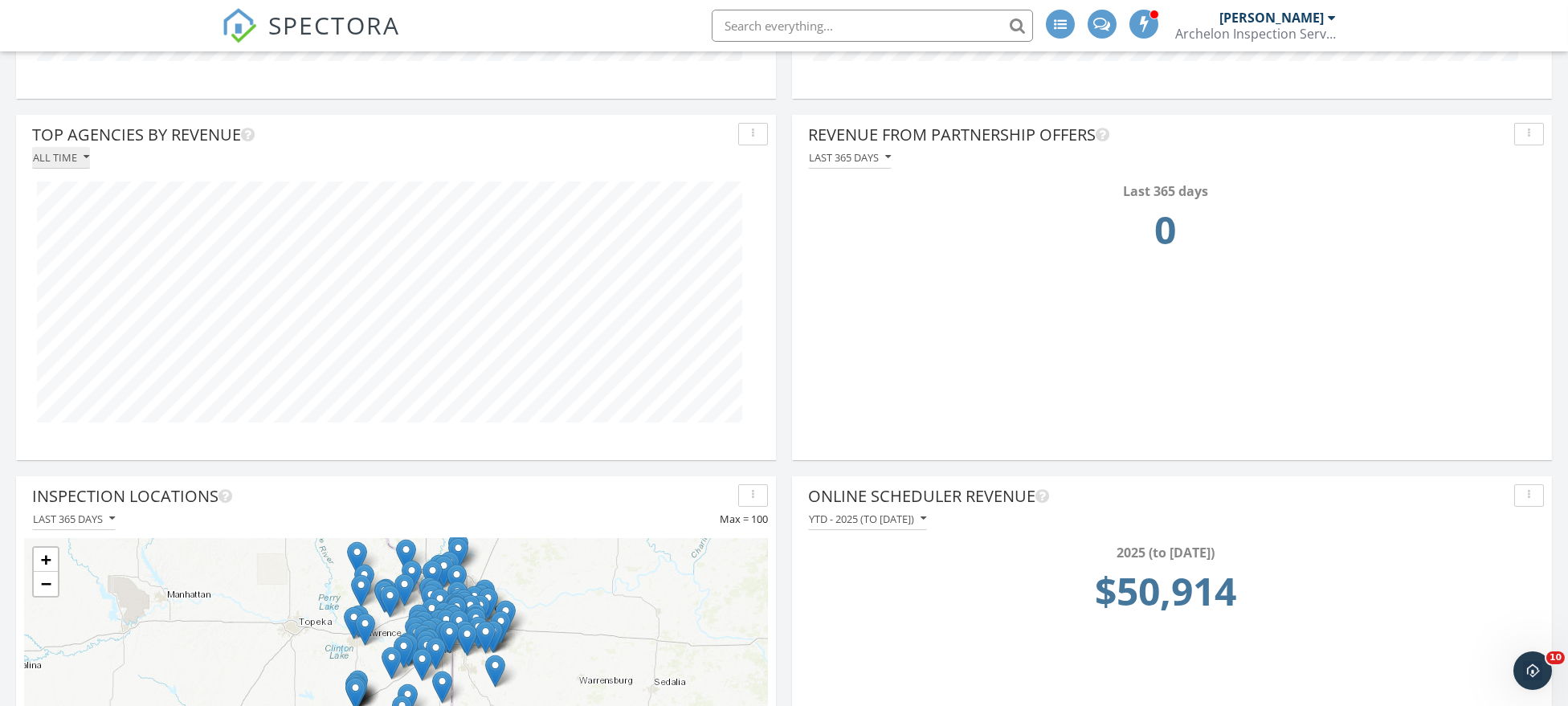
click at [84, 164] on button "All time" at bounding box center [60, 158] width 58 height 22
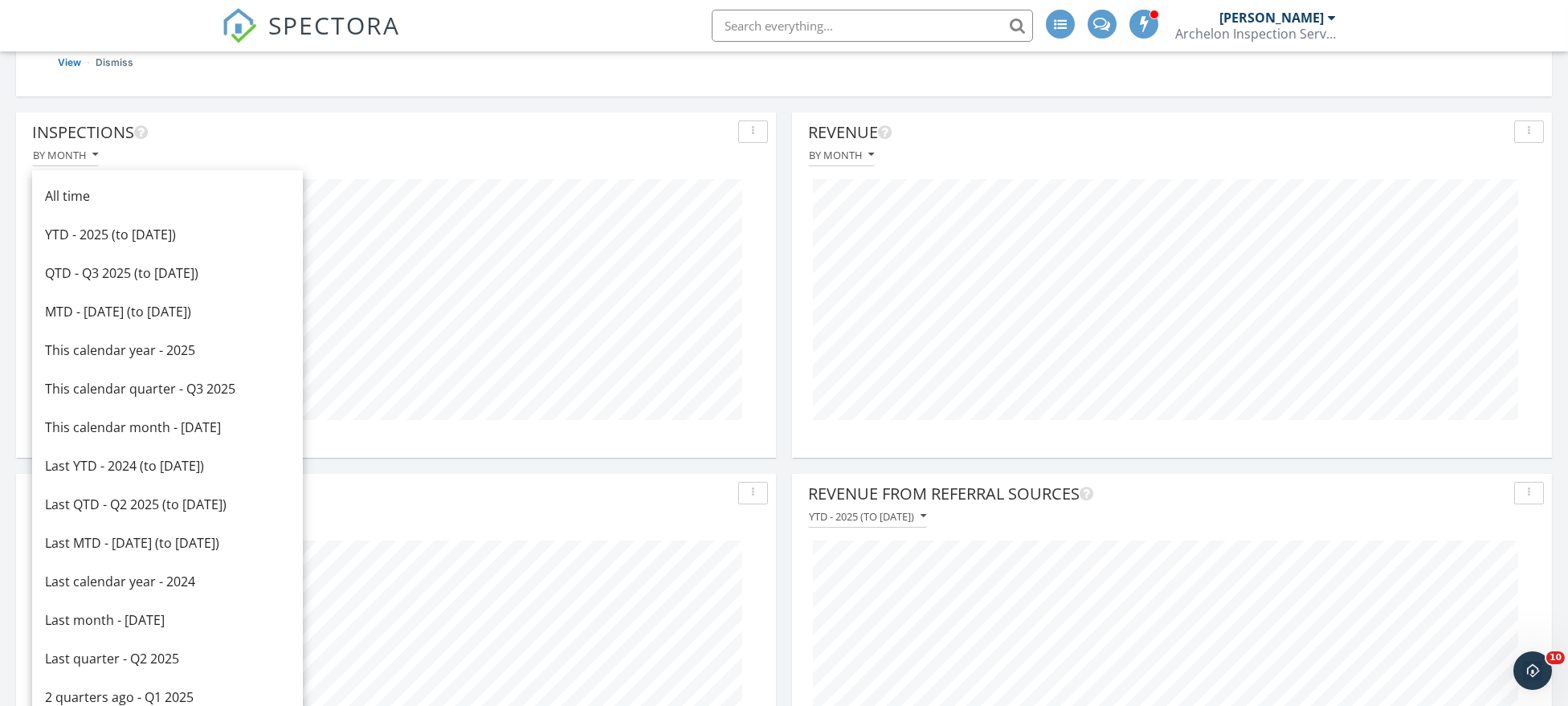
scroll to position [241, 0]
click at [84, 244] on div "YTD - 2025 (to [DATE])" at bounding box center [167, 238] width 245 height 20
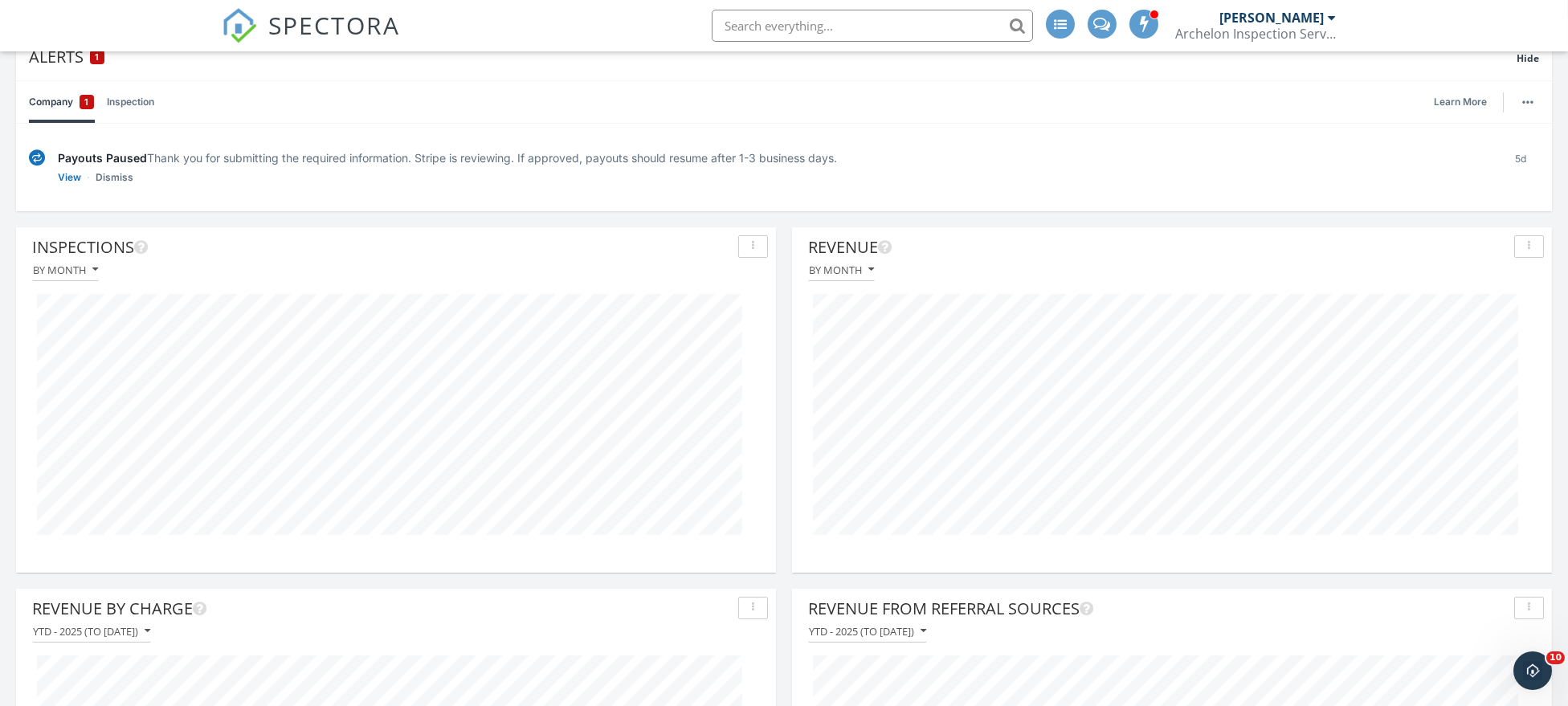
scroll to position [0, 0]
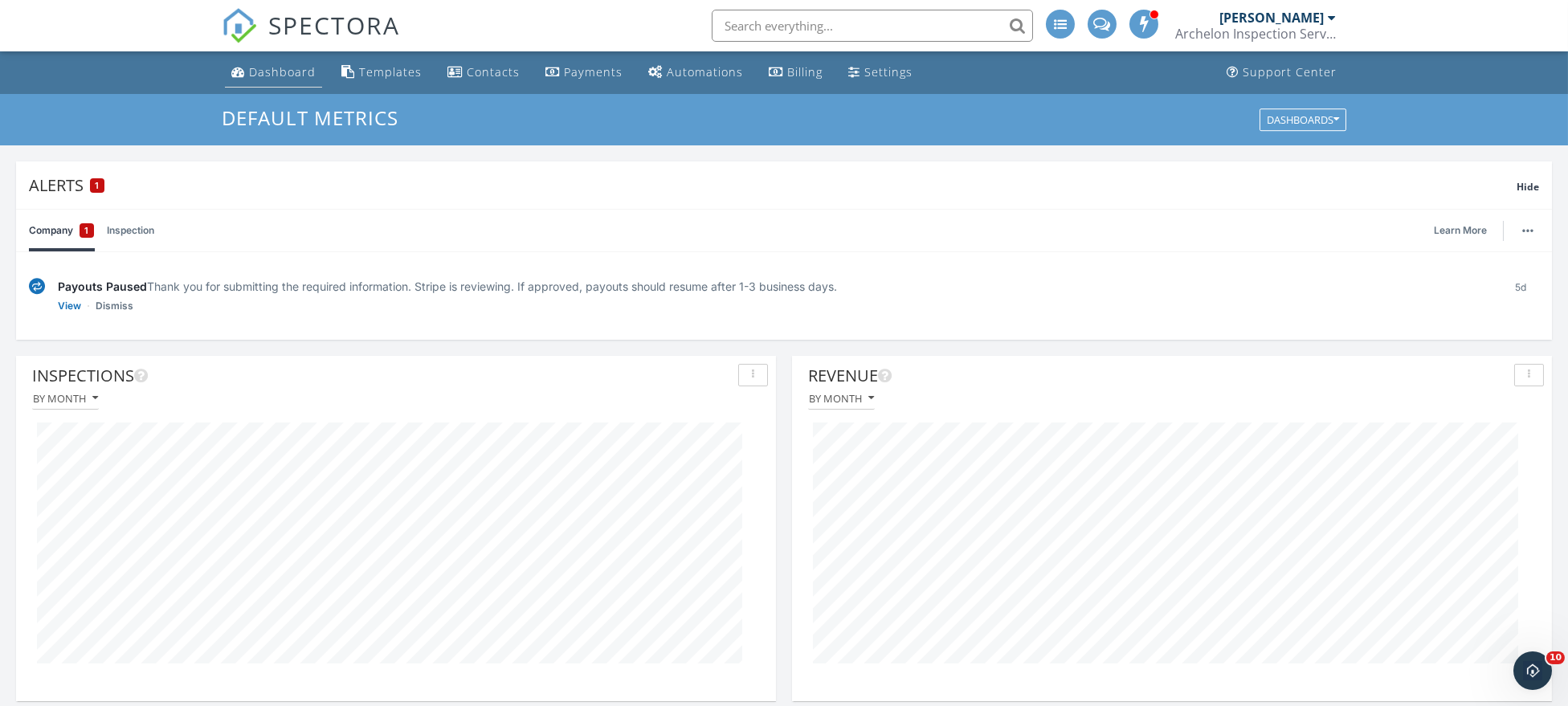
click at [270, 77] on div "Dashboard" at bounding box center [282, 72] width 67 height 16
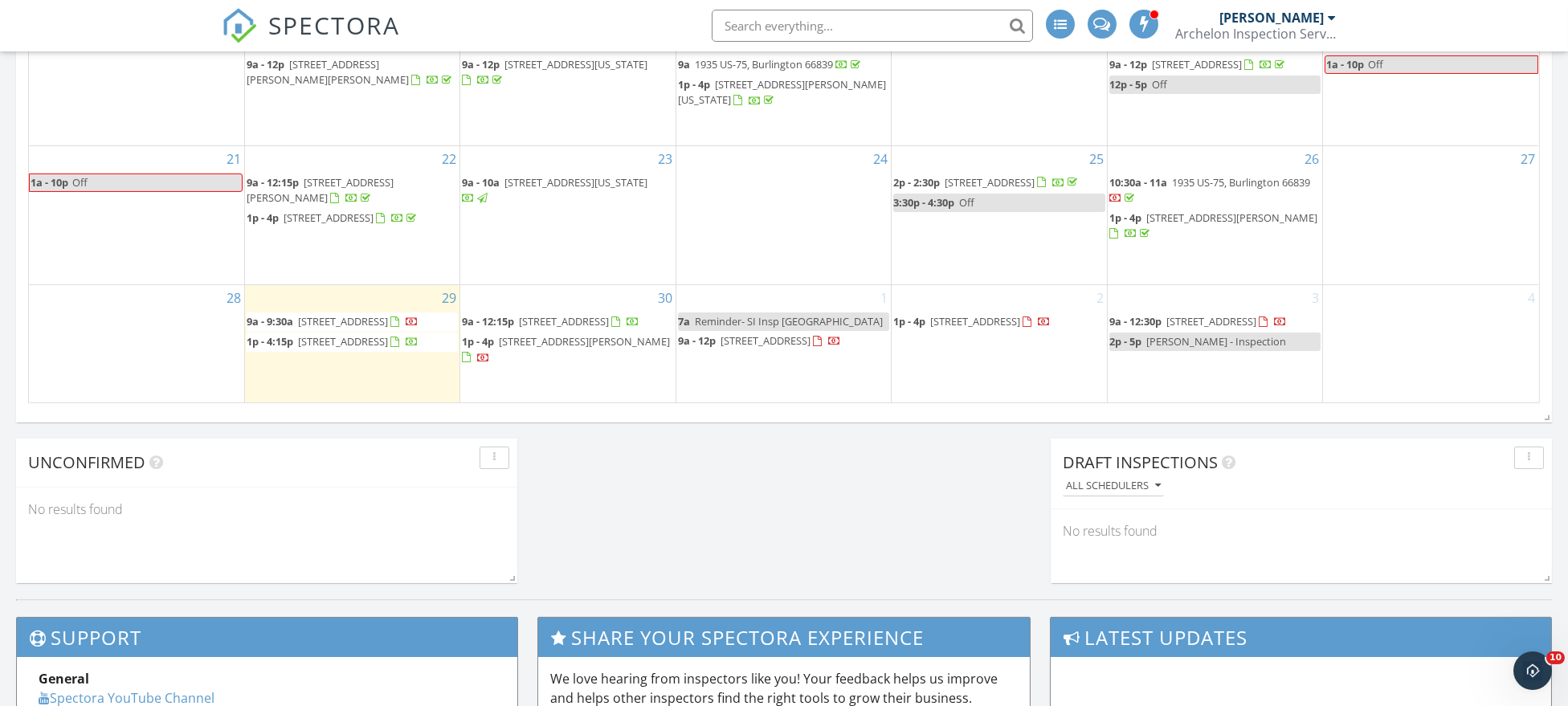
scroll to position [1082, 0]
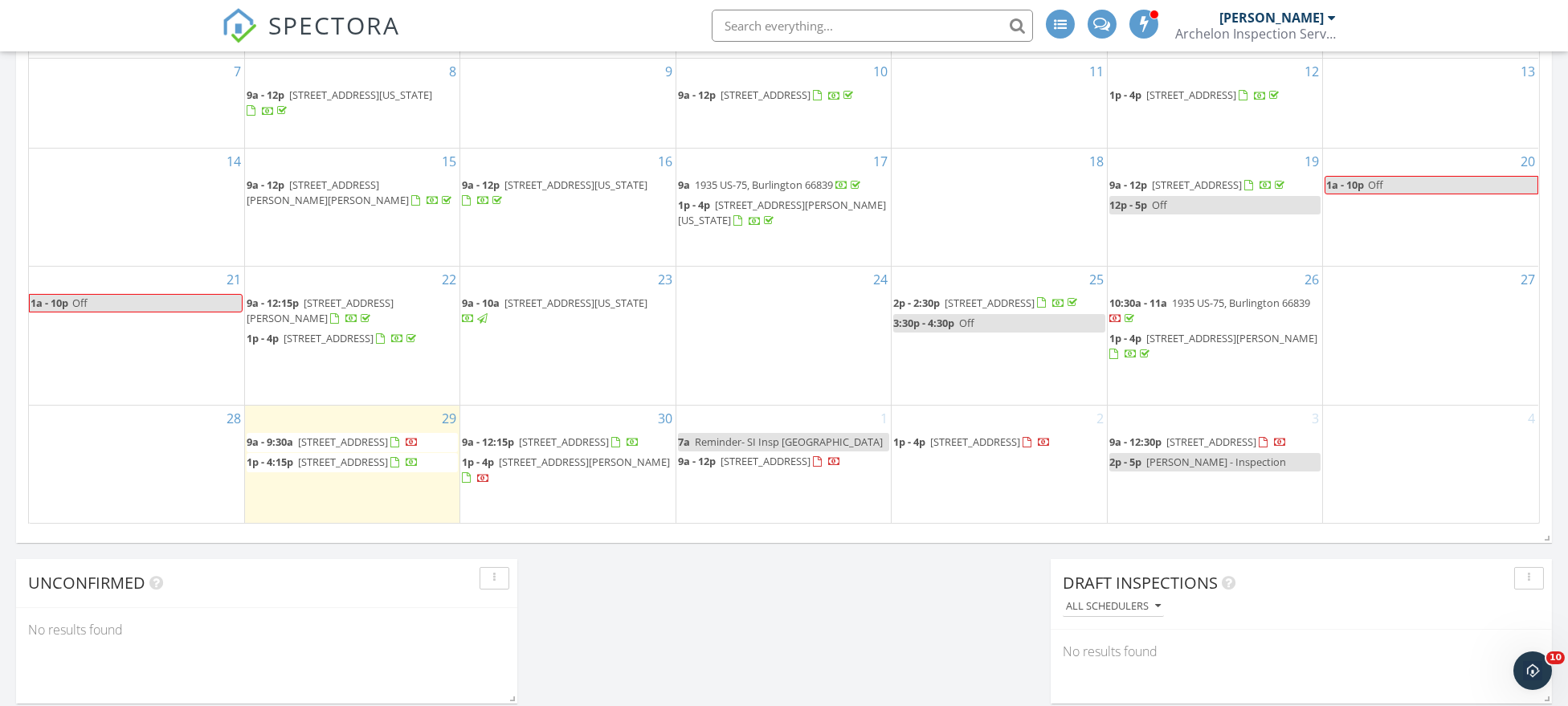
click at [971, 435] on span "[STREET_ADDRESS]" at bounding box center [975, 442] width 90 height 15
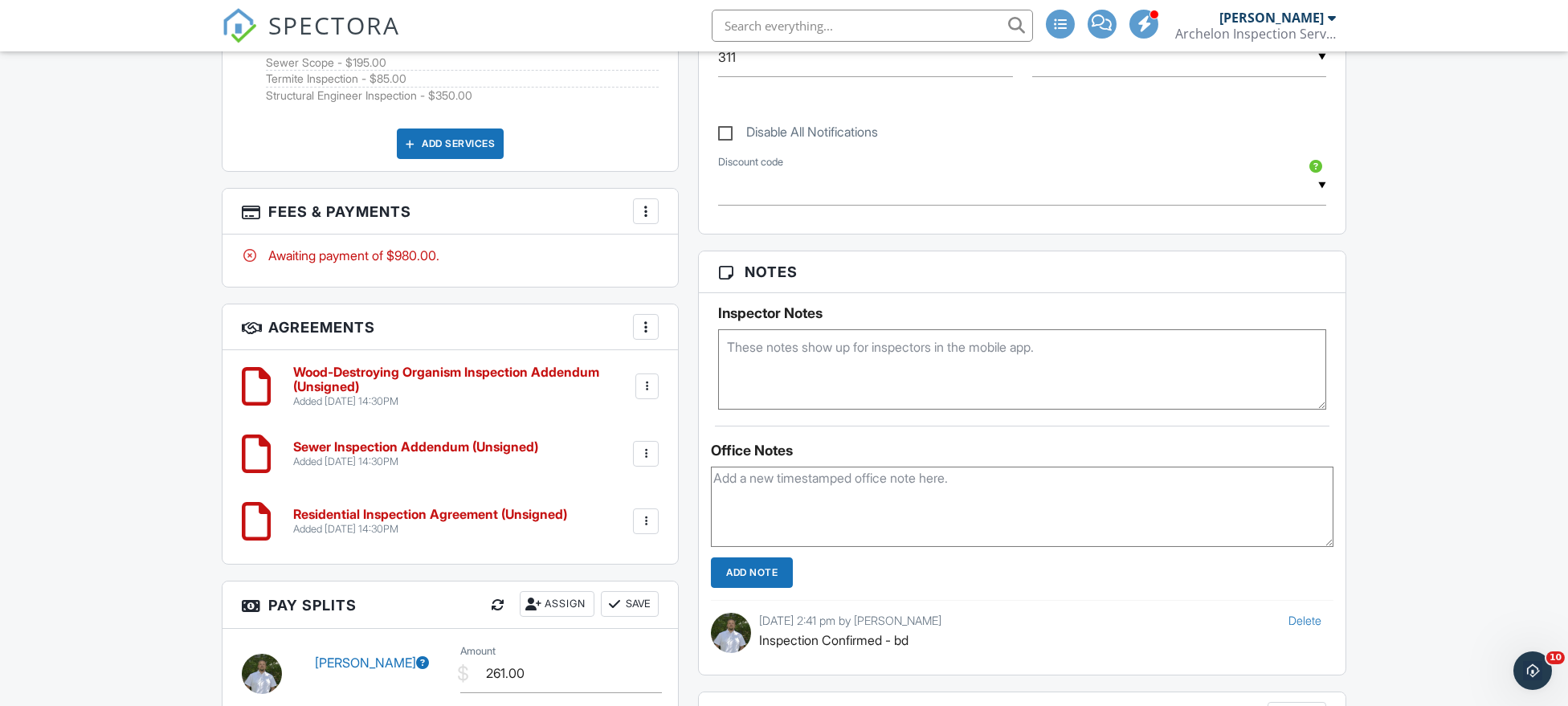
click at [802, 497] on textarea at bounding box center [1022, 507] width 623 height 80
type textarea "S"
type textarea "Sewer and Structural Confirmed - bd"
click at [738, 562] on input "Add Note" at bounding box center [752, 572] width 82 height 30
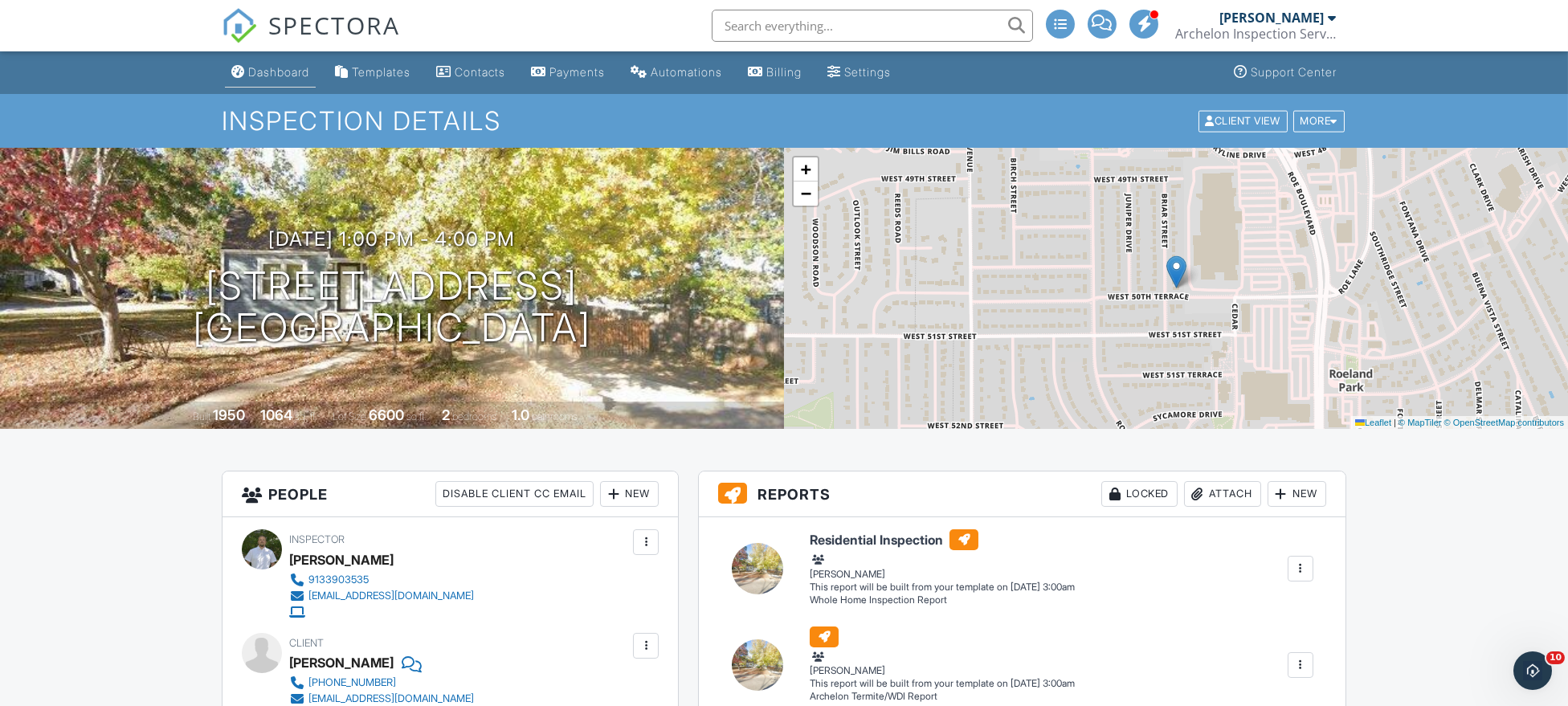
click at [289, 69] on div "Dashboard" at bounding box center [278, 72] width 61 height 14
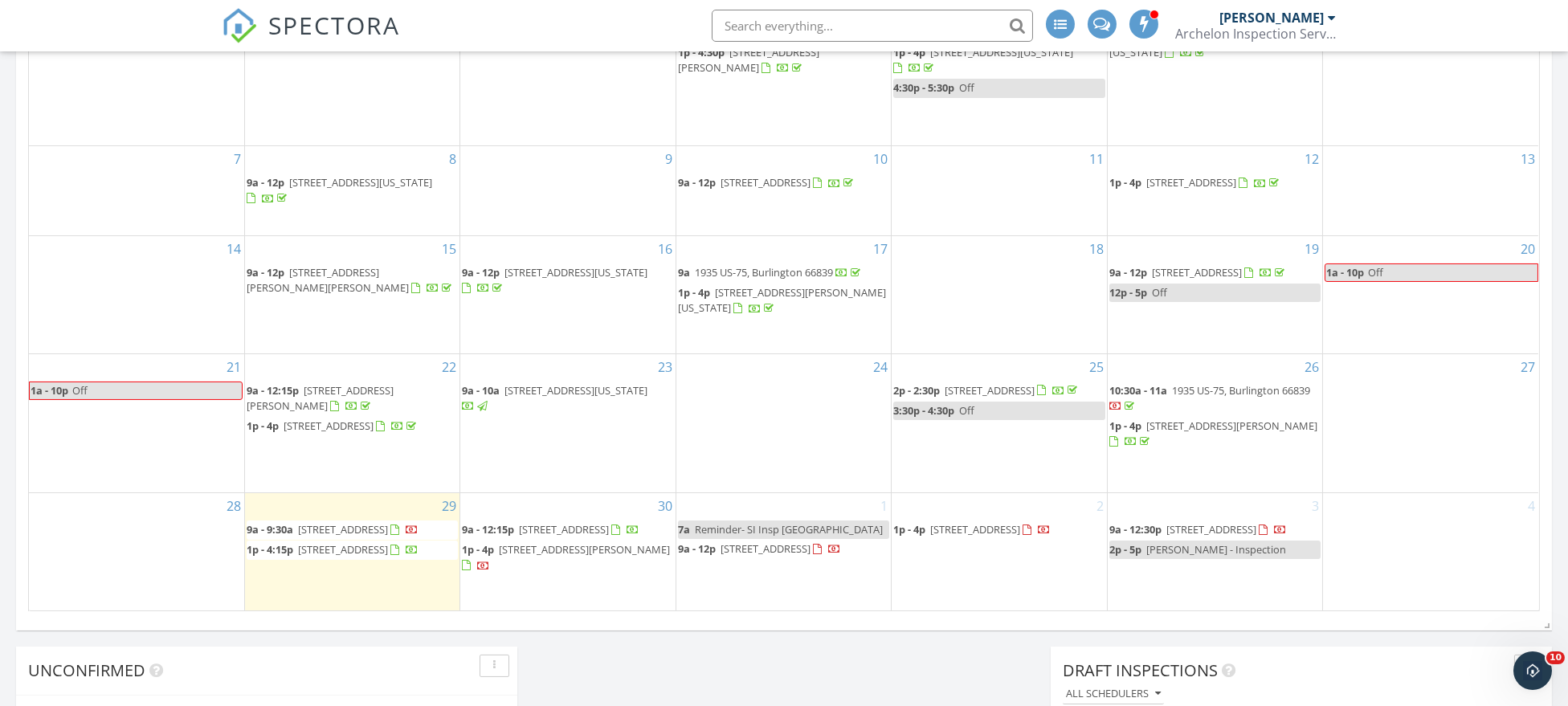
scroll to position [1083, 0]
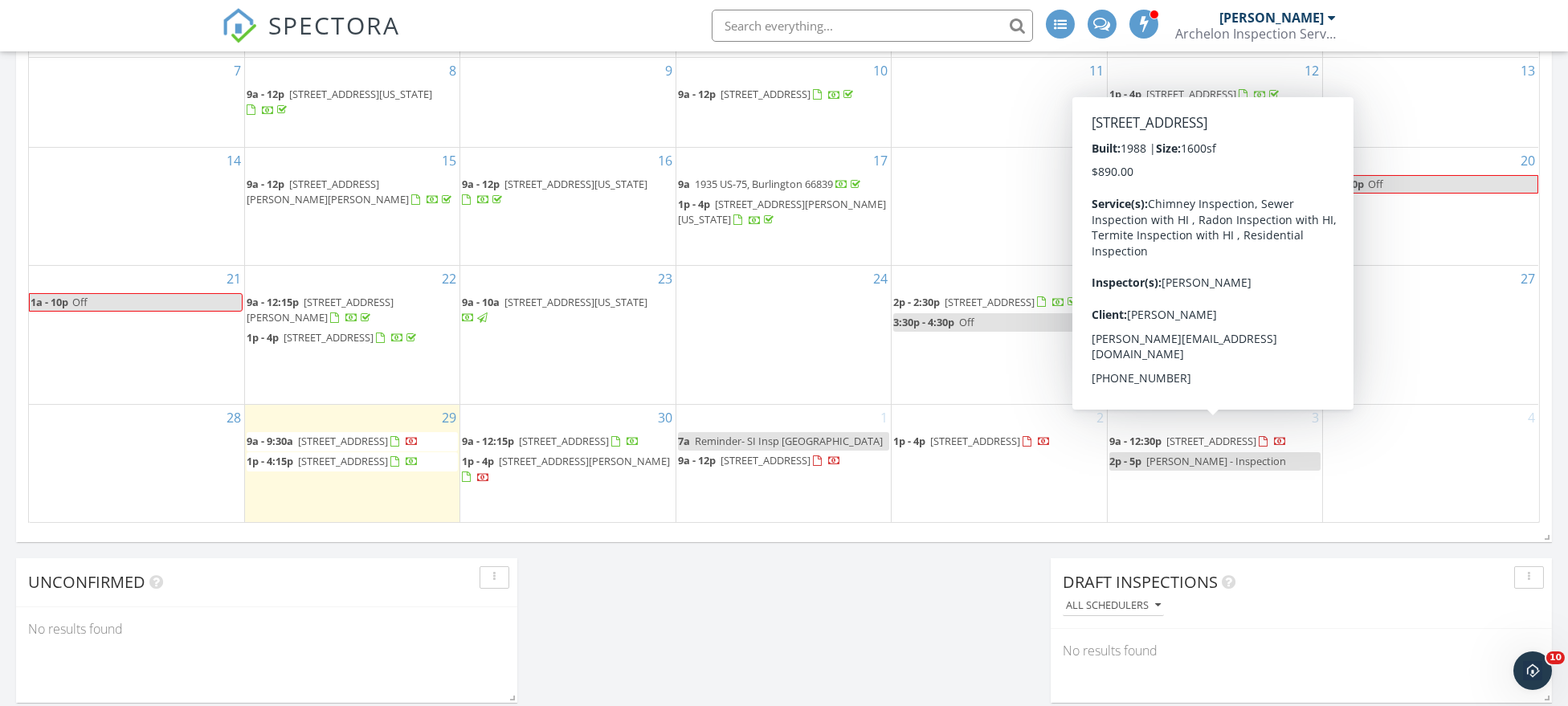
click at [1242, 434] on span "9a - 12:30p 10908 E 233rd St , Peculiar 64078" at bounding box center [1198, 442] width 178 height 16
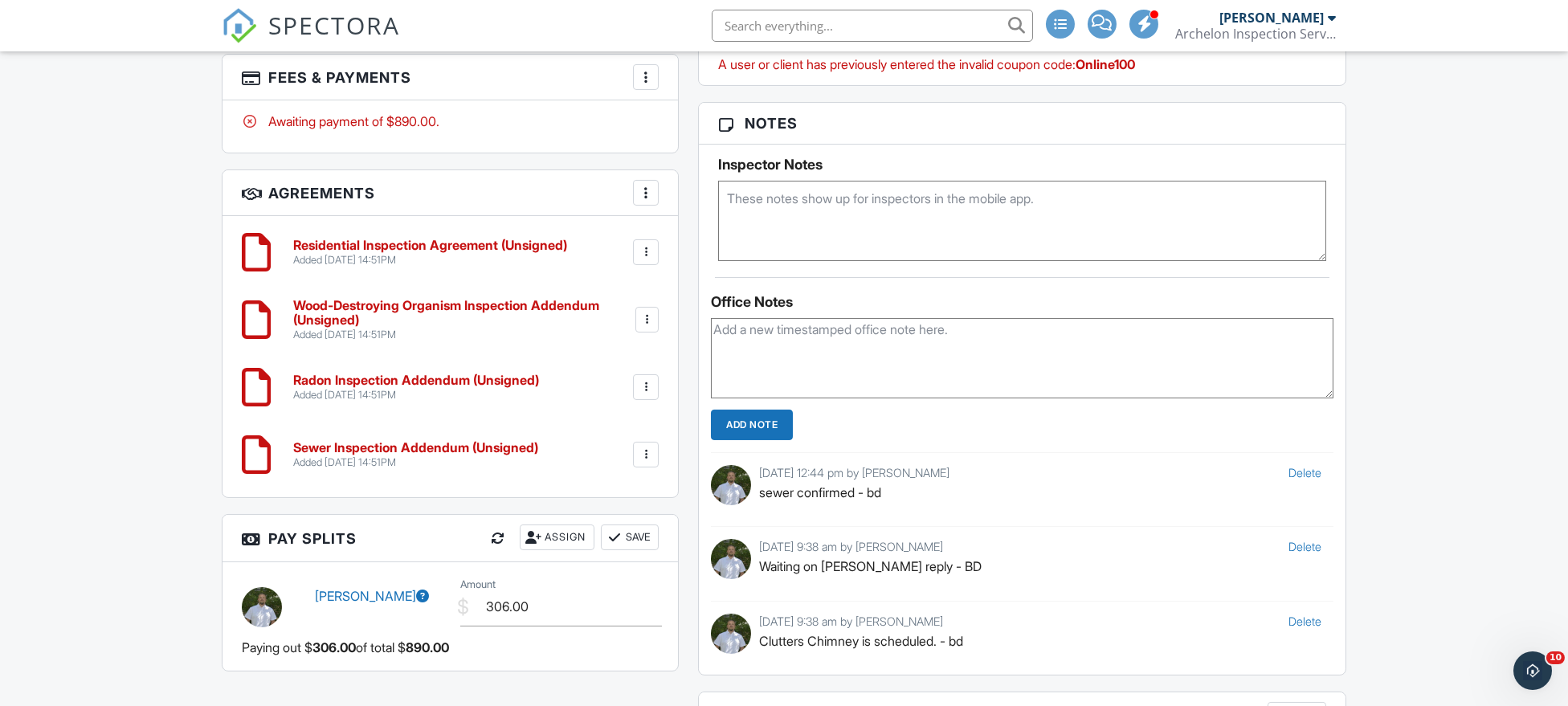
scroll to position [1446, 0]
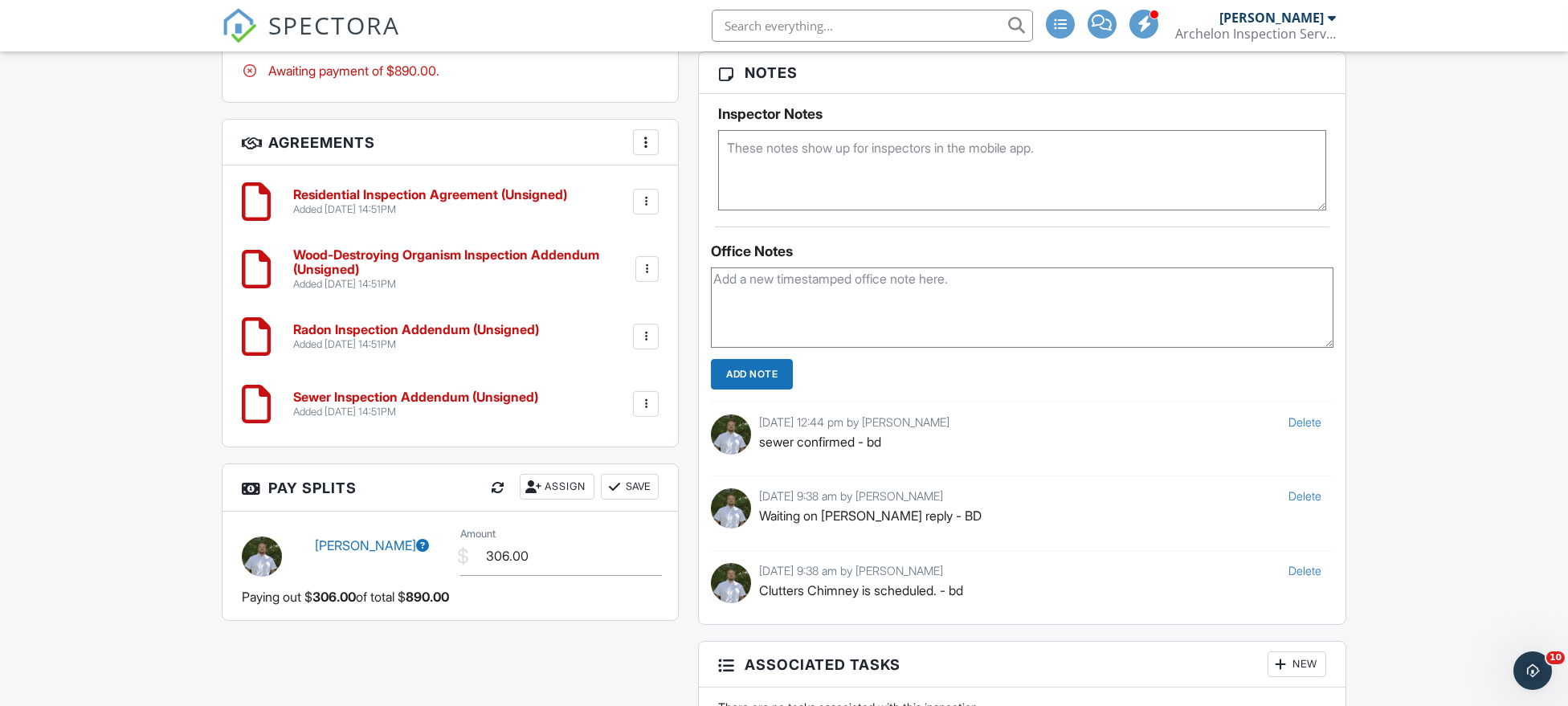
click at [641, 335] on div at bounding box center [646, 337] width 16 height 16
click at [598, 466] on li "Delete" at bounding box center [603, 460] width 91 height 40
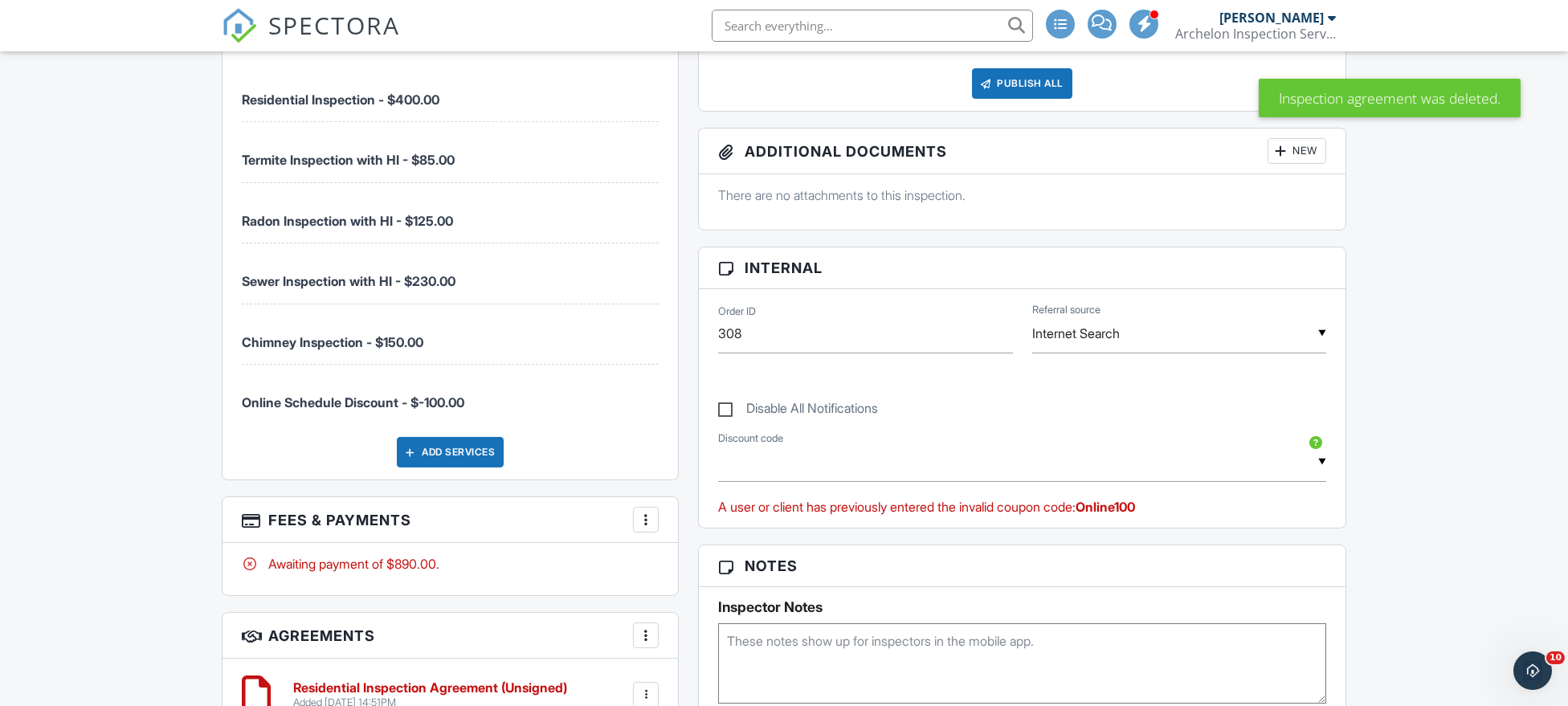
scroll to position [964, 0]
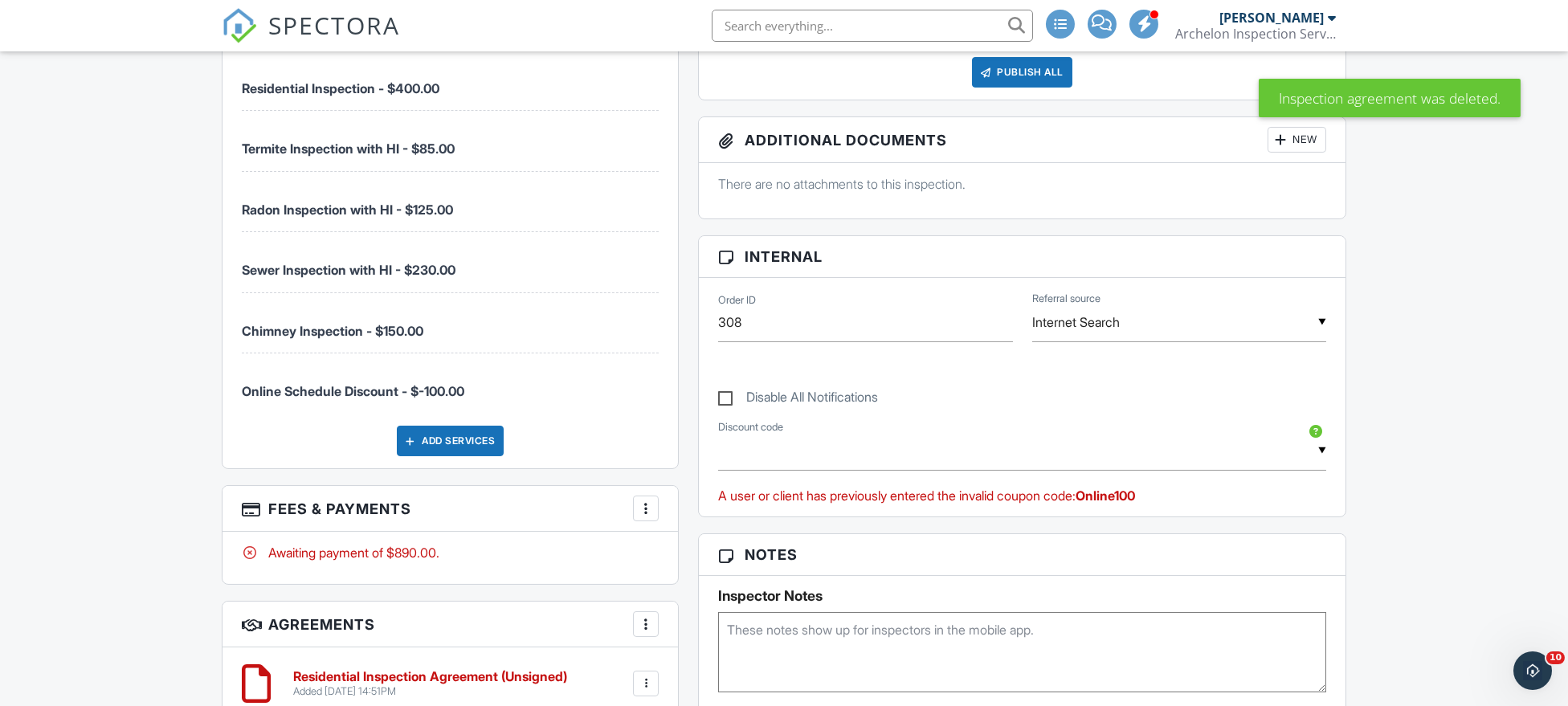
click at [644, 506] on div at bounding box center [646, 508] width 16 height 16
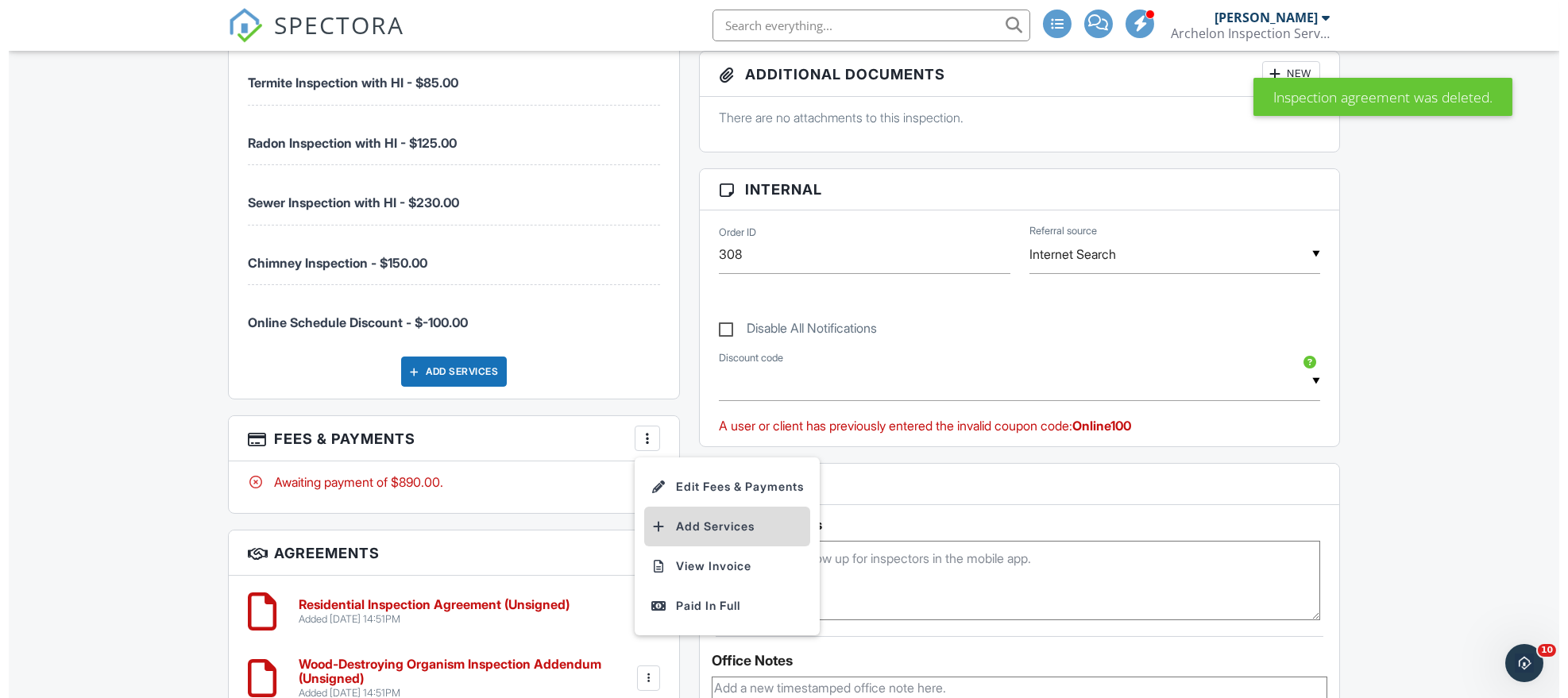
scroll to position [1072, 0]
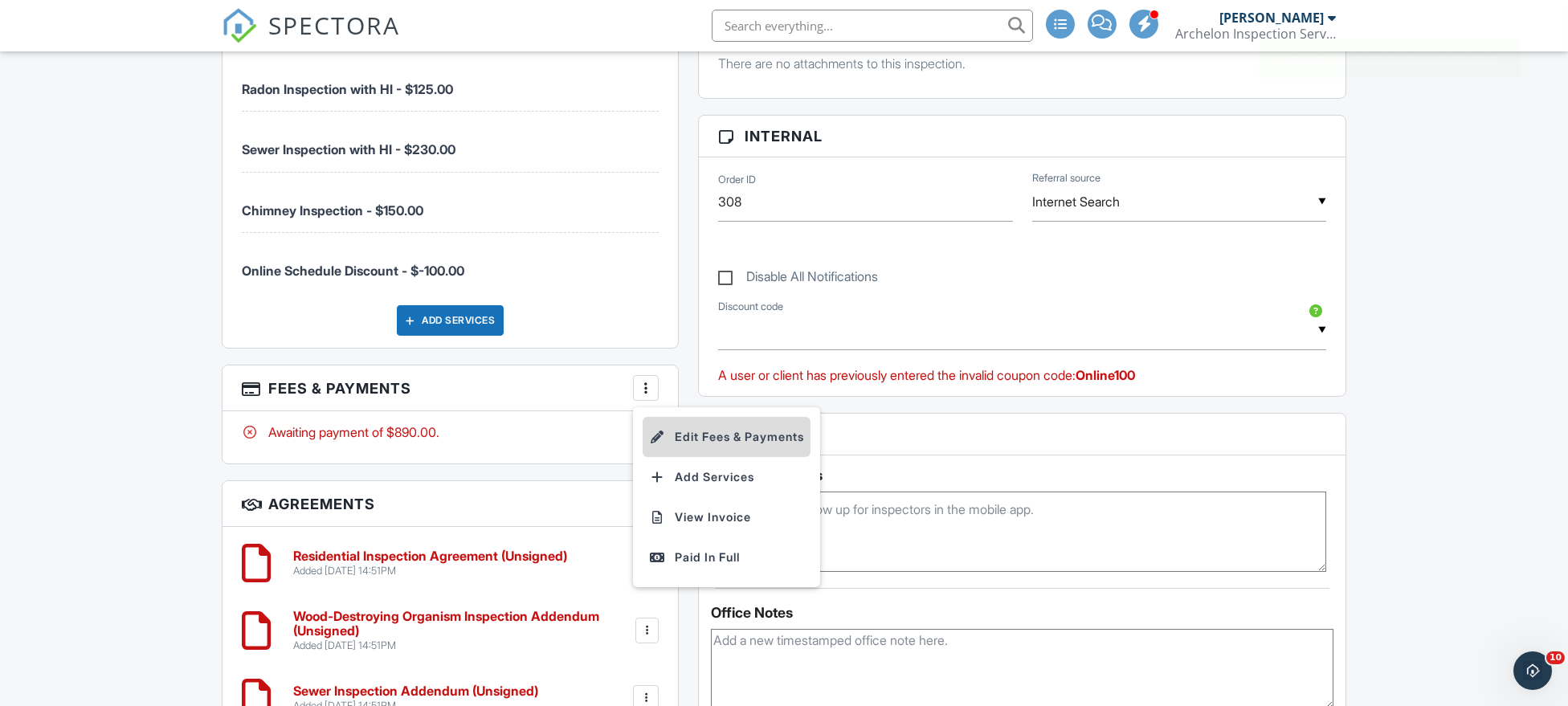
click at [720, 442] on li "Edit Fees & Payments" at bounding box center [726, 437] width 168 height 40
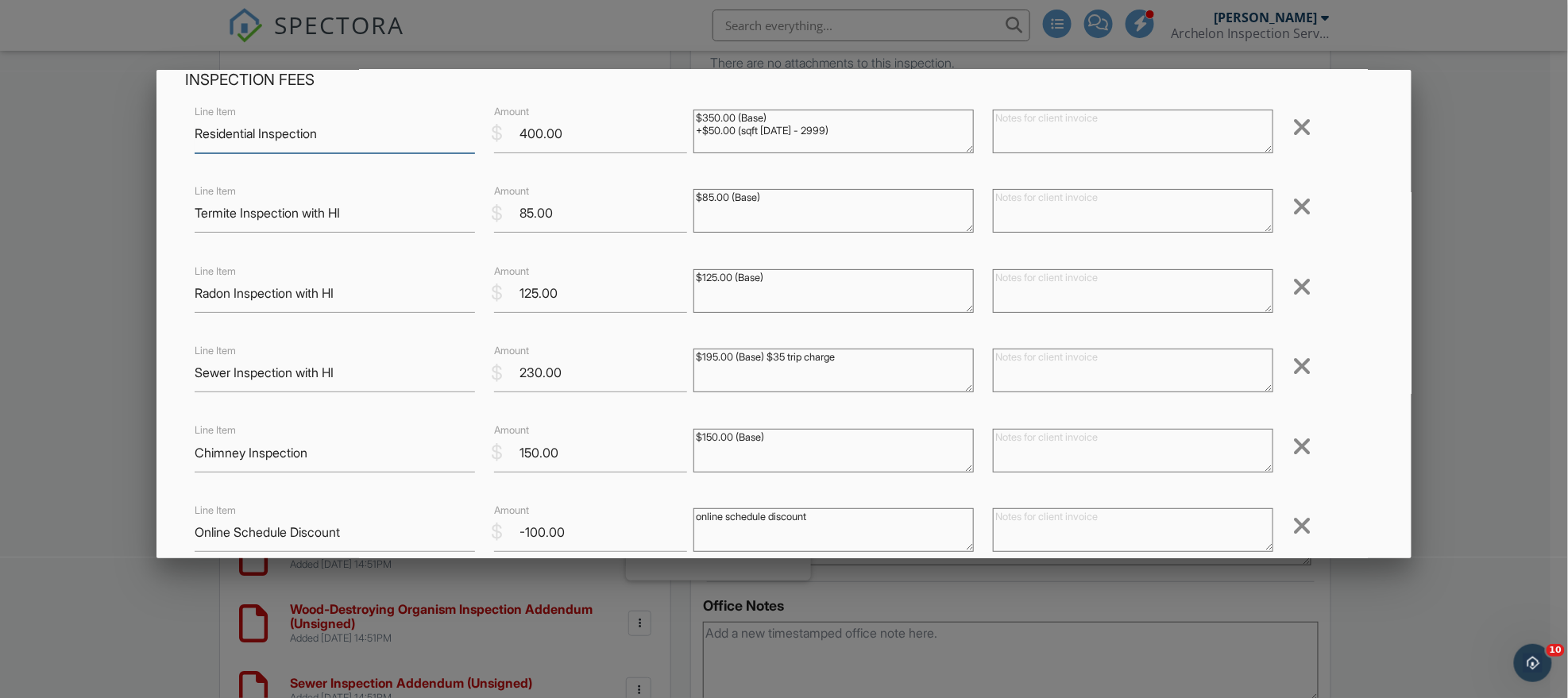
scroll to position [119, 0]
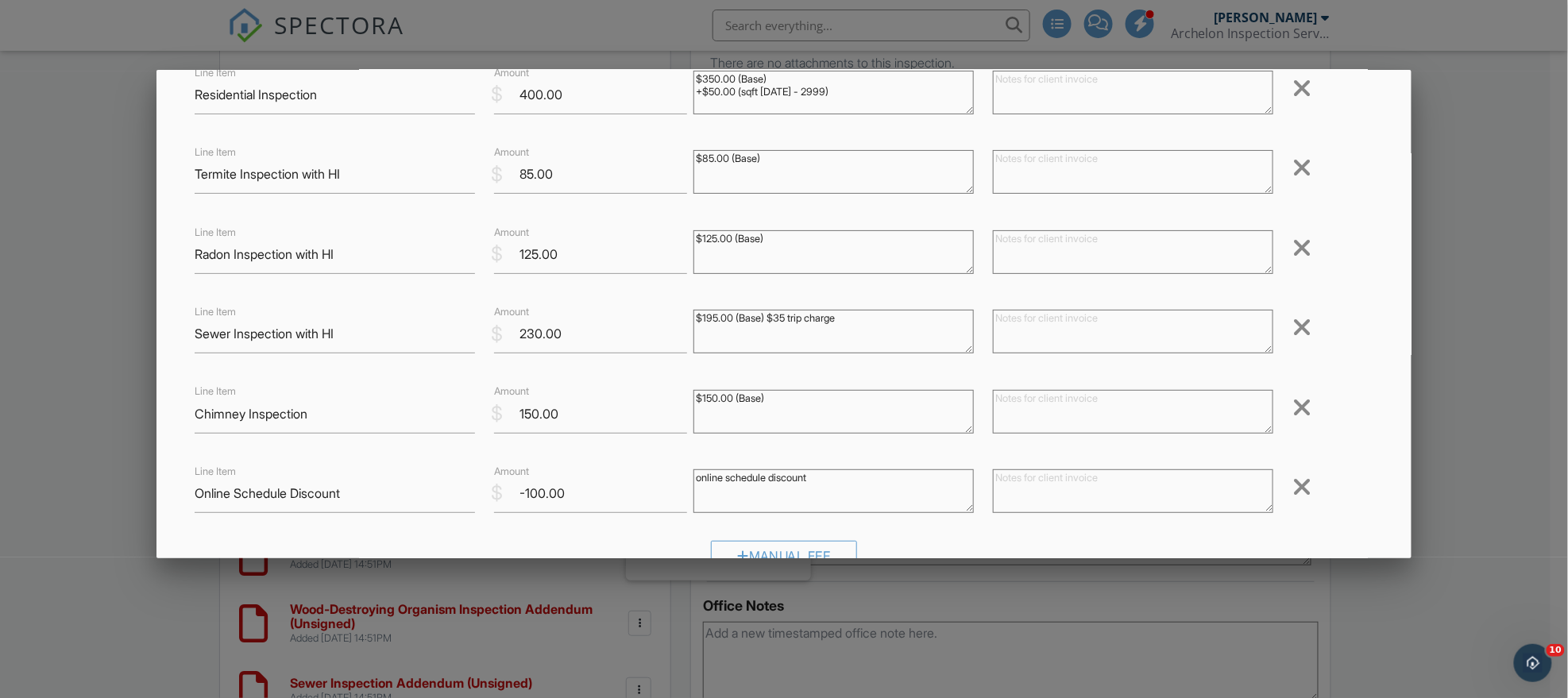
click at [1293, 248] on div at bounding box center [1302, 247] width 19 height 25
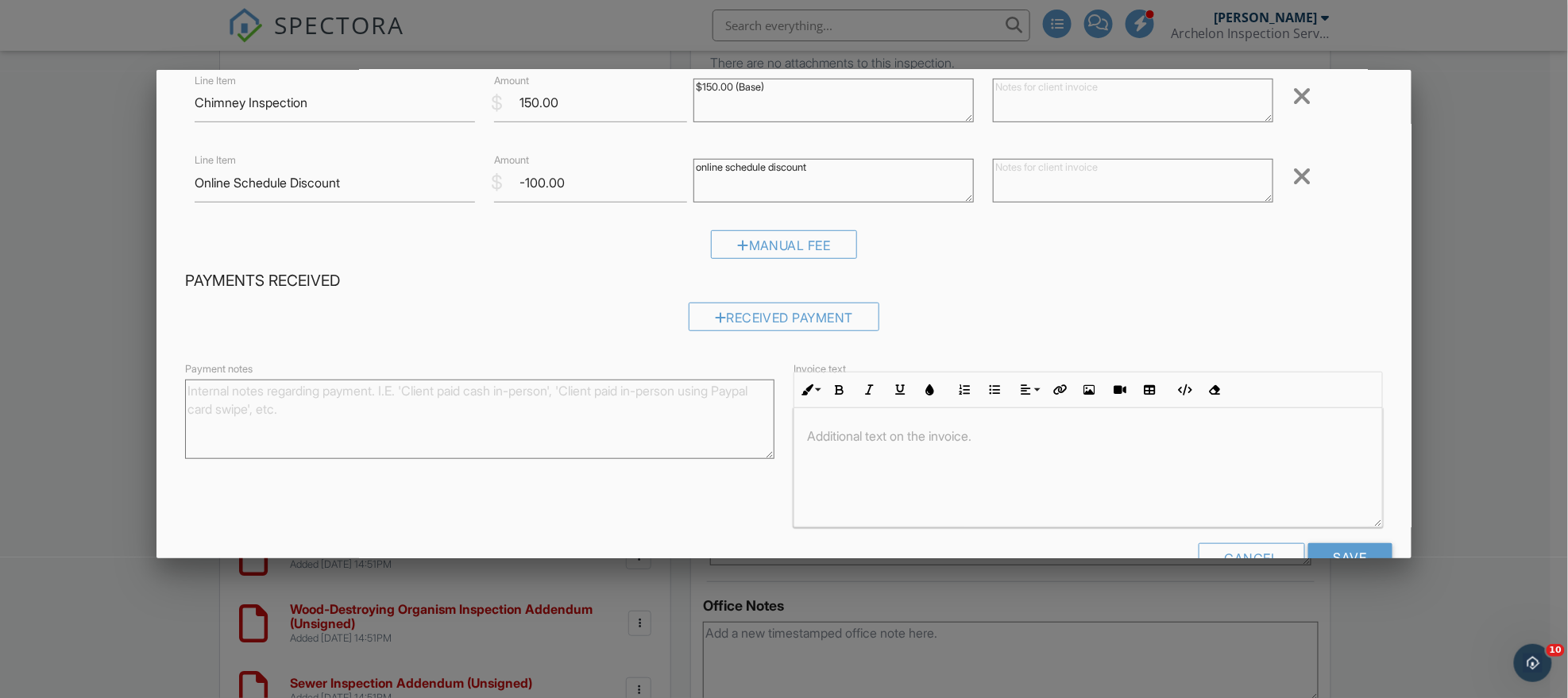
scroll to position [395, 0]
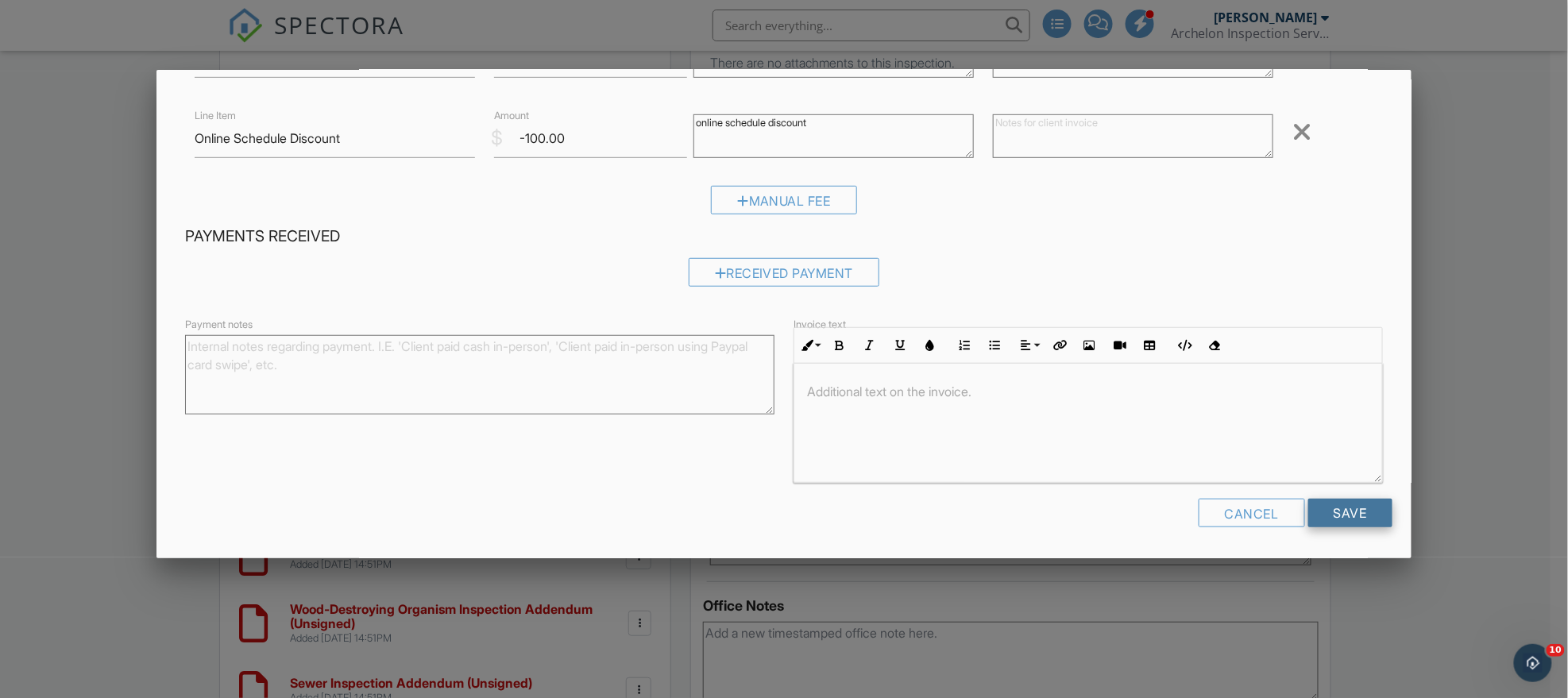
click at [1334, 515] on input "Save" at bounding box center [1350, 512] width 84 height 28
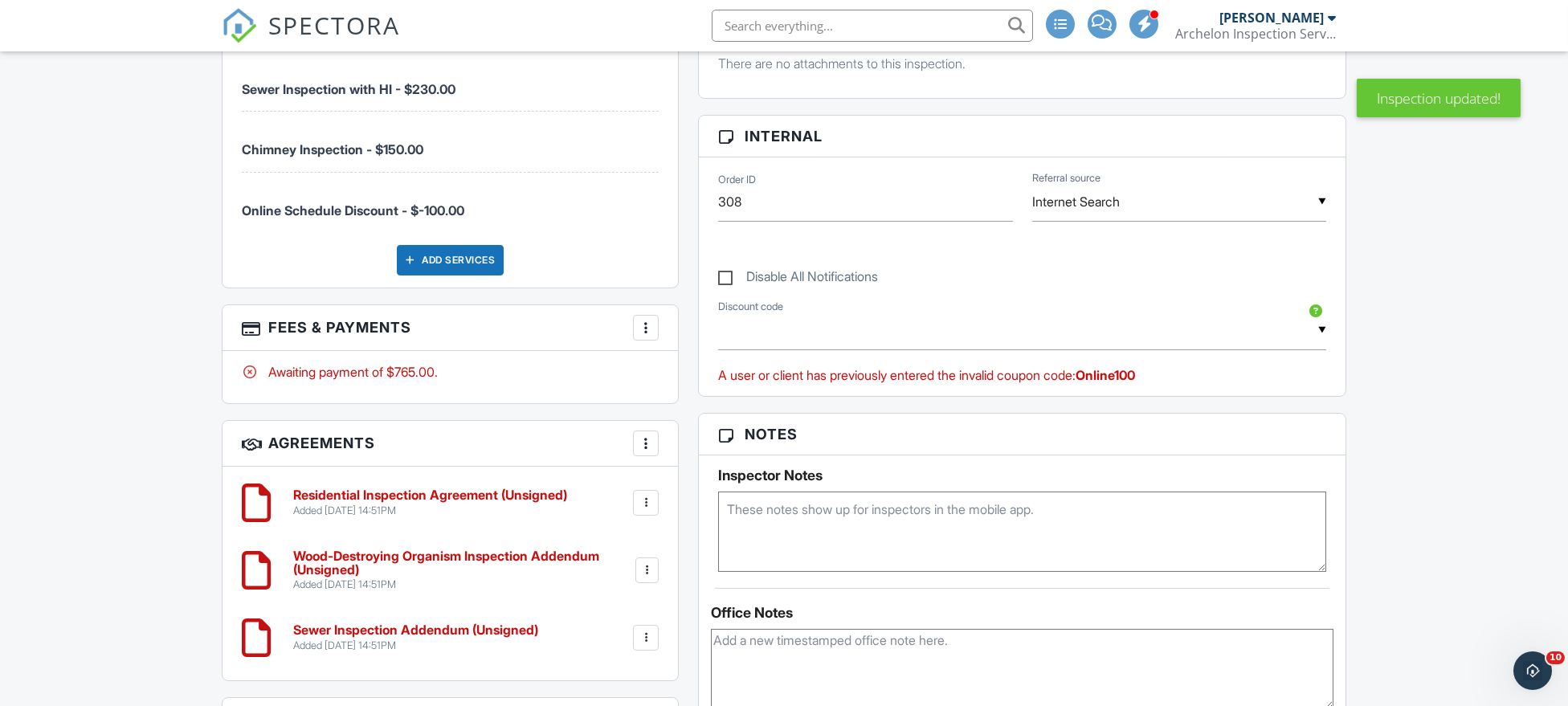
click at [1326, 324] on input "text" at bounding box center [1022, 331] width 608 height 39
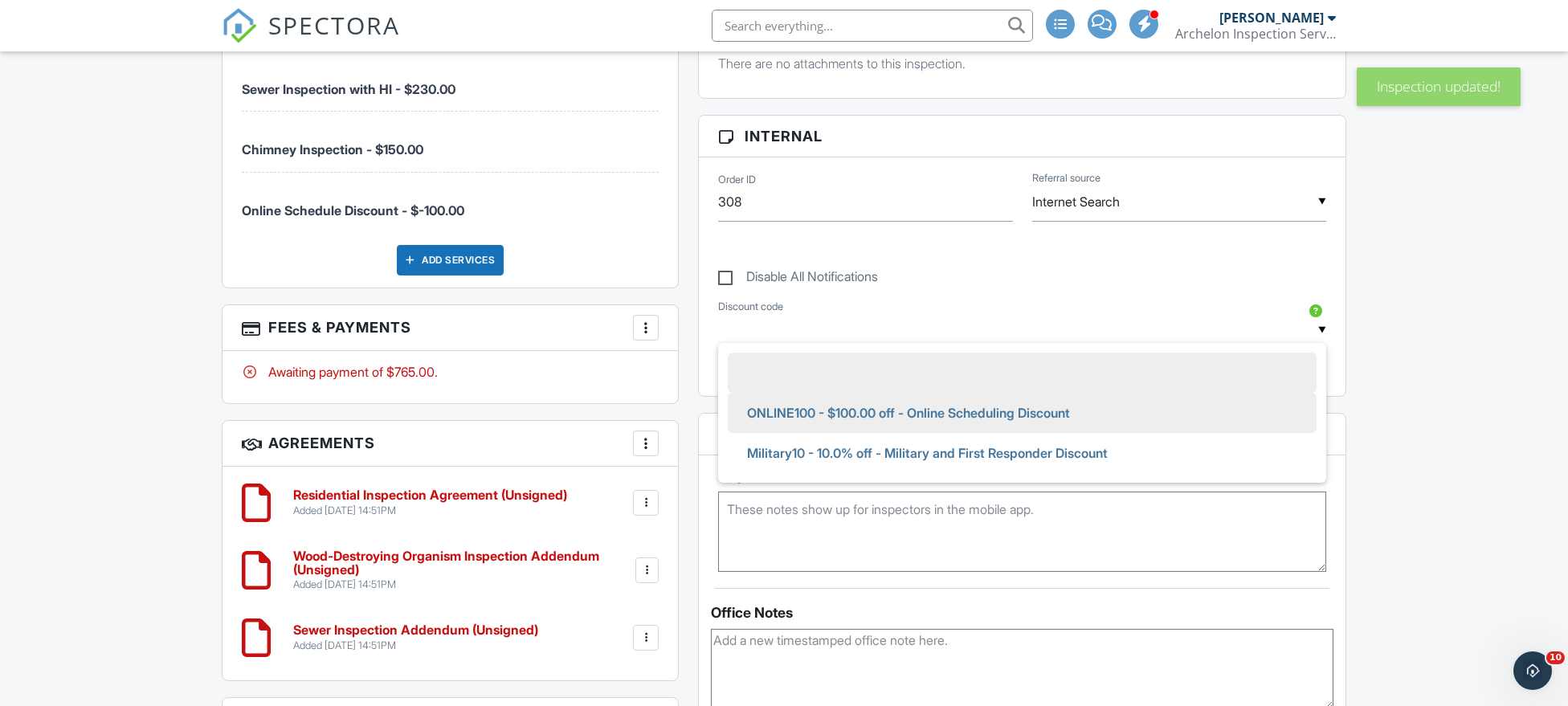
click at [1130, 400] on li "ONLINE100 - $100.00 off - Online Scheduling Discount" at bounding box center [1023, 412] width 589 height 40
type input "ONLINE100 - $100.00 off - Online Scheduling Discount"
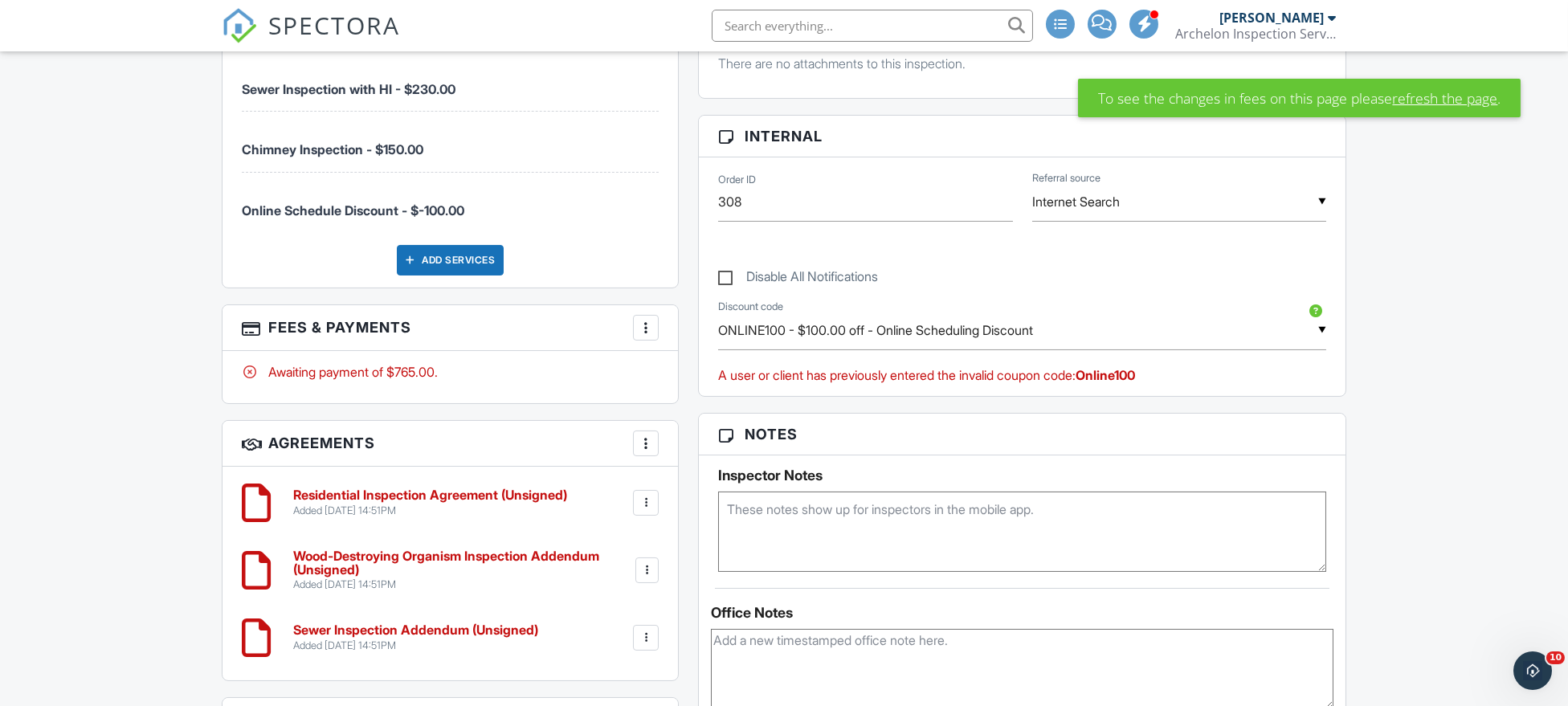
click at [648, 327] on div at bounding box center [646, 328] width 16 height 16
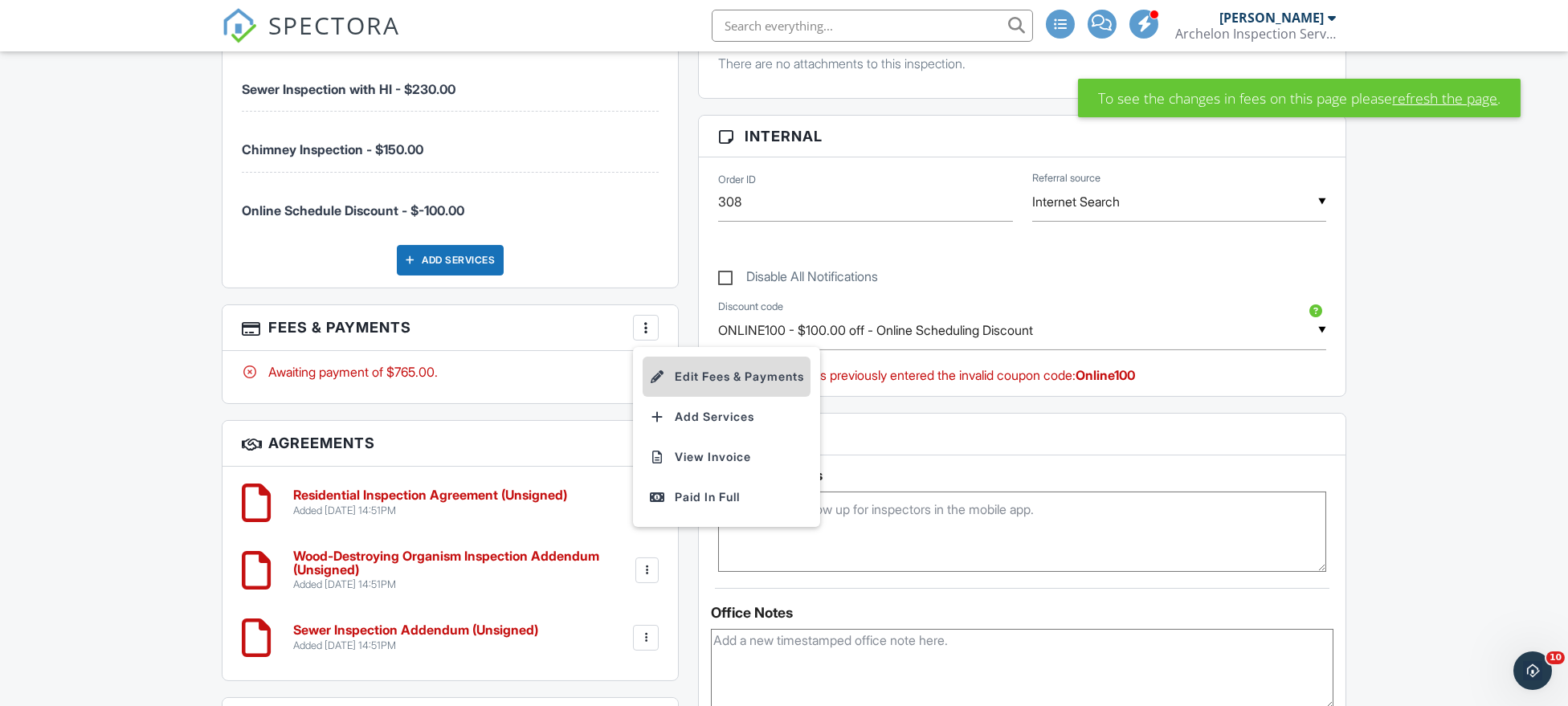
click at [707, 373] on li "Edit Fees & Payments" at bounding box center [726, 376] width 168 height 40
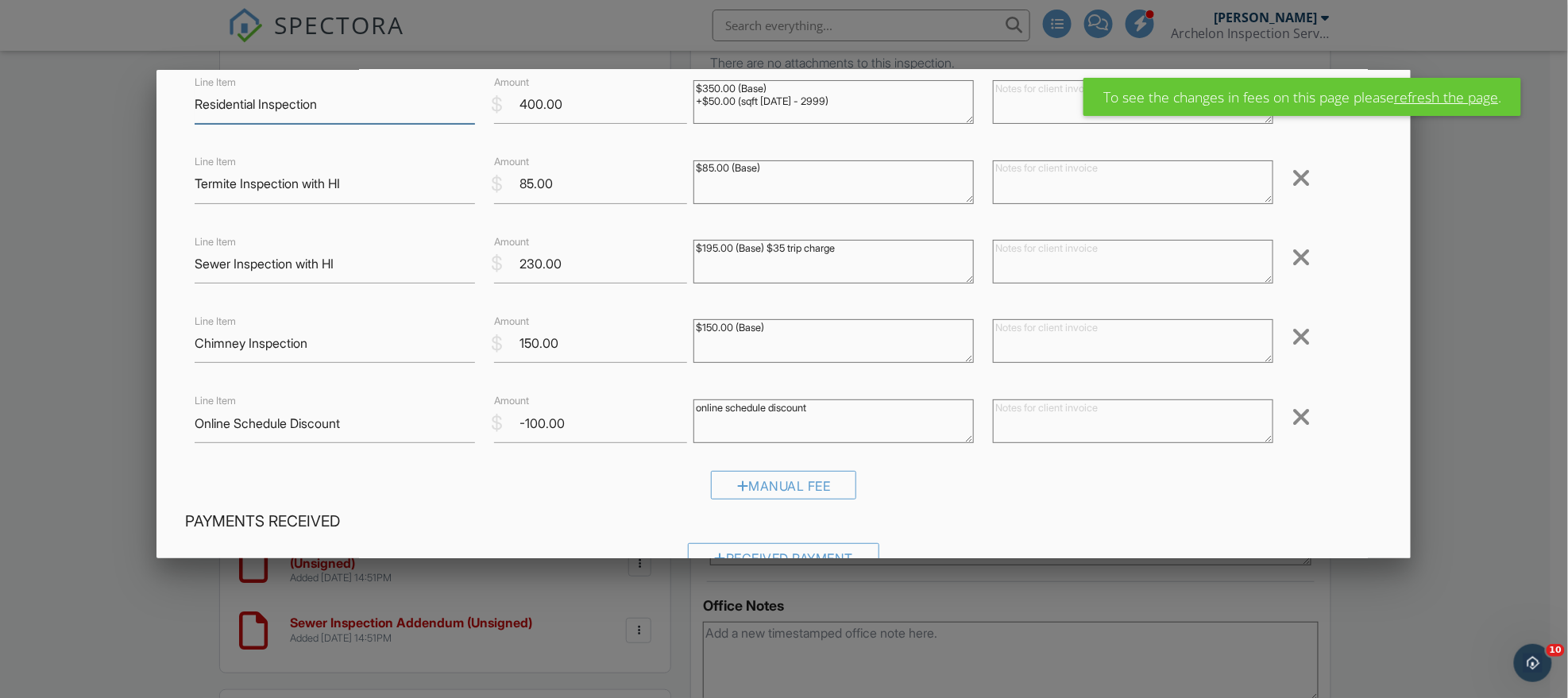
scroll to position [357, 0]
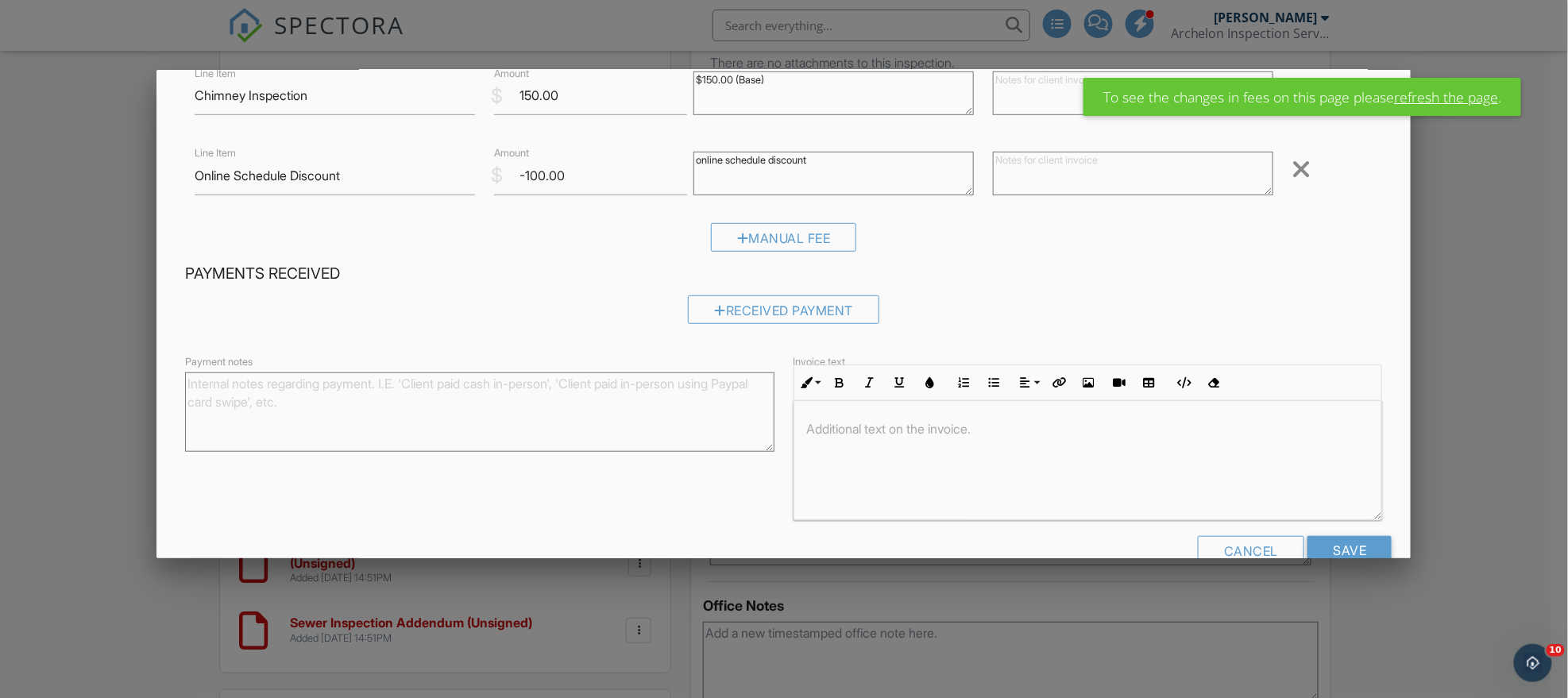
click at [1293, 166] on div at bounding box center [1302, 169] width 19 height 25
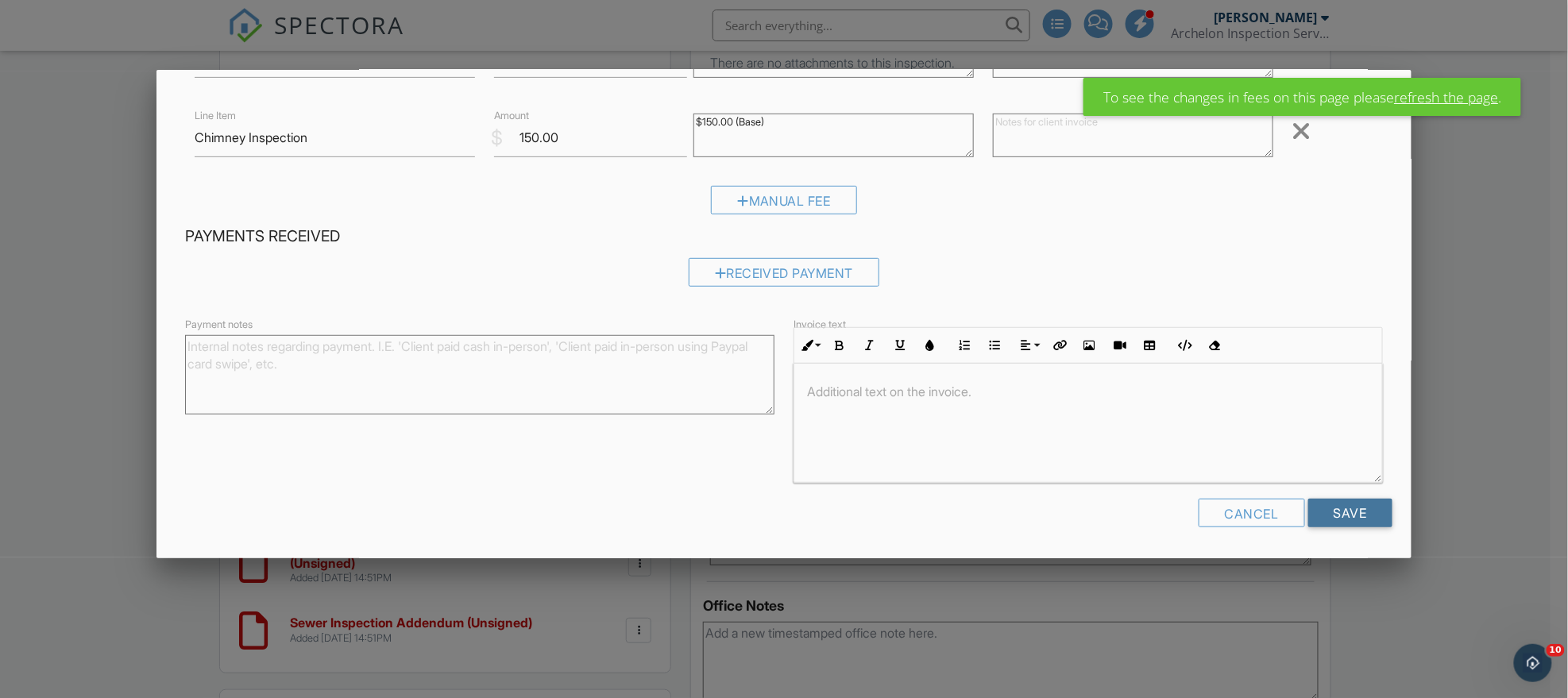
click at [1312, 509] on input "Save" at bounding box center [1350, 512] width 84 height 28
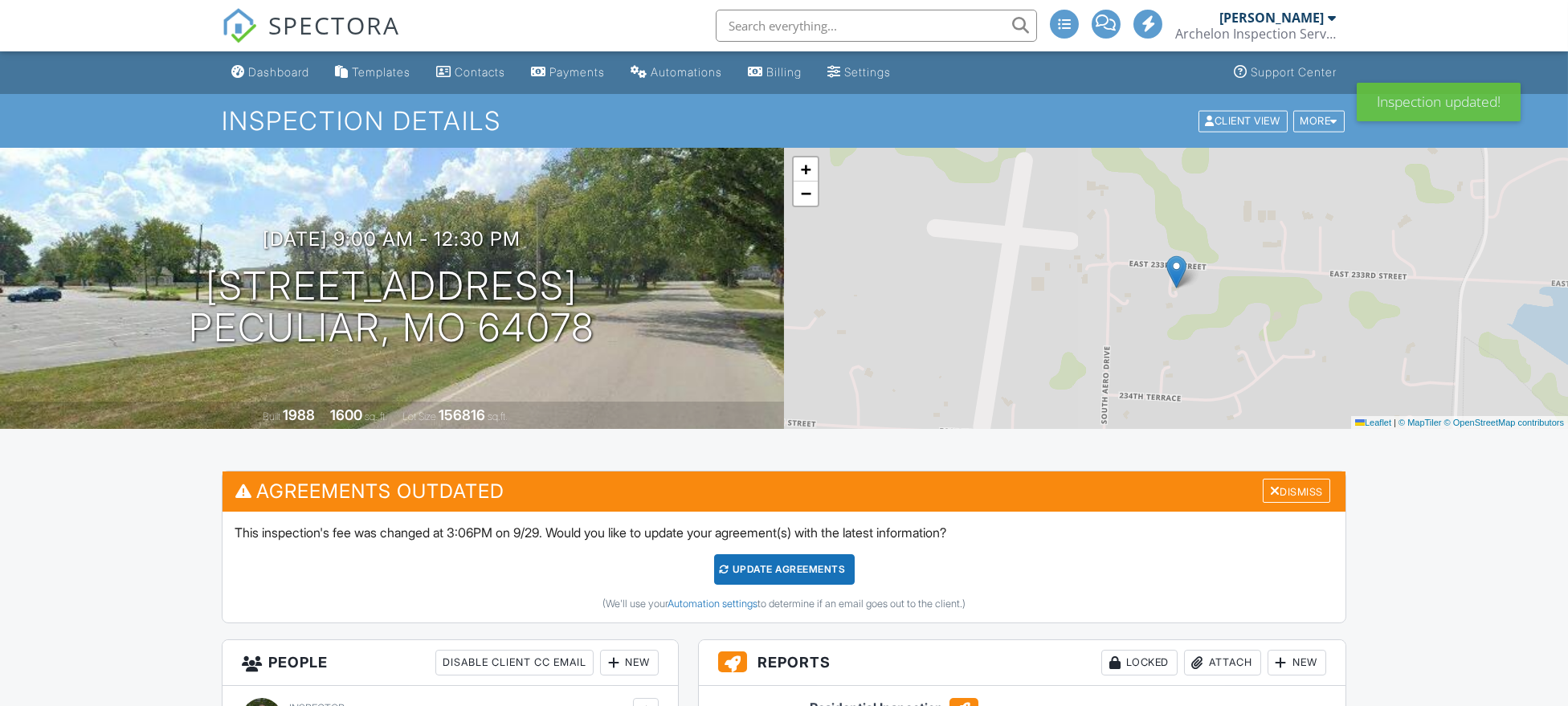
click at [270, 66] on div "Dashboard" at bounding box center [278, 72] width 61 height 14
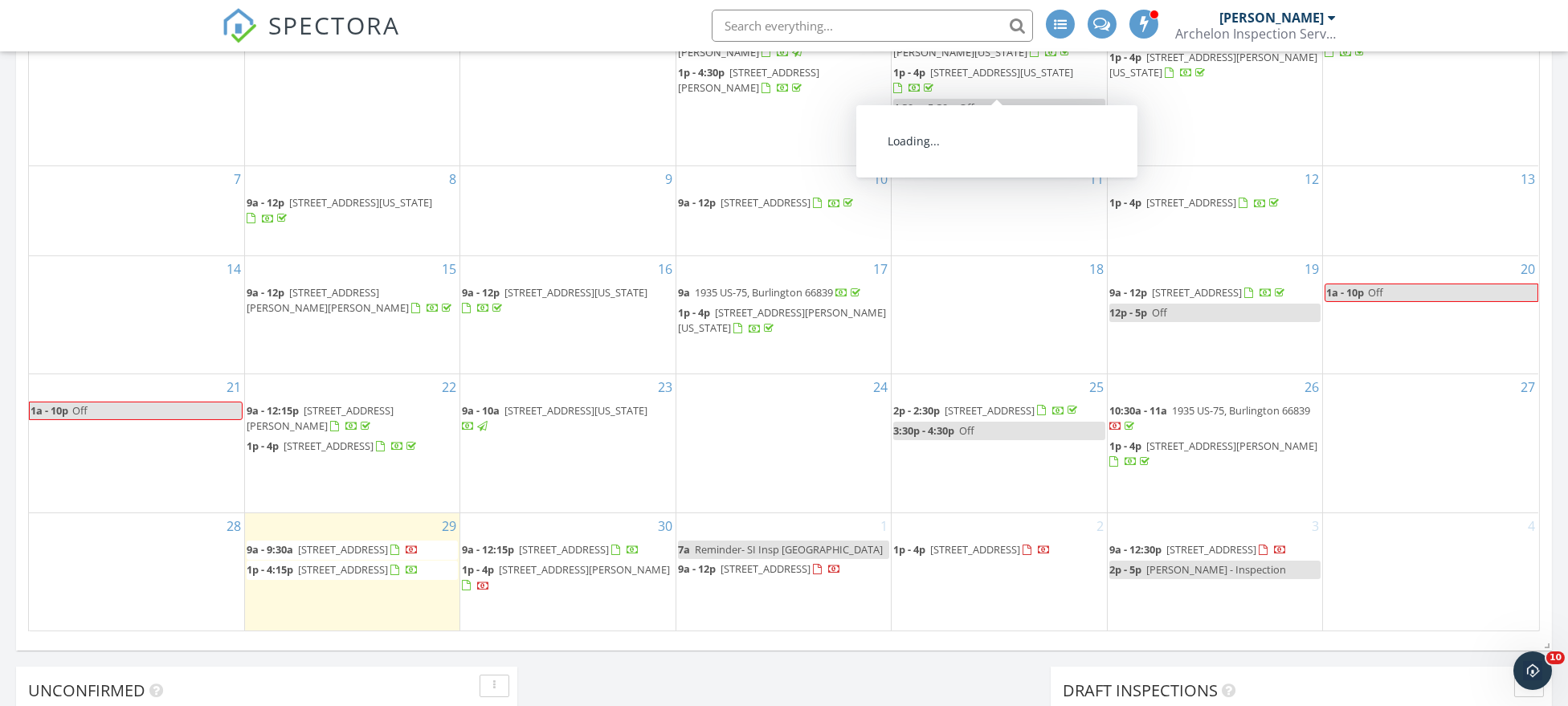
scroll to position [1085, 0]
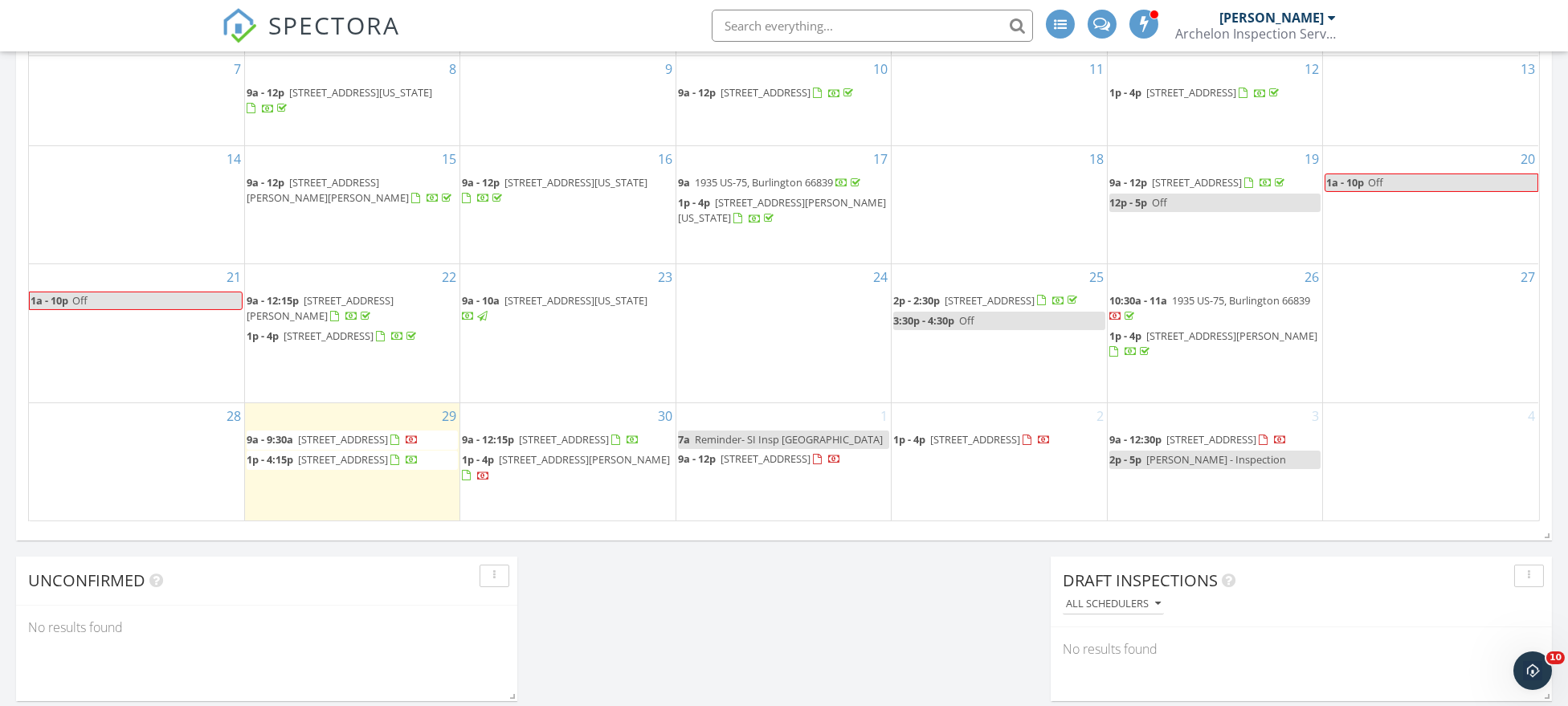
click at [1174, 457] on span "Steve Rubles - Inspection" at bounding box center [1216, 460] width 140 height 15
click at [1406, 447] on div "Update Event Name Steve Rubles - Inspection Description HOLDING Ryan Davis arro…" at bounding box center [784, 353] width 1568 height 706
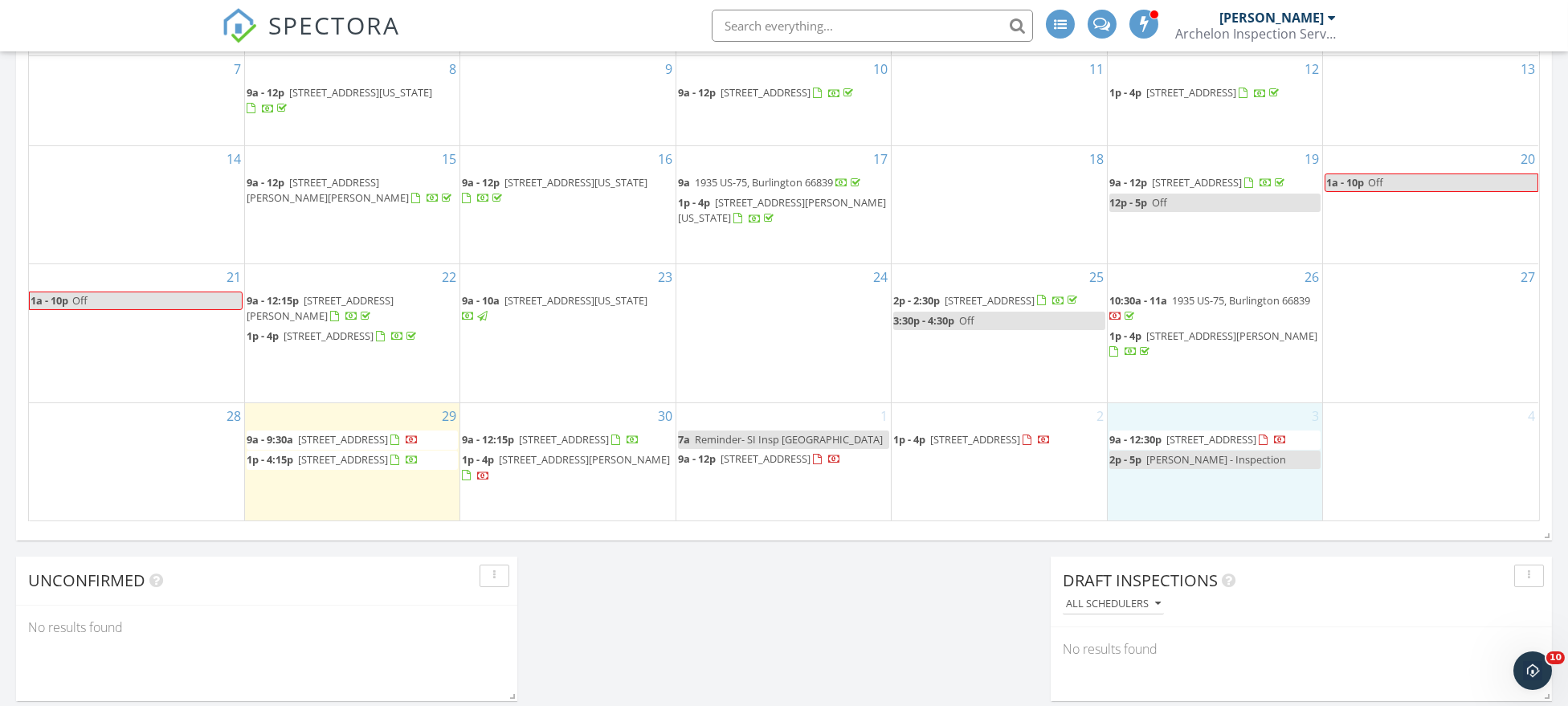
click at [1194, 477] on div "3 9a - 12:30p 10908 E 233rd St , Peculiar 64078 2p - 5p Steve Rubles - Inspecti…" at bounding box center [1215, 462] width 215 height 118
click at [1210, 409] on link "Inspection" at bounding box center [1211, 408] width 82 height 25
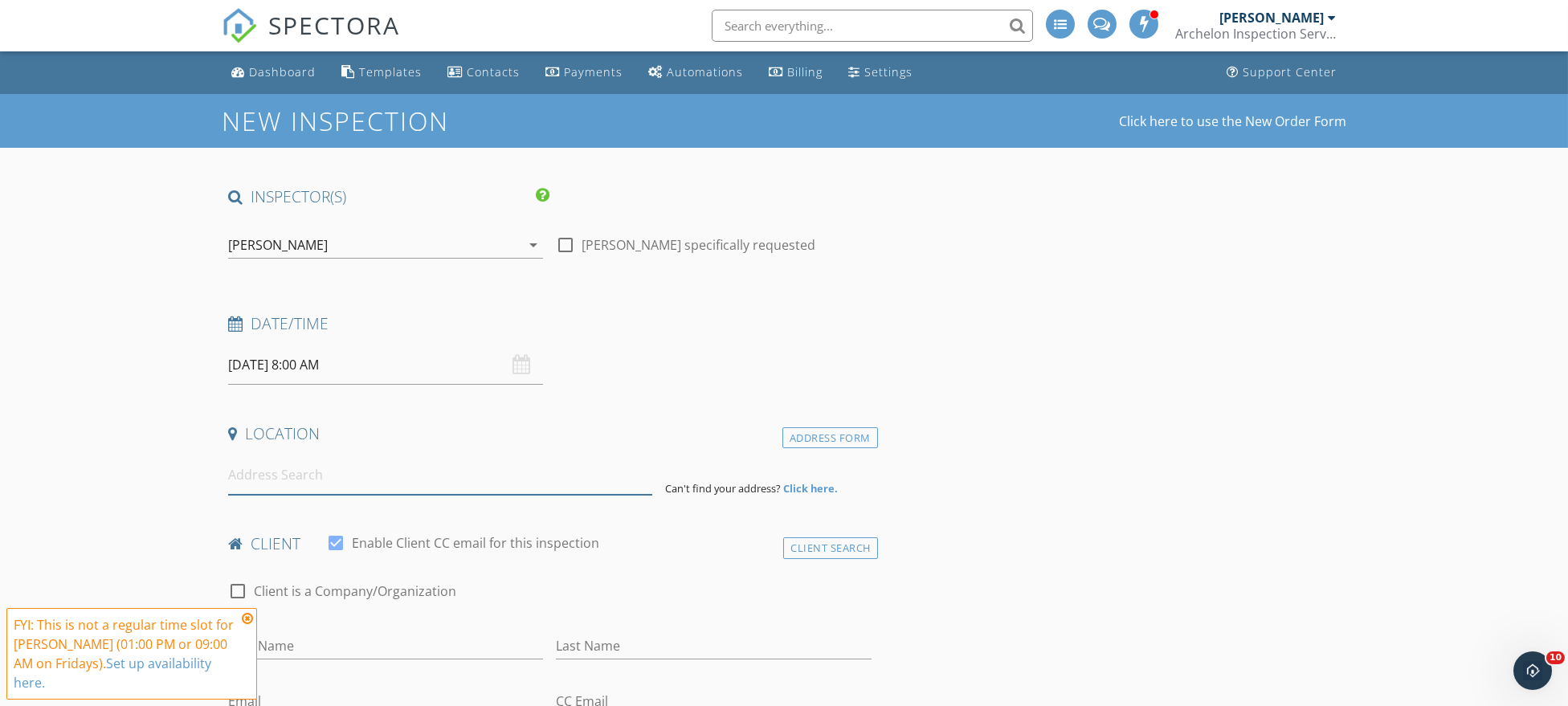
click at [549, 482] on input at bounding box center [441, 475] width 424 height 39
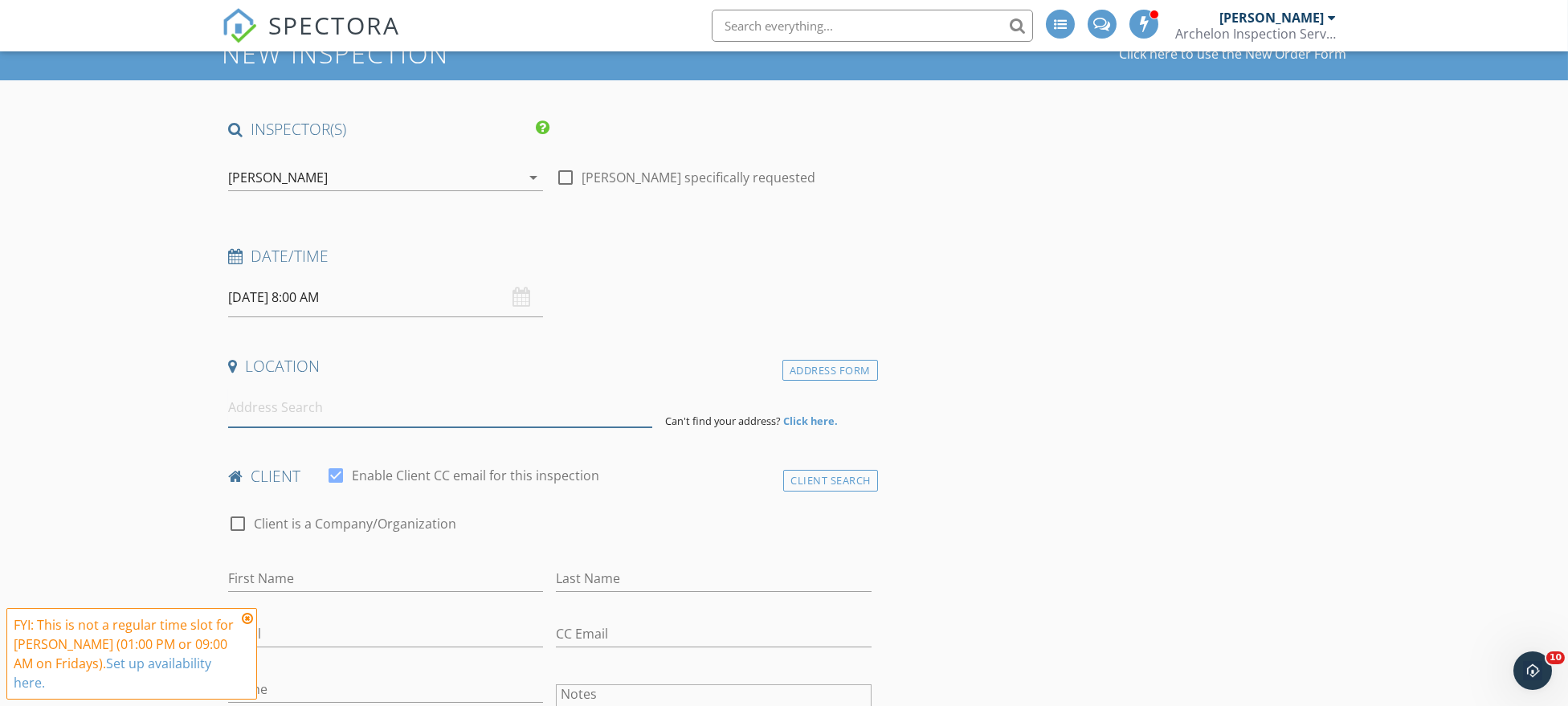
scroll to position [121, 0]
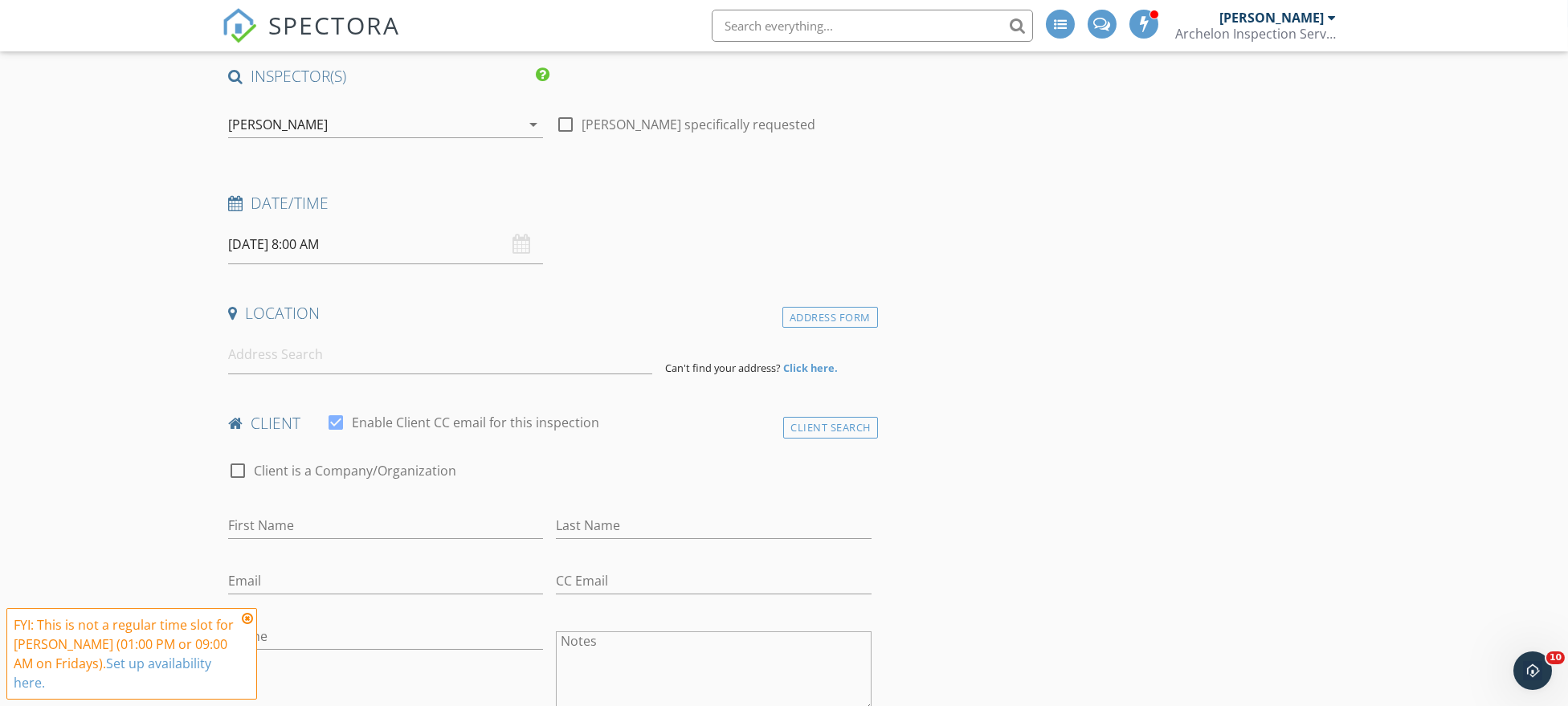
click at [246, 625] on icon at bounding box center [247, 619] width 11 height 13
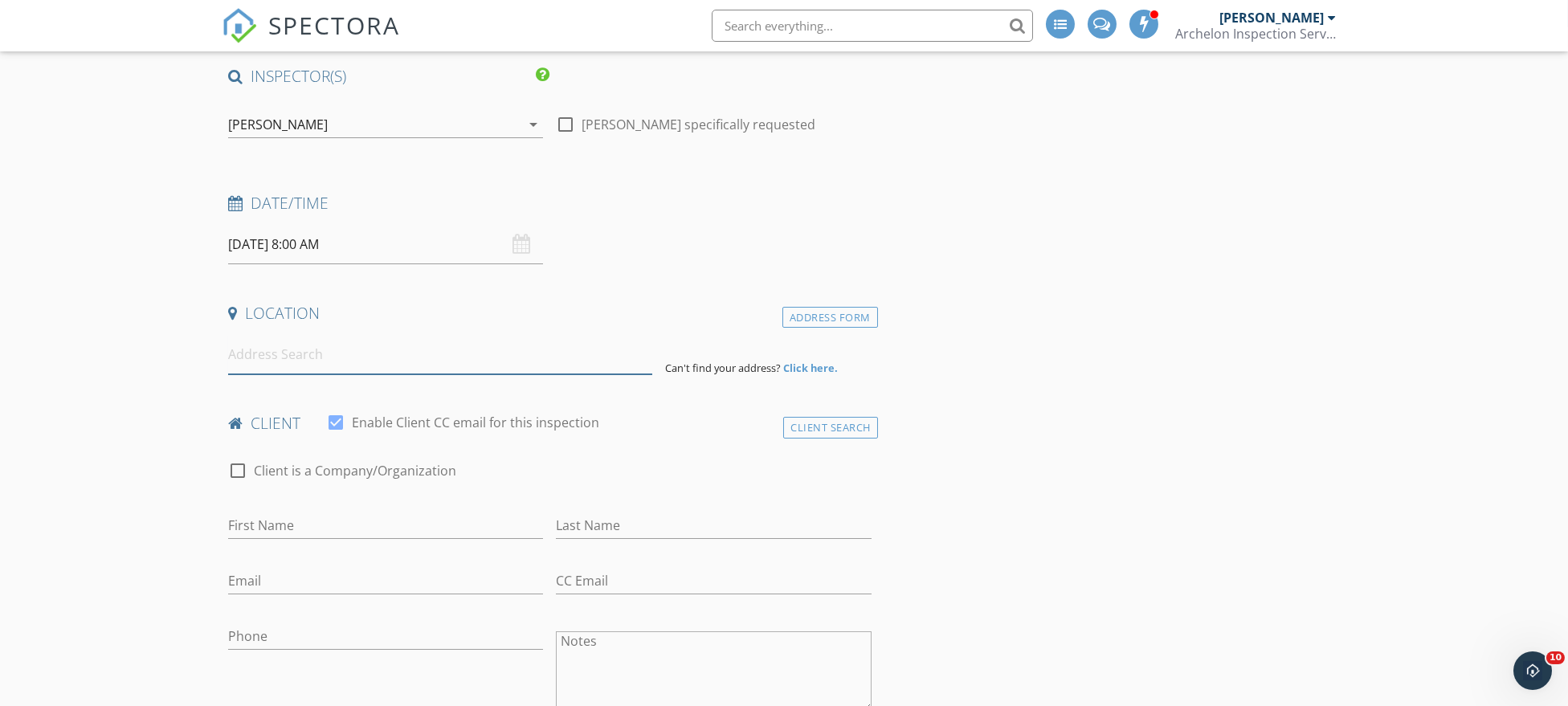
click at [393, 357] on input at bounding box center [441, 354] width 424 height 39
paste input "[STREET_ADDRESS][PERSON_NAME]"
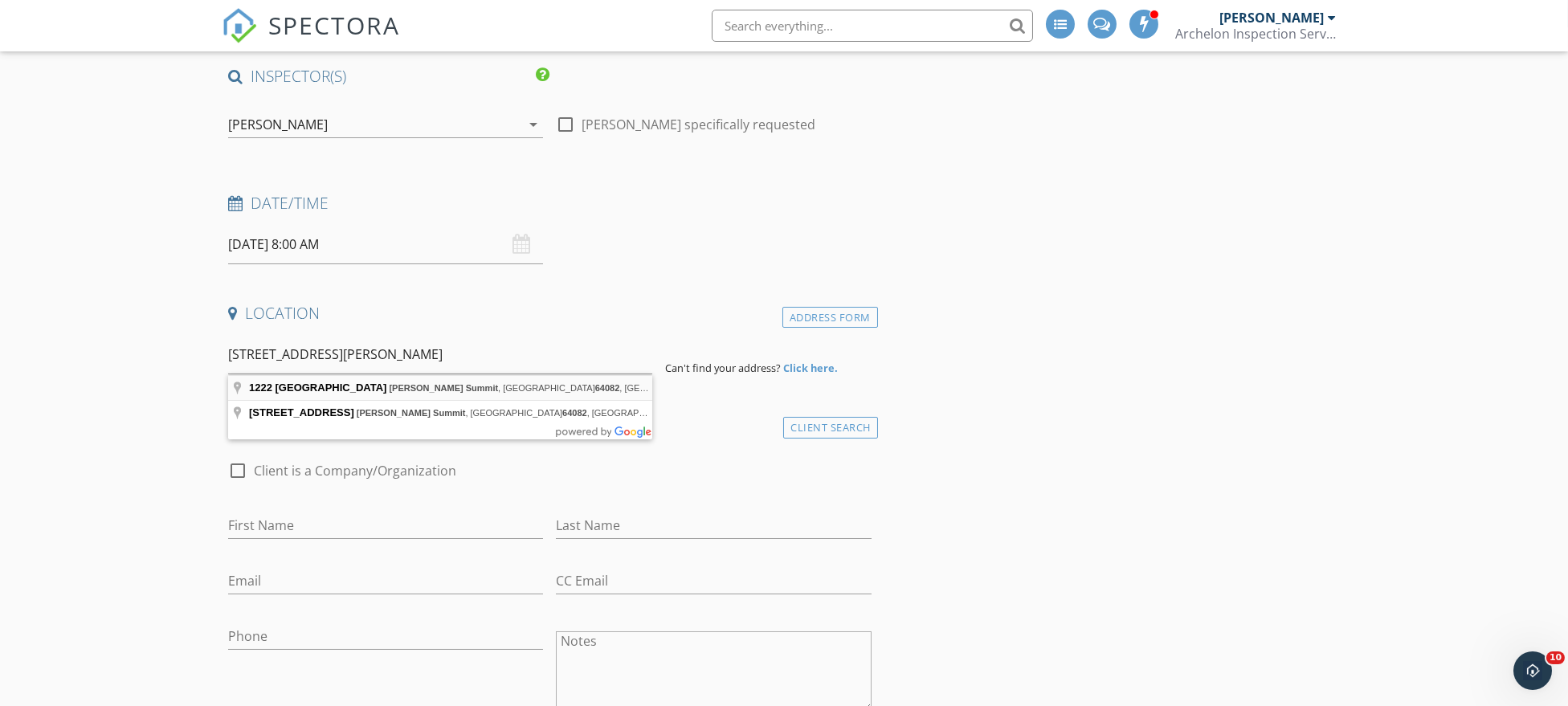
type input "[STREET_ADDRESS][PERSON_NAME]"
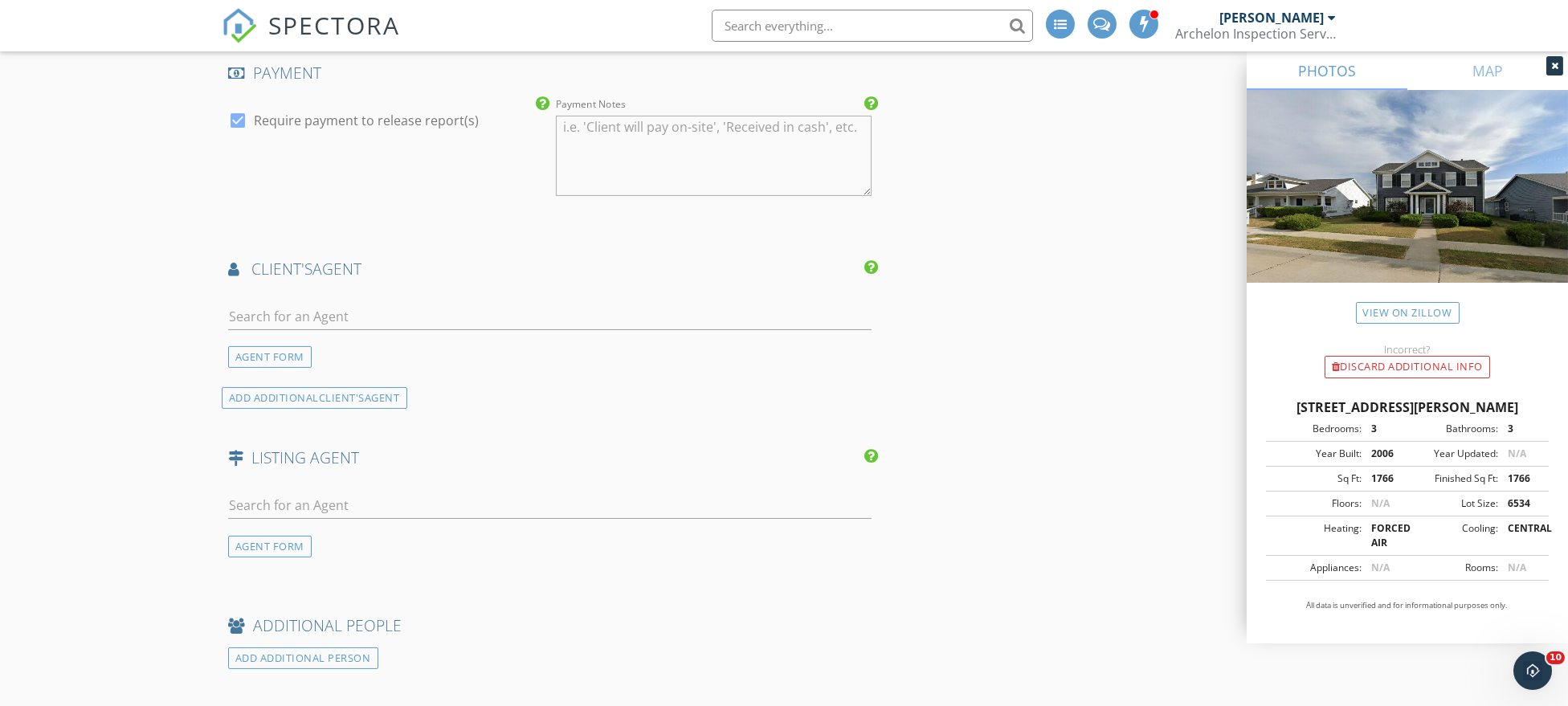
scroll to position [1687, 0]
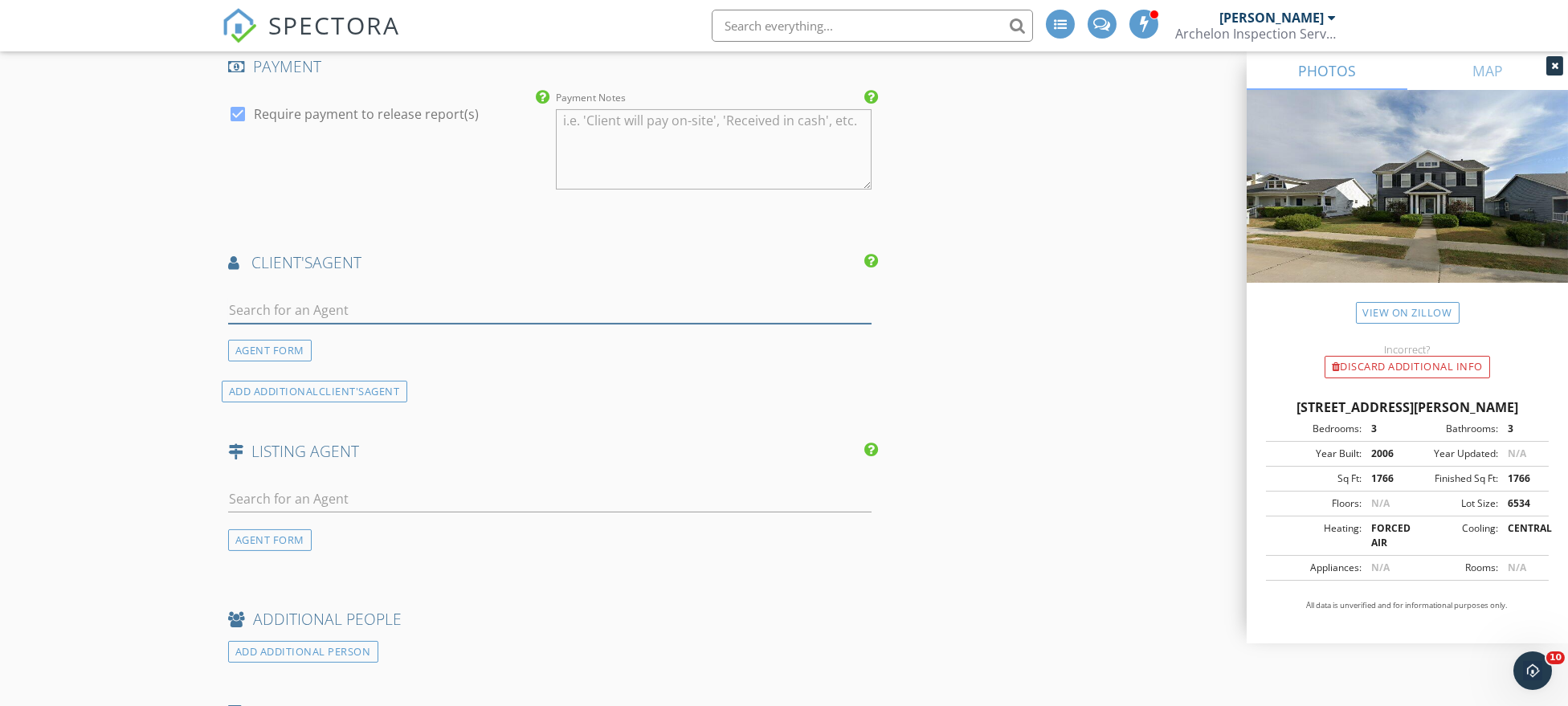
click at [309, 302] on input "text" at bounding box center [550, 310] width 643 height 26
type input "[PERSON_NAME]"
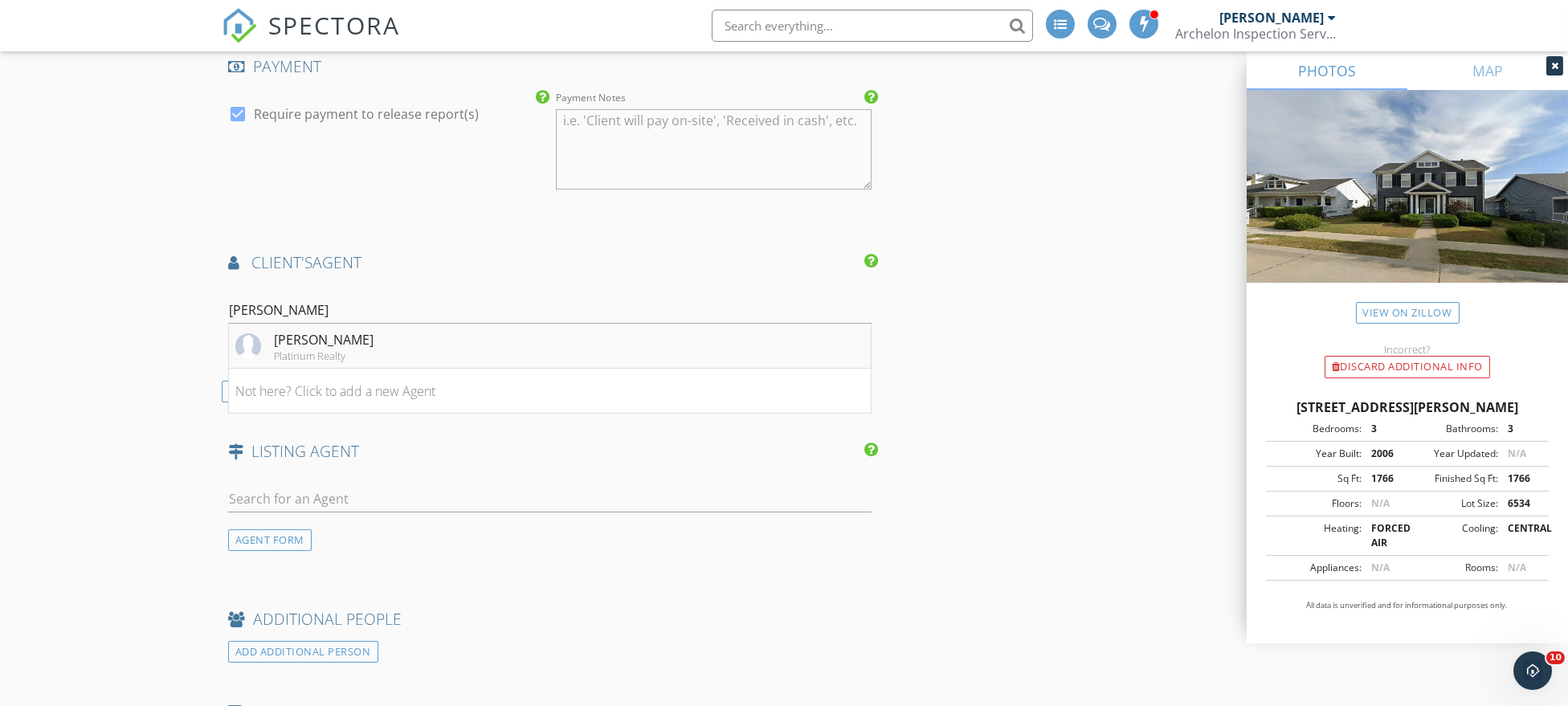
click at [316, 340] on div "[PERSON_NAME]" at bounding box center [324, 340] width 100 height 20
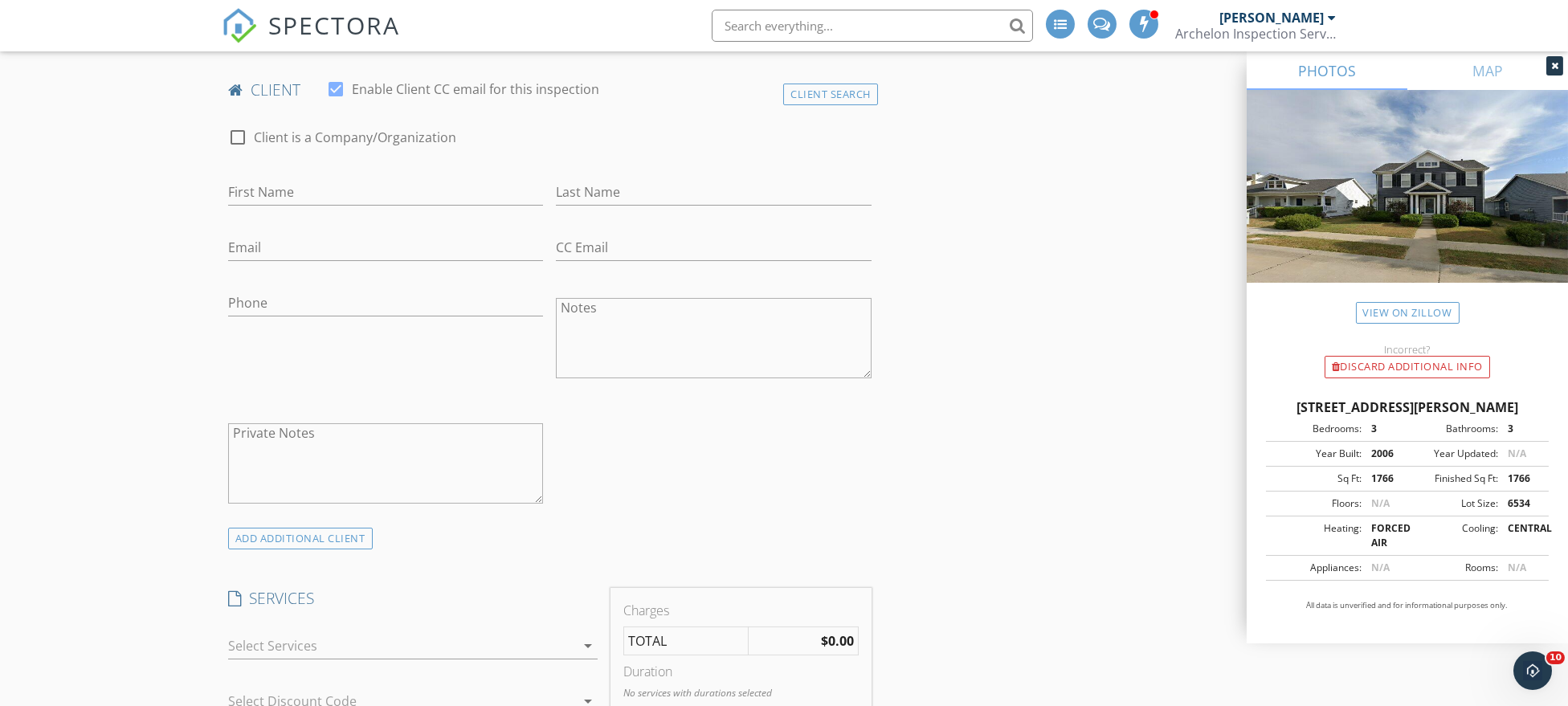
scroll to position [723, 0]
click at [290, 197] on input "First Name" at bounding box center [386, 196] width 315 height 26
type input "[PERSON_NAME]"
click at [273, 253] on input "[EMAIL_ADDRESS][DOMAIN_NAME]" at bounding box center [386, 251] width 315 height 26
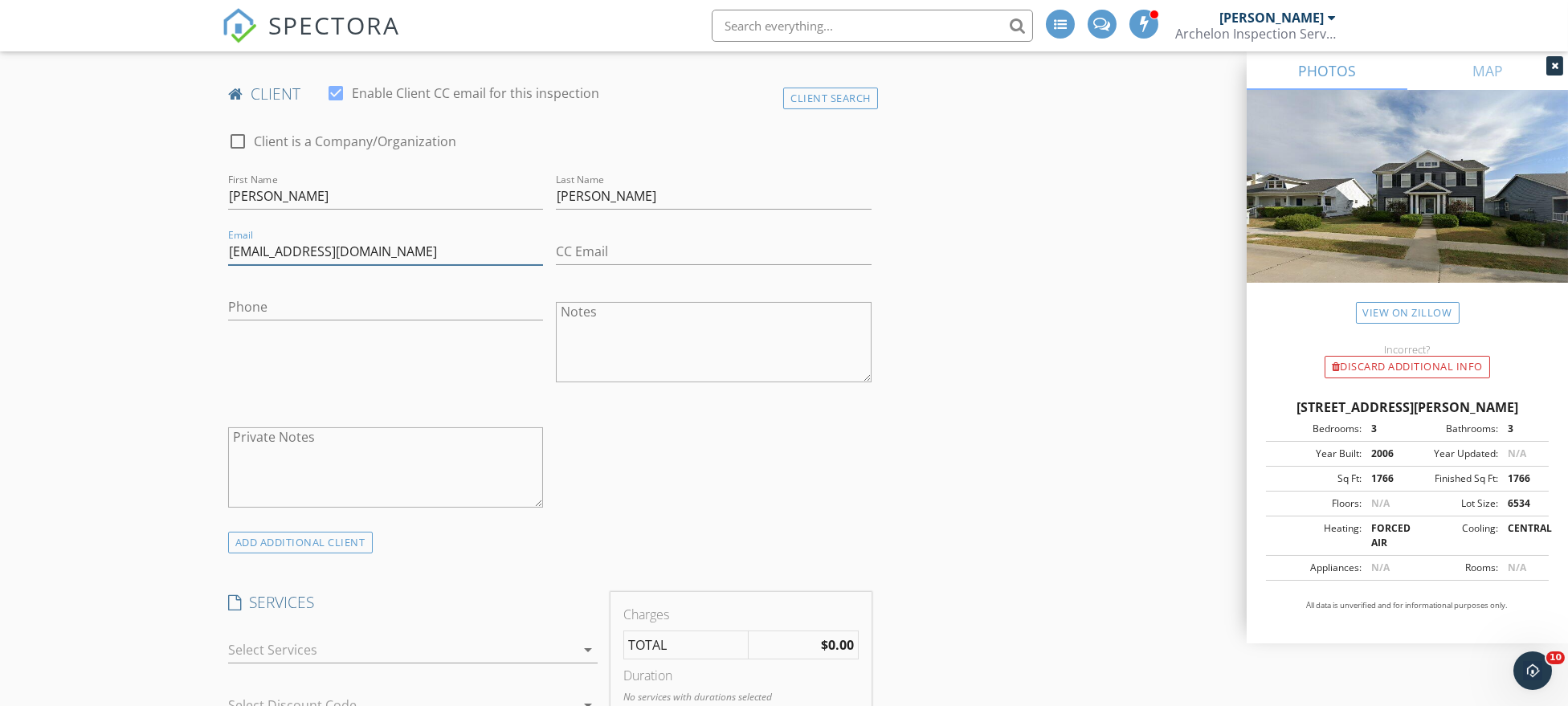
click at [278, 252] on input "[EMAIL_ADDRESS][DOMAIN_NAME]" at bounding box center [386, 251] width 315 height 26
type input "[EMAIL_ADDRESS][DOMAIN_NAME]"
click at [418, 320] on input "Phone" at bounding box center [386, 307] width 315 height 26
type input "[PHONE_NUMBER]"
drag, startPoint x: 1042, startPoint y: 508, endPoint x: 1016, endPoint y: 493, distance: 30.0
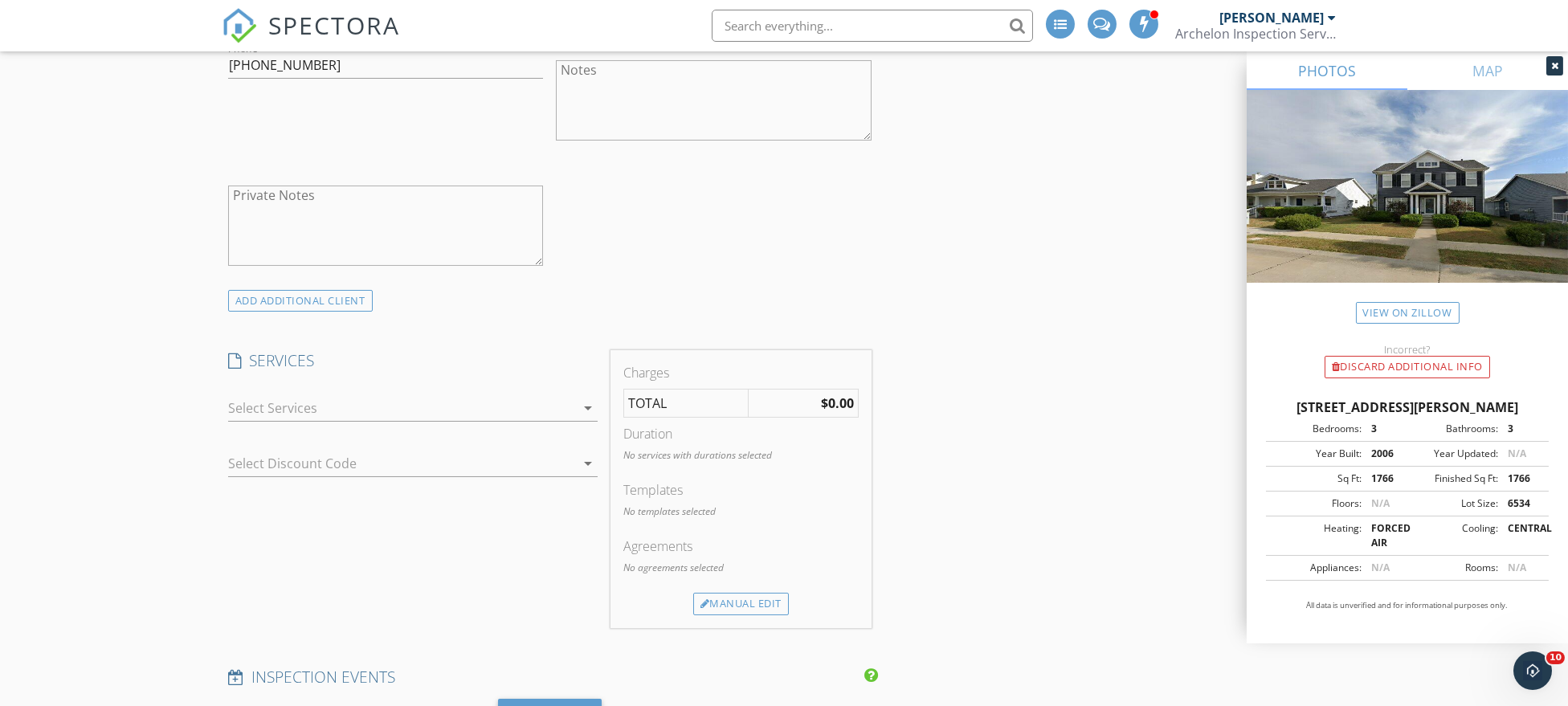
scroll to position [964, 0]
click at [566, 419] on div at bounding box center [402, 408] width 347 height 25
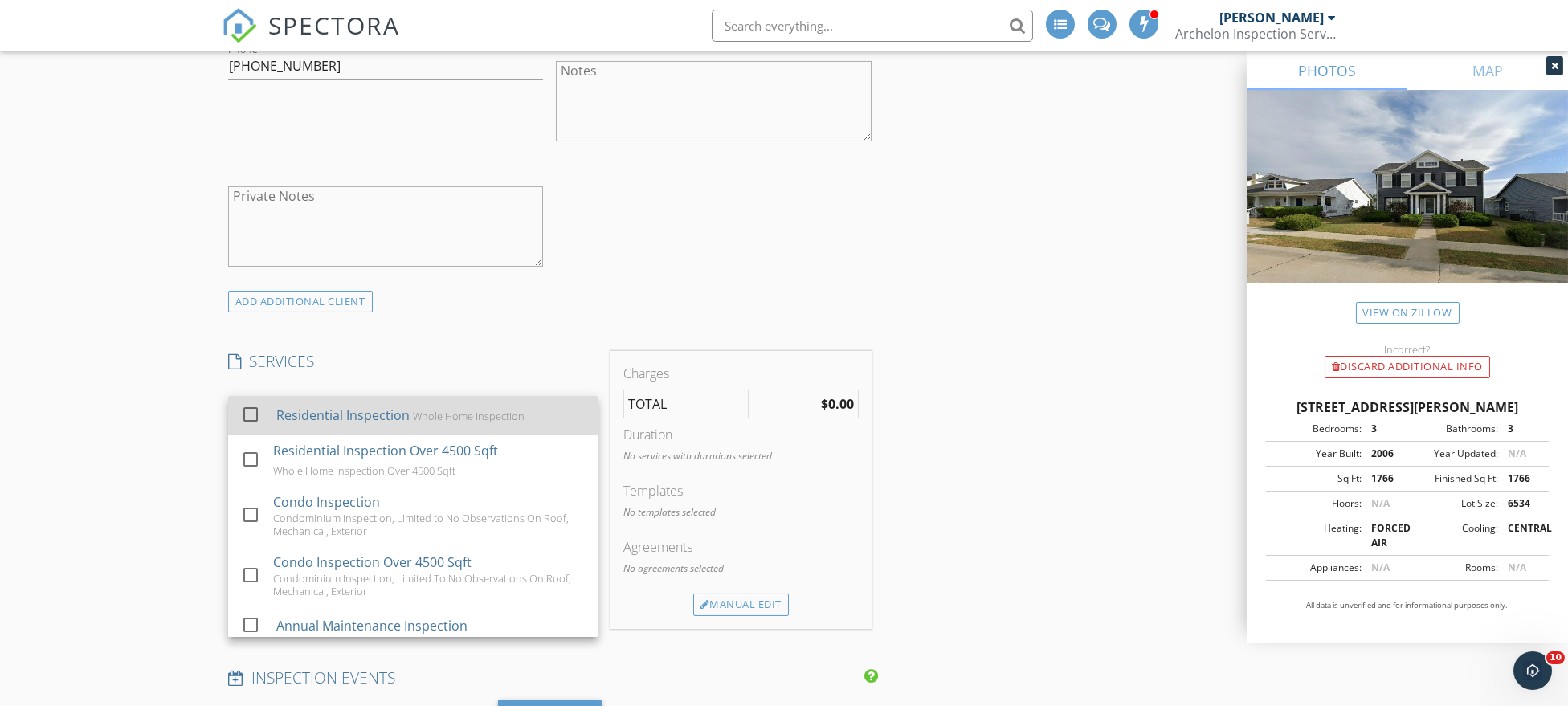
click at [473, 424] on div "Residential Inspection Whole Home Inspection" at bounding box center [431, 415] width 309 height 32
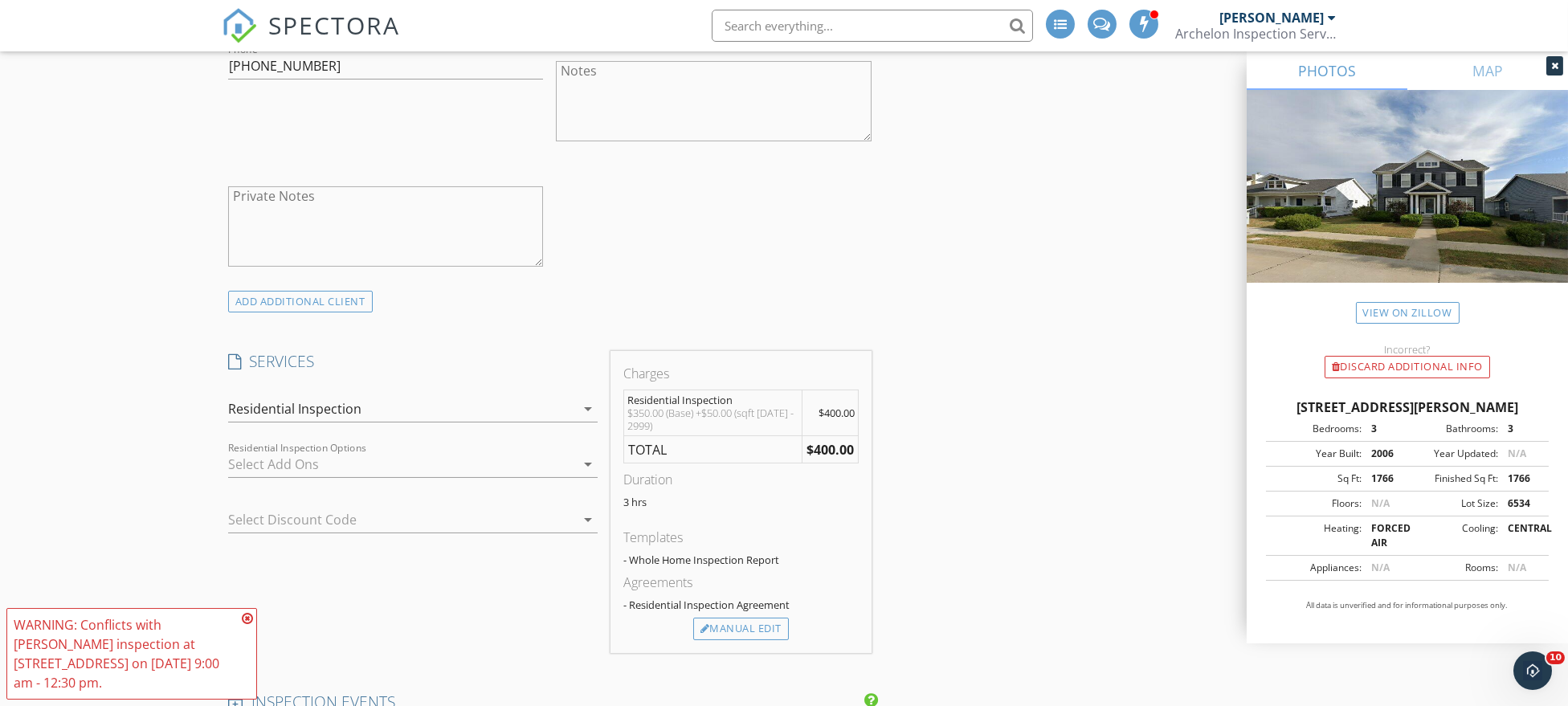
click at [473, 460] on div at bounding box center [402, 464] width 347 height 25
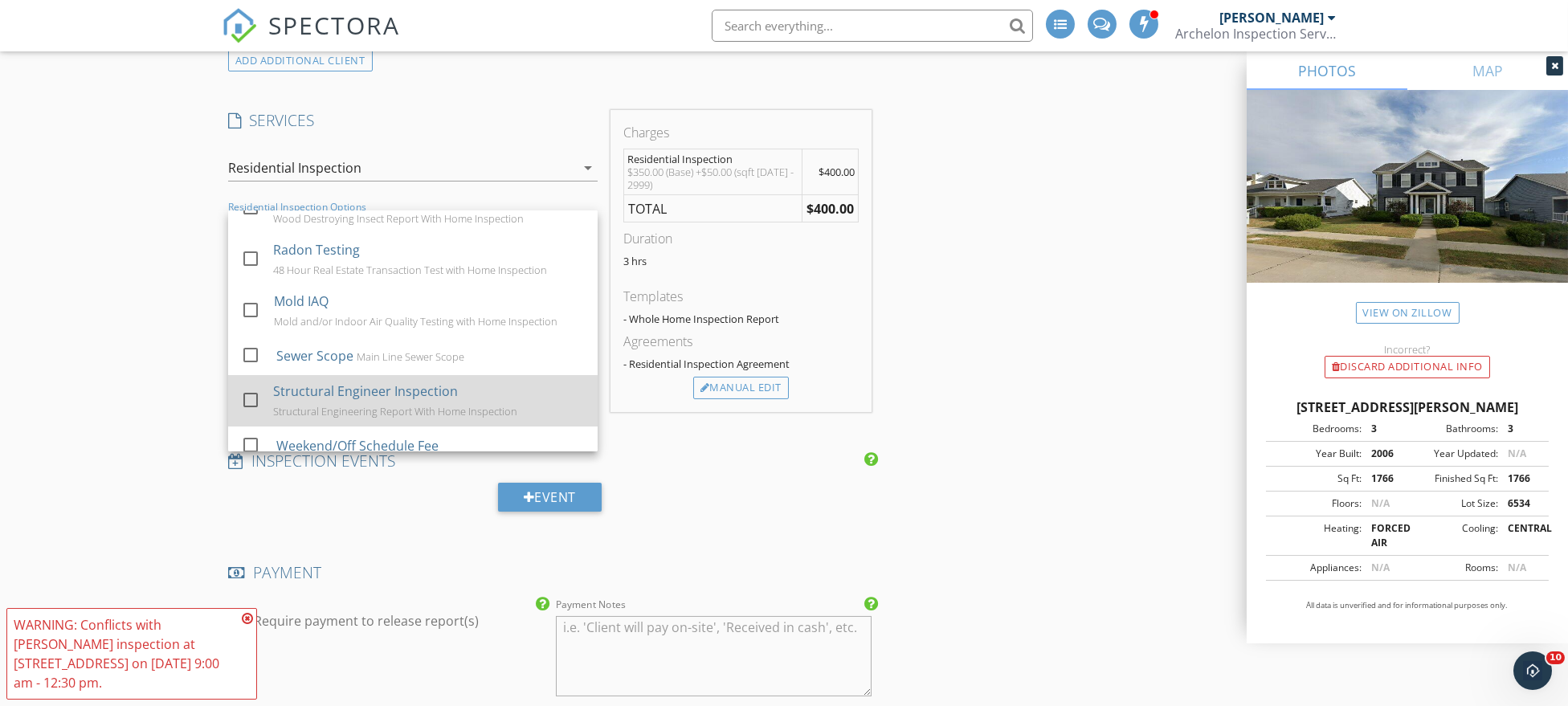
scroll to position [0, 0]
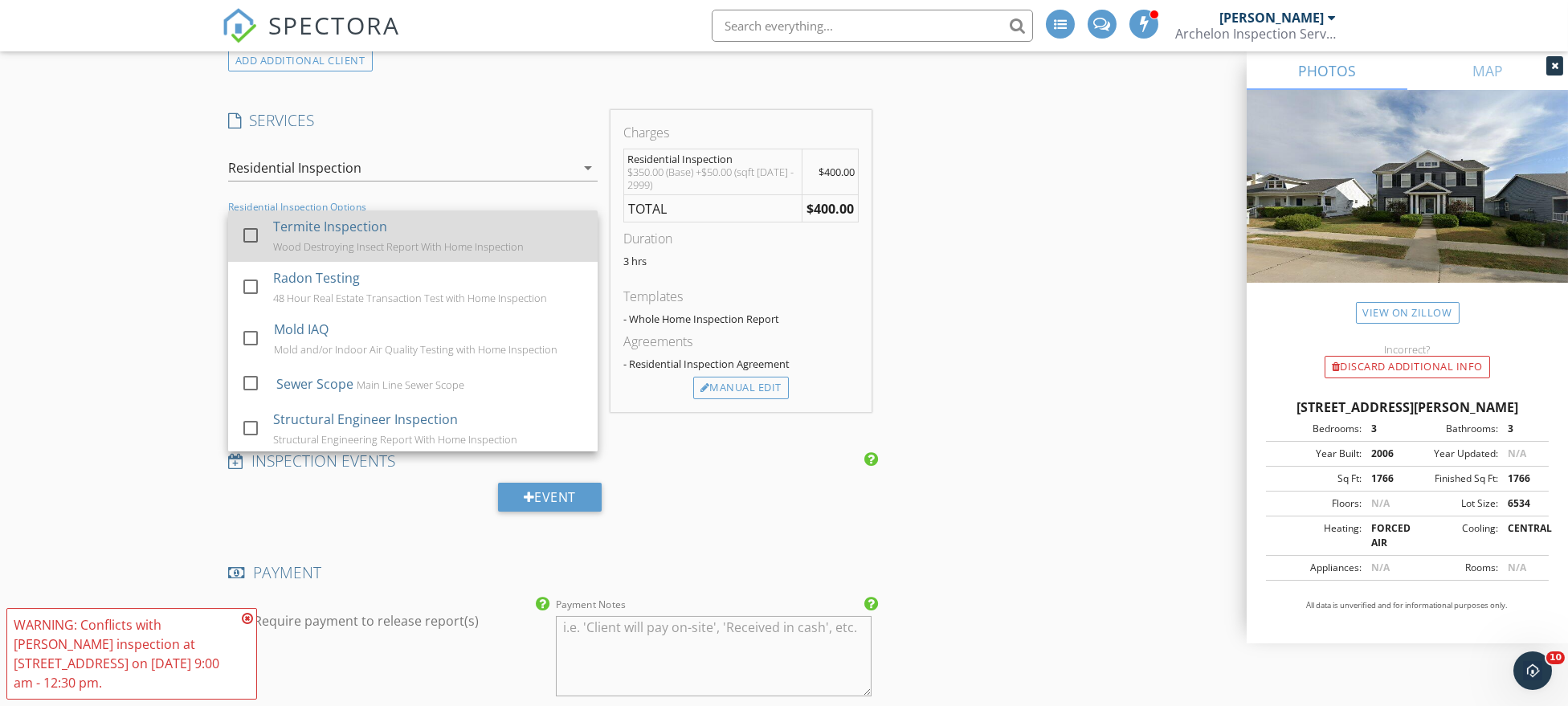
click at [411, 240] on div "Wood Destroying Insect Report With Home Inspection" at bounding box center [398, 246] width 251 height 13
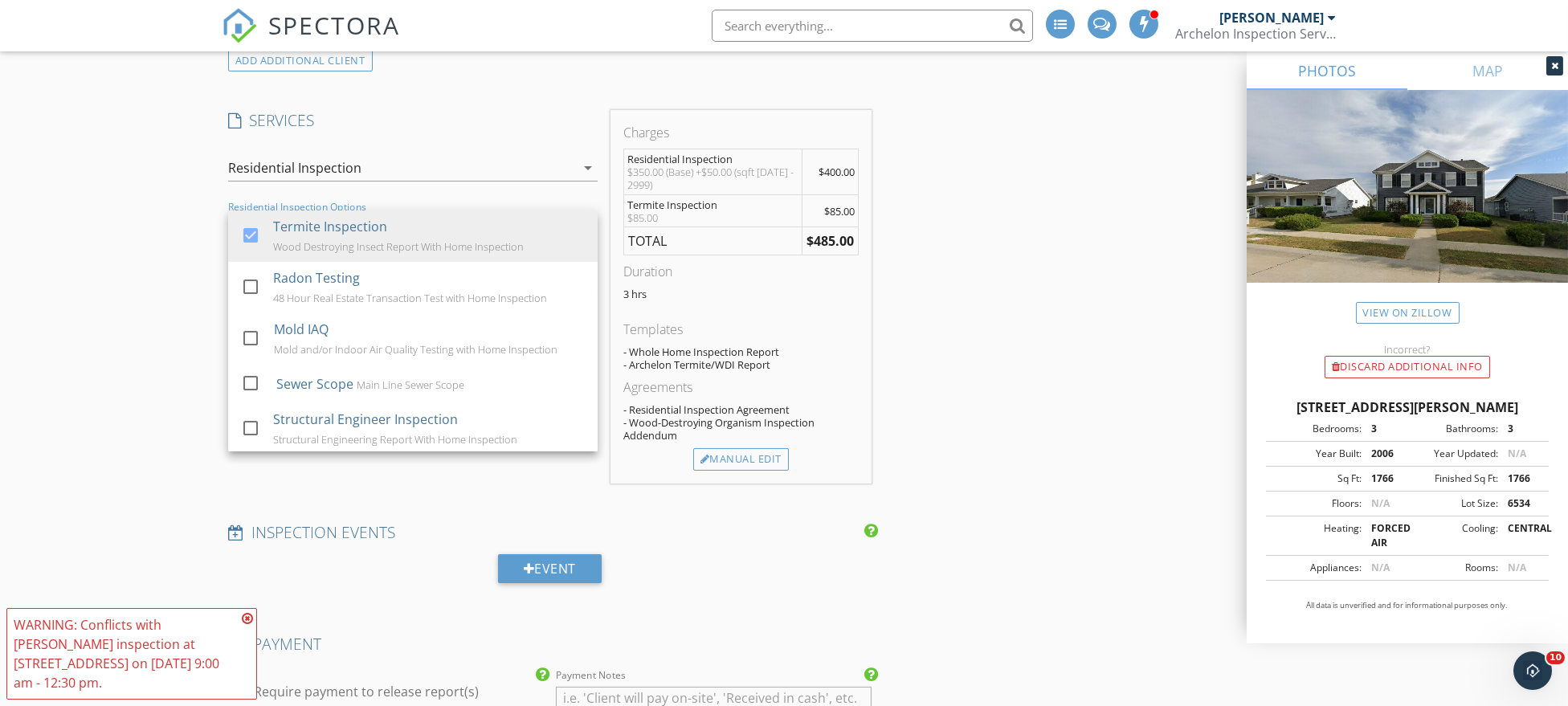
click at [969, 575] on div "INSPECTOR(S) check_box Ryan Davis PRIMARY Ryan Davis arrow_drop_down check_box_…" at bounding box center [784, 572] width 1125 height 3182
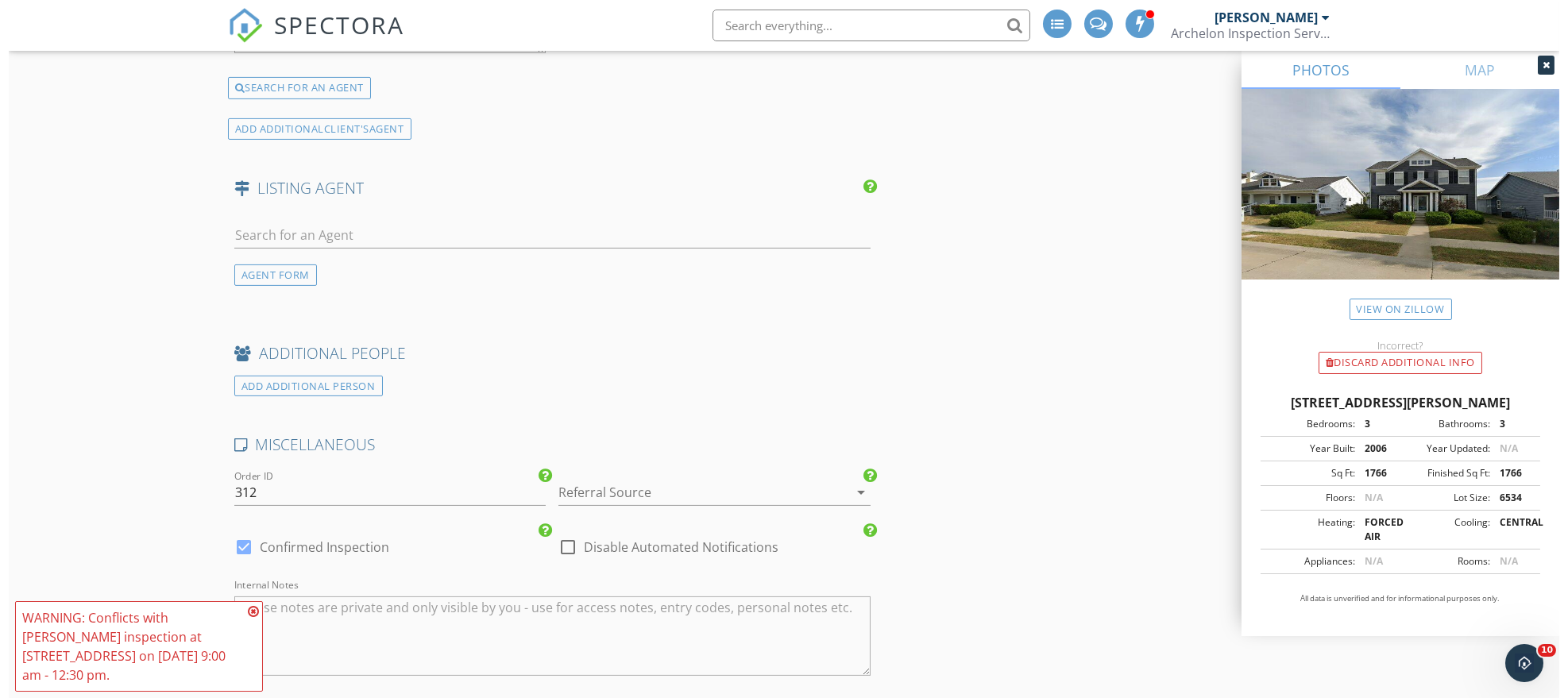
scroll to position [2668, 0]
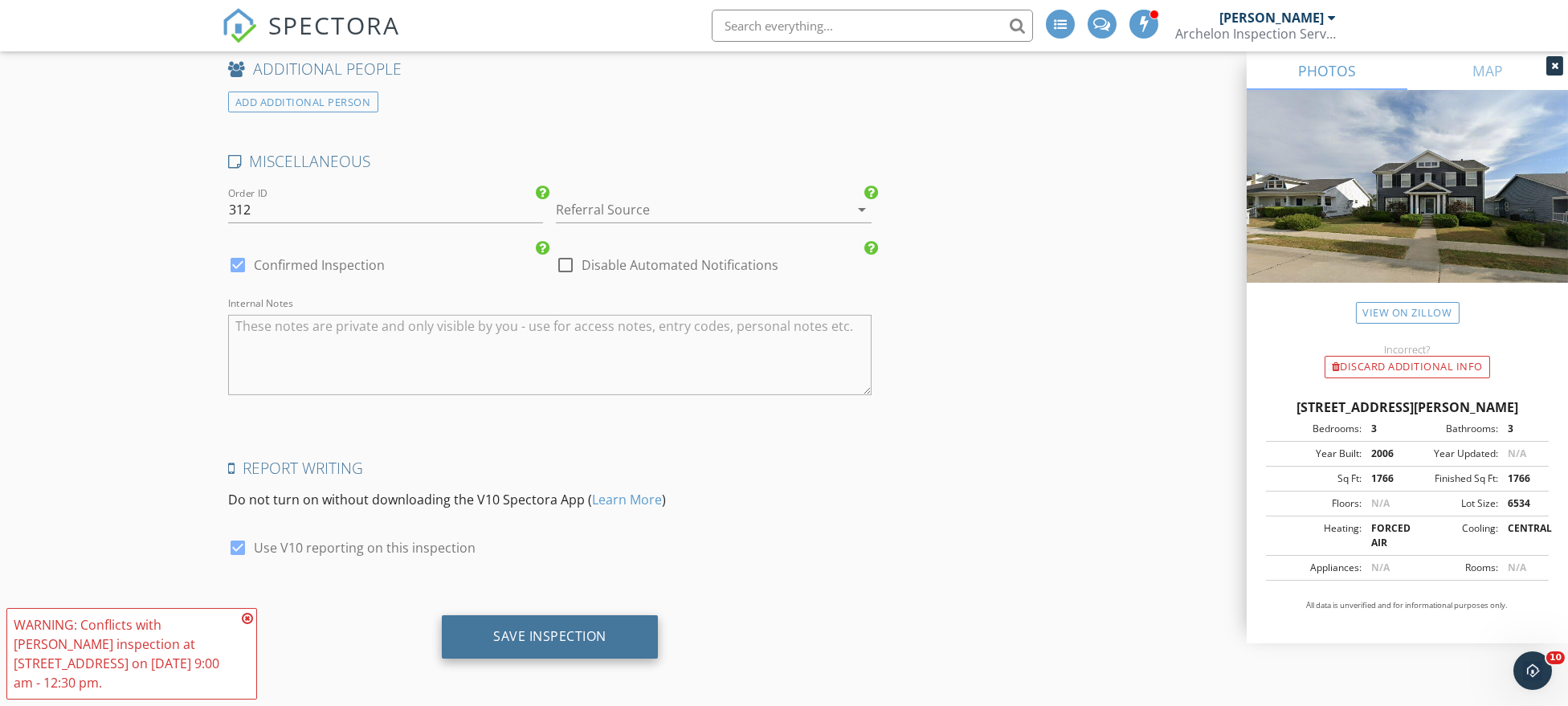
click at [564, 633] on div "Save Inspection" at bounding box center [549, 637] width 113 height 16
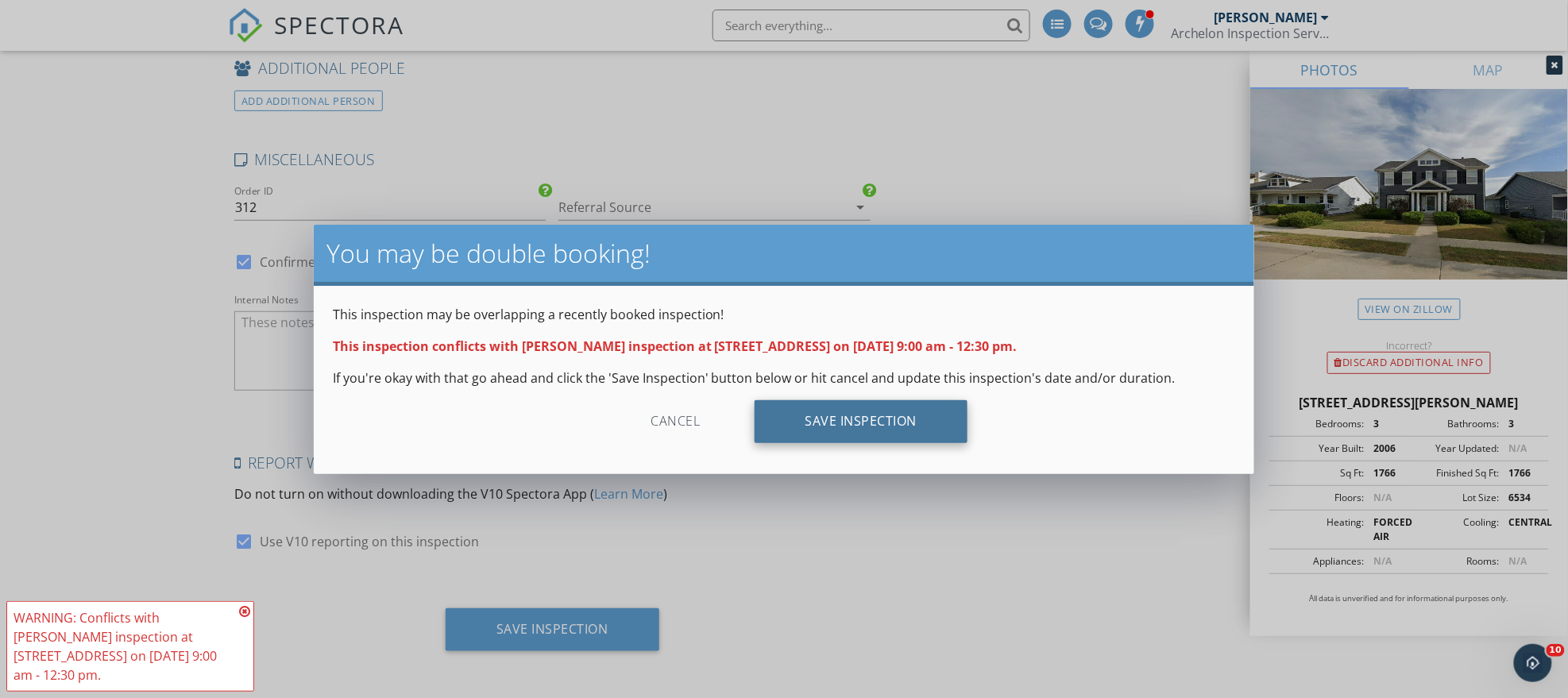
click at [846, 414] on div "Save Inspection" at bounding box center [861, 421] width 214 height 43
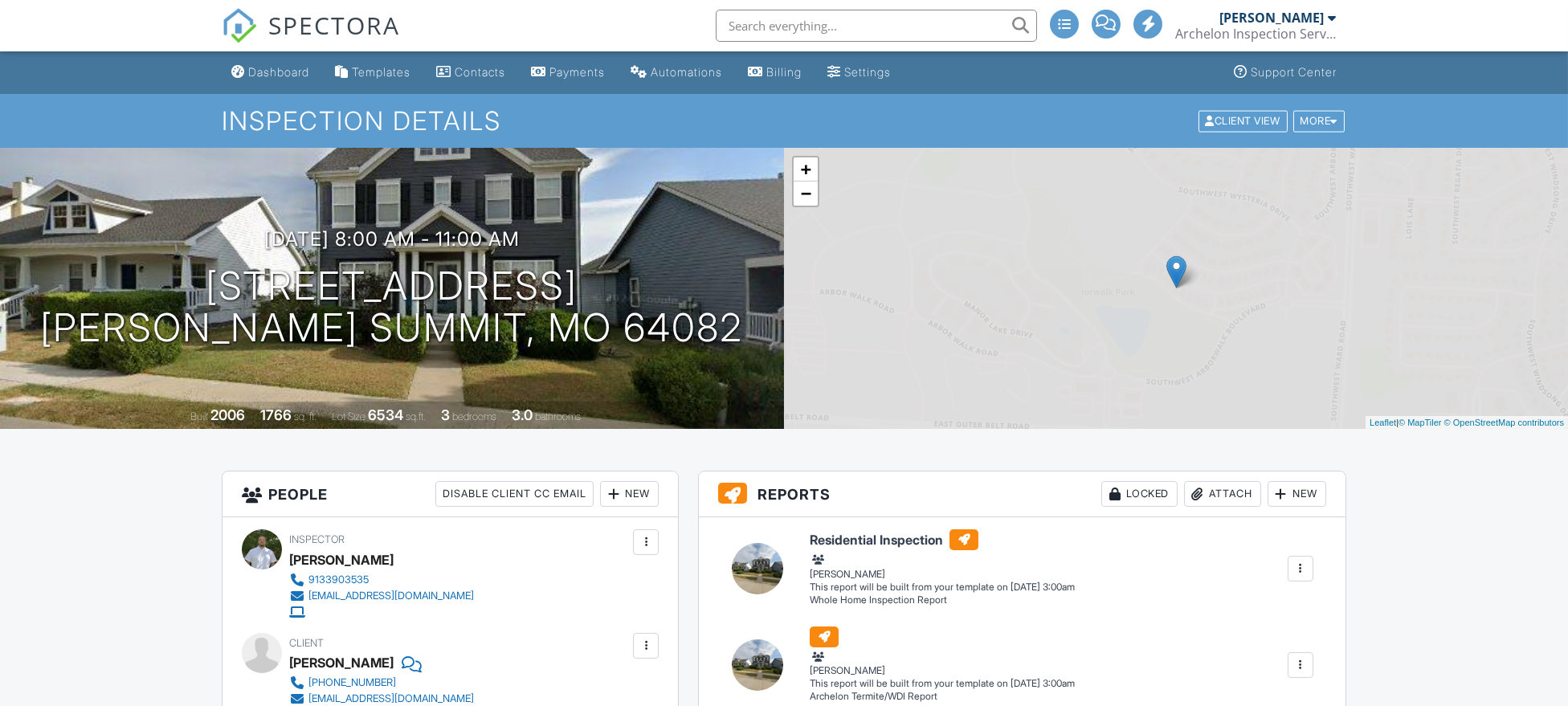
drag, startPoint x: 0, startPoint y: 0, endPoint x: 1390, endPoint y: 455, distance: 1462.6
click at [285, 65] on div "Dashboard" at bounding box center [278, 72] width 61 height 14
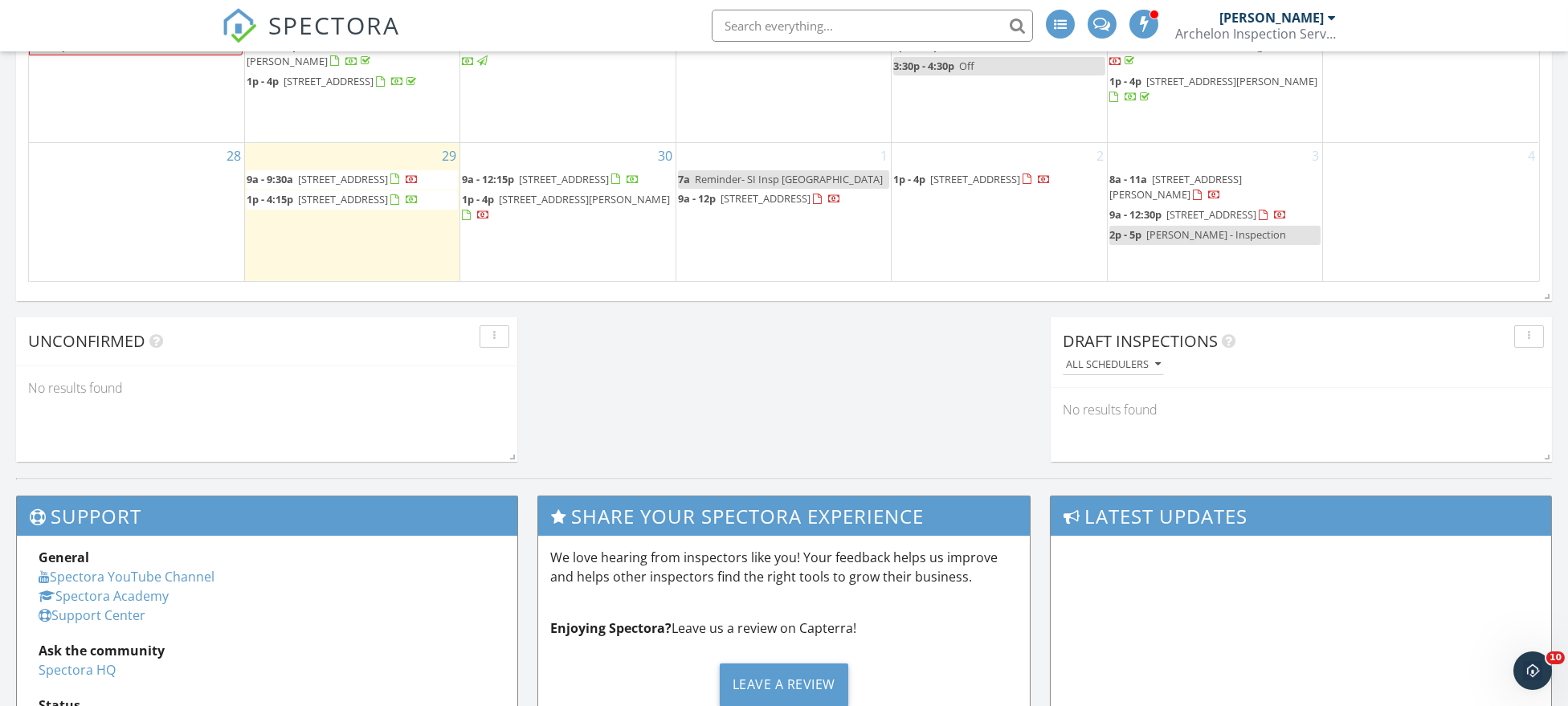
scroll to position [1202, 0]
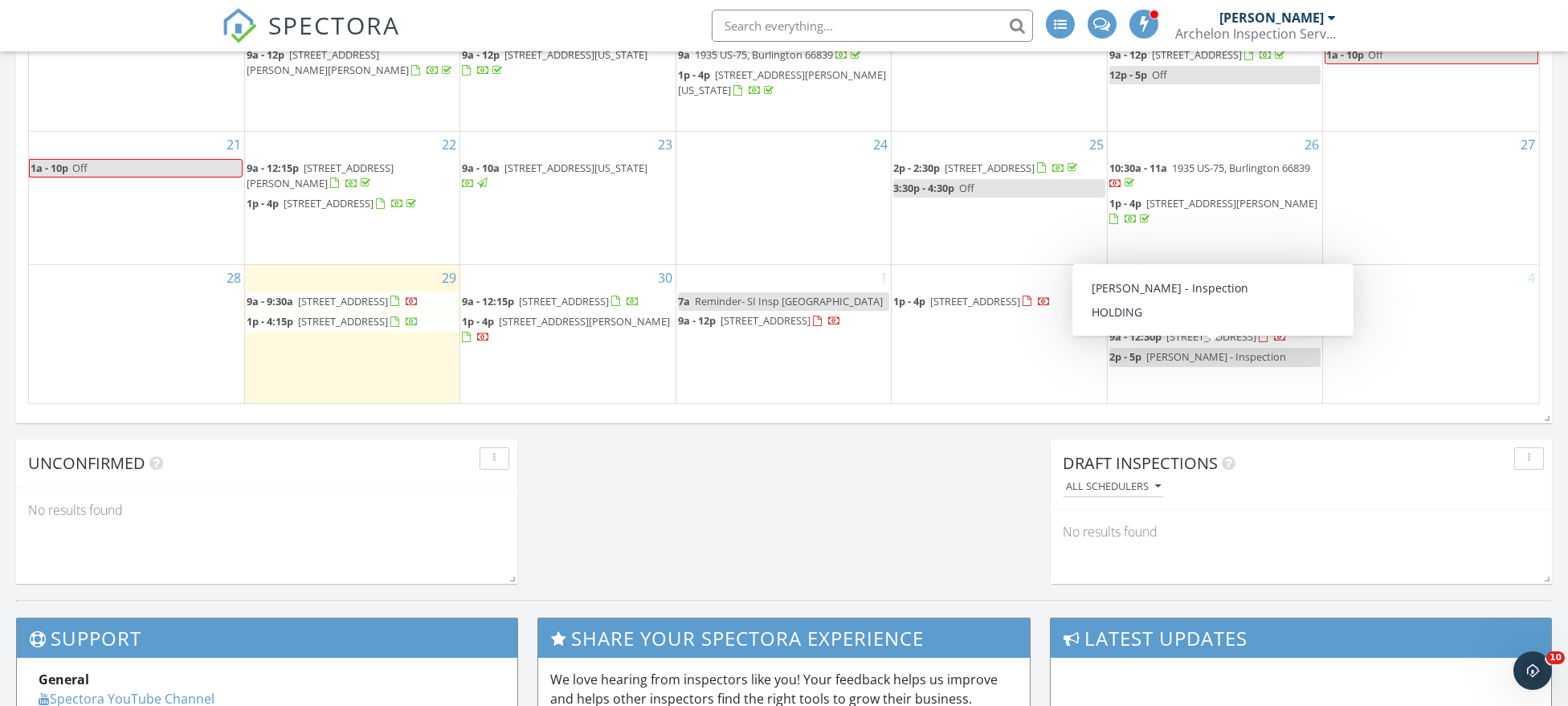
click at [1233, 356] on span "Steve Rubles - Inspection" at bounding box center [1216, 357] width 140 height 15
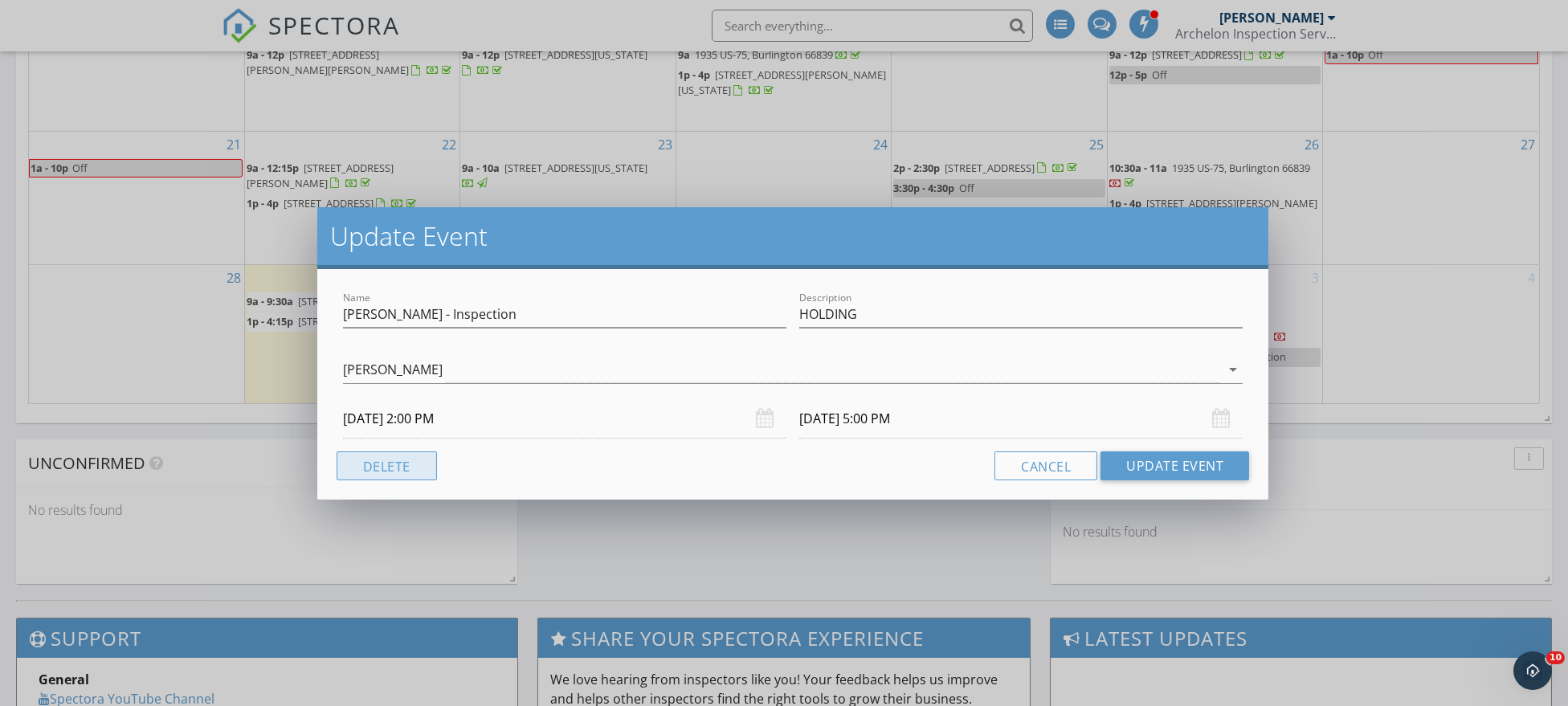
drag, startPoint x: 371, startPoint y: 465, endPoint x: 445, endPoint y: 470, distance: 74.2
click at [373, 465] on button "Delete" at bounding box center [386, 465] width 100 height 29
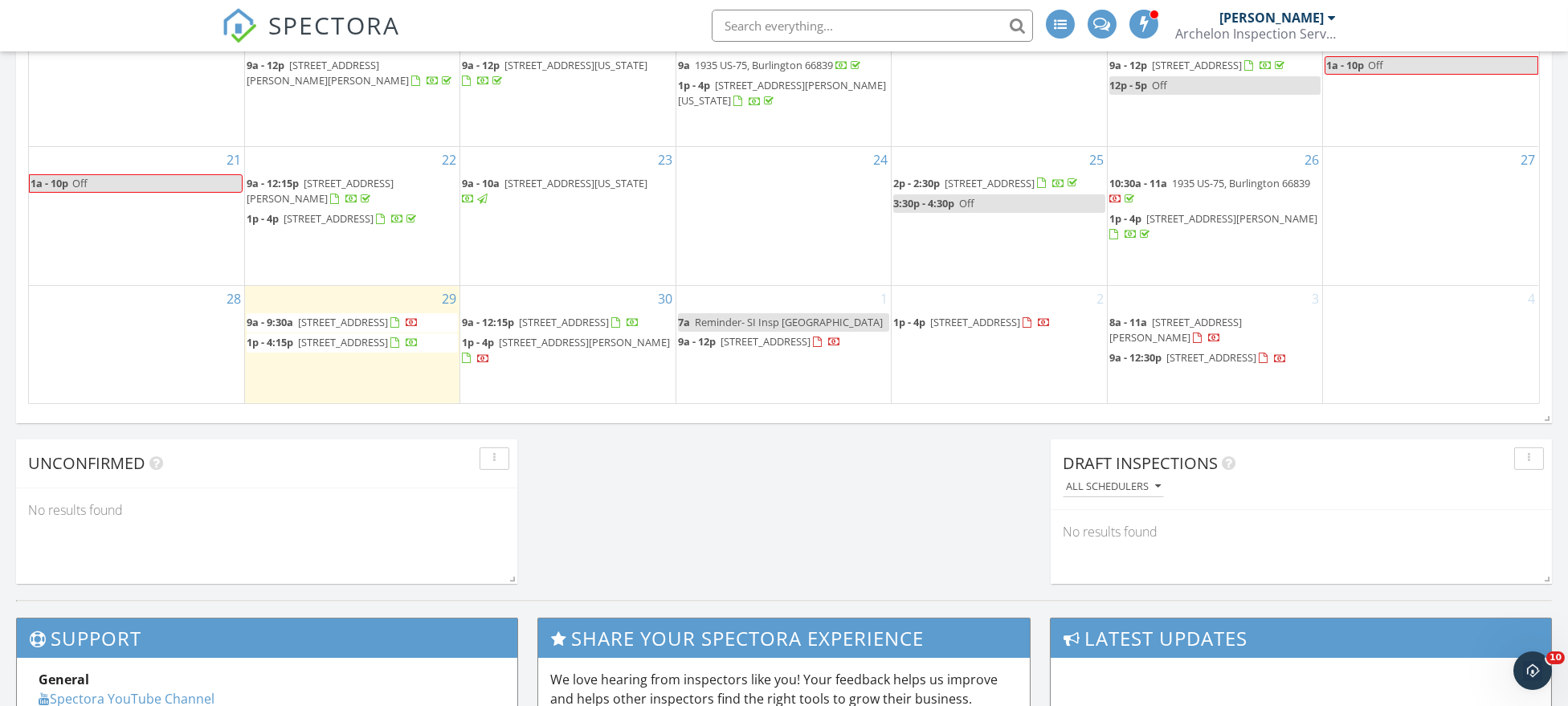
click at [1222, 350] on span "10908 E 233rd St , Peculiar 64078" at bounding box center [1211, 357] width 90 height 15
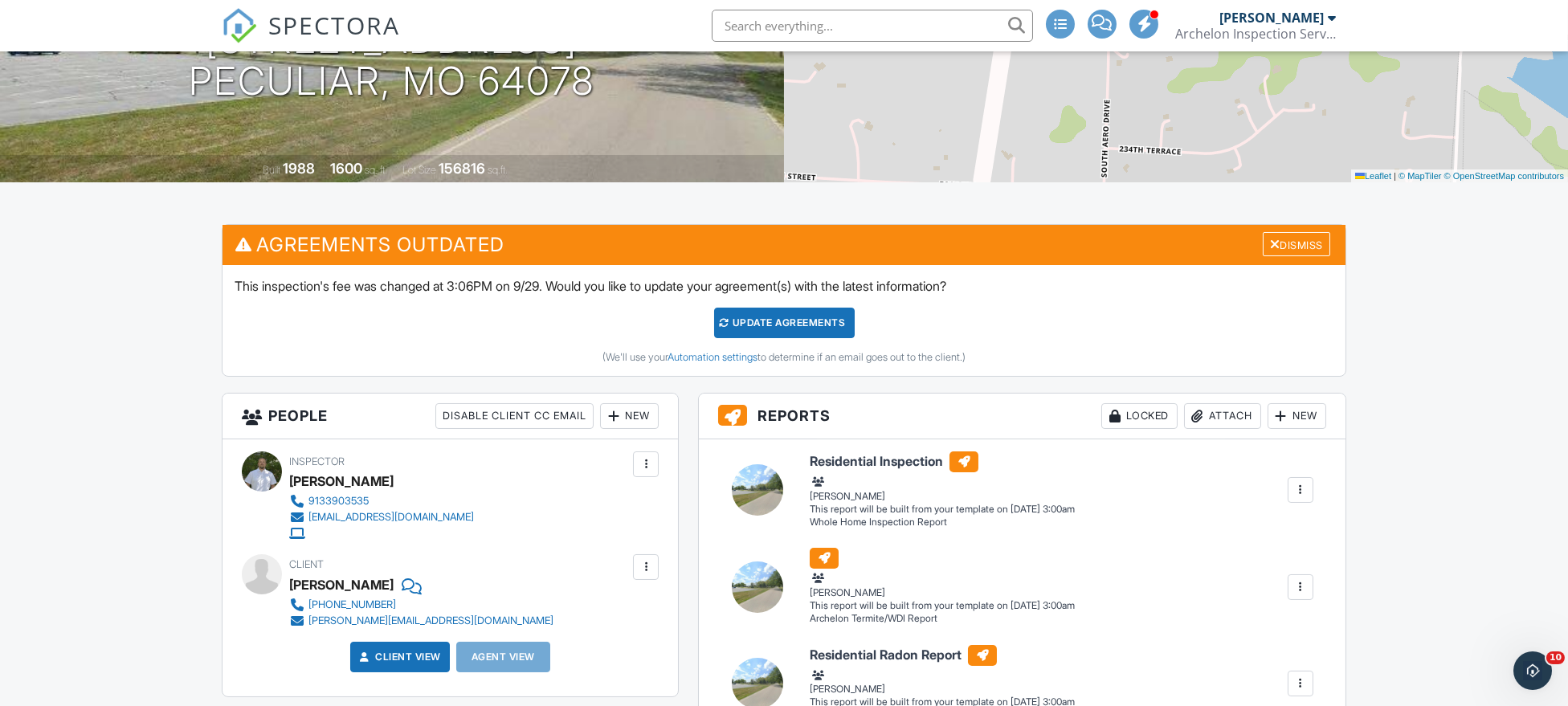
scroll to position [241, 0]
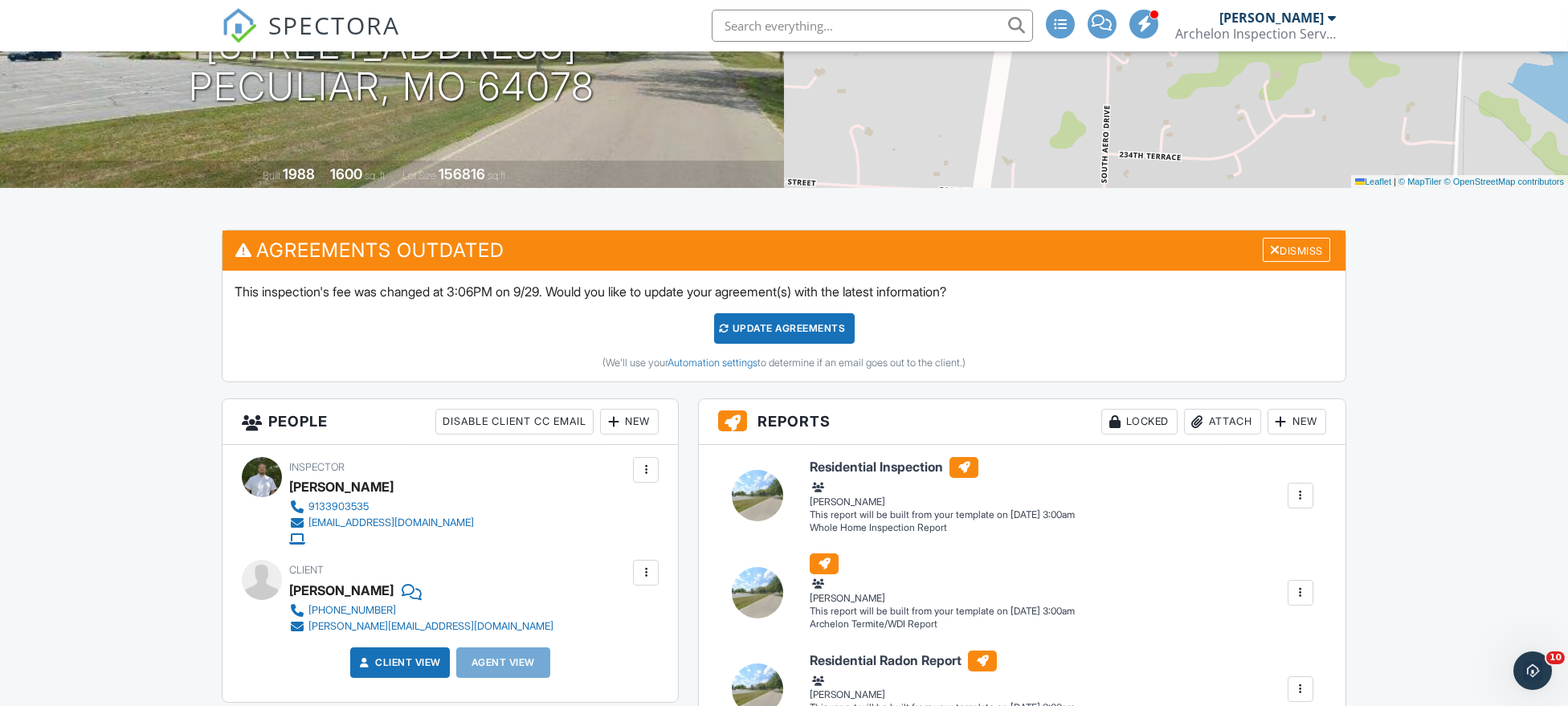
drag, startPoint x: 749, startPoint y: 331, endPoint x: 1019, endPoint y: 331, distance: 270.0
click at [750, 331] on div "Update Agreements" at bounding box center [784, 328] width 140 height 30
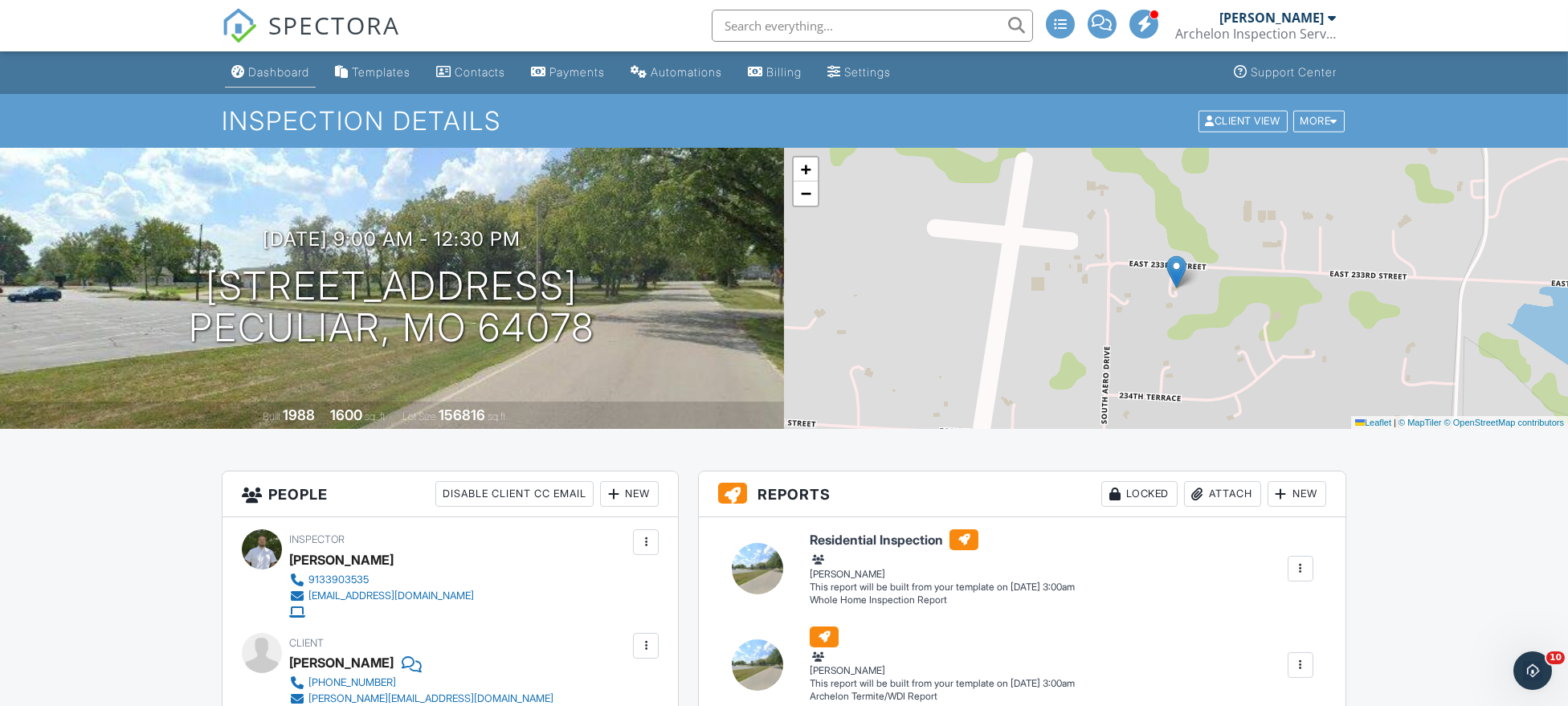
click at [300, 77] on div "Dashboard" at bounding box center [278, 72] width 61 height 14
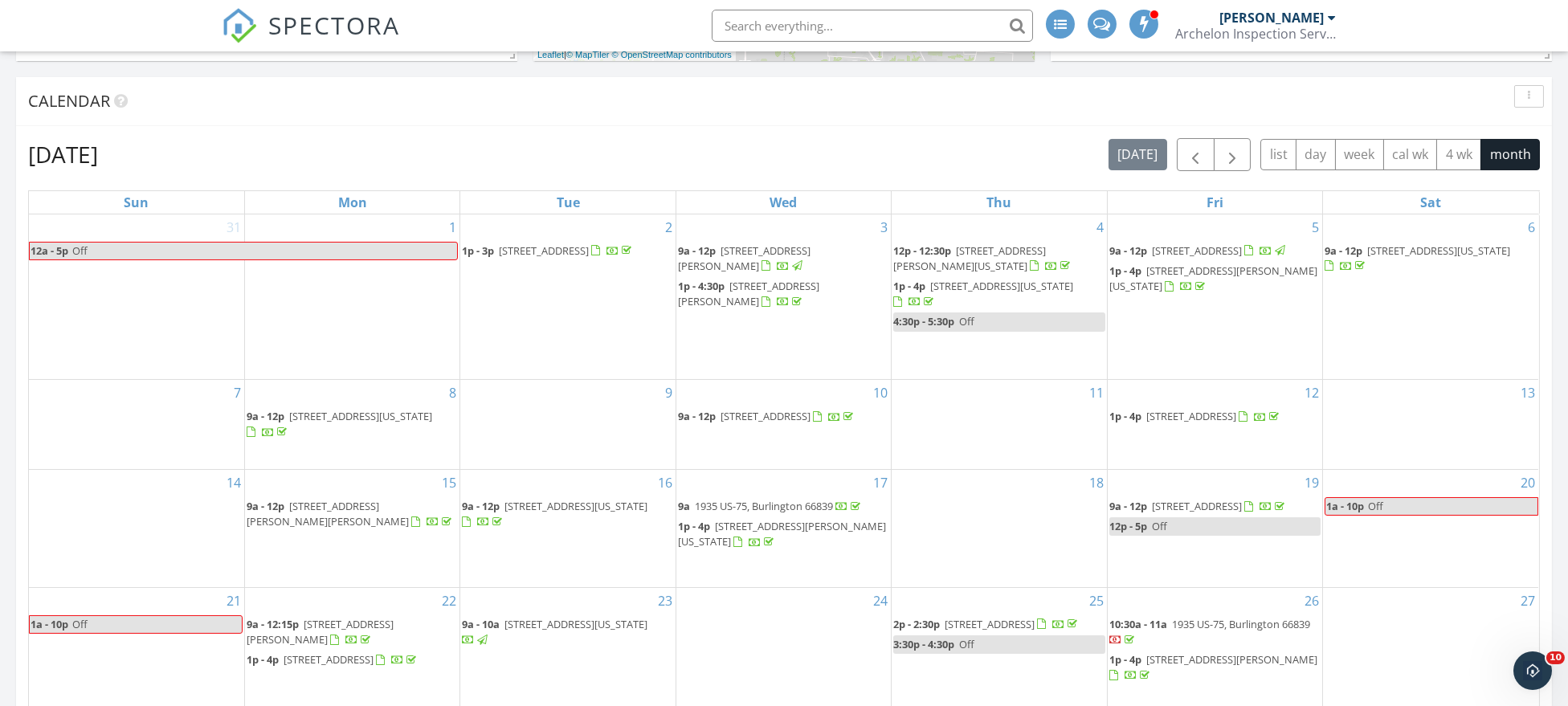
scroll to position [759, 0]
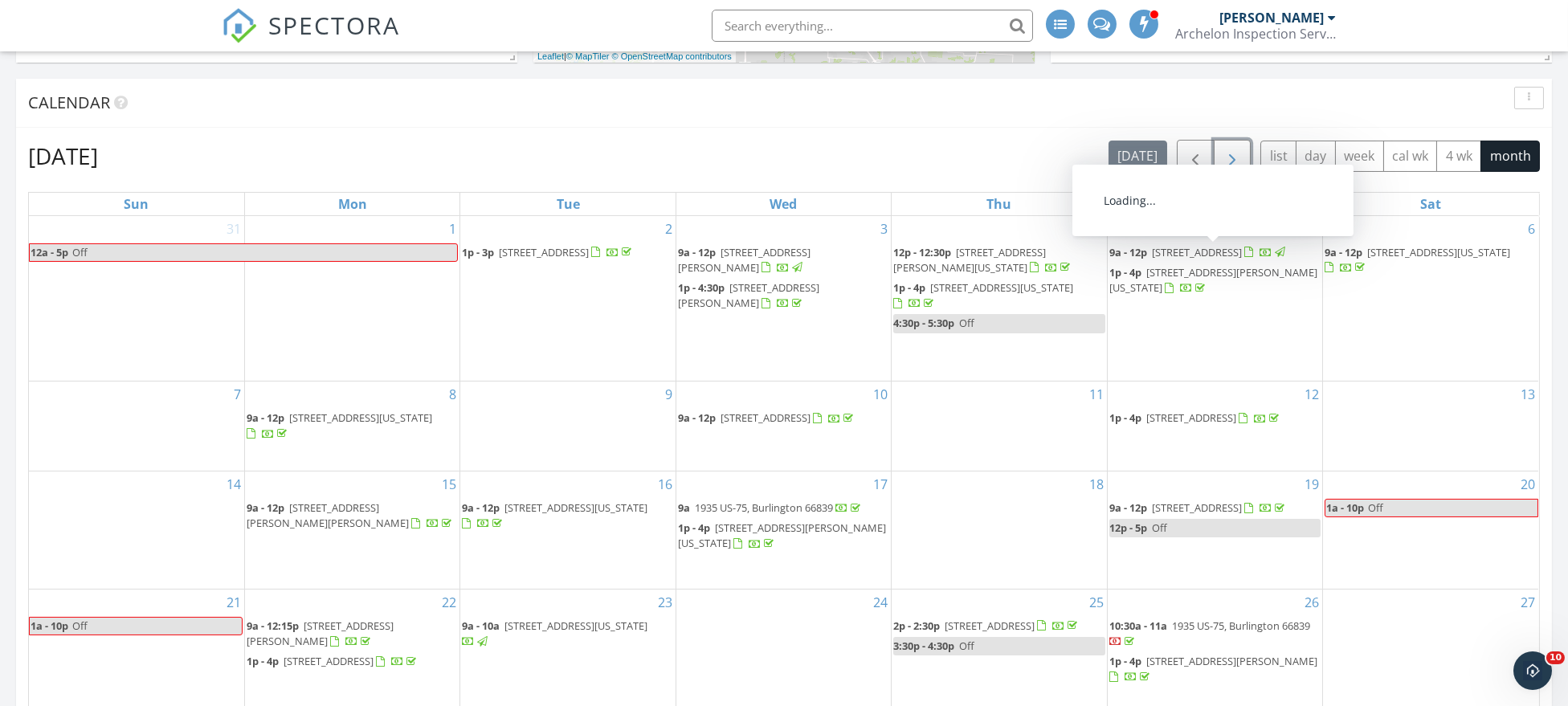
click at [1231, 160] on span "button" at bounding box center [1233, 157] width 20 height 20
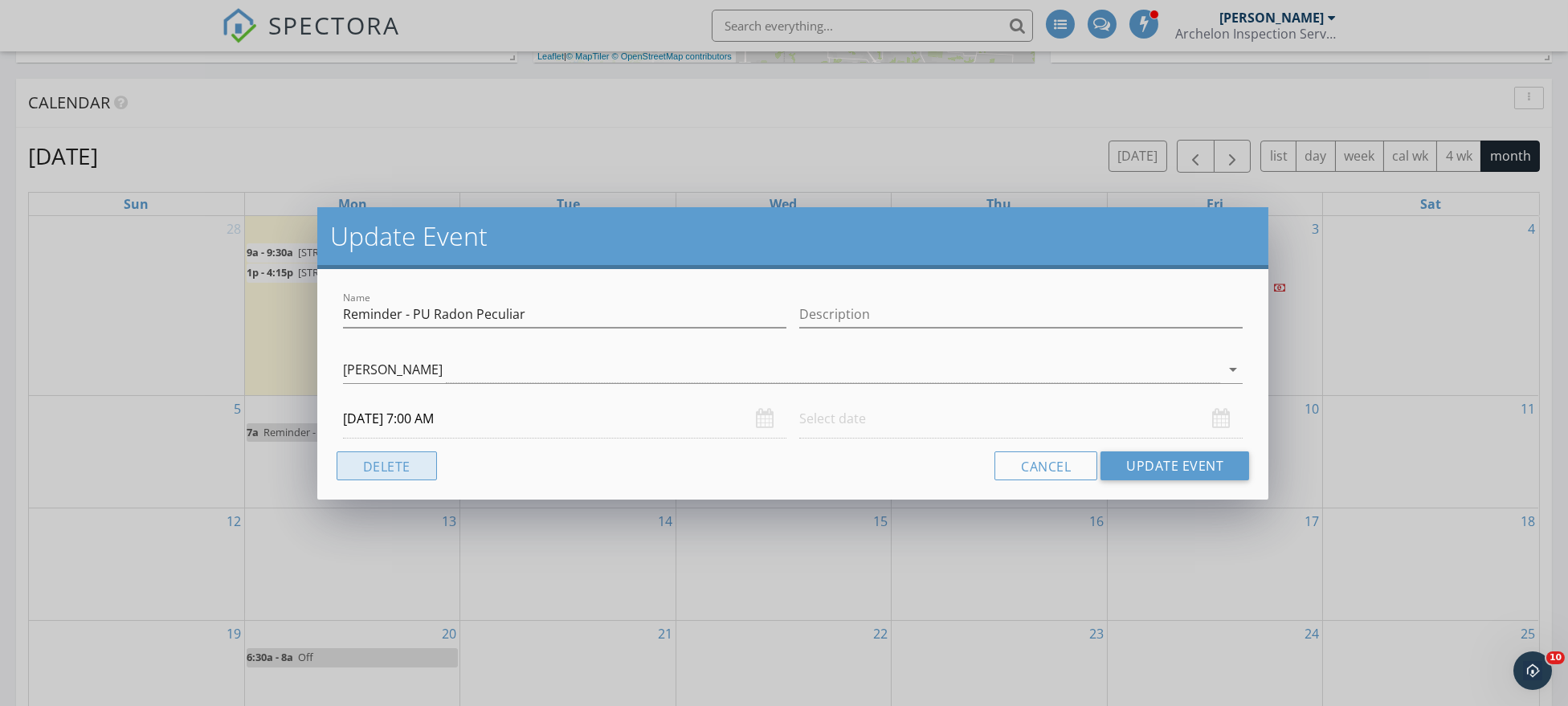
click at [359, 456] on button "Delete" at bounding box center [386, 465] width 100 height 29
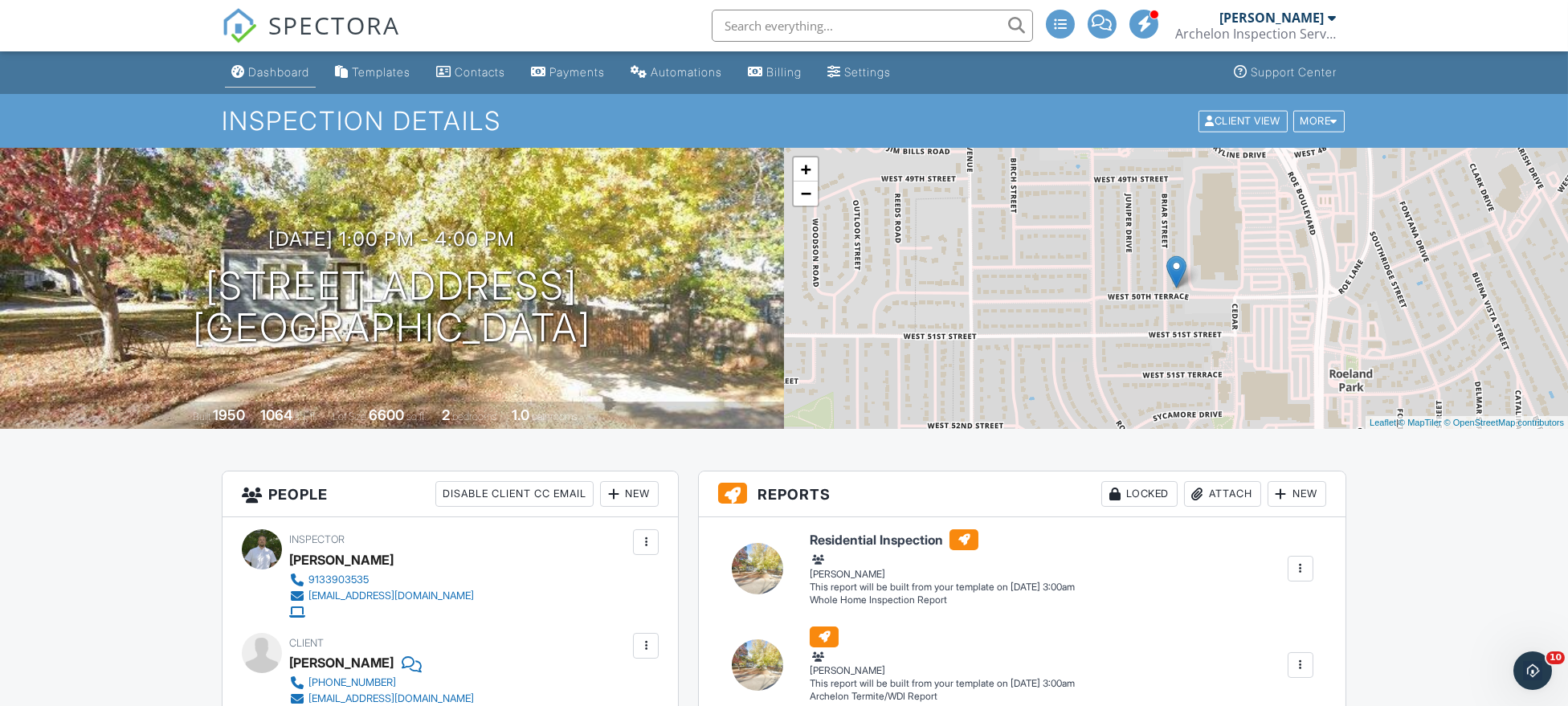
click at [251, 82] on link "Dashboard" at bounding box center [270, 73] width 91 height 29
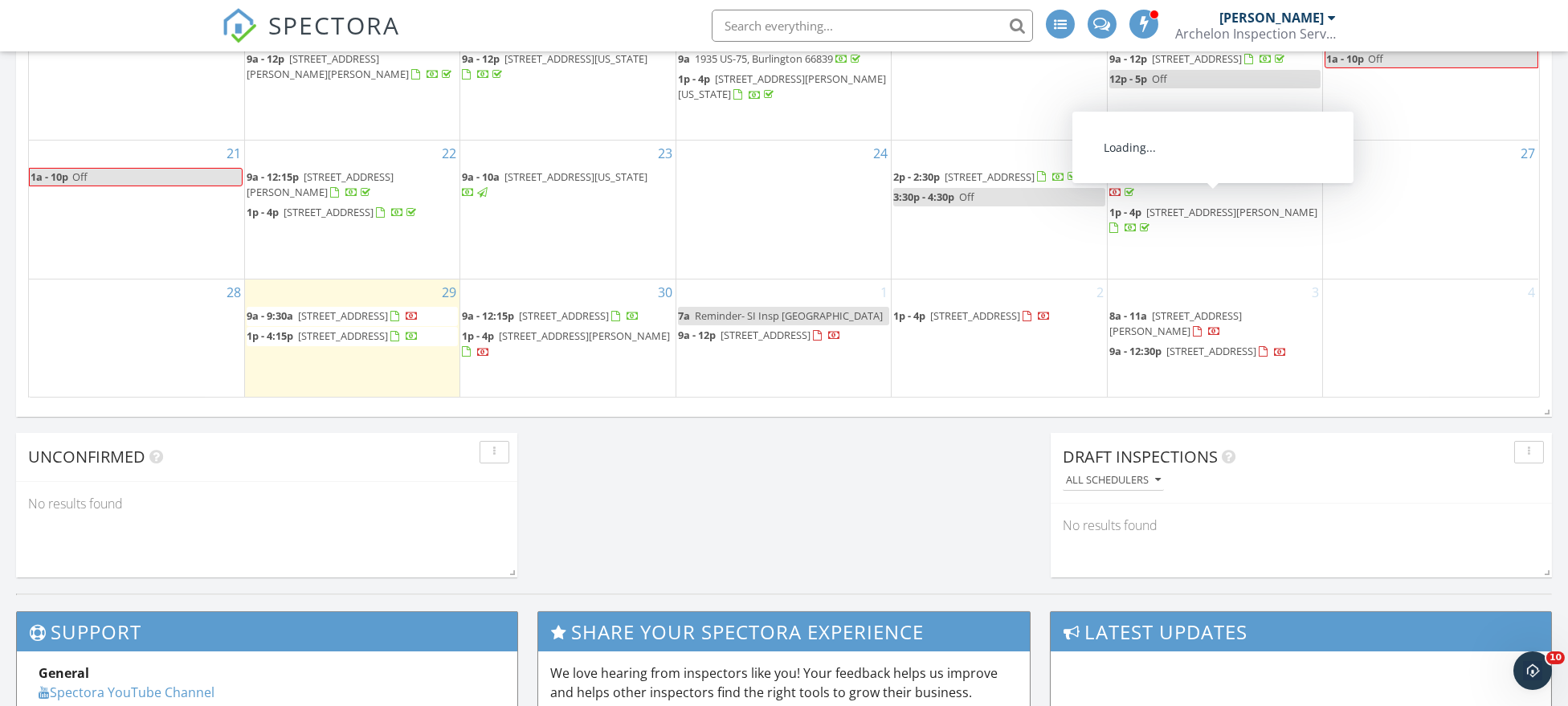
scroll to position [1207, 0]
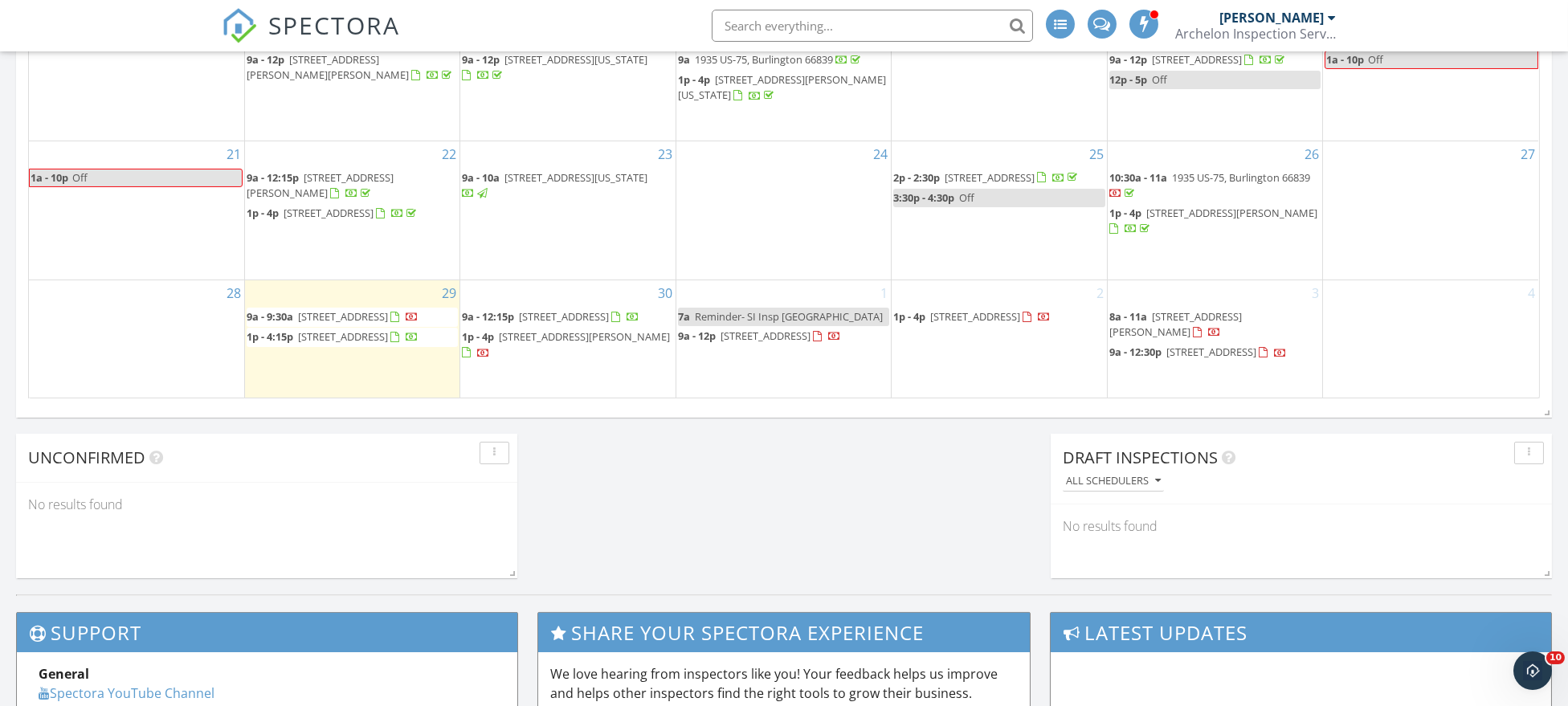
click at [1038, 313] on div at bounding box center [1045, 319] width 13 height 13
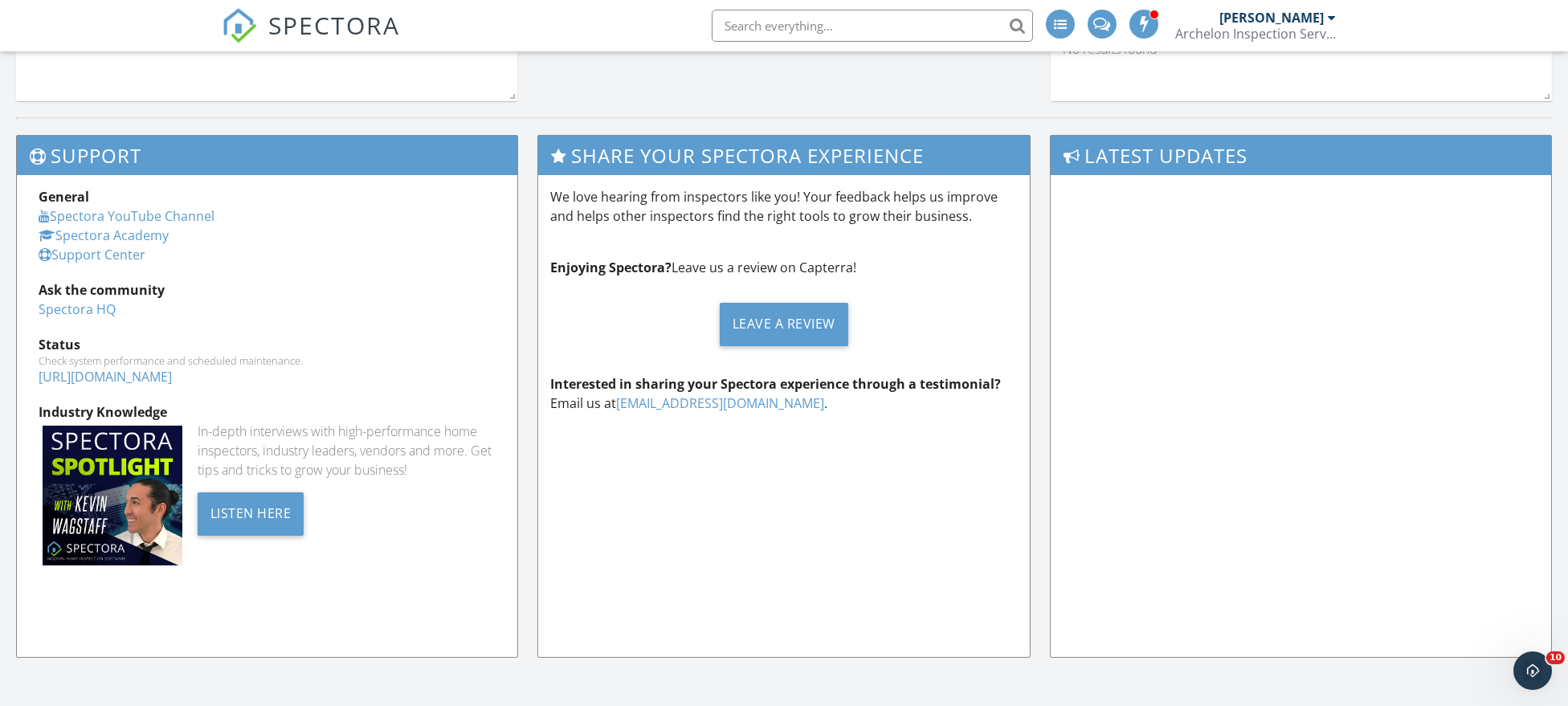
scroll to position [1683, 0]
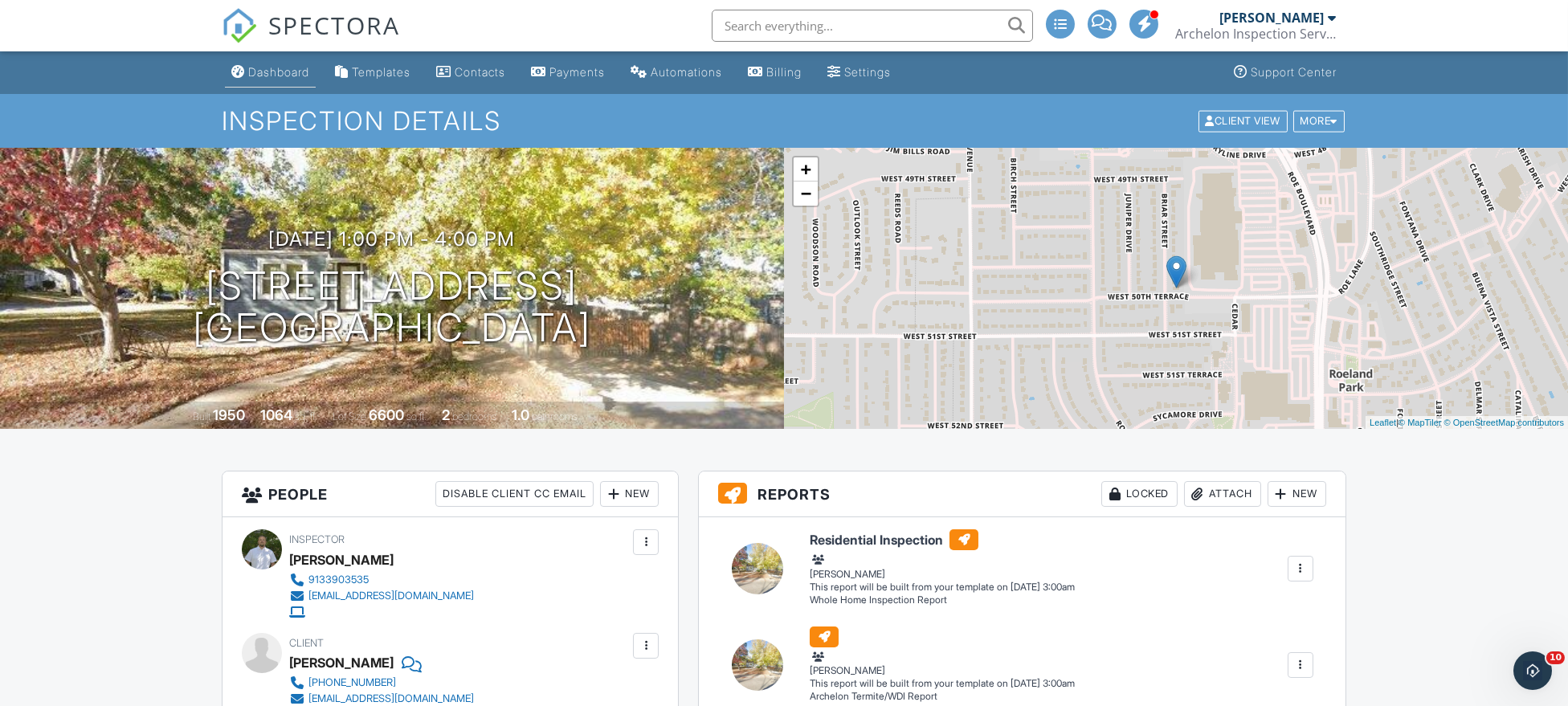
click at [269, 67] on div "Dashboard" at bounding box center [278, 72] width 61 height 14
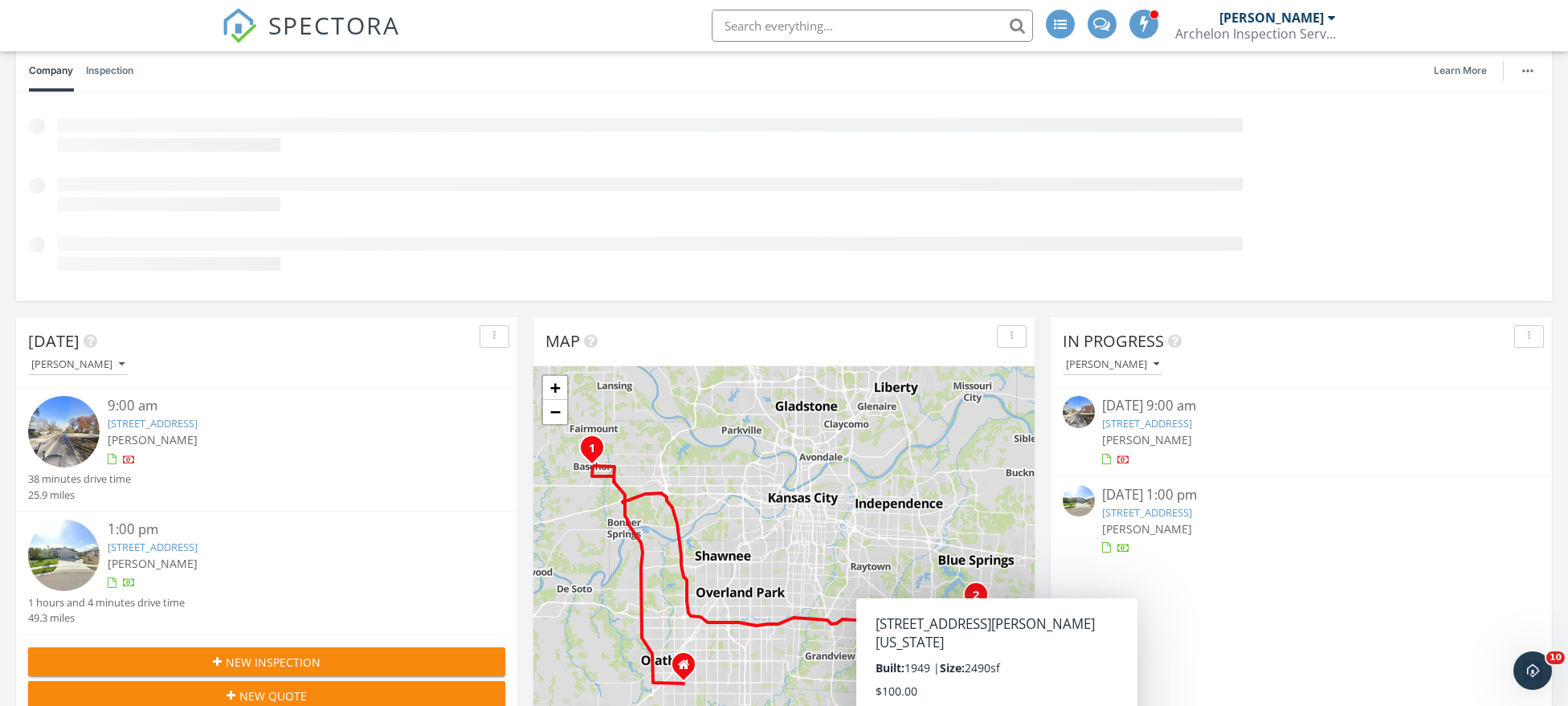
scroll to position [362, 0]
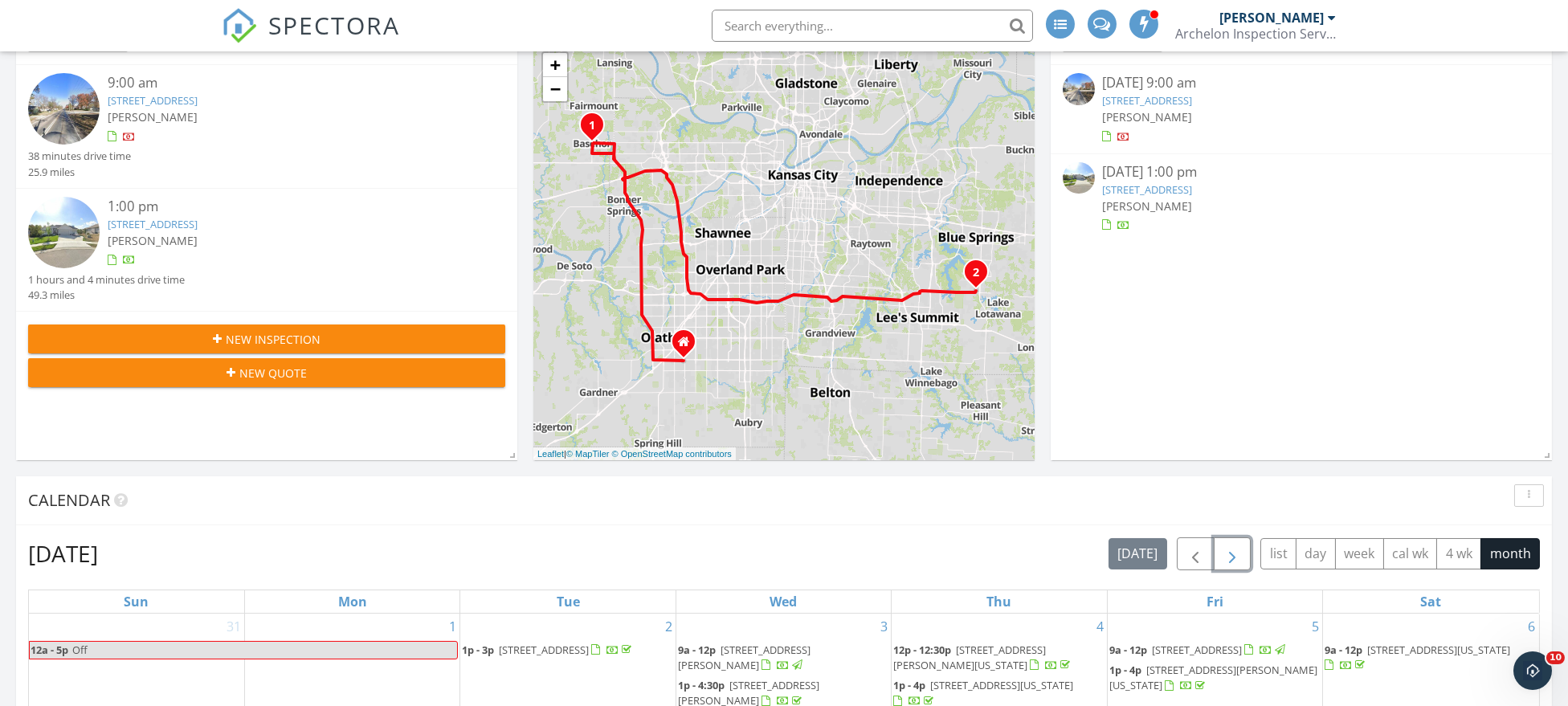
click at [1242, 563] on button "button" at bounding box center [1233, 554] width 38 height 33
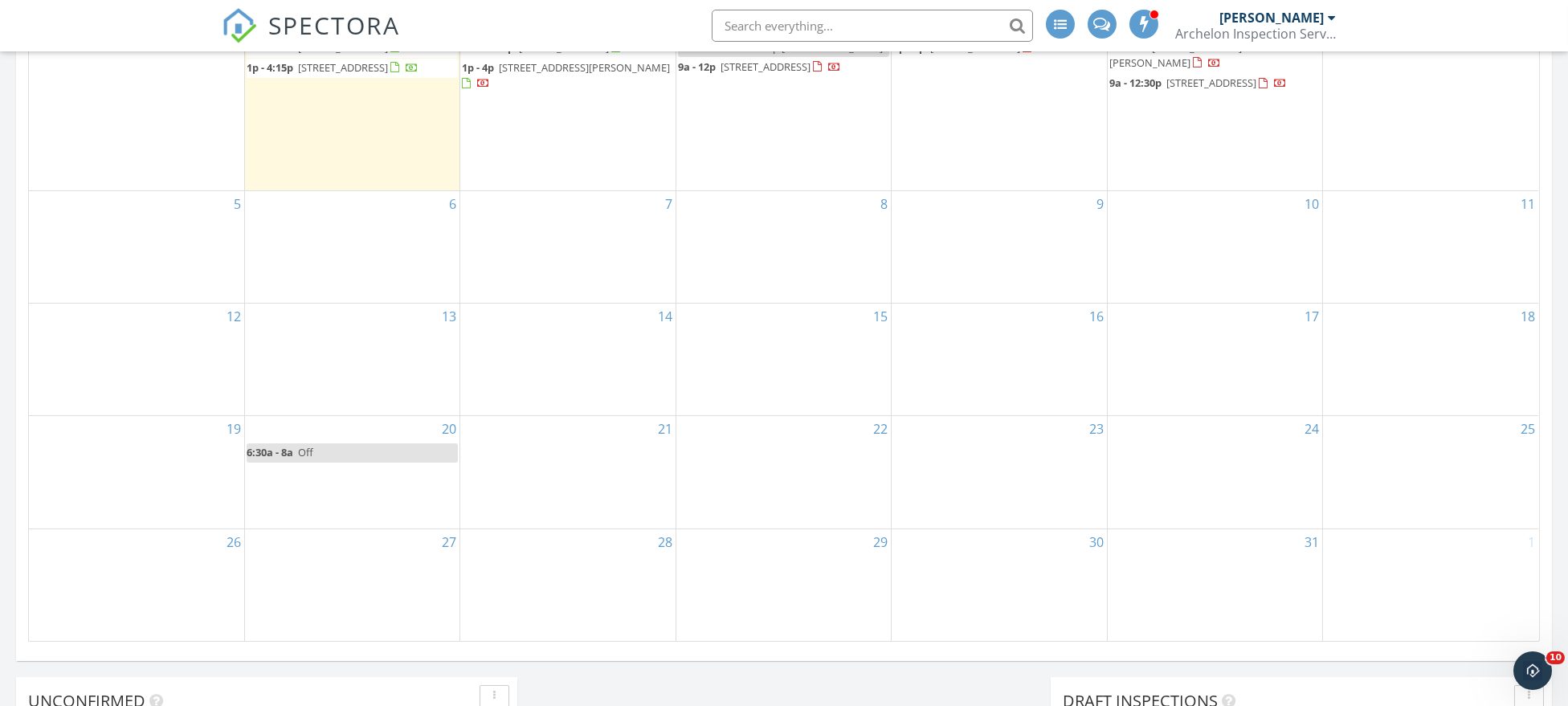
scroll to position [844, 0]
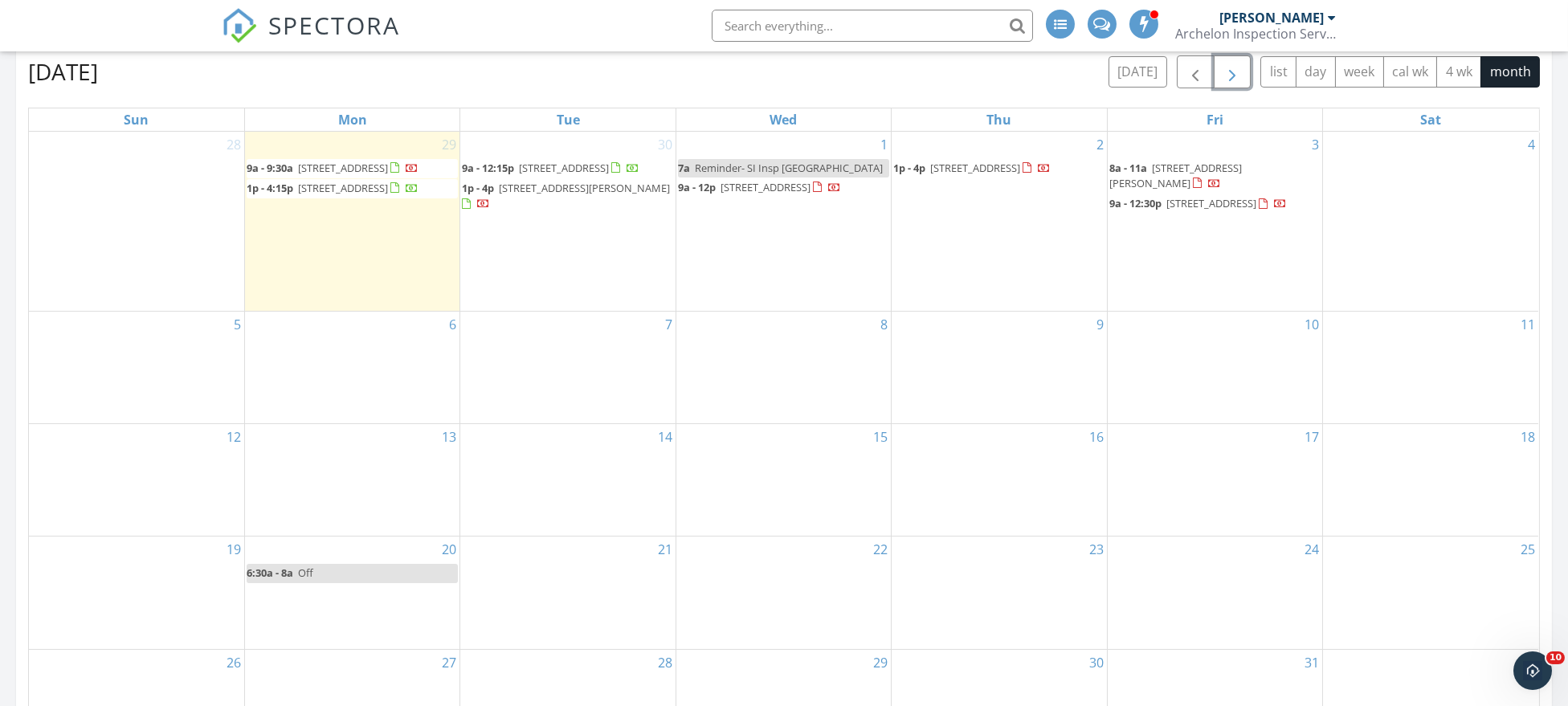
click at [278, 173] on span "9a - 9:30a" at bounding box center [269, 168] width 47 height 15
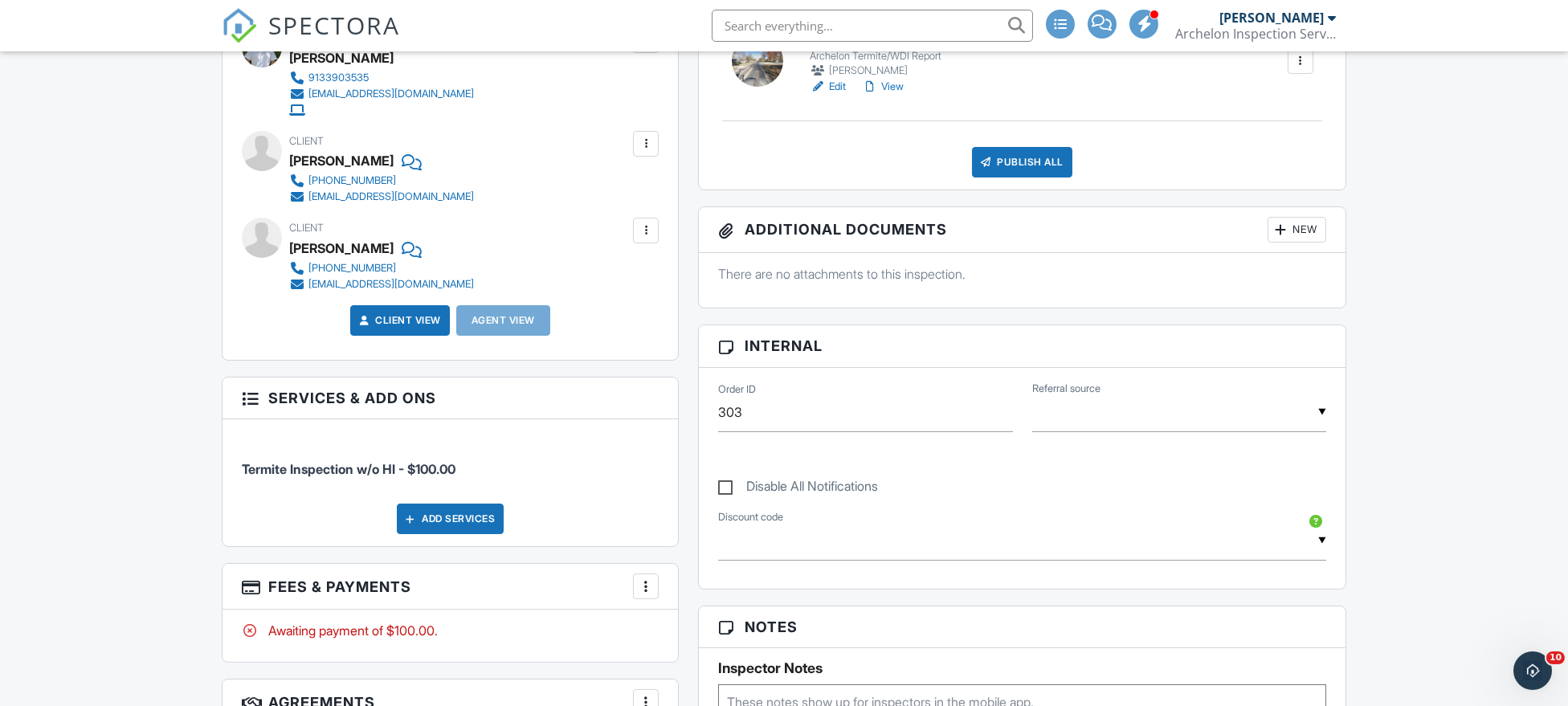
scroll to position [723, 0]
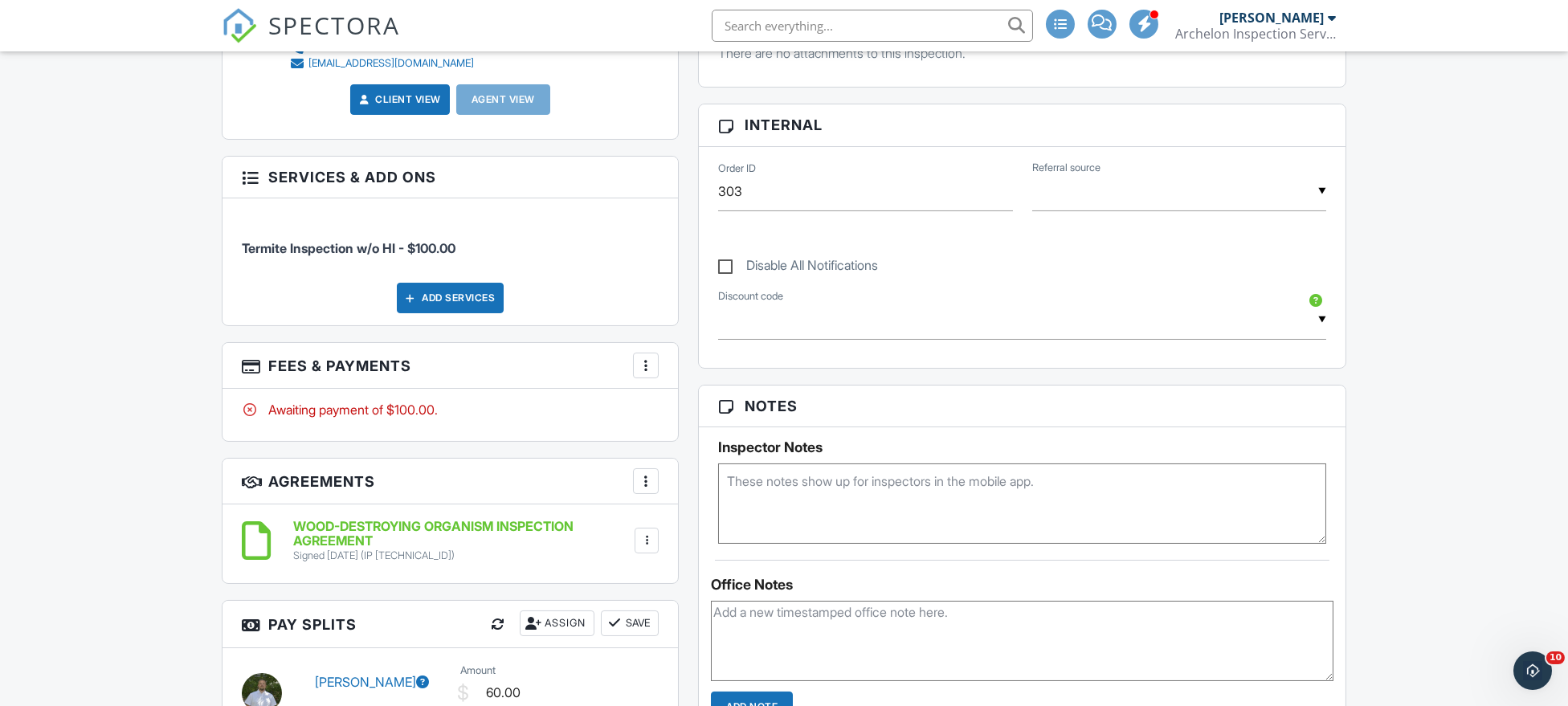
click at [637, 363] on div "More" at bounding box center [646, 365] width 25 height 25
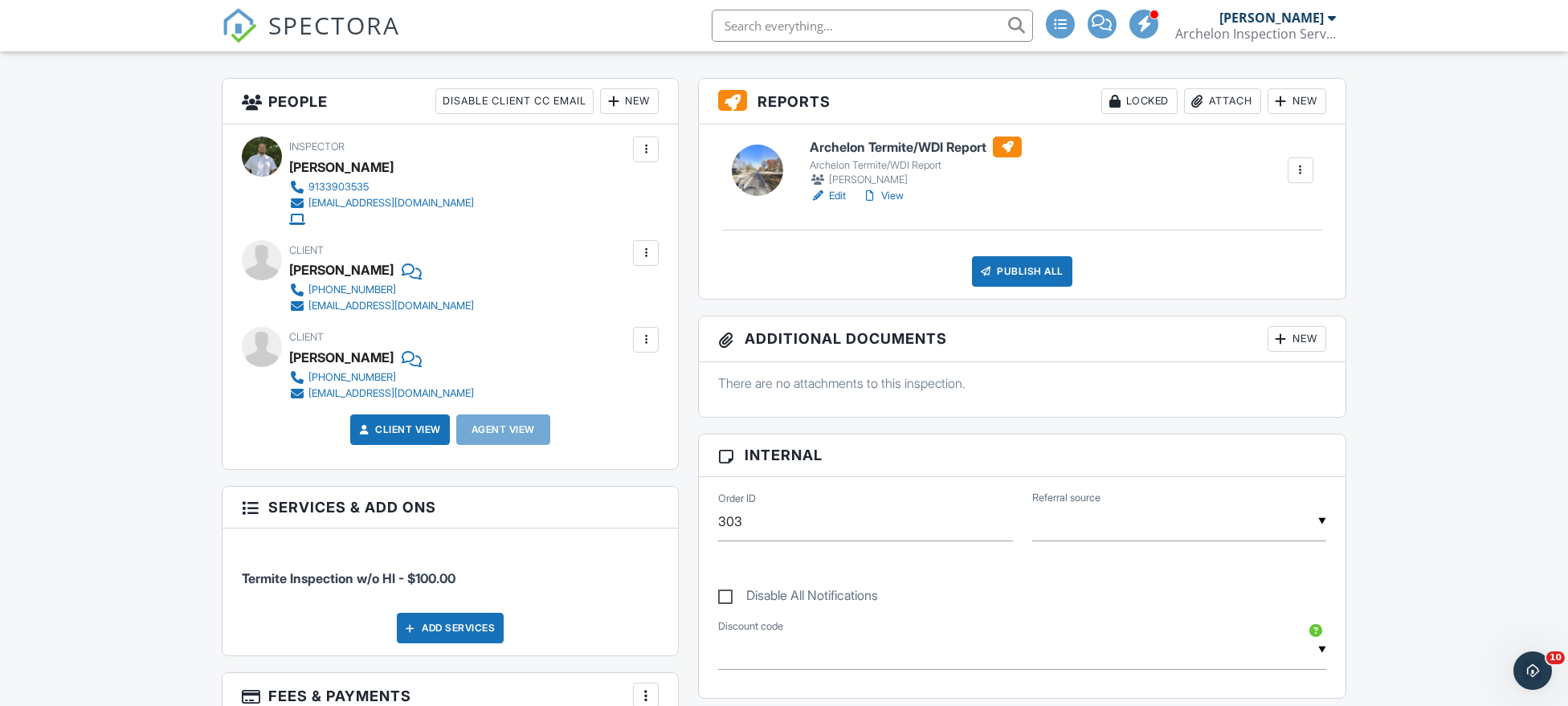
scroll to position [0, 0]
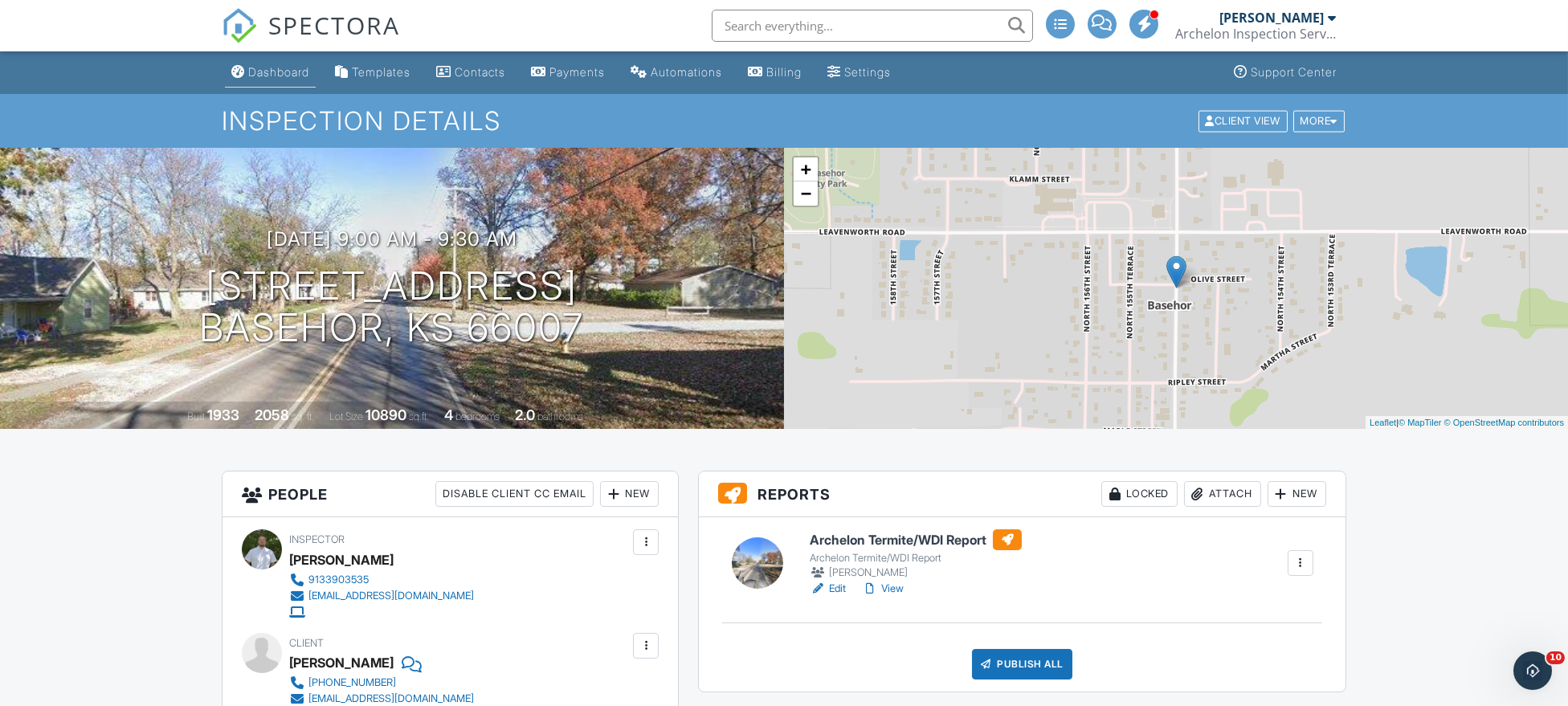
click at [292, 73] on div "Dashboard" at bounding box center [278, 72] width 61 height 14
